Goal: Task Accomplishment & Management: Manage account settings

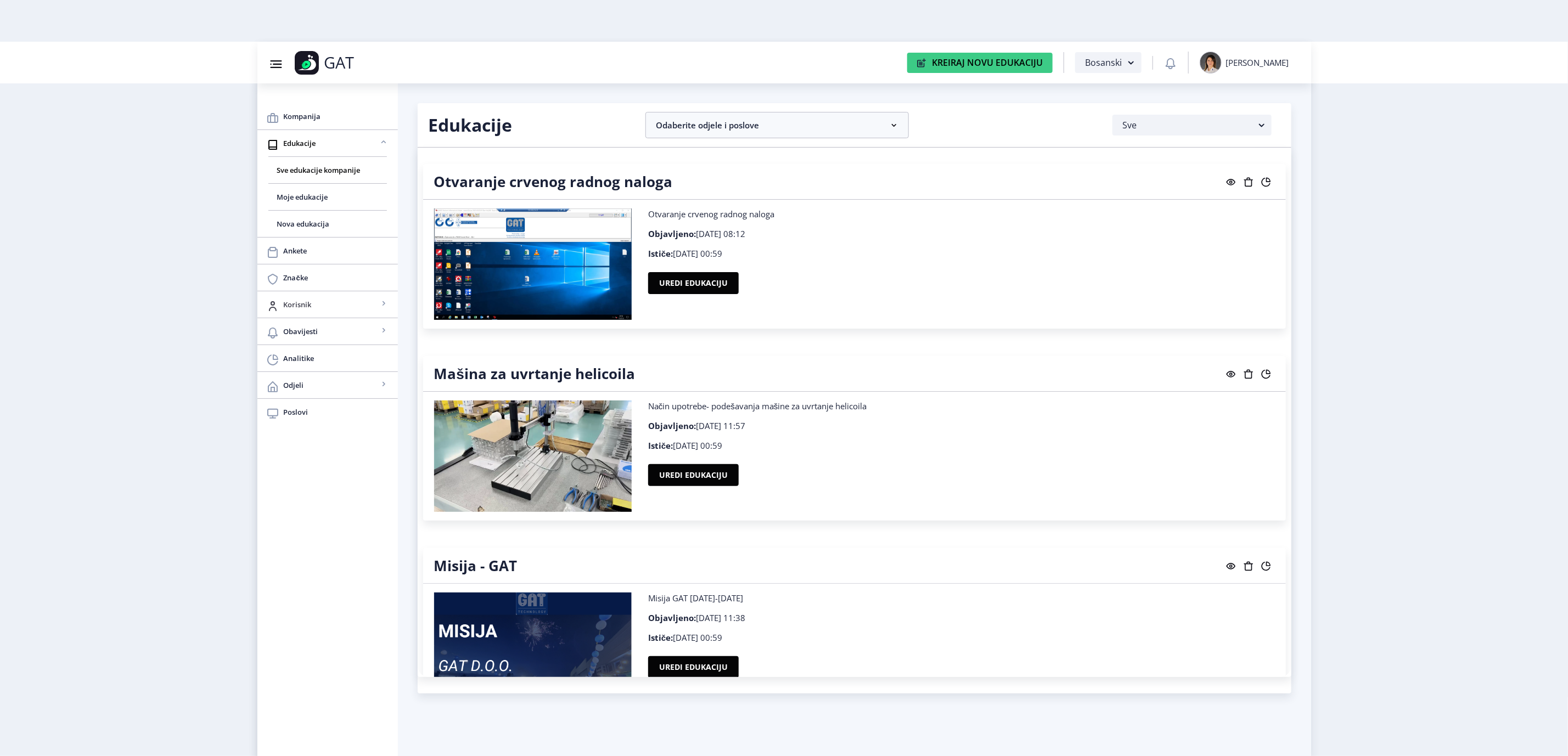
click at [348, 303] on span "Korisnik" at bounding box center [330, 304] width 94 height 14
click at [344, 334] on span "Svi korisnici" at bounding box center [328, 331] width 101 height 14
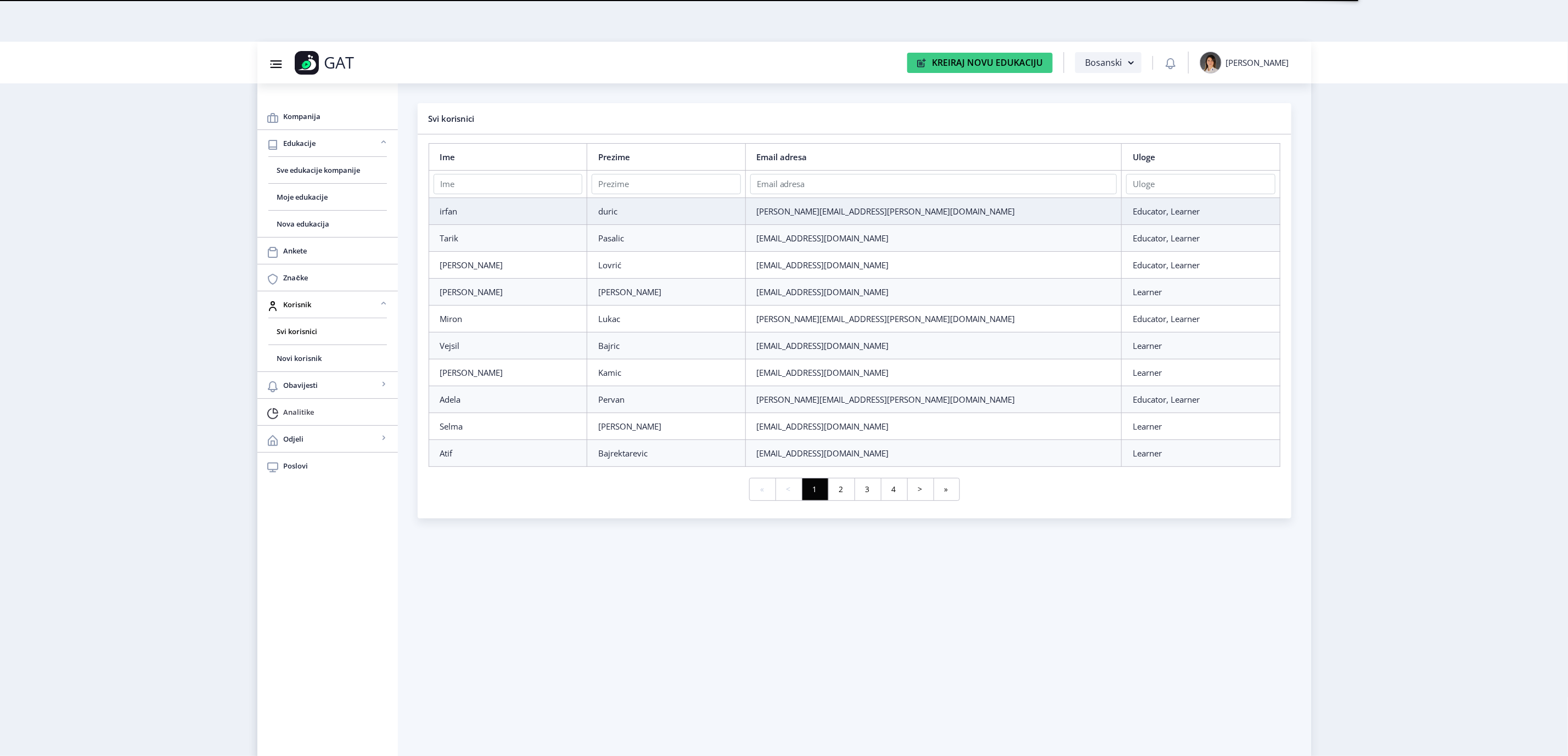
click at [277, 409] on nb-icon at bounding box center [272, 412] width 14 height 14
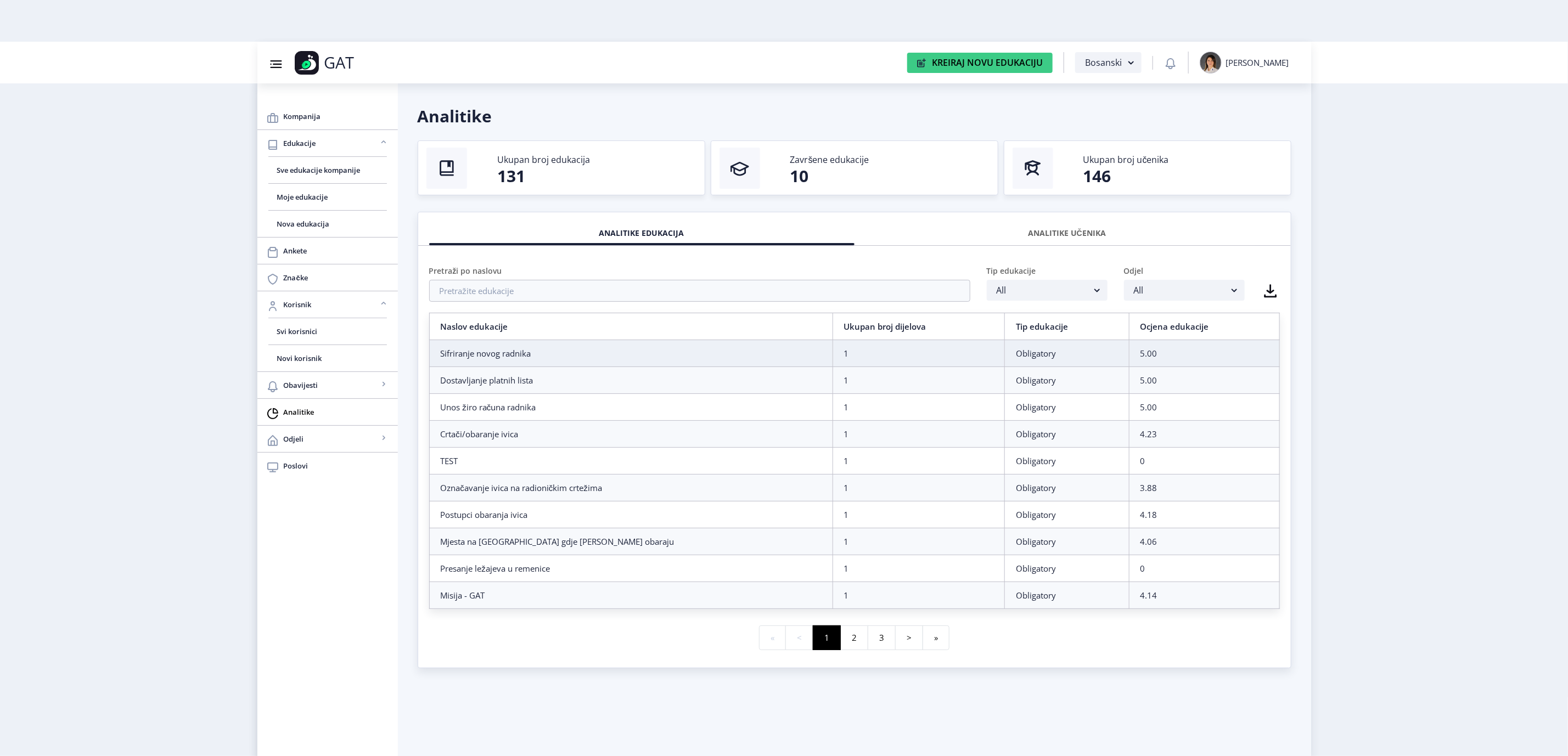
click at [1058, 234] on div "ANALITIKE UČENIKA" at bounding box center [1067, 233] width 409 height 24
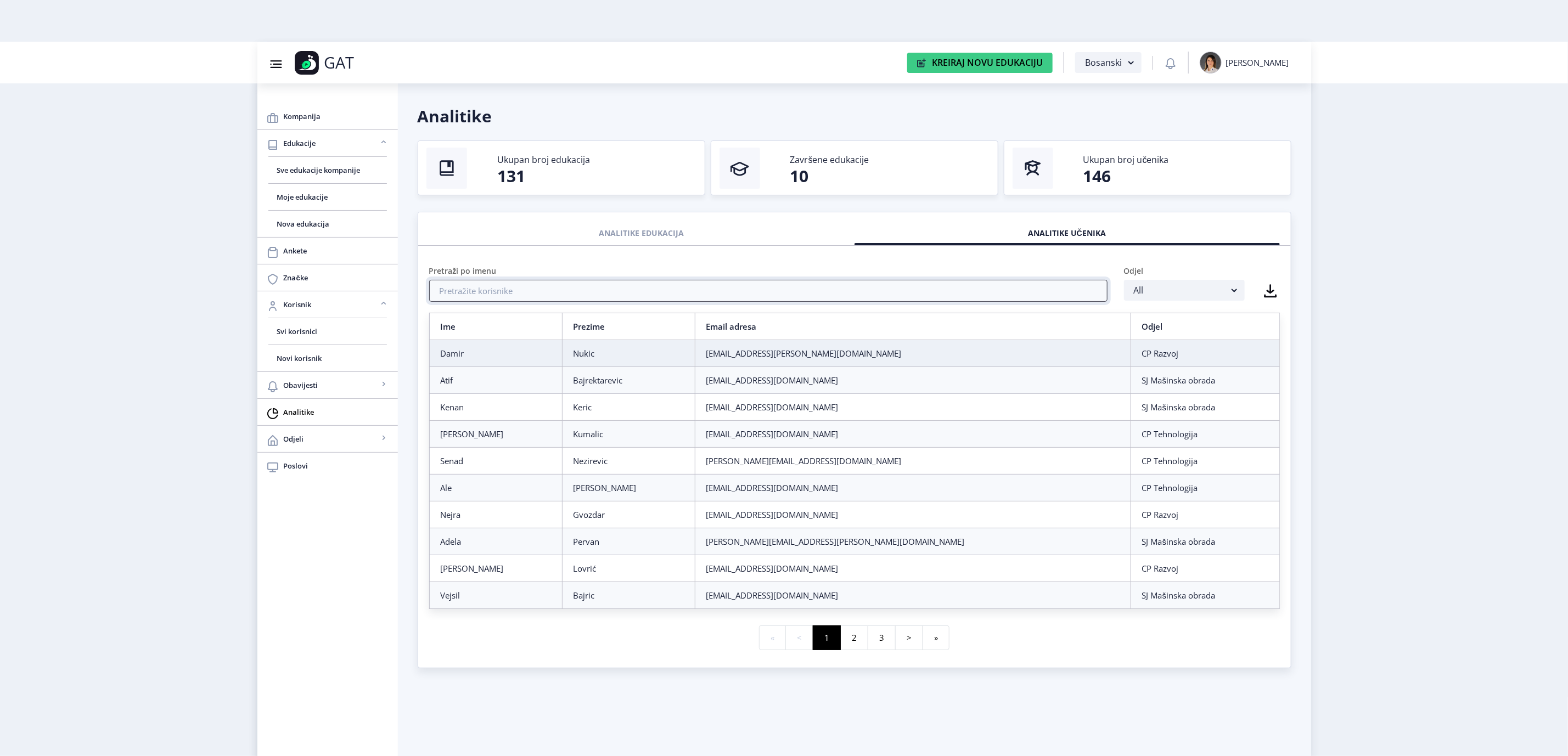
click at [674, 292] on input "text" at bounding box center [768, 291] width 678 height 22
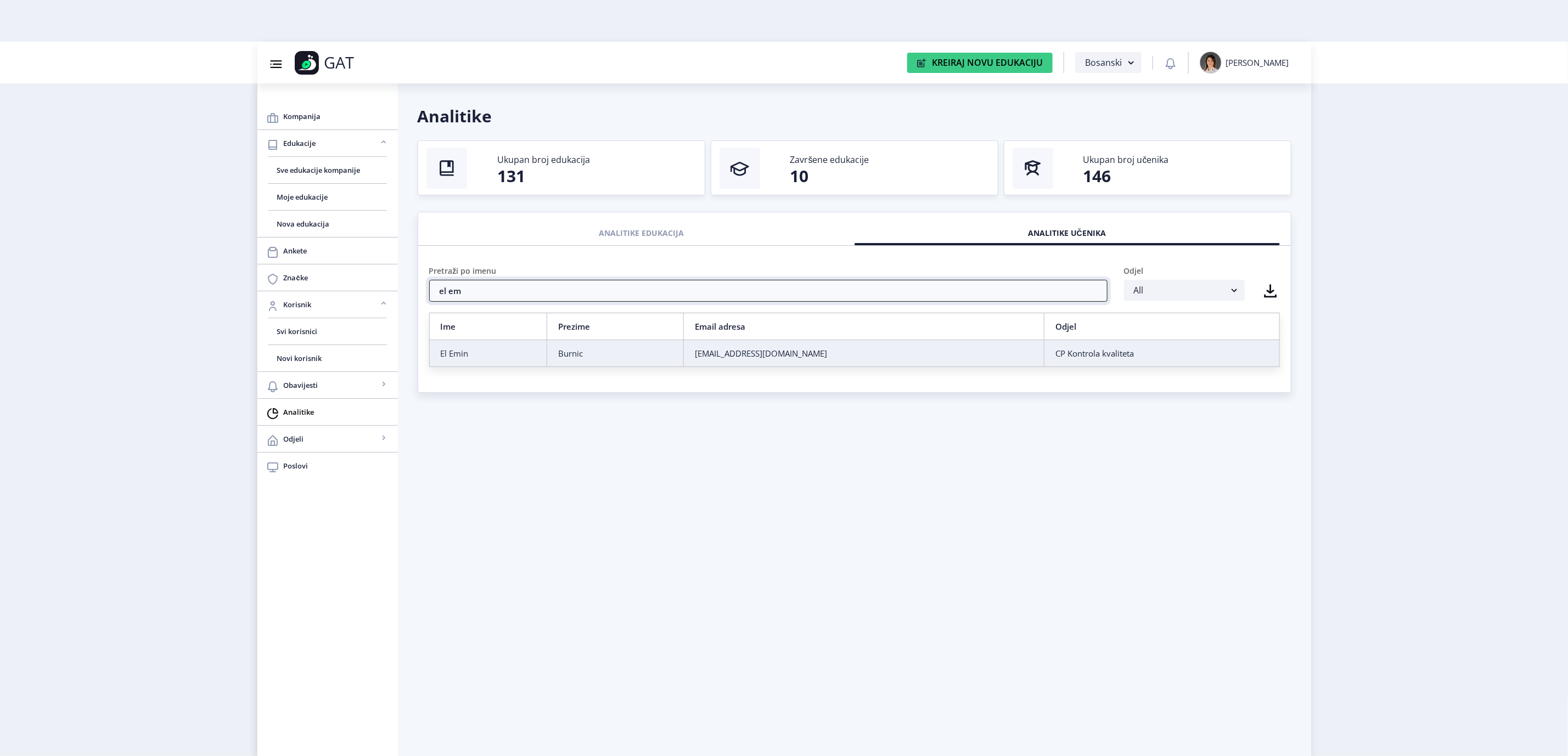
type input "el em"
click at [626, 358] on div "Burnic" at bounding box center [616, 353] width 114 height 11
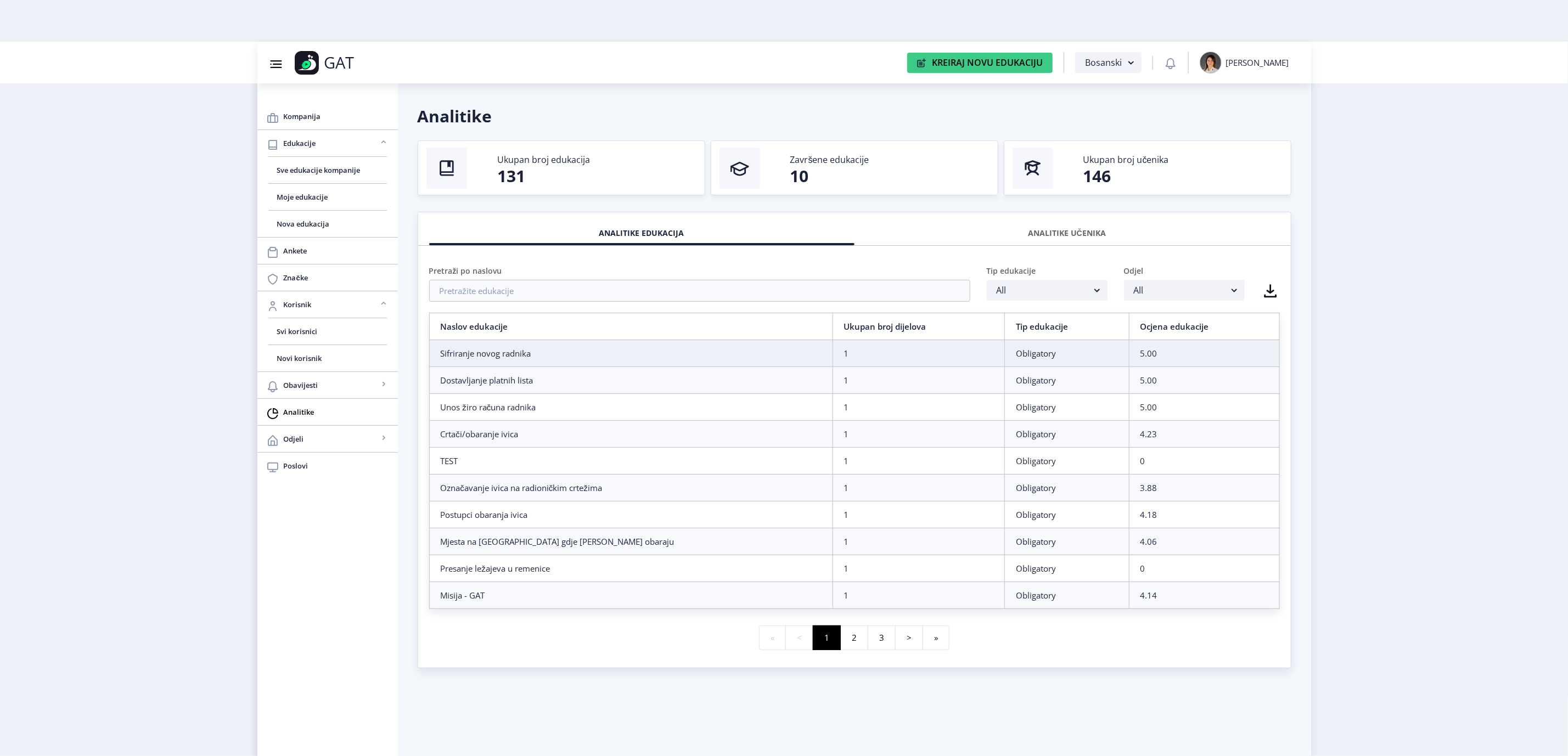
click at [1091, 231] on div "ANALITIKE UČENIKA" at bounding box center [1067, 233] width 409 height 24
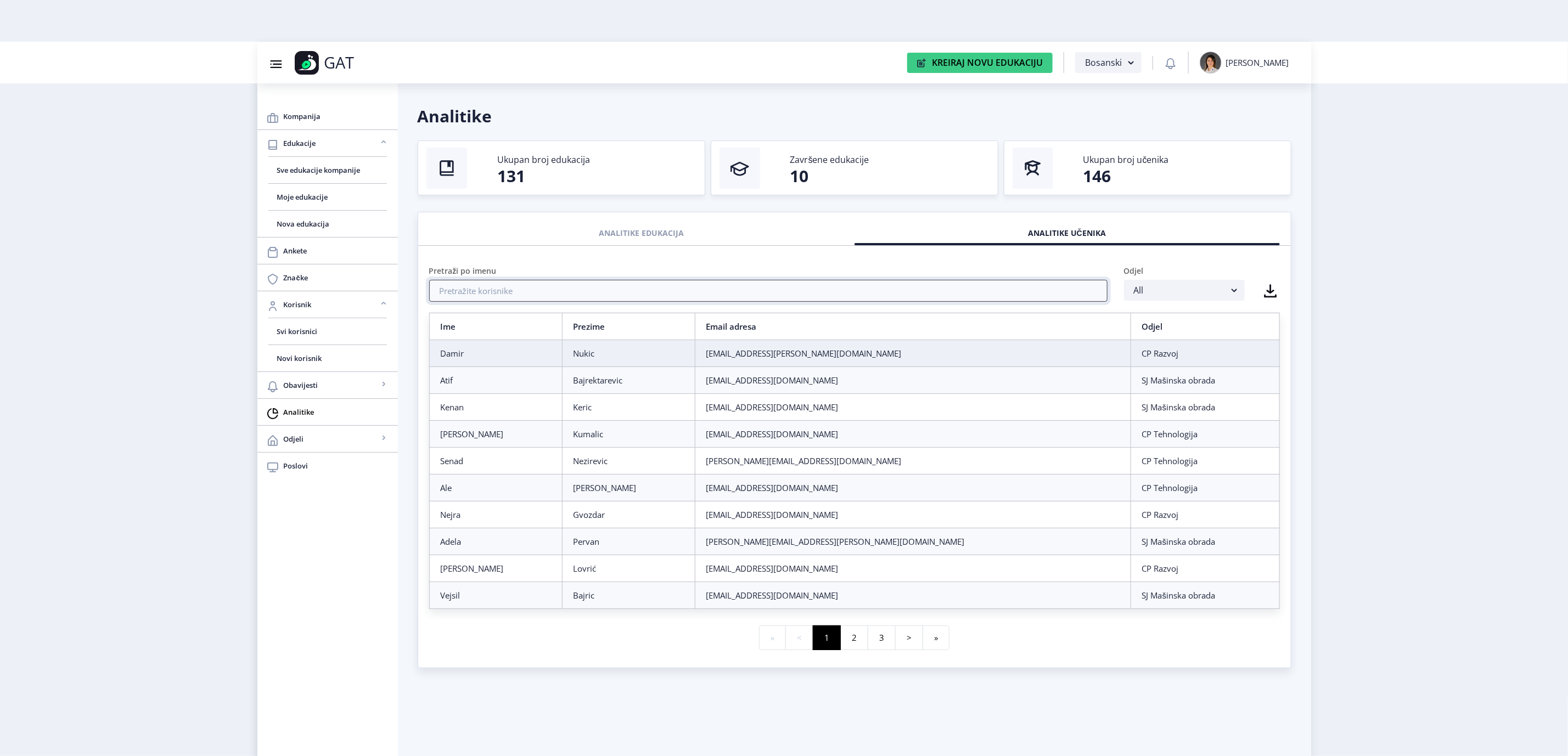
click at [632, 295] on input "text" at bounding box center [768, 291] width 678 height 22
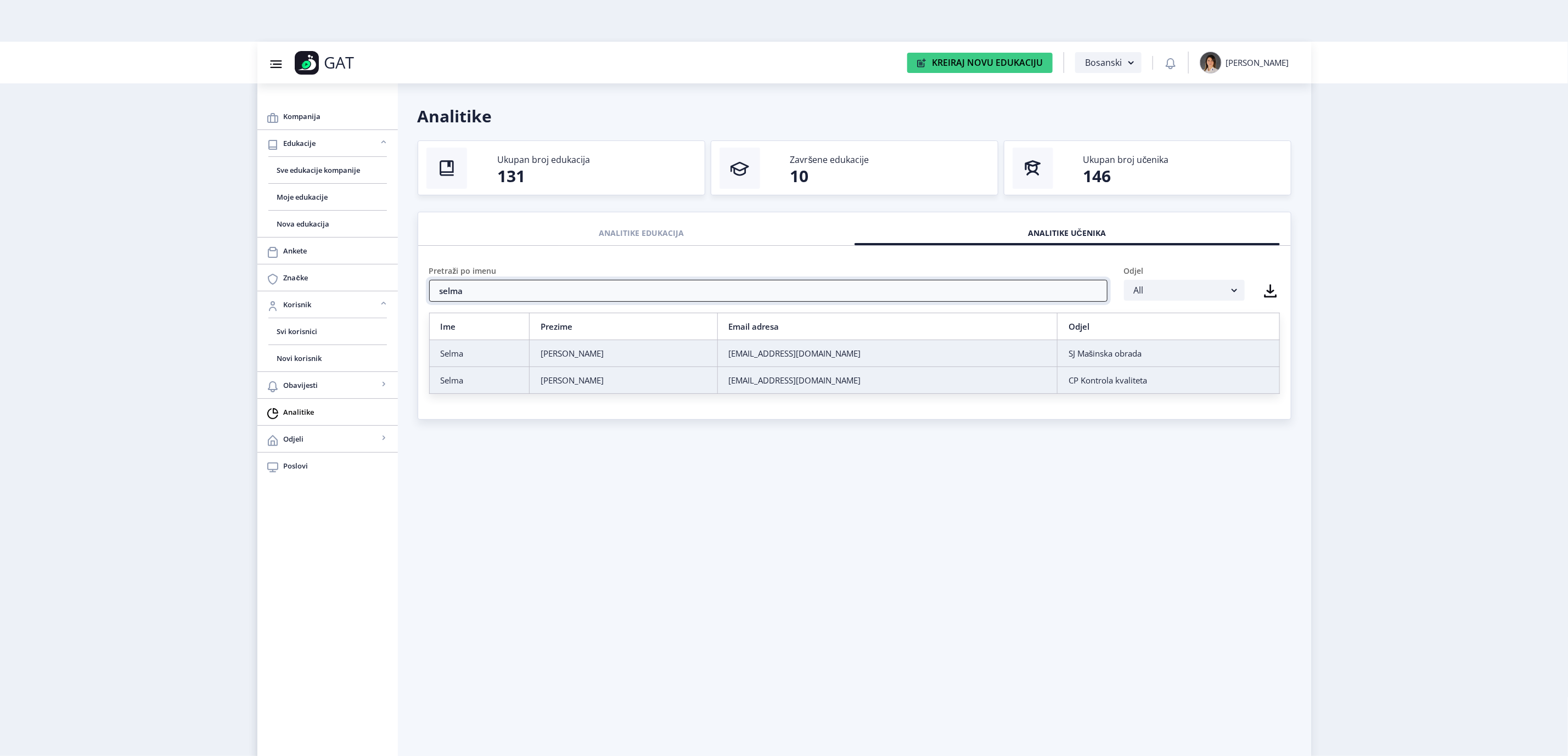
type input "selma"
click at [510, 373] on td "Selma" at bounding box center [479, 381] width 100 height 27
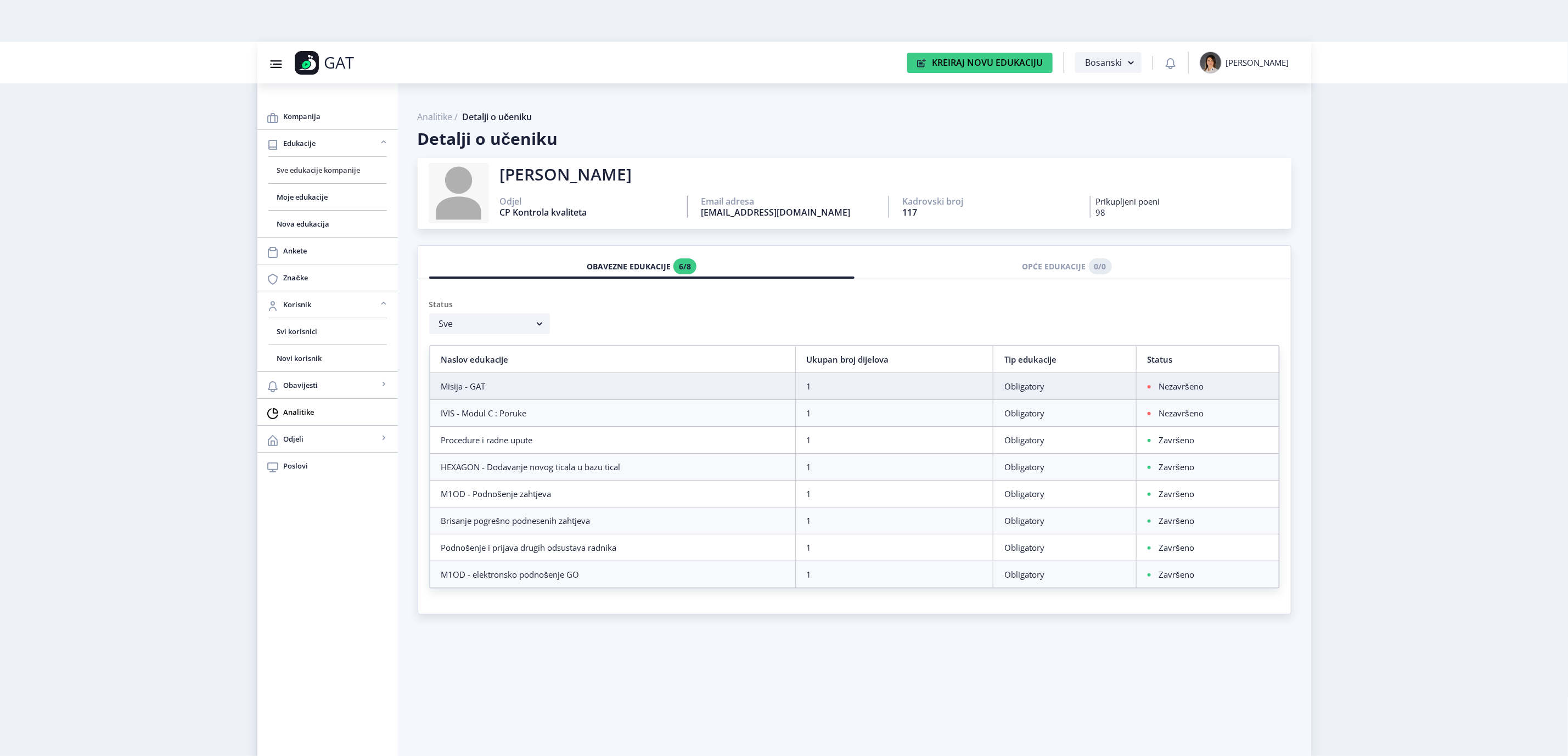
click at [303, 160] on link "Sve edukacije kompanije" at bounding box center [327, 169] width 119 height 26
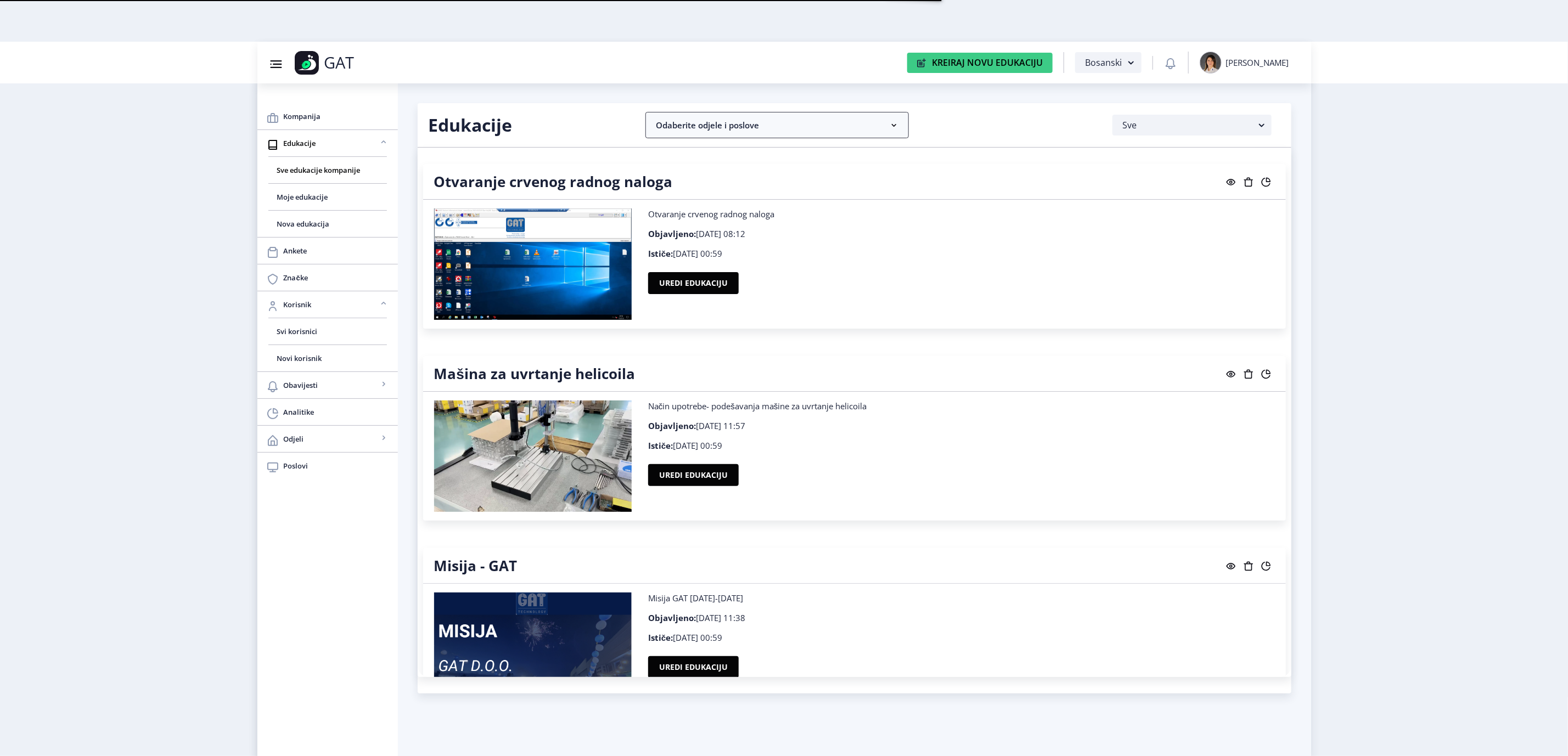
click at [866, 114] on nb-accordion-item-header "Odaberite odjele i poslove" at bounding box center [777, 125] width 263 height 26
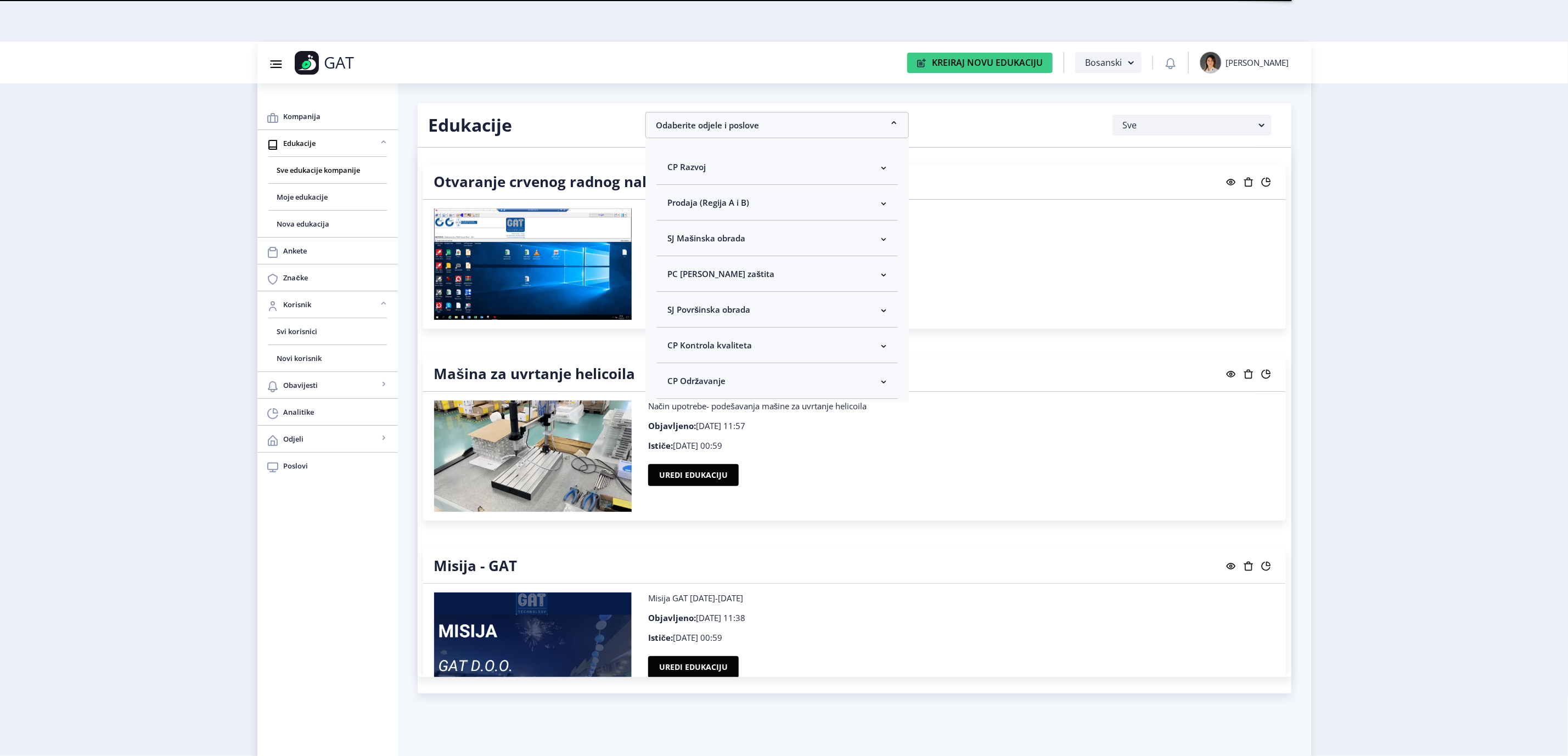
click at [750, 348] on span "CP Kontrola kvaliteta" at bounding box center [709, 345] width 84 height 14
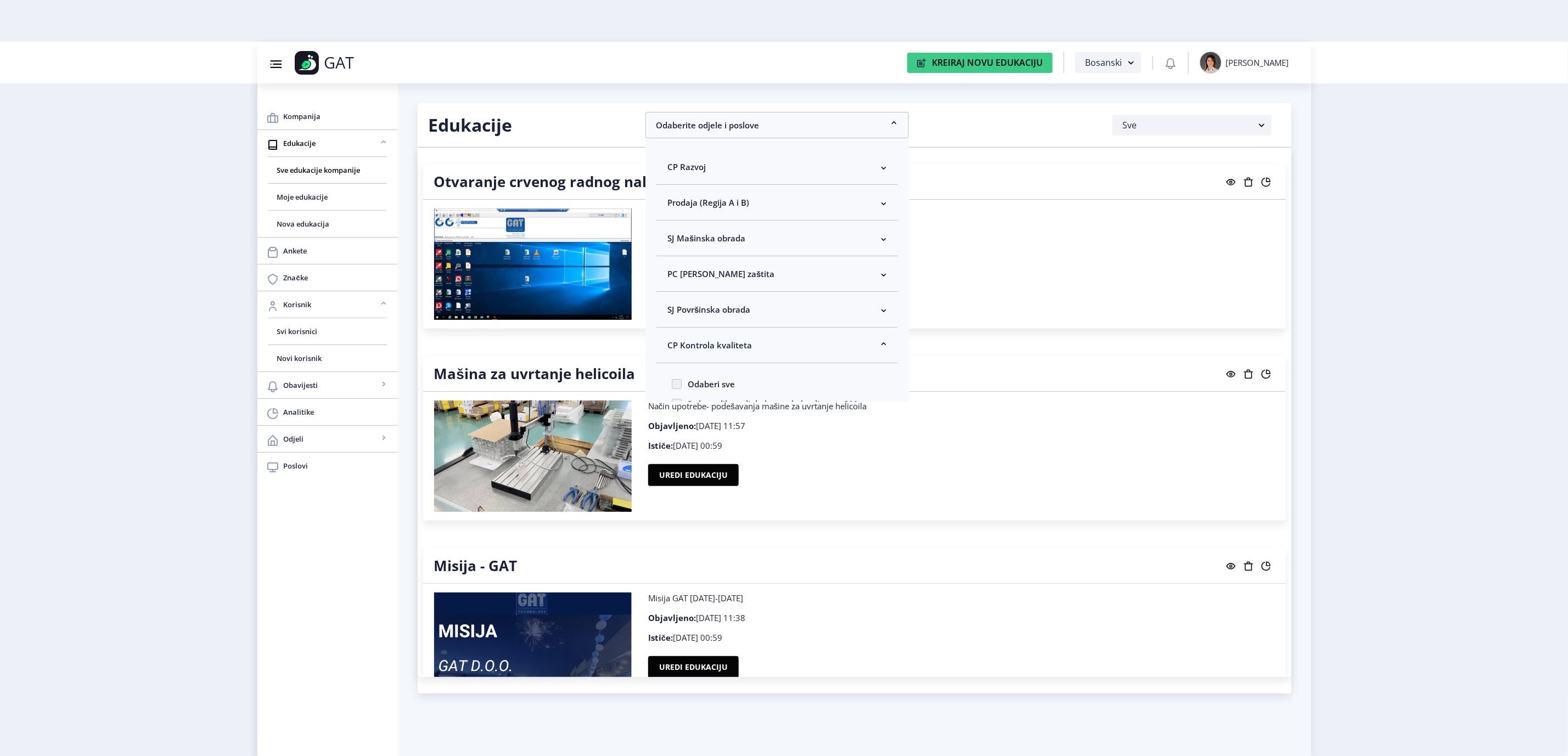
click at [714, 380] on span "Odaberi sve" at bounding box center [708, 384] width 53 height 14
click at [673, 384] on input "Odaberi sve" at bounding box center [672, 384] width 1 height 1
checkbox input "true"
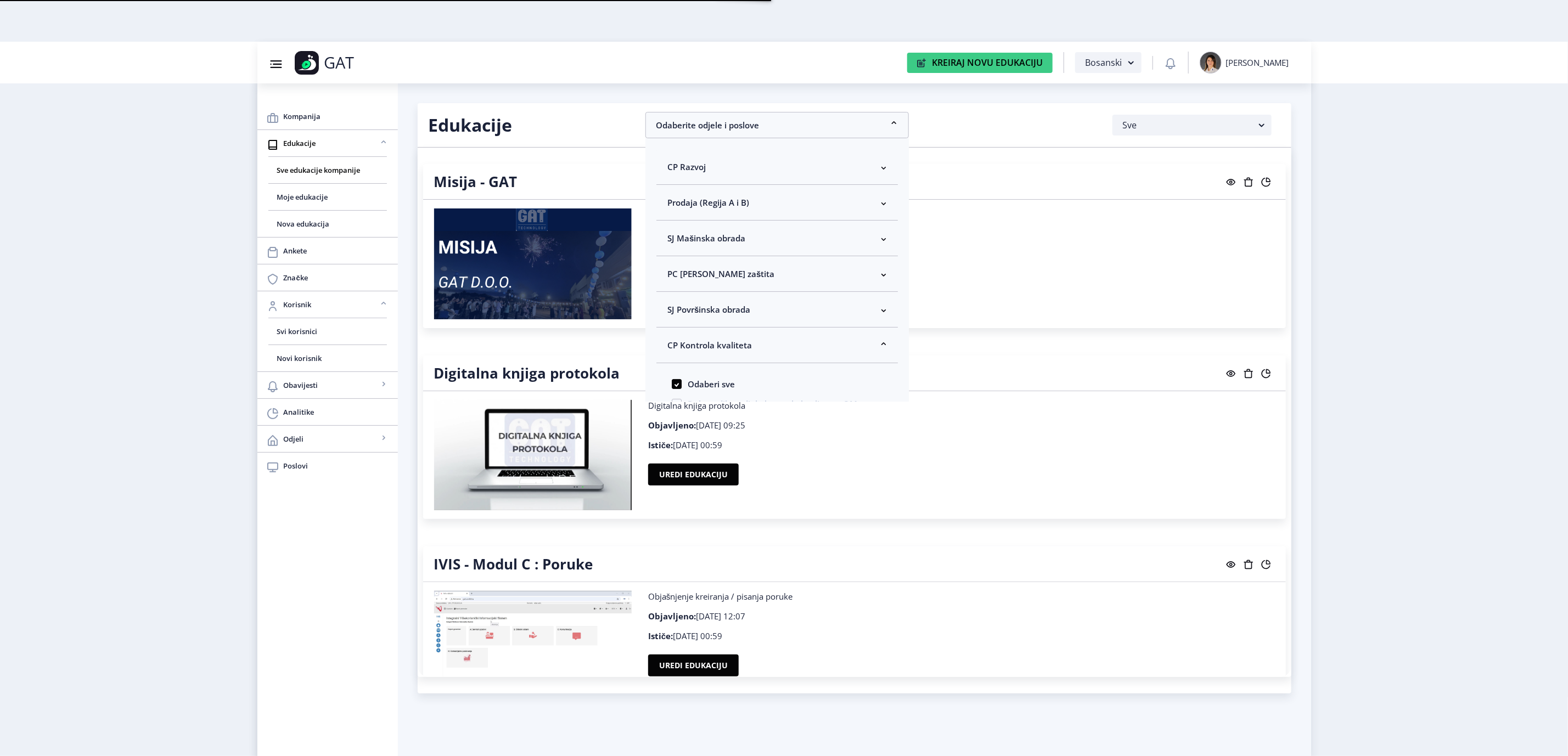
click at [1512, 353] on nb-layout "Group 43@3x Created with Sketch. GAT Kreiraj Novu Edukaciju Bosanski [PERSON_NA…" at bounding box center [784, 378] width 1568 height 756
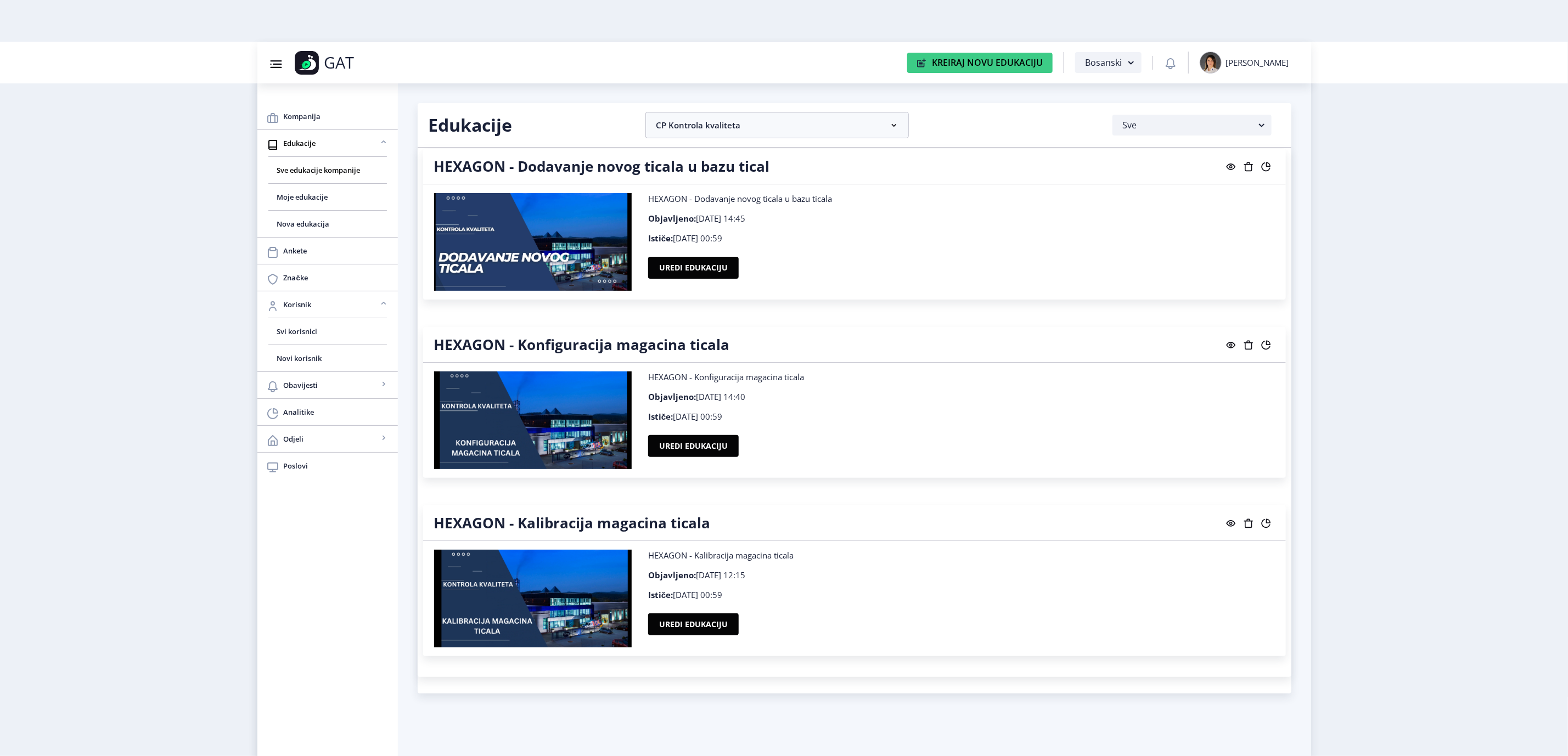
scroll to position [1050, 0]
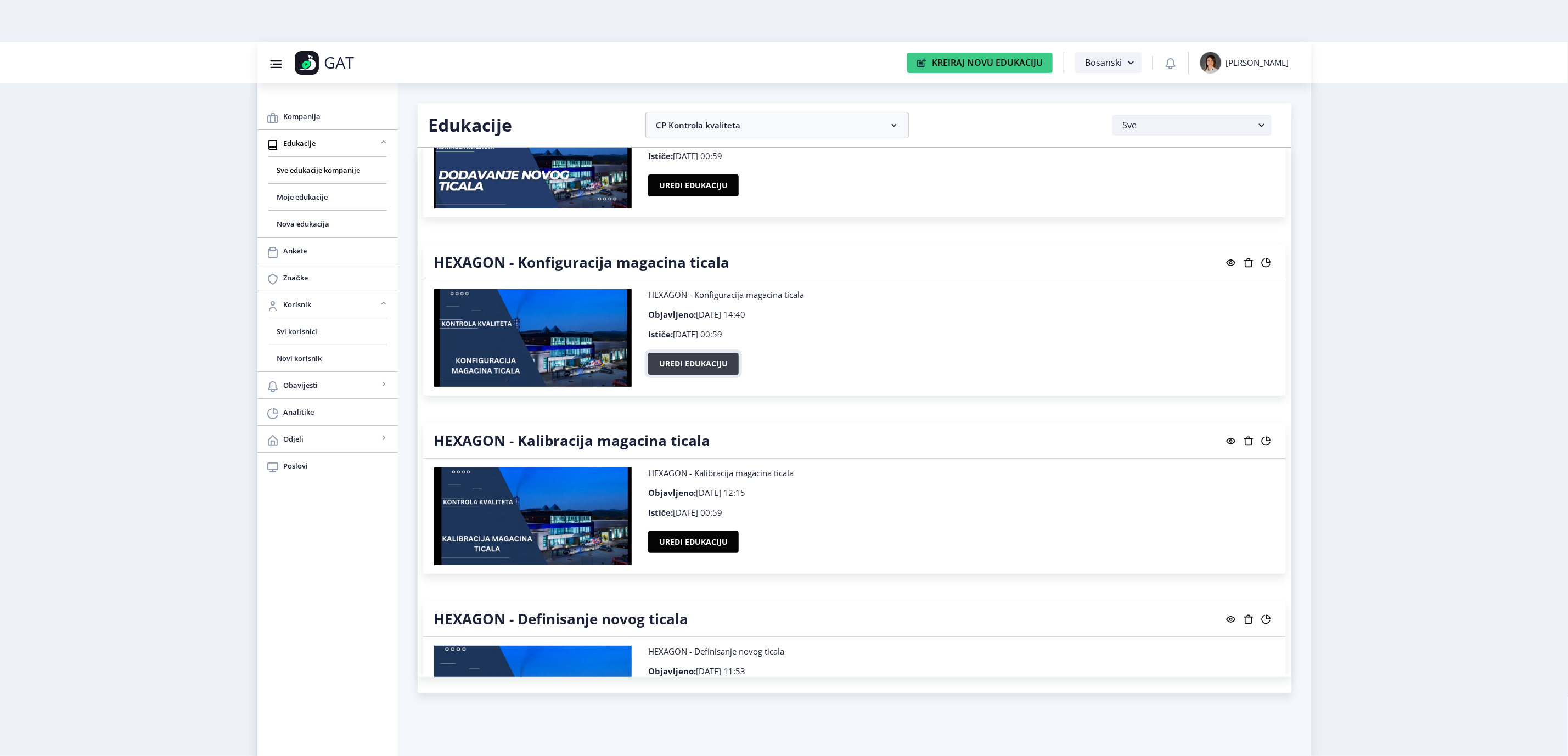
click at [702, 362] on button "Uredi edukaciju" at bounding box center [693, 364] width 91 height 22
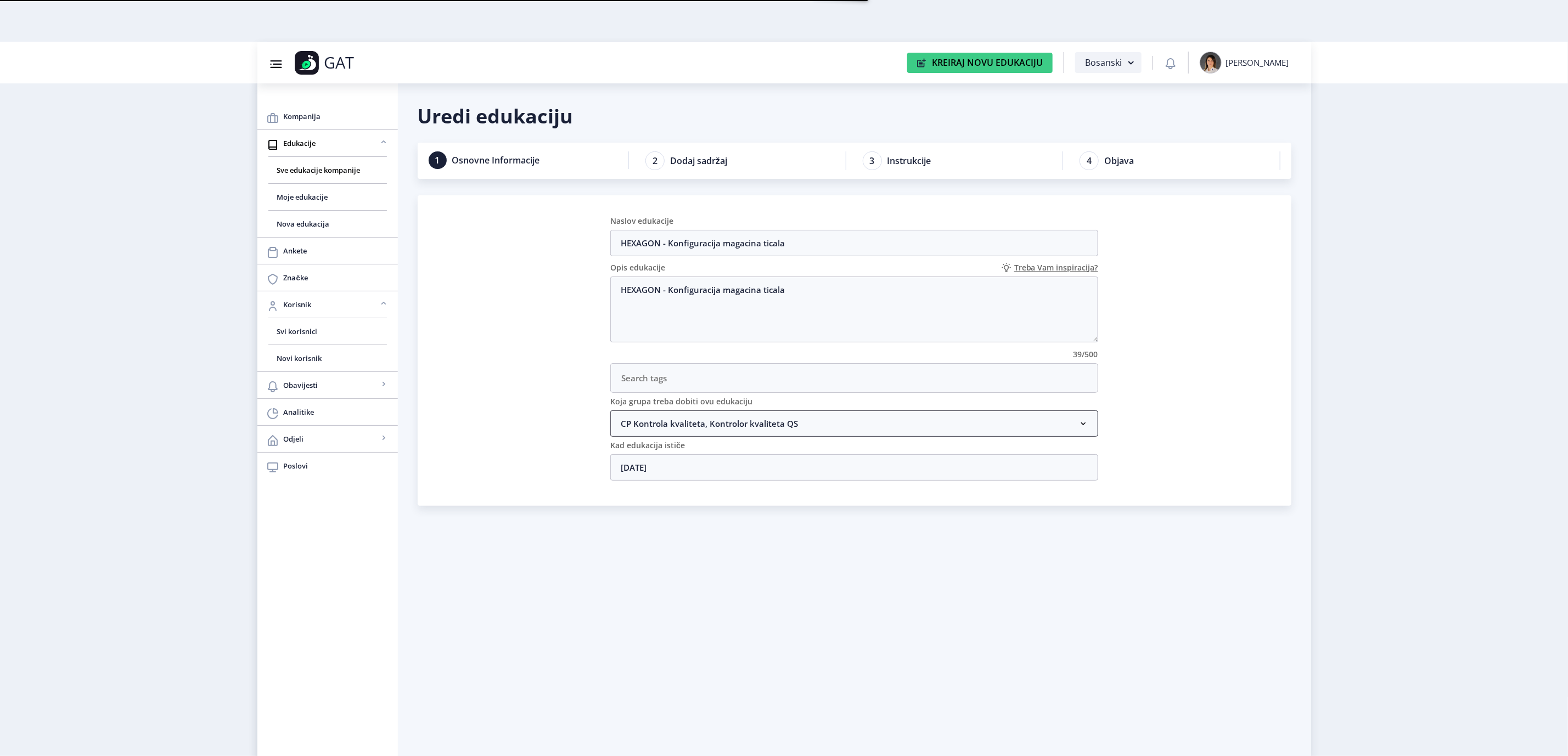
click at [802, 432] on nb-accordion-item-header "CP Kontrola kvaliteta, Kontrolor kvaliteta QS" at bounding box center [854, 423] width 488 height 26
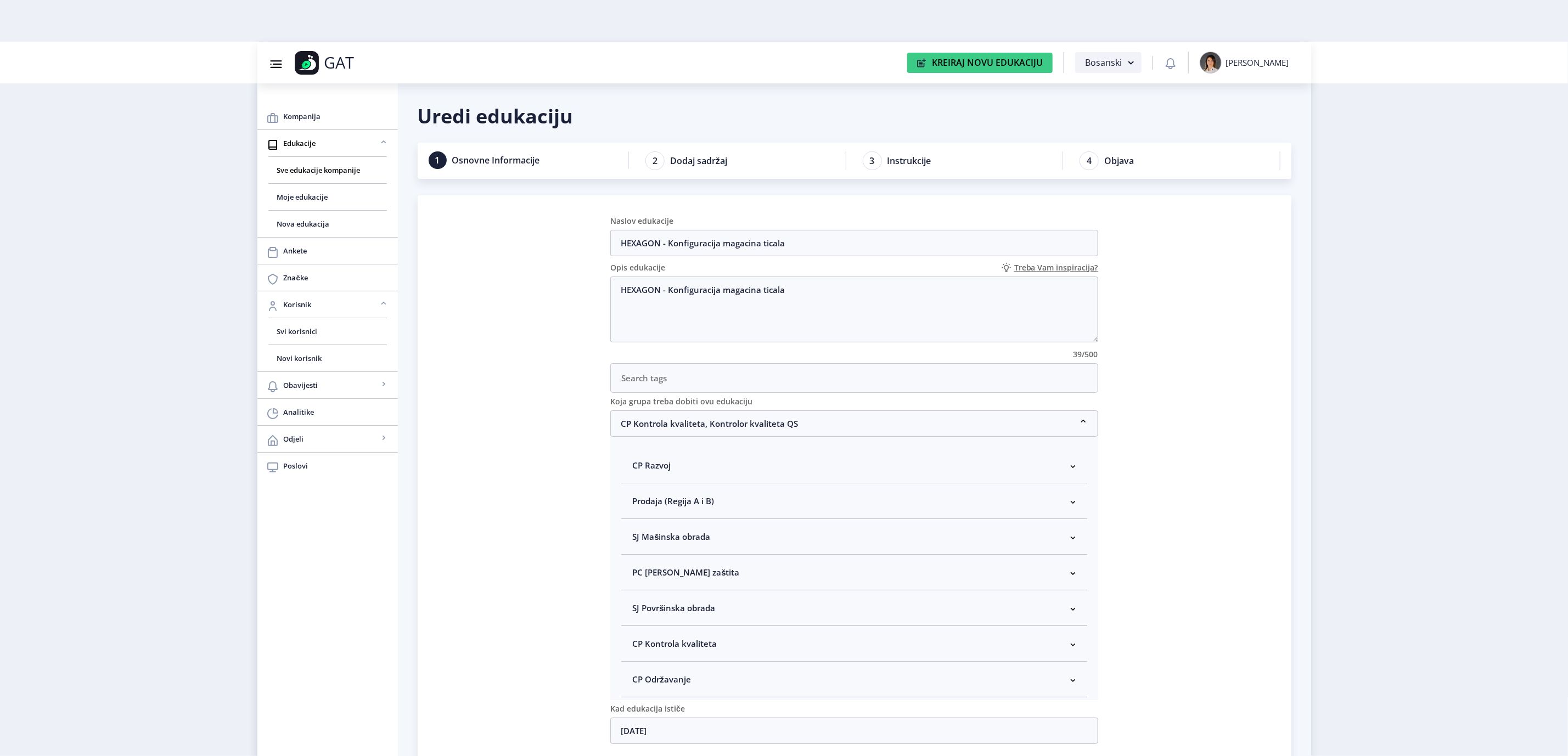
click at [722, 644] on nb-accordion-item-header "CP Kontrola kvaliteta" at bounding box center [854, 644] width 466 height 35
click at [668, 583] on span "Kontrolor kvaliteta" at bounding box center [687, 578] width 81 height 14
click at [637, 575] on input "Kontrolor kvaliteta" at bounding box center [636, 574] width 1 height 1
checkbox input "true"
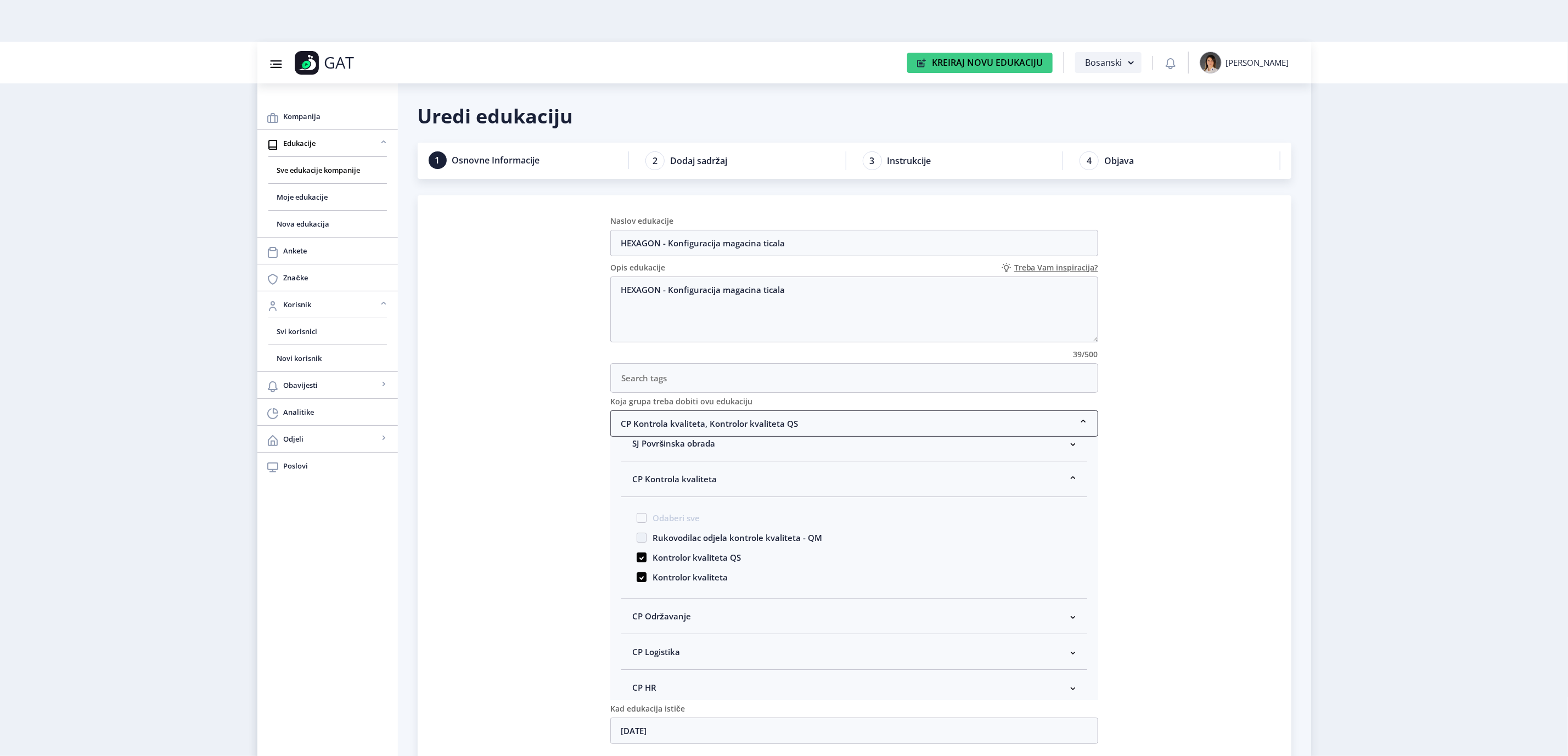
click at [753, 425] on nb-accordion-item-header "CP Kontrola kvaliteta, Kontrolor kvaliteta QS" at bounding box center [854, 423] width 488 height 26
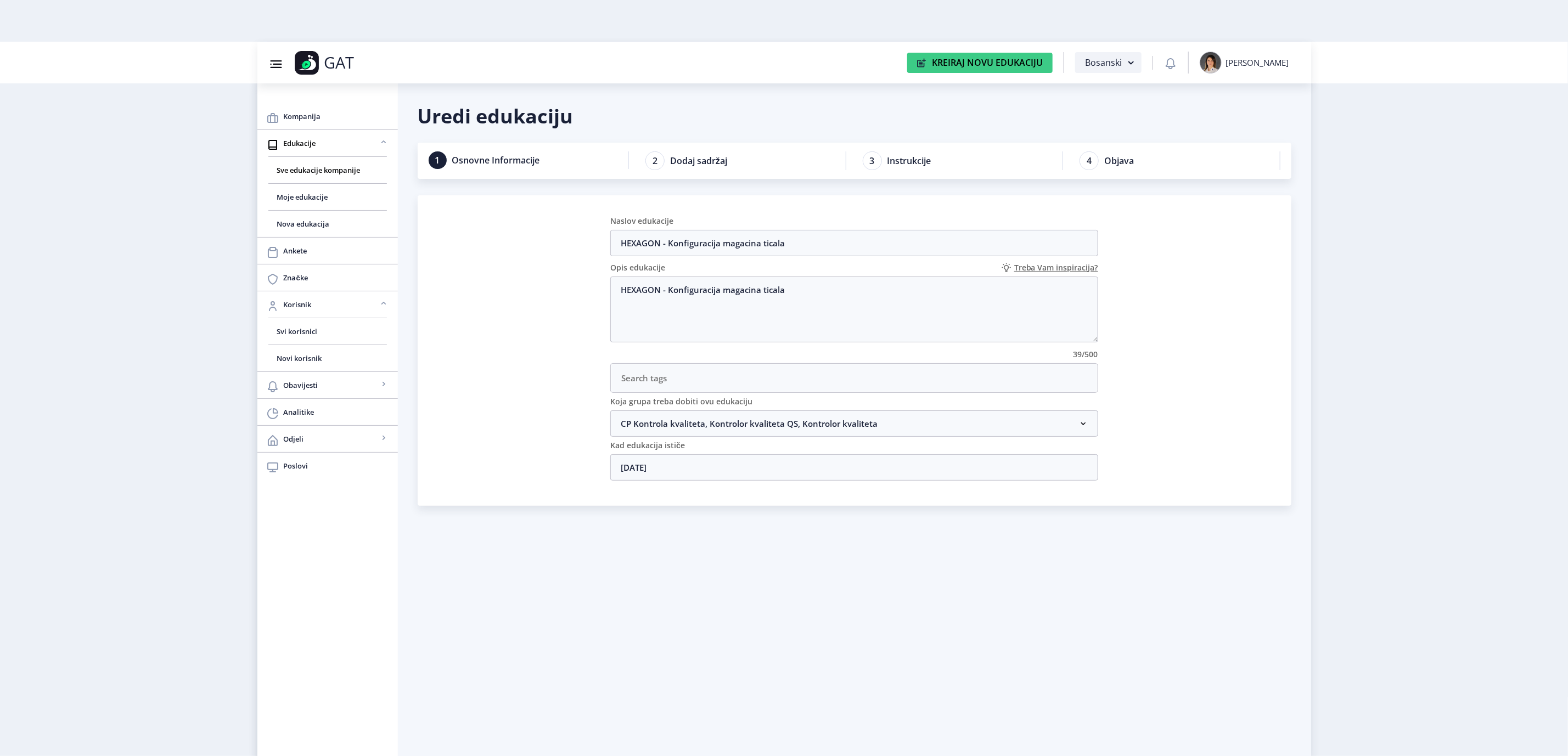
scroll to position [42, 0]
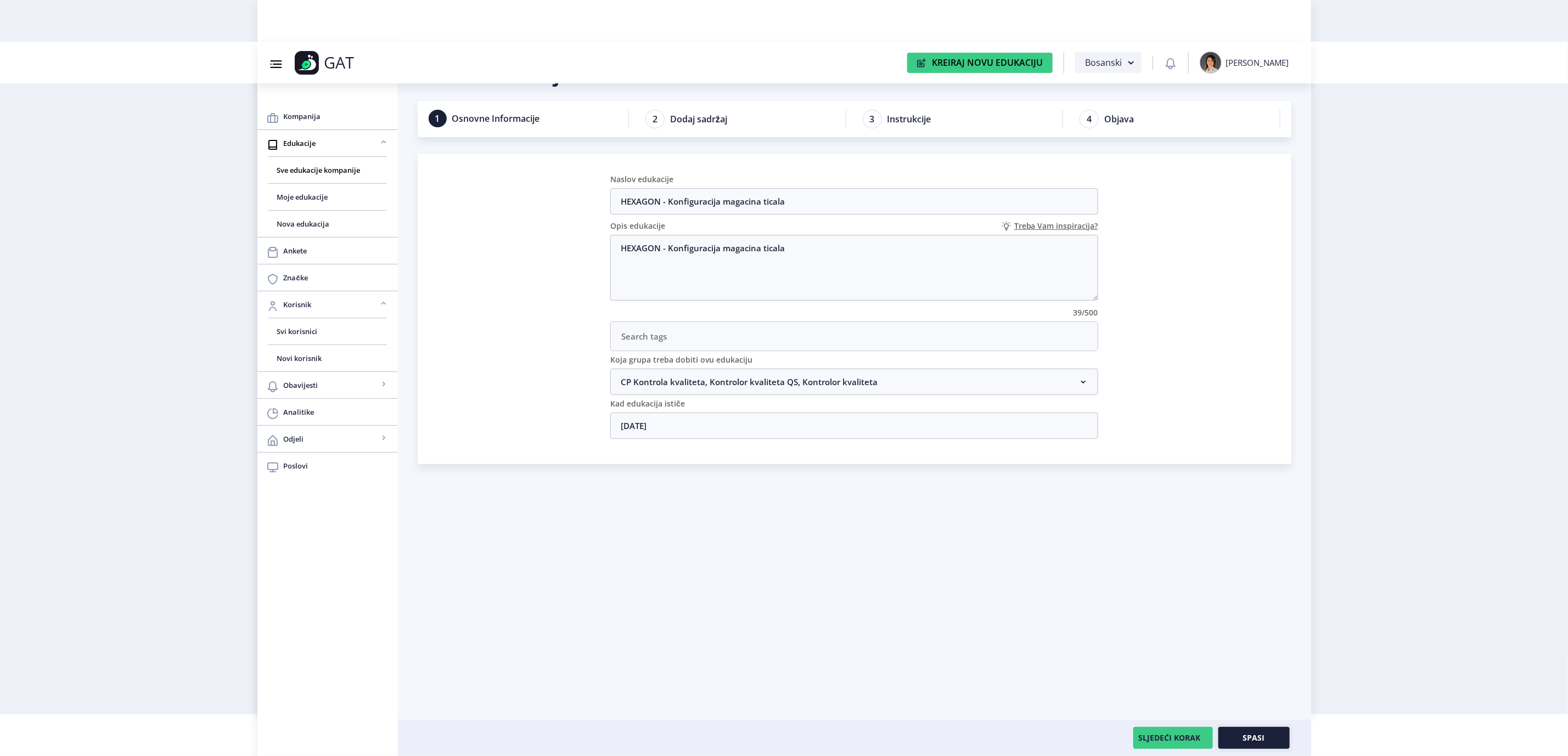
click at [1231, 742] on button "Spasi" at bounding box center [1254, 738] width 72 height 22
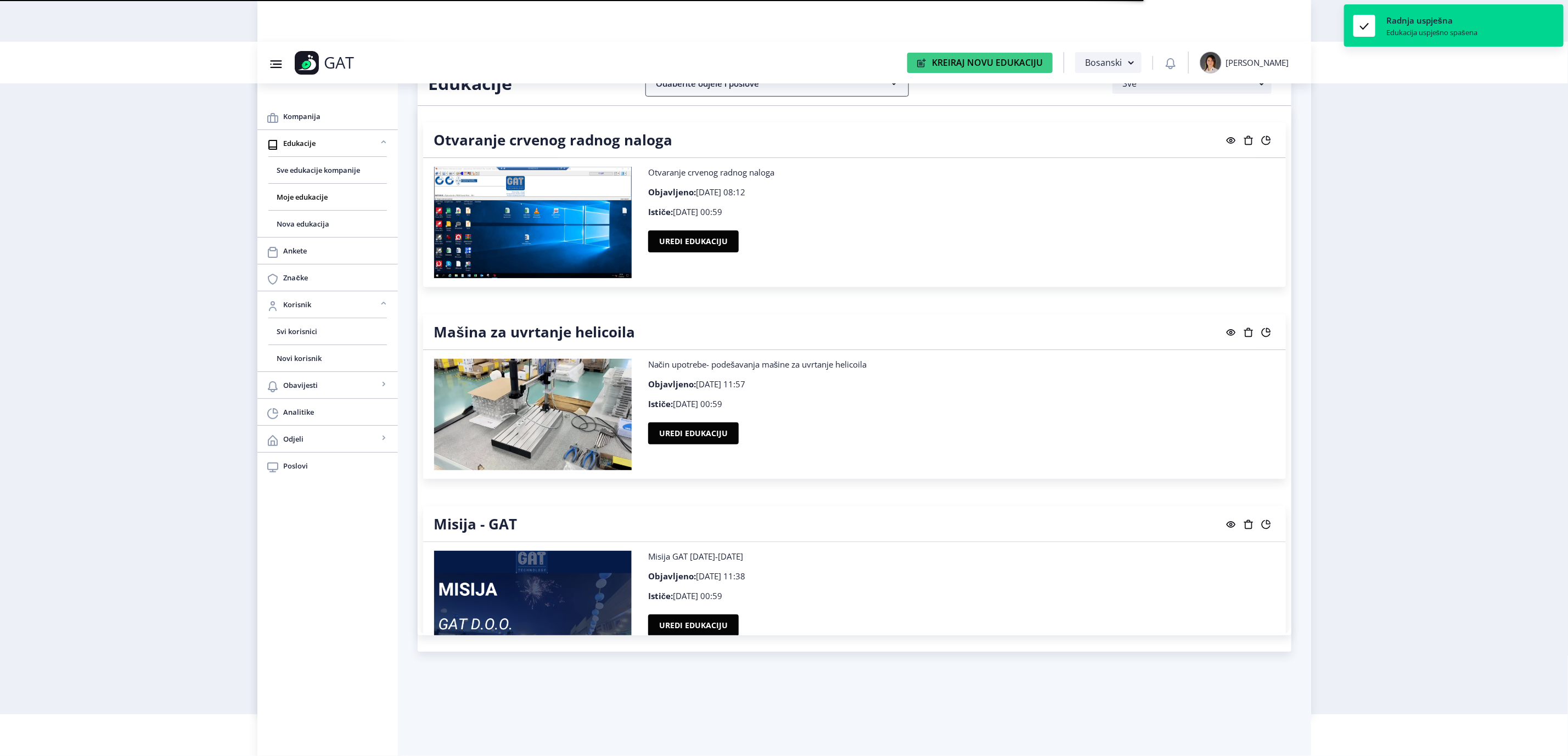
click at [758, 92] on nb-accordion-item-header "Odaberite odjele i poslove" at bounding box center [777, 83] width 263 height 26
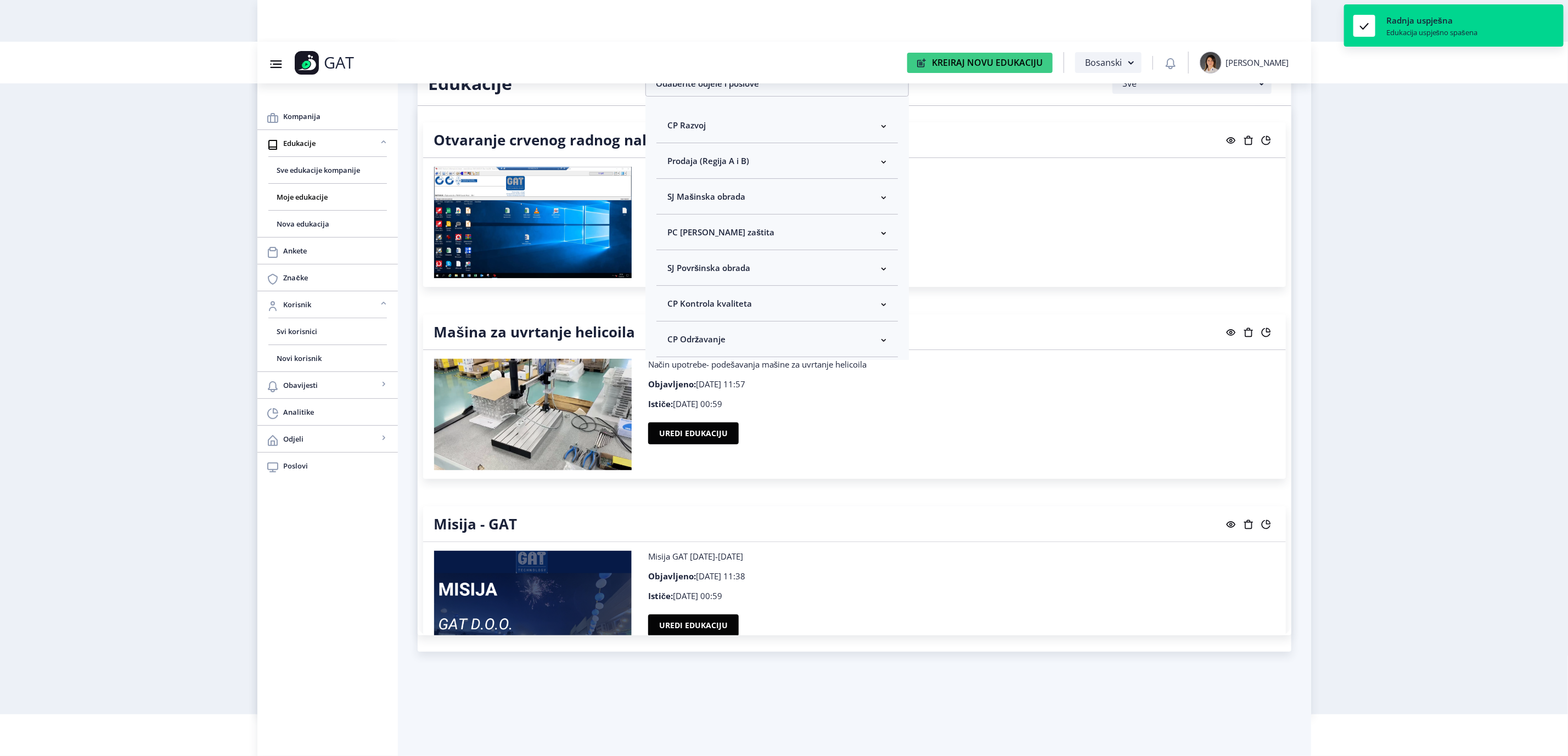
click at [758, 301] on nb-accordion-item-header "CP Kontrola kvaliteta" at bounding box center [777, 303] width 242 height 35
click at [723, 341] on span "Odaberi sve" at bounding box center [708, 342] width 53 height 14
click at [673, 342] on input "Odaberi sve" at bounding box center [672, 342] width 1 height 1
checkbox input "true"
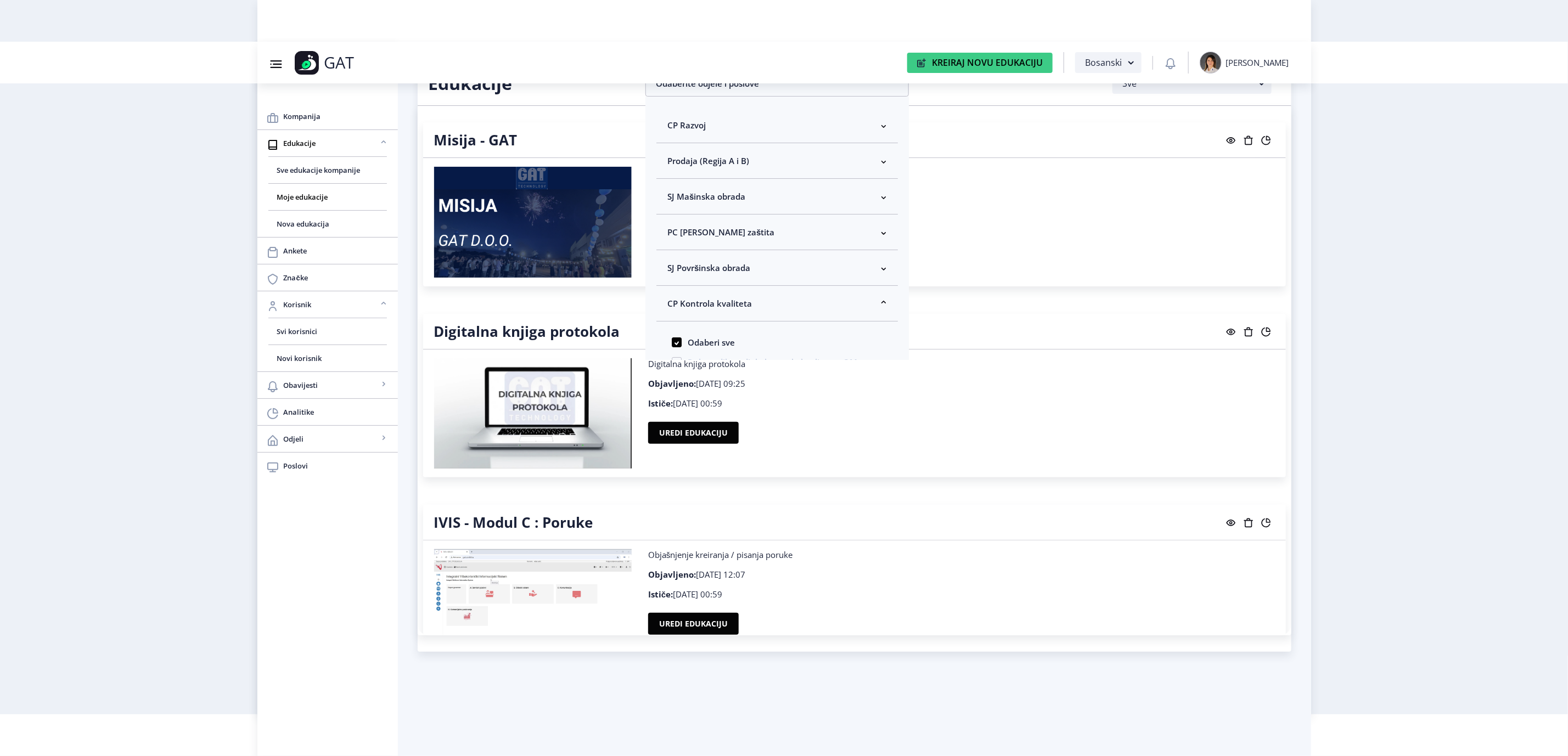
click at [1411, 325] on nb-layout "Group 43@3x Created with Sketch. GAT Kreiraj Novu Edukaciju Bosanski [PERSON_NA…" at bounding box center [784, 336] width 1568 height 756
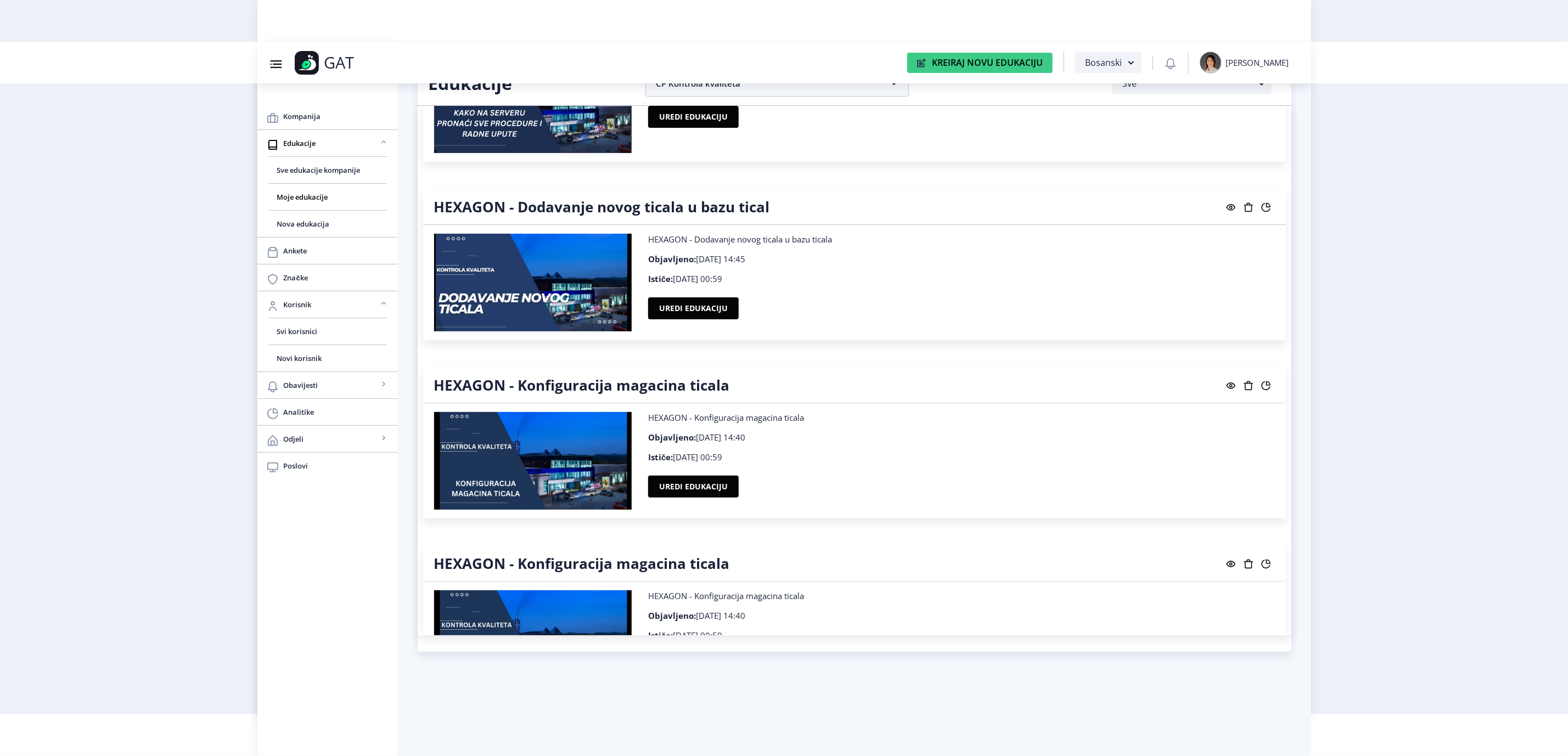
scroll to position [968, 0]
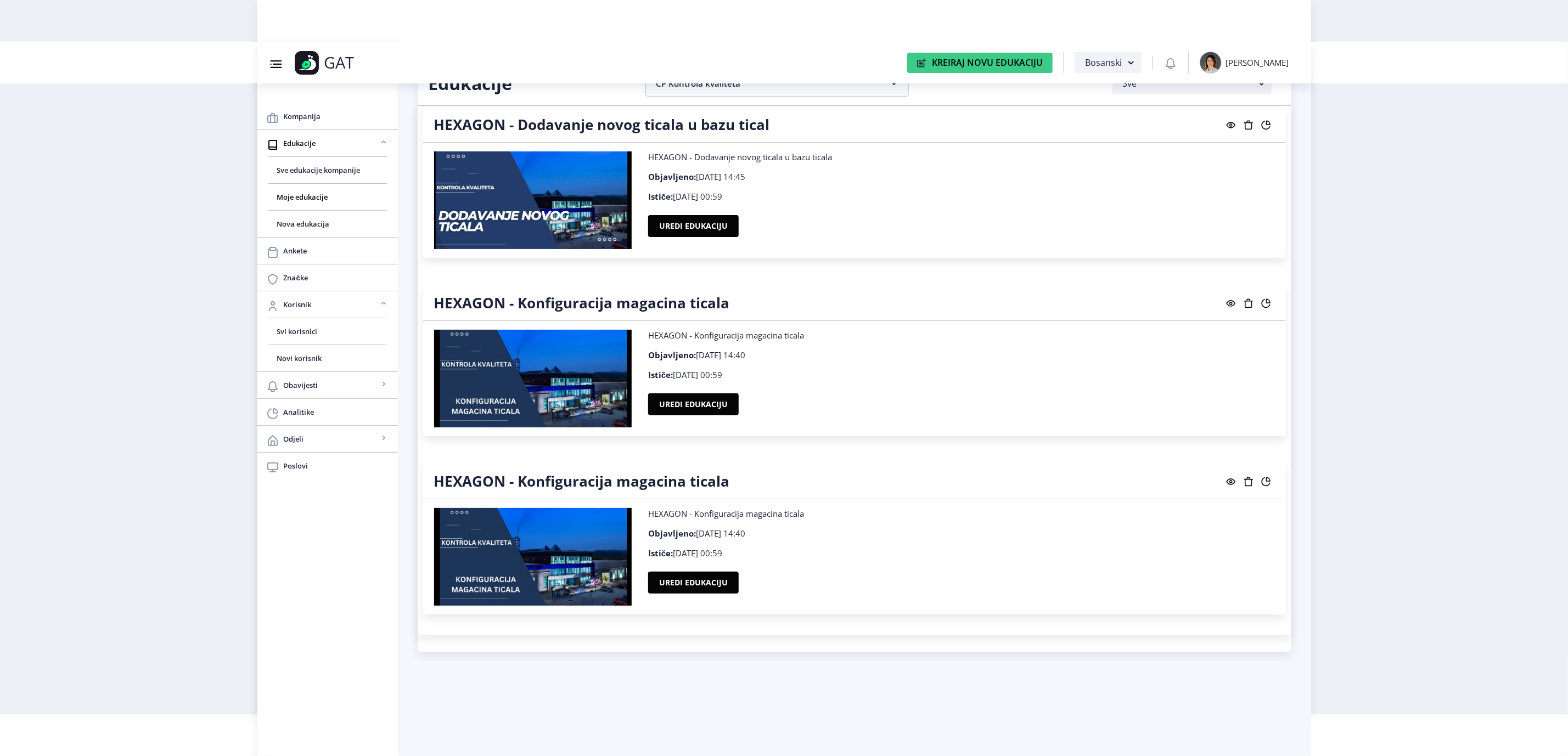
drag, startPoint x: 706, startPoint y: 398, endPoint x: 783, endPoint y: 428, distance: 82.6
click at [783, 428] on nb-card-body "HEXAGON - Konfiguracija magacina ticala Objavljeno: [DATE] 14:40 Ističe: [DATE]…" at bounding box center [854, 378] width 863 height 115
click at [720, 404] on button "Uredi edukaciju" at bounding box center [693, 405] width 91 height 22
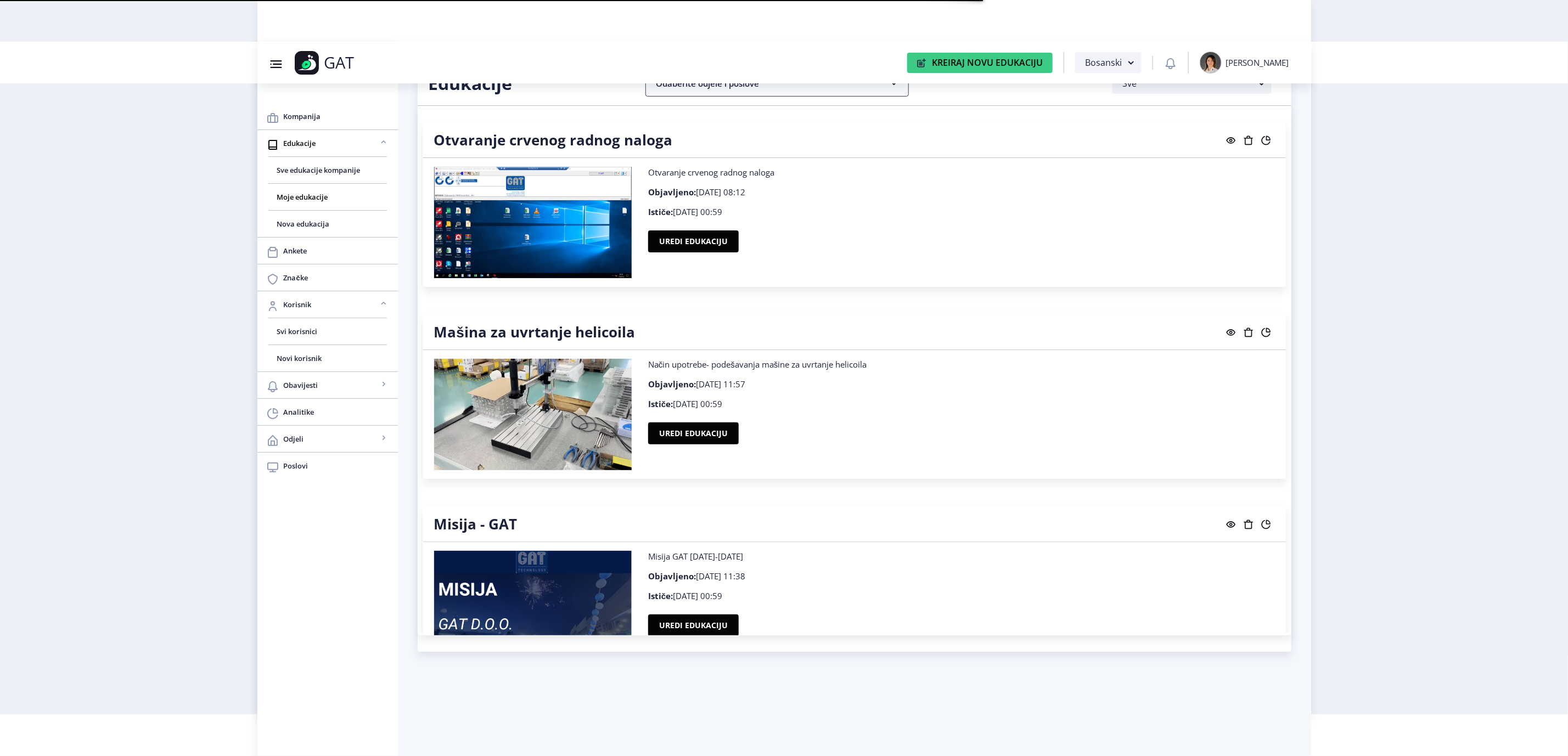
click at [819, 92] on nb-accordion-item-header "Odaberite odjele i poslove" at bounding box center [777, 83] width 263 height 26
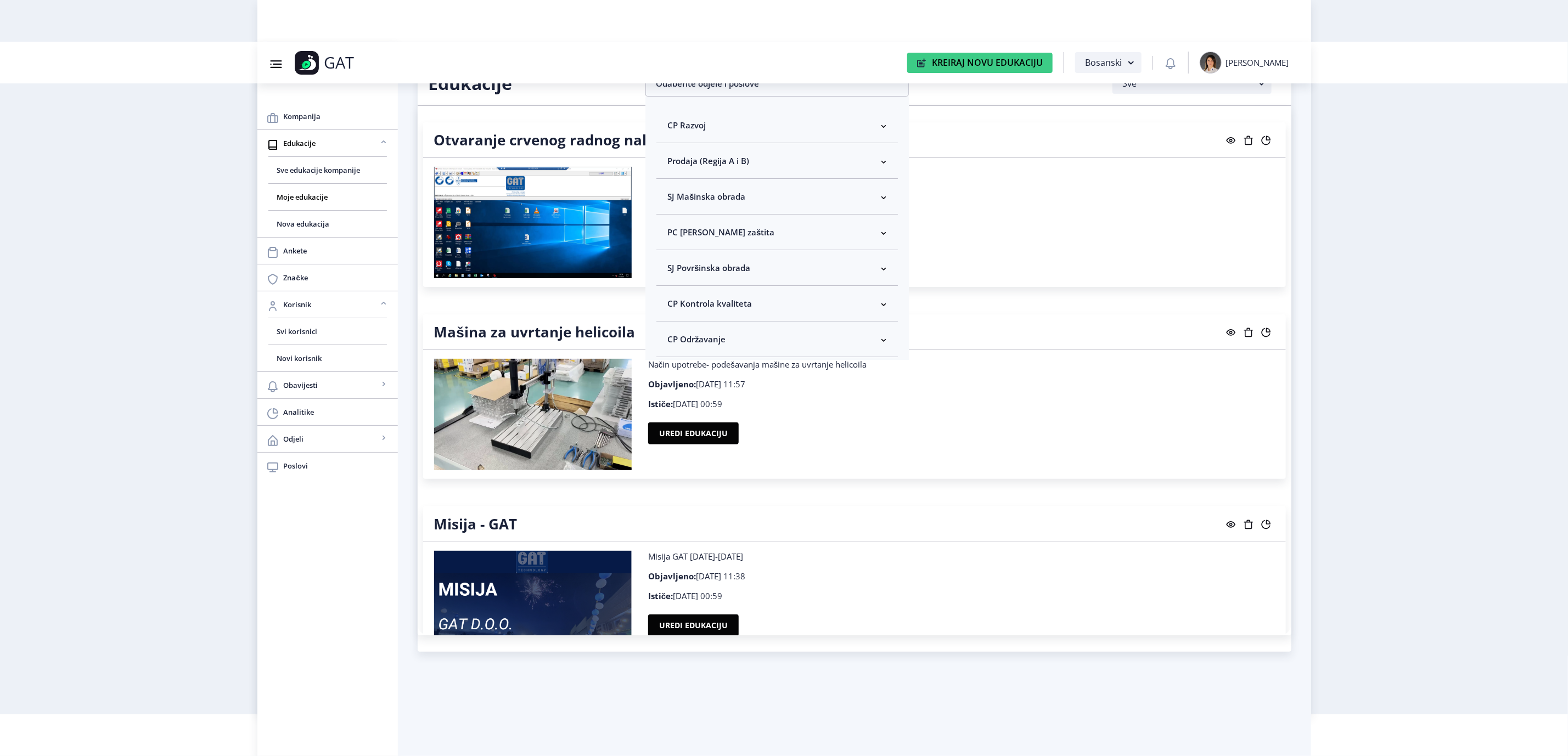
click at [730, 301] on span "CP Kontrola kvaliteta" at bounding box center [709, 303] width 84 height 14
click at [720, 341] on span "Odaberi sve" at bounding box center [708, 342] width 53 height 14
click at [673, 342] on input "Odaberi sve" at bounding box center [672, 342] width 1 height 1
checkbox input "true"
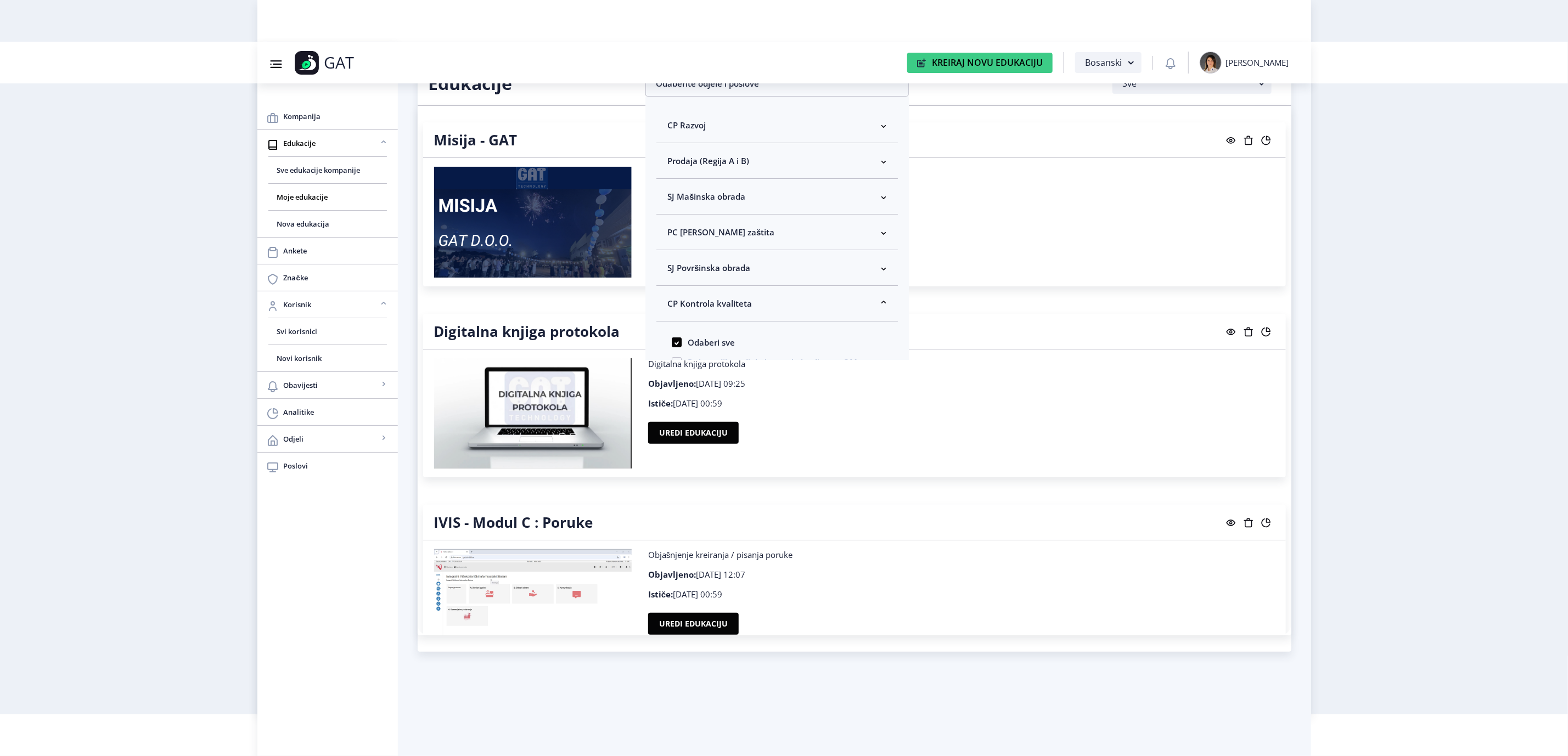
drag, startPoint x: 1411, startPoint y: 384, endPoint x: 1403, endPoint y: 399, distance: 17.0
click at [1411, 384] on nb-layout "Group 43@3x Created with Sketch. GAT Kreiraj Novu Edukaciju Bosanski [PERSON_NA…" at bounding box center [784, 336] width 1568 height 756
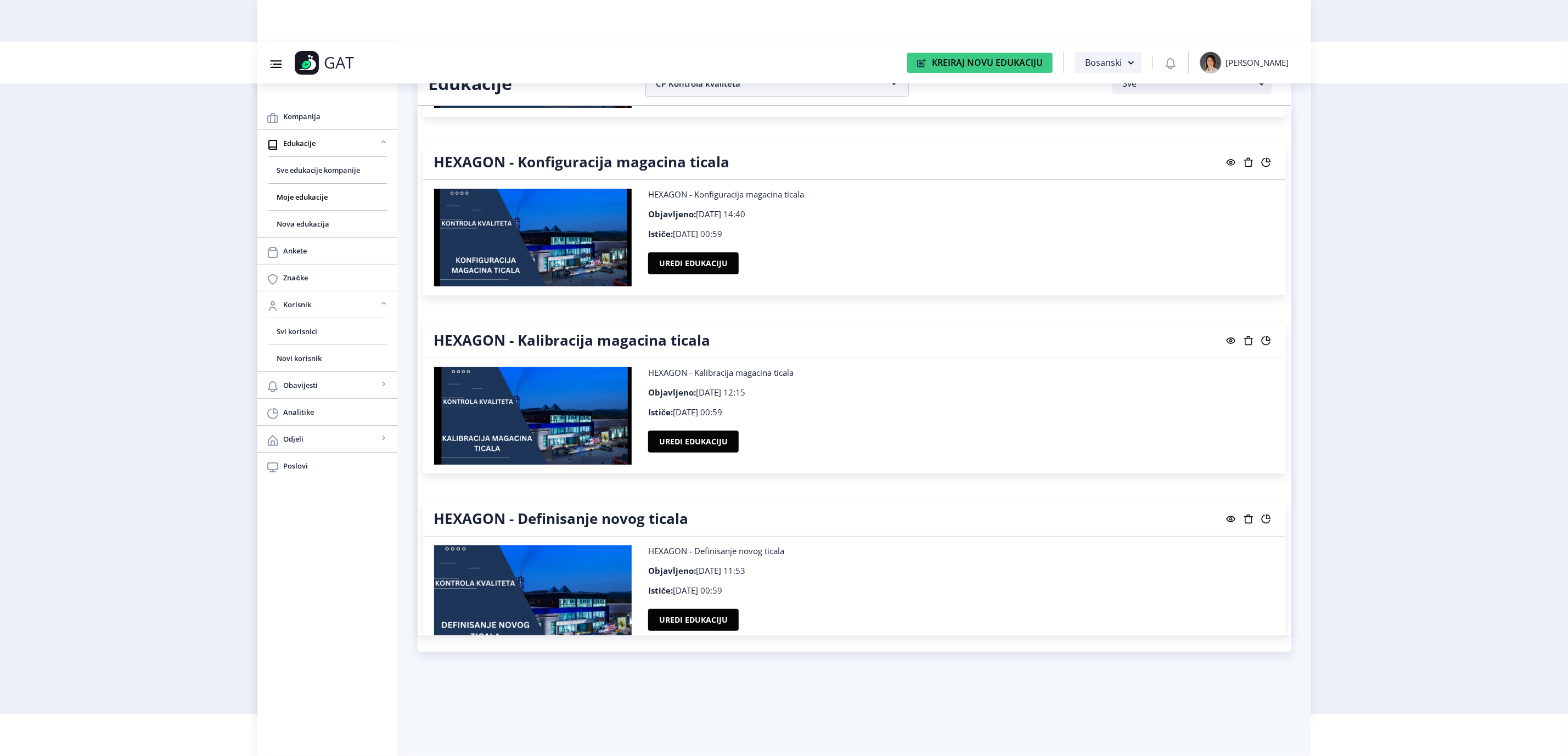
scroll to position [1317, 0]
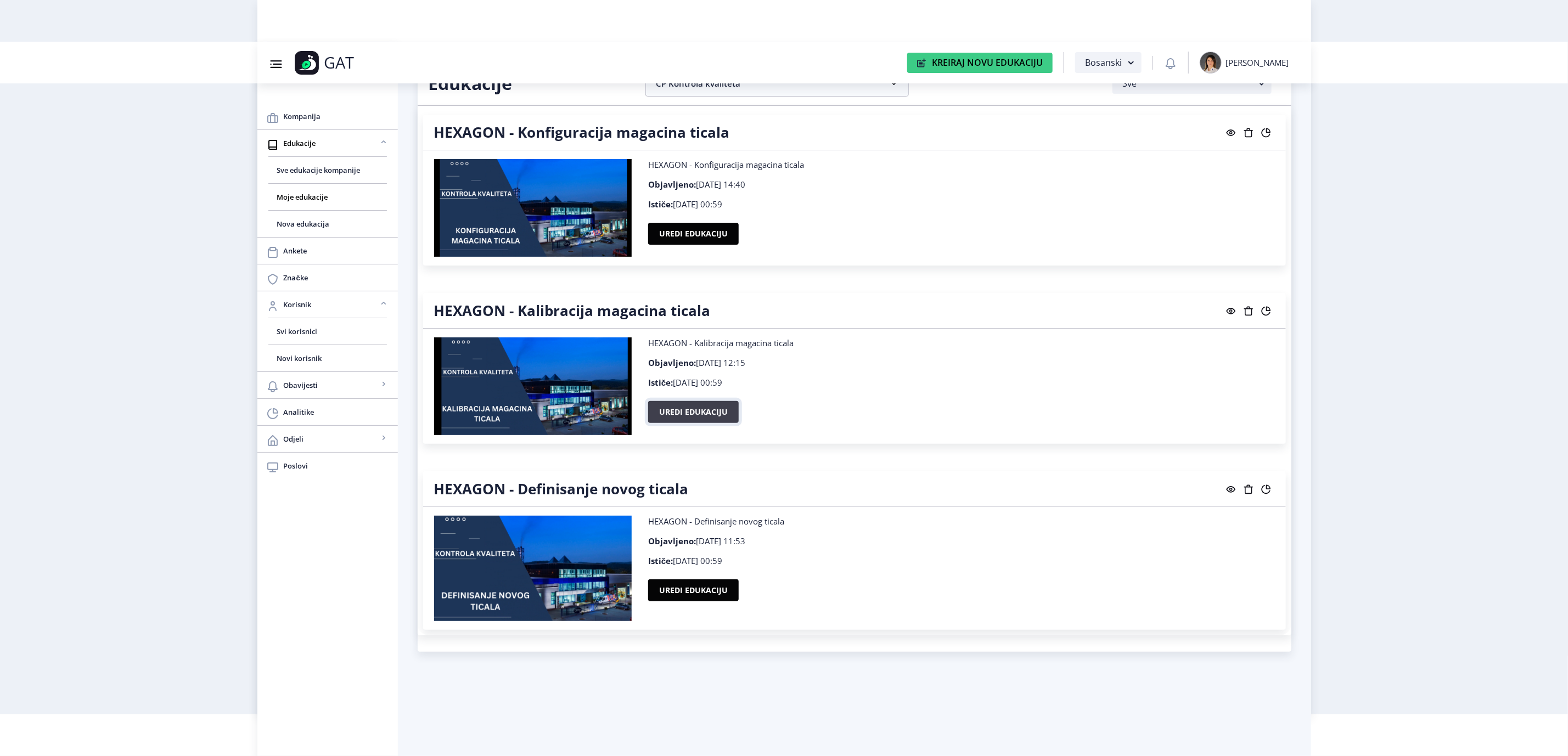
click at [703, 410] on button "Uredi edukaciju" at bounding box center [693, 412] width 91 height 22
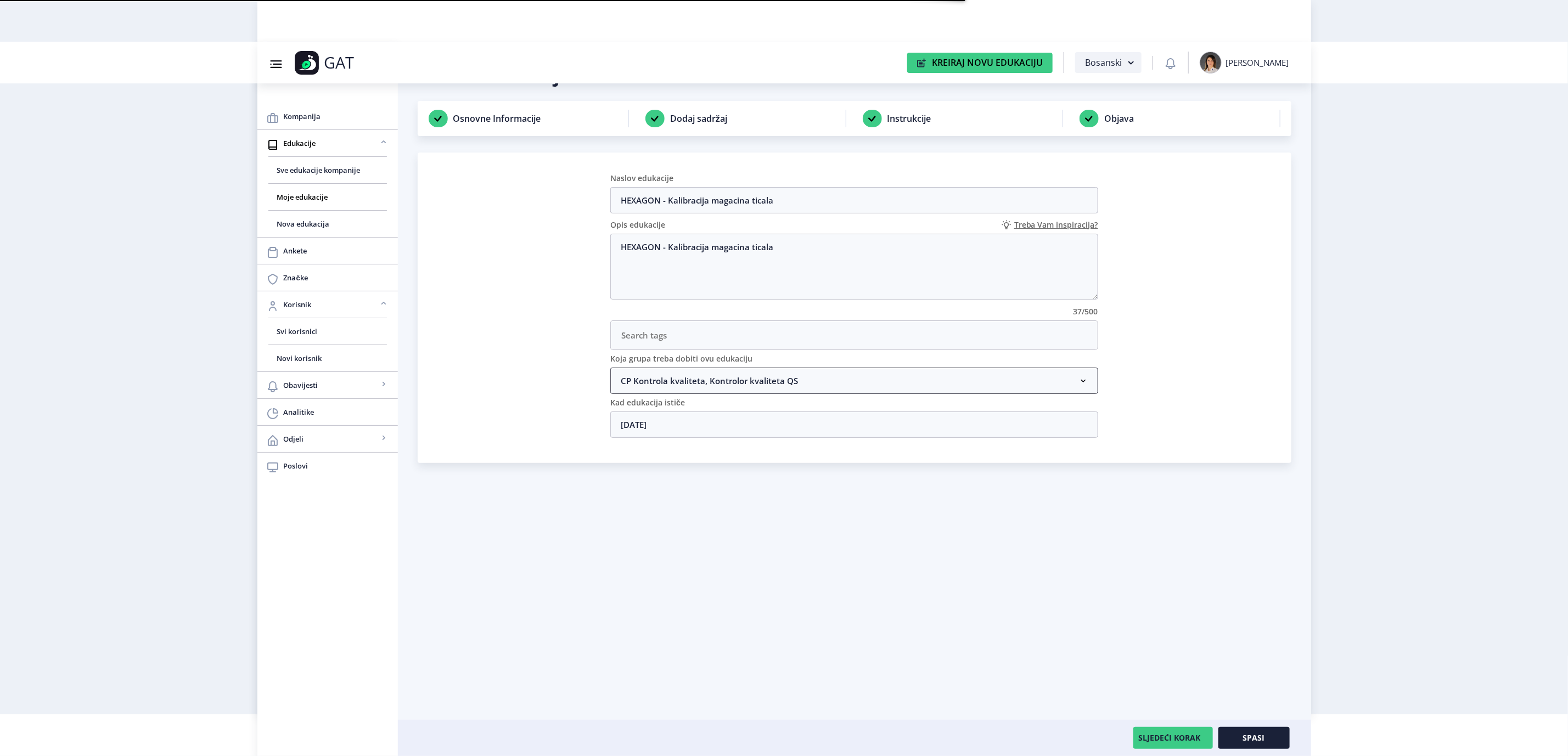
click at [794, 381] on nb-accordion-item-header "CP Kontrola kvaliteta, Kontrolor kvaliteta QS" at bounding box center [854, 380] width 488 height 26
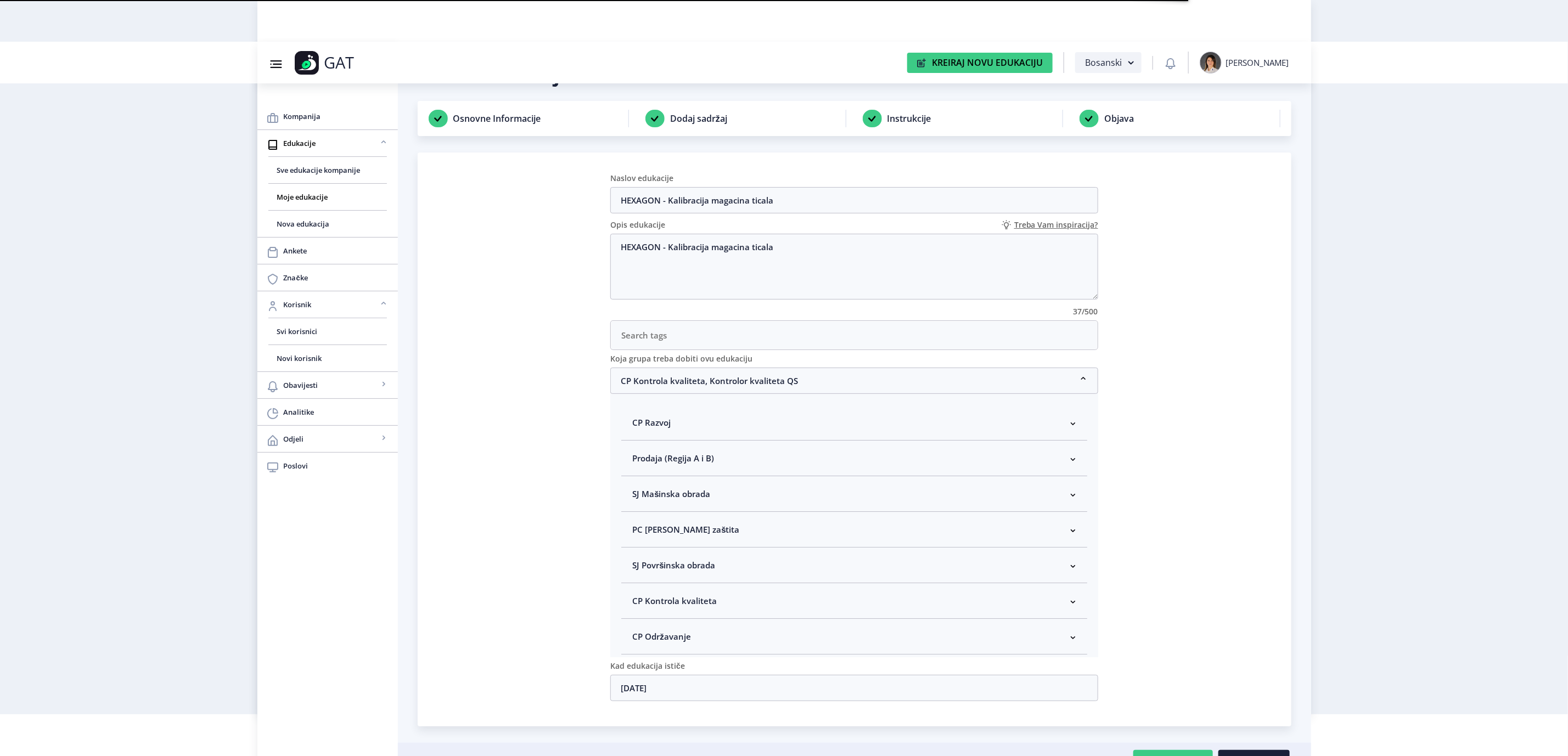
click at [758, 606] on nb-accordion-item-header "CP Kontrola kvaliteta" at bounding box center [854, 600] width 466 height 35
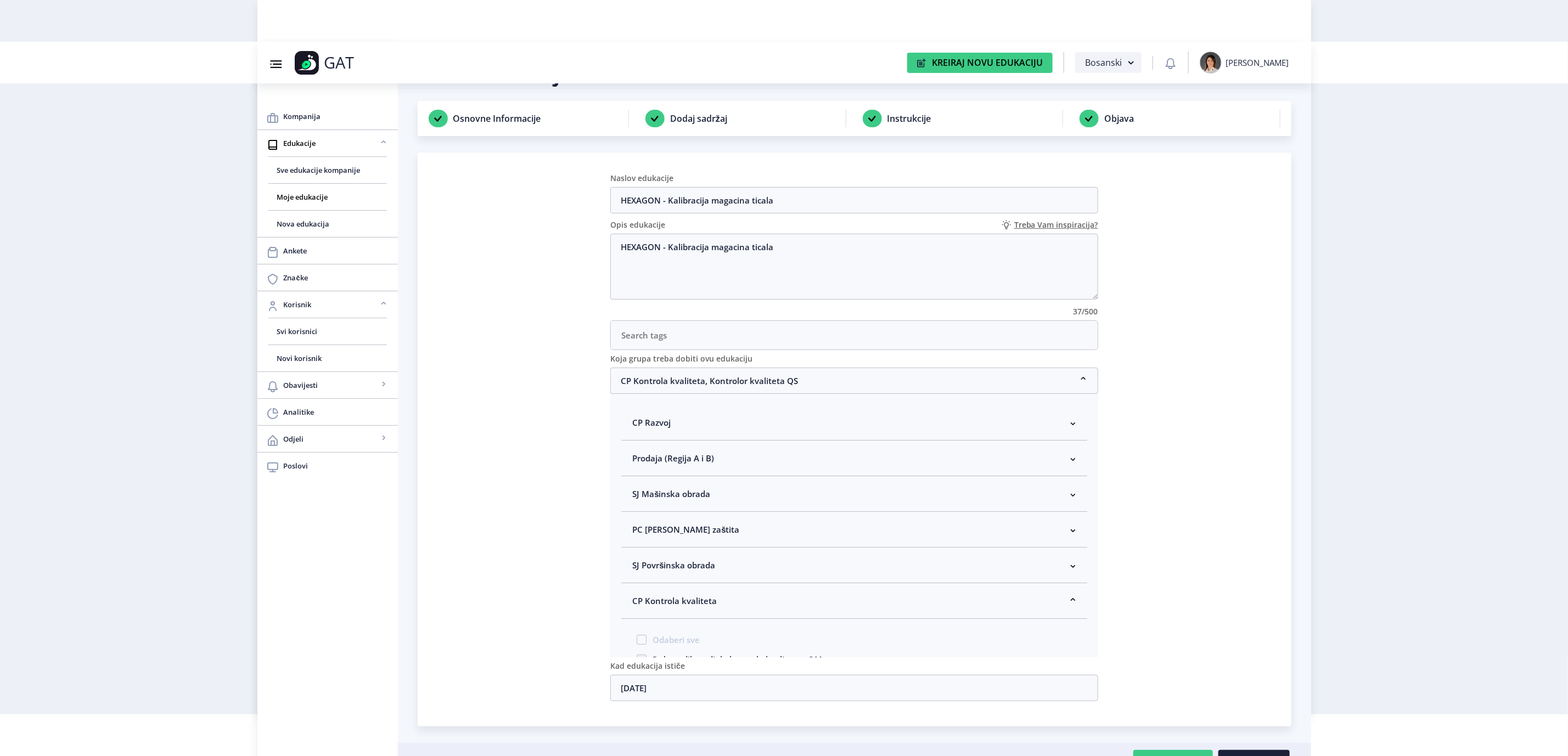
scroll to position [82, 0]
click at [713, 621] on span "Kontrolor kvaliteta" at bounding box center [687, 617] width 81 height 14
click at [637, 614] on input "Kontrolor kvaliteta" at bounding box center [636, 614] width 1 height 1
checkbox input "true"
click at [712, 514] on nb-accordion-item-header "CP Kontrola kvaliteta" at bounding box center [854, 519] width 466 height 35
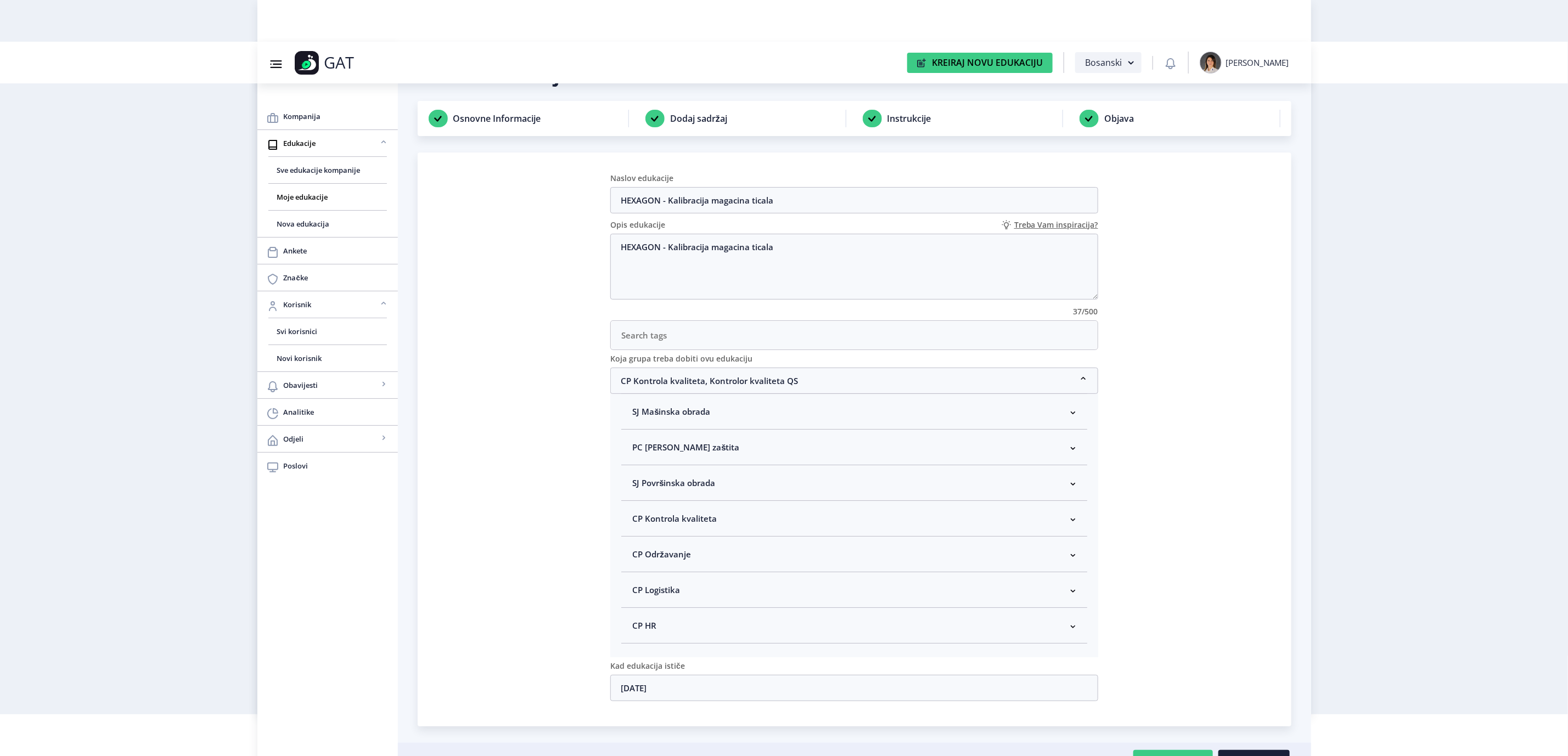
click at [758, 528] on nb-accordion-item-header "CP Kontrola kvaliteta" at bounding box center [854, 519] width 466 height 35
click at [758, 522] on nb-accordion-item-header "CP Kontrola kvaliteta" at bounding box center [854, 519] width 466 height 35
click at [1184, 525] on nb-card "Naslov edukacije HEXAGON - Kalibracija magacina ticala Opis edukacije Treba Vam…" at bounding box center [854, 440] width 874 height 574
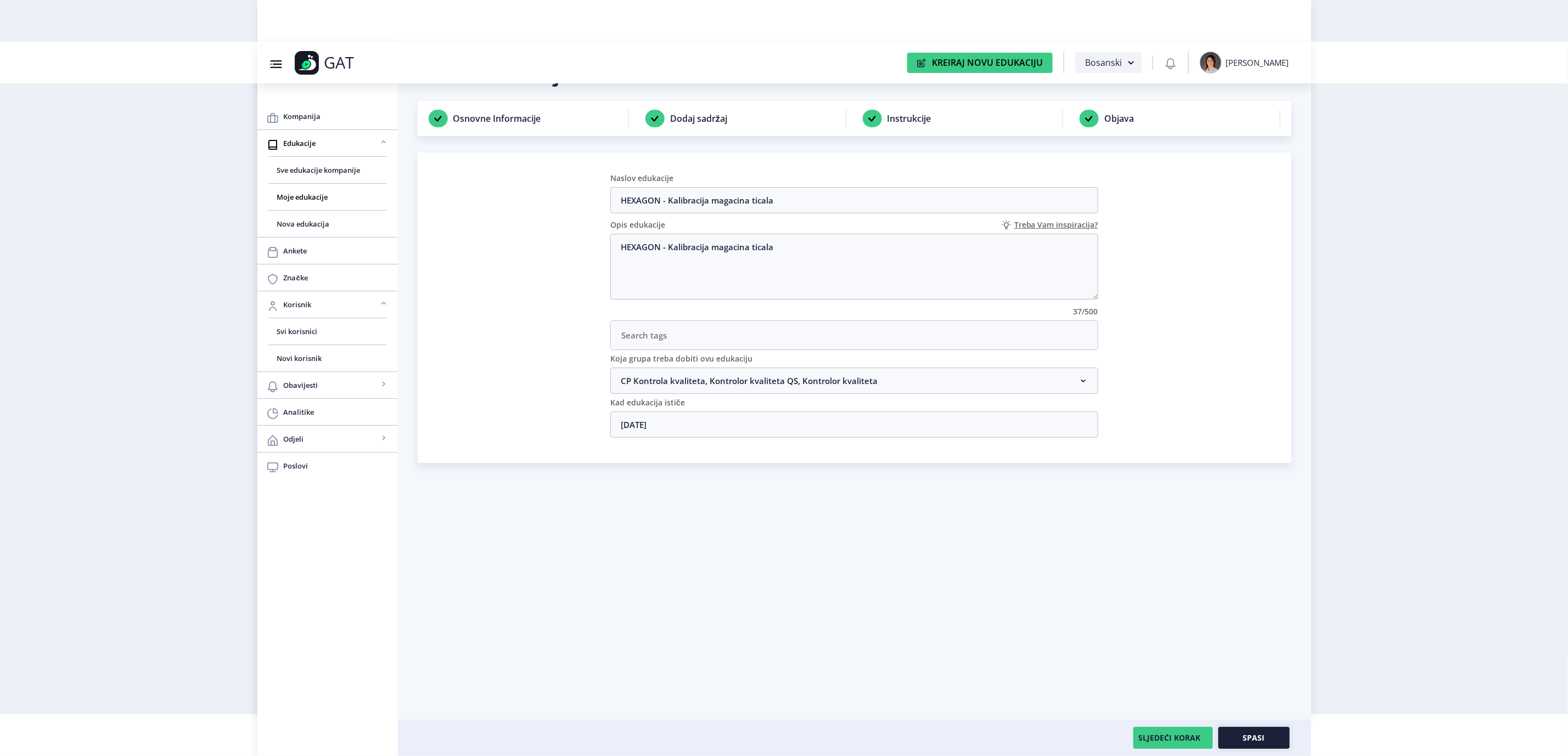
click at [1242, 732] on button "Spasi" at bounding box center [1254, 738] width 72 height 22
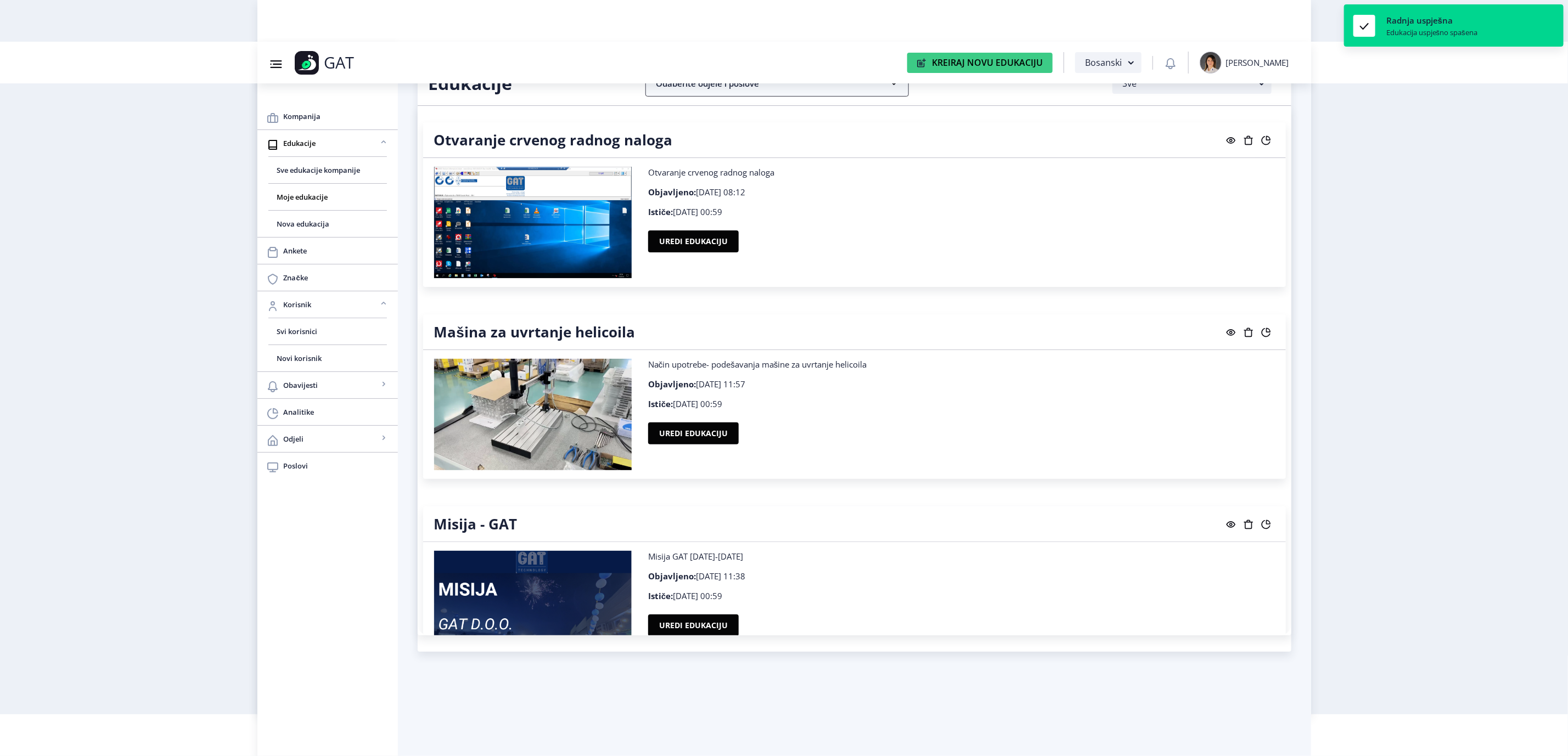
drag, startPoint x: 818, startPoint y: 86, endPoint x: 815, endPoint y: 91, distance: 5.8
click at [817, 88] on nb-accordion-item-header "Odaberite odjele i poslove" at bounding box center [777, 83] width 263 height 26
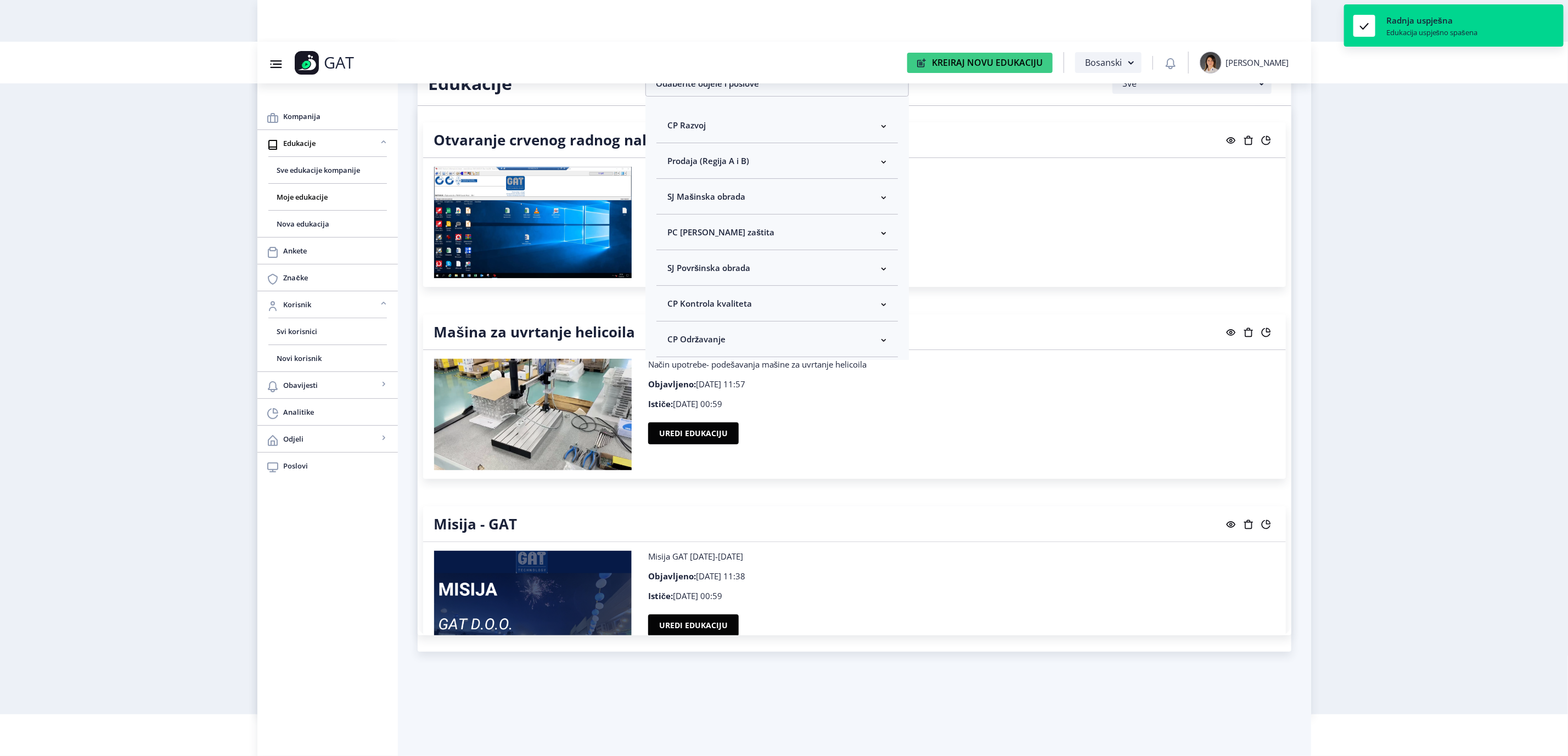
click at [758, 297] on nb-accordion-item-header "CP Kontrola kvaliteta" at bounding box center [777, 303] width 242 height 35
click at [731, 346] on span "Odaberi sve" at bounding box center [708, 342] width 53 height 14
click at [673, 343] on input "Odaberi sve" at bounding box center [672, 342] width 1 height 1
checkbox input "true"
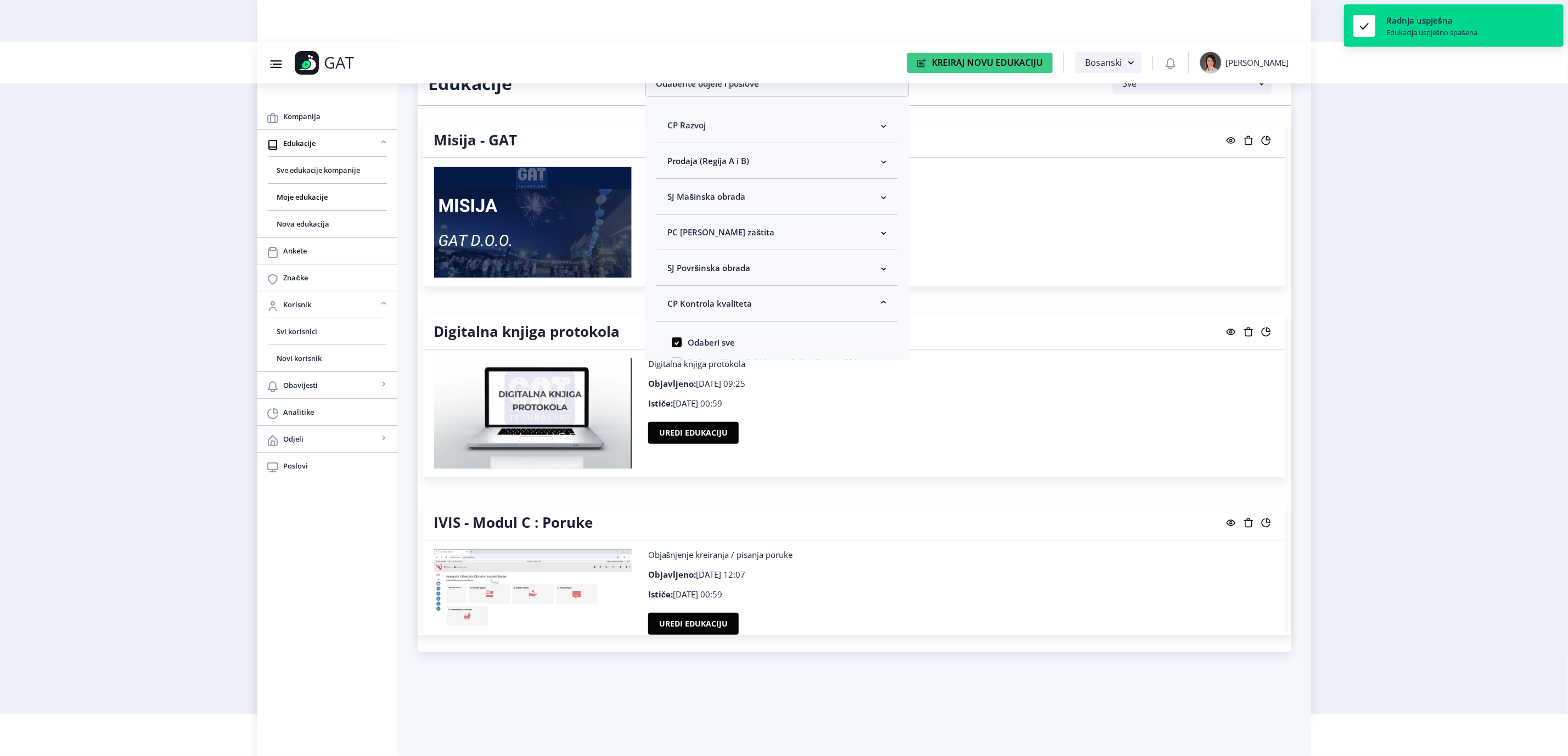
click at [1403, 497] on nb-layout "Group 43@3x Created with Sketch. GAT Kreiraj Novu Edukaciju Bosanski [PERSON_NA…" at bounding box center [784, 336] width 1568 height 756
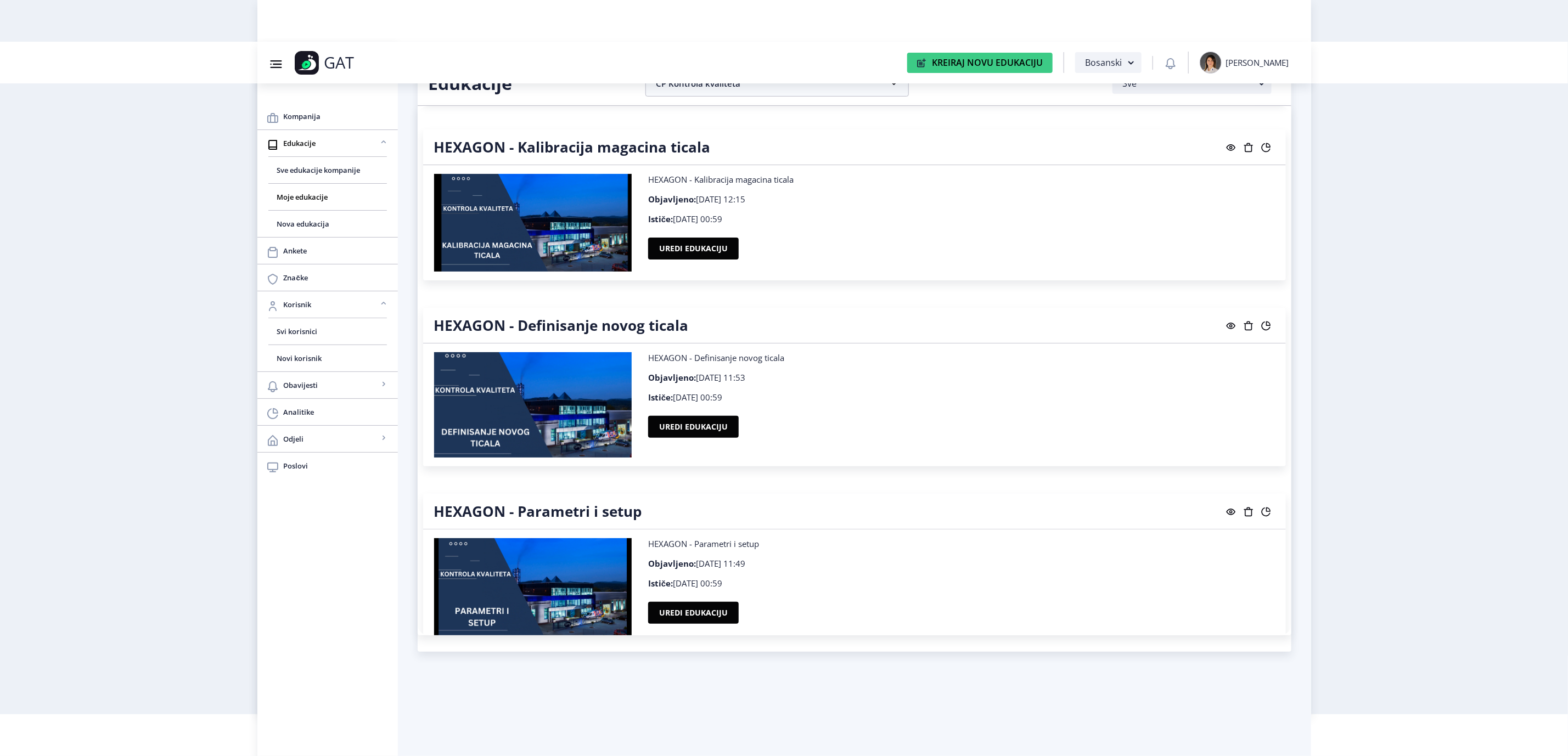
scroll to position [1482, 0]
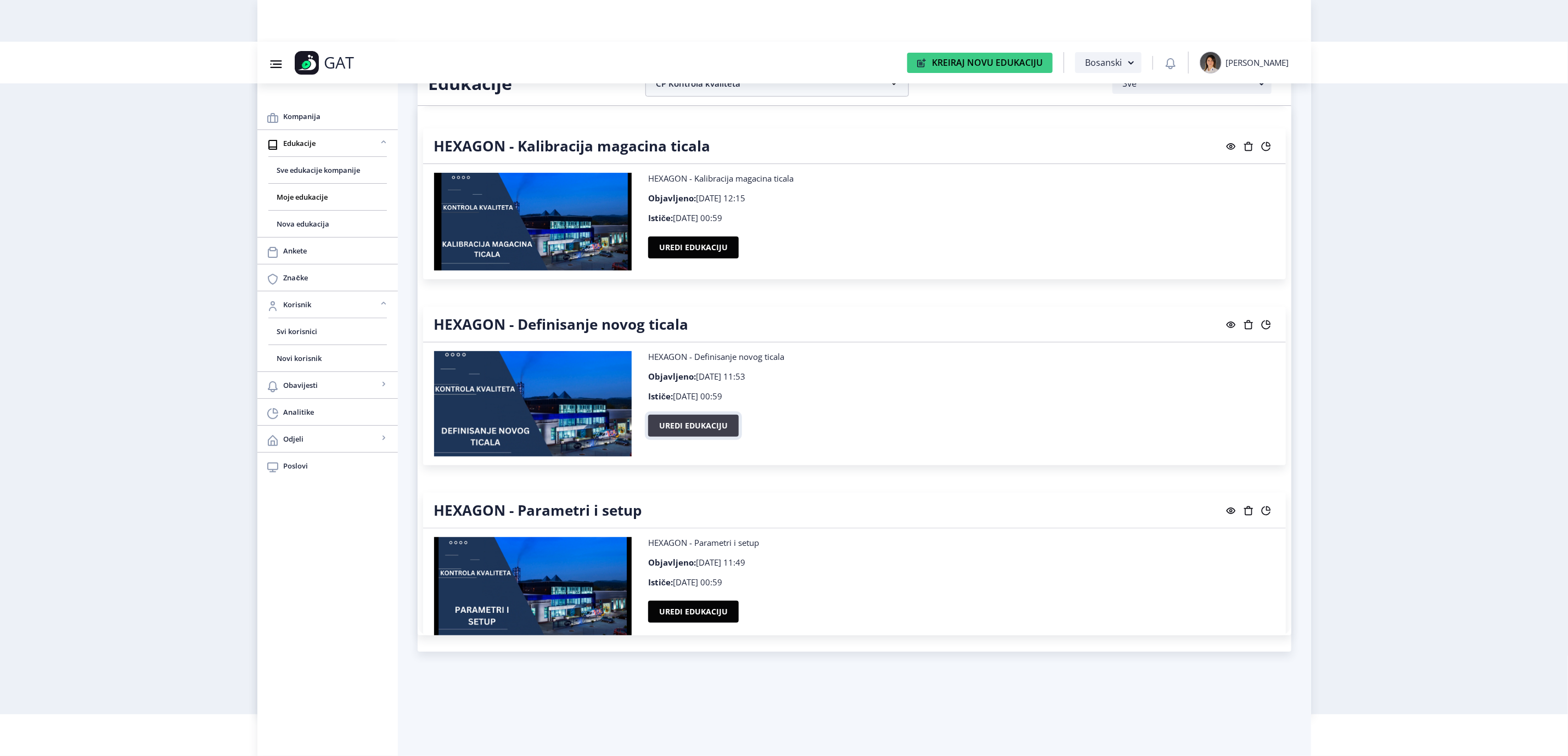
click at [652, 427] on button "Uredi edukaciju" at bounding box center [693, 426] width 91 height 22
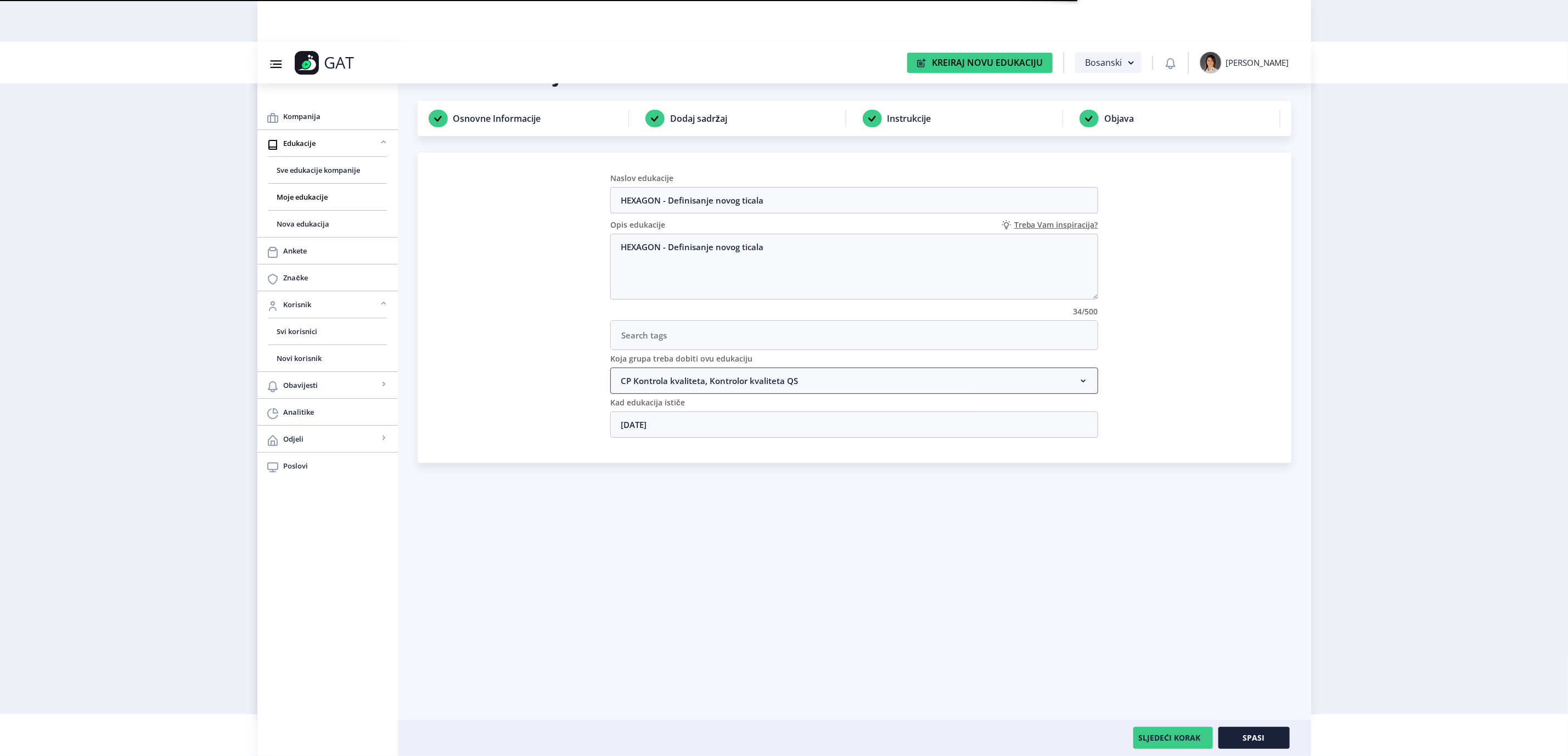
click at [865, 386] on nb-accordion-item-header "CP Kontrola kvaliteta, Kontrolor kvaliteta QS" at bounding box center [854, 380] width 488 height 26
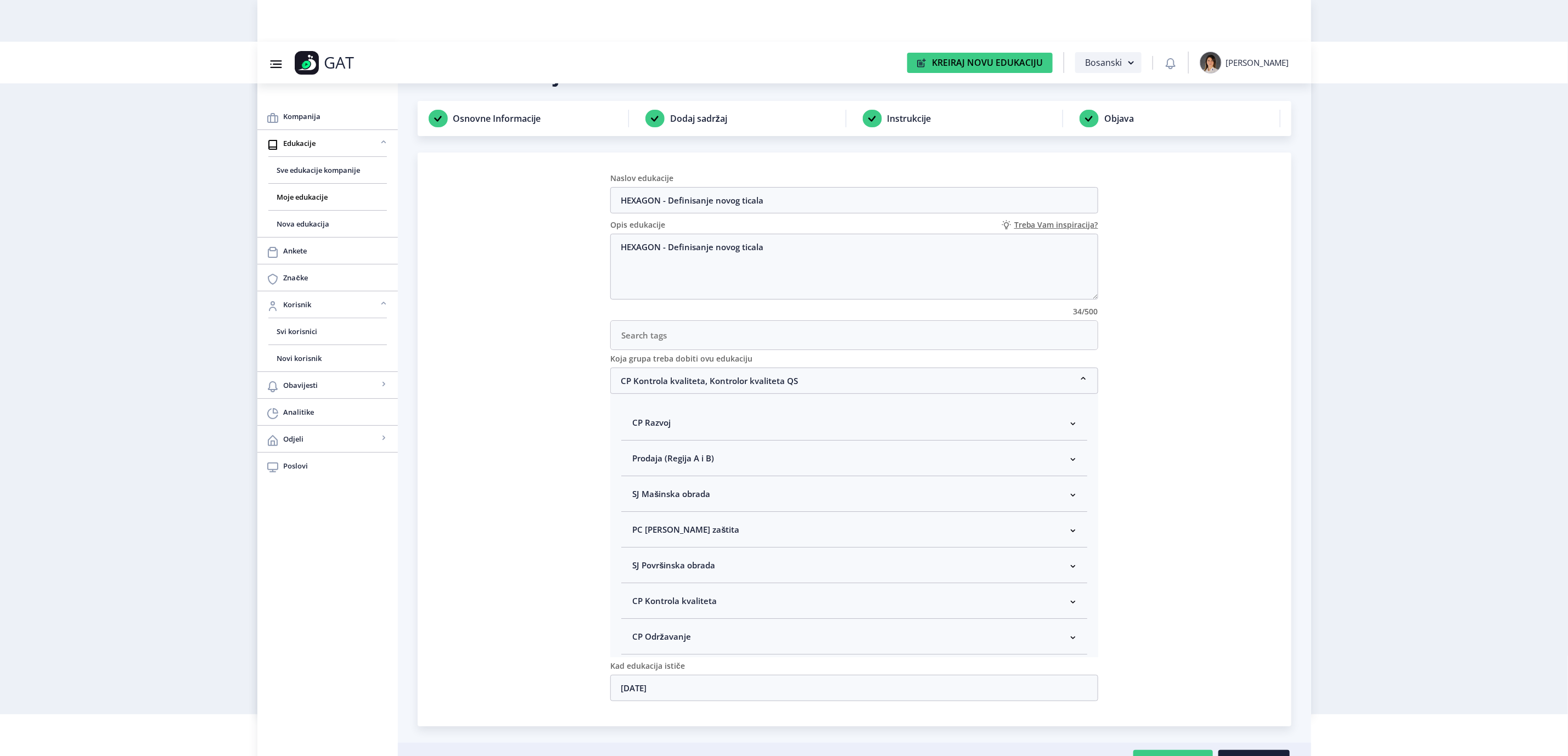
click at [678, 608] on span "CP Kontrola kvaliteta" at bounding box center [674, 601] width 84 height 14
click at [683, 539] on span "Kontrolor kvaliteta" at bounding box center [687, 534] width 81 height 14
click at [637, 531] on input "Kontrolor kvaliteta" at bounding box center [636, 531] width 1 height 1
checkbox input "true"
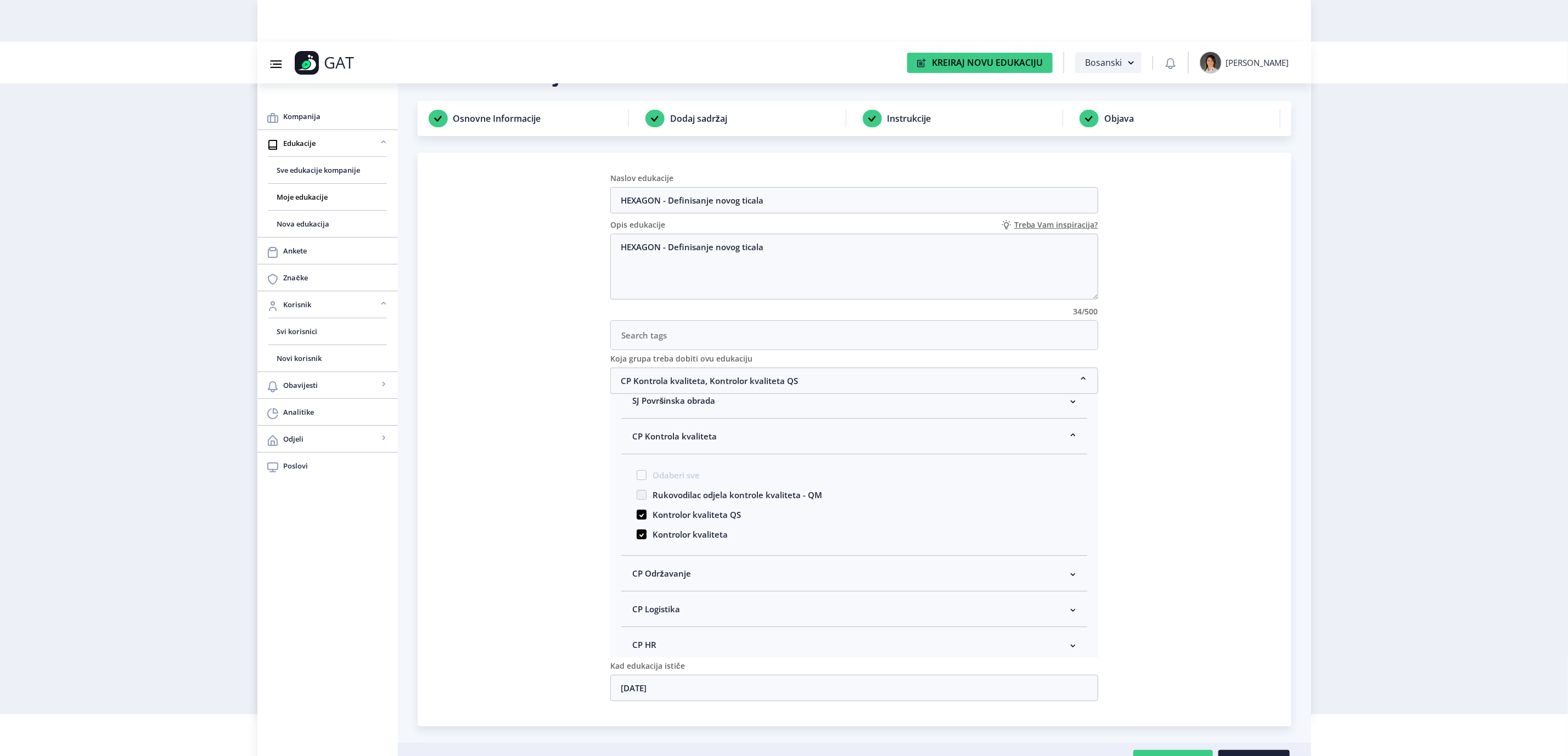
click at [677, 442] on span "CP Kontrola kvaliteta" at bounding box center [674, 436] width 84 height 14
click at [1210, 510] on nb-card "Naslov edukacije HEXAGON - Definisanje novog ticala Opis edukacije Treba Vam in…" at bounding box center [854, 440] width 874 height 574
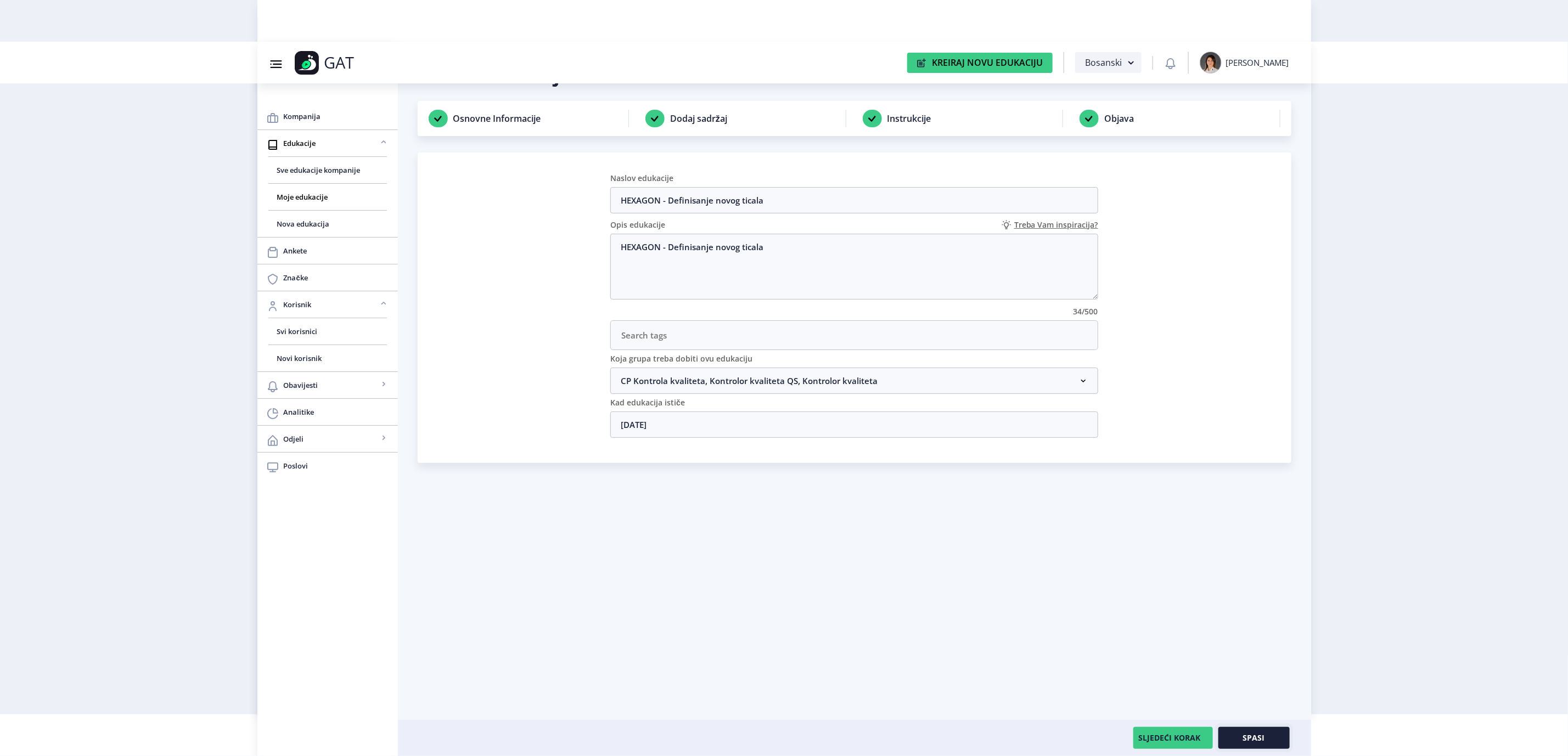
click at [1232, 732] on button "Spasi" at bounding box center [1254, 738] width 72 height 22
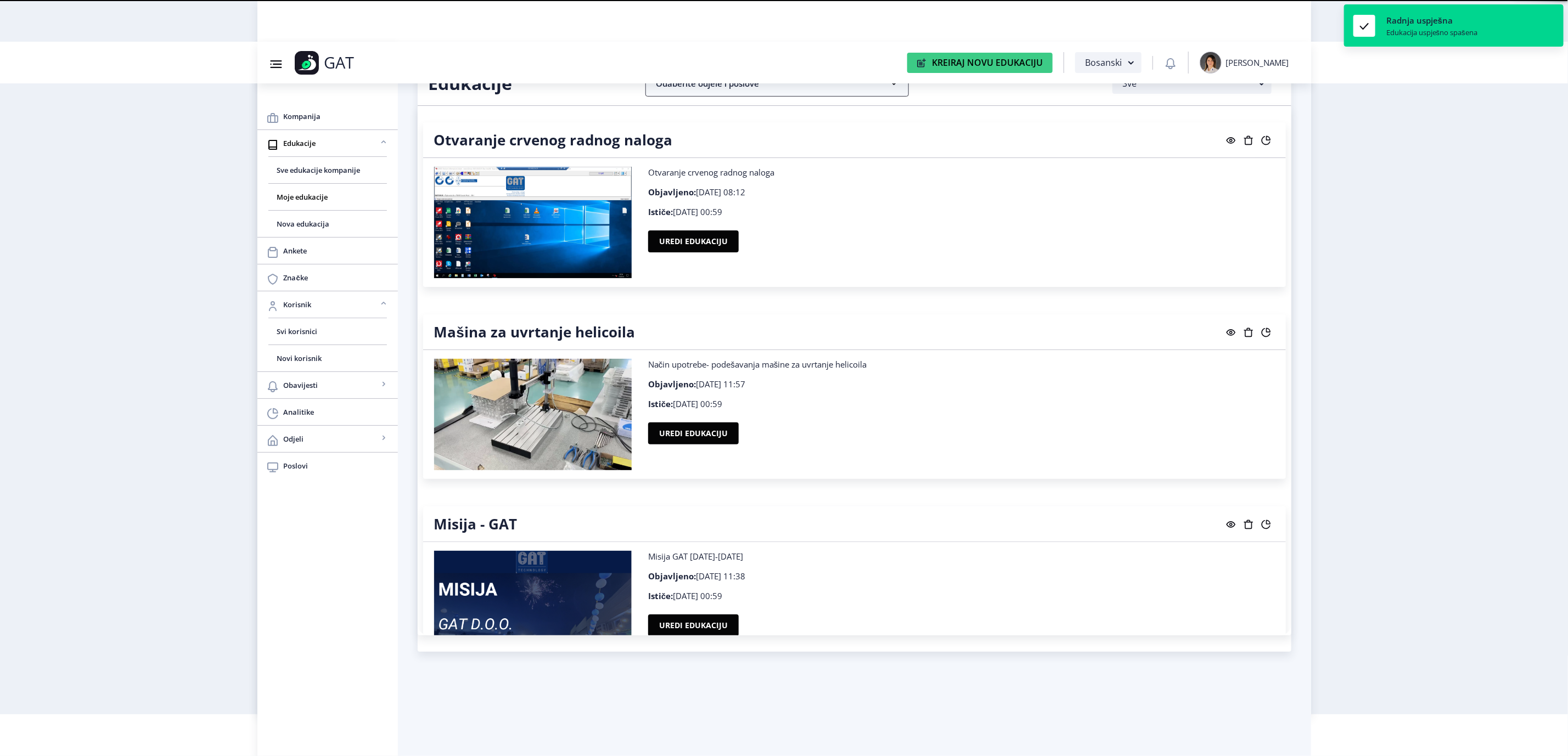
click at [796, 84] on nb-accordion-item-header "Odaberite odjele i poslove" at bounding box center [777, 83] width 263 height 26
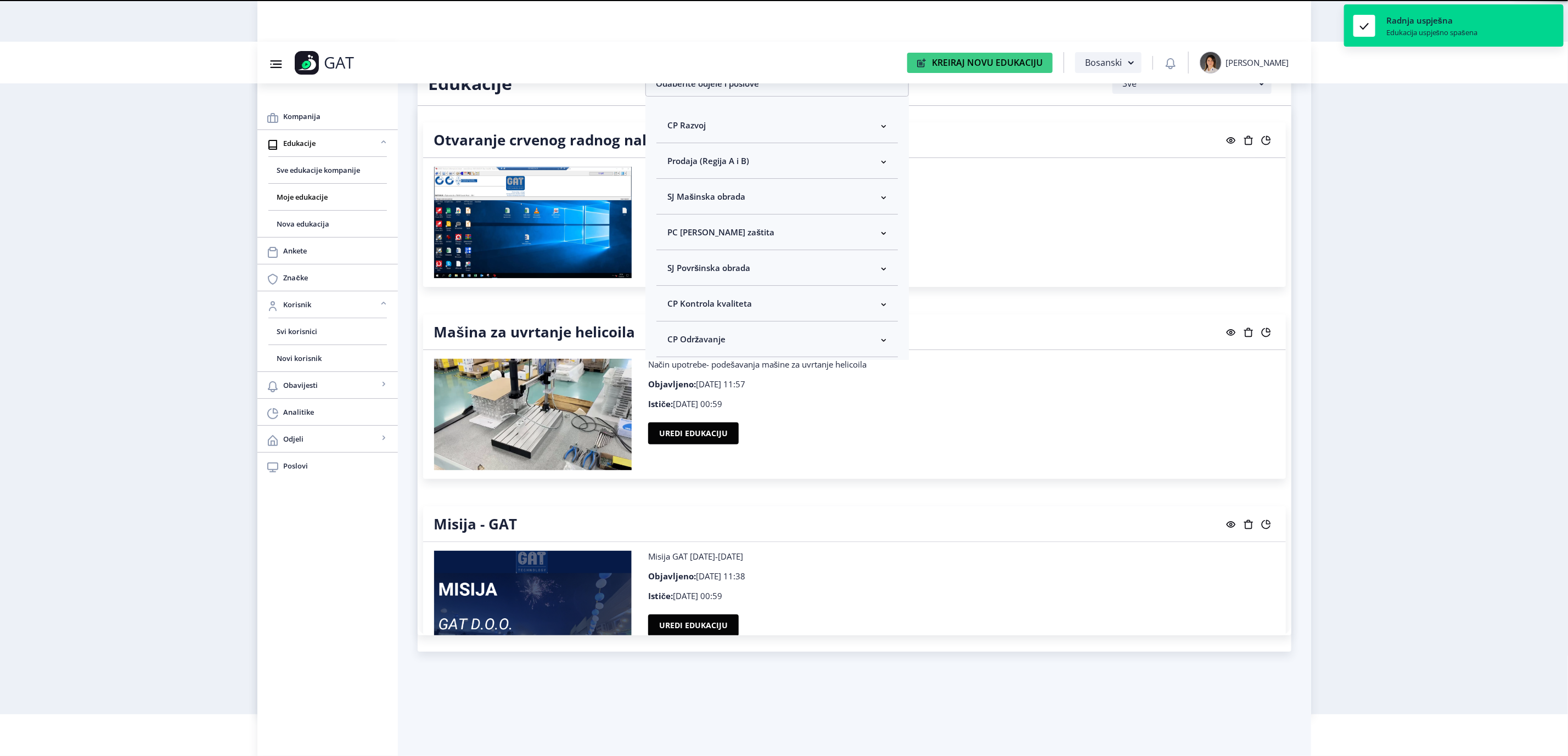
click at [703, 307] on span "CP Kontrola kvaliteta" at bounding box center [709, 303] width 84 height 14
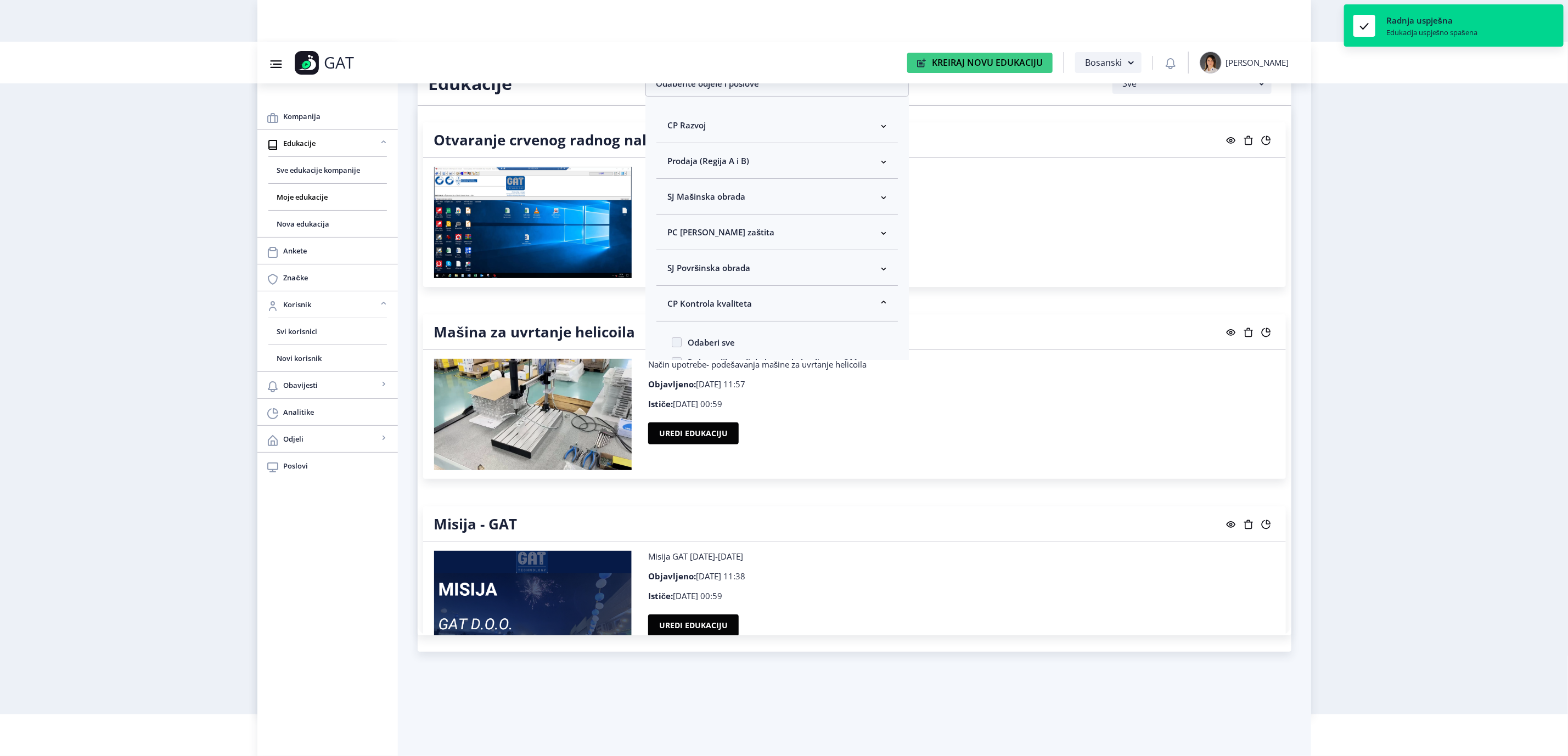
click at [693, 344] on span "Odaberi sve" at bounding box center [708, 342] width 53 height 14
click at [673, 343] on input "Odaberi sve" at bounding box center [672, 342] width 1 height 1
checkbox input "true"
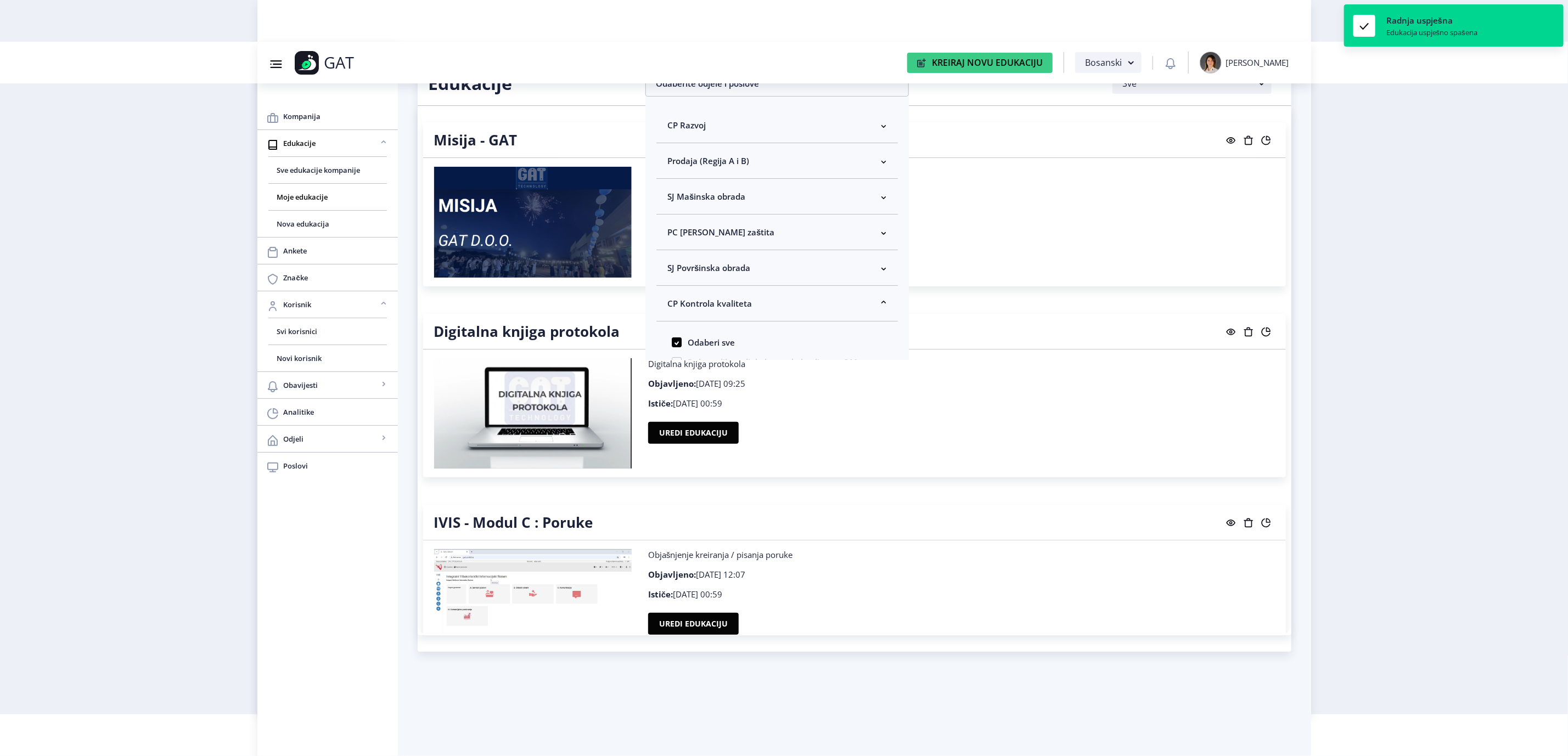
click at [1361, 300] on nb-layout "Group 43@3x Created with Sketch. GAT Kreiraj Novu Edukaciju Bosanski [PERSON_NA…" at bounding box center [784, 336] width 1568 height 756
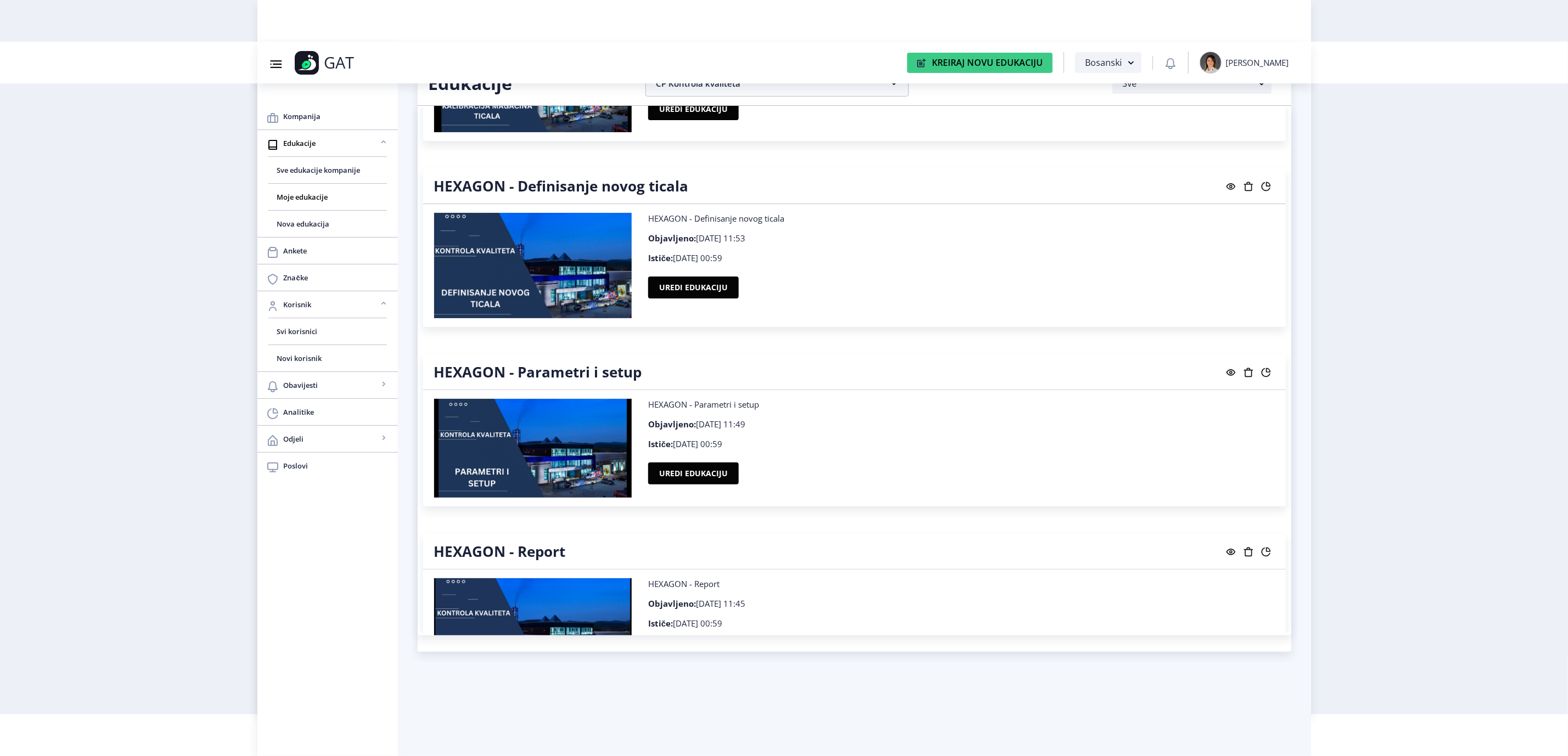
scroll to position [1647, 0]
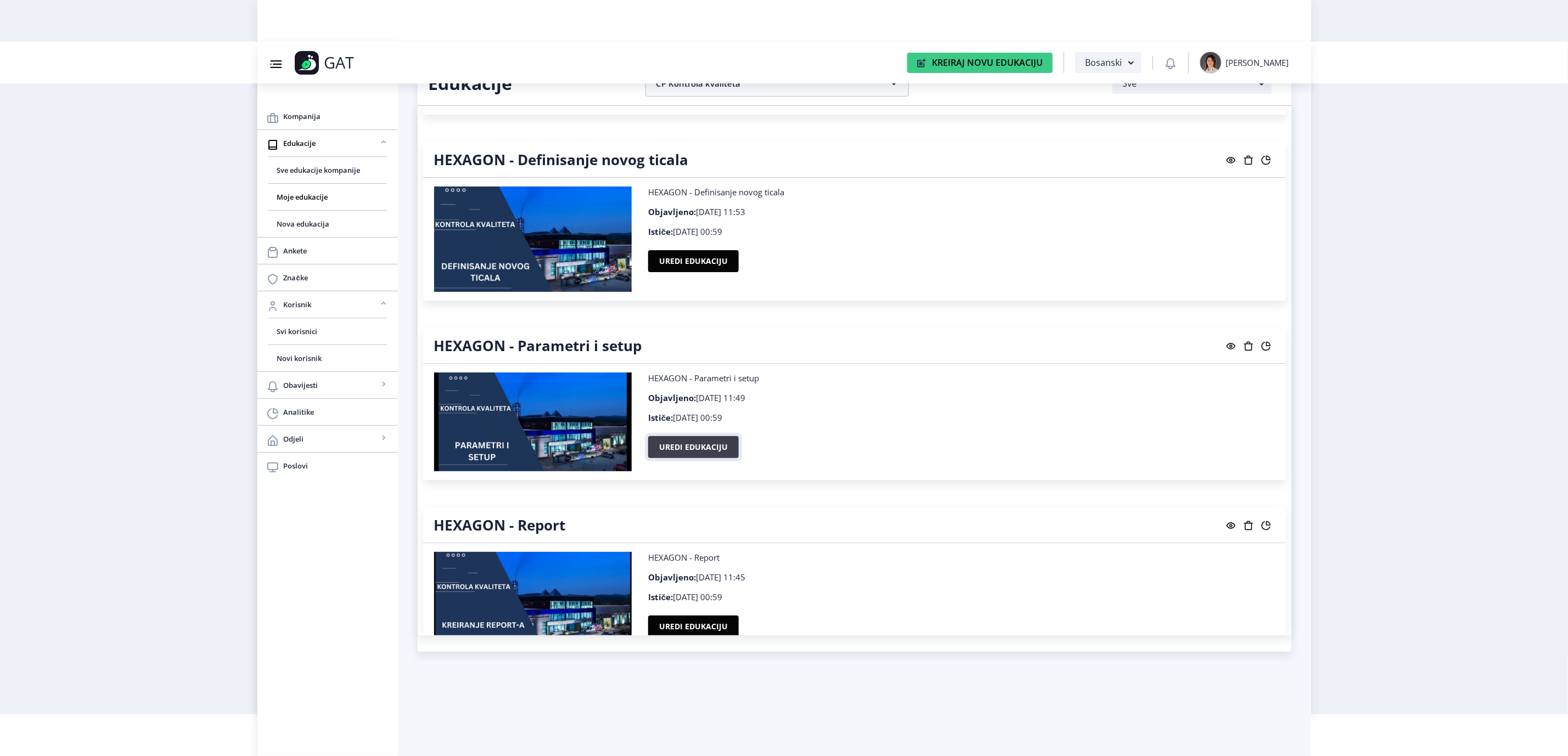
click at [699, 441] on button "Uredi edukaciju" at bounding box center [693, 447] width 91 height 22
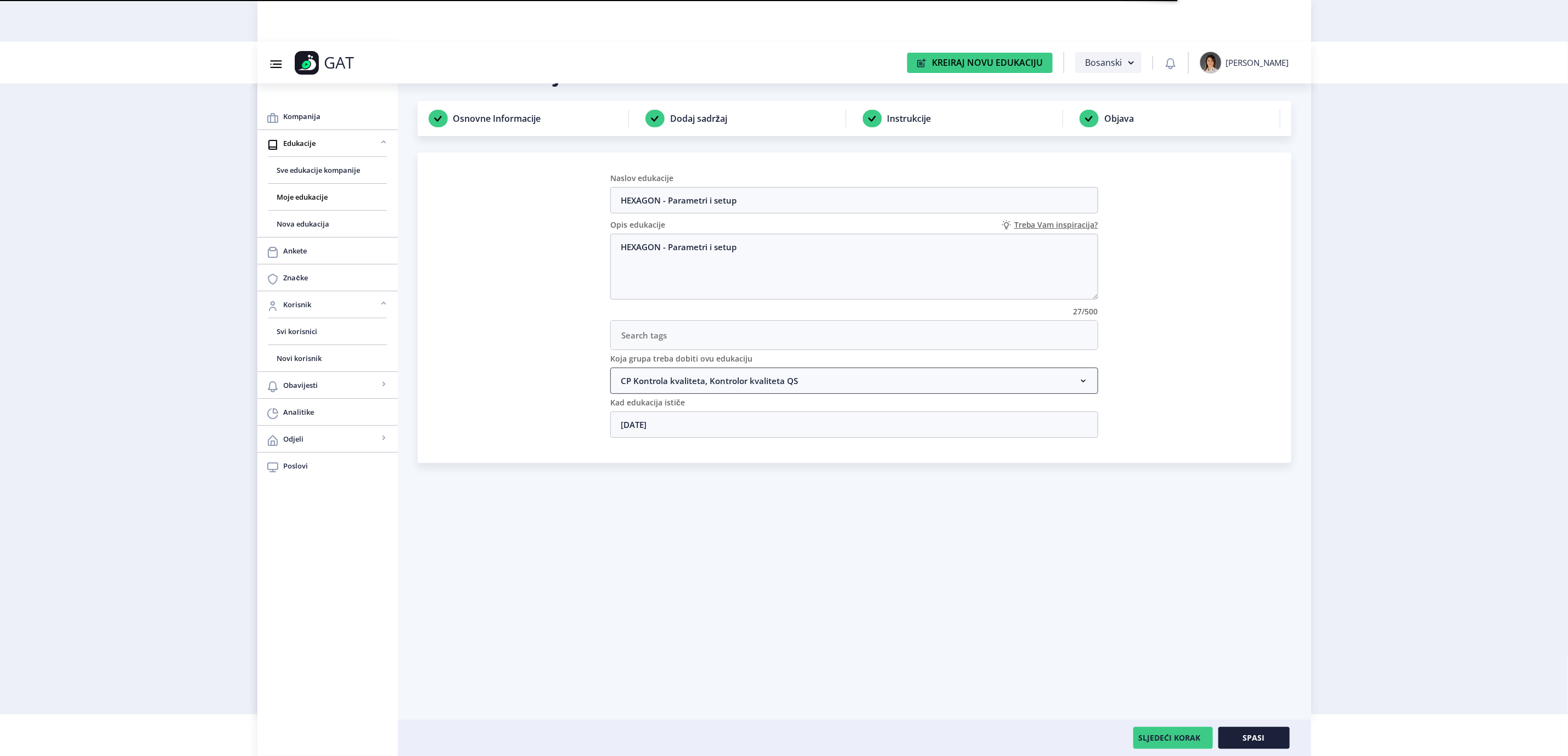
click at [850, 386] on nb-accordion-item-header "CP Kontrola kvaliteta, Kontrolor kvaliteta QS" at bounding box center [854, 380] width 488 height 26
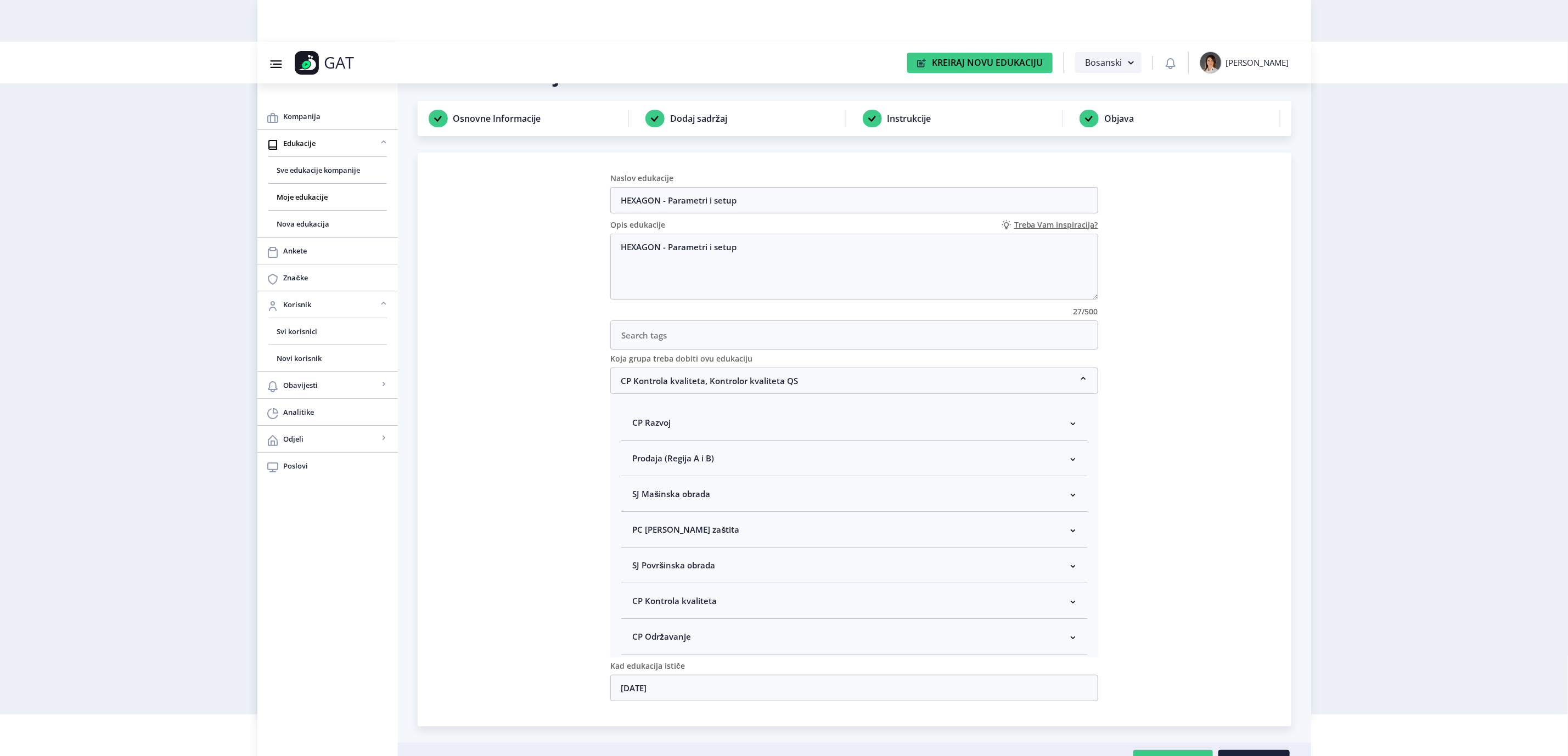
click at [737, 593] on nb-accordion-item-header "CP Kontrola kvaliteta" at bounding box center [854, 600] width 466 height 35
click at [712, 617] on span "Kontrolor kvaliteta" at bounding box center [687, 617] width 81 height 14
click at [637, 614] on input "Kontrolor kvaliteta" at bounding box center [636, 614] width 1 height 1
checkbox input "true"
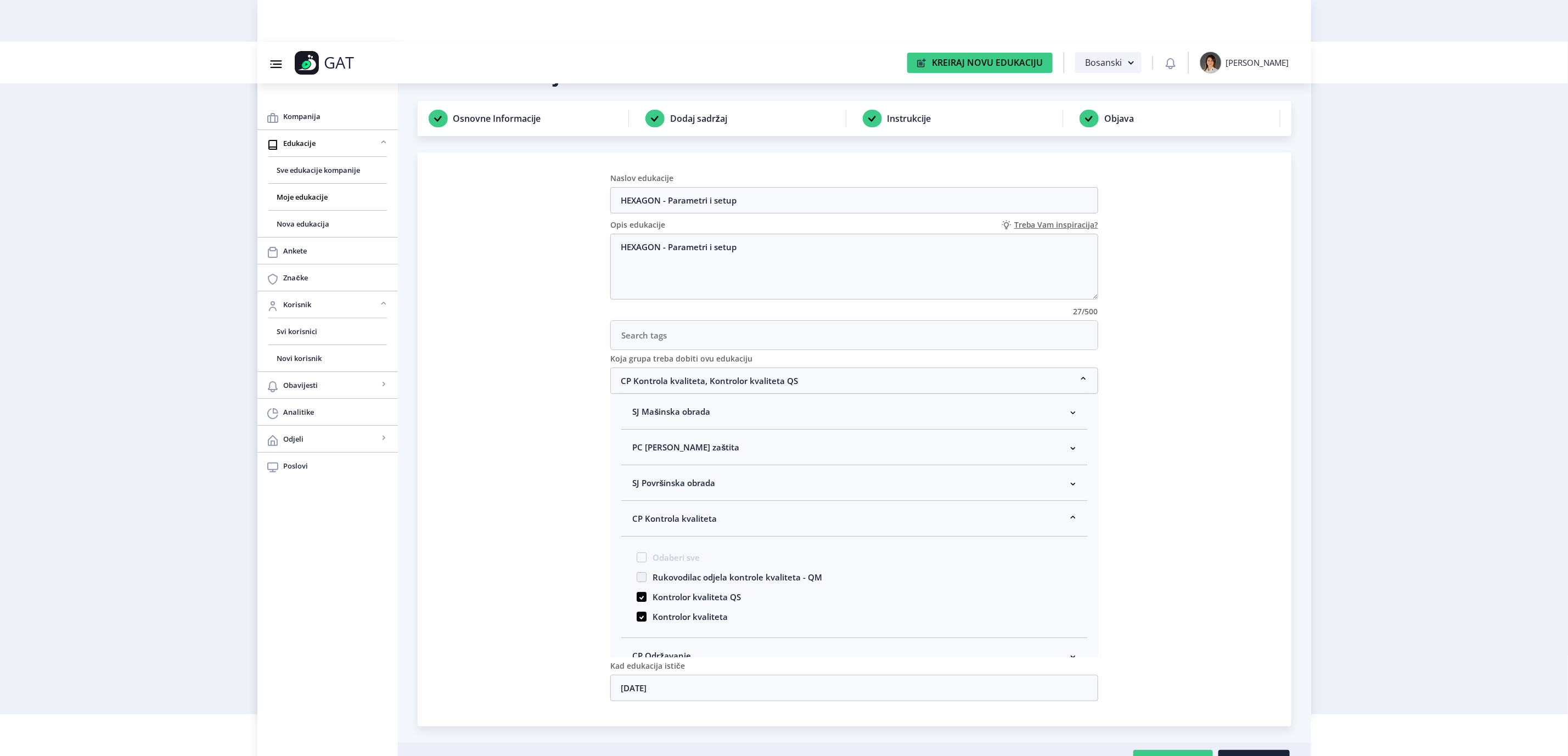
click at [1200, 524] on nb-card "Naslov edukacije HEXAGON - Parametri i setup Opis edukacije Treba Vam inspiraci…" at bounding box center [854, 440] width 874 height 574
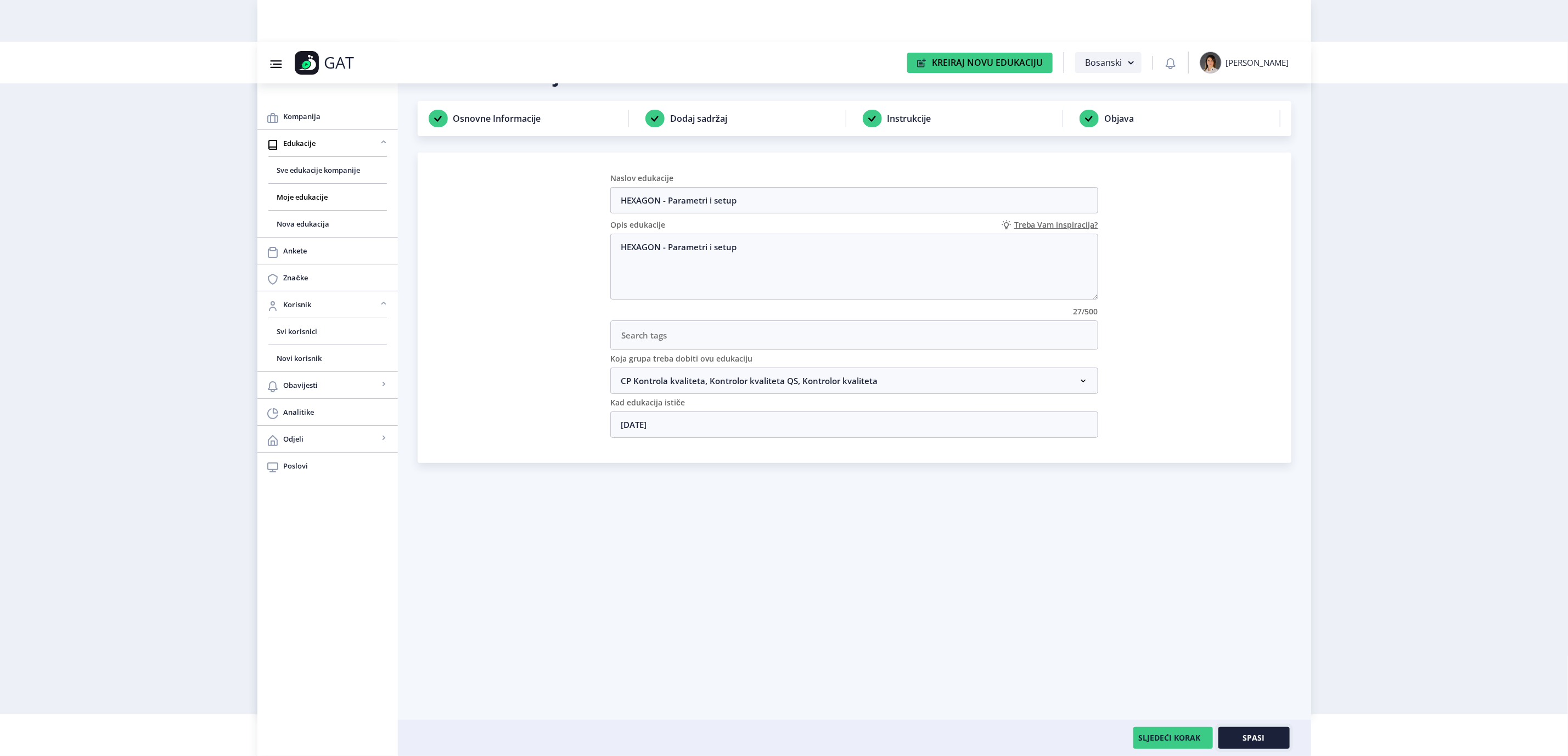
click at [1254, 740] on span "Spasi" at bounding box center [1254, 739] width 22 height 9
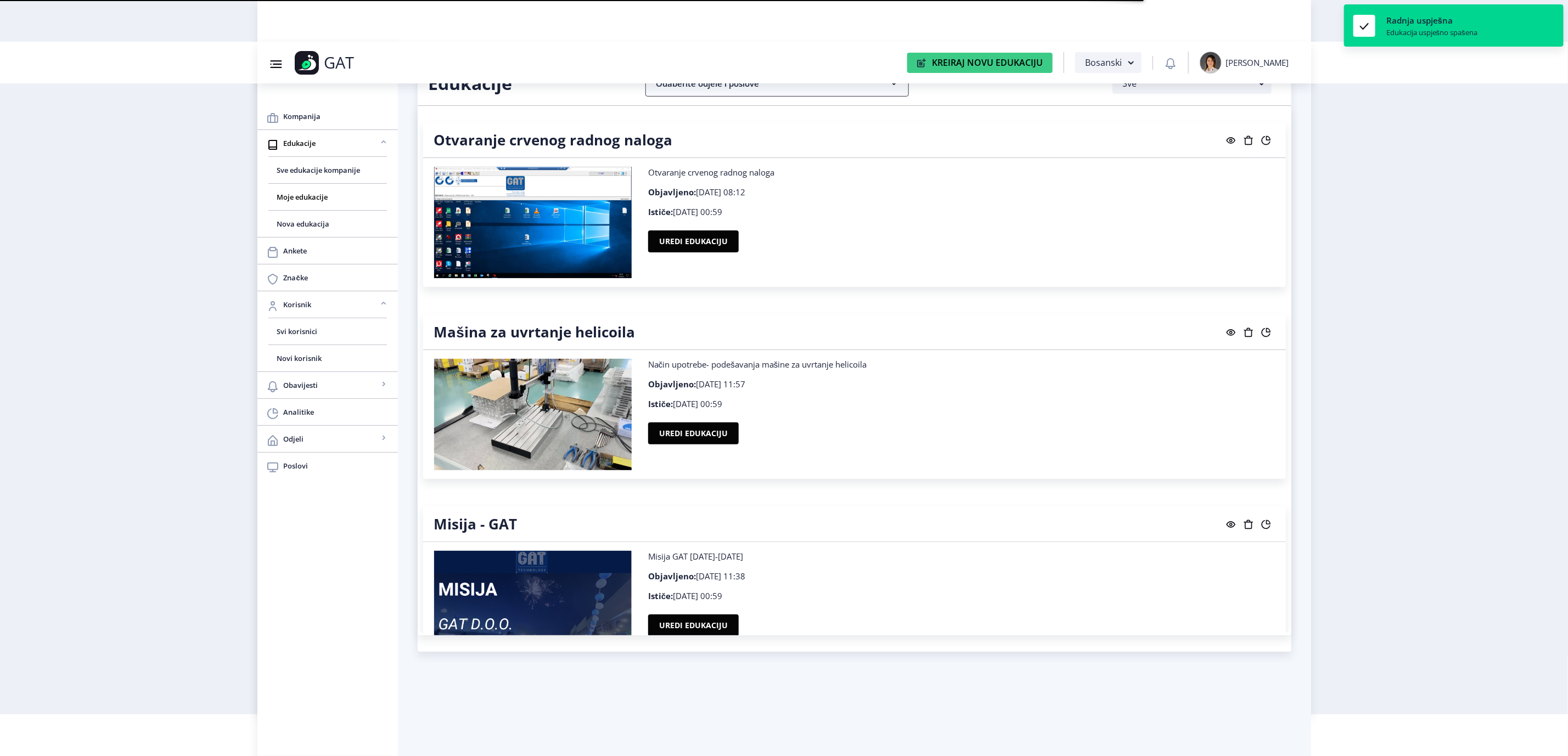
click at [818, 95] on nb-accordion-item-header "Odaberite odjele i poslove" at bounding box center [777, 83] width 263 height 26
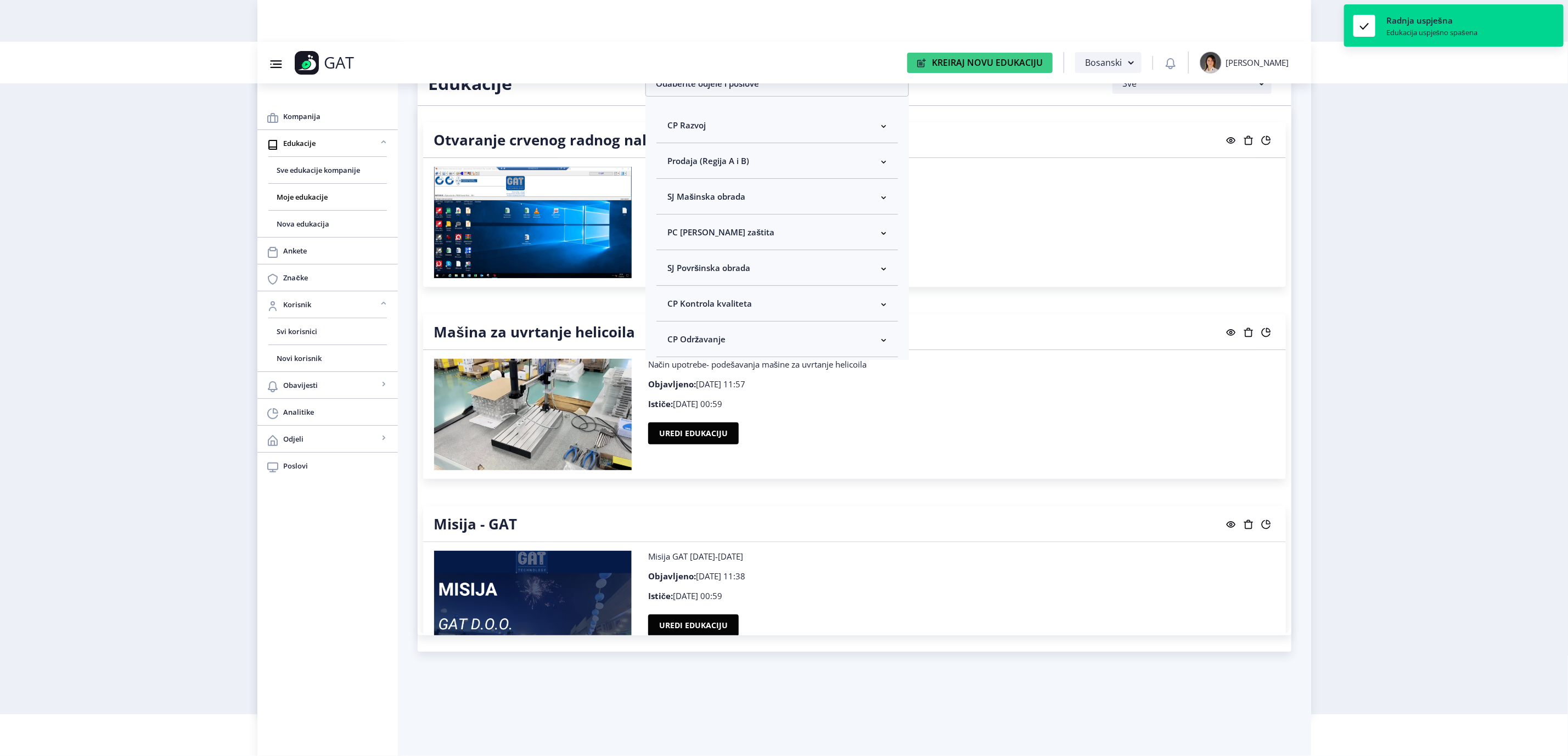
click at [769, 299] on nb-accordion-item-header "CP Kontrola kvaliteta" at bounding box center [777, 303] width 242 height 35
click at [722, 346] on span "Odaberi sve" at bounding box center [708, 342] width 53 height 14
click at [673, 343] on input "Odaberi sve" at bounding box center [672, 342] width 1 height 1
checkbox input "true"
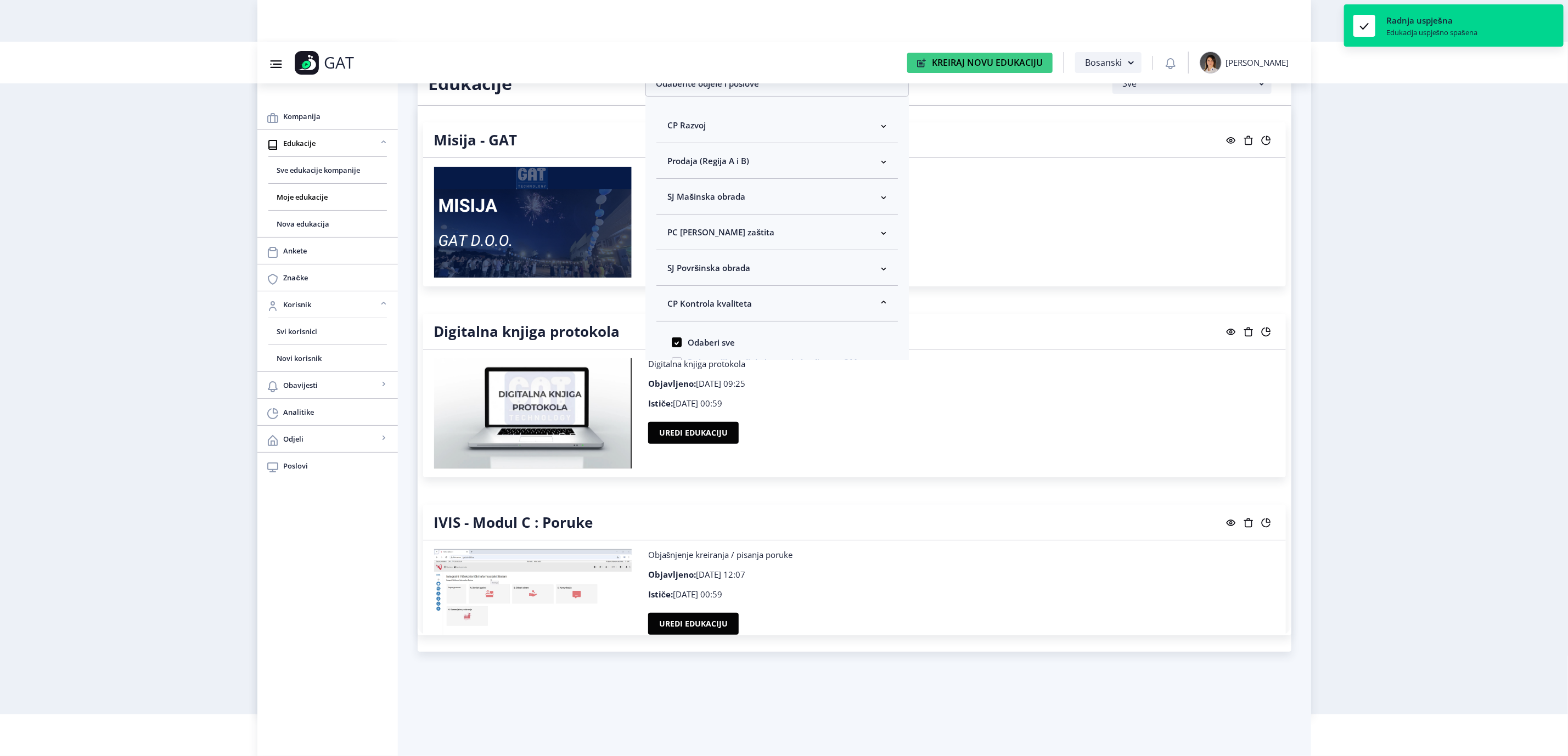
click at [1349, 260] on nb-layout "Group 43@3x Created with Sketch. GAT Kreiraj Novu Edukaciju Bosanski [PERSON_NA…" at bounding box center [784, 336] width 1568 height 756
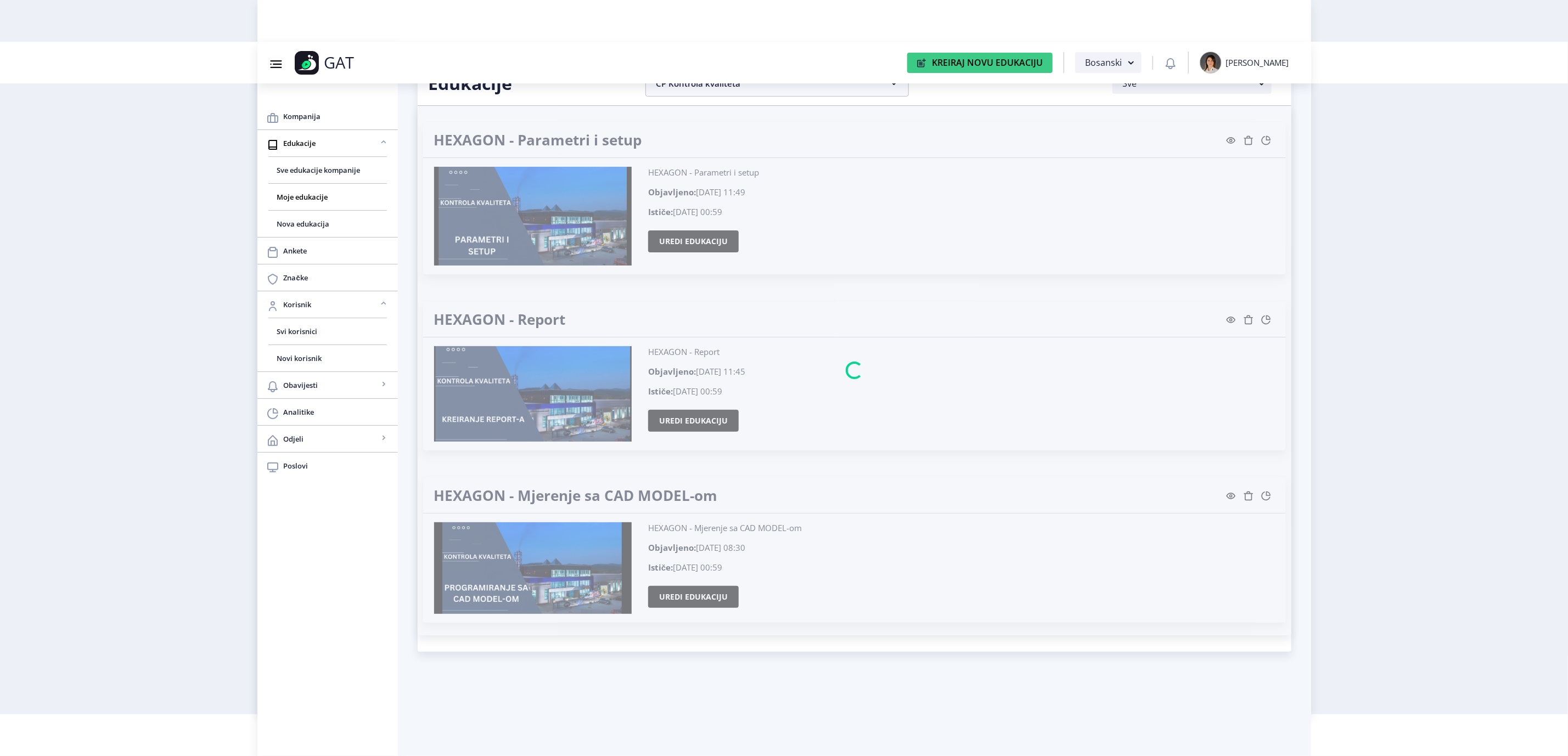
scroll to position [1856, 0]
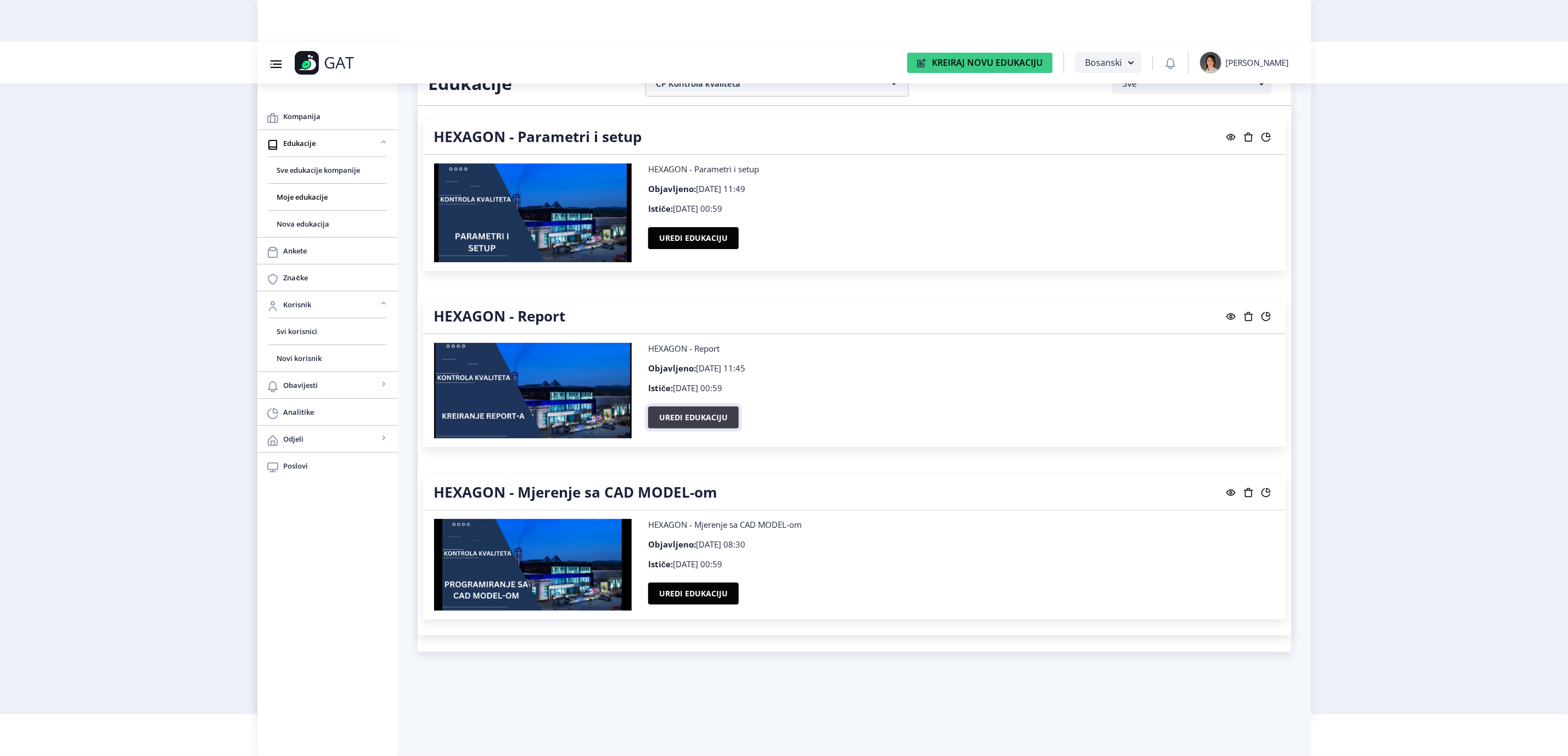
click at [702, 426] on button "Uredi edukaciju" at bounding box center [693, 417] width 91 height 22
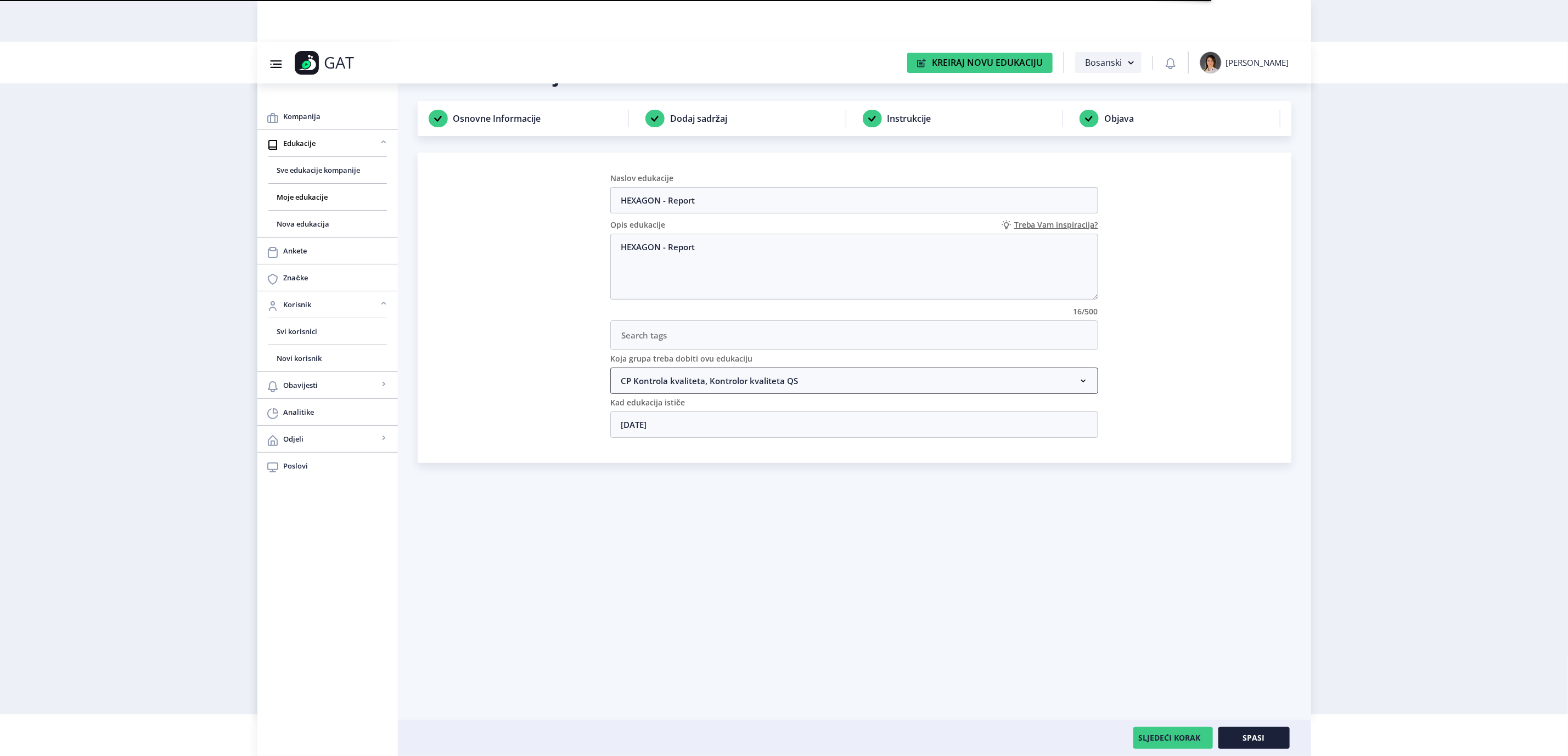
click at [848, 386] on nb-accordion-item-header "CP Kontrola kvaliteta, Kontrolor kvaliteta QS" at bounding box center [854, 380] width 488 height 26
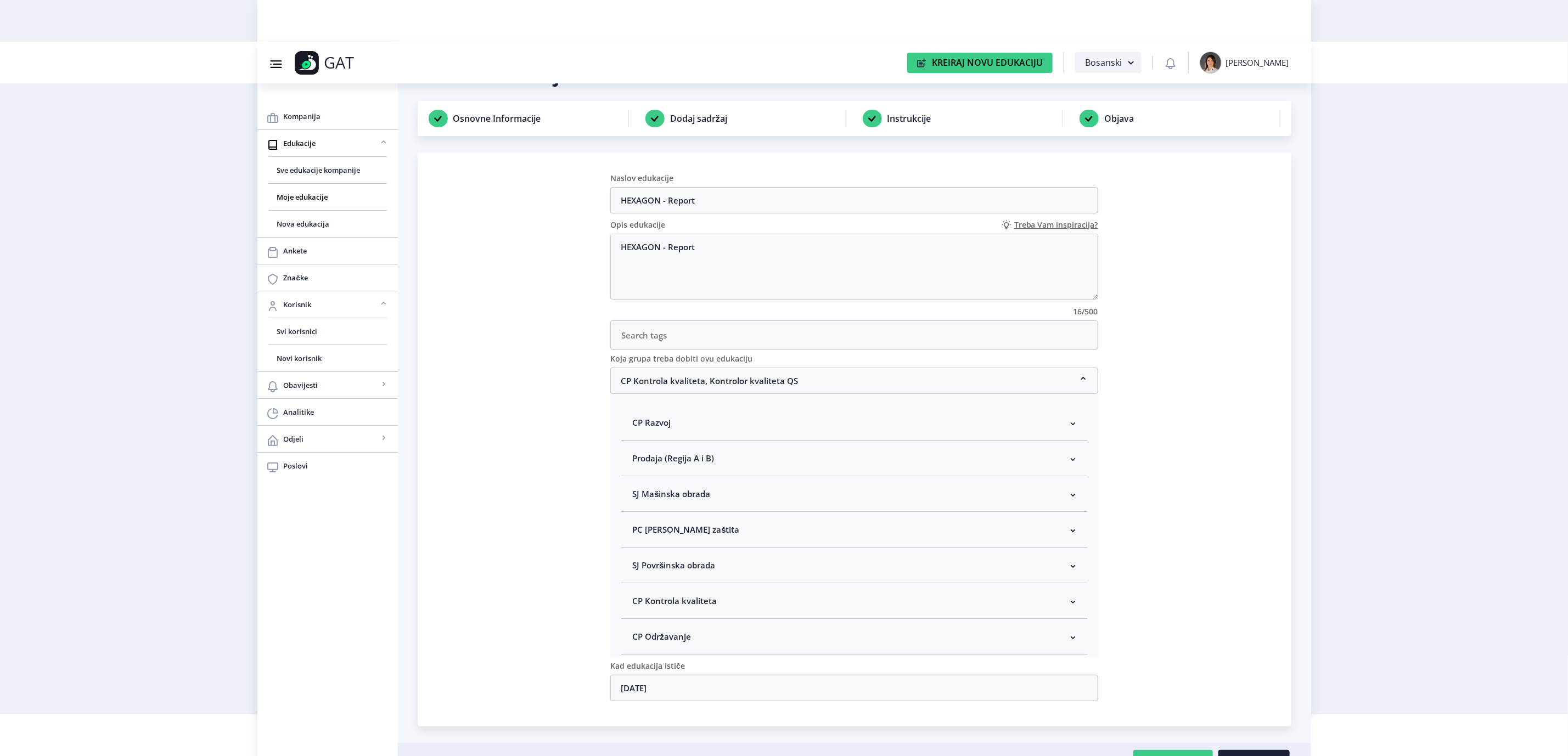
click at [692, 599] on span "CP Kontrola kvaliteta" at bounding box center [674, 601] width 84 height 14
click at [692, 539] on span "Kontrolor kvaliteta" at bounding box center [687, 534] width 81 height 14
click at [637, 531] on input "Kontrolor kvaliteta" at bounding box center [636, 531] width 1 height 1
checkbox input "true"
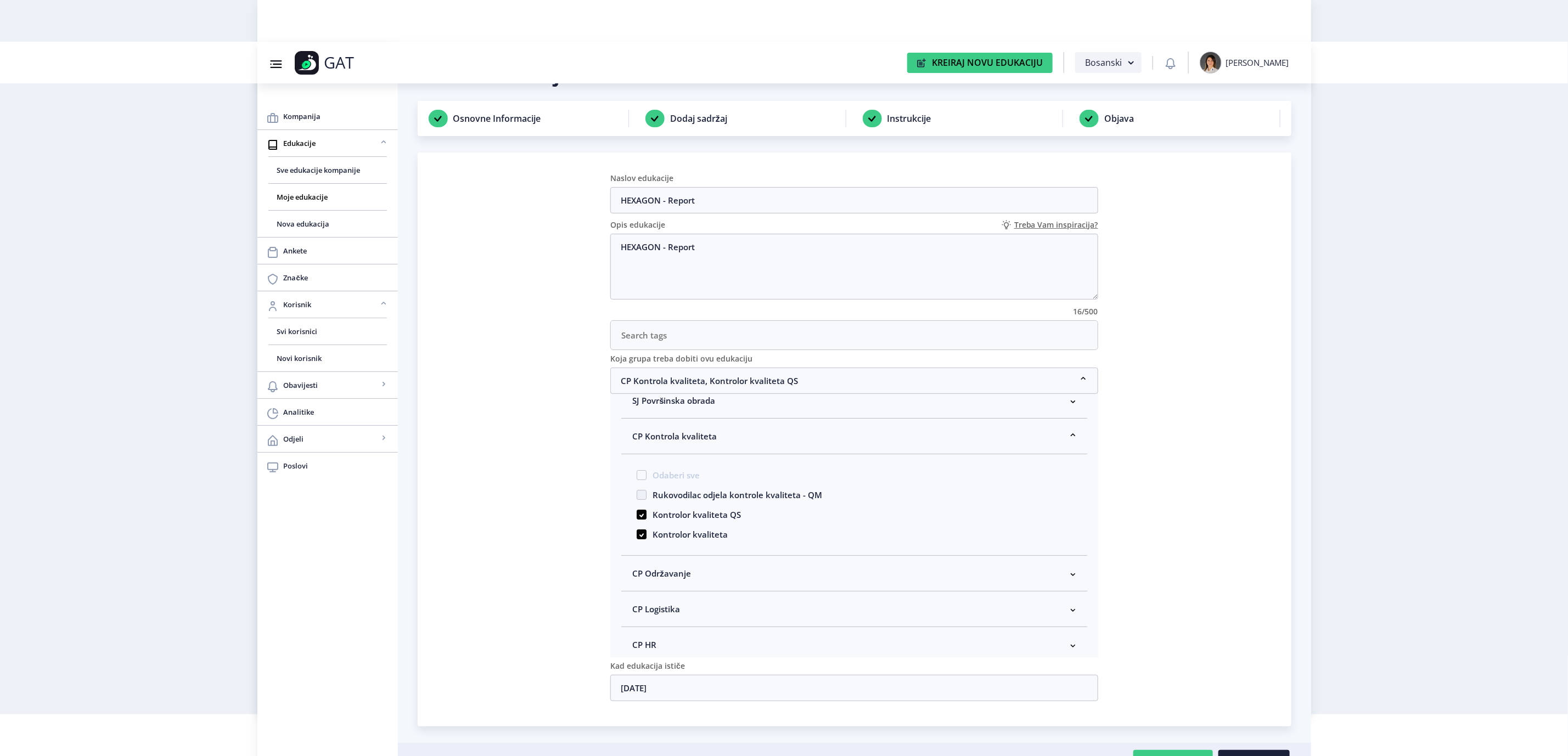
click at [689, 436] on span "CP Kontrola kvaliteta" at bounding box center [674, 436] width 84 height 14
click at [1194, 432] on nb-card "Naslov edukacije HEXAGON - Report Opis edukacije Treba Vam inspiracija? HEXAGON…" at bounding box center [854, 440] width 874 height 574
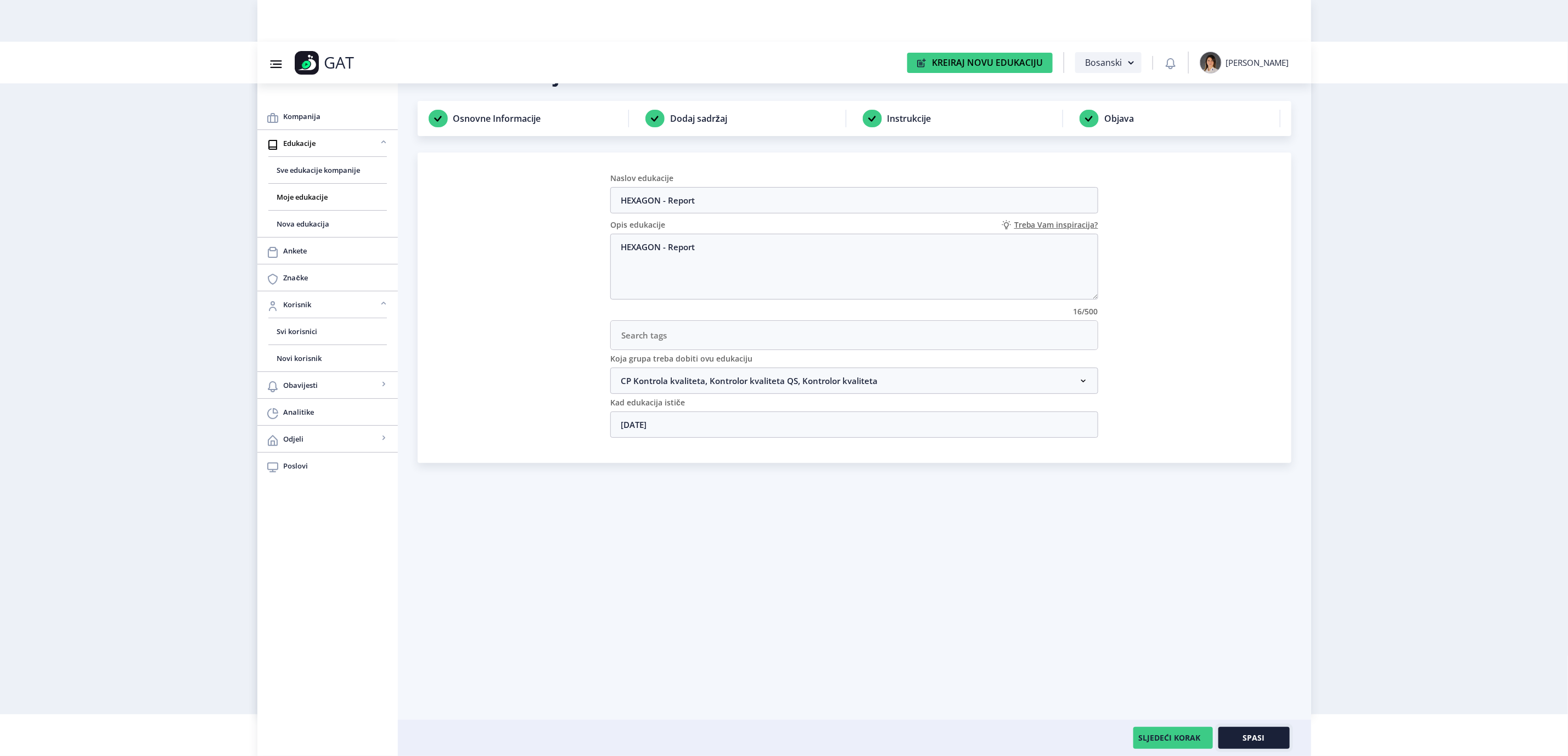
click at [1240, 732] on button "Spasi" at bounding box center [1254, 738] width 72 height 22
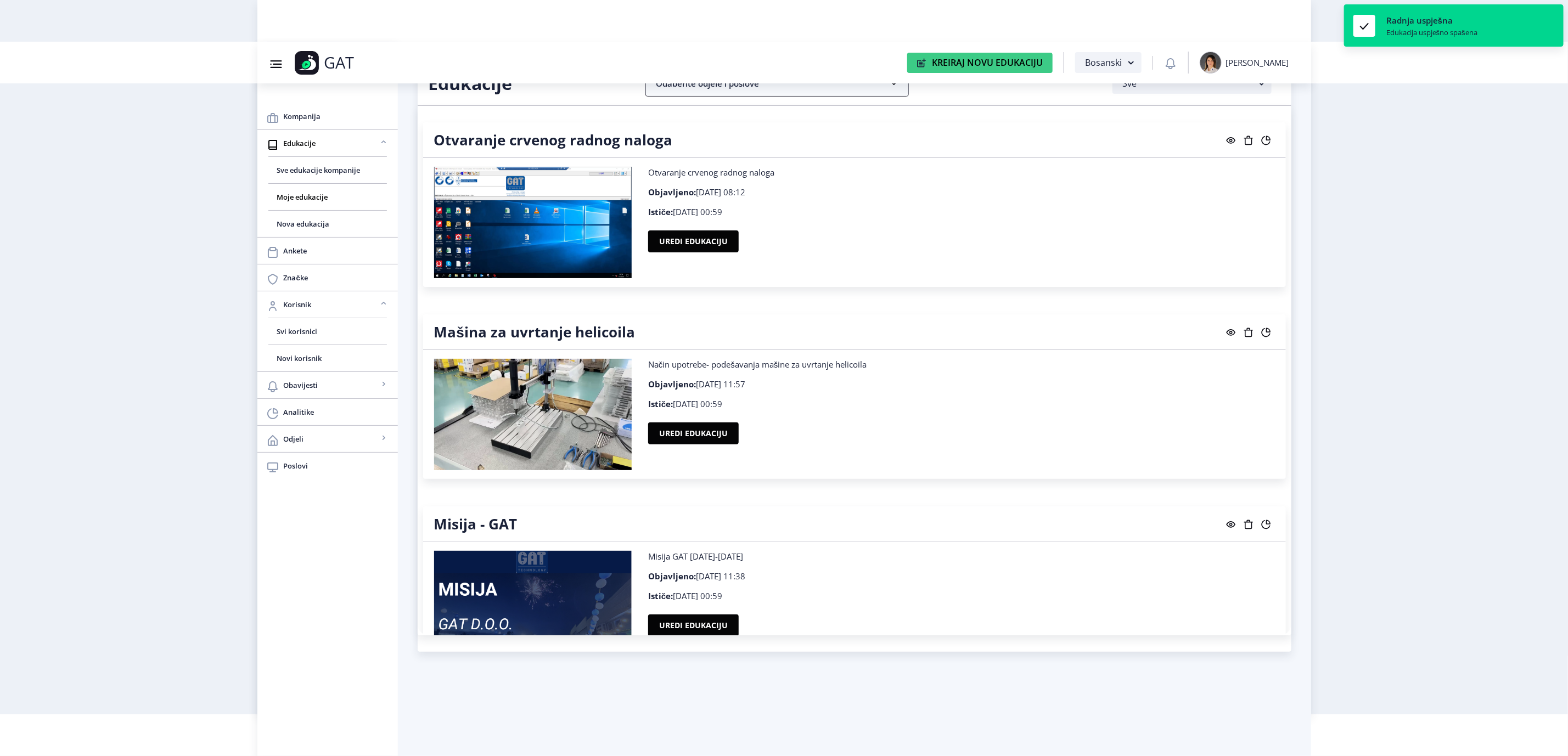
click at [800, 90] on nb-accordion-item-header "Odaberite odjele i poslove" at bounding box center [777, 83] width 263 height 26
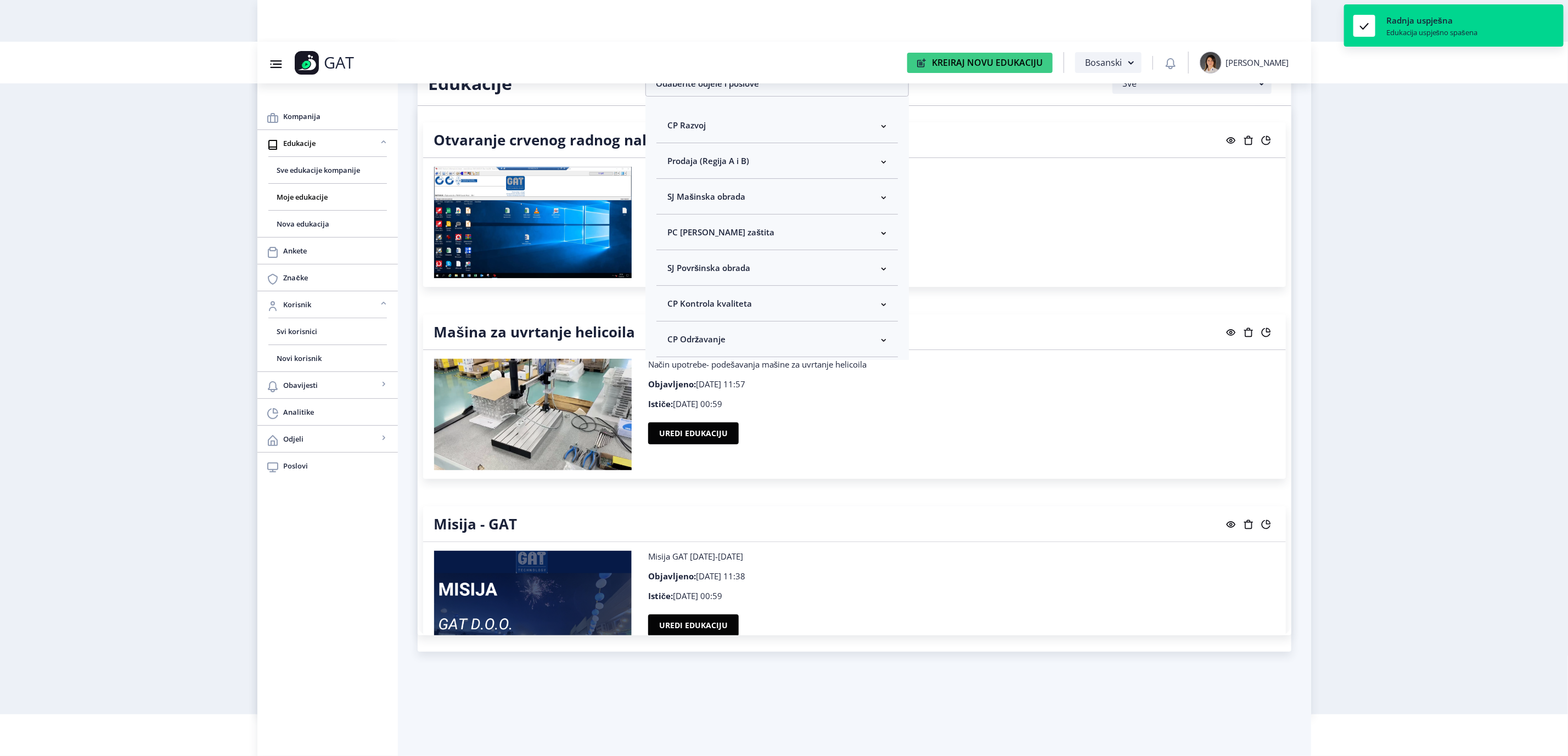
click at [760, 301] on nb-accordion-item-header "CP Kontrola kvaliteta" at bounding box center [777, 303] width 242 height 35
click at [720, 348] on span "Odaberi sve" at bounding box center [708, 342] width 53 height 14
click at [673, 343] on input "Odaberi sve" at bounding box center [672, 342] width 1 height 1
checkbox input "true"
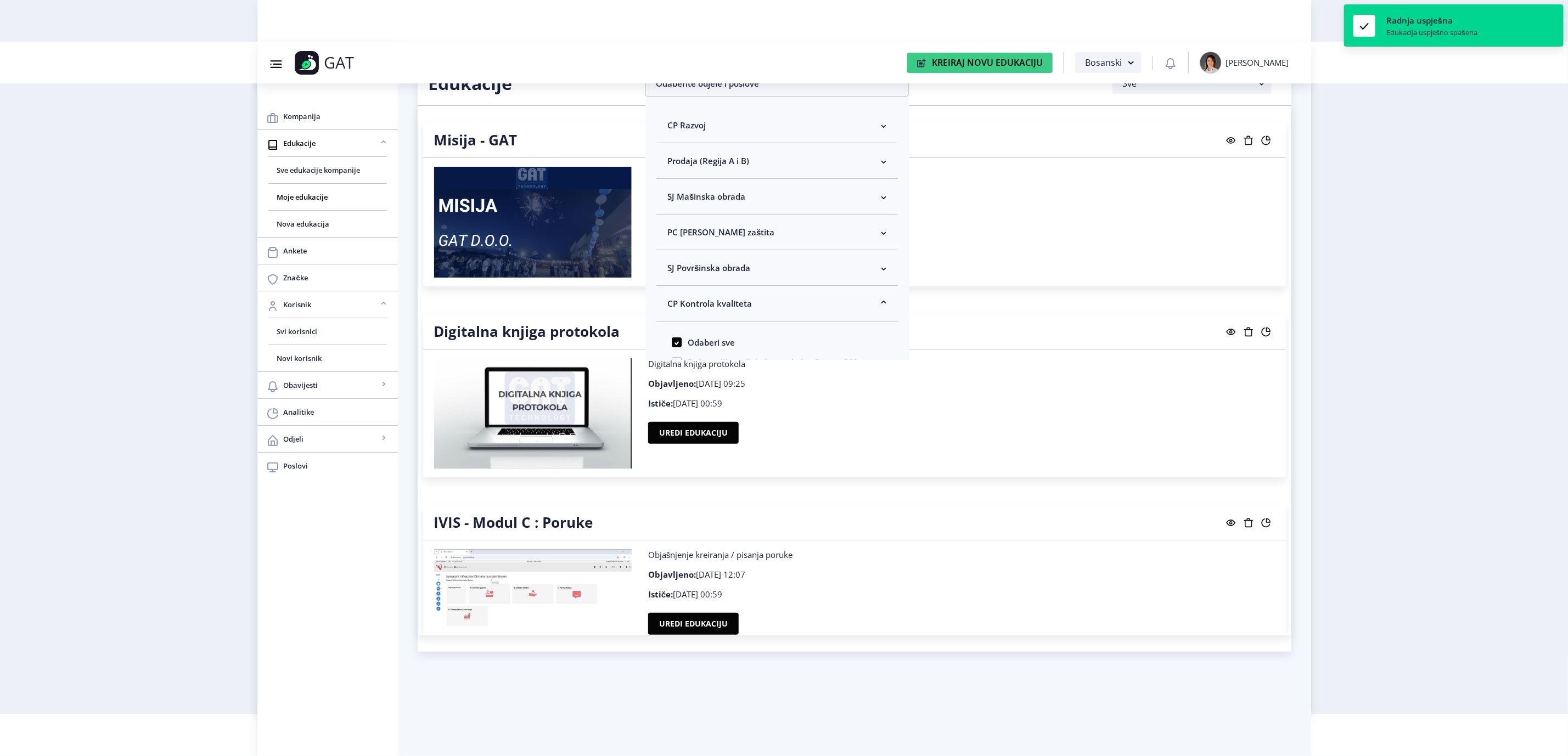
click at [1403, 274] on nb-layout "Group 43@3x Created with Sketch. GAT Kreiraj Novu Edukaciju Bosanski [PERSON_NA…" at bounding box center [784, 336] width 1568 height 756
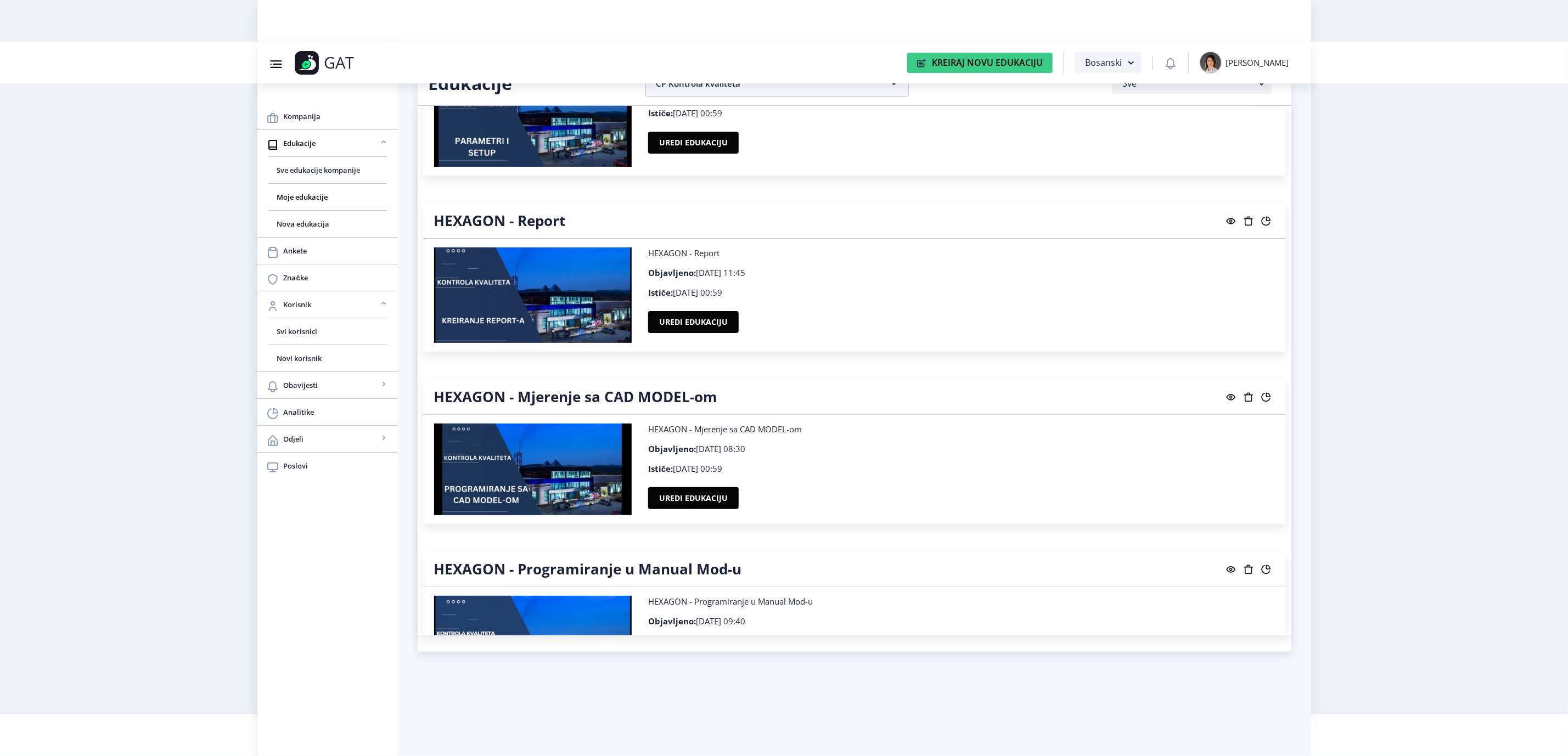
scroll to position [1976, 0]
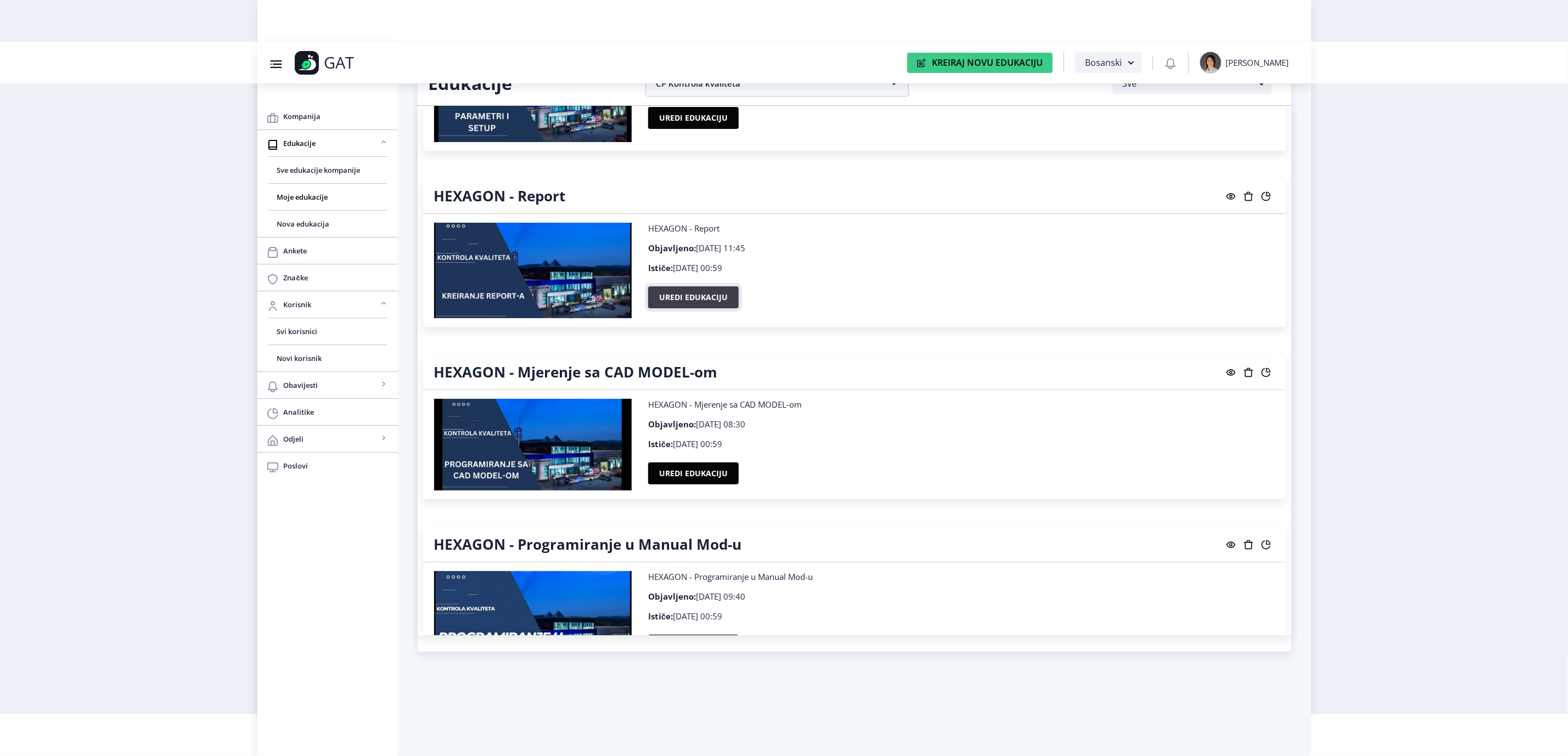
click at [720, 301] on button "Uredi edukaciju" at bounding box center [693, 297] width 91 height 22
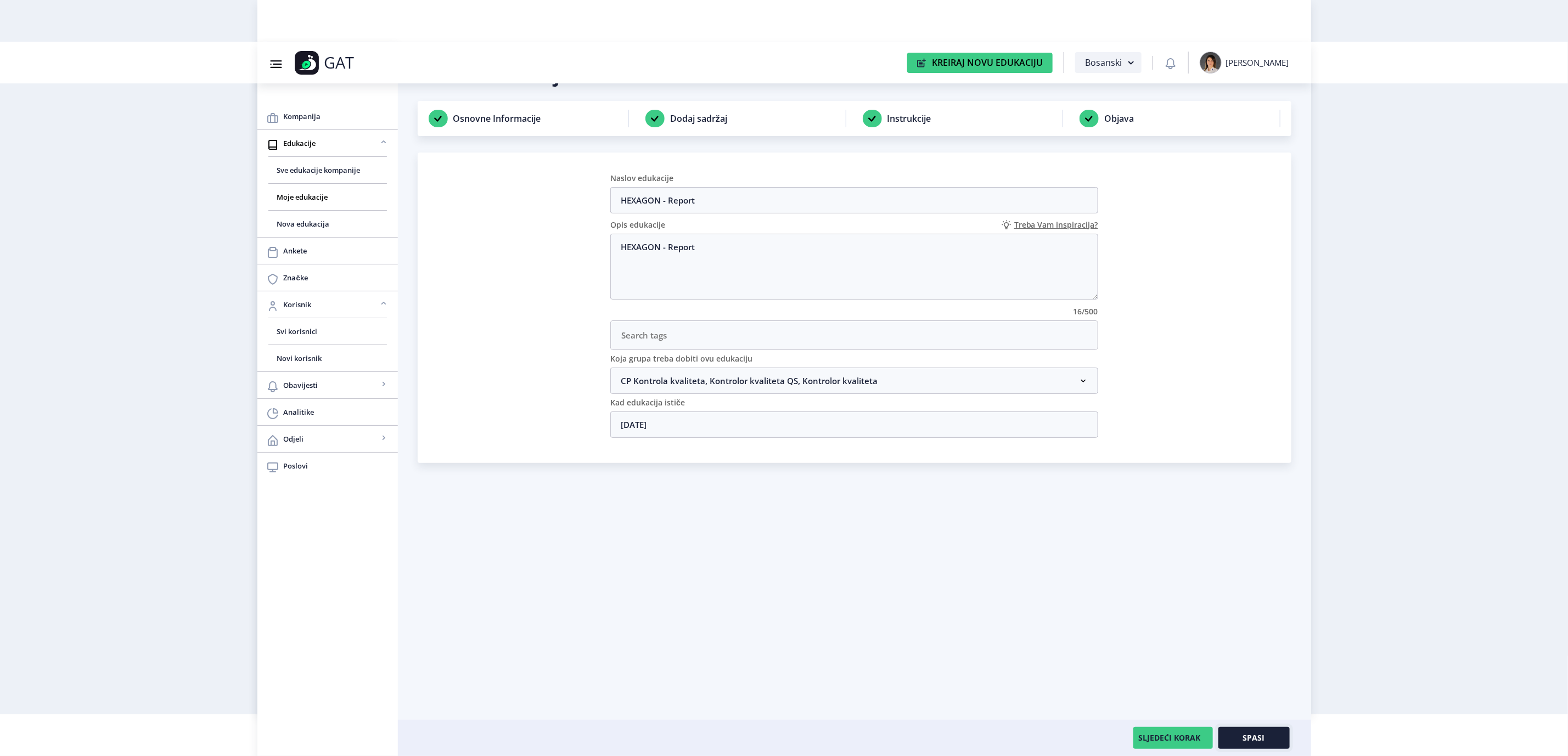
click at [1275, 740] on button "Spasi" at bounding box center [1254, 738] width 72 height 22
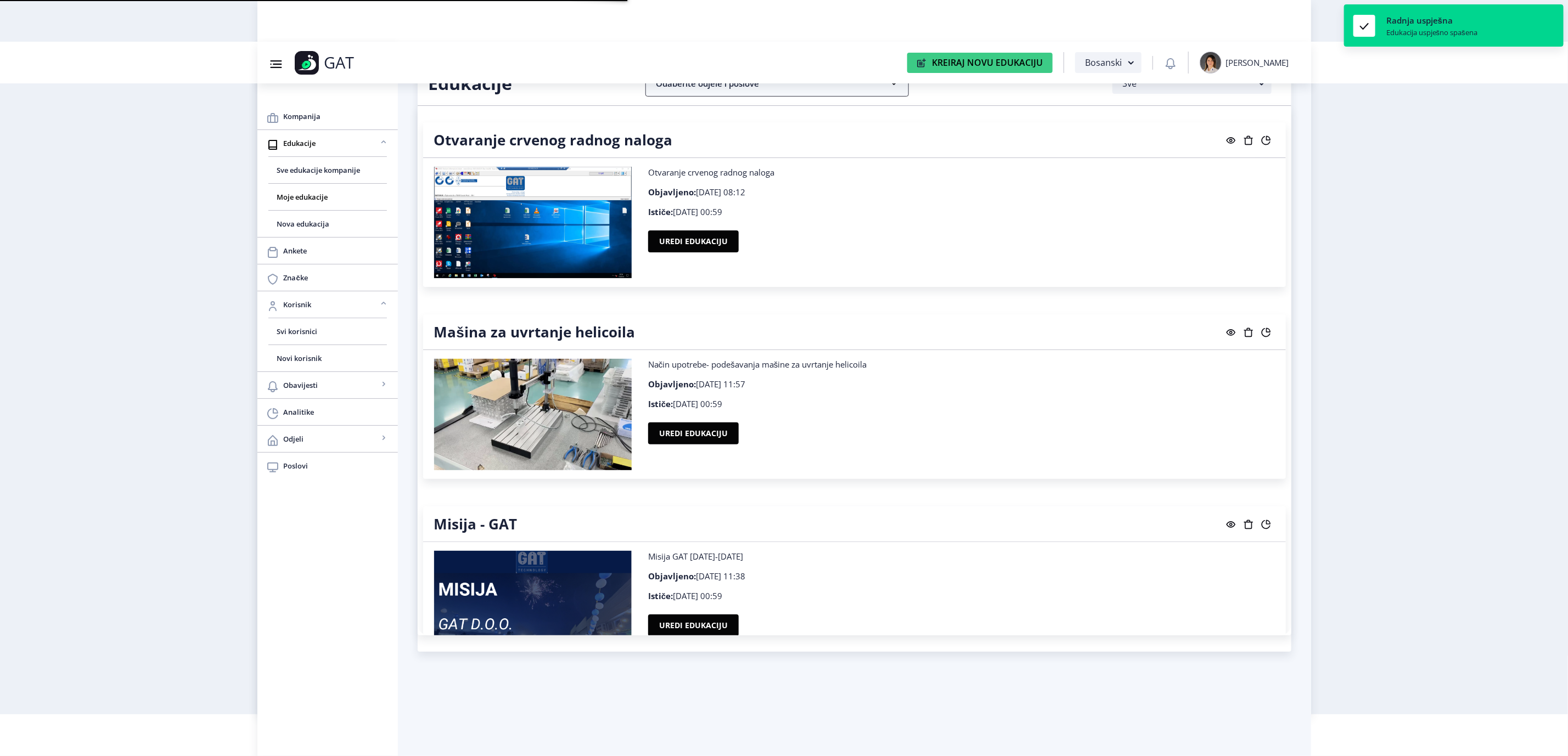
click at [773, 94] on nb-accordion-item-header "Odaberite odjele i poslove" at bounding box center [777, 83] width 263 height 26
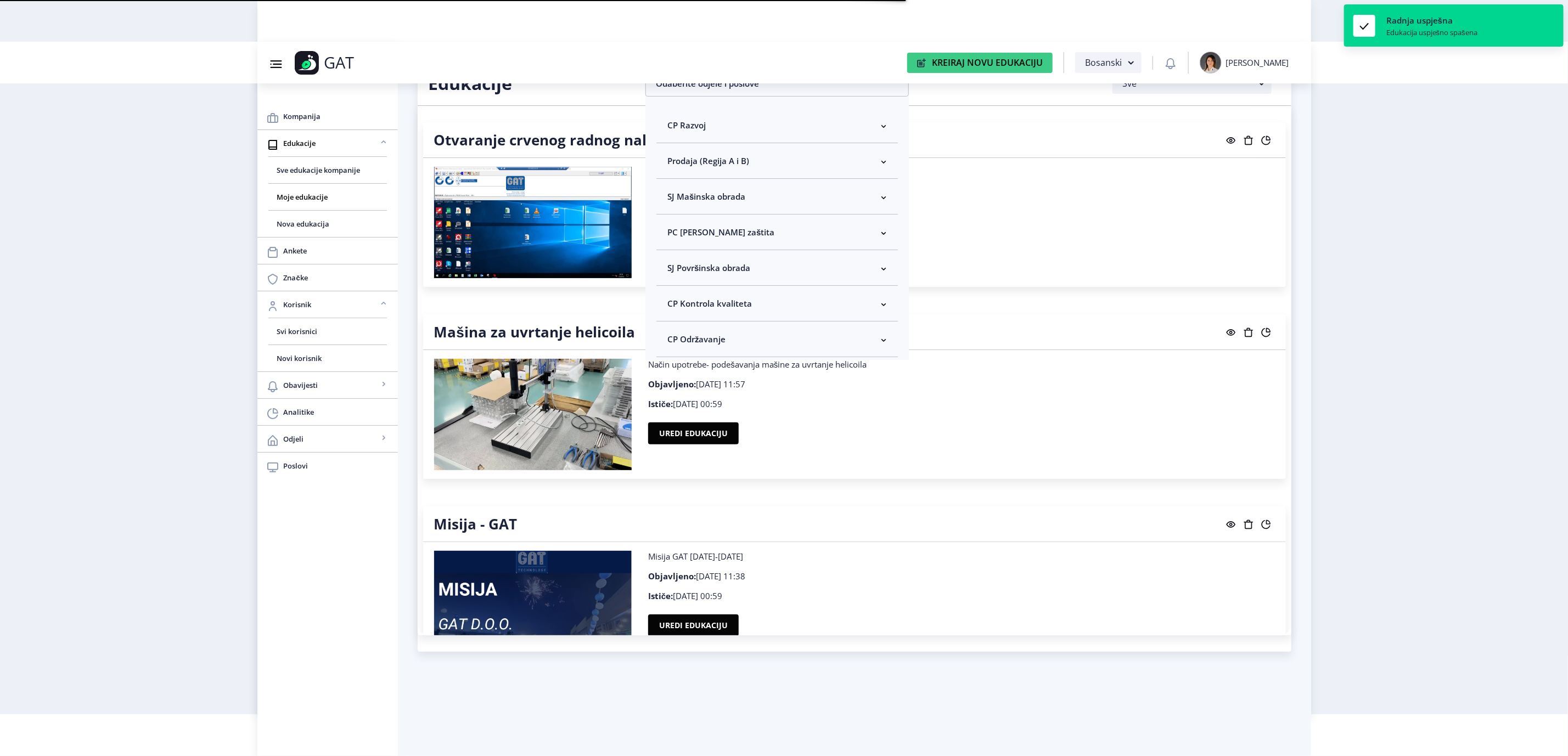
click at [735, 297] on span "CP Kontrola kvaliteta" at bounding box center [709, 303] width 84 height 14
click at [723, 341] on span "Odaberi sve" at bounding box center [708, 342] width 53 height 14
click at [673, 342] on input "Odaberi sve" at bounding box center [672, 342] width 1 height 1
checkbox input "true"
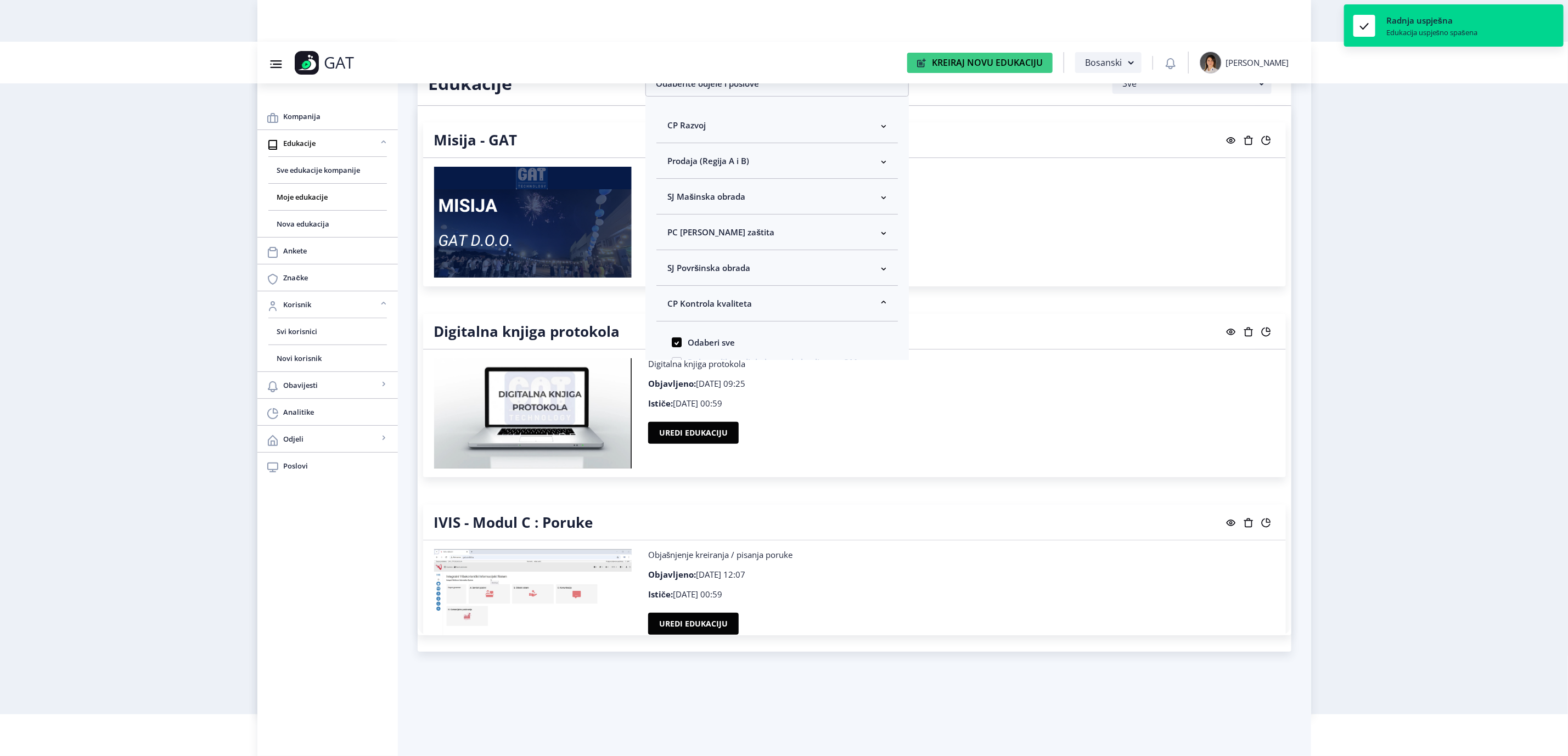
click at [1373, 279] on nb-layout "Group 43@3x Created with Sketch. GAT Kreiraj Novu Edukaciju Bosanski [PERSON_NA…" at bounding box center [784, 336] width 1568 height 756
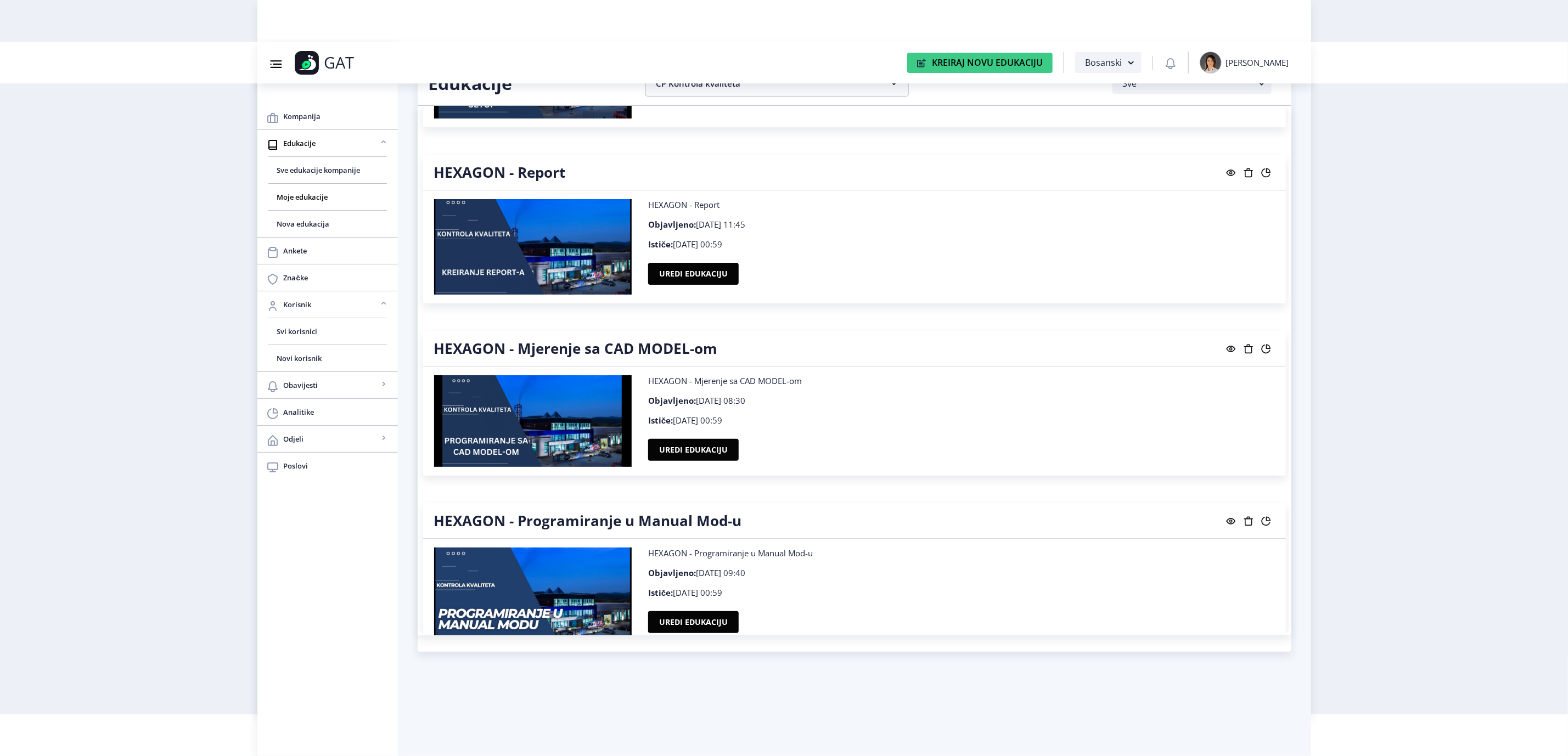
scroll to position [2039, 0]
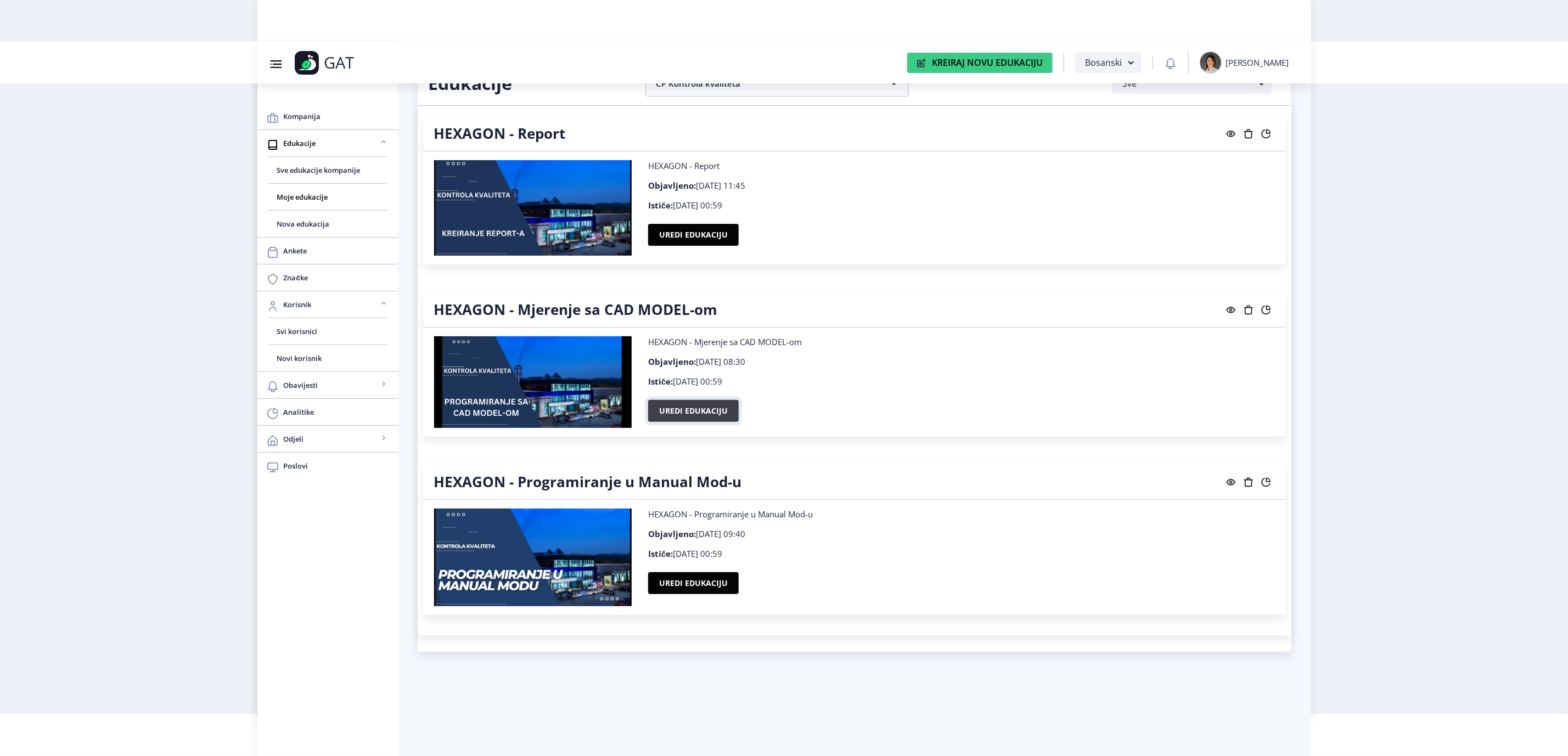
click at [700, 408] on button "Uredi edukaciju" at bounding box center [693, 411] width 91 height 22
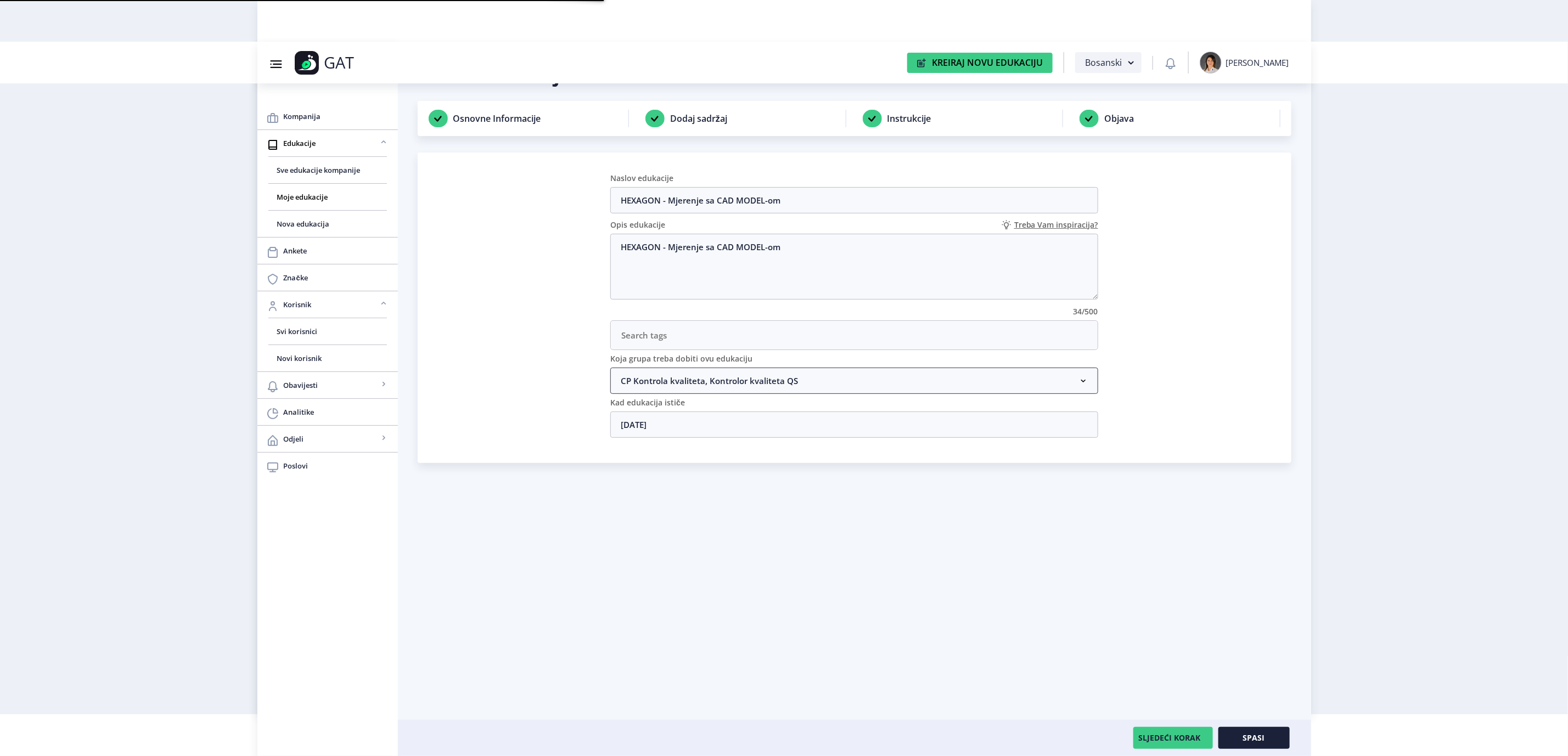
click at [797, 384] on nb-accordion-item-header "CP Kontrola kvaliteta, Kontrolor kvaliteta QS" at bounding box center [854, 380] width 488 height 26
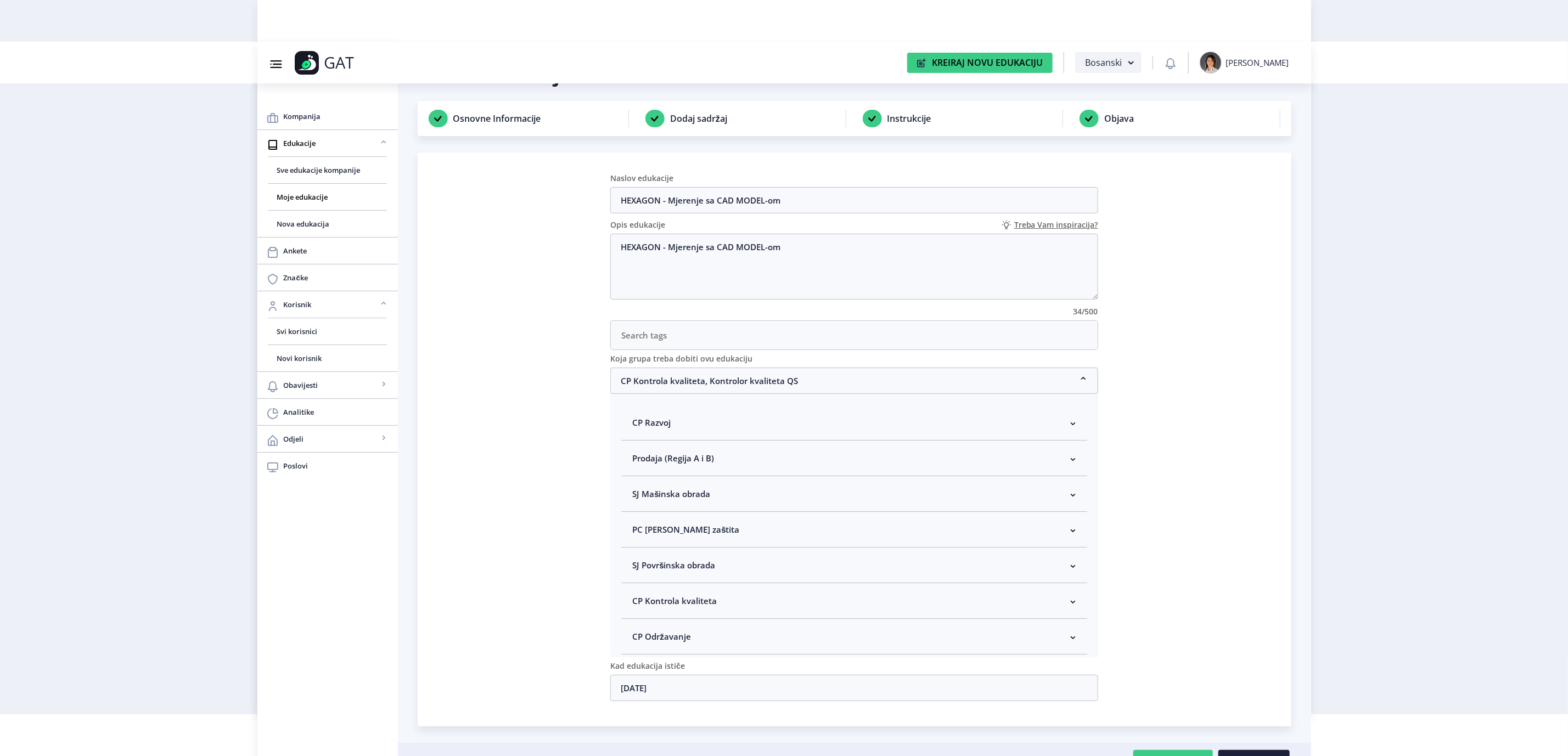
click at [692, 611] on nb-accordion-item-header "CP Kontrola kvaliteta" at bounding box center [854, 600] width 466 height 35
click at [680, 539] on span "Kontrolor kvaliteta" at bounding box center [687, 534] width 81 height 14
click at [637, 531] on input "Kontrolor kvaliteta" at bounding box center [636, 531] width 1 height 1
checkbox input "true"
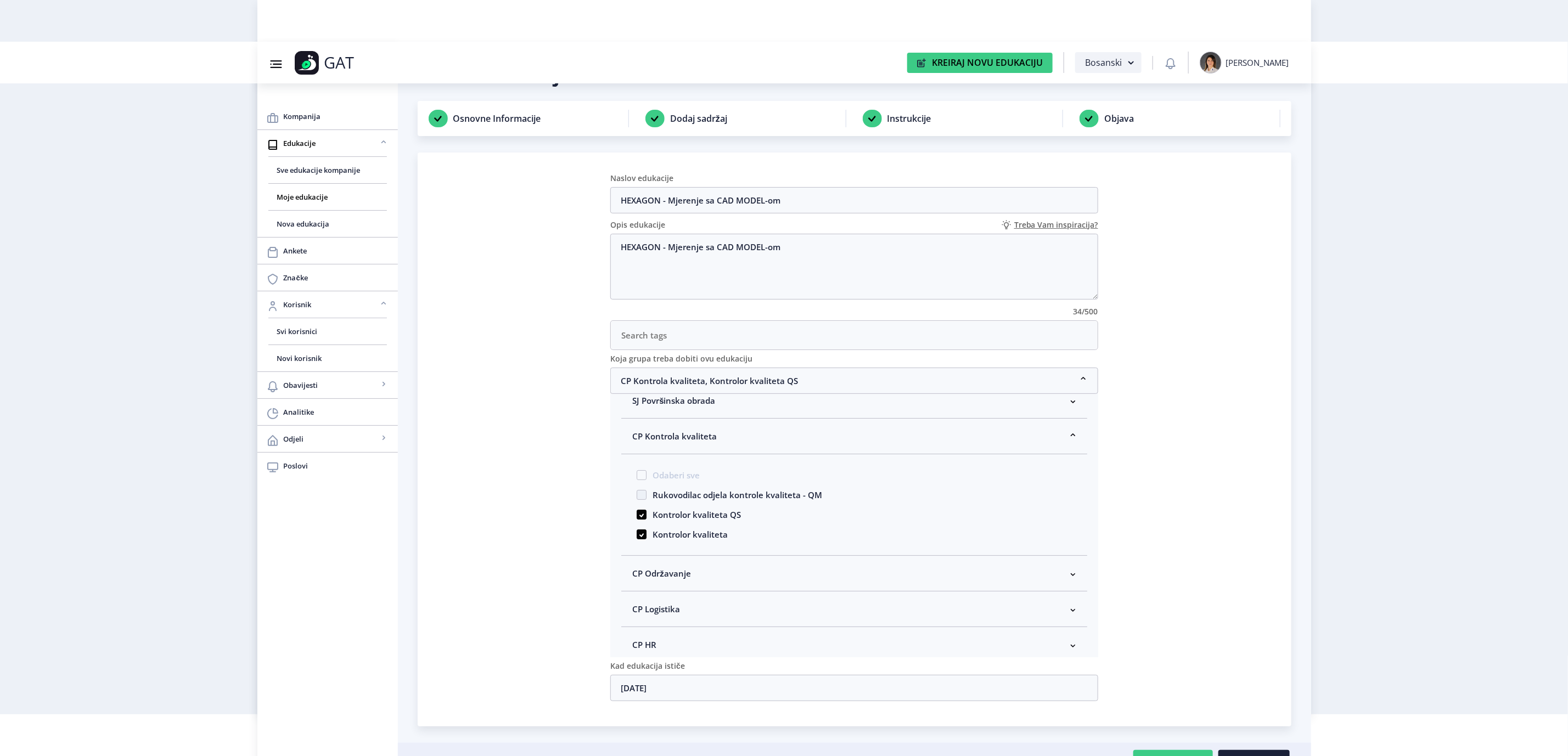
click at [1202, 461] on nb-card "Naslov edukacije HEXAGON - Mjerenje sa CAD MODEL-om Opis edukacije Treba Vam in…" at bounding box center [854, 440] width 874 height 574
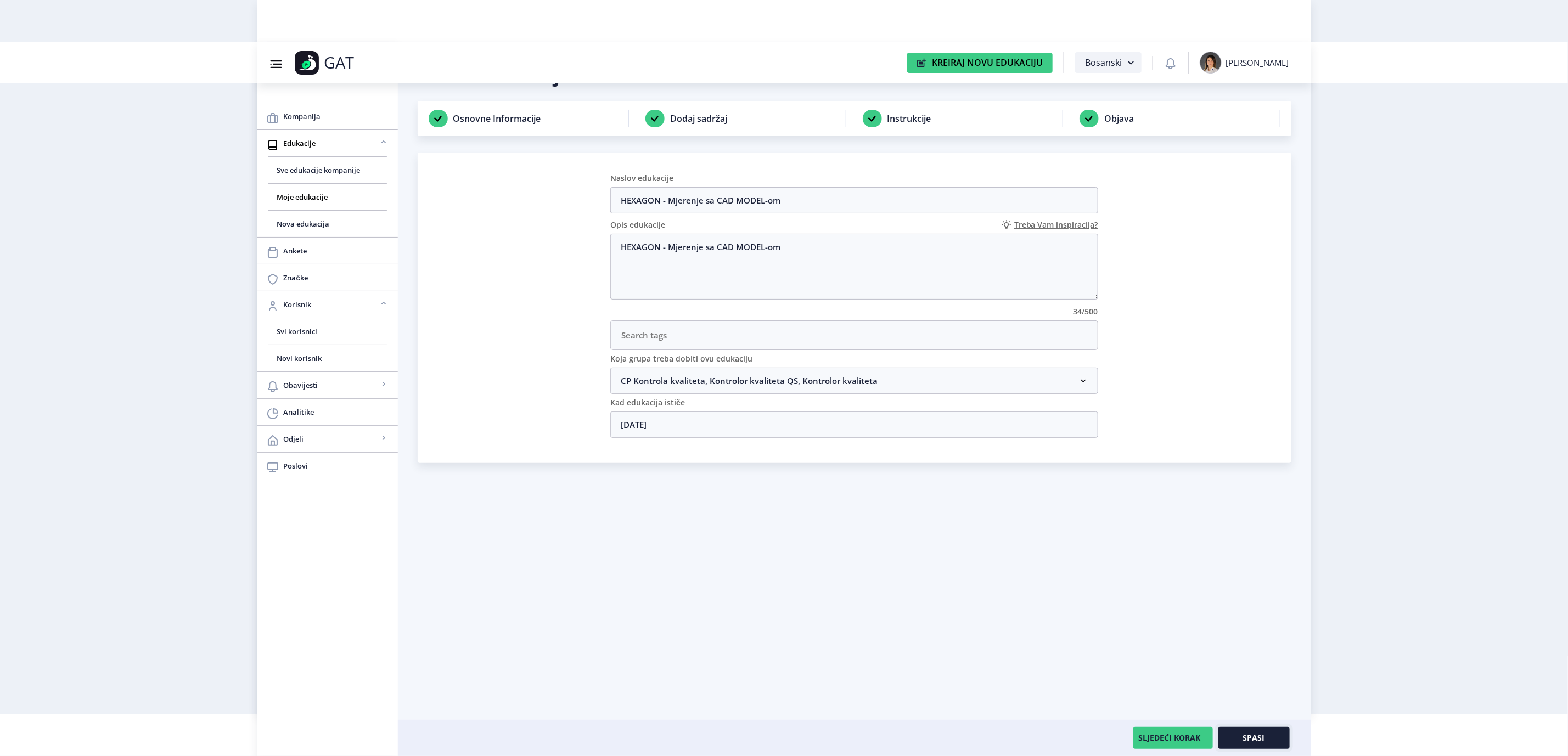
click at [1242, 737] on button "Spasi" at bounding box center [1254, 738] width 72 height 22
click at [1236, 733] on button "Spasi" at bounding box center [1254, 738] width 72 height 22
click at [1258, 736] on span "Spasi" at bounding box center [1254, 739] width 22 height 9
click at [1256, 743] on button "Spasi" at bounding box center [1254, 738] width 72 height 22
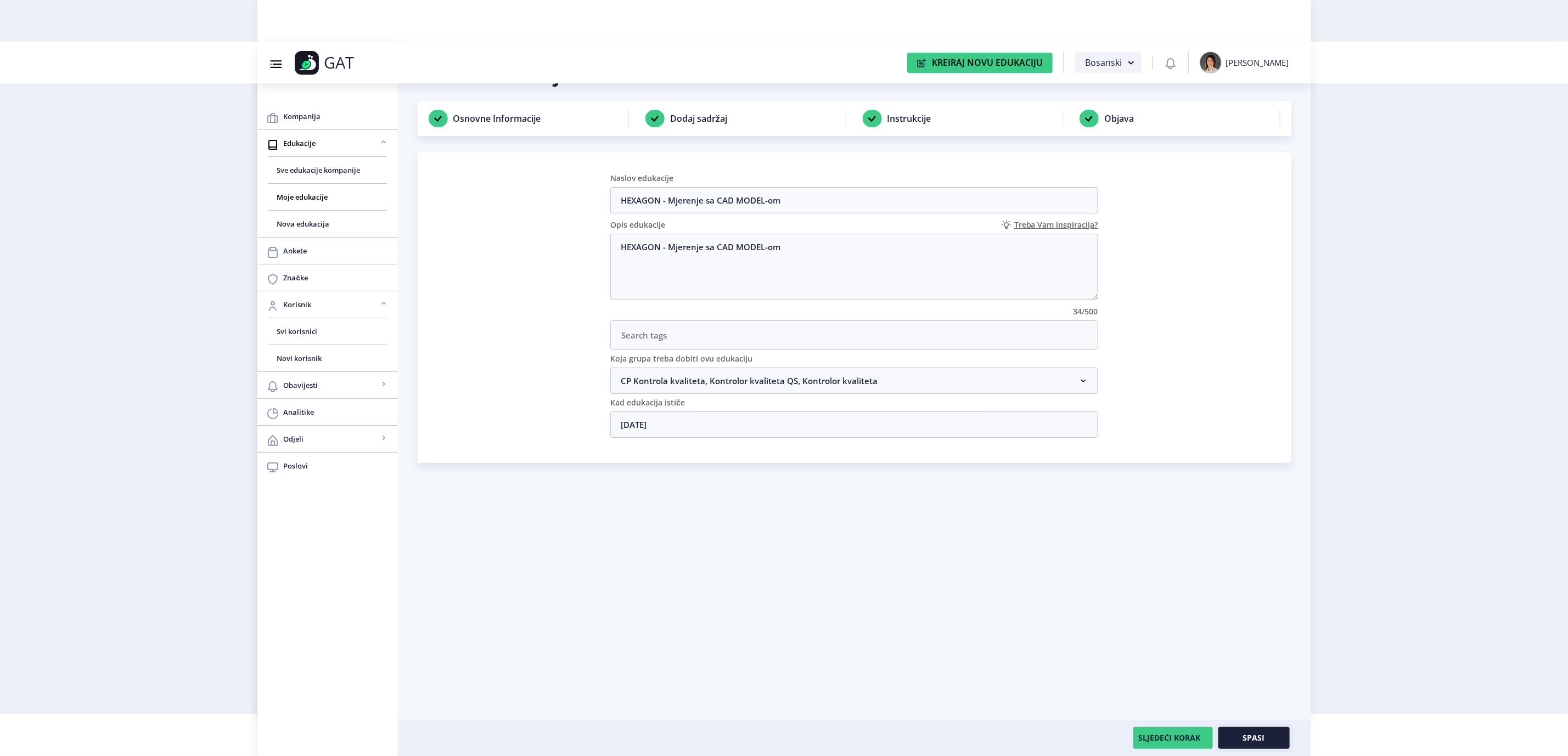
click at [1256, 743] on button "Spasi" at bounding box center [1254, 738] width 72 height 22
click at [1176, 732] on button "SLJEDEĆI KORAK" at bounding box center [1173, 738] width 80 height 22
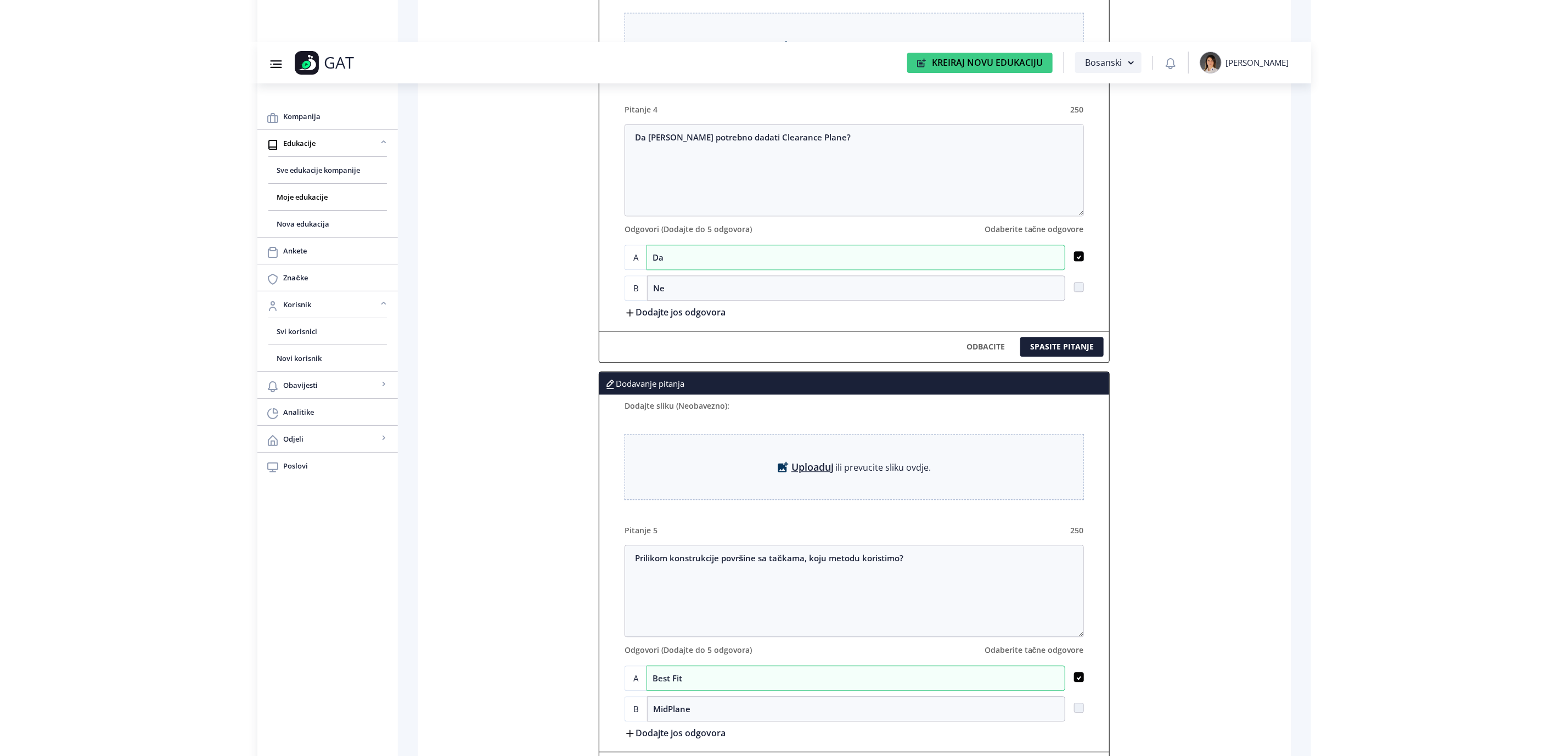
scroll to position [1998, 0]
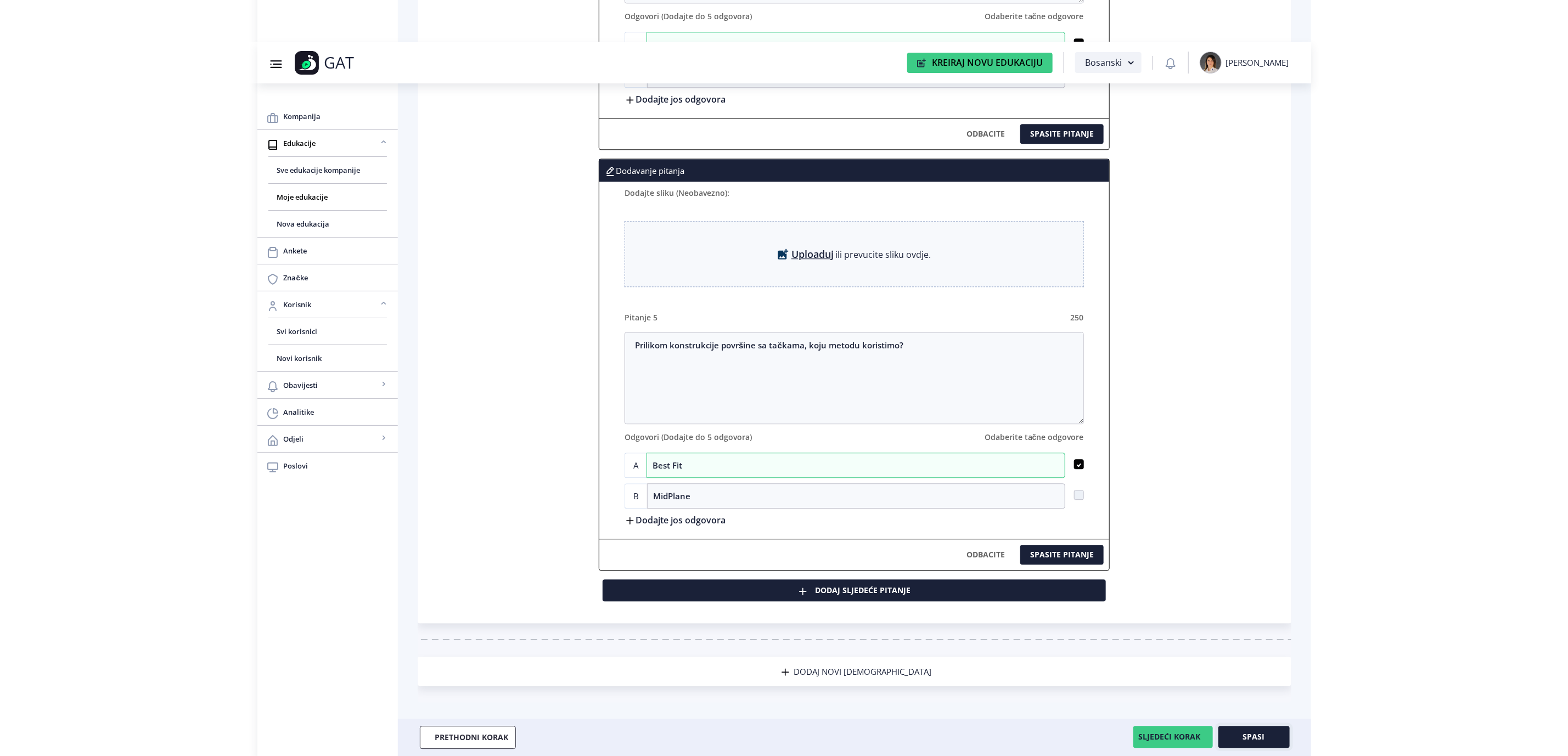
click at [1259, 732] on span "Spasi" at bounding box center [1254, 737] width 22 height 9
click at [298, 165] on span "Sve edukacije kompanije" at bounding box center [328, 170] width 101 height 14
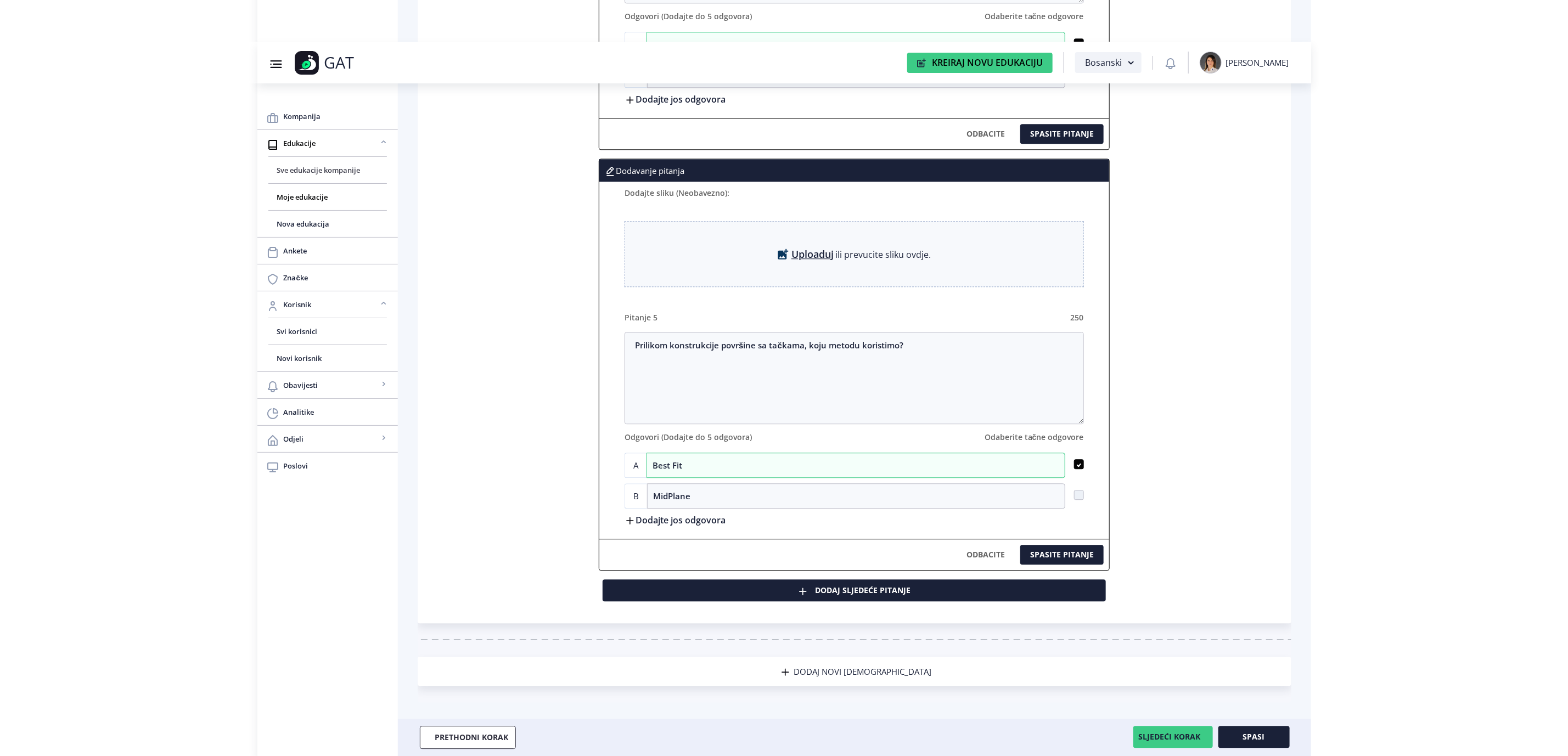
scroll to position [42, 0]
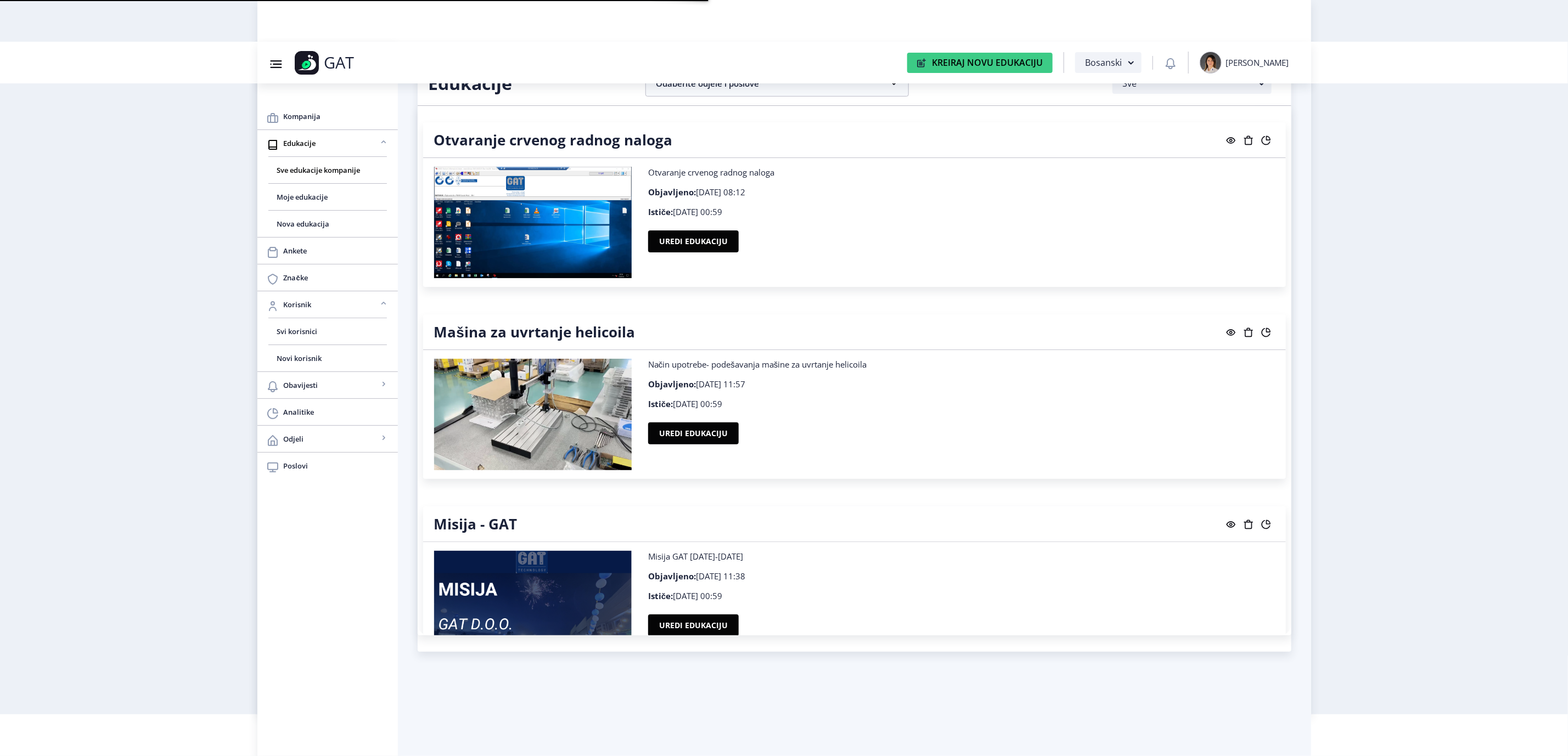
click at [714, 102] on nb-card-header "Edukacije Odaberite odjele i poslove CP [PERSON_NAME] sve Direktor [PERSON_NAME…" at bounding box center [854, 83] width 874 height 44
click at [712, 89] on nb-accordion-item-header "Odaberite odjele i poslove" at bounding box center [777, 83] width 263 height 26
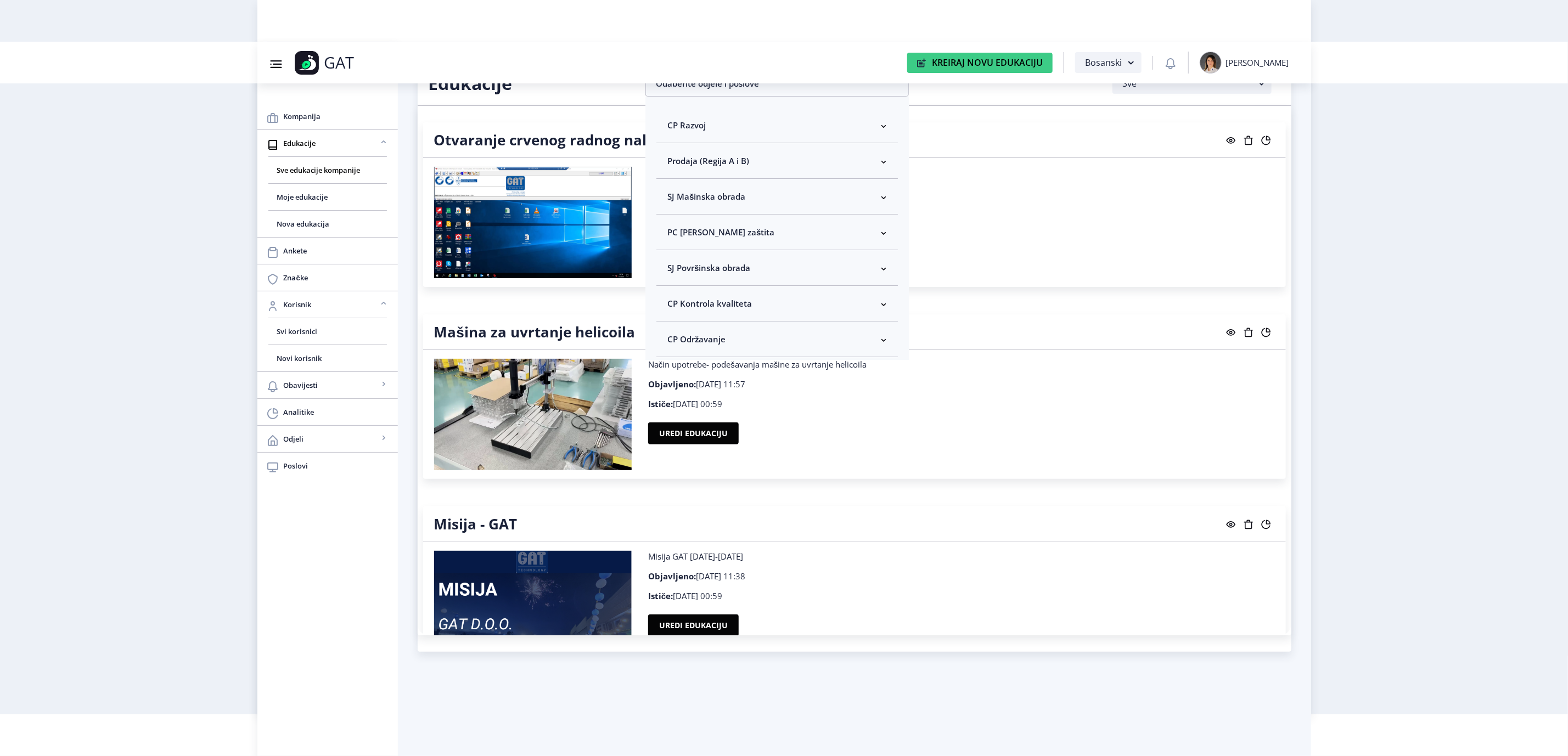
click at [738, 301] on span "CP Kontrola kvaliteta" at bounding box center [709, 303] width 84 height 14
click at [731, 341] on span "Odaberi sve" at bounding box center [708, 342] width 53 height 14
click at [673, 342] on input "Odaberi sve" at bounding box center [672, 342] width 1 height 1
checkbox input "true"
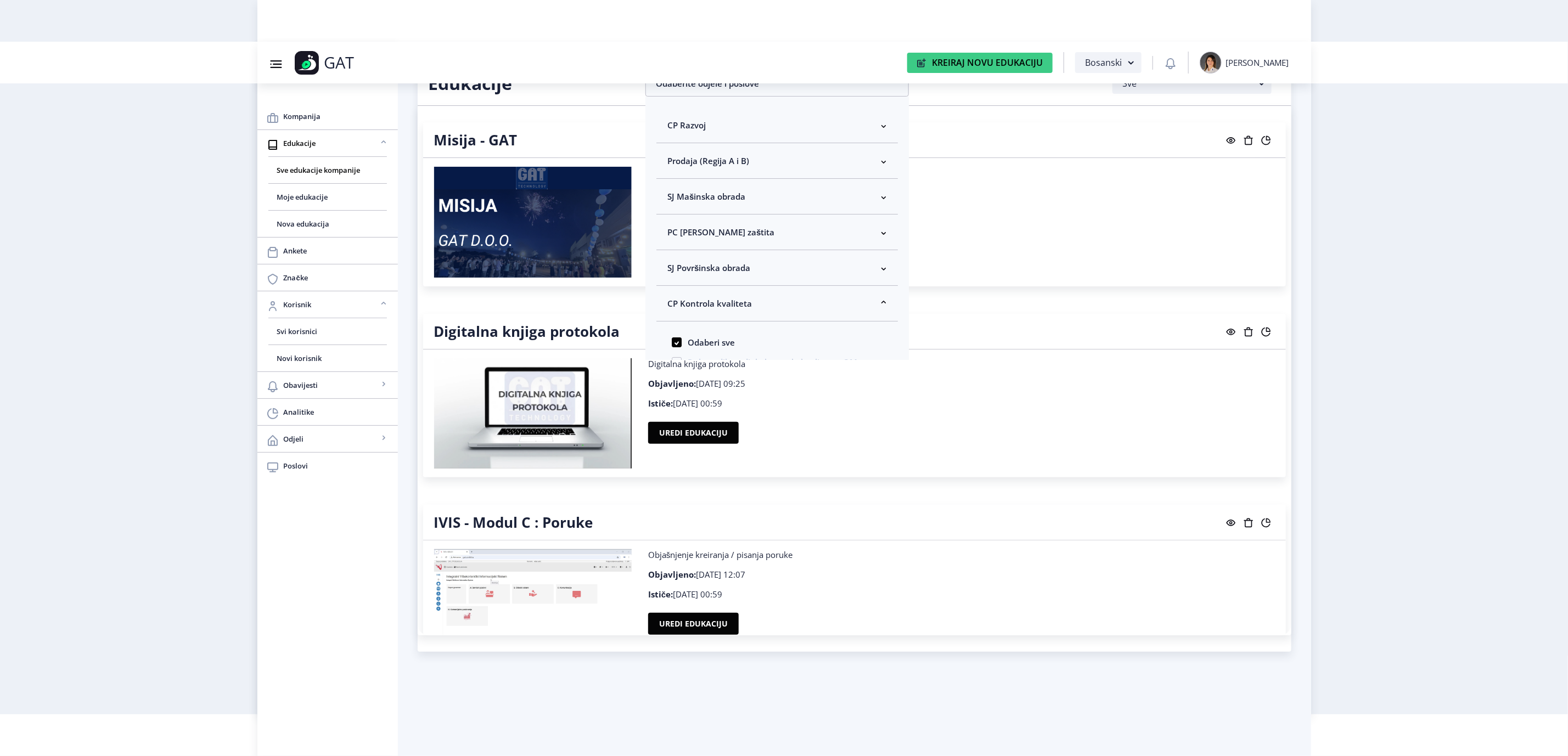
click at [1341, 331] on nb-layout "Group 43@3x Created with Sketch. GAT Kreiraj Novu Edukaciju Bosanski [PERSON_NA…" at bounding box center [784, 336] width 1568 height 756
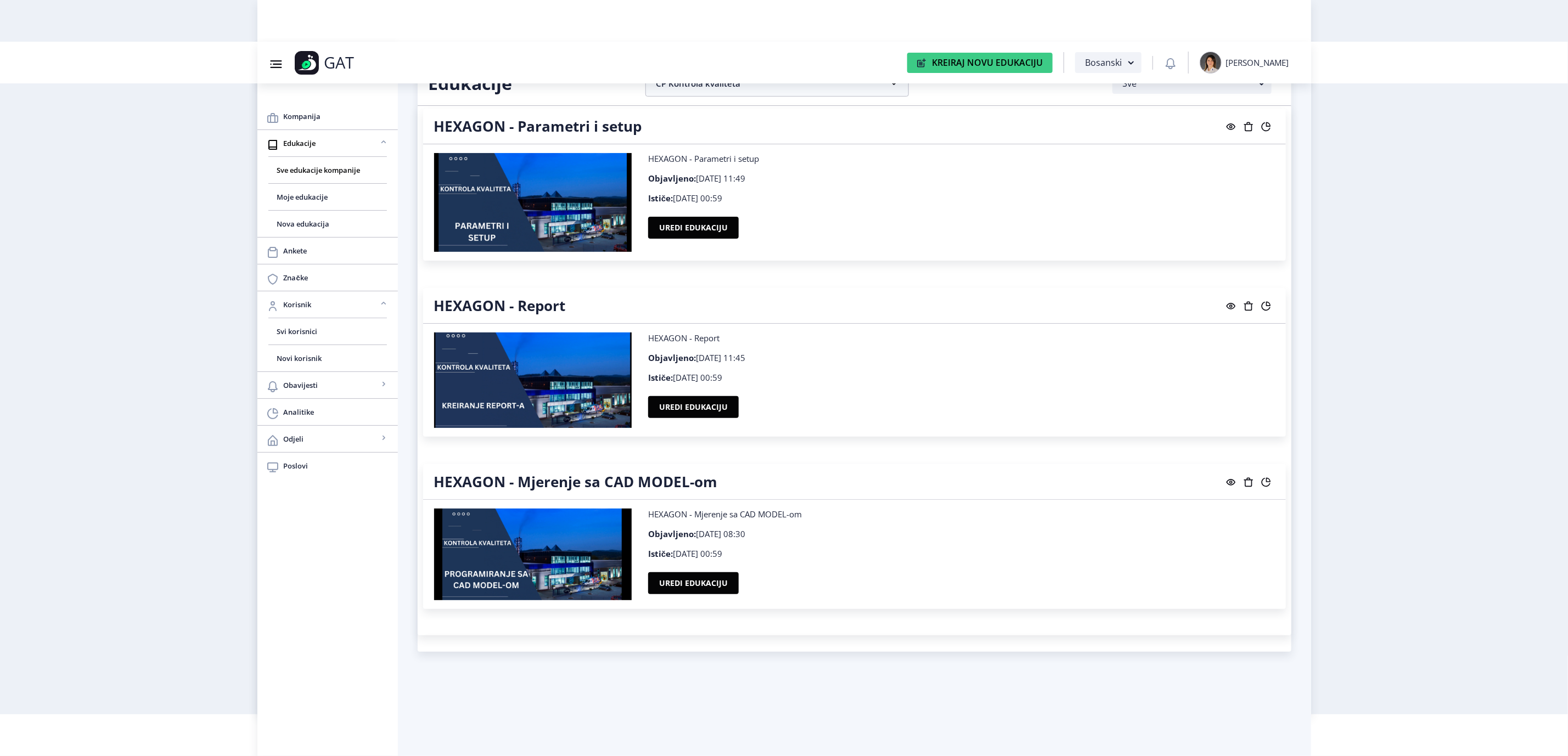
scroll to position [1894, 0]
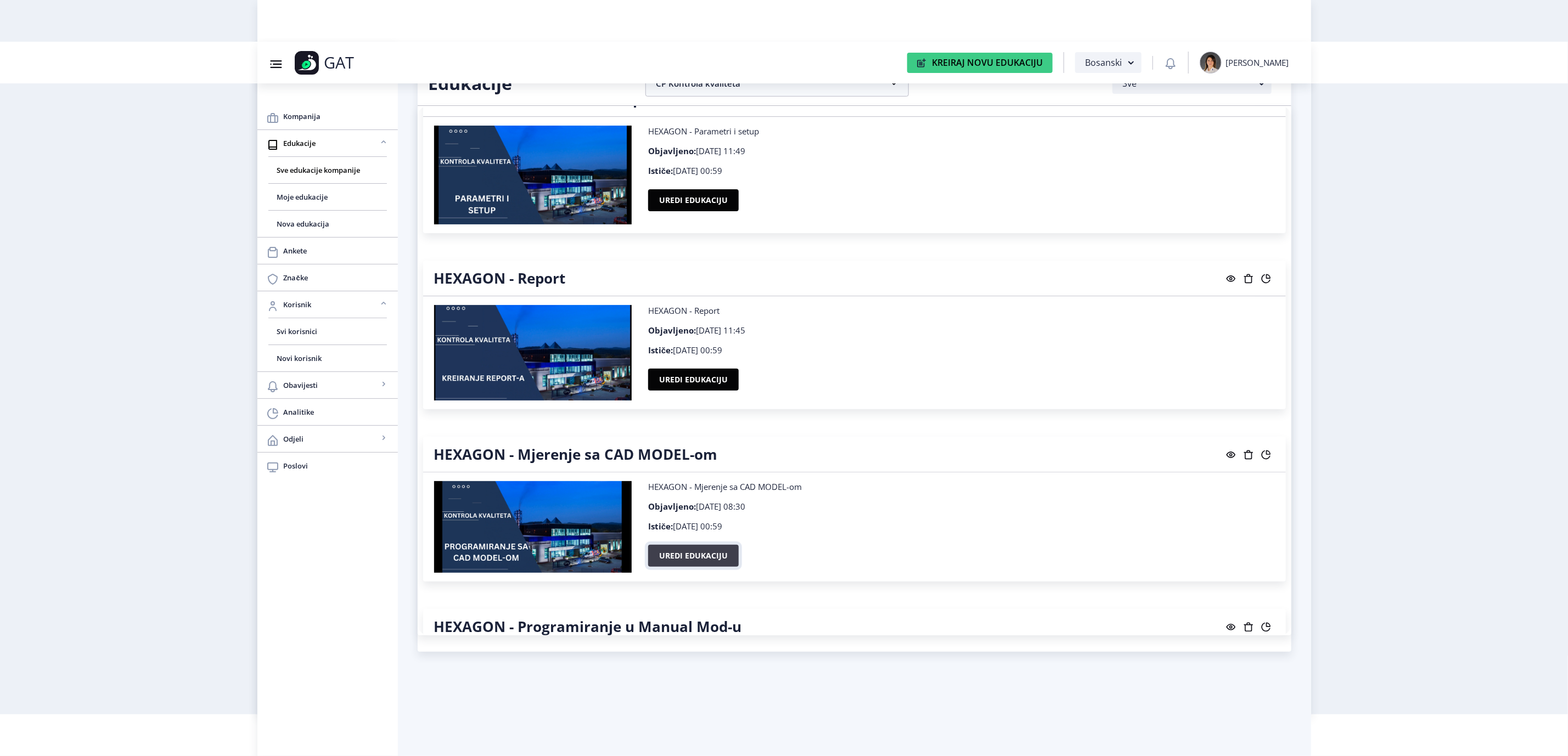
click at [697, 559] on button "Uredi edukaciju" at bounding box center [693, 556] width 91 height 22
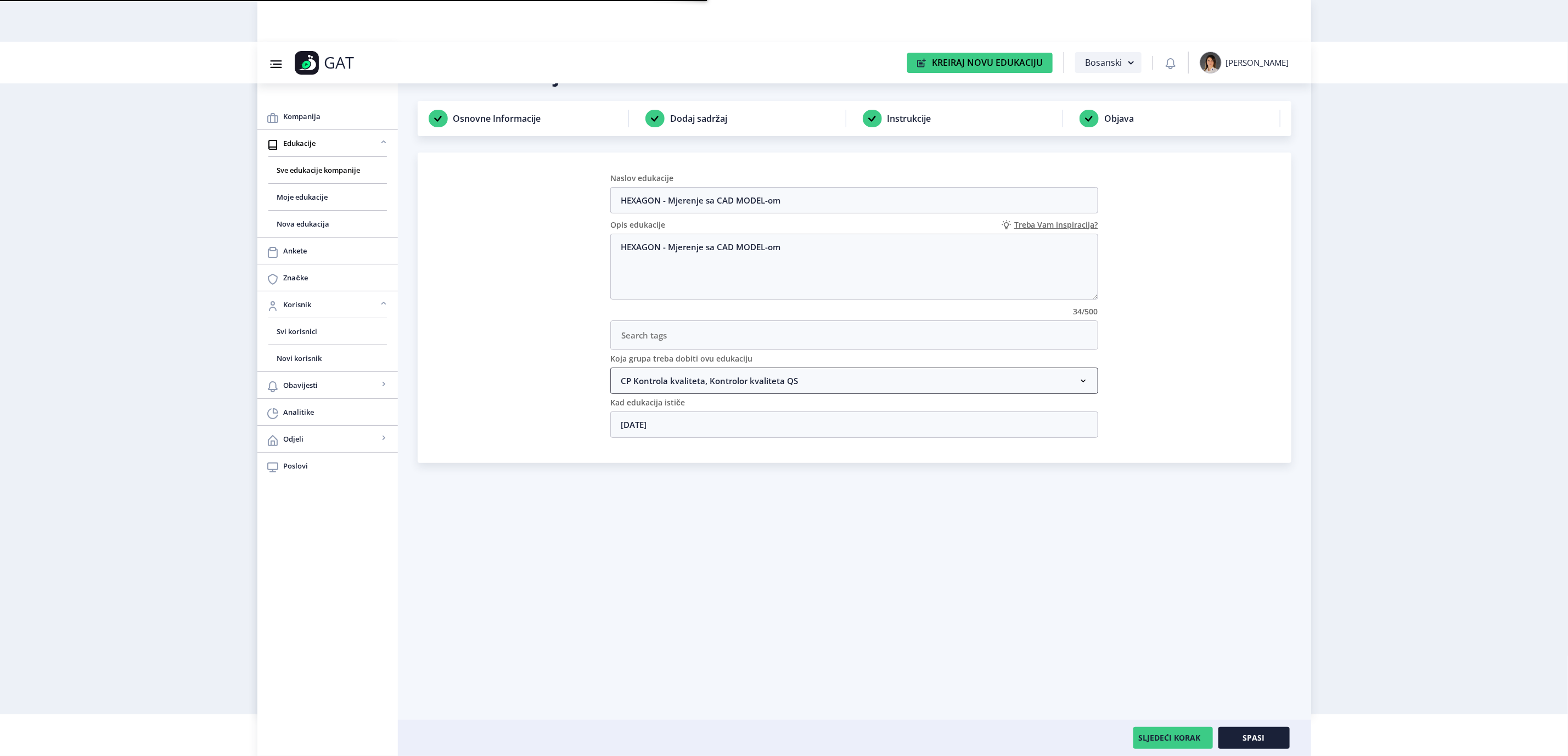
click at [846, 388] on nb-accordion-item-header "CP Kontrola kvaliteta, Kontrolor kvaliteta QS" at bounding box center [854, 380] width 488 height 26
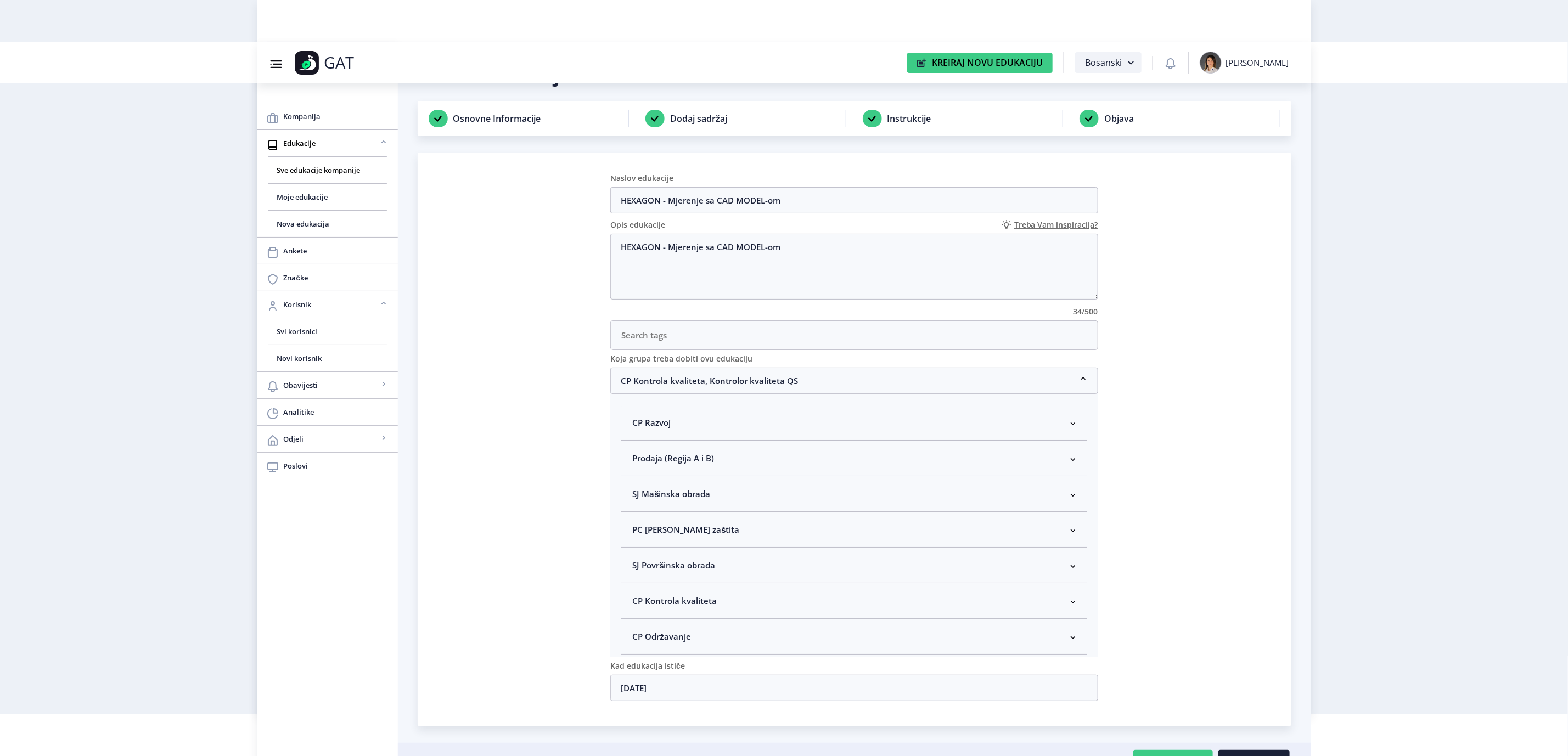
click at [731, 597] on nb-accordion-item-header "CP Kontrola kvaliteta" at bounding box center [854, 600] width 466 height 35
click at [712, 541] on span "Kontrolor kvaliteta" at bounding box center [687, 534] width 81 height 14
click at [637, 531] on input "Kontrolor kvaliteta" at bounding box center [636, 531] width 1 height 1
checkbox input "true"
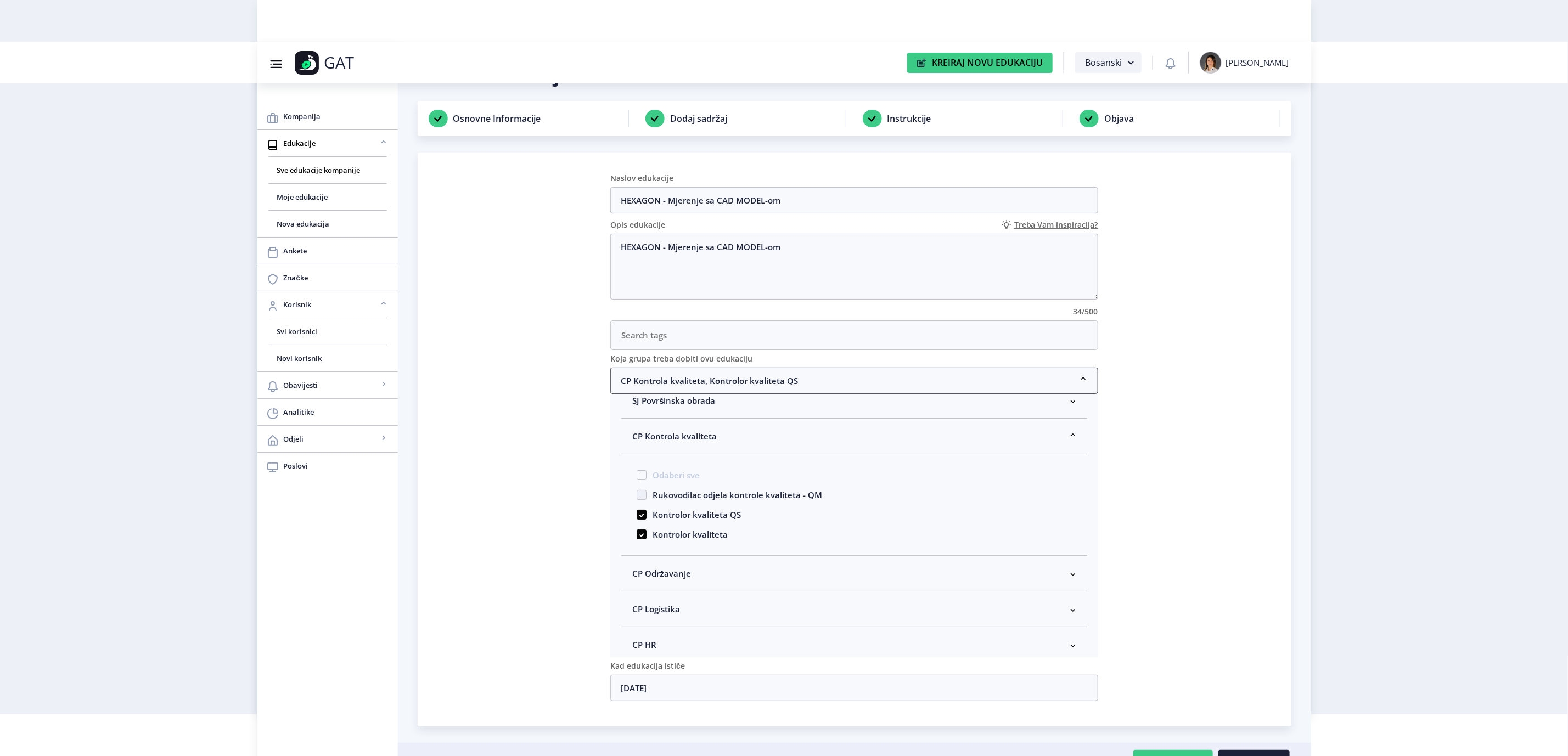
click at [717, 388] on nb-accordion-item-header "CP Kontrola kvaliteta, Kontrolor kvaliteta QS" at bounding box center [854, 380] width 488 height 26
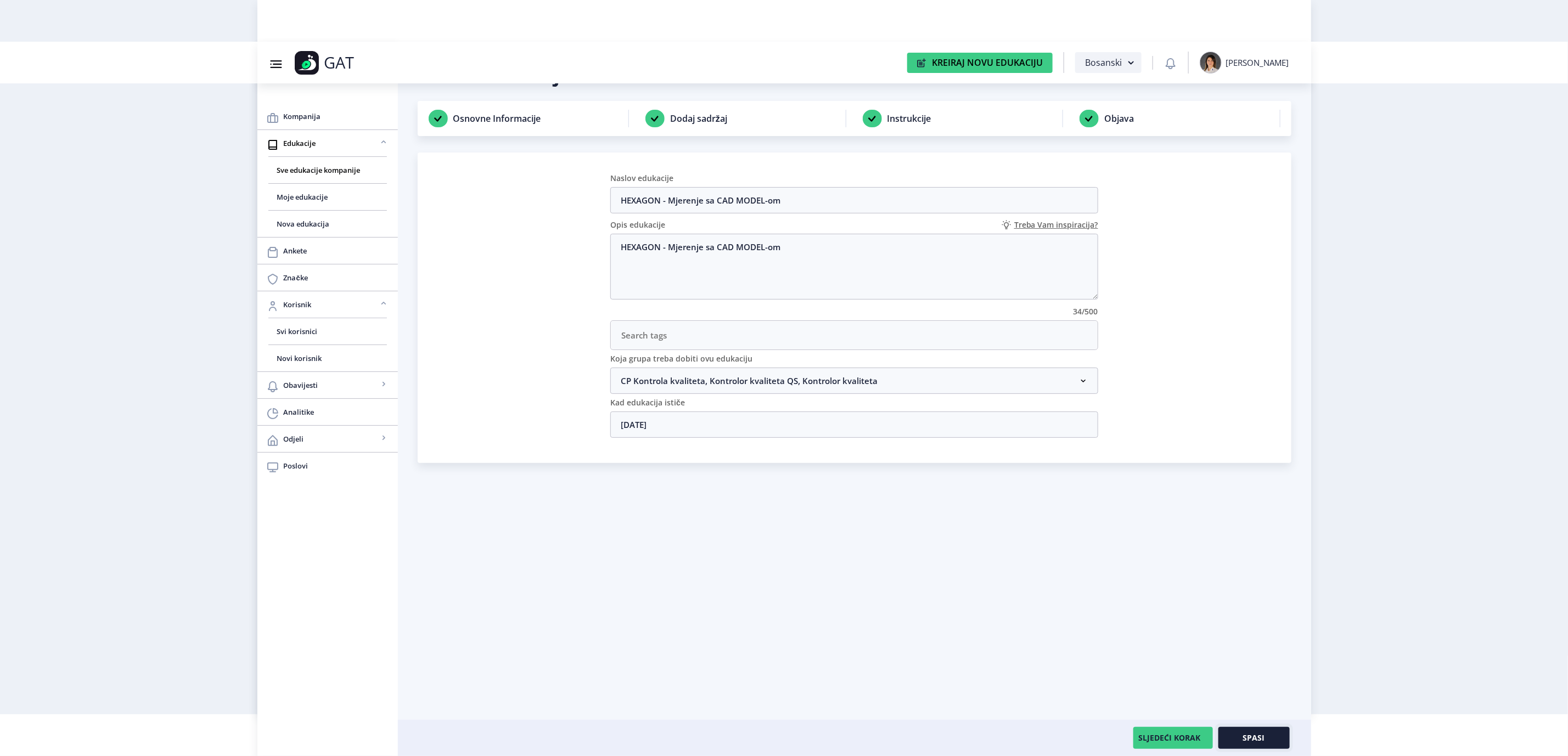
click at [1279, 732] on button "Spasi" at bounding box center [1254, 738] width 72 height 22
click at [1260, 736] on span "Spasi" at bounding box center [1254, 739] width 22 height 9
click at [1174, 740] on button "SLJEDEĆI KORAK" at bounding box center [1173, 738] width 80 height 22
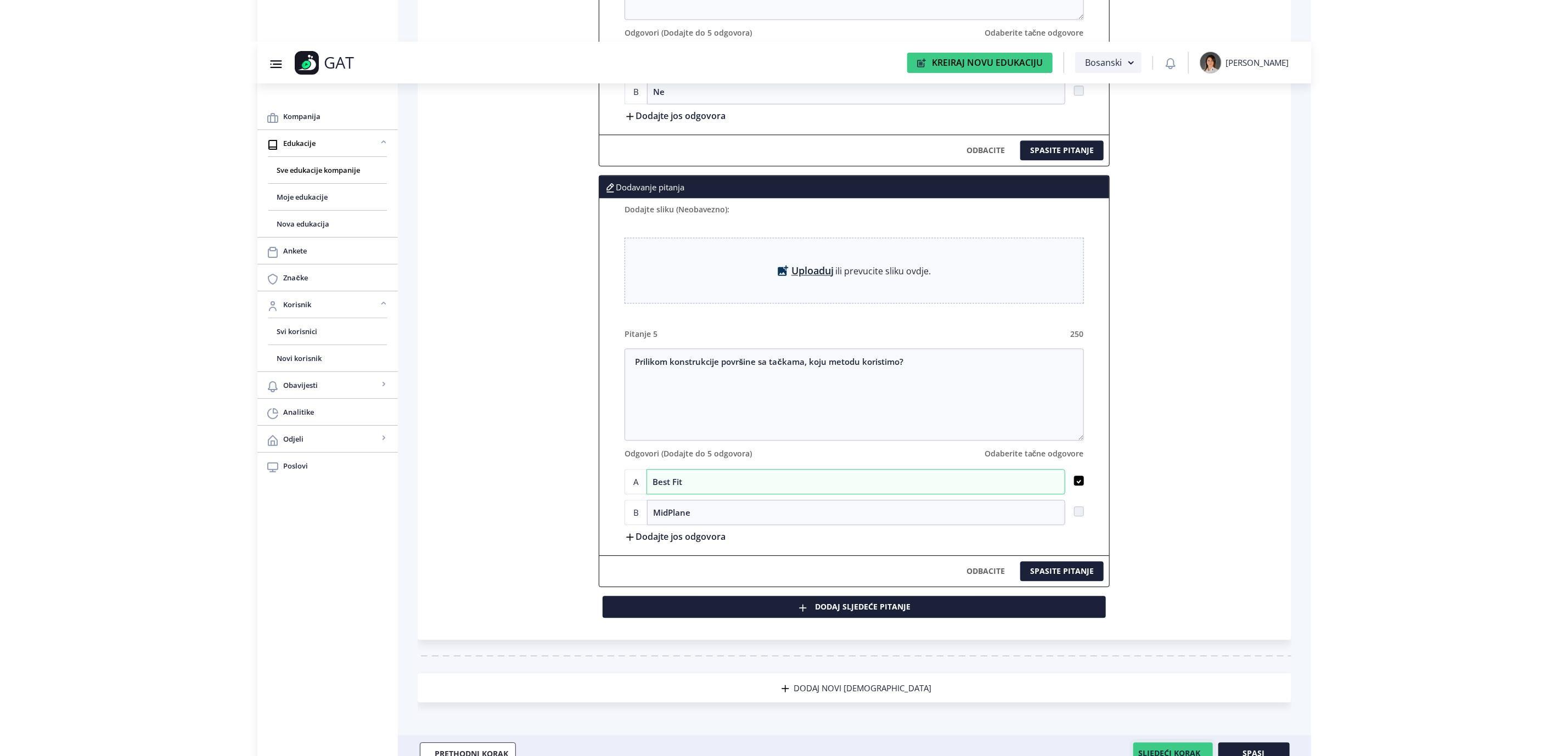
scroll to position [1998, 0]
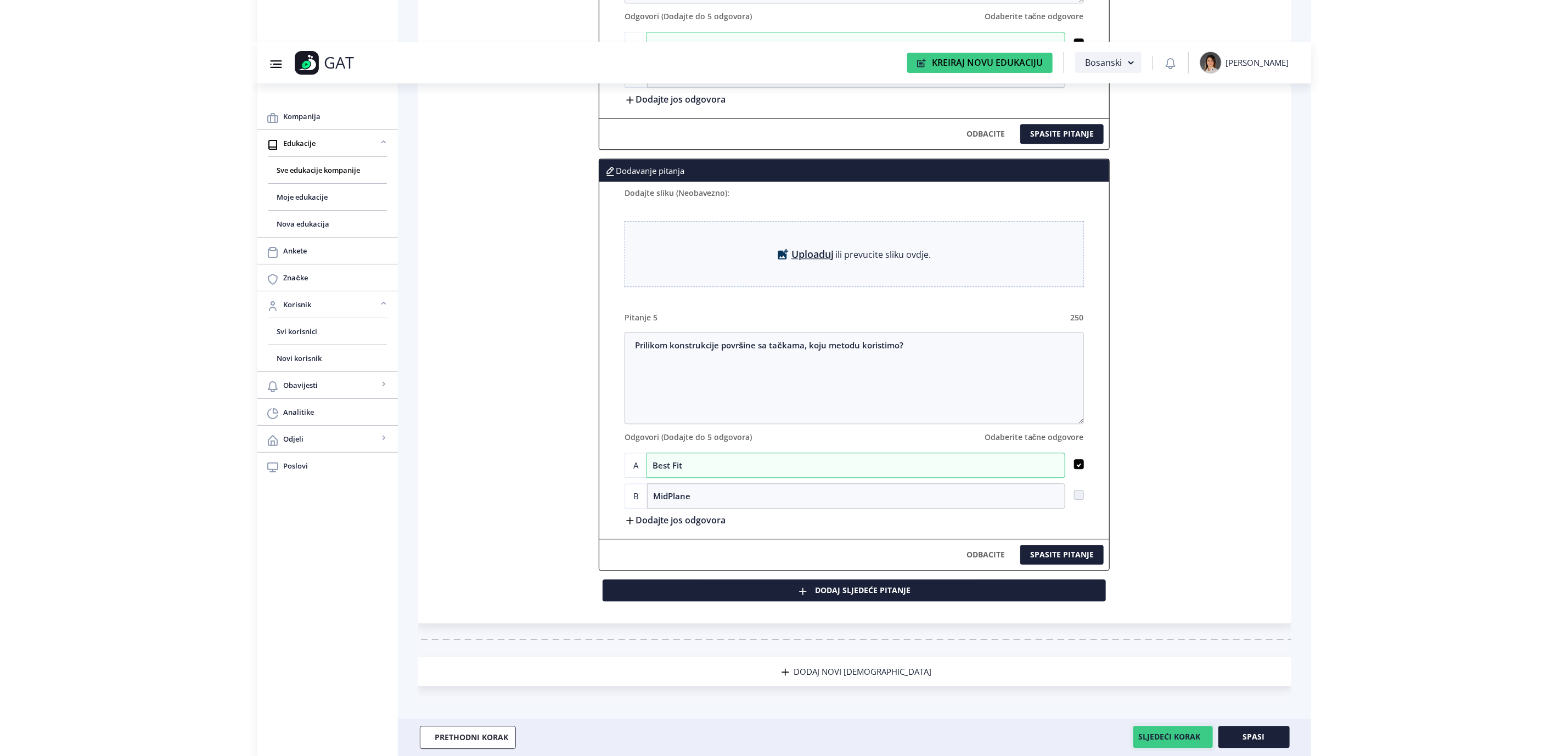
click at [1172, 740] on button "SLJEDEĆI KORAK" at bounding box center [1173, 737] width 80 height 22
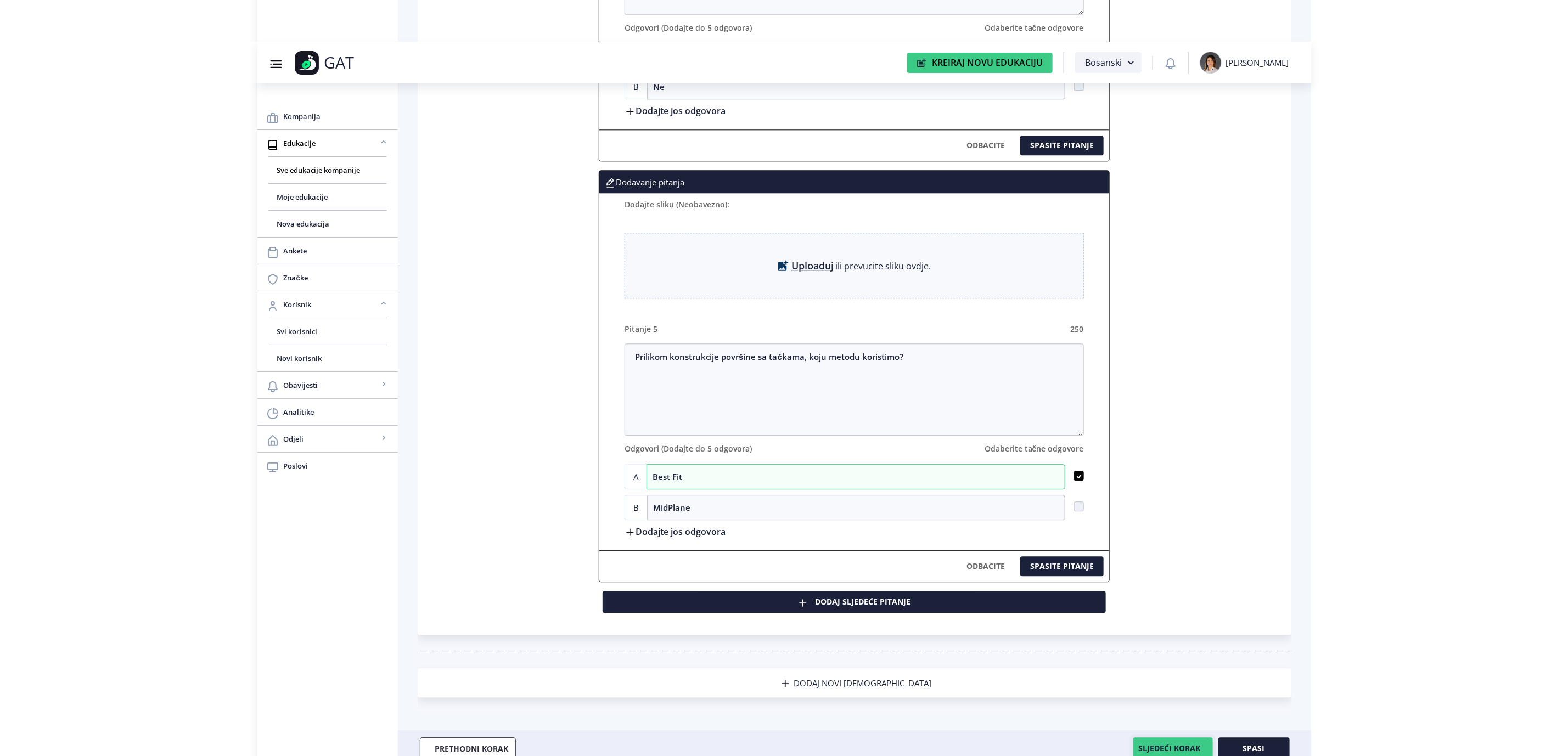
scroll to position [2024, 0]
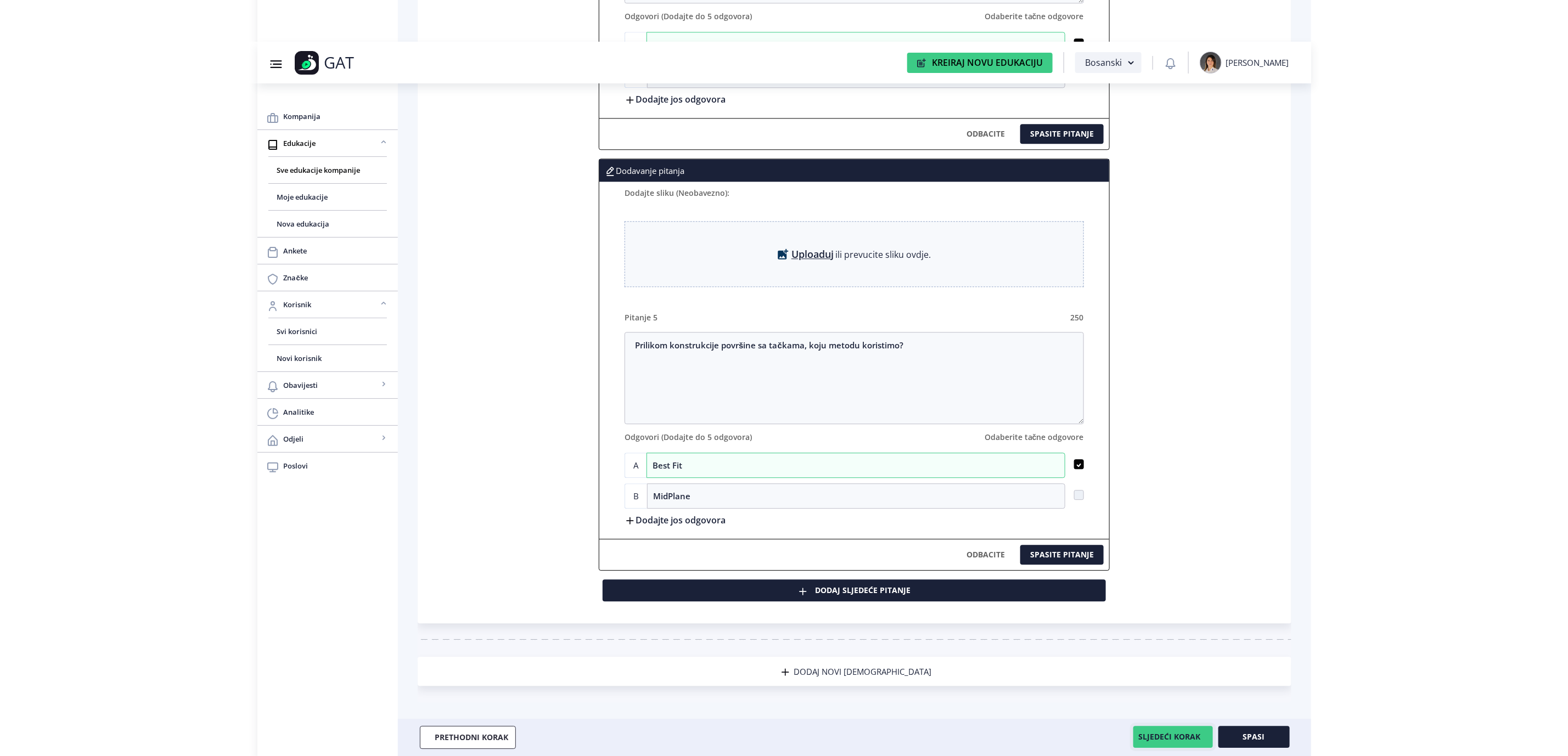
click at [1161, 735] on button "SLJEDEĆI KORAK" at bounding box center [1173, 737] width 80 height 22
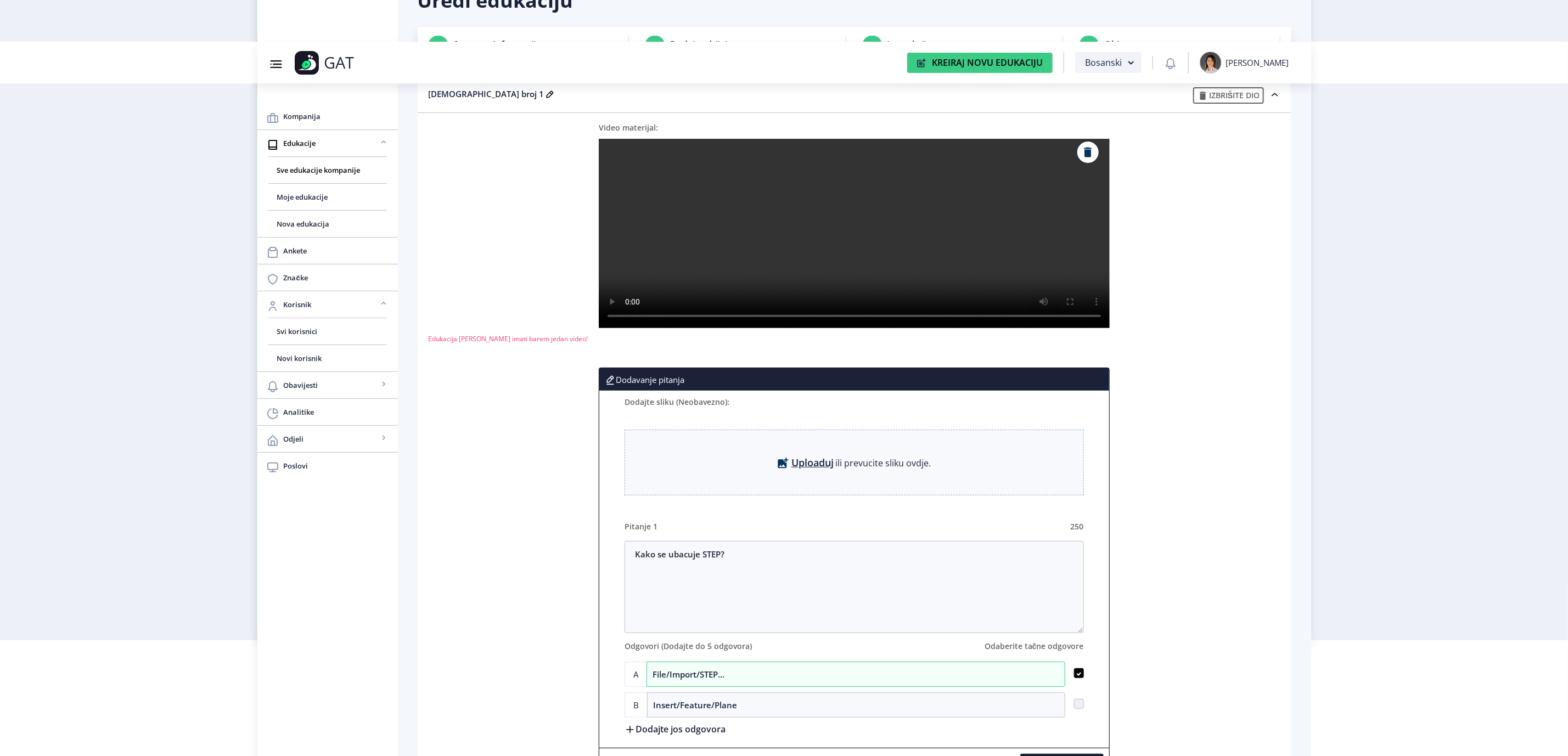
scroll to position [0, 0]
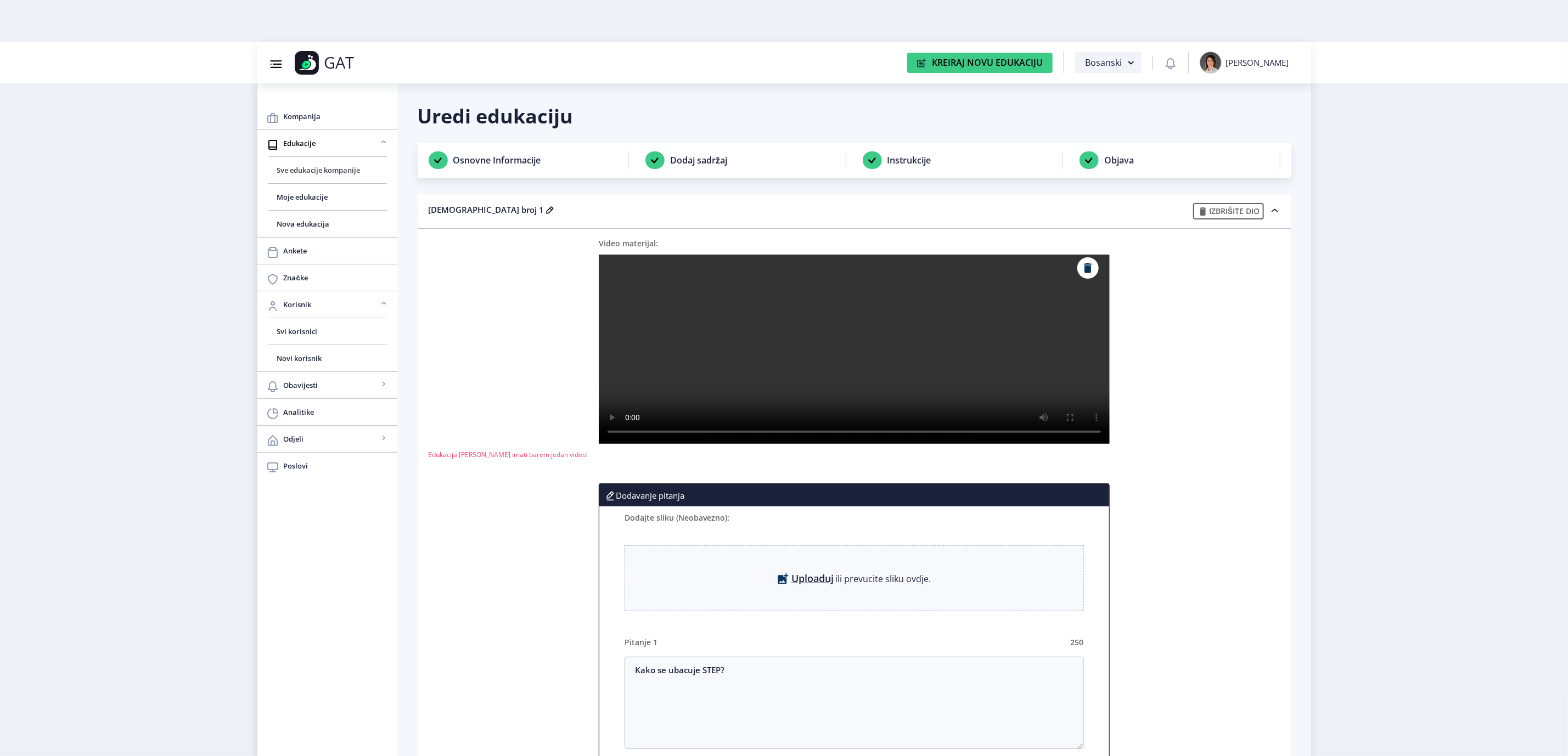
click at [292, 177] on span "Sve edukacije kompanije" at bounding box center [328, 170] width 101 height 14
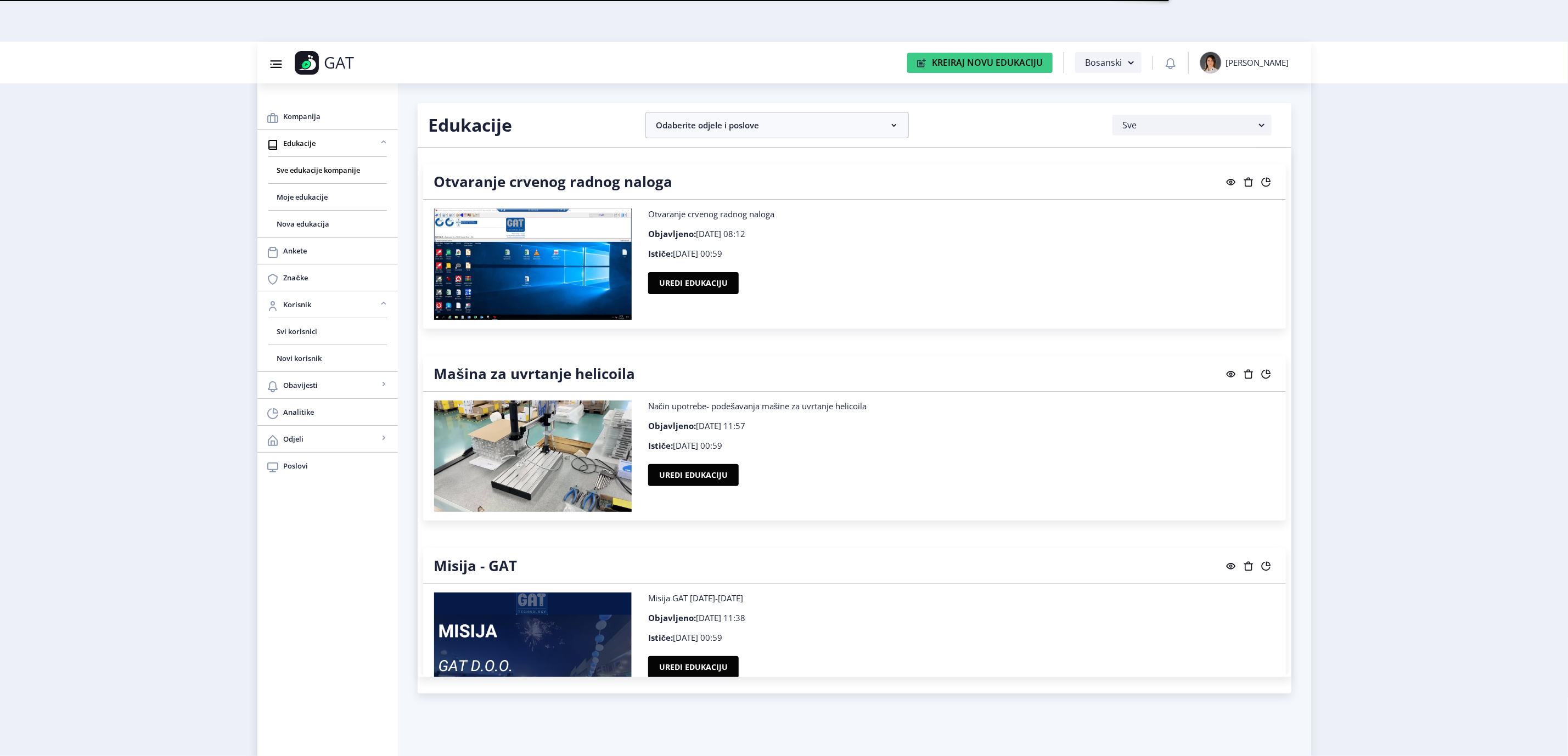
drag, startPoint x: 707, startPoint y: 132, endPoint x: 710, endPoint y: 158, distance: 26.2
click at [707, 132] on nb-accordion-item-header "Odaberite odjele i poslove" at bounding box center [777, 125] width 263 height 26
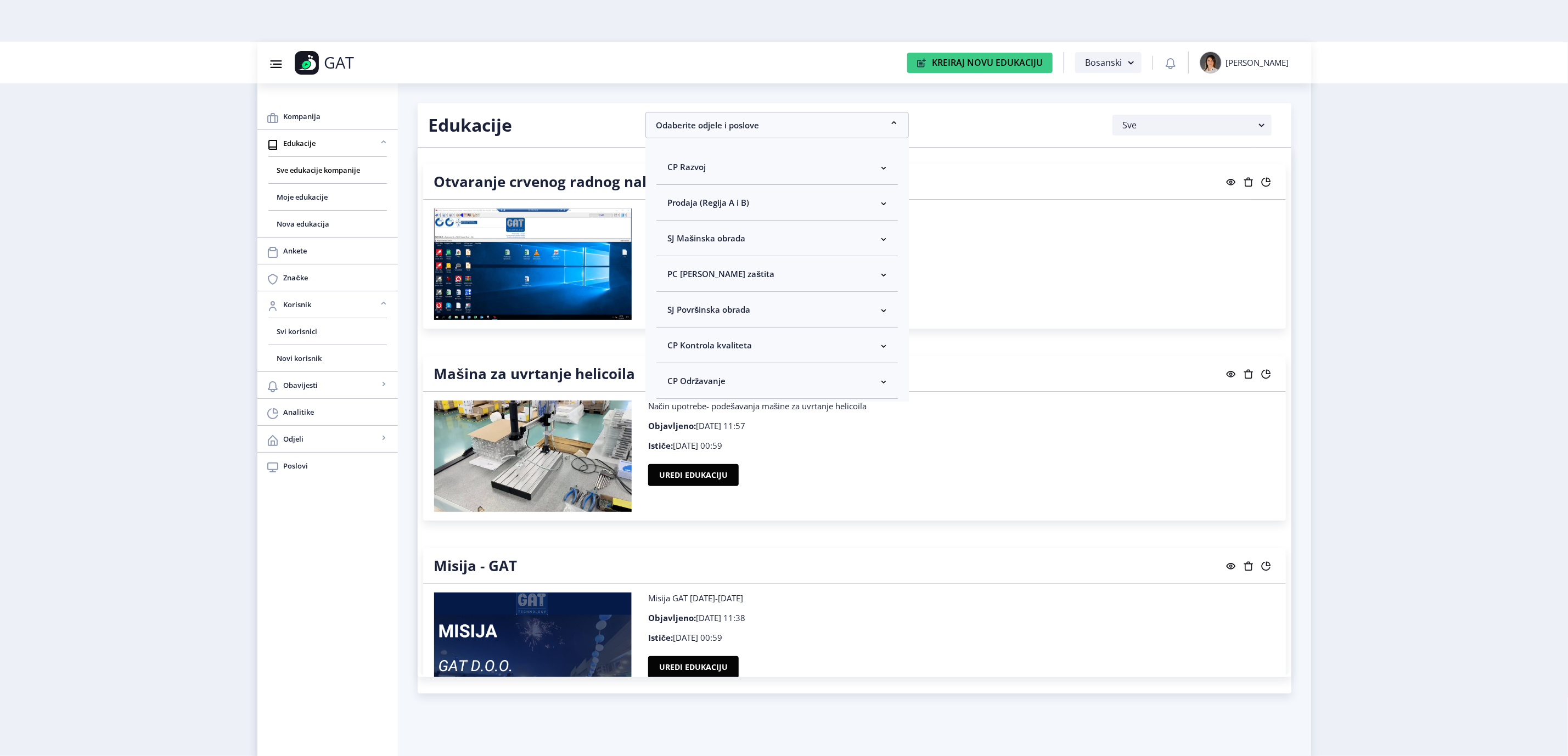
click at [702, 342] on span "CP Kontrola kvaliteta" at bounding box center [709, 345] width 84 height 14
click at [702, 388] on span "Odaberi sve" at bounding box center [708, 384] width 53 height 14
click at [673, 385] on input "Odaberi sve" at bounding box center [672, 384] width 1 height 1
checkbox input "true"
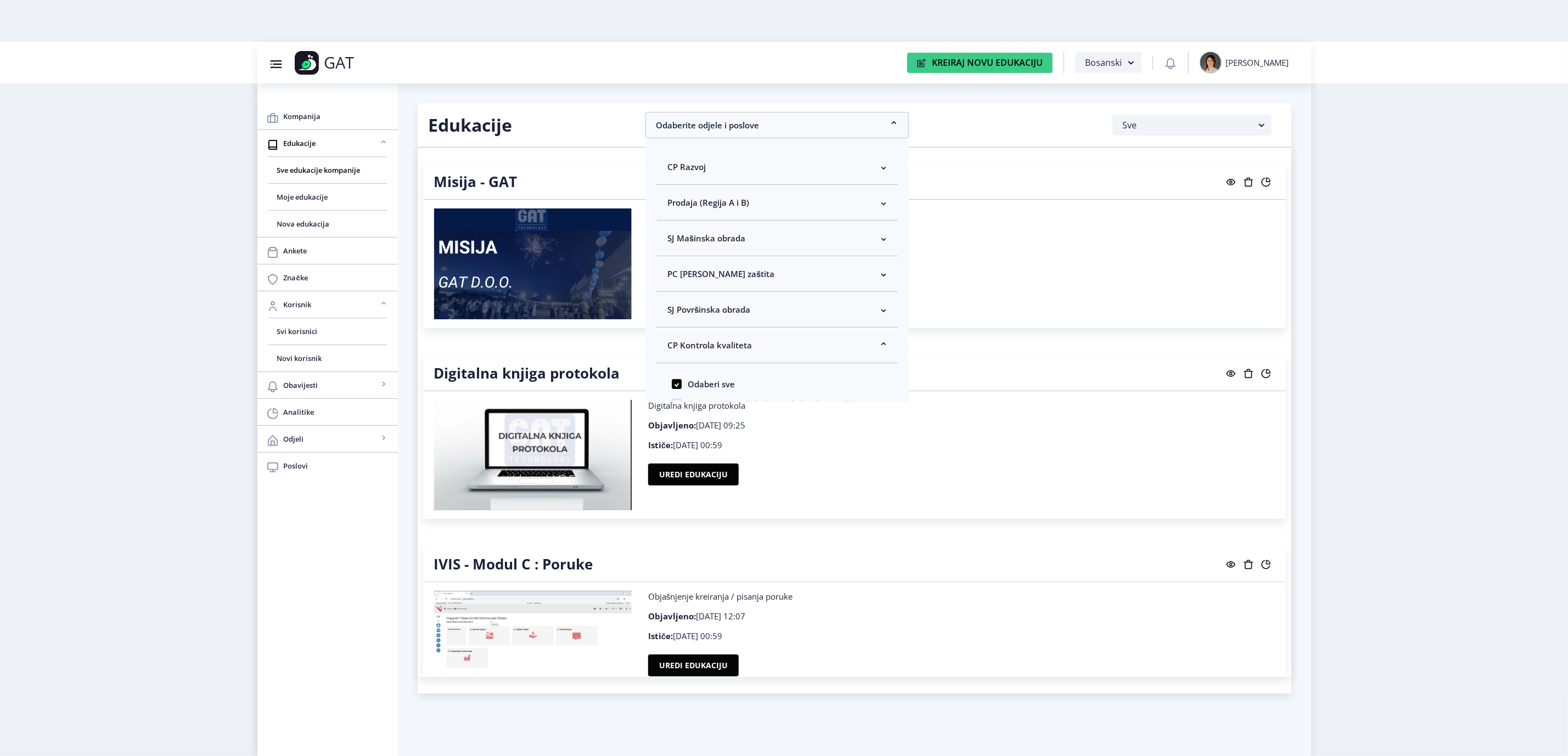
click at [1406, 406] on nb-layout "Group 43@3x Created with Sketch. GAT Kreiraj Novu Edukaciju Bosanski [PERSON_NA…" at bounding box center [784, 378] width 1568 height 756
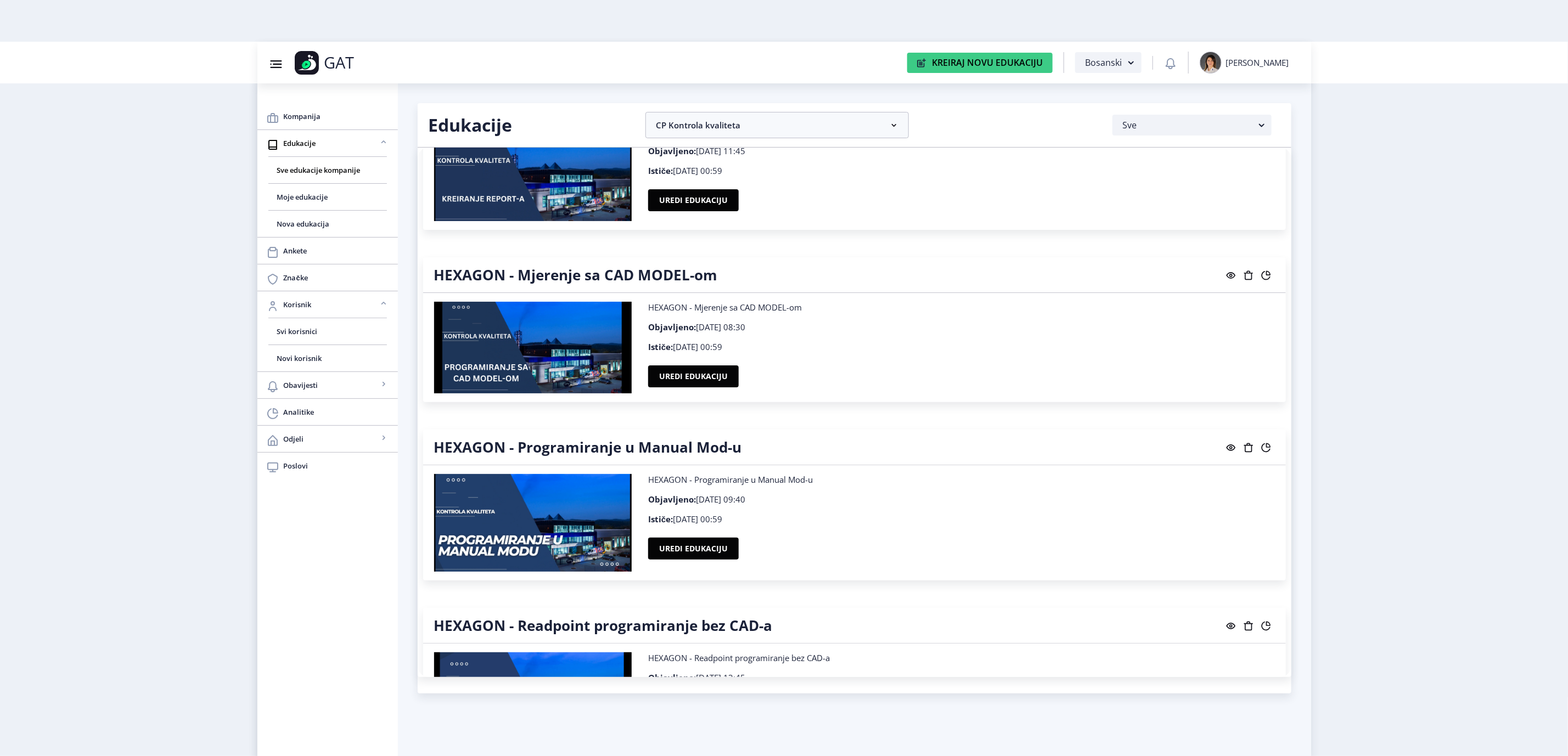
scroll to position [2140, 0]
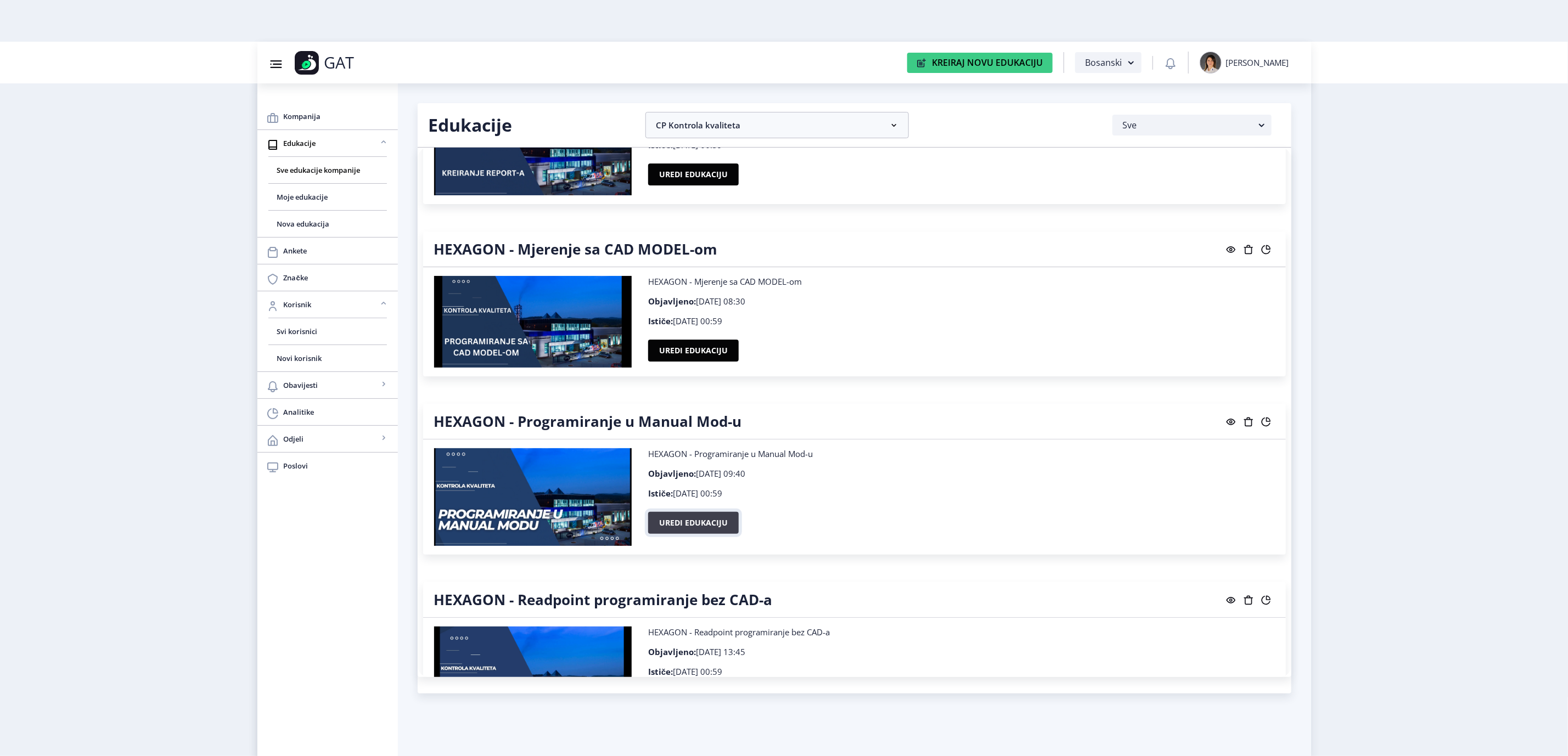
click at [663, 521] on button "Uredi edukaciju" at bounding box center [693, 523] width 91 height 22
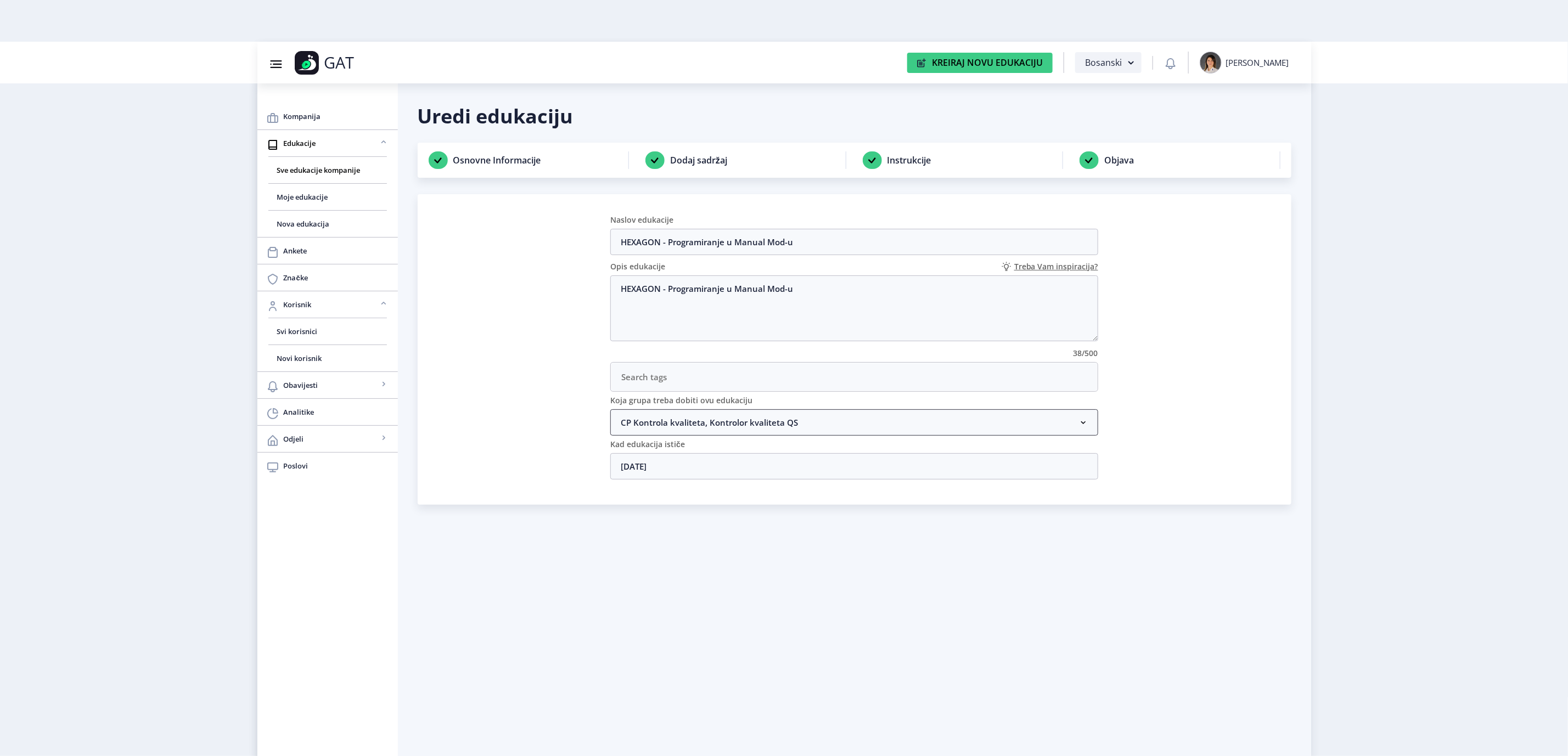
click at [828, 430] on nb-accordion-item-header "CP Kontrola kvaliteta, Kontrolor kvaliteta QS" at bounding box center [854, 422] width 488 height 26
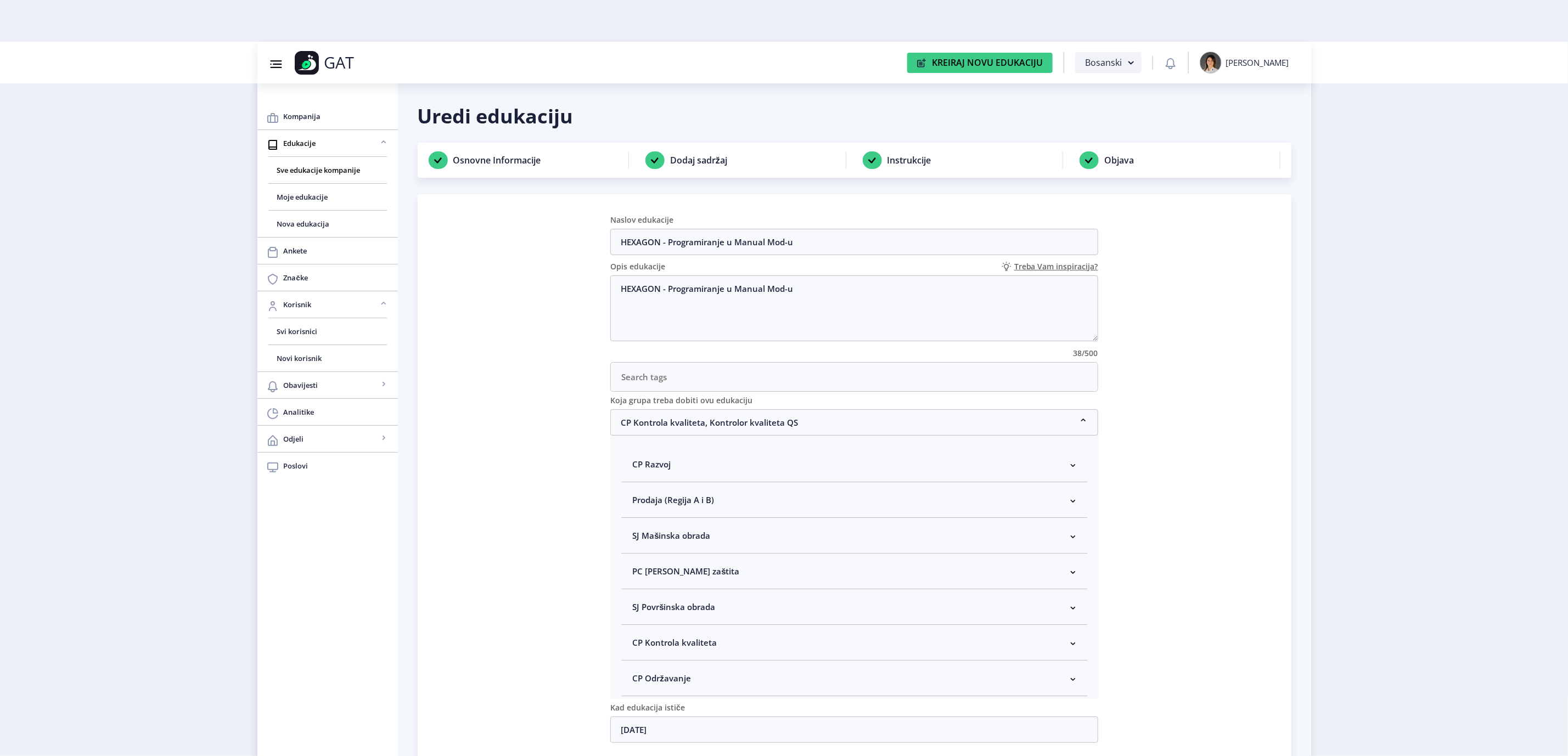
click at [693, 637] on nb-accordion-item-header "CP Kontrola kvaliteta" at bounding box center [854, 643] width 466 height 35
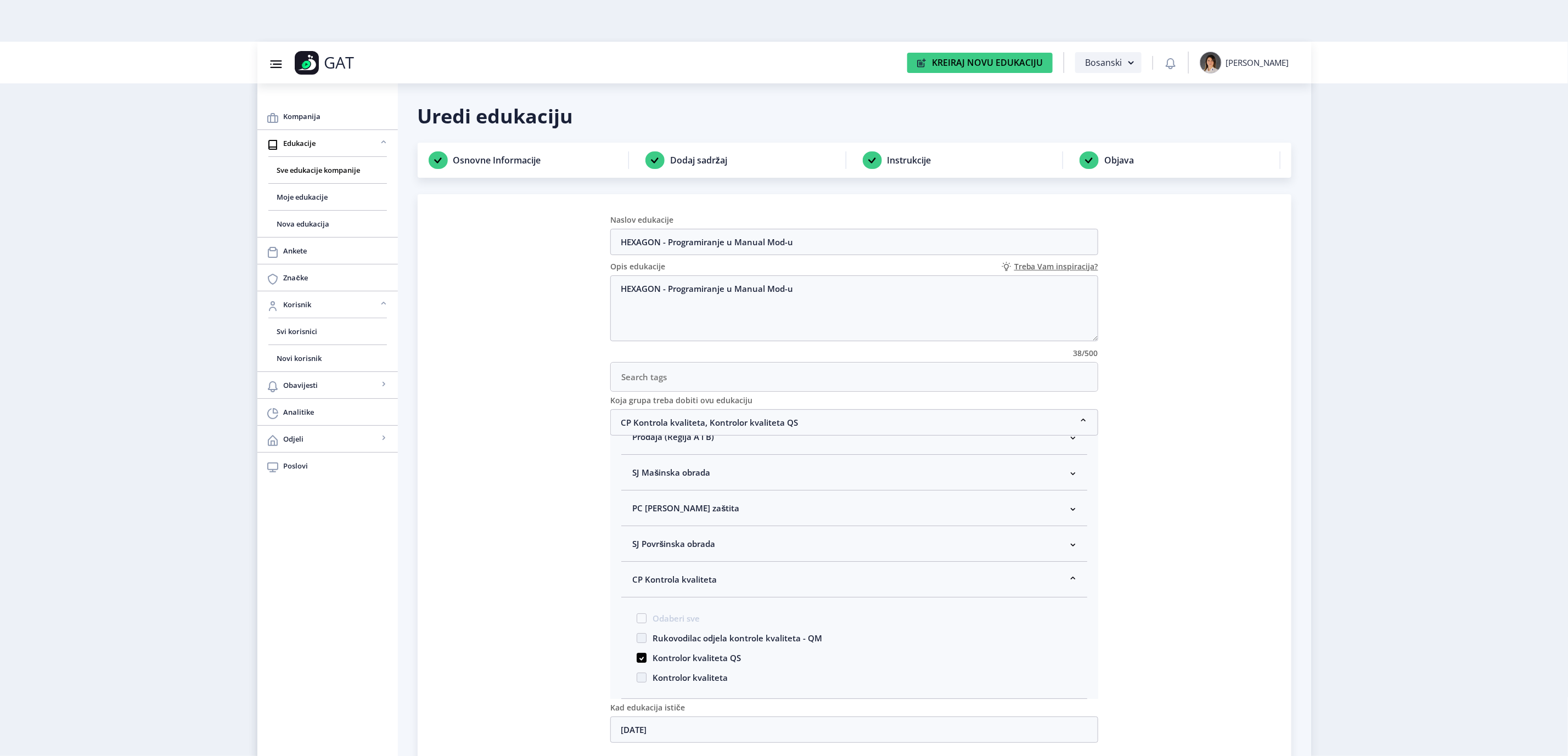
scroll to position [165, 0]
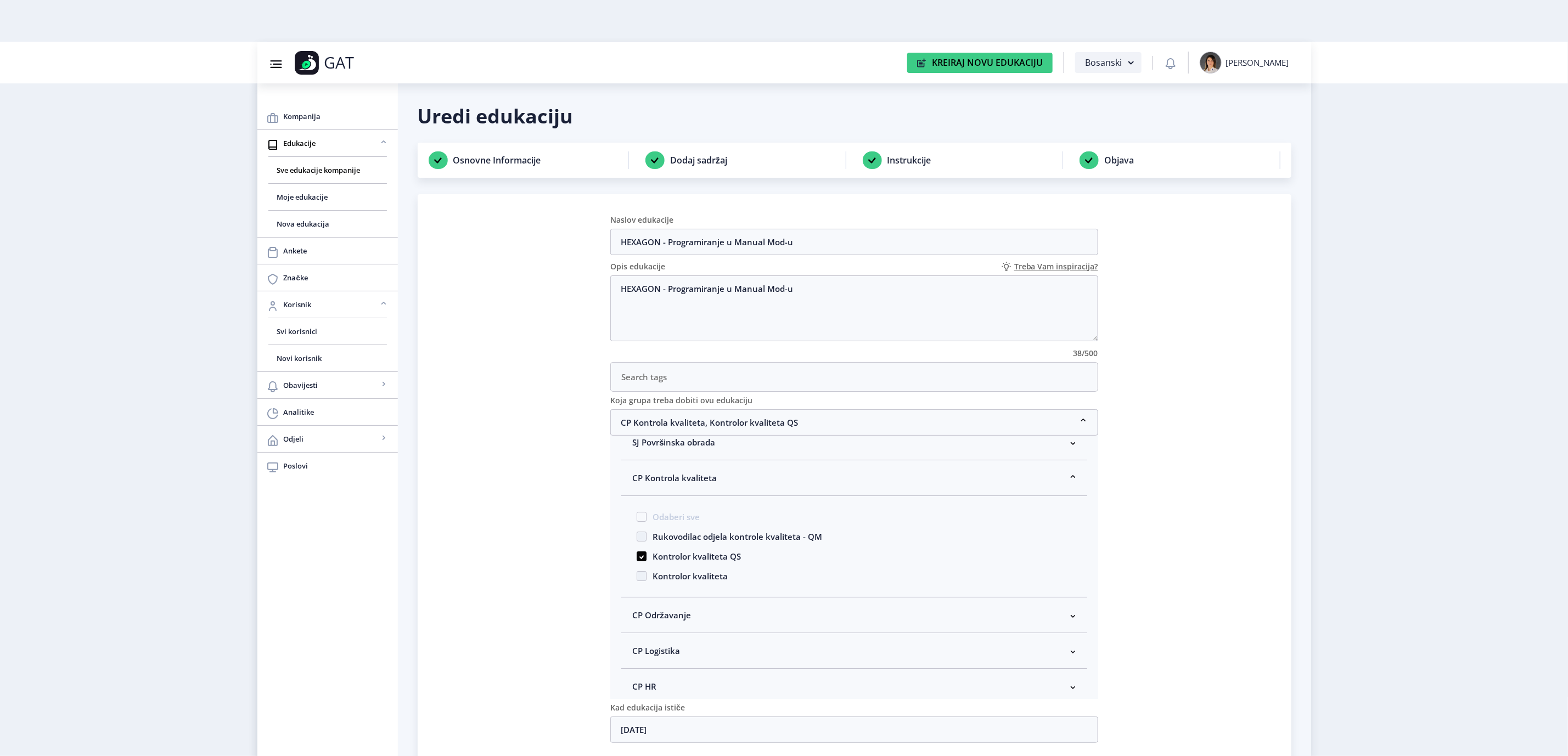
click at [713, 582] on span "Kontrolor kvaliteta" at bounding box center [687, 576] width 81 height 14
click at [646, 579] on span at bounding box center [641, 576] width 10 height 10
click at [637, 574] on input "Kontrolor kvaliteta" at bounding box center [636, 573] width 1 height 1
checkbox input "true"
click at [1152, 559] on nb-card "Naslov edukacije HEXAGON - Programiranje u Manual Mod-u Opis edukacije Treba Va…" at bounding box center [854, 482] width 874 height 574
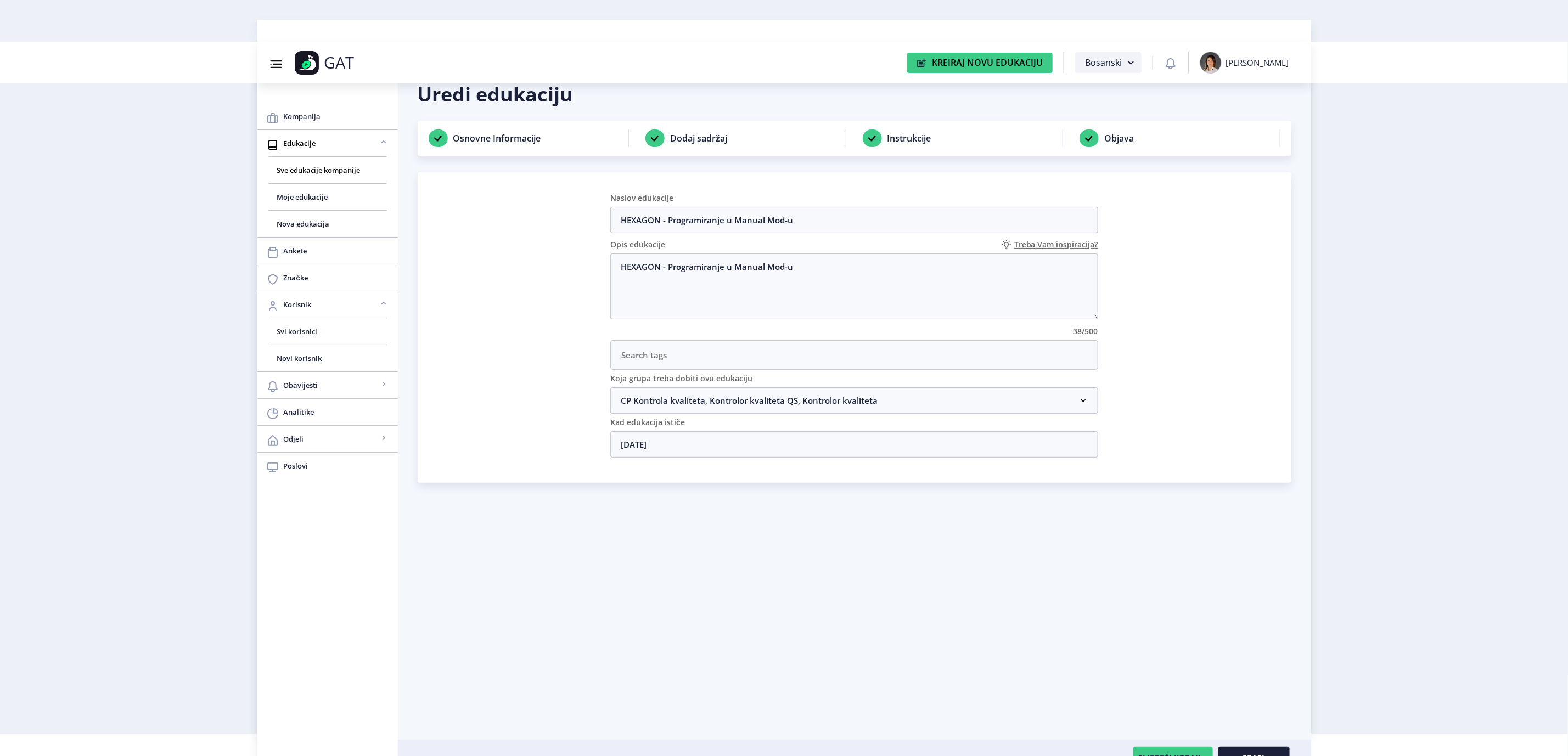
scroll to position [42, 0]
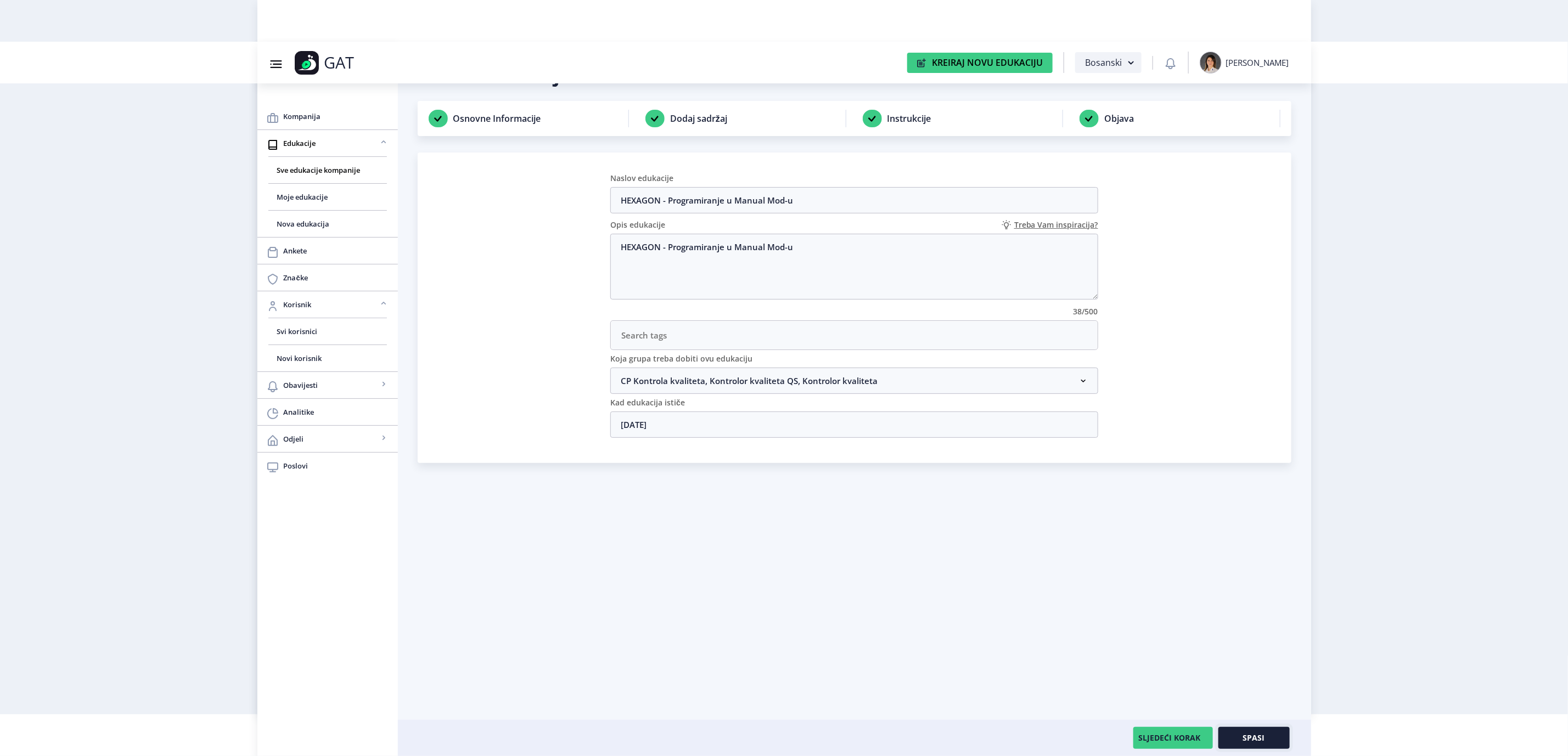
click at [1238, 740] on button "Spasi" at bounding box center [1254, 738] width 72 height 22
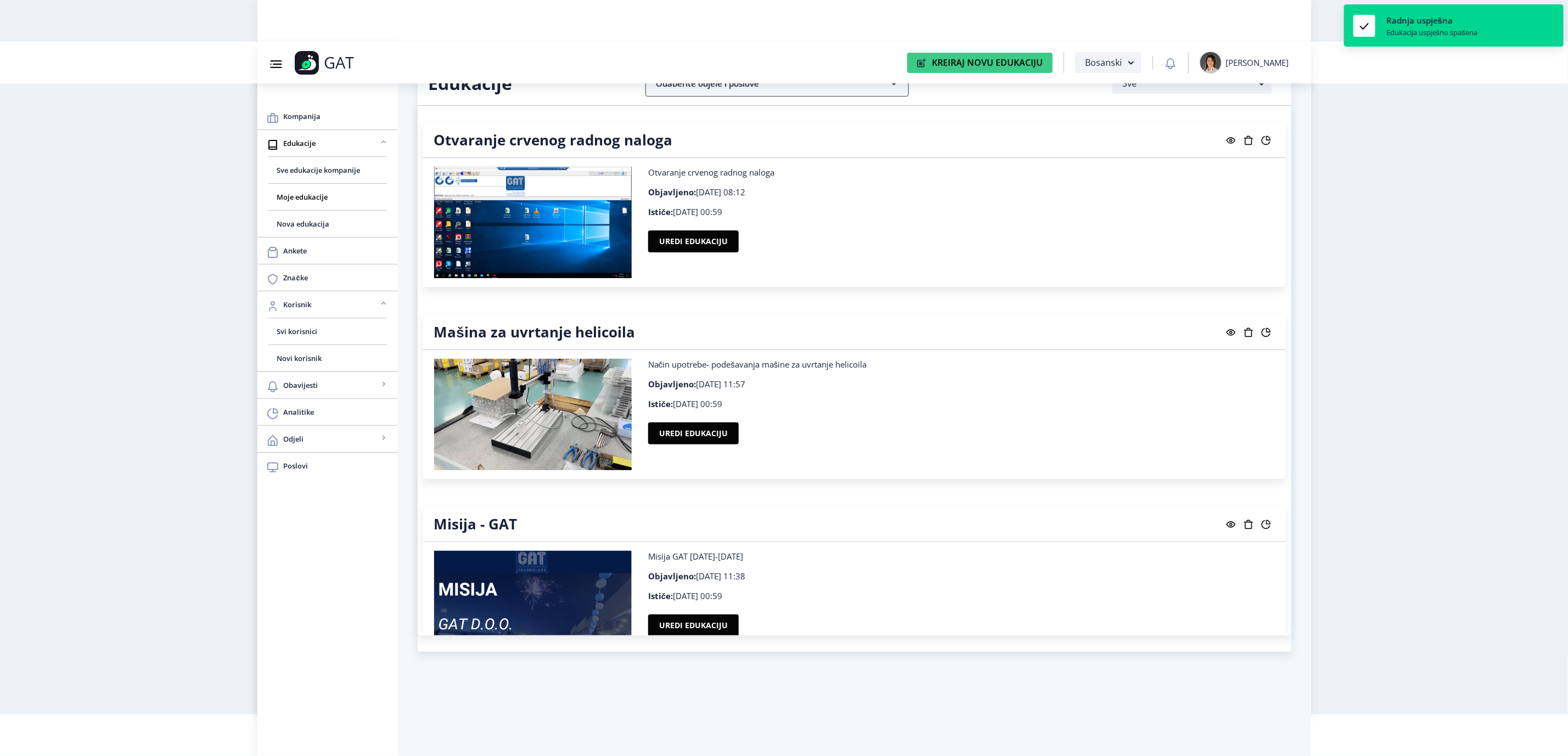
click at [787, 91] on nb-accordion-item-header "Odaberite odjele i poslove" at bounding box center [777, 83] width 263 height 26
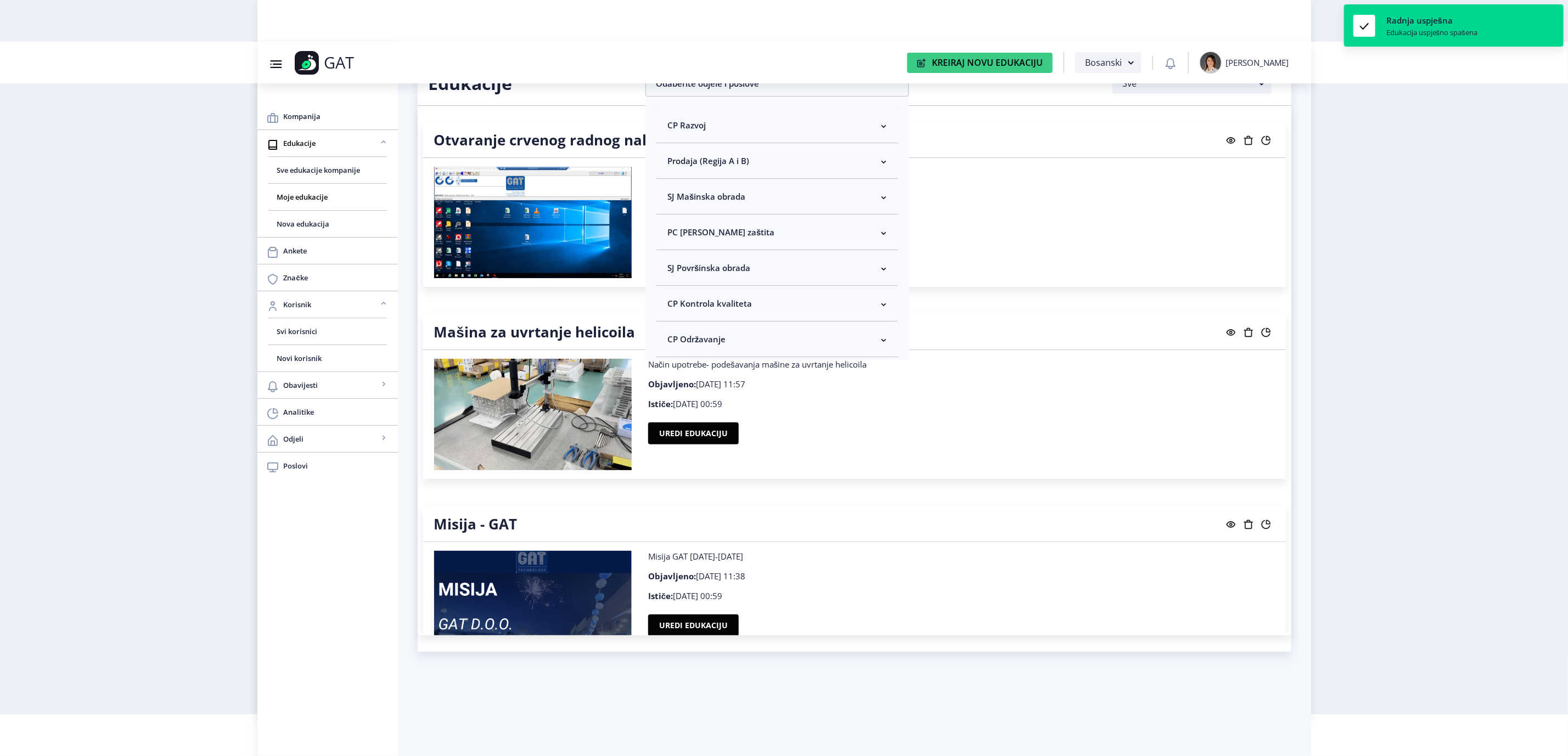
click at [800, 301] on nb-accordion-item-header "CP Kontrola kvaliteta" at bounding box center [777, 303] width 242 height 35
click at [724, 344] on span "Odaberi sve" at bounding box center [708, 342] width 53 height 14
click at [673, 343] on input "Odaberi sve" at bounding box center [672, 342] width 1 height 1
checkbox input "true"
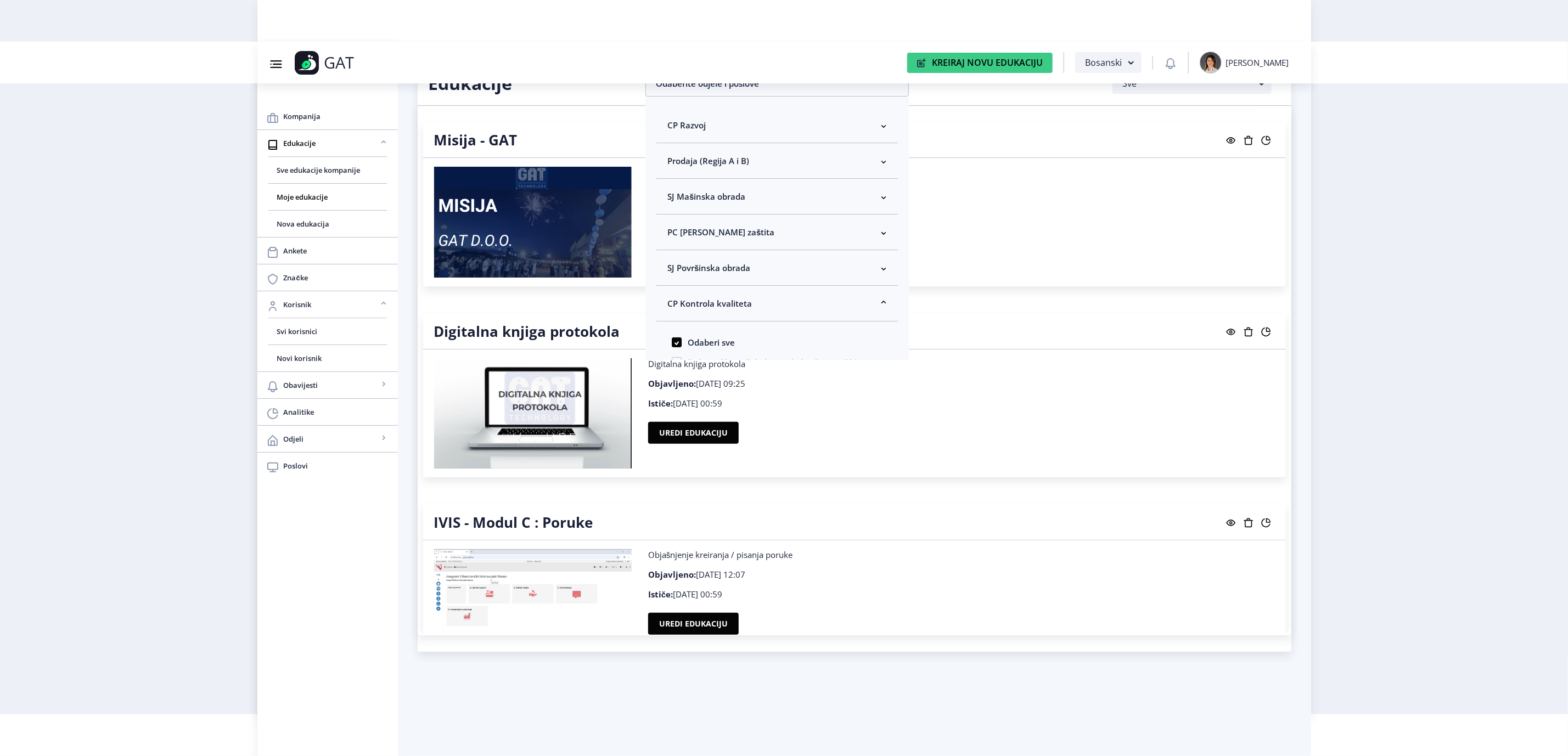
click at [1437, 374] on nb-layout "Group 43@3x Created with Sketch. GAT Kreiraj Novu Edukaciju Bosanski [PERSON_NA…" at bounding box center [784, 336] width 1568 height 756
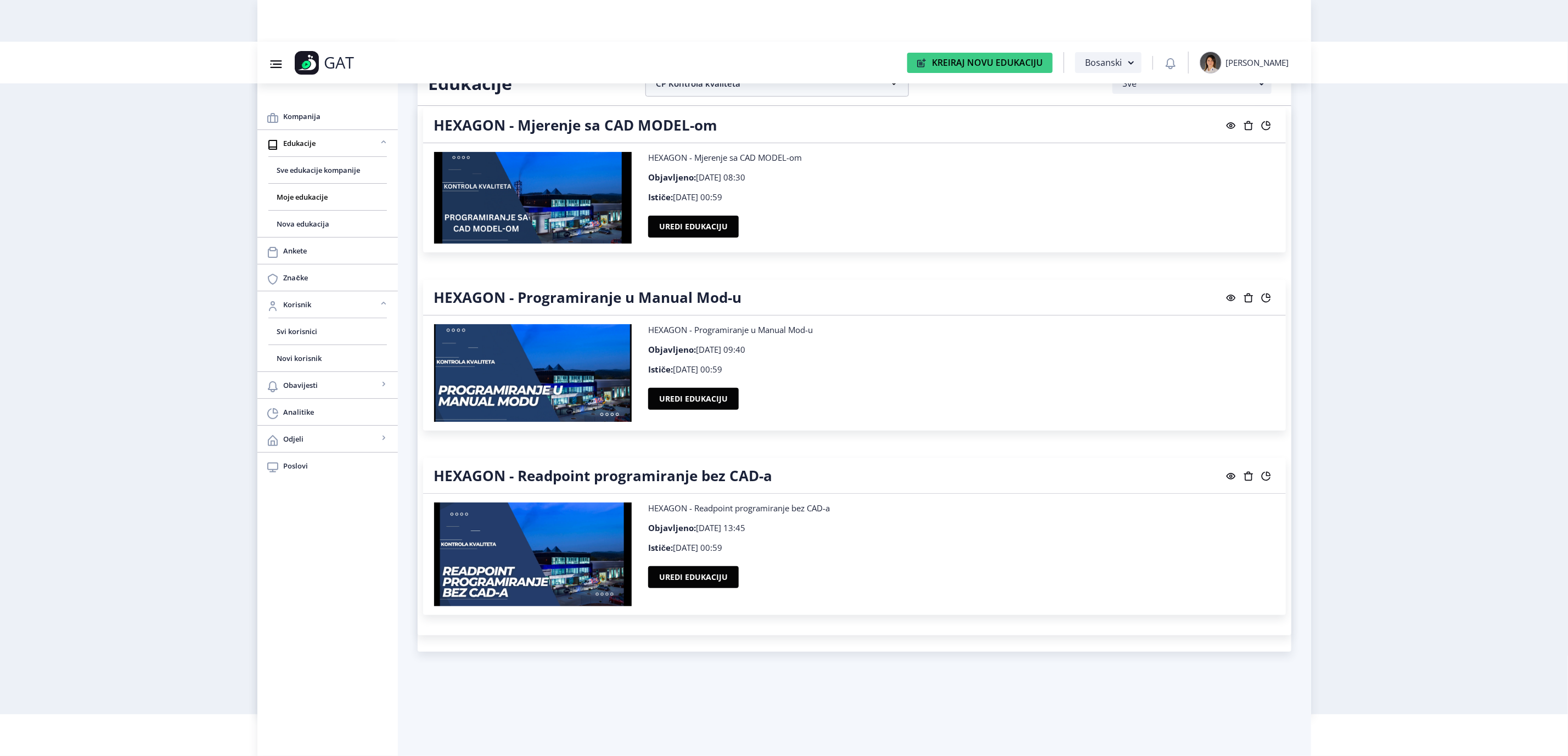
scroll to position [2305, 0]
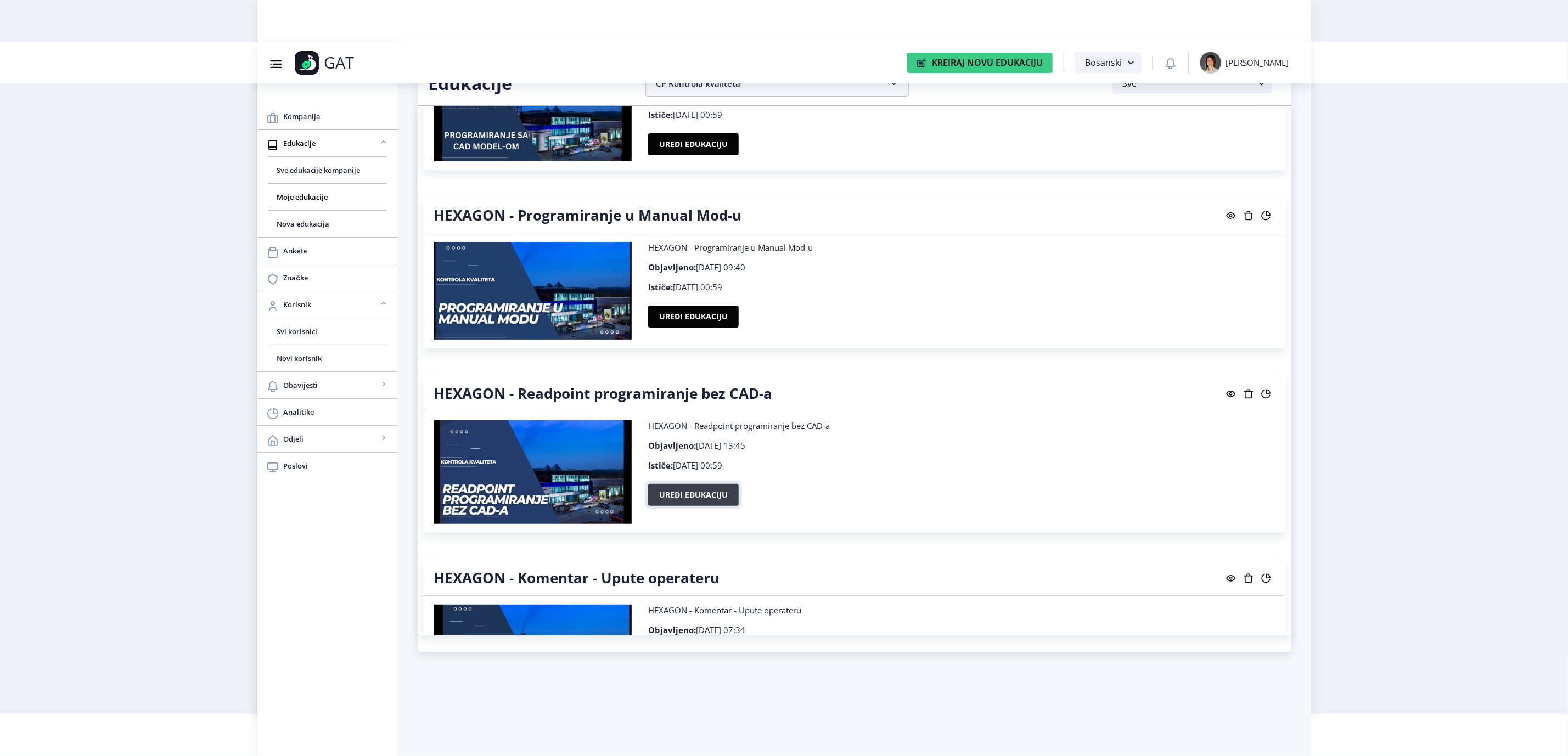
click at [691, 494] on button "Uredi edukaciju" at bounding box center [693, 495] width 91 height 22
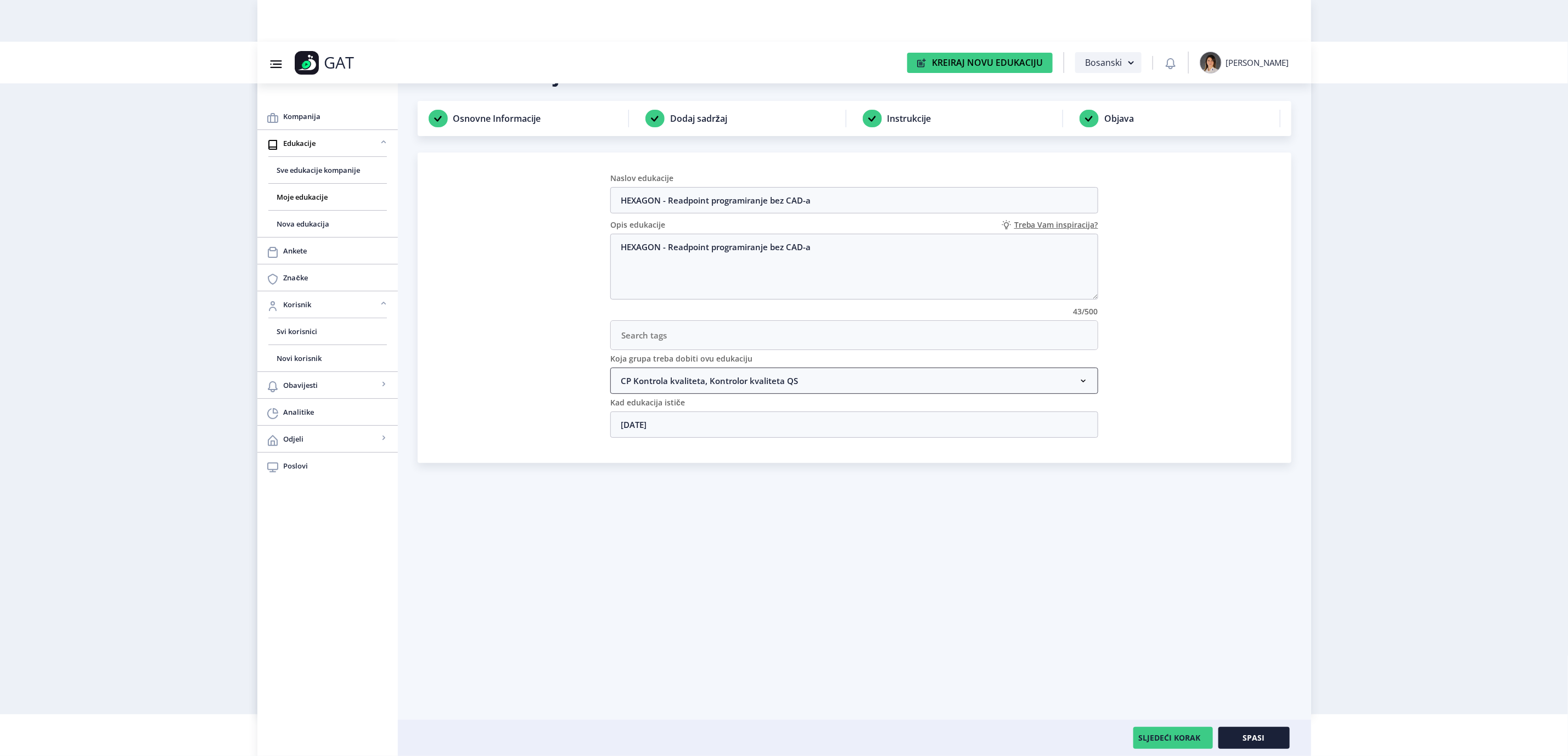
click at [733, 388] on nb-accordion-item-header "CP Kontrola kvaliteta, Kontrolor kvaliteta QS" at bounding box center [854, 380] width 488 height 26
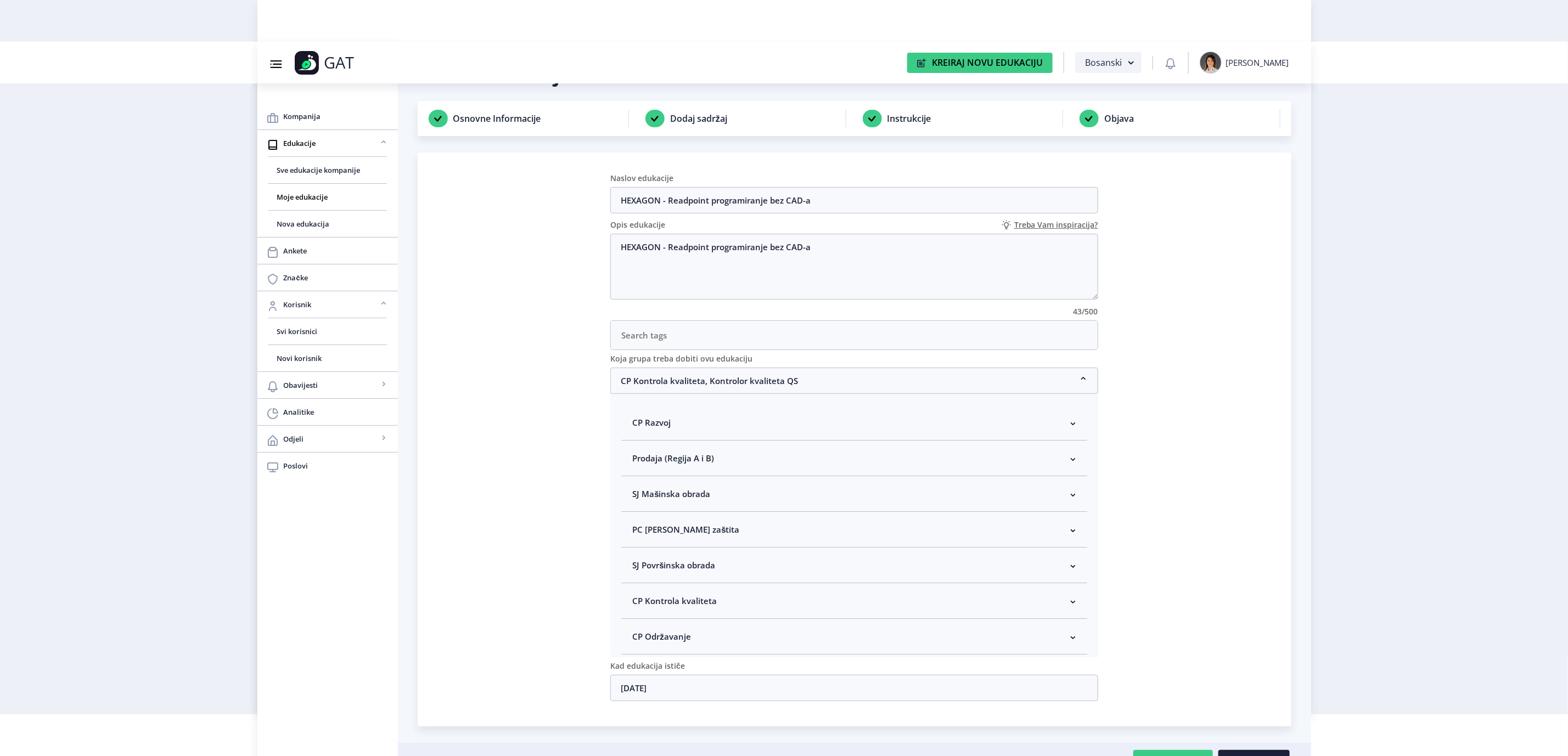
click at [684, 615] on nb-accordion-item-header "CP Kontrola kvaliteta" at bounding box center [854, 600] width 466 height 35
click at [685, 623] on span "Kontrolor kvaliteta" at bounding box center [687, 617] width 81 height 14
click at [637, 614] on input "Kontrolor kvaliteta" at bounding box center [636, 614] width 1 height 1
checkbox input "true"
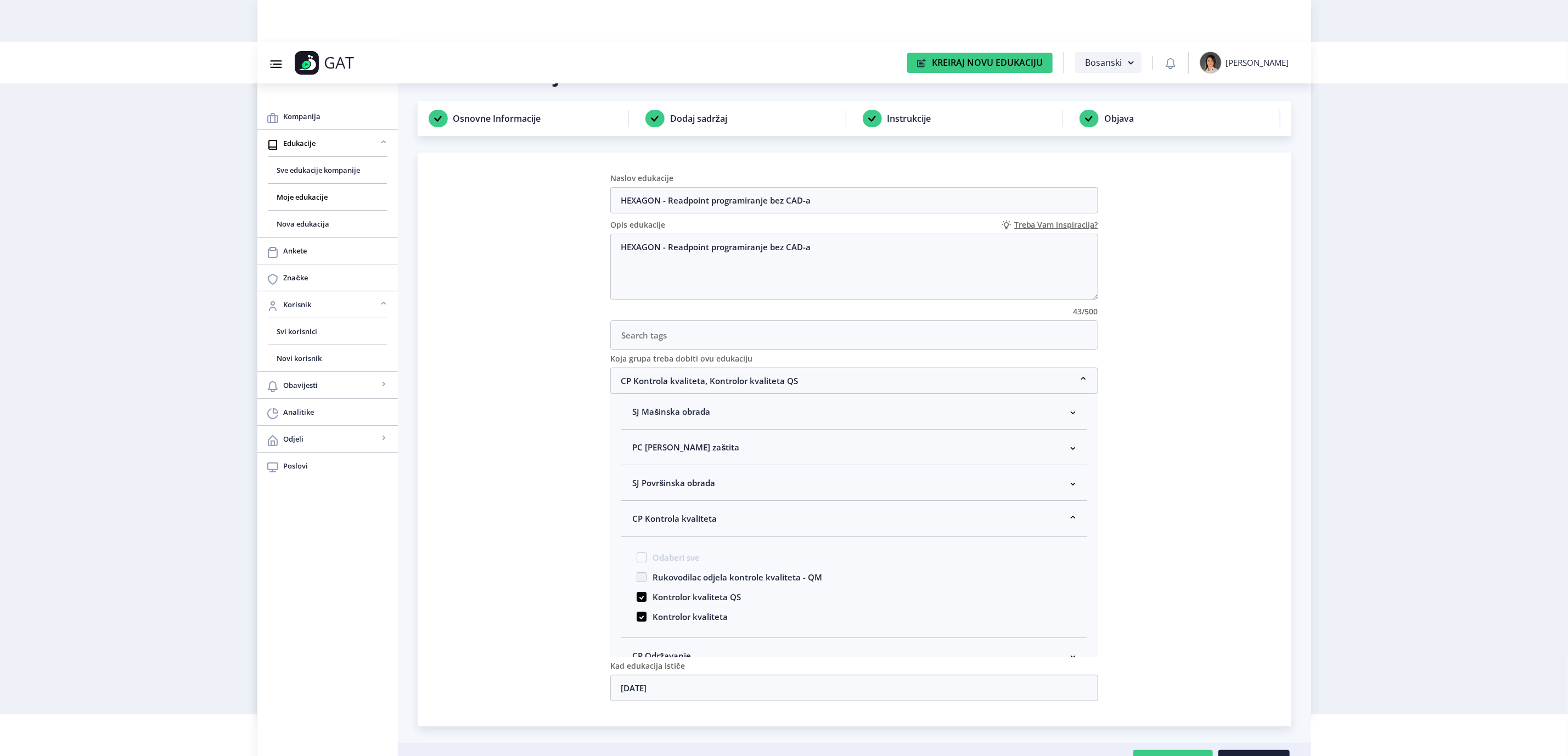
click at [663, 524] on span "CP Kontrola kvaliteta" at bounding box center [674, 519] width 84 height 14
click at [1194, 613] on nb-card "Naslov edukacije HEXAGON - Readpoint programiranje bez CAD-a Opis edukacije Tre…" at bounding box center [854, 440] width 874 height 574
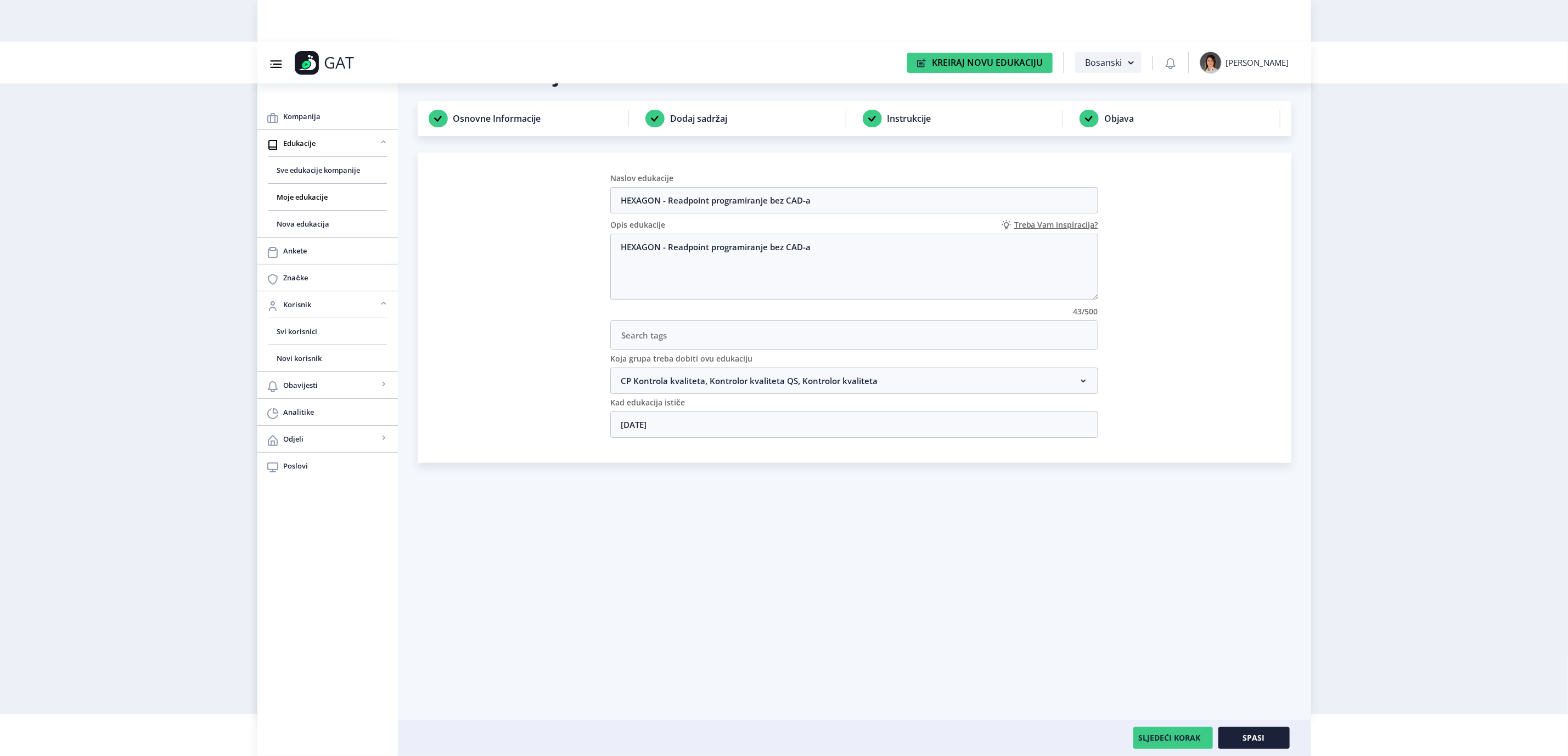
scroll to position [0, 0]
click at [1272, 737] on button "Spasi" at bounding box center [1254, 738] width 72 height 22
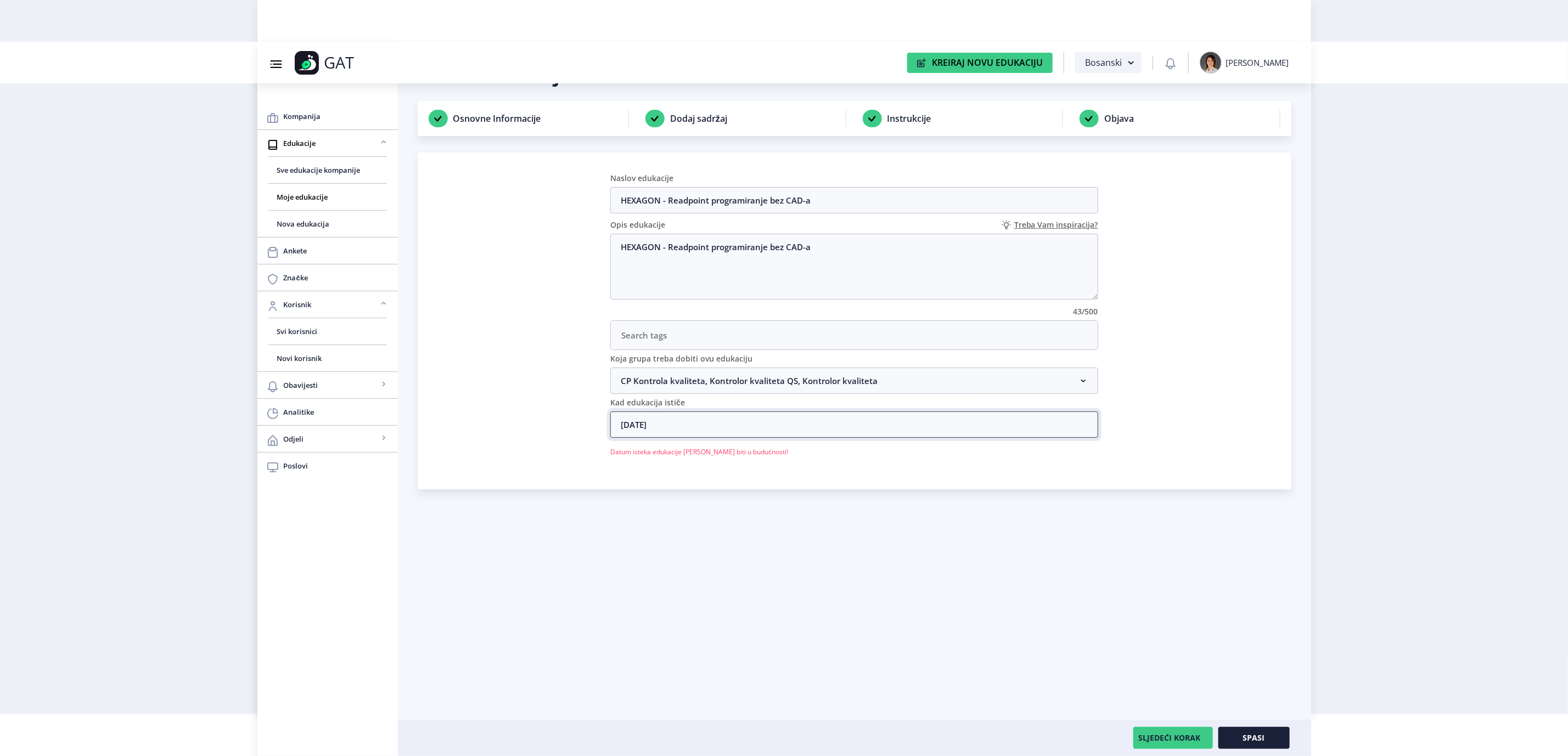
click at [691, 419] on input "[DATE]" at bounding box center [854, 425] width 488 height 26
type input "[DATE]"
click at [853, 664] on nb-calendar-day-cell "31" at bounding box center [854, 665] width 23 height 23
click at [1174, 603] on div "Uredi edukaciju Osnovne Informacije Dodaj sadržaj Instrukcije Objava Naslov edu…" at bounding box center [854, 409] width 874 height 695
click at [1229, 736] on button "Spasi" at bounding box center [1254, 738] width 72 height 22
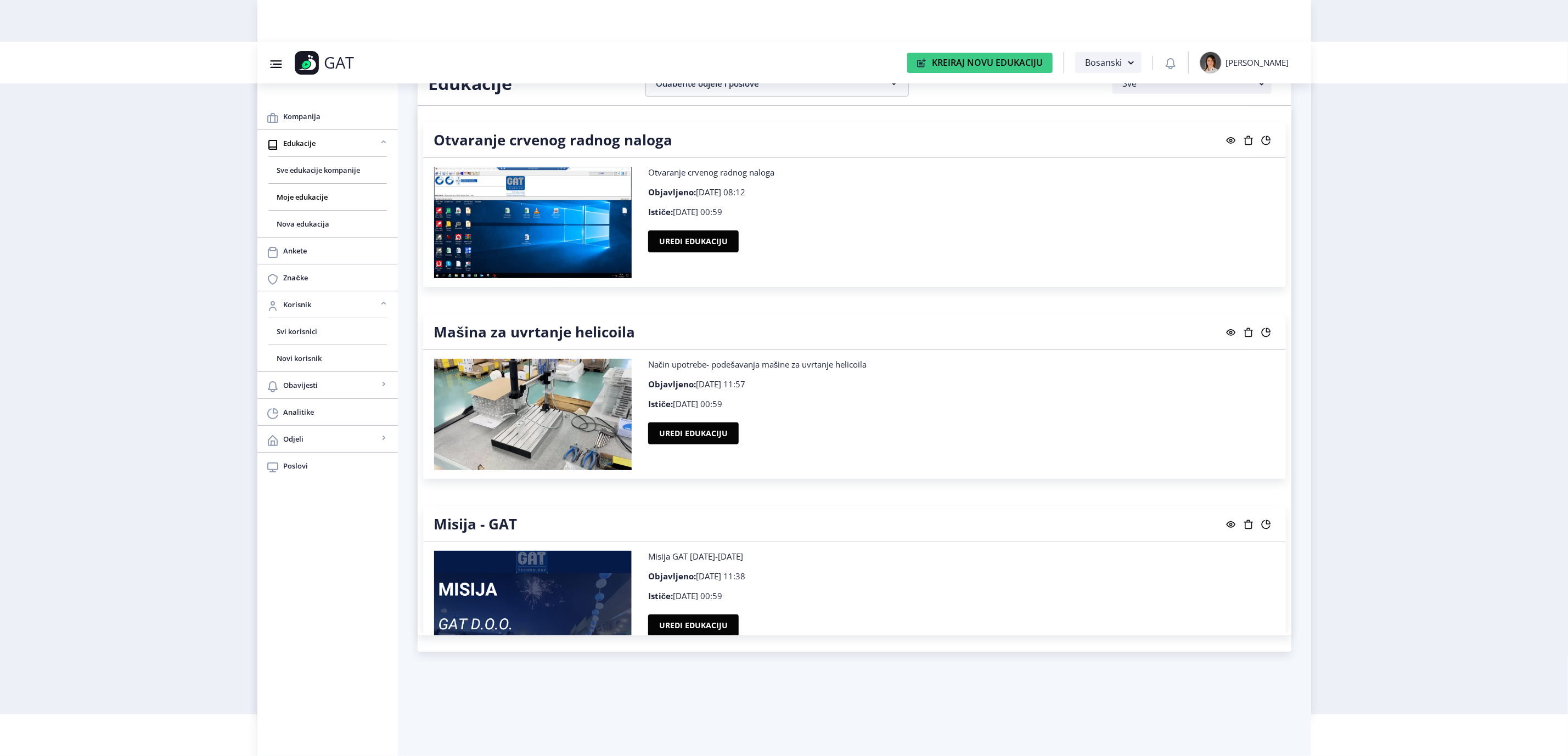
click at [759, 99] on nb-card-header "Edukacije Odaberite odjele i poslove CP [PERSON_NAME] sve Direktor [PERSON_NAME…" at bounding box center [854, 83] width 874 height 44
click at [759, 94] on nb-accordion-item-header "Odaberite odjele i poslove" at bounding box center [777, 83] width 263 height 26
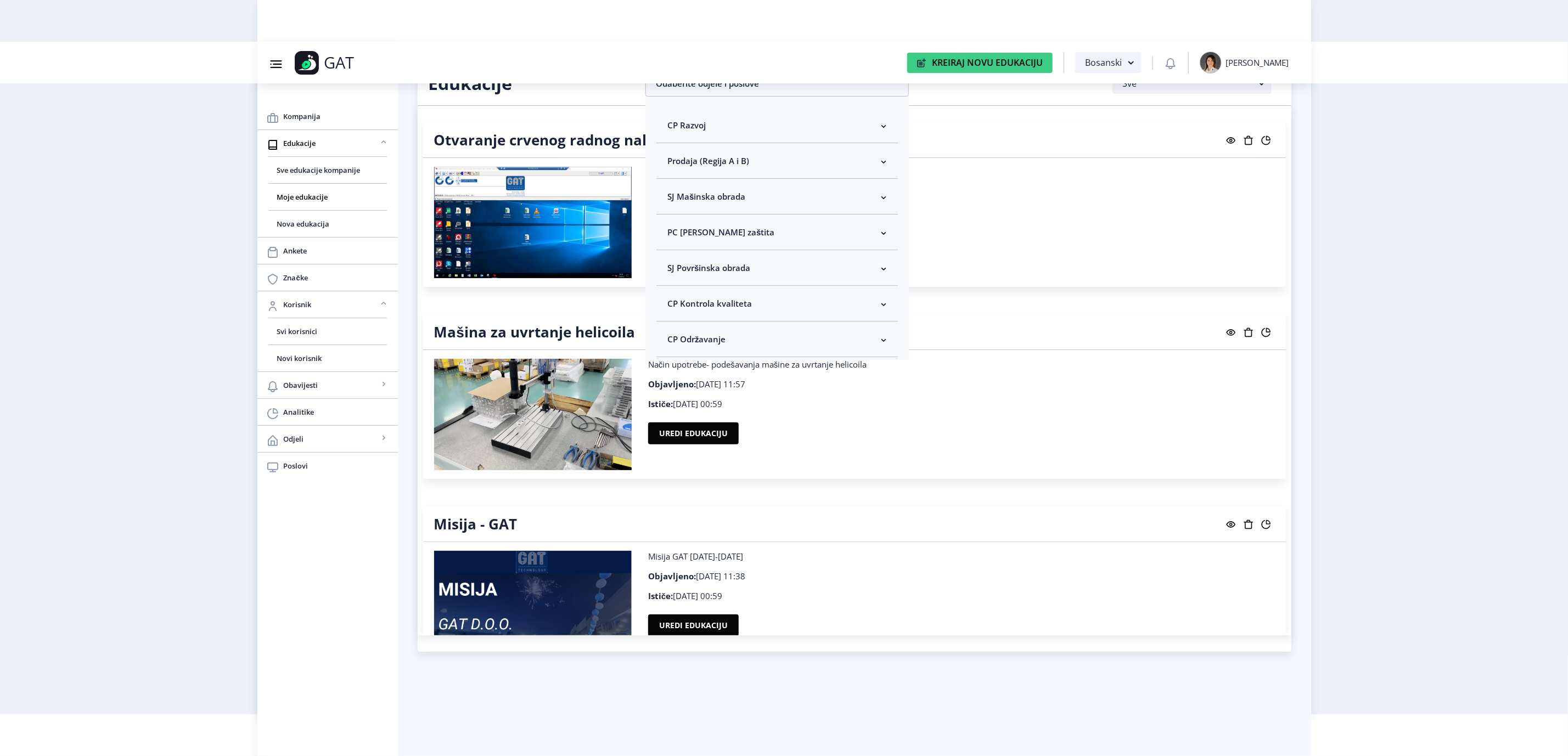
click at [710, 301] on span "CP Kontrola kvaliteta" at bounding box center [709, 303] width 84 height 14
click at [695, 260] on span "Odaberi sve" at bounding box center [708, 260] width 53 height 14
click at [673, 260] on input "Odaberi sve" at bounding box center [672, 260] width 1 height 1
checkbox input "true"
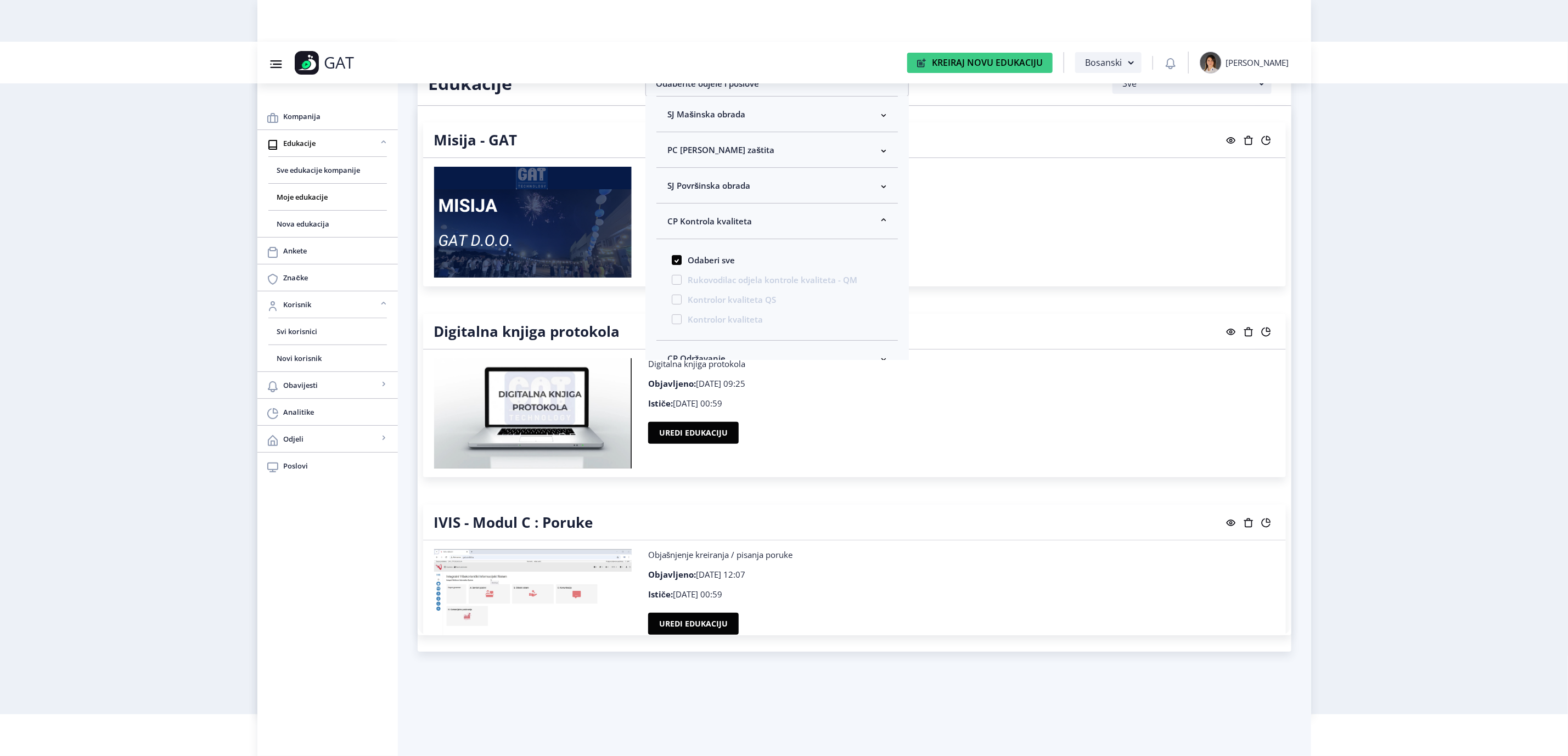
click at [1378, 297] on nb-layout "Group 43@3x Created with Sketch. GAT Kreiraj Novu Edukaciju Bosanski [PERSON_NA…" at bounding box center [784, 336] width 1568 height 756
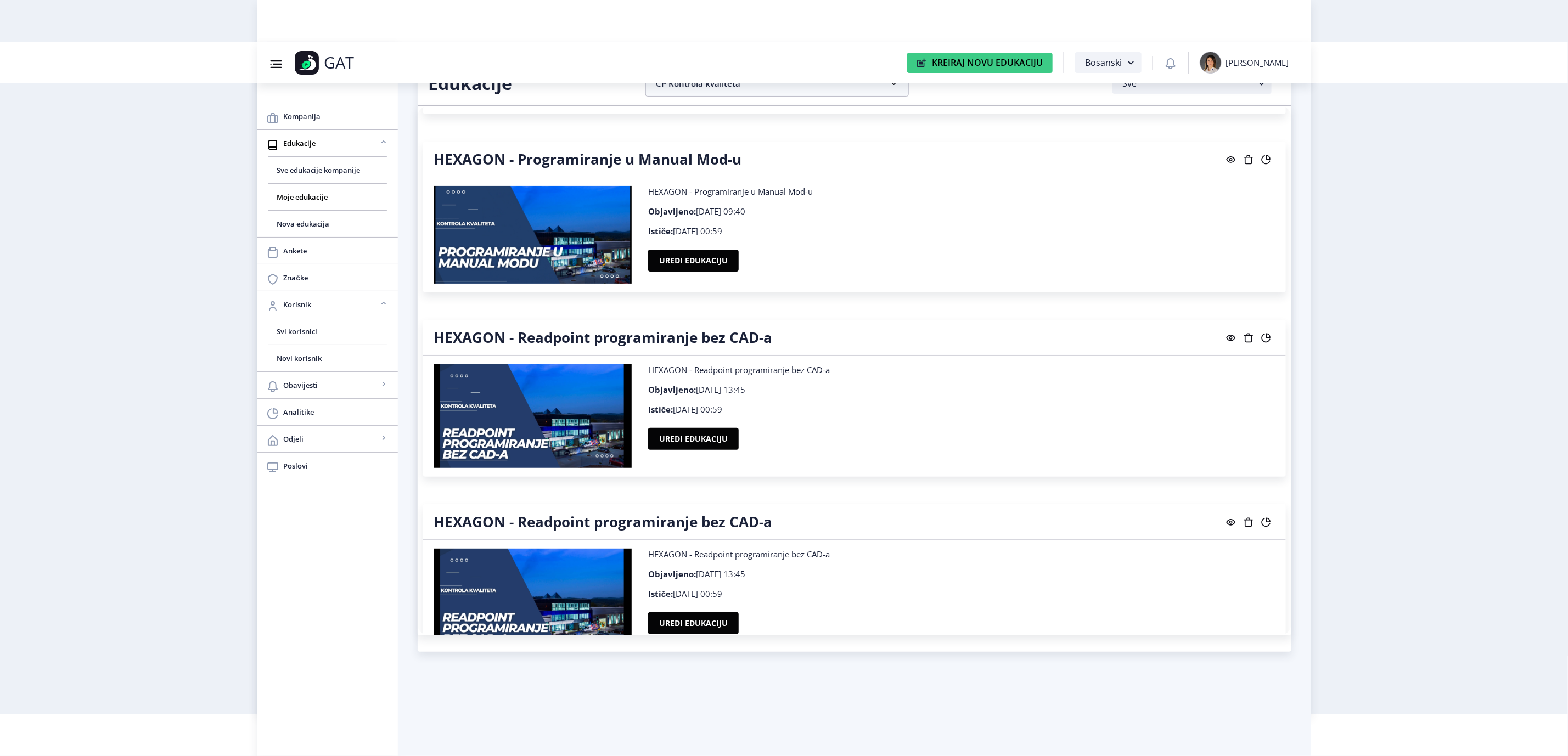
scroll to position [2388, 0]
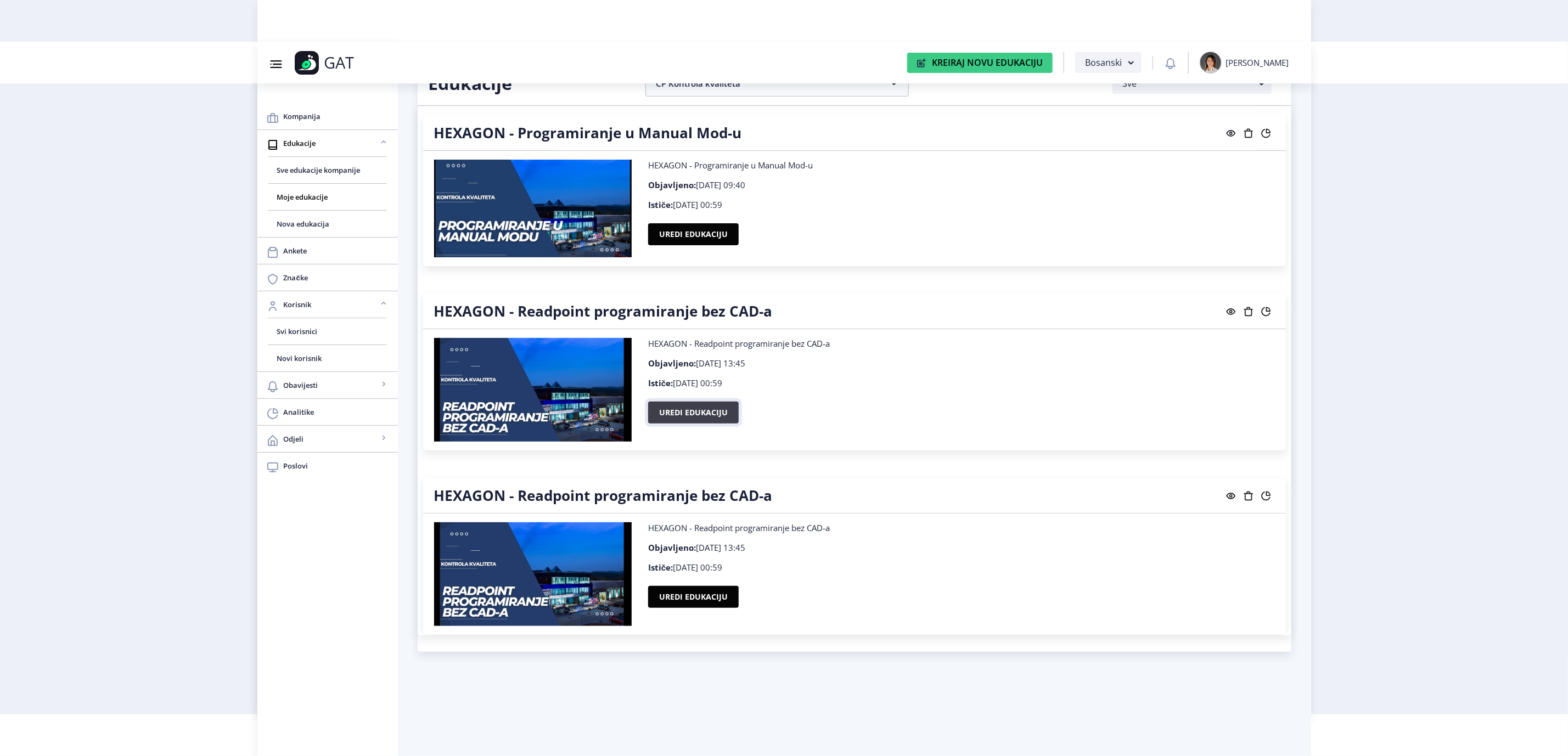
click at [732, 412] on button "Uredi edukaciju" at bounding box center [693, 413] width 91 height 22
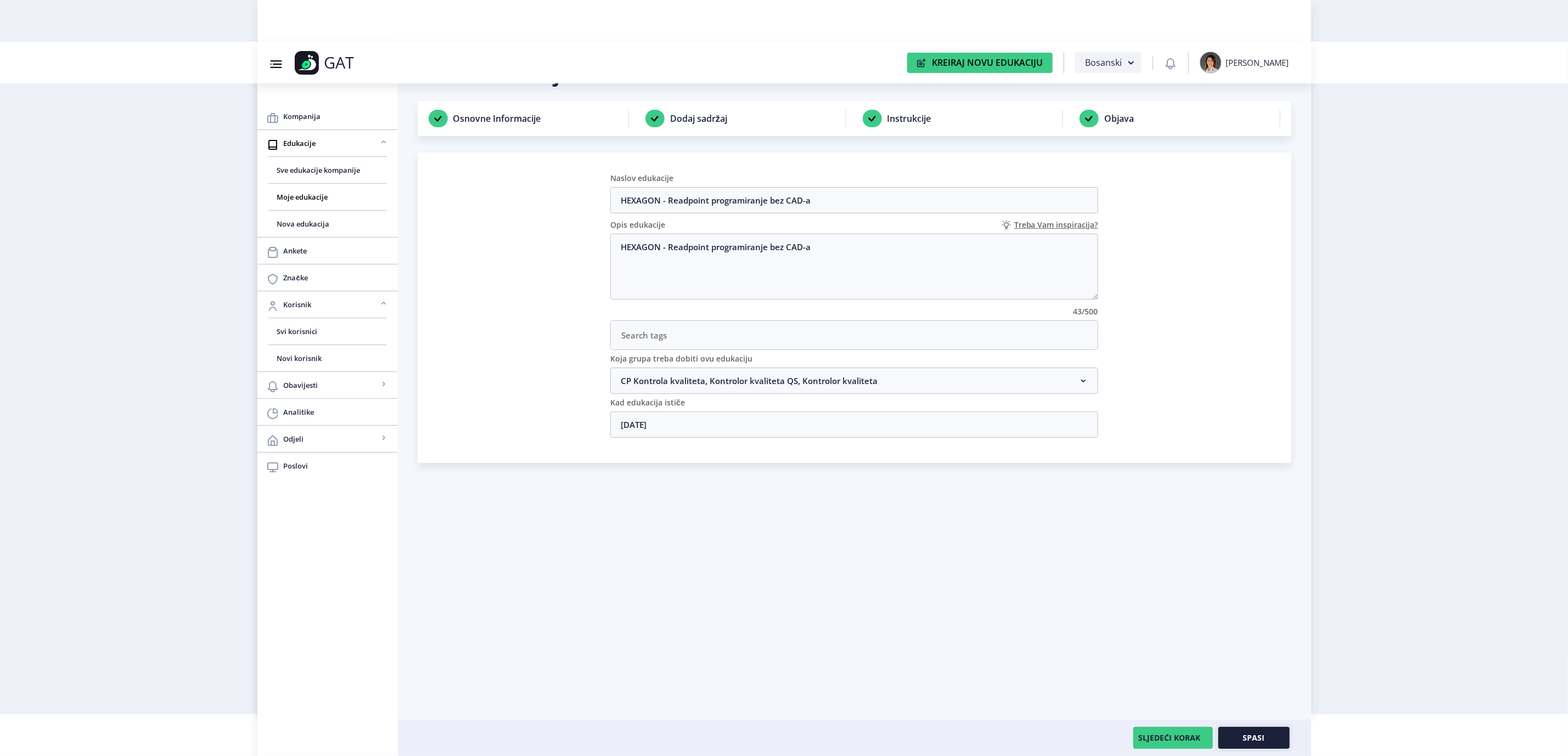
click at [1248, 734] on span "Spasi" at bounding box center [1254, 739] width 22 height 9
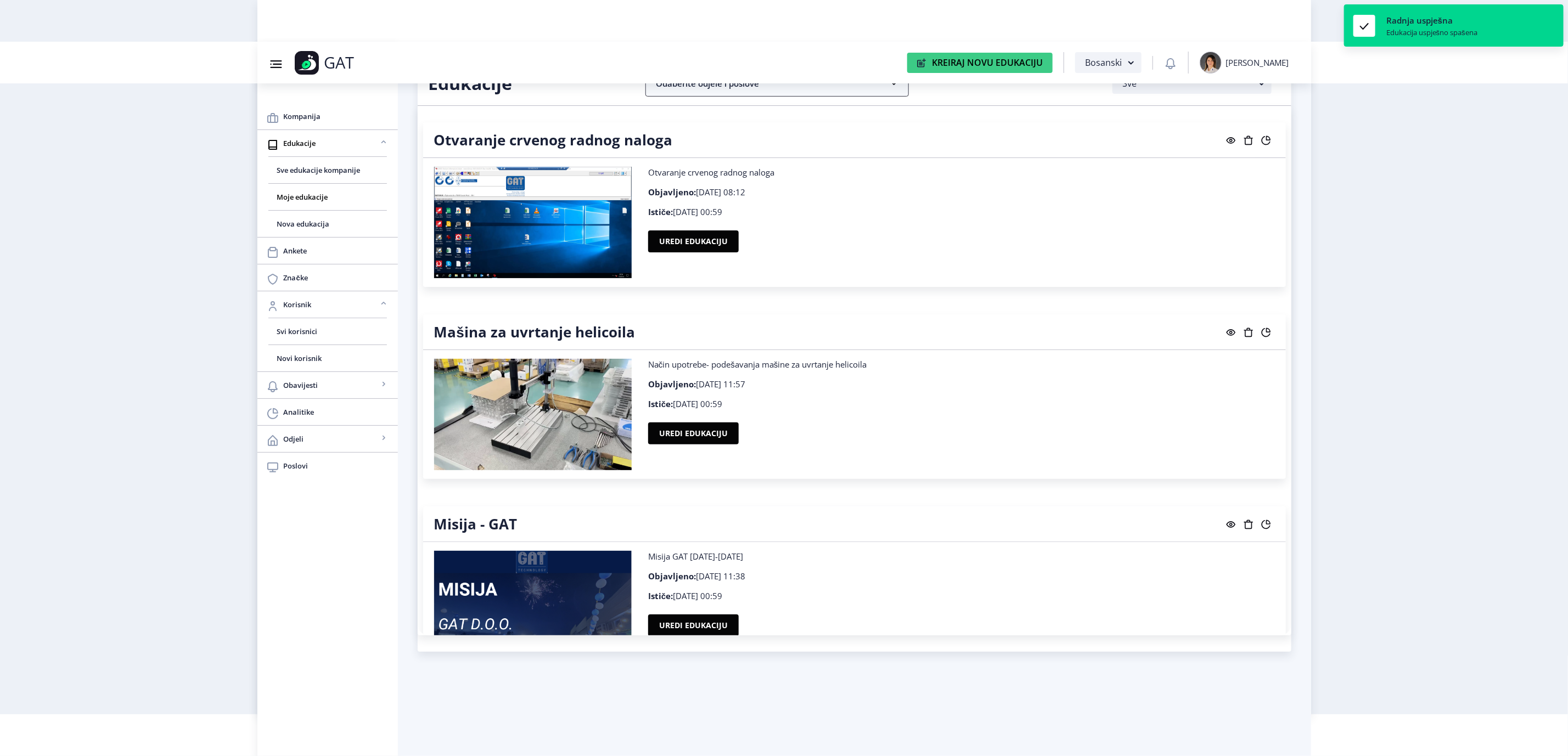
click at [715, 94] on nb-accordion-item-header "Odaberite odjele i poslove" at bounding box center [777, 83] width 263 height 26
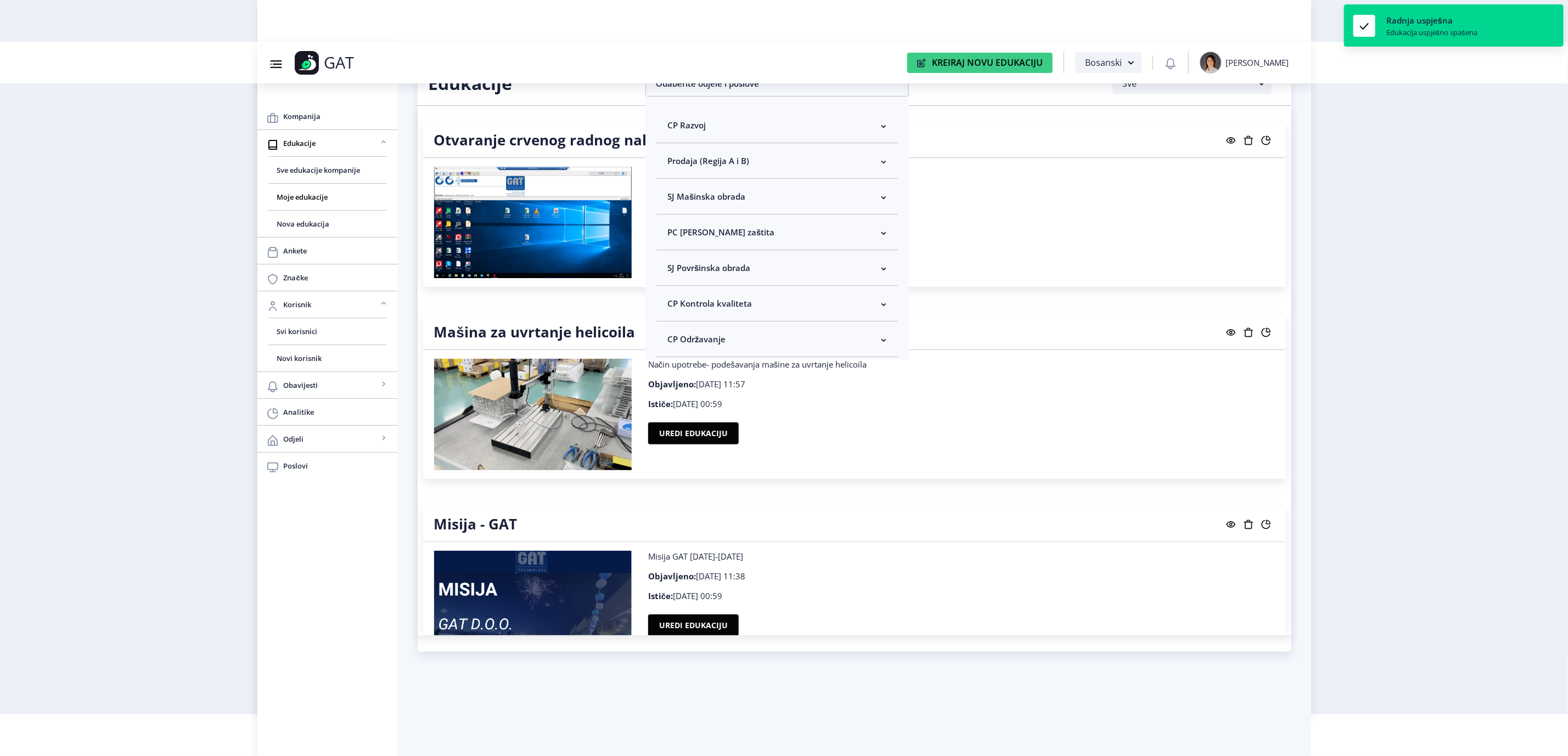
click at [750, 301] on span "CP Kontrola kvaliteta" at bounding box center [709, 303] width 84 height 14
click at [722, 348] on span "Odaberi sve" at bounding box center [708, 342] width 53 height 14
click at [673, 343] on input "Odaberi sve" at bounding box center [672, 342] width 1 height 1
checkbox input "true"
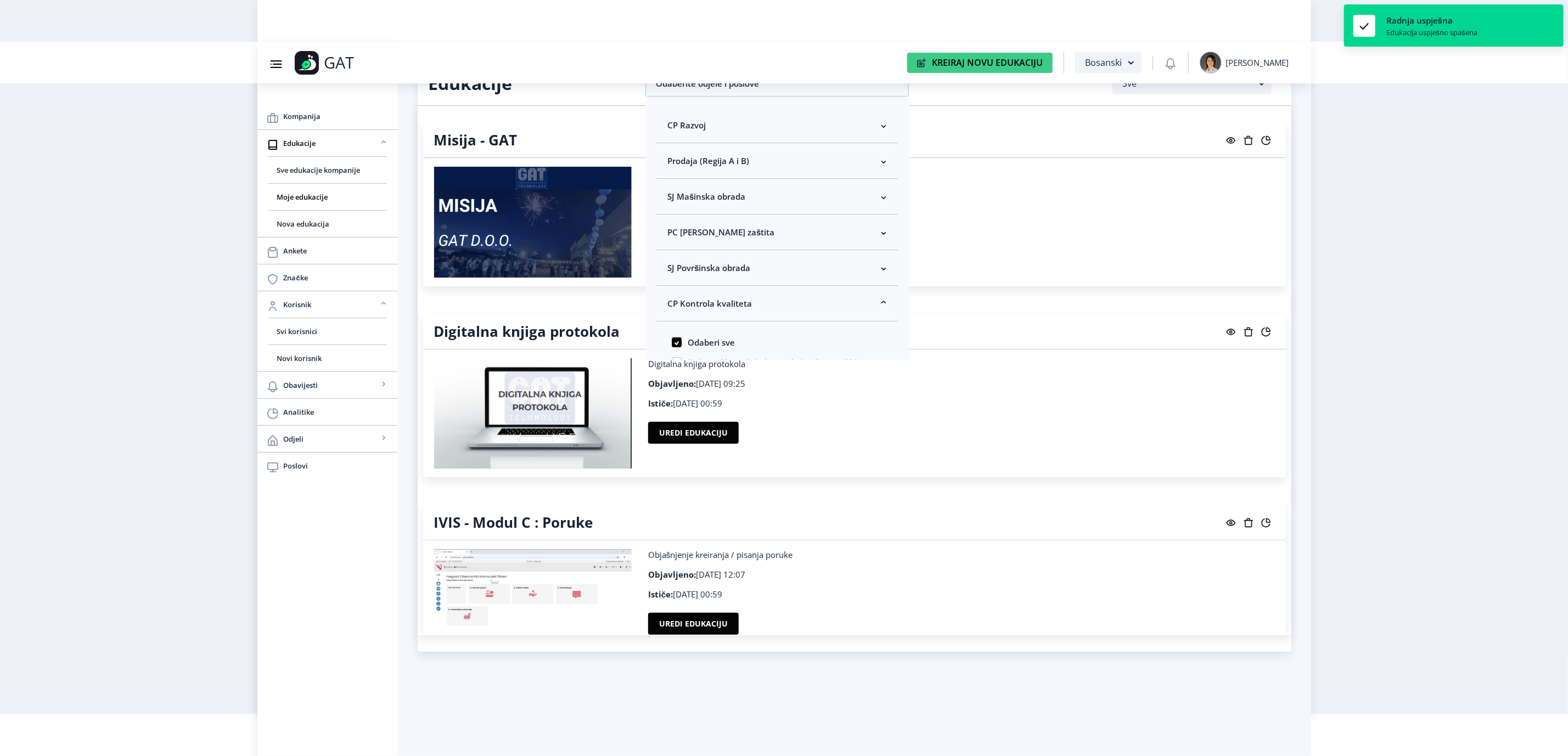
click at [1343, 366] on nb-layout "Group 43@3x Created with Sketch. GAT Kreiraj Novu Edukaciju Bosanski [PERSON_NA…" at bounding box center [784, 336] width 1568 height 756
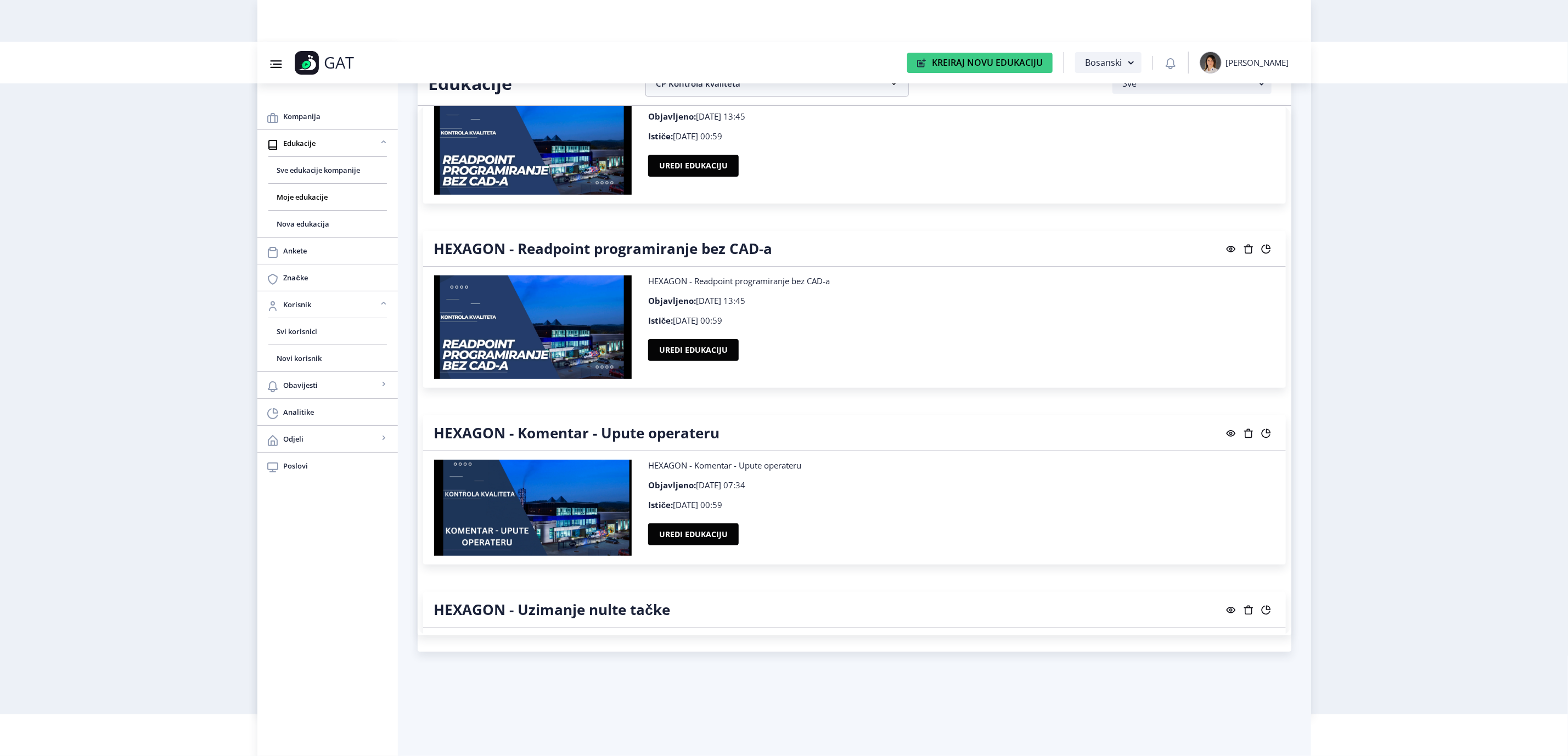
scroll to position [2717, 0]
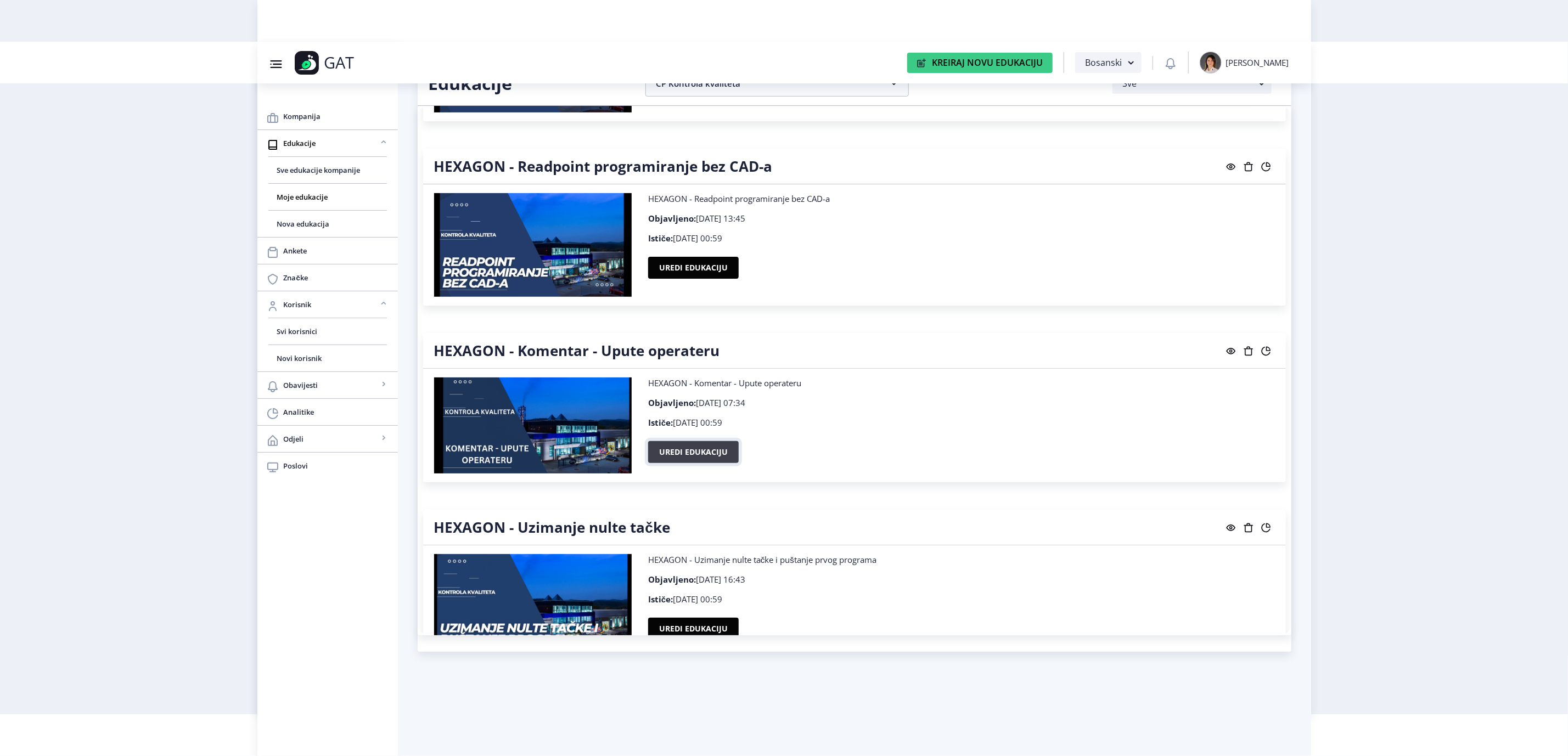
click at [720, 452] on button "Uredi edukaciju" at bounding box center [693, 452] width 91 height 22
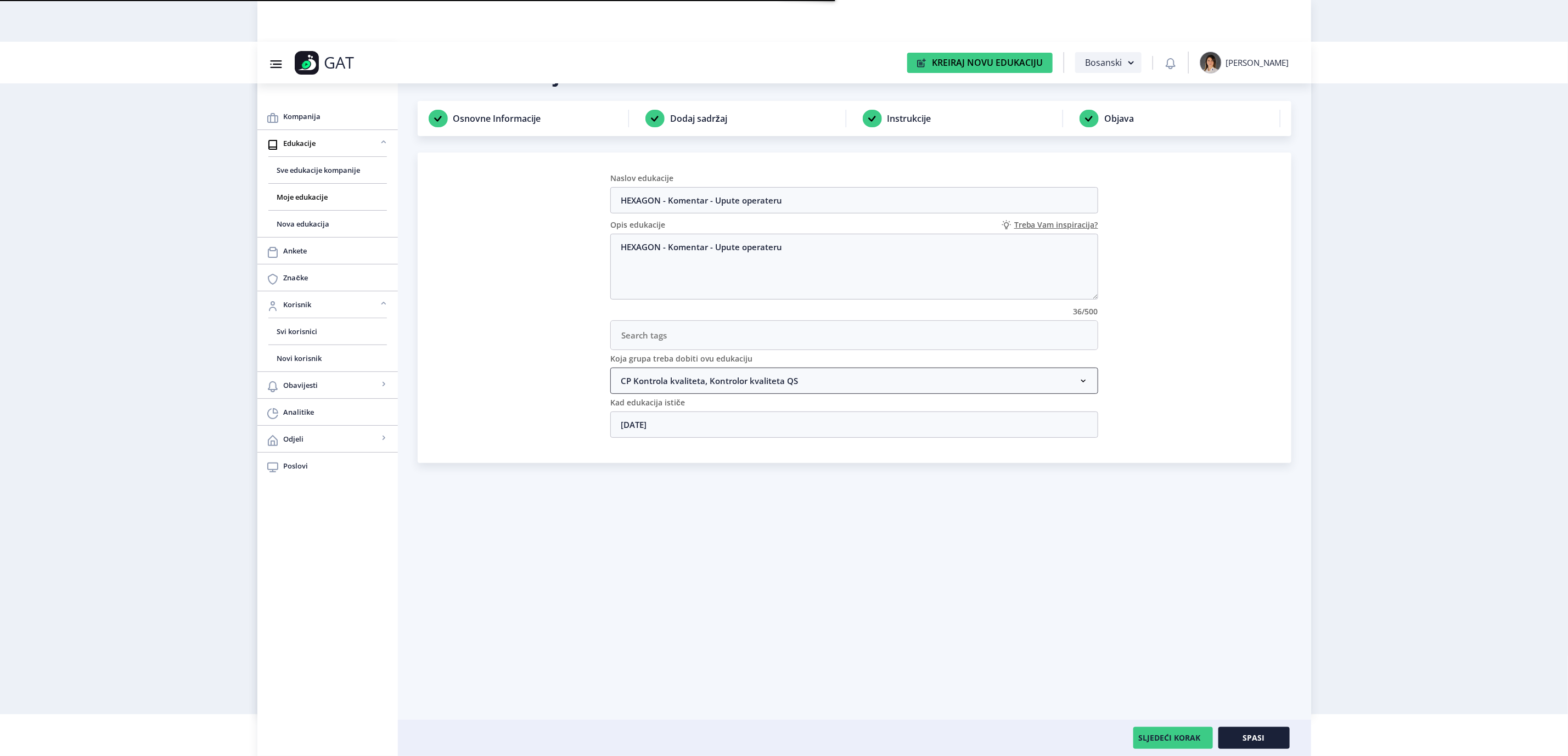
click at [808, 379] on nb-accordion-item-header "CP Kontrola kvaliteta, Kontrolor kvaliteta QS" at bounding box center [854, 380] width 488 height 26
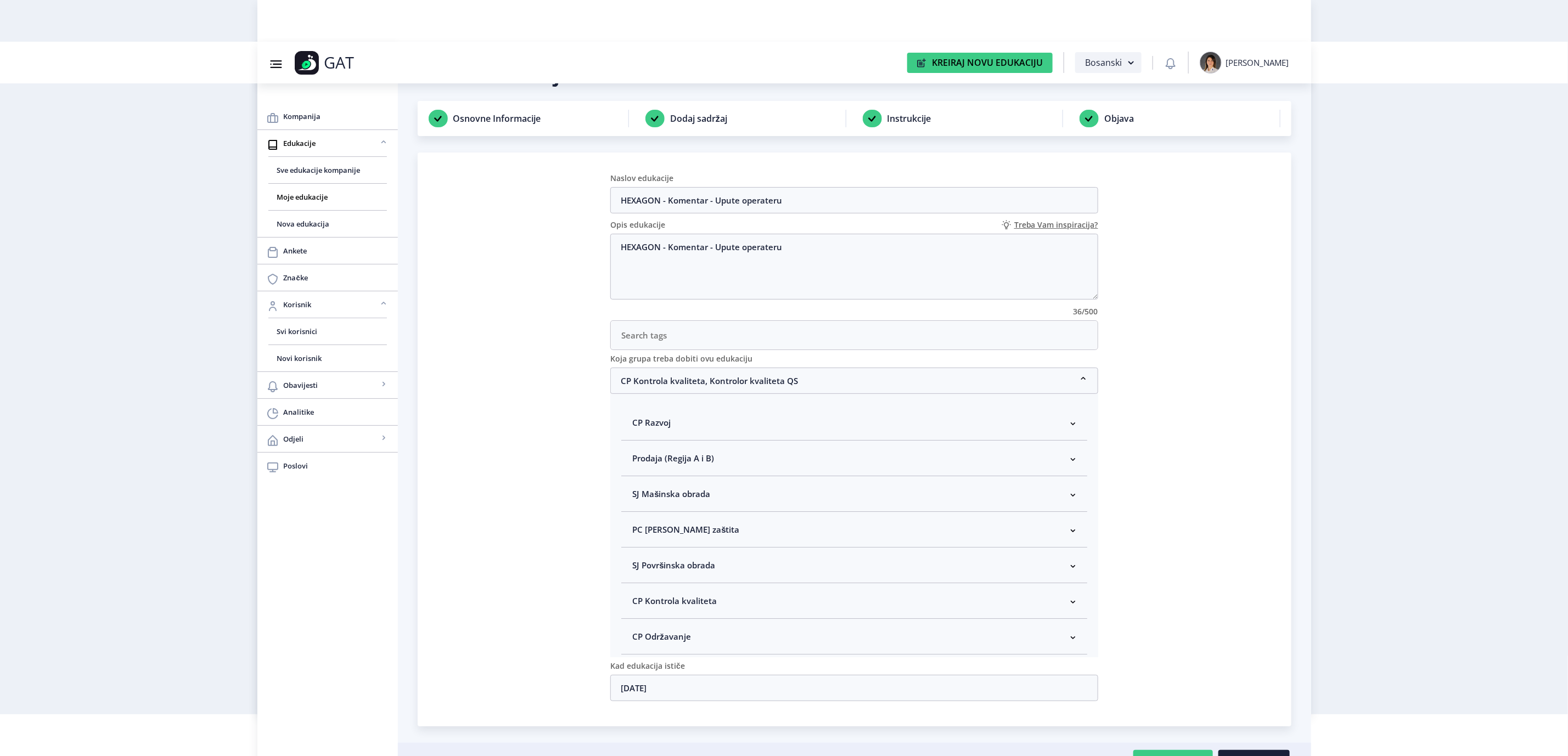
click at [762, 603] on nb-accordion-item-header "CP Kontrola kvaliteta" at bounding box center [854, 600] width 466 height 35
click at [692, 621] on span "Kontrolor kvaliteta" at bounding box center [687, 617] width 81 height 14
click at [637, 614] on input "Kontrolor kvaliteta" at bounding box center [636, 614] width 1 height 1
checkbox input "true"
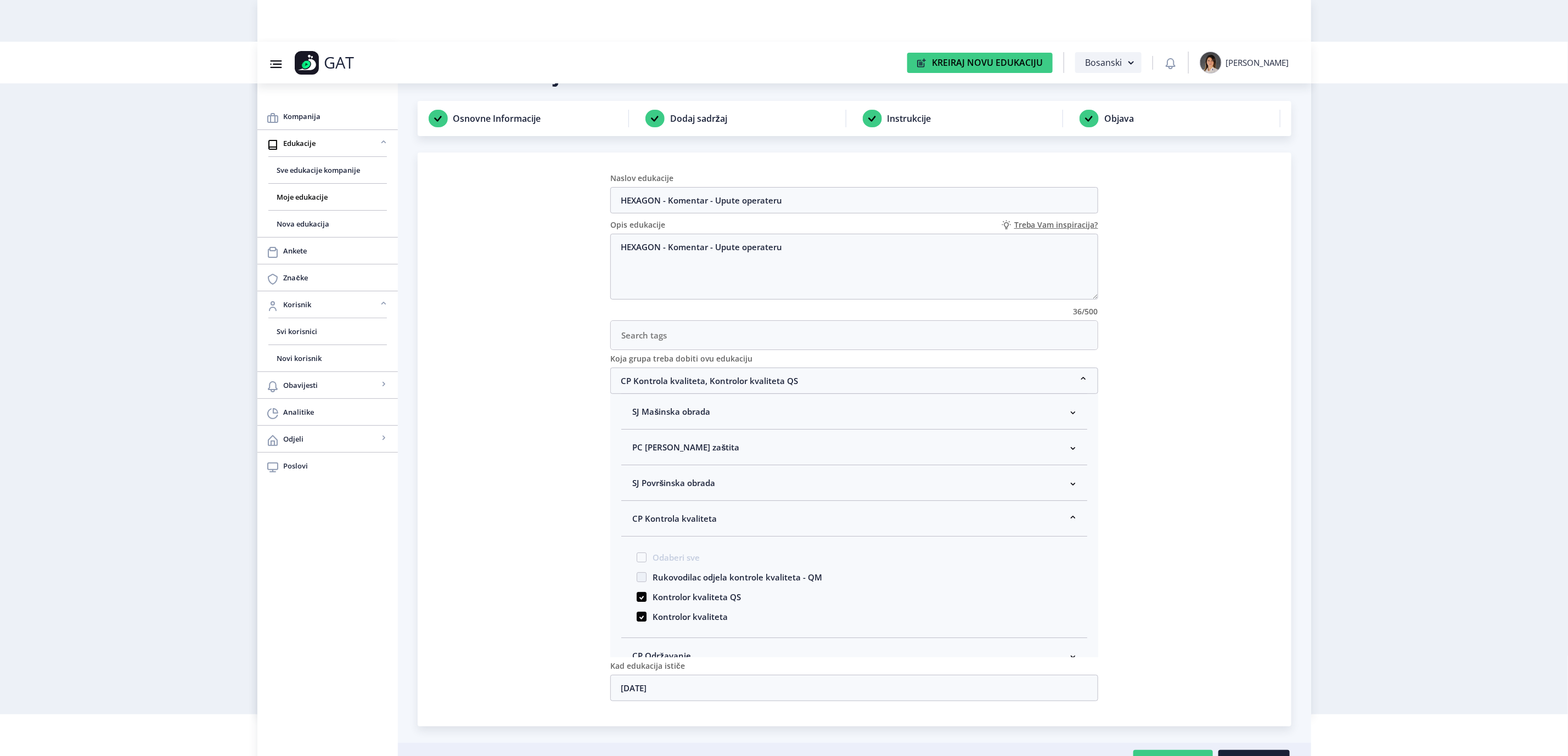
click at [689, 512] on nb-accordion-item-header "CP Kontrola kvaliteta" at bounding box center [854, 519] width 466 height 35
click at [1196, 453] on nb-card "Naslov edukacije HEXAGON - Komentar - Upute operateru Opis edukacije Treba Vam …" at bounding box center [854, 440] width 874 height 574
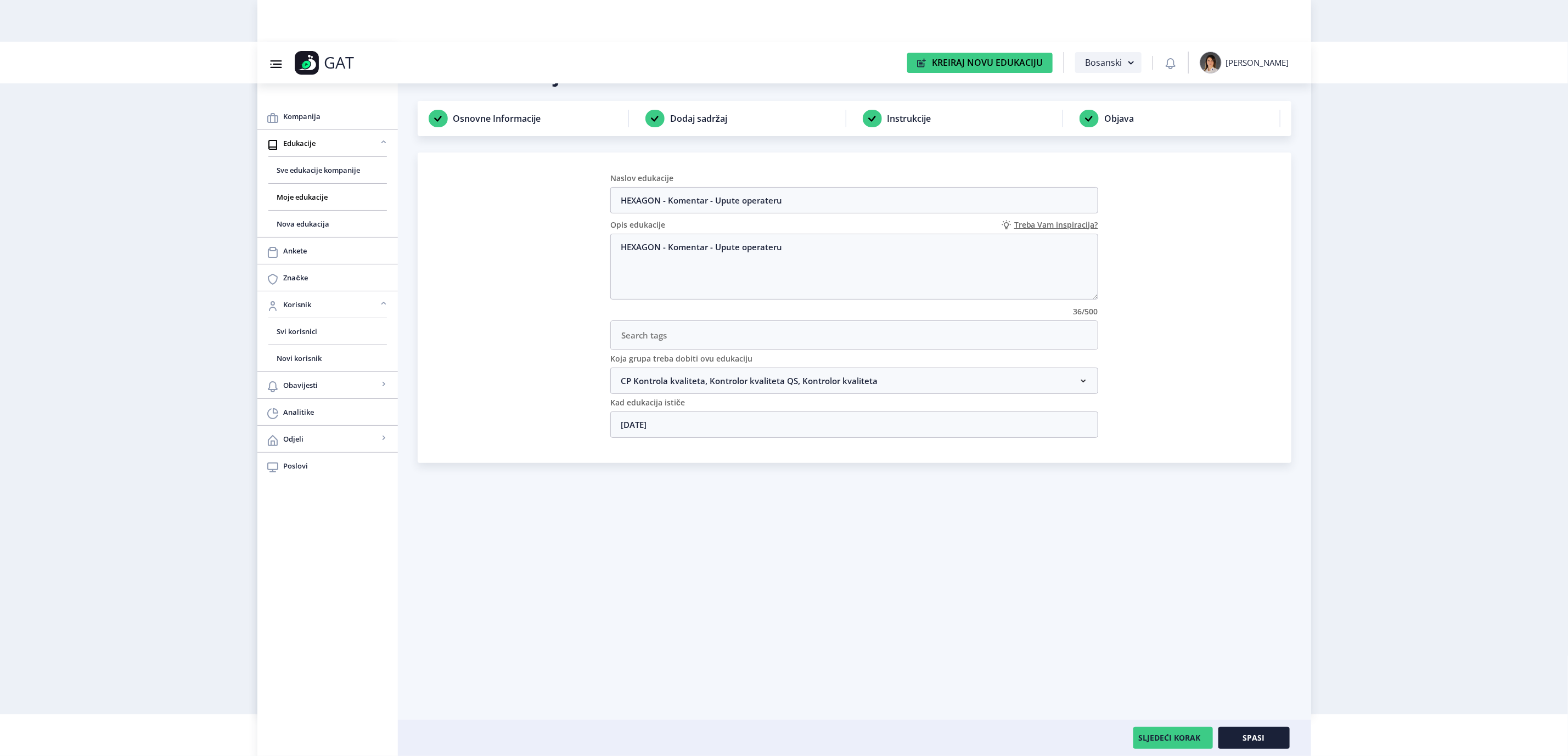
scroll to position [0, 0]
click at [1245, 734] on span "Spasi" at bounding box center [1254, 739] width 22 height 9
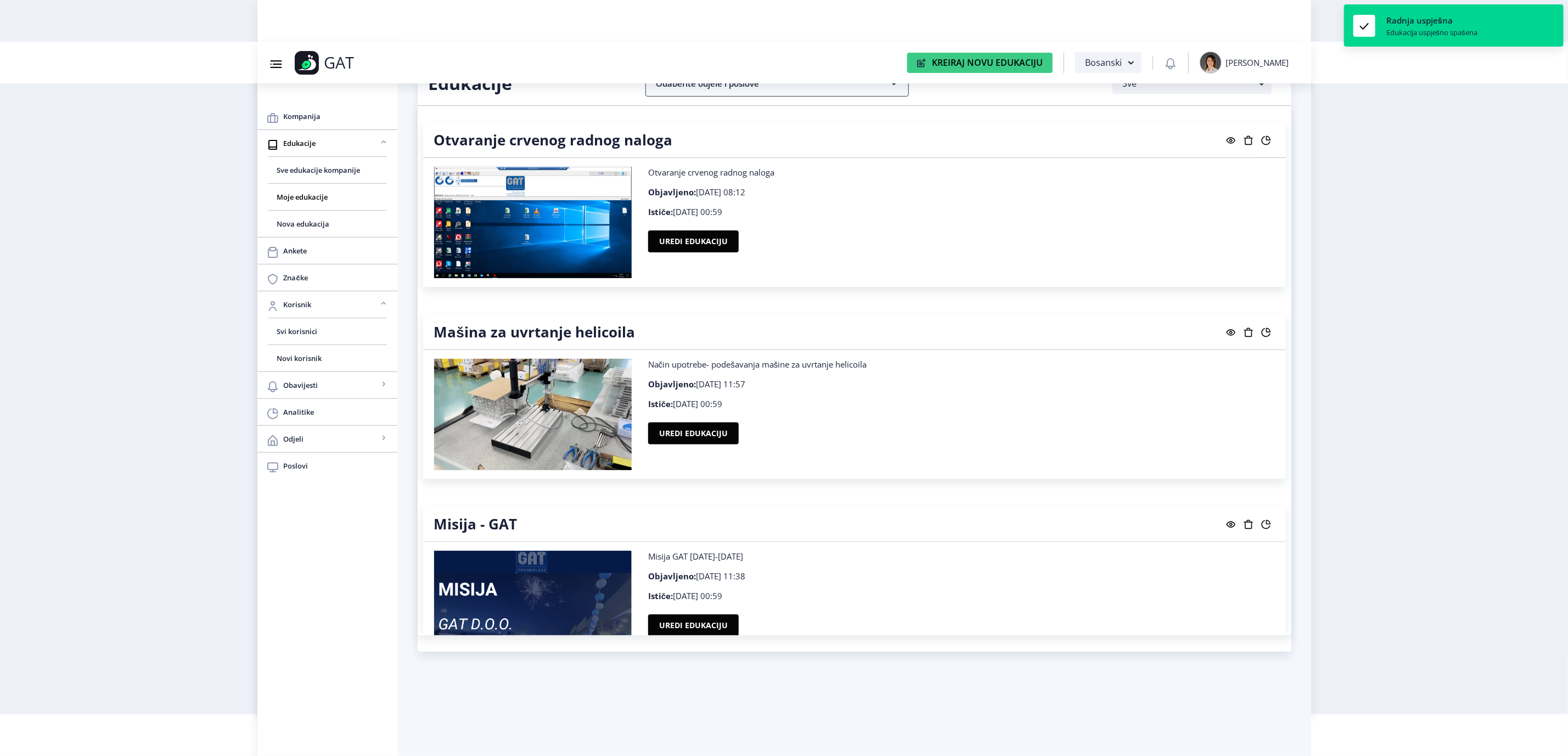
click at [685, 86] on nb-accordion-item-header "Odaberite odjele i poslove" at bounding box center [777, 83] width 263 height 26
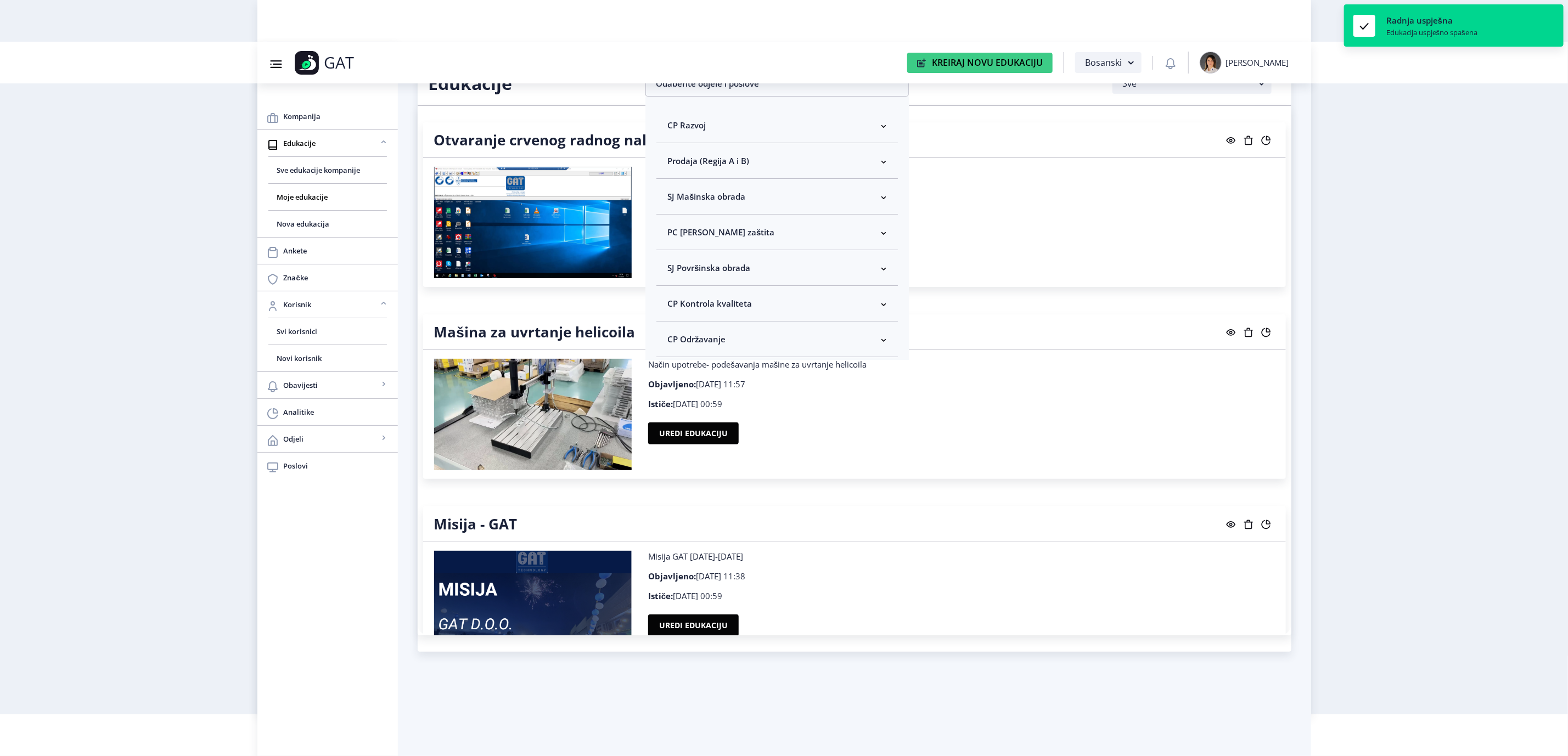
click at [693, 303] on span "CP Kontrola kvaliteta" at bounding box center [709, 303] width 84 height 14
click at [693, 346] on span "Odaberi sve" at bounding box center [708, 342] width 53 height 14
click at [673, 343] on input "Odaberi sve" at bounding box center [672, 342] width 1 height 1
checkbox input "true"
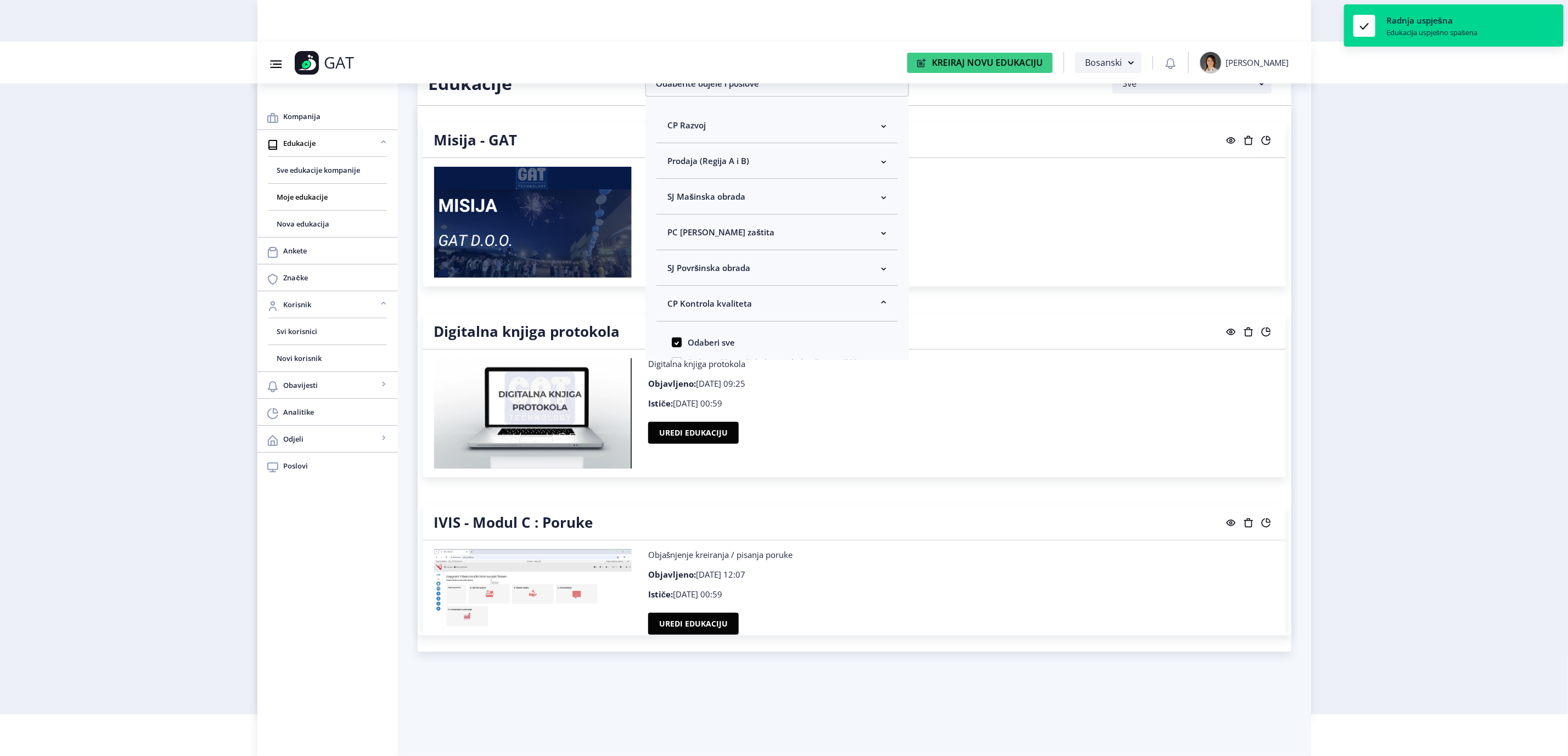
click at [1373, 330] on nb-layout "Group 43@3x Created with Sketch. GAT Kreiraj Novu Edukaciju Bosanski [PERSON_NA…" at bounding box center [784, 336] width 1568 height 756
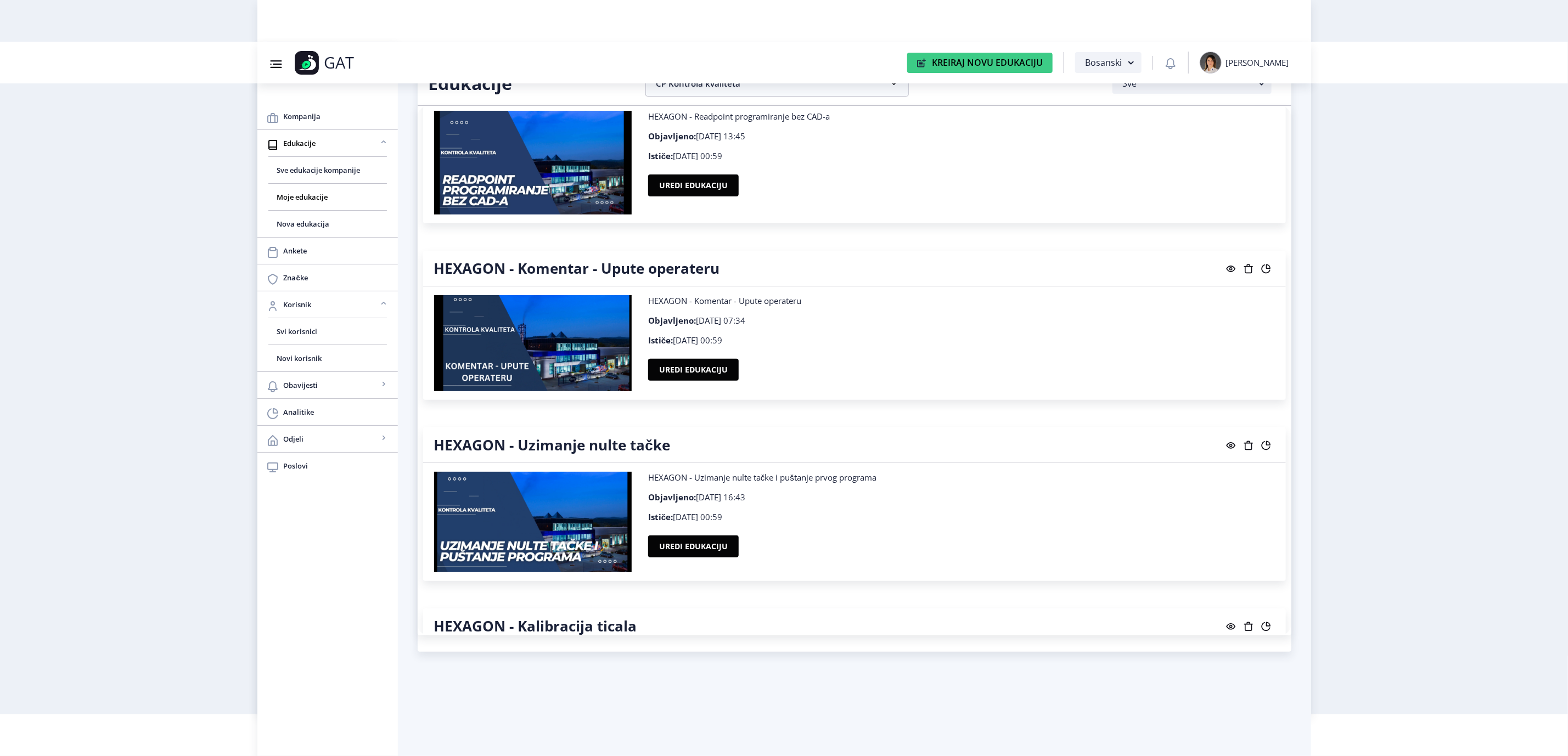
scroll to position [2882, 0]
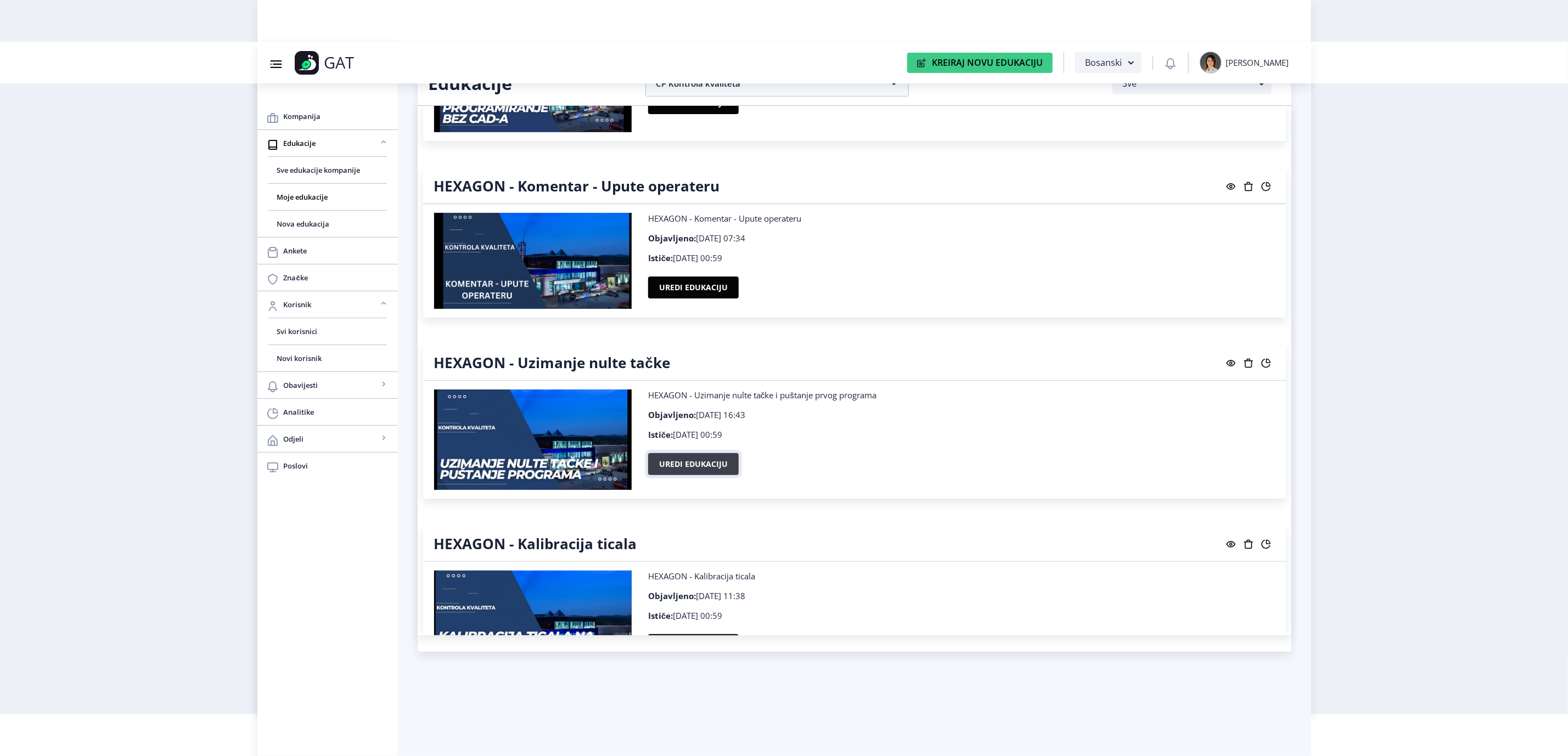
click at [699, 460] on button "Uredi edukaciju" at bounding box center [693, 464] width 91 height 22
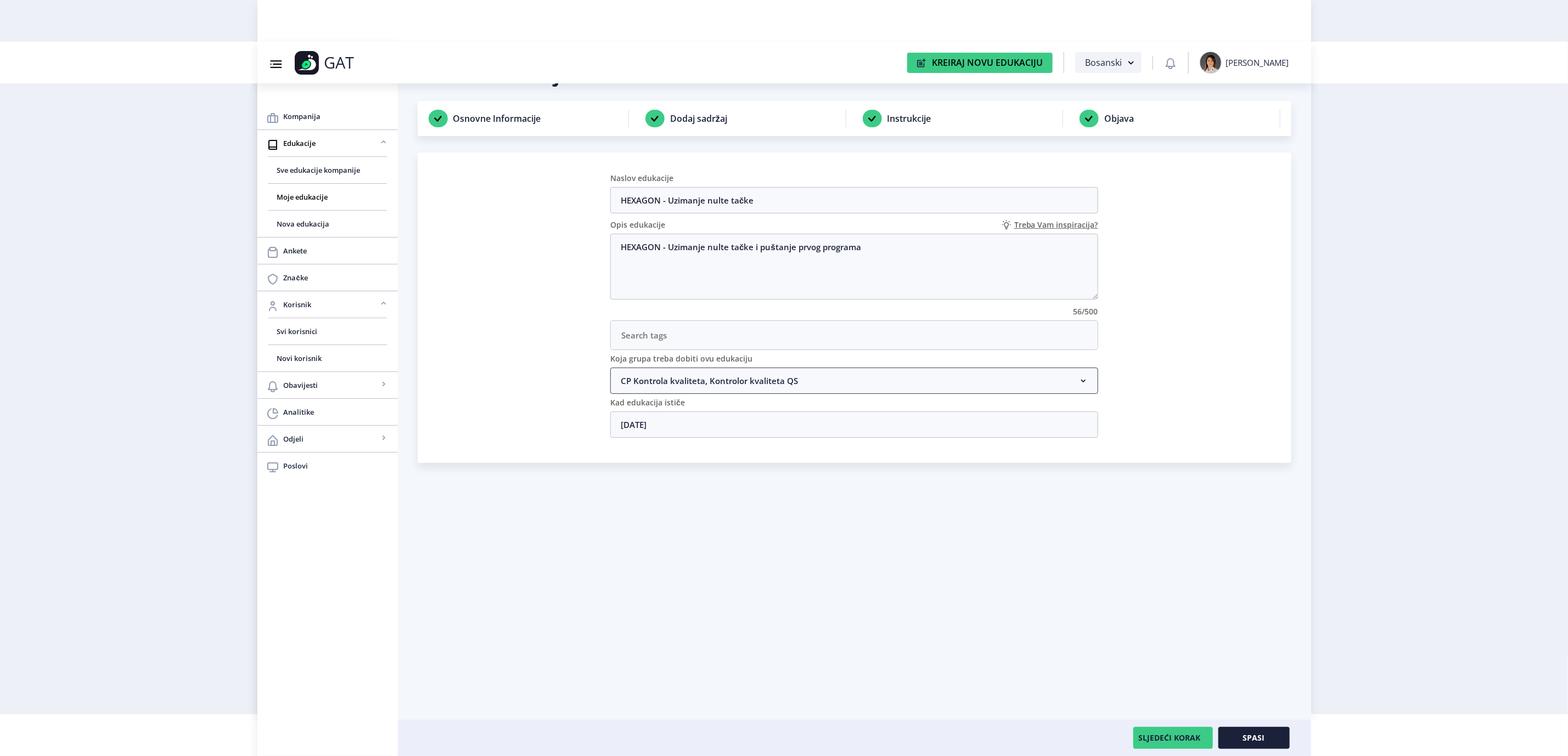
click at [713, 379] on nb-accordion-item-header "CP Kontrola kvaliteta, Kontrolor kvaliteta QS" at bounding box center [854, 380] width 488 height 26
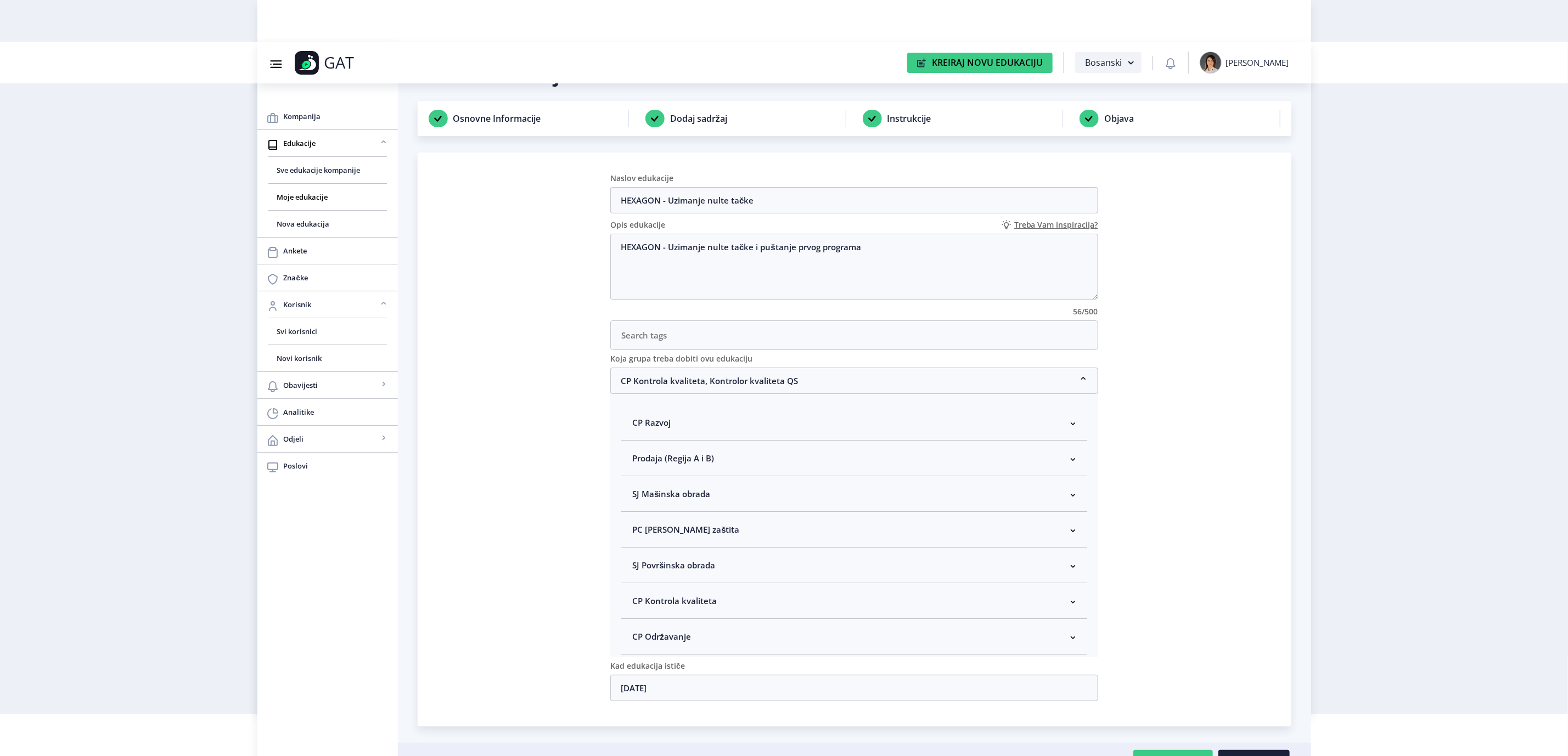
click at [695, 599] on span "CP Kontrola kvaliteta" at bounding box center [674, 601] width 84 height 14
click at [695, 539] on span "Kontrolor kvaliteta" at bounding box center [687, 534] width 81 height 14
click at [637, 531] on input "Kontrolor kvaliteta" at bounding box center [636, 531] width 1 height 1
checkbox input "true"
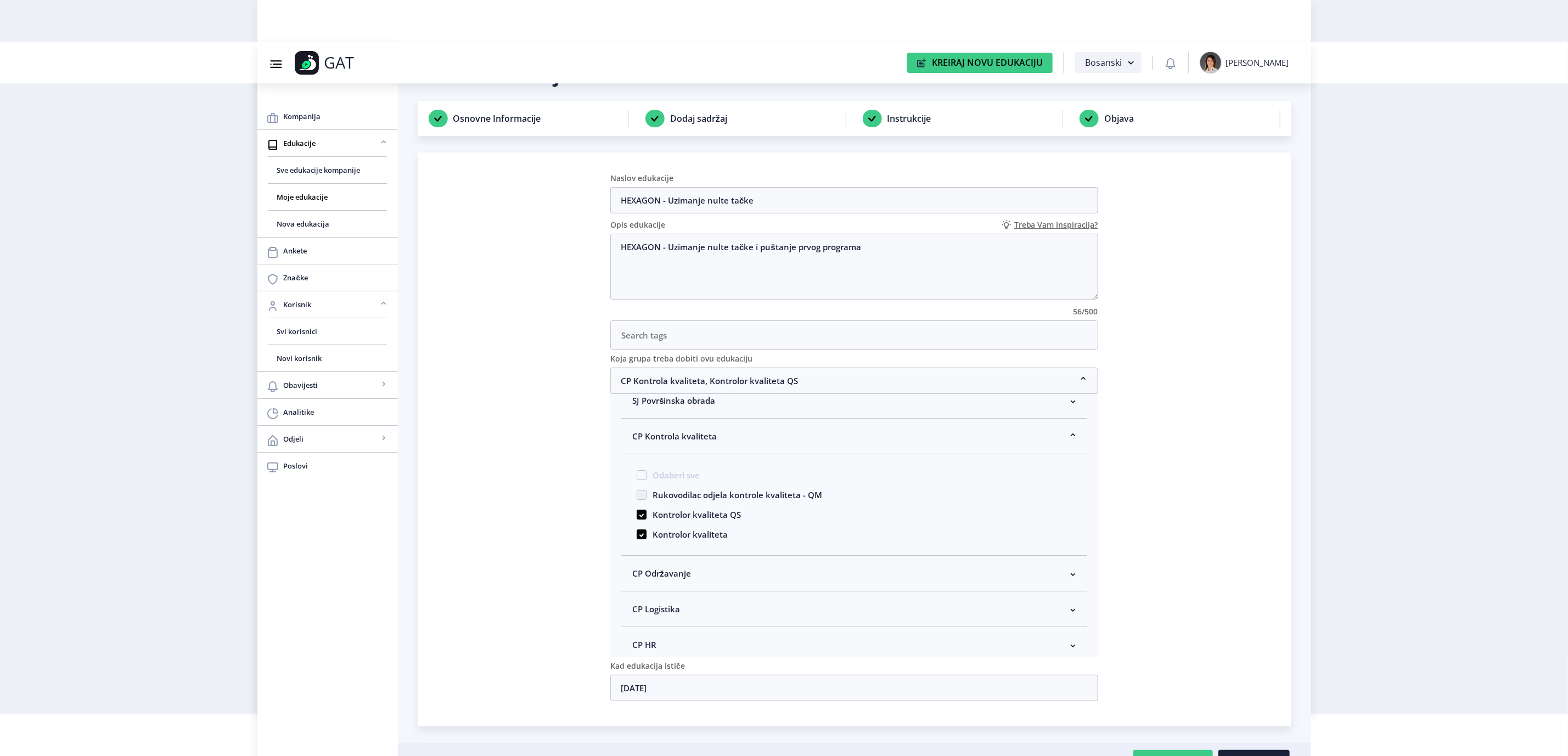
click at [688, 438] on span "CP Kontrola kvaliteta" at bounding box center [674, 436] width 84 height 14
click at [1114, 484] on nb-card "Naslov edukacije HEXAGON - Uzimanje nulte [PERSON_NAME] Opis edukacije Treba Va…" at bounding box center [854, 440] width 874 height 574
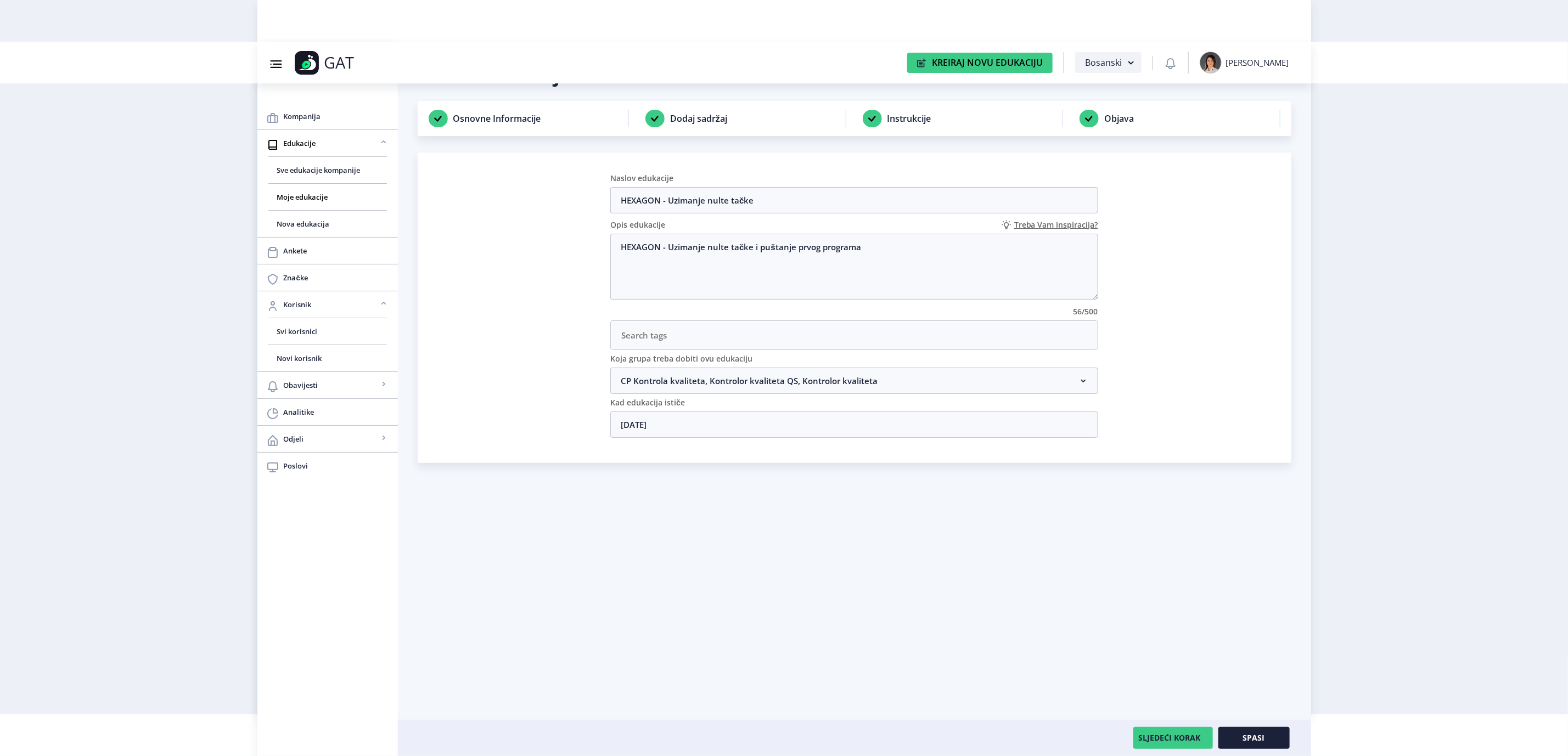
scroll to position [0, 0]
click at [1241, 738] on button "Spasi" at bounding box center [1254, 738] width 72 height 22
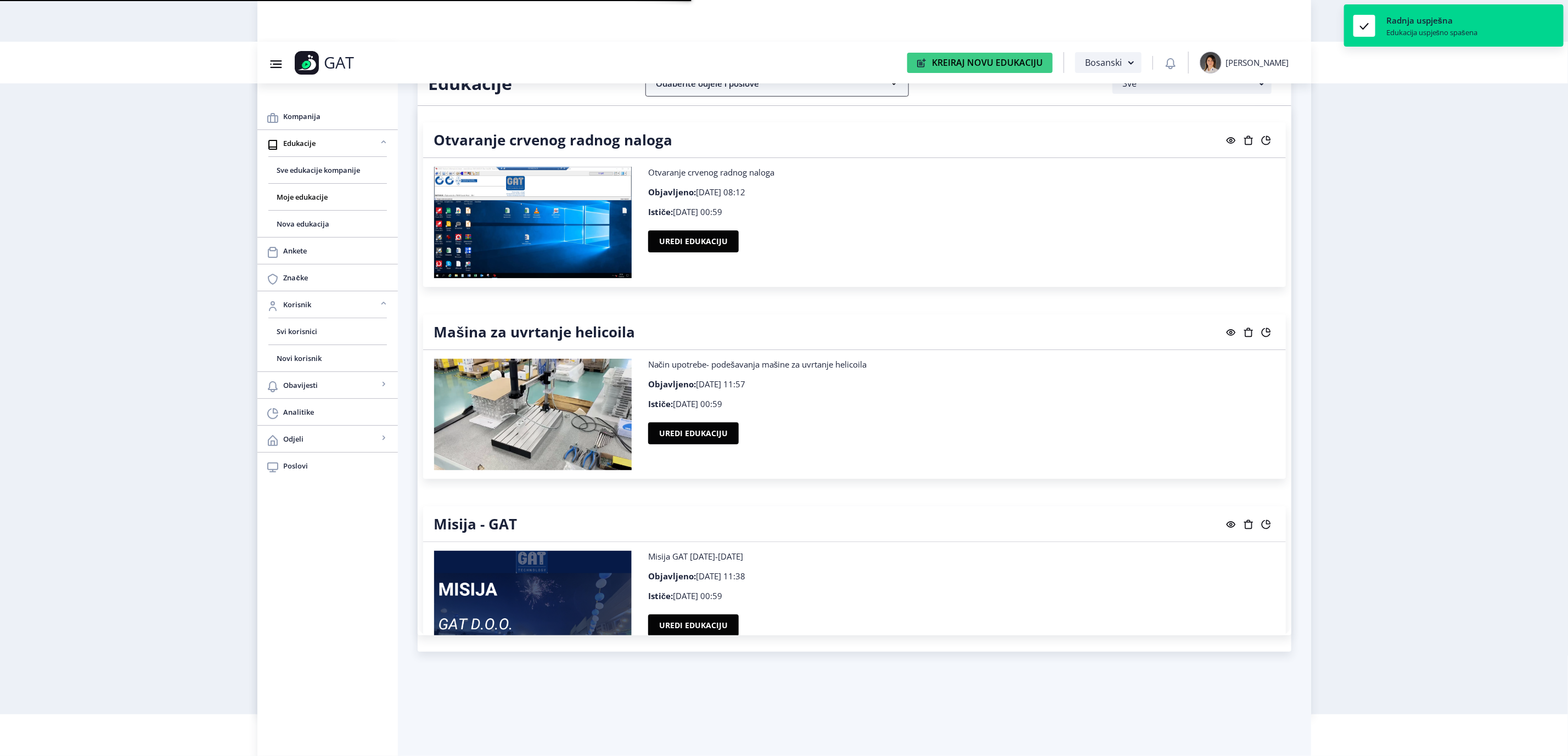
click at [745, 87] on nb-accordion-item-header "Odaberite odjele i poslove" at bounding box center [777, 83] width 263 height 26
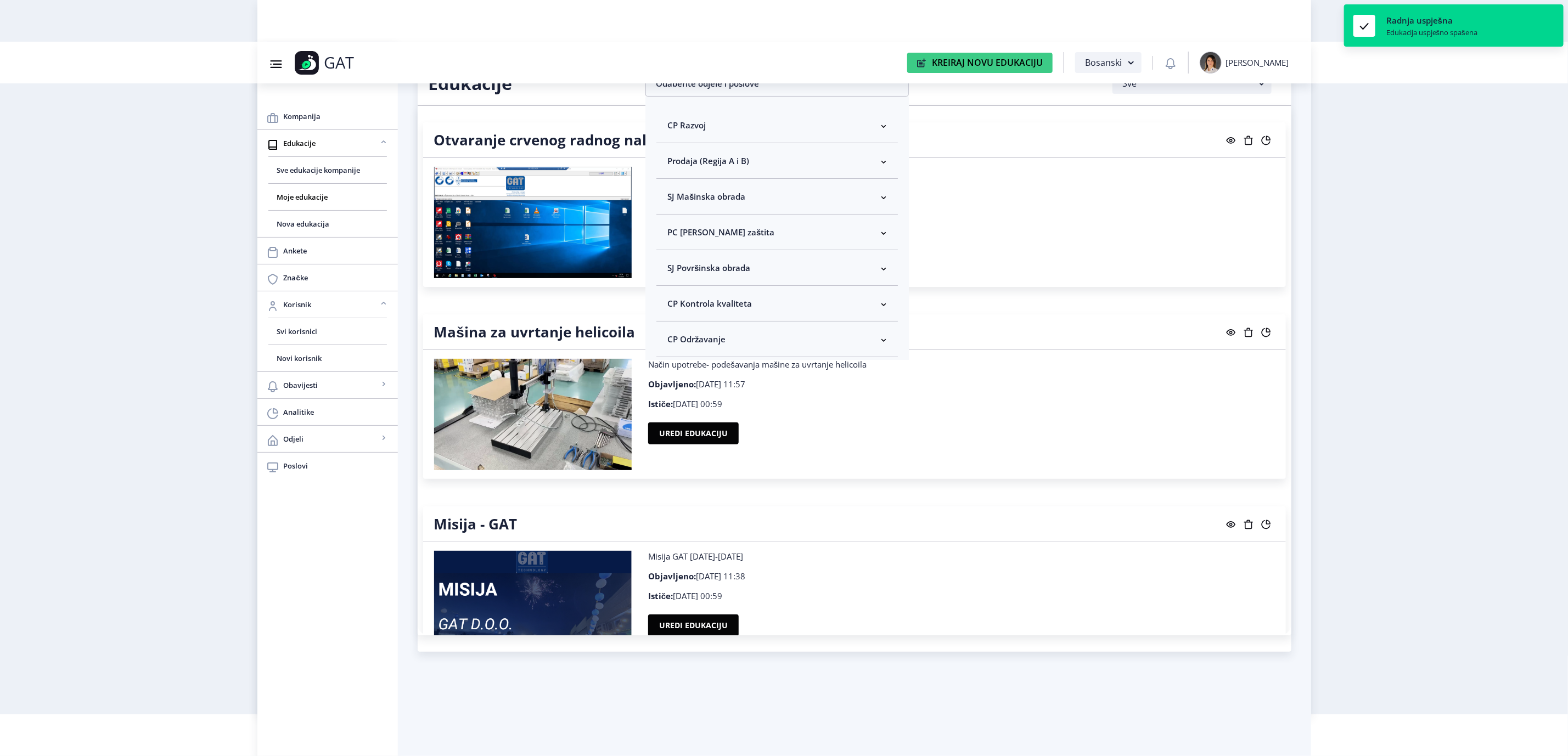
click at [756, 303] on nb-accordion-item-header "CP Kontrola kvaliteta" at bounding box center [777, 303] width 242 height 35
click at [702, 342] on span "Odaberi sve" at bounding box center [708, 342] width 53 height 14
click at [673, 342] on input "Odaberi sve" at bounding box center [672, 342] width 1 height 1
checkbox input "true"
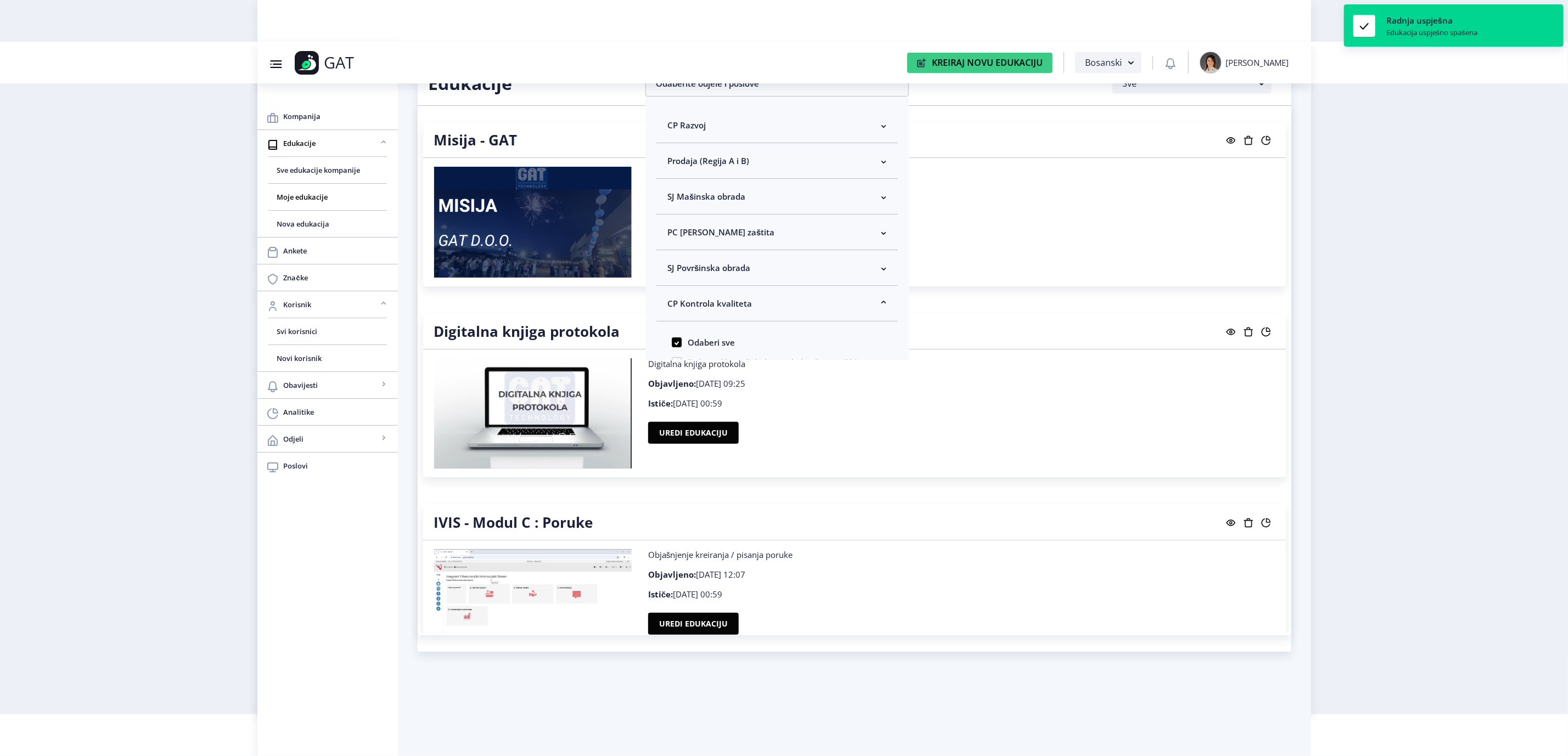
click at [1351, 301] on nb-layout "Group 43@3x Created with Sketch. GAT Kreiraj Novu Edukaciju Bosanski [PERSON_NA…" at bounding box center [784, 336] width 1568 height 756
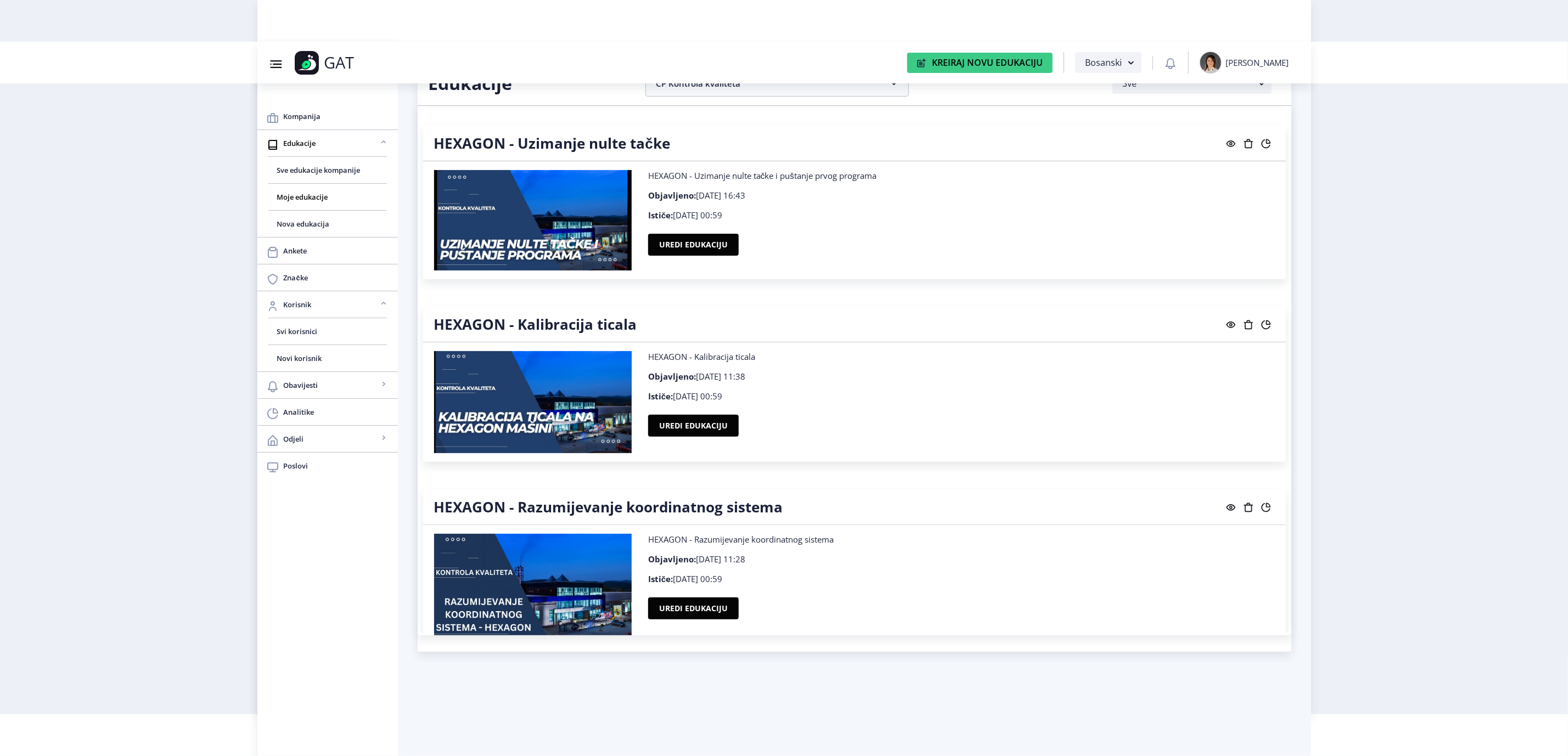
scroll to position [3129, 0]
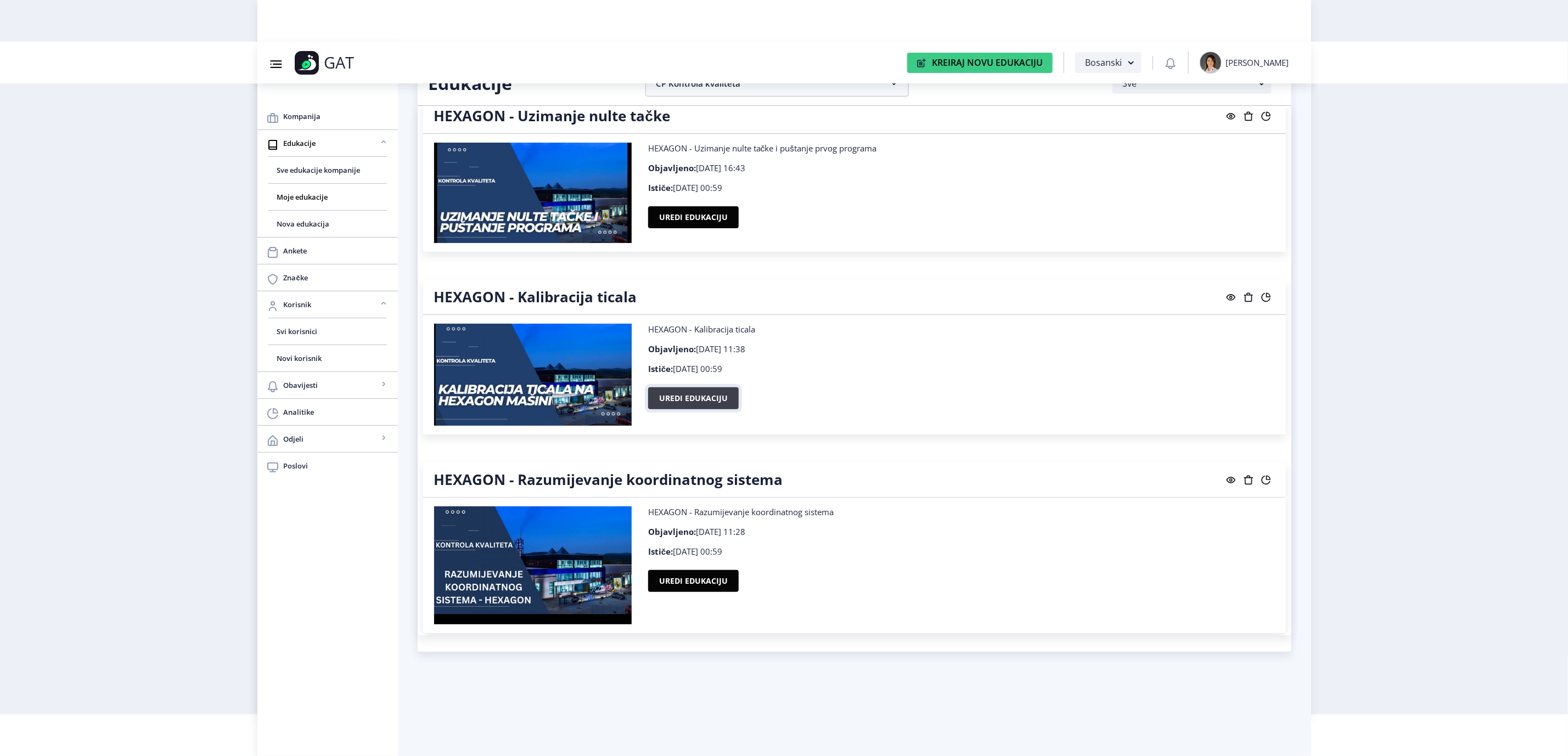
click at [731, 391] on button "Uredi edukaciju" at bounding box center [693, 398] width 91 height 22
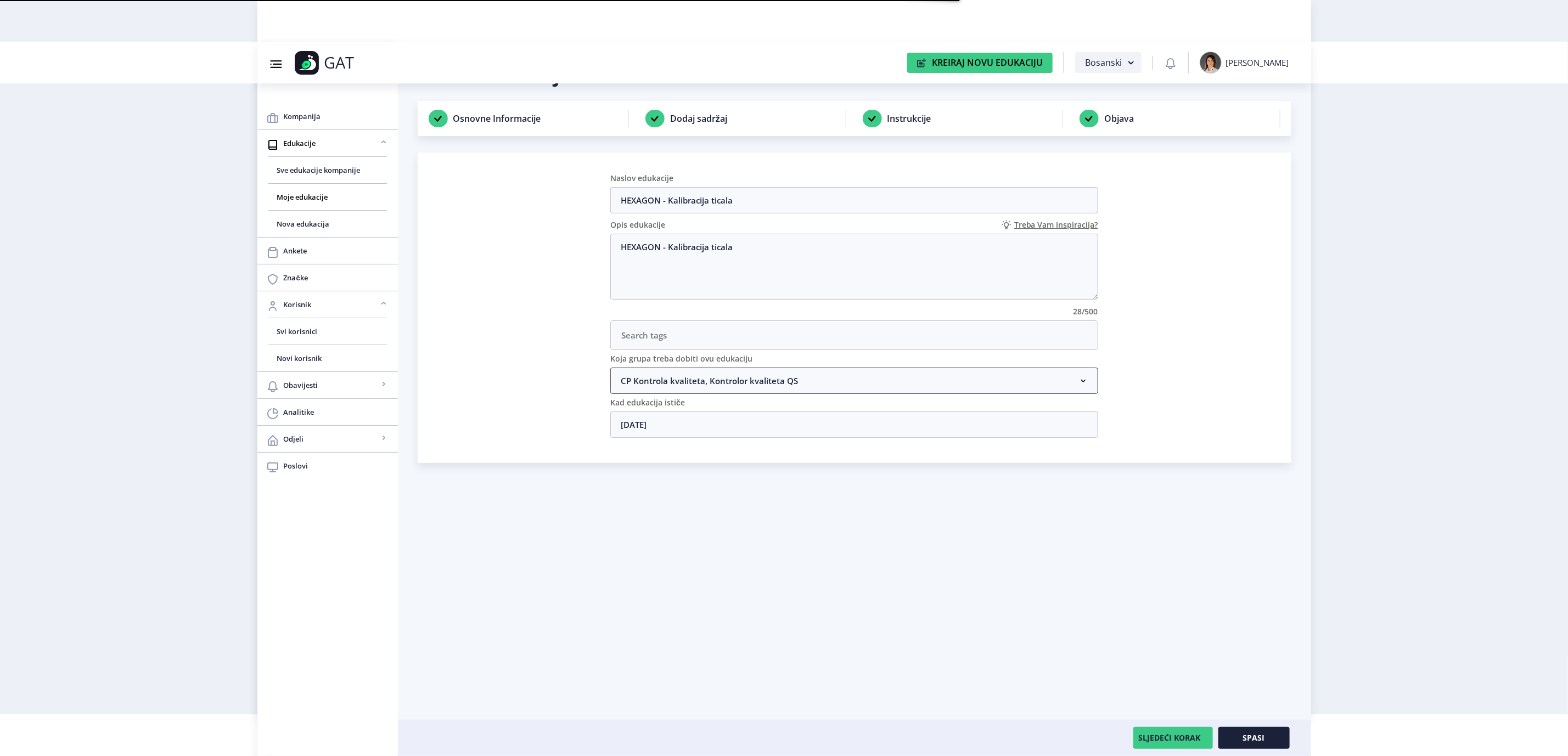
click at [731, 388] on nb-accordion-item-header "CP Kontrola kvaliteta, Kontrolor kvaliteta QS" at bounding box center [854, 380] width 488 height 26
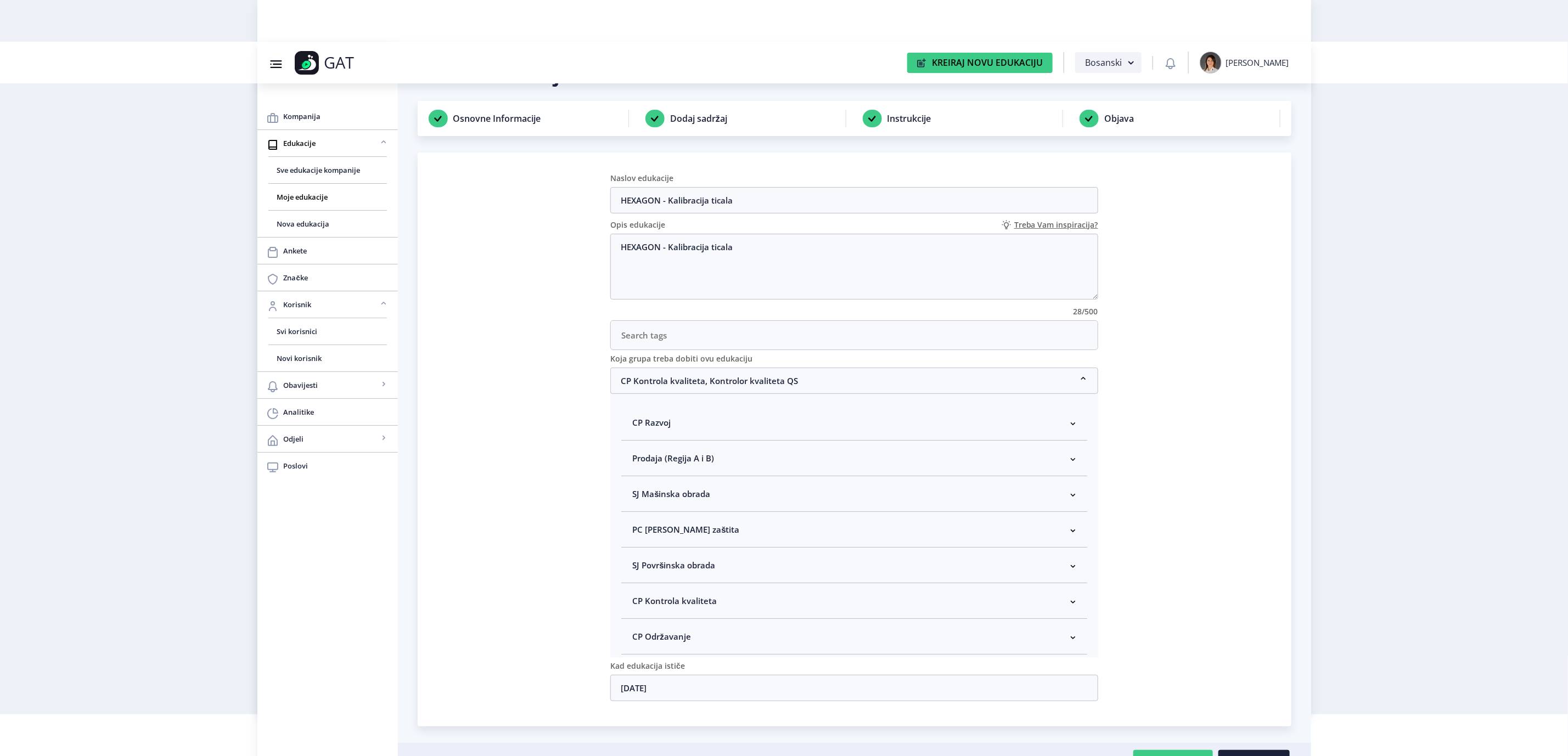
click at [691, 606] on span "CP Kontrola kvaliteta" at bounding box center [674, 601] width 84 height 14
click at [688, 623] on span "Kontrolor kvaliteta" at bounding box center [687, 617] width 81 height 14
click at [637, 614] on input "Kontrolor kvaliteta" at bounding box center [636, 614] width 1 height 1
checkbox input "true"
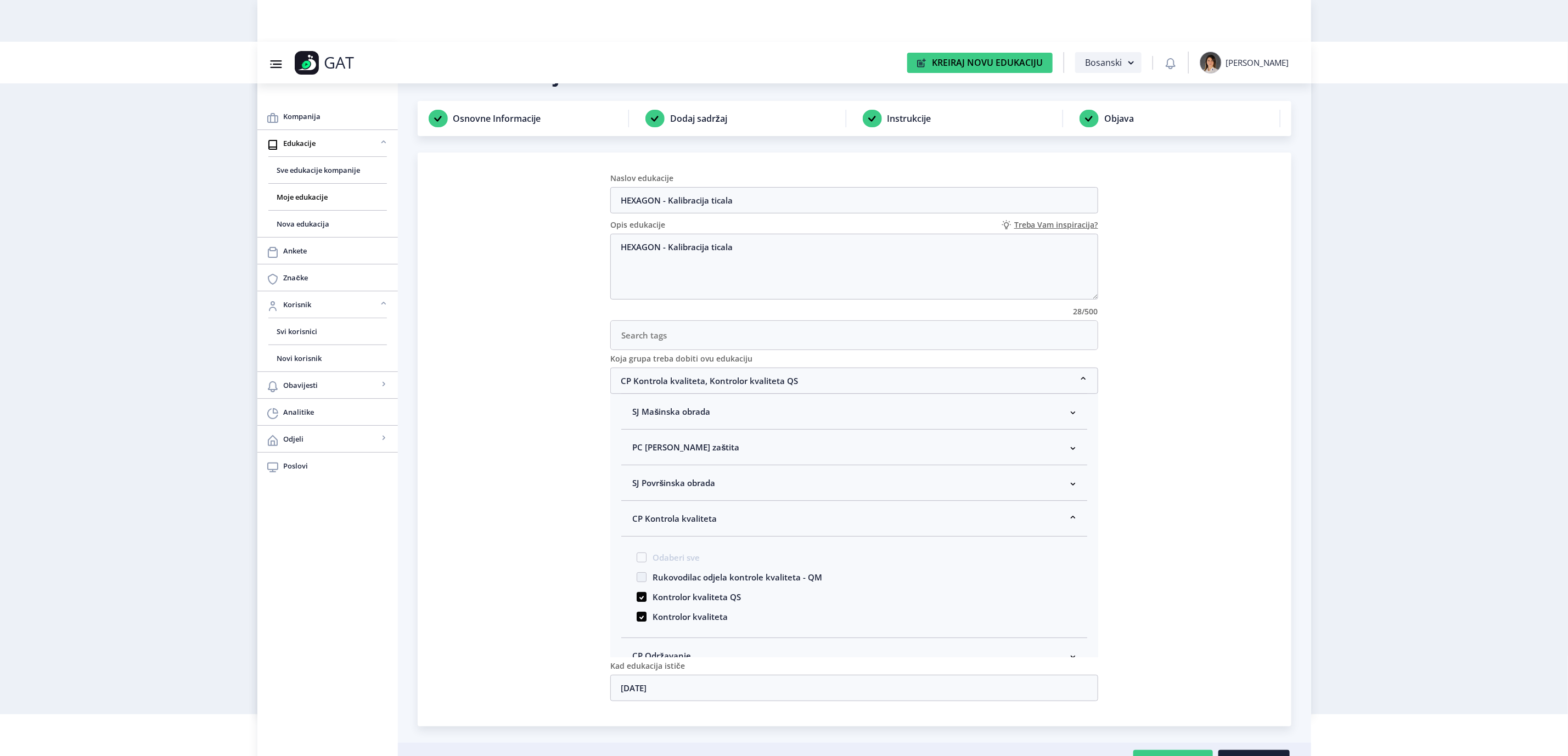
click at [1210, 512] on nb-card "Naslov edukacije HEXAGON - Kalibracija ticala Opis edukacije Treba Vam inspirac…" at bounding box center [854, 440] width 874 height 574
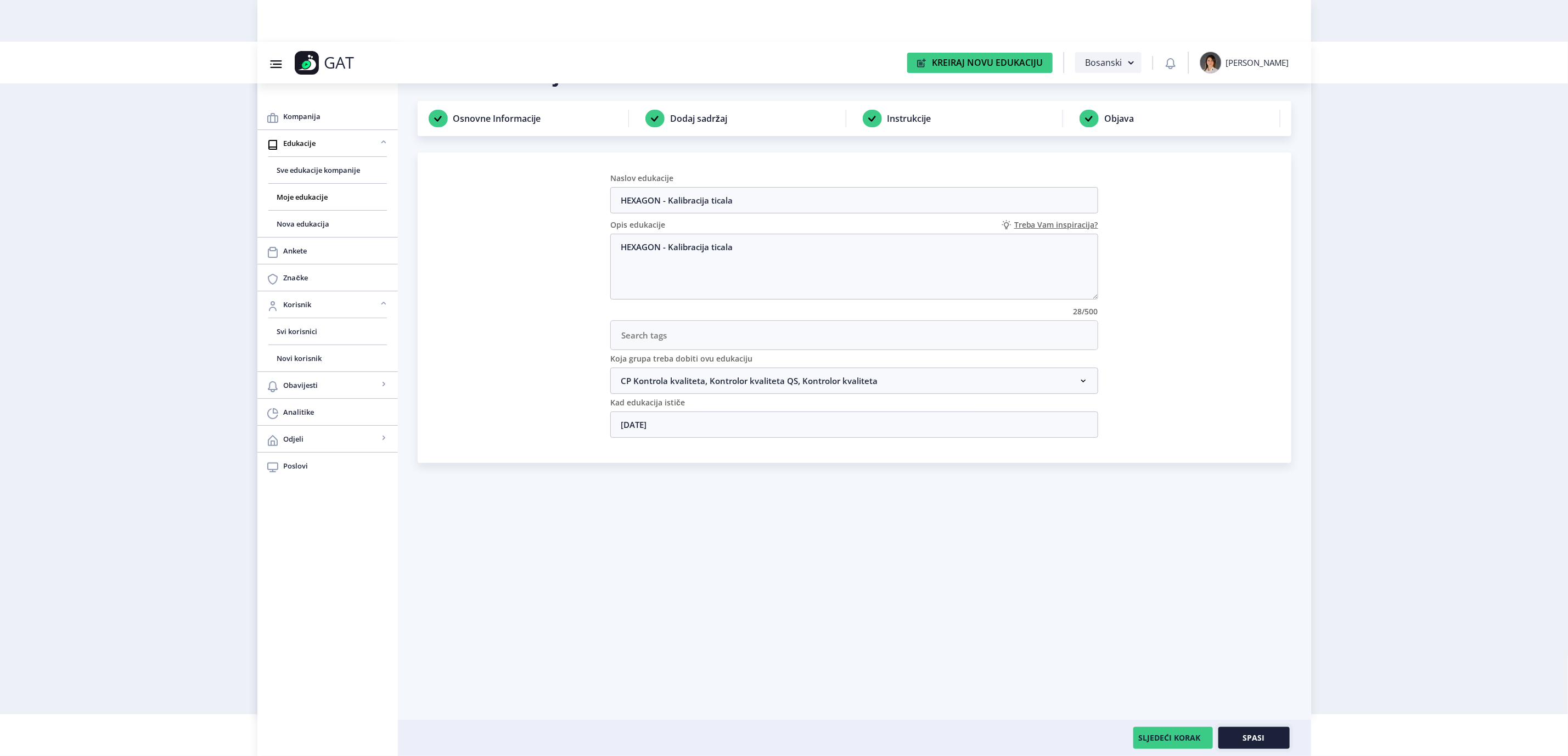
click at [1257, 736] on span "Spasi" at bounding box center [1254, 739] width 22 height 9
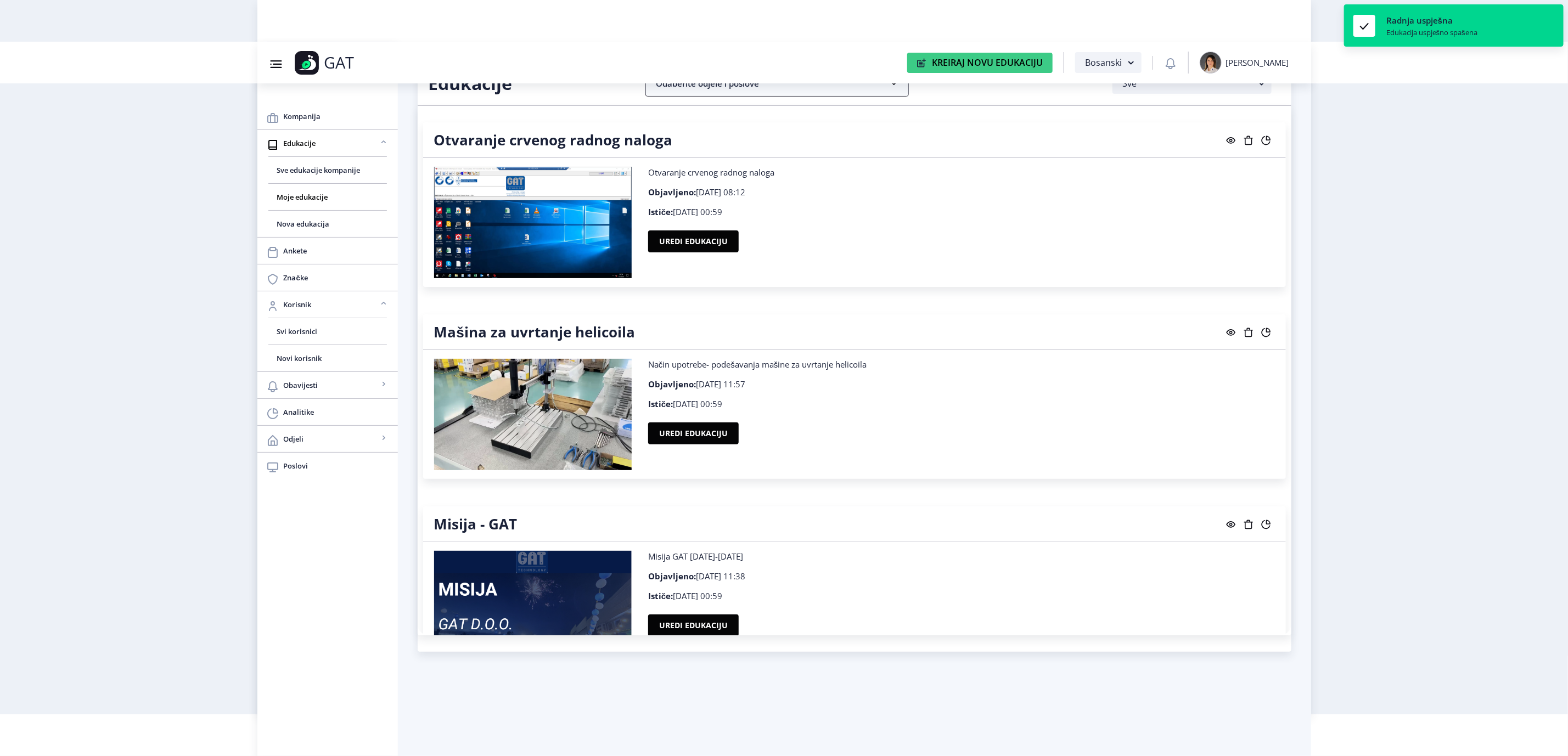
click at [837, 91] on nb-accordion-item-header "Odaberite odjele i poslove" at bounding box center [777, 83] width 263 height 26
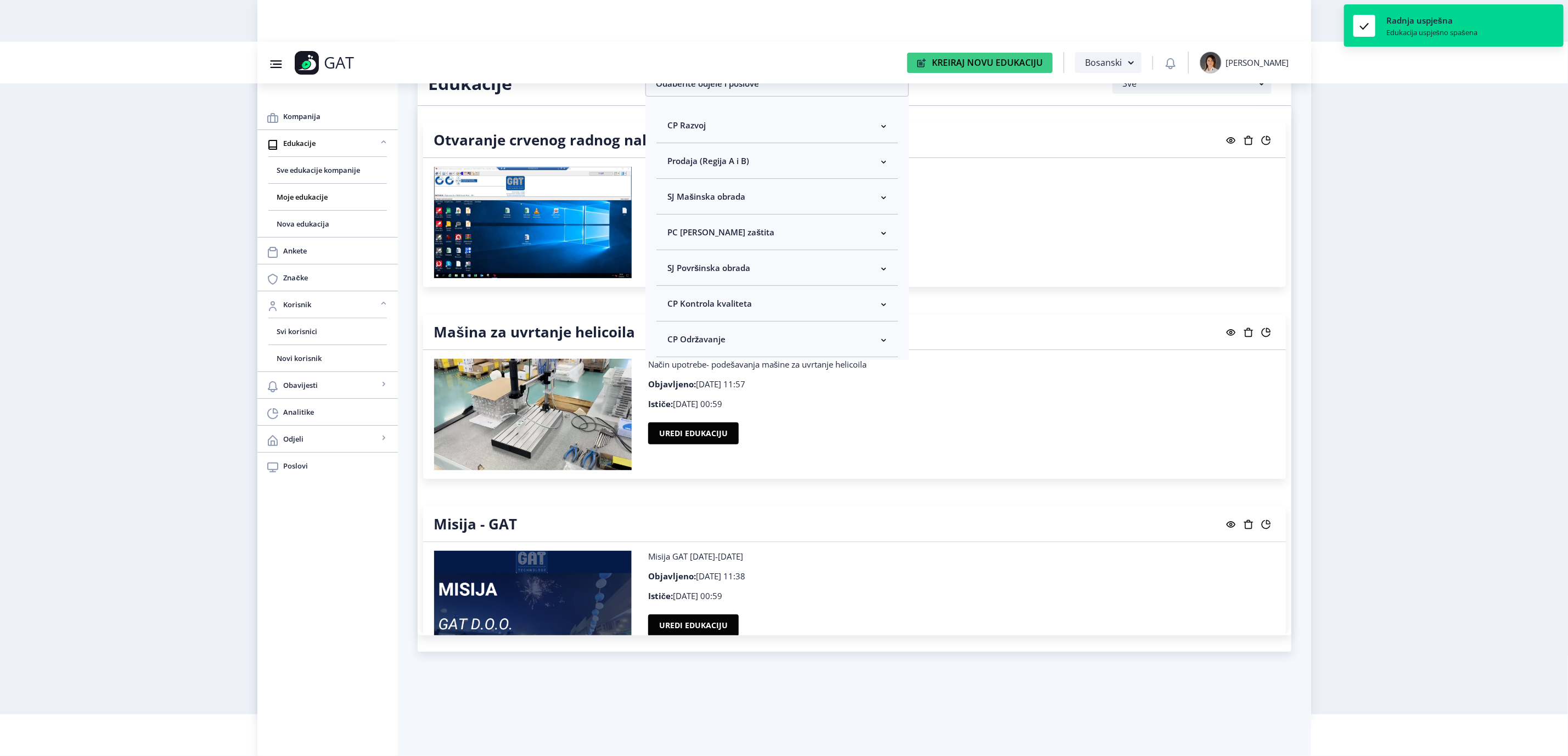
click at [776, 305] on nb-accordion-item-header "CP Kontrola kvaliteta" at bounding box center [777, 303] width 242 height 35
click at [724, 345] on span "Odaberi sve" at bounding box center [708, 342] width 53 height 14
click at [673, 343] on input "Odaberi sve" at bounding box center [672, 342] width 1 height 1
checkbox input "true"
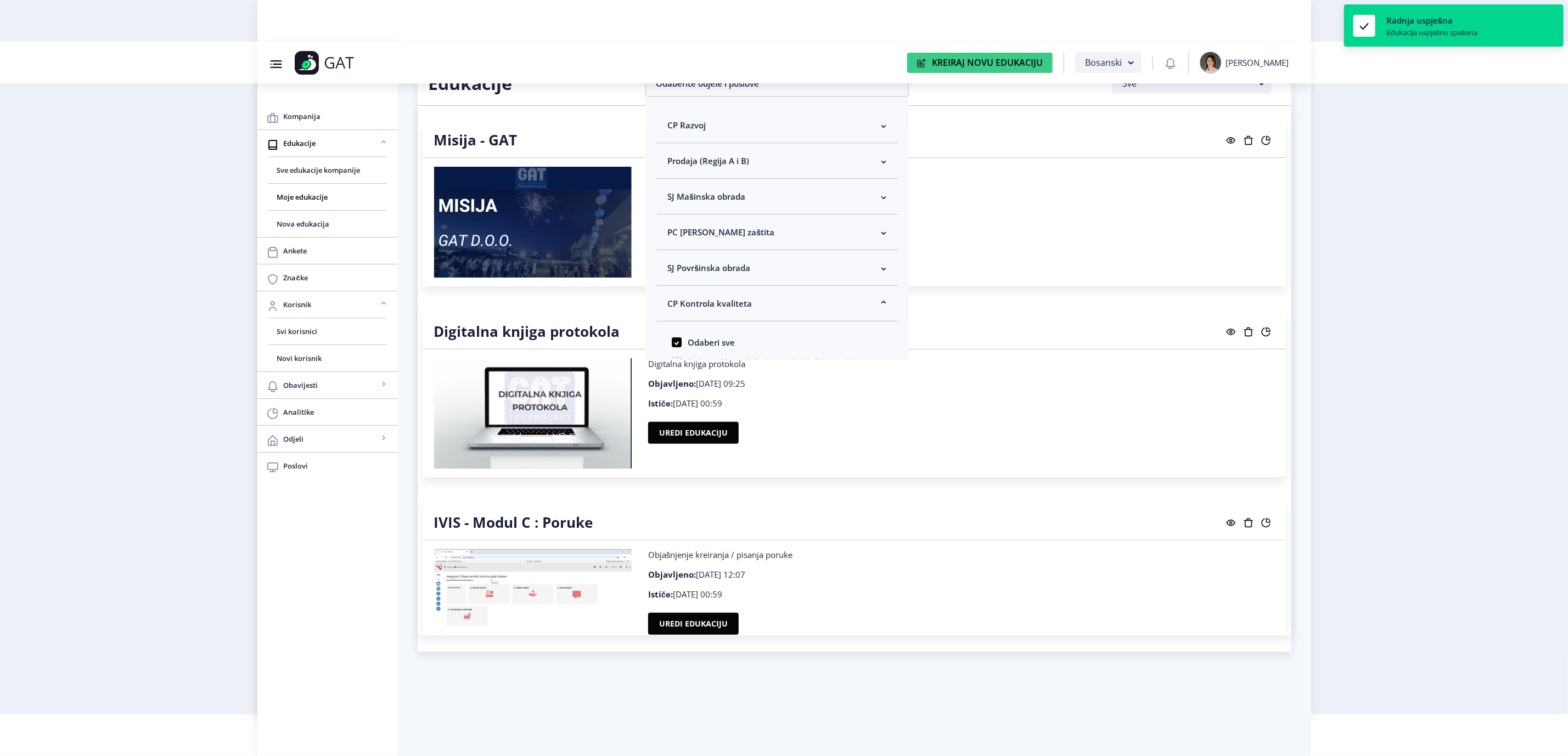
click at [1441, 310] on nb-layout "Group 43@3x Created with Sketch. GAT Kreiraj Novu Edukaciju Bosanski [PERSON_NA…" at bounding box center [784, 336] width 1568 height 756
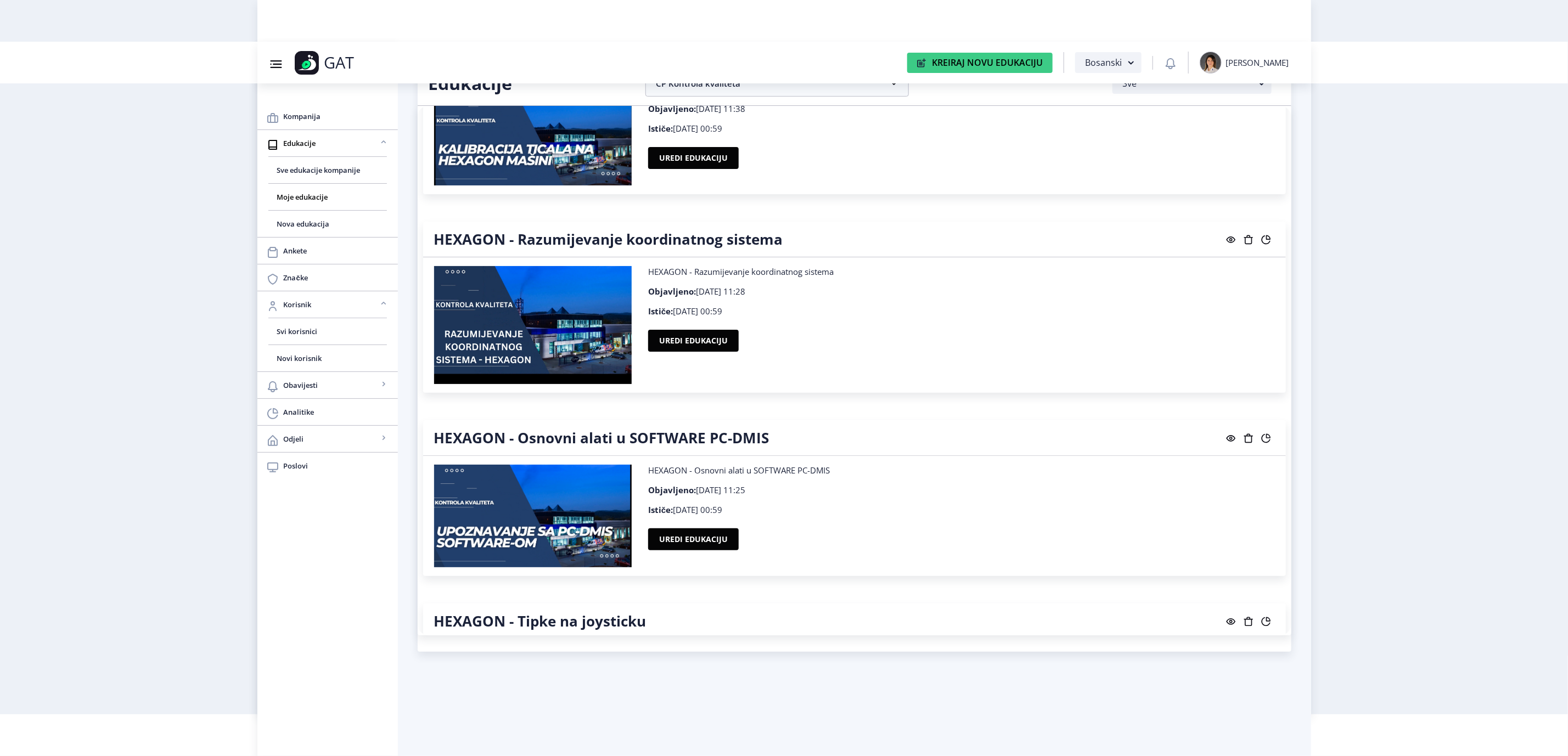
scroll to position [3376, 0]
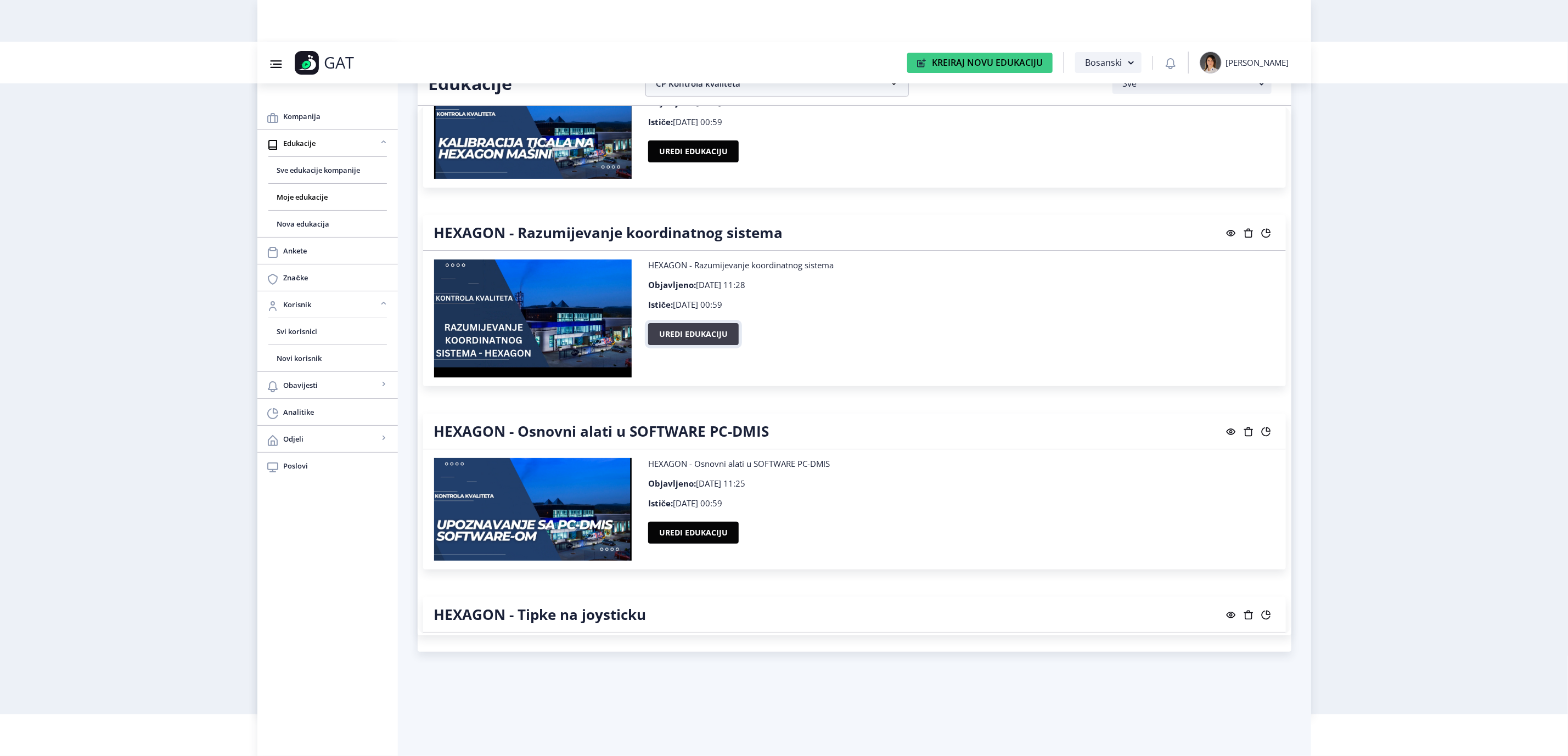
click at [692, 327] on button "Uredi edukaciju" at bounding box center [693, 334] width 91 height 22
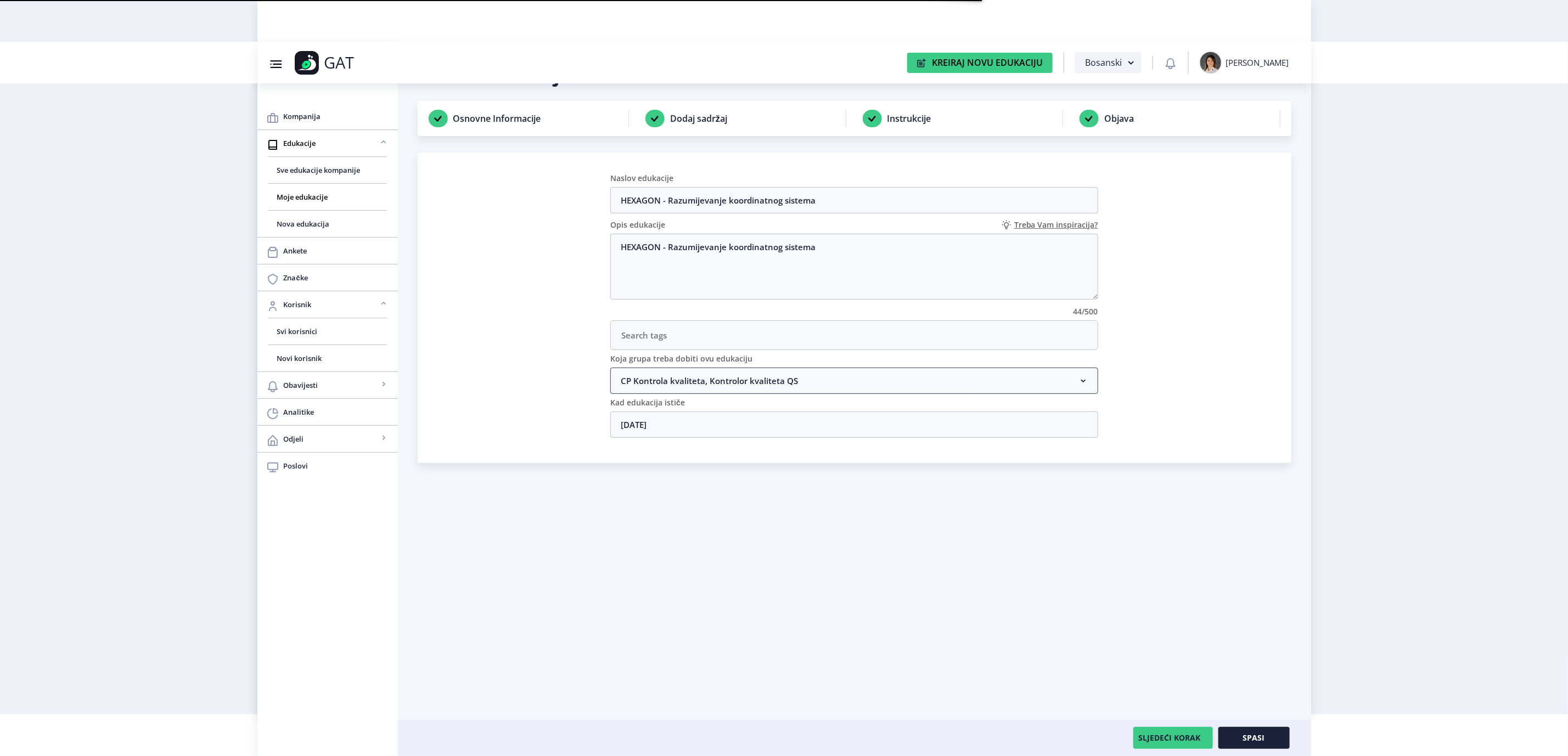
click at [678, 382] on nb-accordion-item-header "CP Kontrola kvaliteta, Kontrolor kvaliteta QS" at bounding box center [854, 380] width 488 height 26
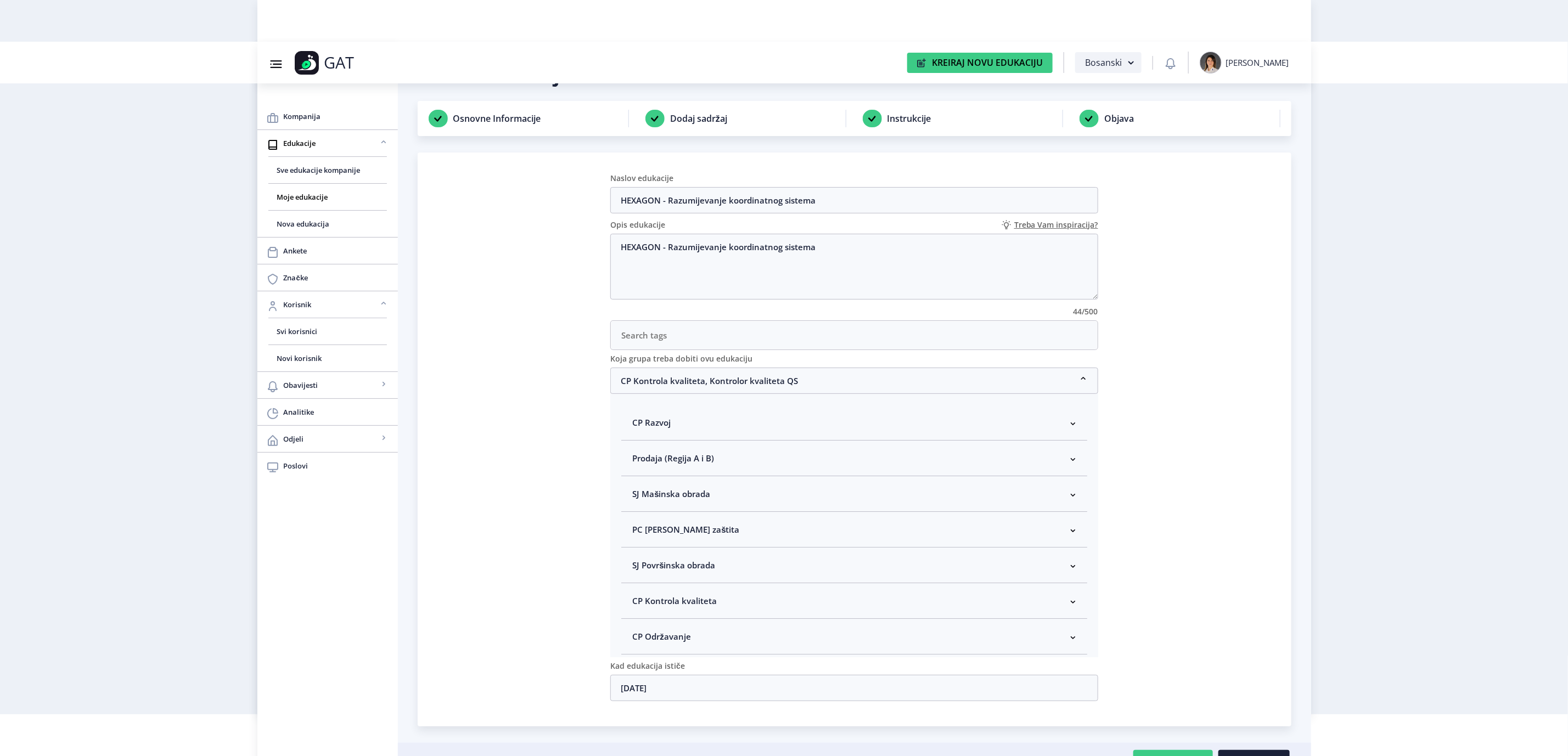
click at [685, 608] on span "CP Kontrola kvaliteta" at bounding box center [674, 601] width 84 height 14
click at [651, 621] on span "Kontrolor kvaliteta" at bounding box center [687, 617] width 81 height 14
click at [637, 614] on input "Kontrolor kvaliteta" at bounding box center [636, 614] width 1 height 1
checkbox input "true"
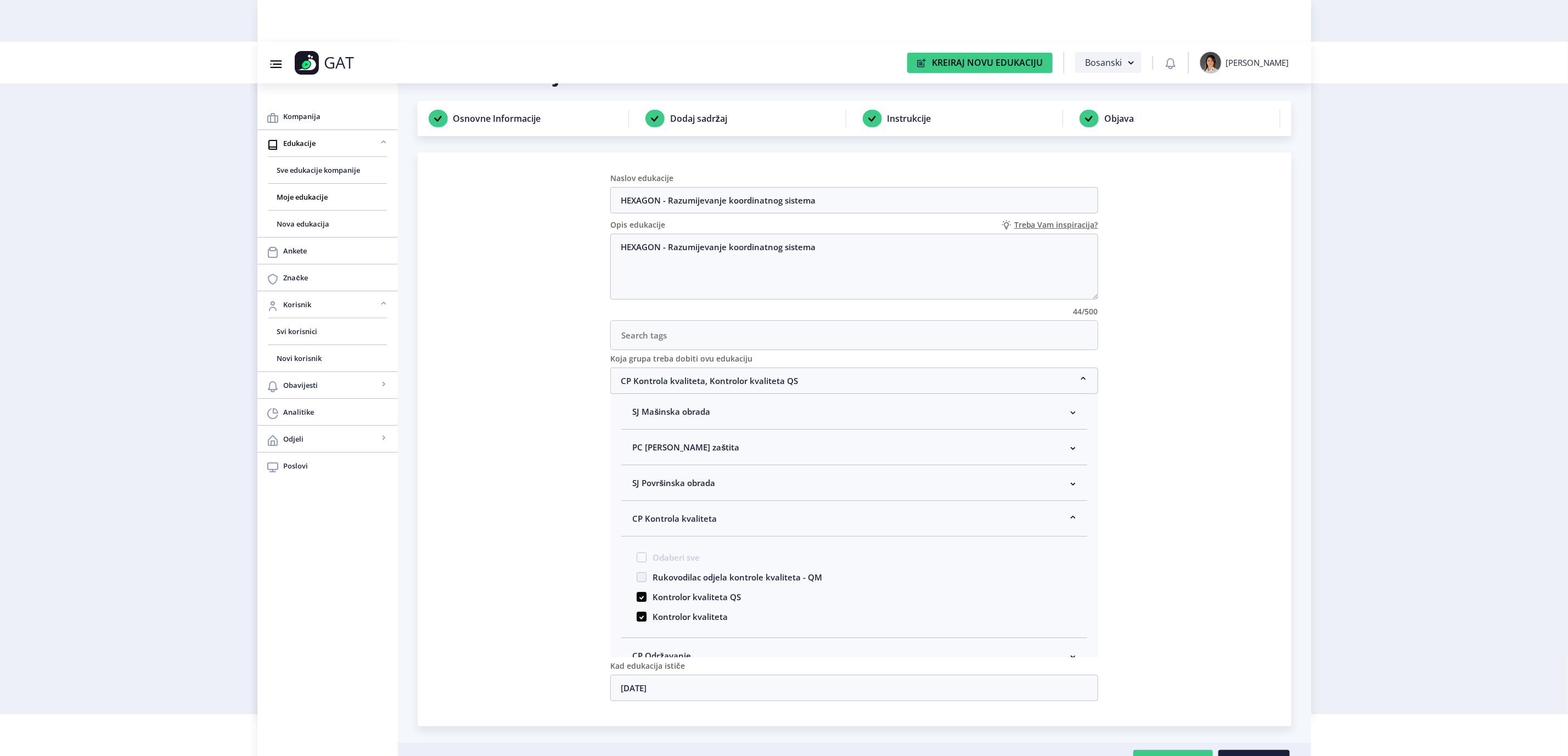
click at [1261, 585] on nb-card "Naslov edukacije HEXAGON - Razumijevanje koordinatnog sistema Opis edukacije Tr…" at bounding box center [854, 440] width 874 height 574
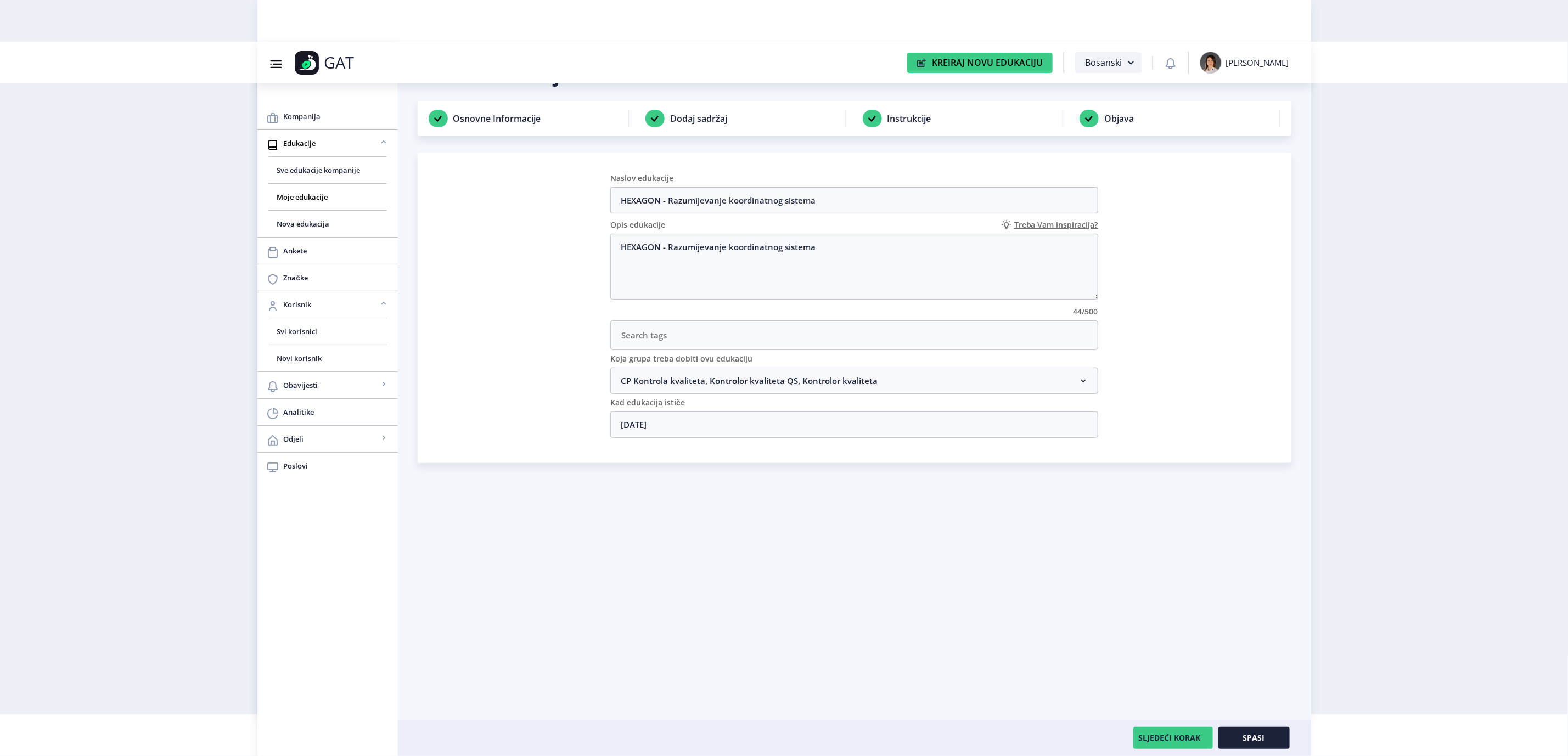
scroll to position [0, 0]
click at [1254, 734] on span "Spasi" at bounding box center [1254, 739] width 22 height 9
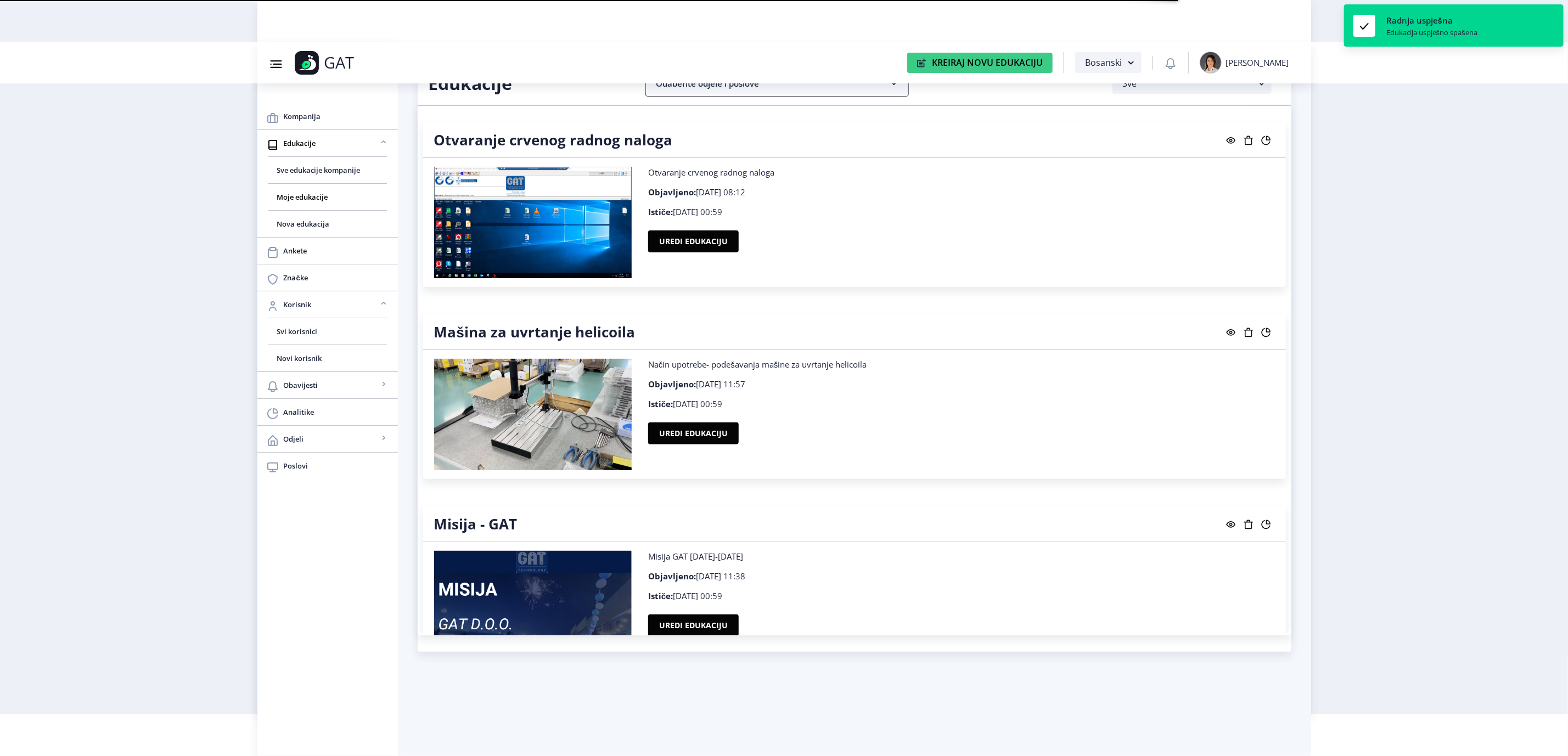
click at [742, 88] on nb-accordion-item-header "Odaberite odjele i poslove" at bounding box center [777, 83] width 263 height 26
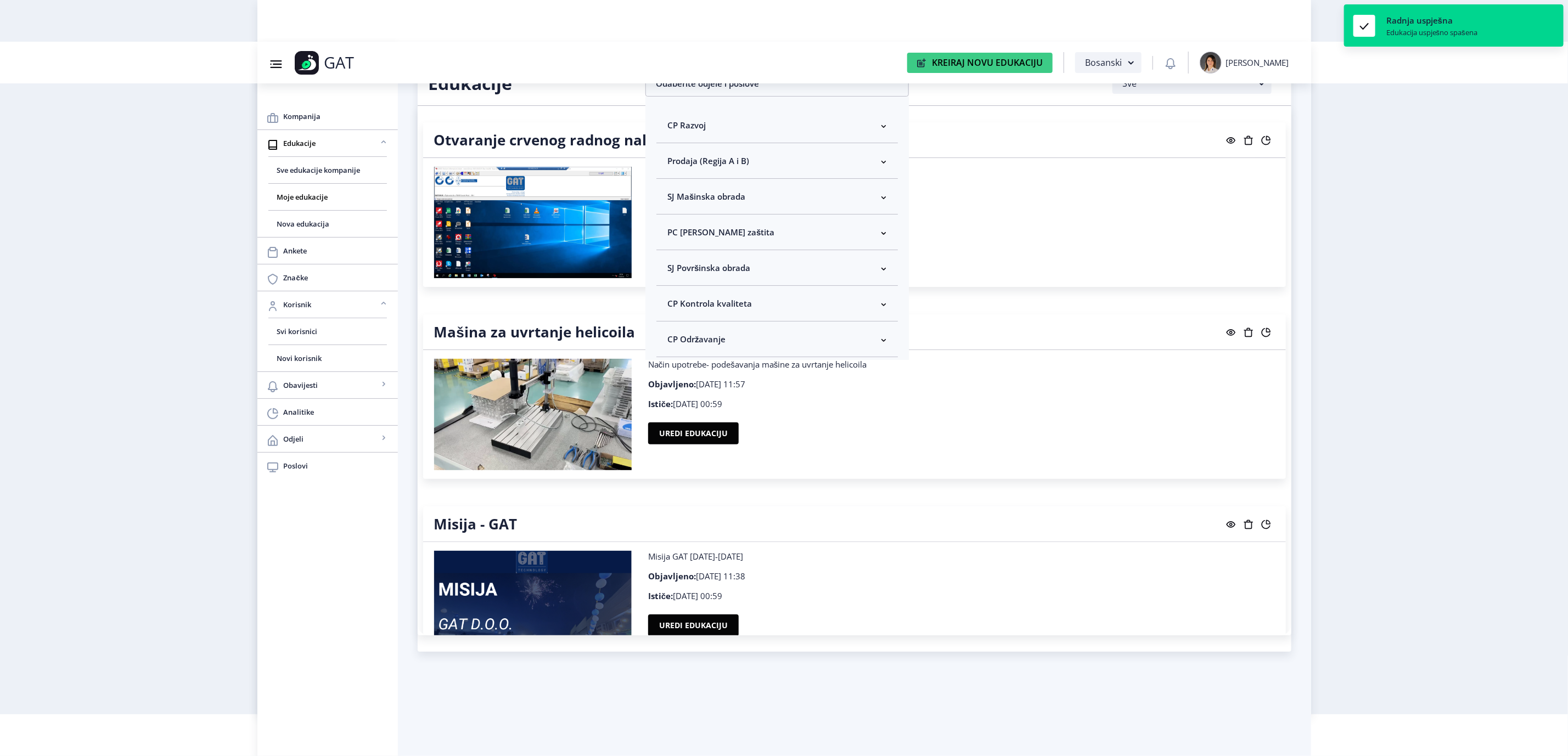
click at [730, 295] on nb-accordion-item-header "CP Kontrola kvaliteta" at bounding box center [777, 303] width 242 height 35
click at [716, 345] on span "Odaberi sve" at bounding box center [708, 342] width 53 height 14
click at [673, 343] on input "Odaberi sve" at bounding box center [672, 342] width 1 height 1
checkbox input "true"
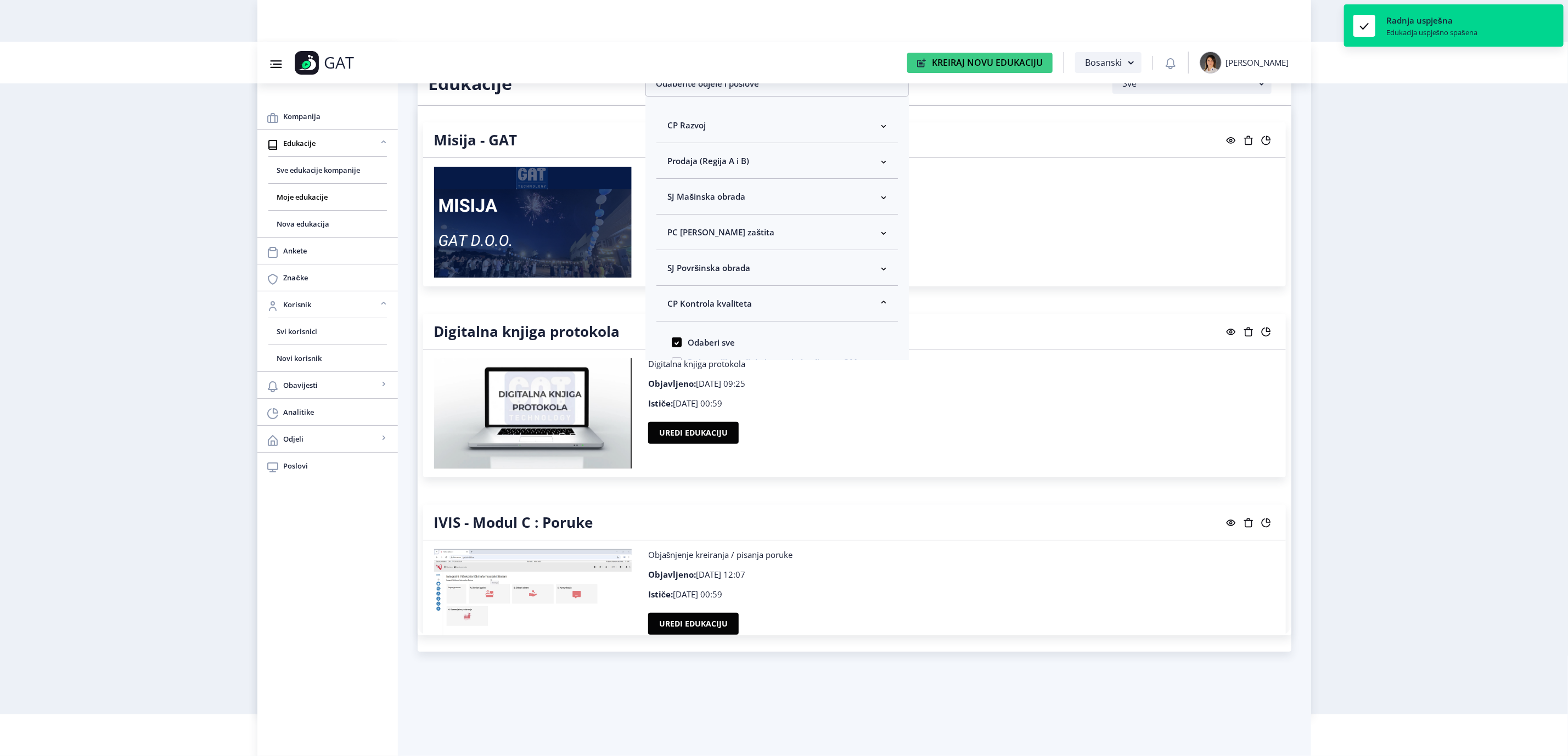
click at [1367, 324] on nb-layout "Group 43@3x Created with Sketch. GAT Kreiraj Novu Edukaciju Bosanski [PERSON_NA…" at bounding box center [784, 336] width 1568 height 756
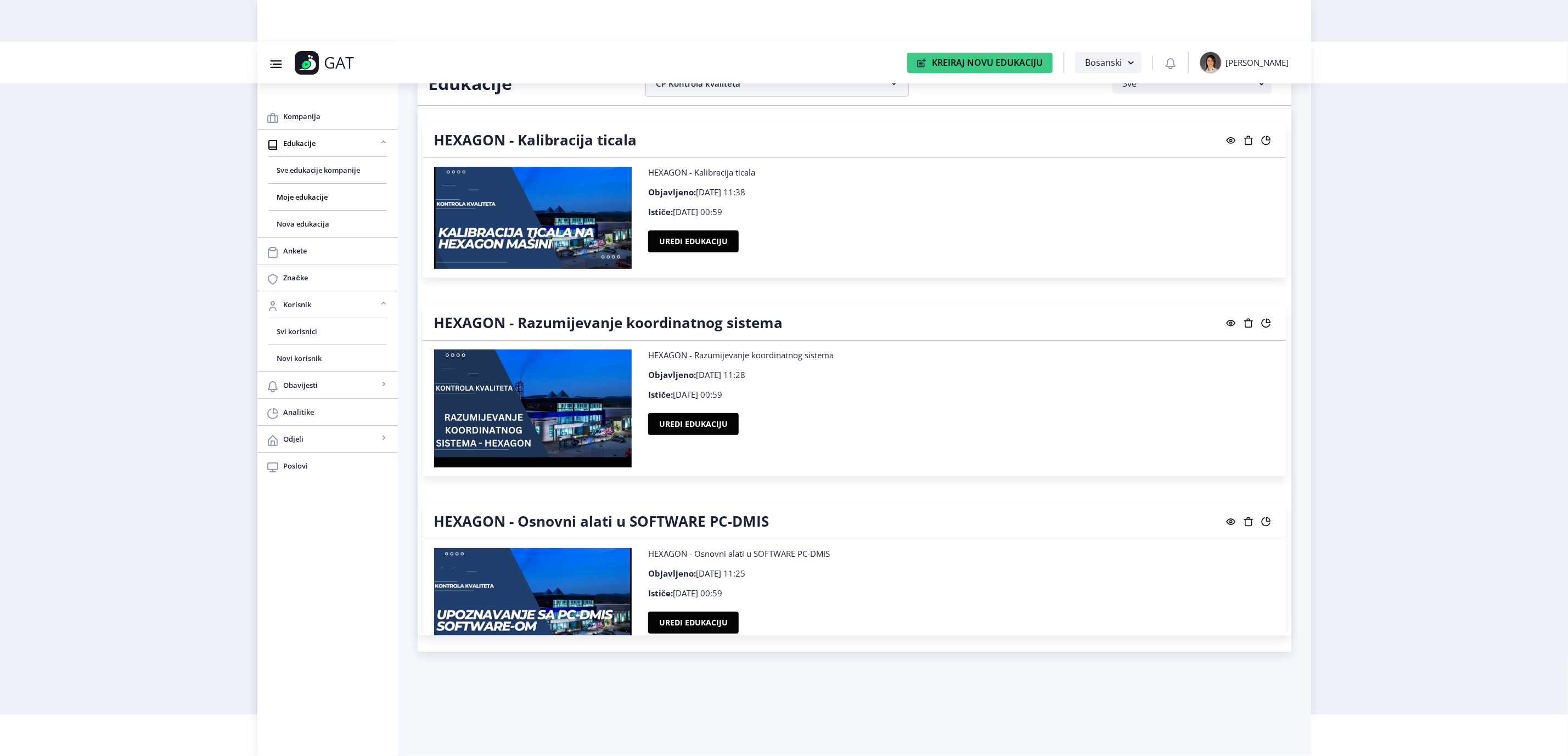
scroll to position [3376, 0]
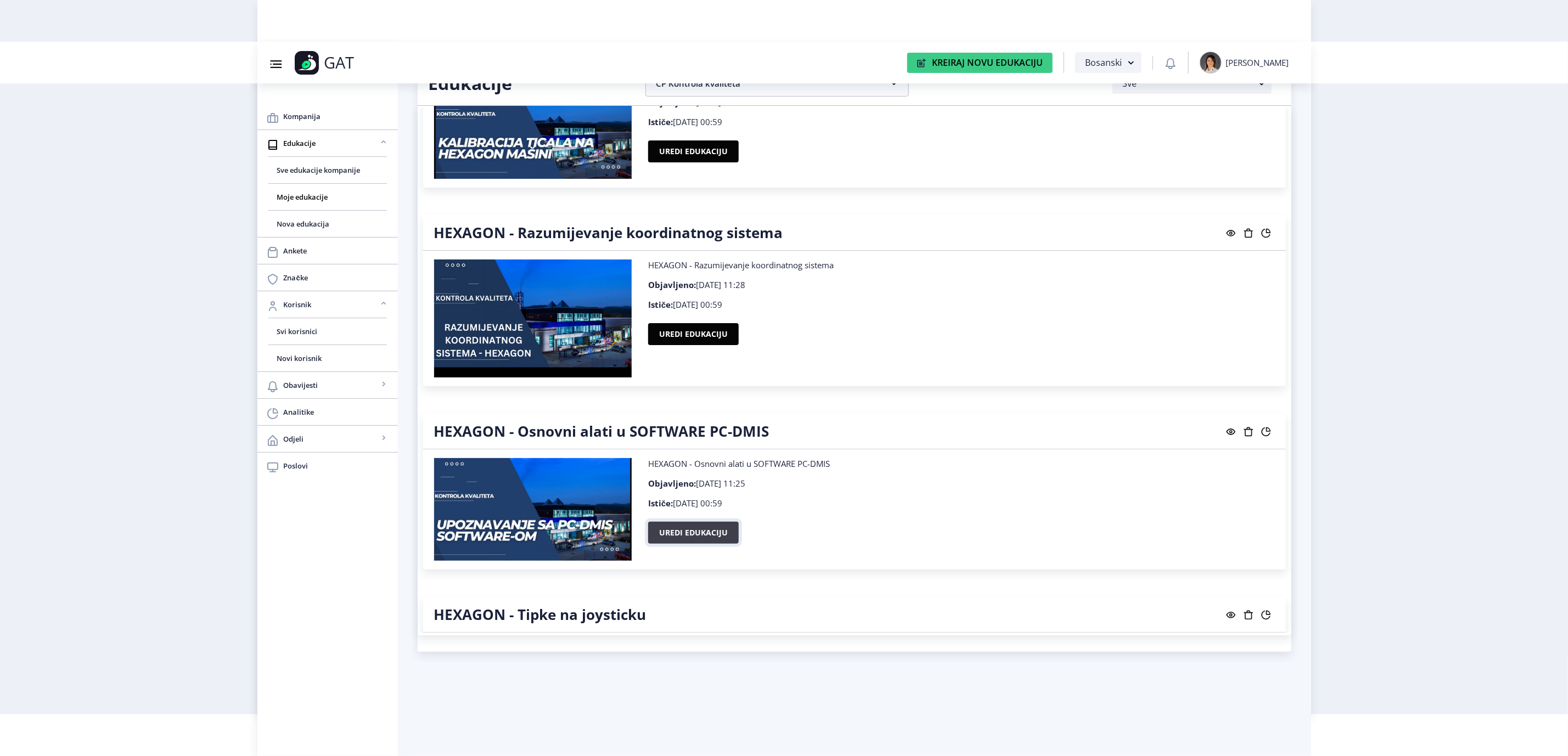
click at [685, 525] on button "Uredi edukaciju" at bounding box center [693, 533] width 91 height 22
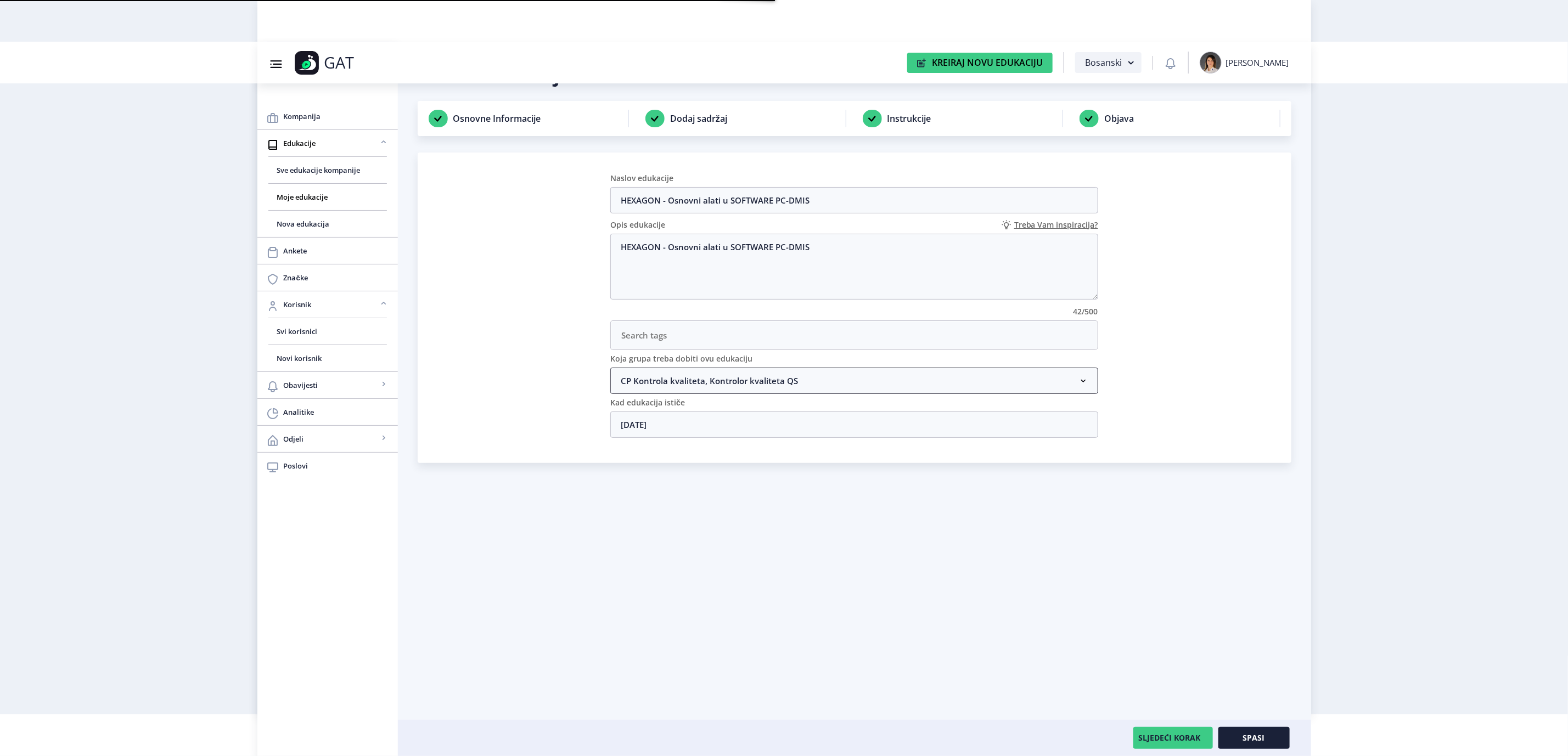
click at [748, 381] on nb-accordion-item-header "CP Kontrola kvaliteta, Kontrolor kvaliteta QS" at bounding box center [854, 380] width 488 height 26
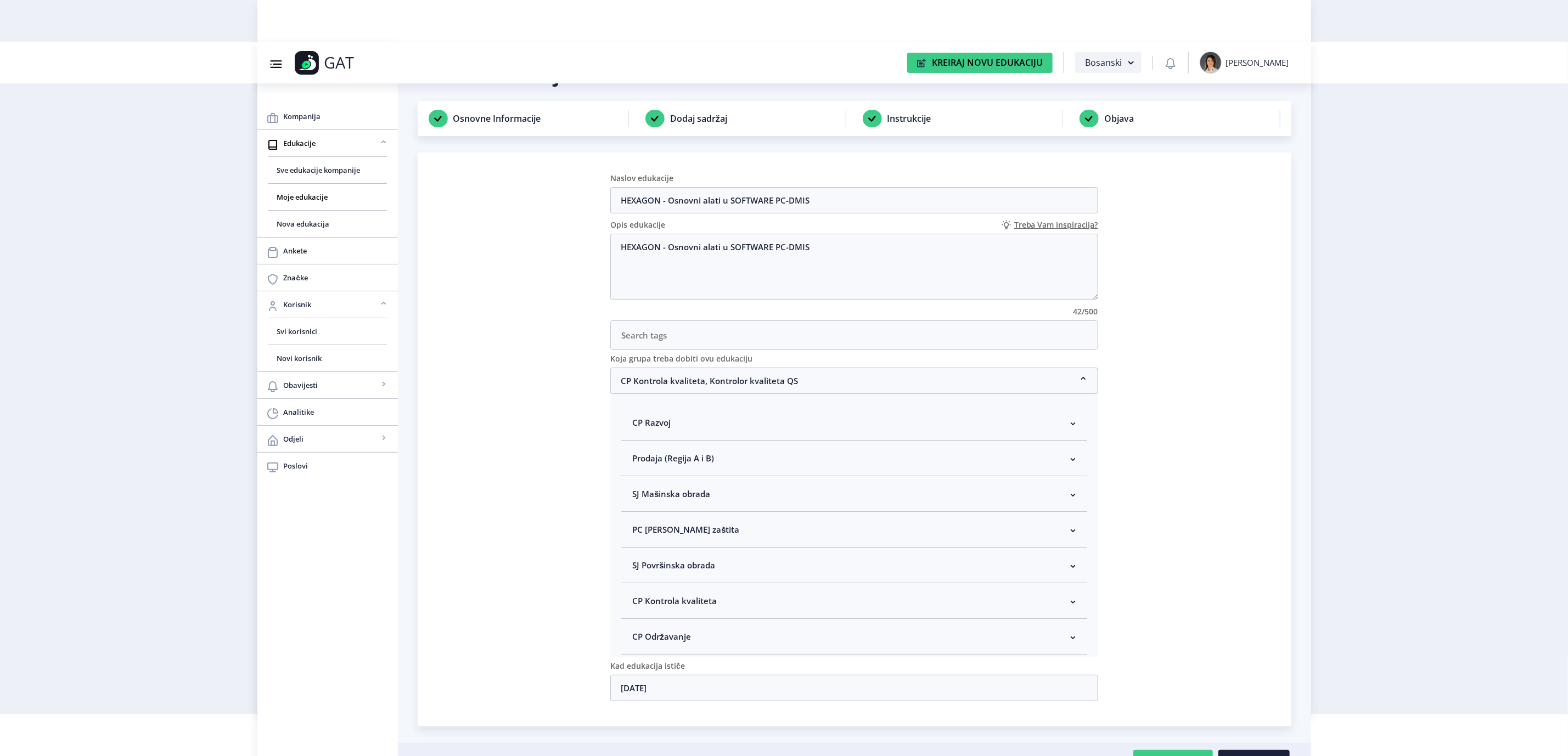
click at [718, 605] on nb-accordion-item-header "CP Kontrola kvaliteta" at bounding box center [854, 600] width 466 height 35
click at [699, 541] on span "Kontrolor kvaliteta" at bounding box center [687, 534] width 81 height 14
click at [637, 531] on input "Kontrolor kvaliteta" at bounding box center [636, 531] width 1 height 1
checkbox input "true"
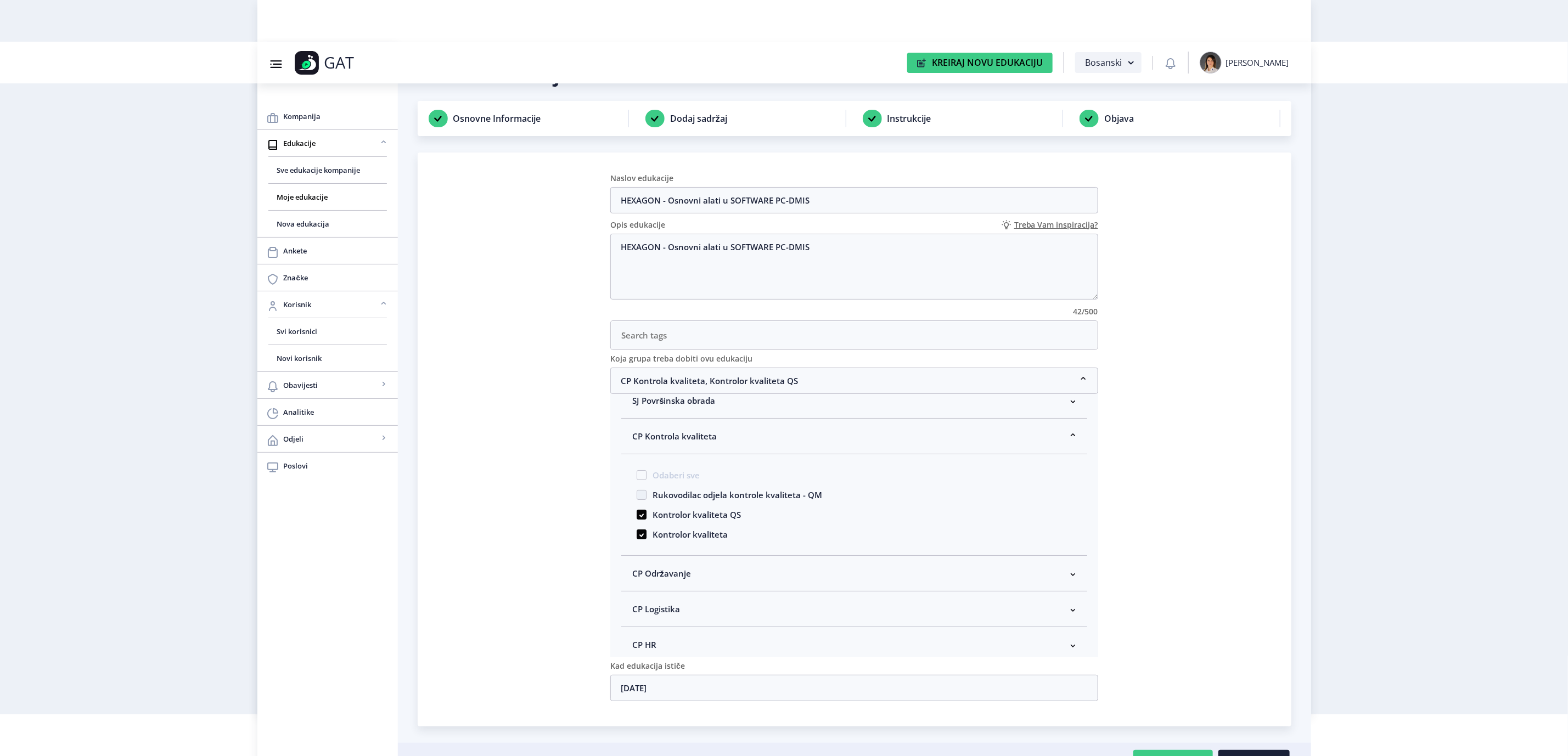
click at [1230, 487] on nb-card "Naslov edukacije HEXAGON - Osnovni alati u SOFTWARE PC-DMIS Opis edukacije Treb…" at bounding box center [854, 440] width 874 height 574
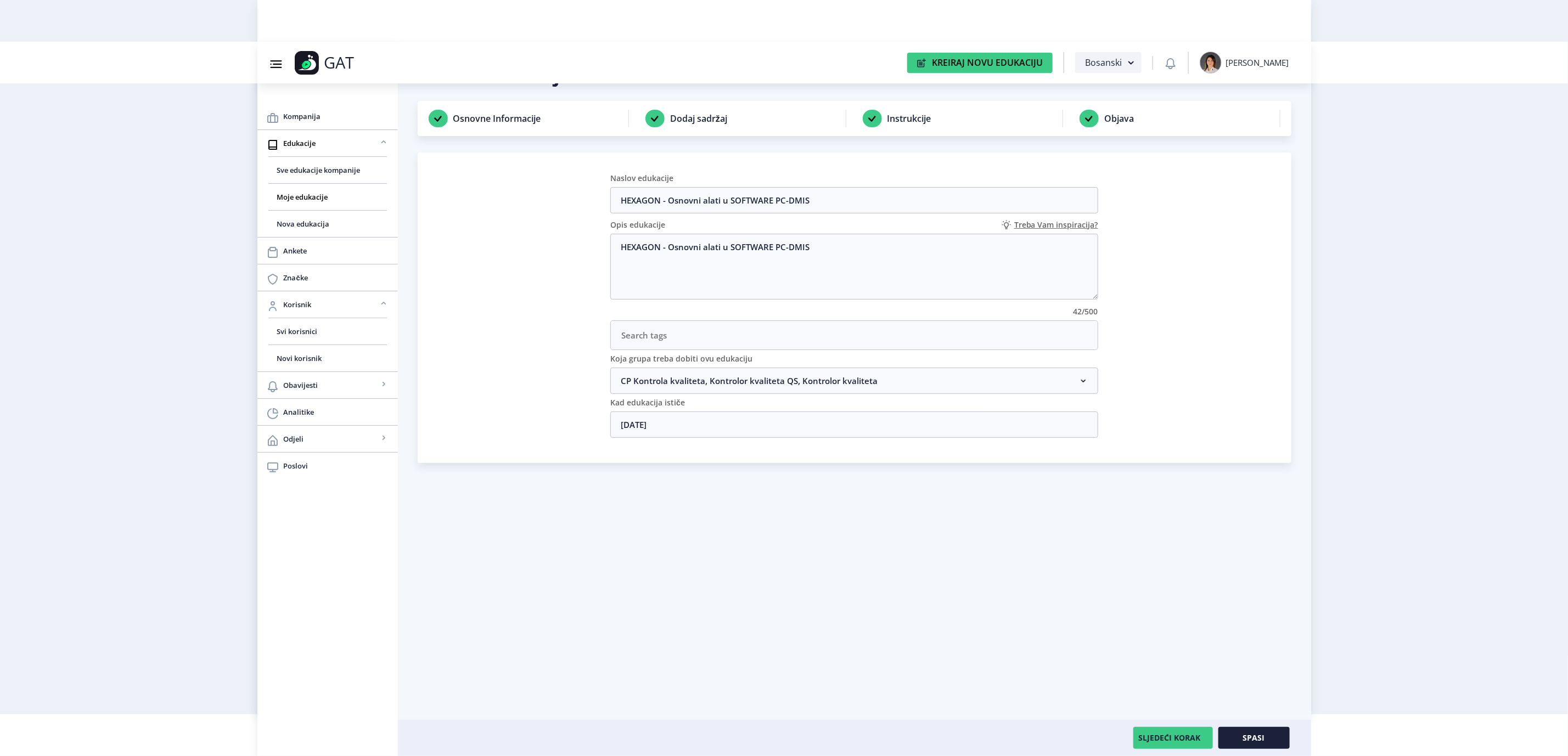
scroll to position [0, 0]
click at [1263, 734] on span "Spasi" at bounding box center [1254, 739] width 22 height 9
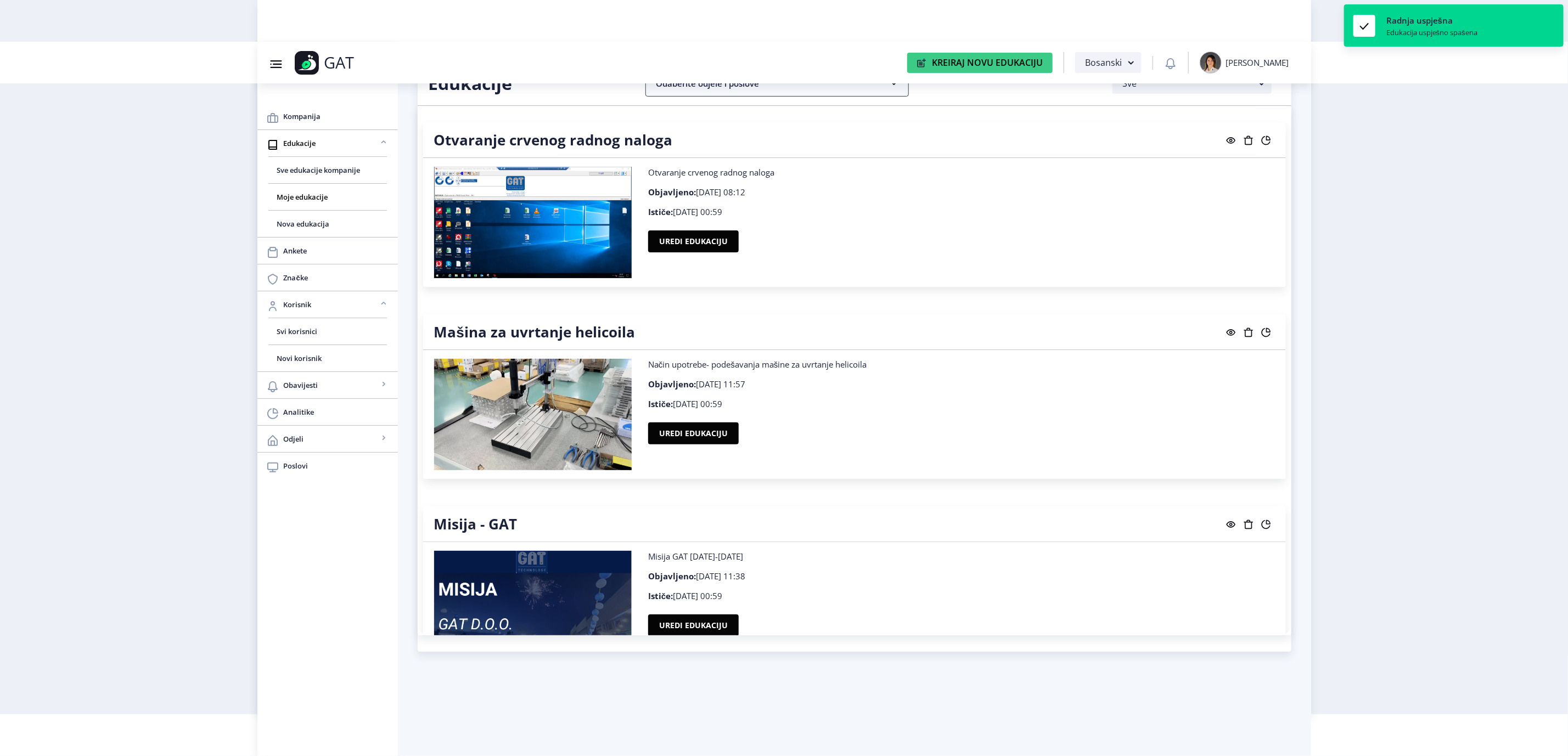
click at [692, 86] on nb-accordion-item-header "Odaberite odjele i poslove" at bounding box center [777, 83] width 263 height 26
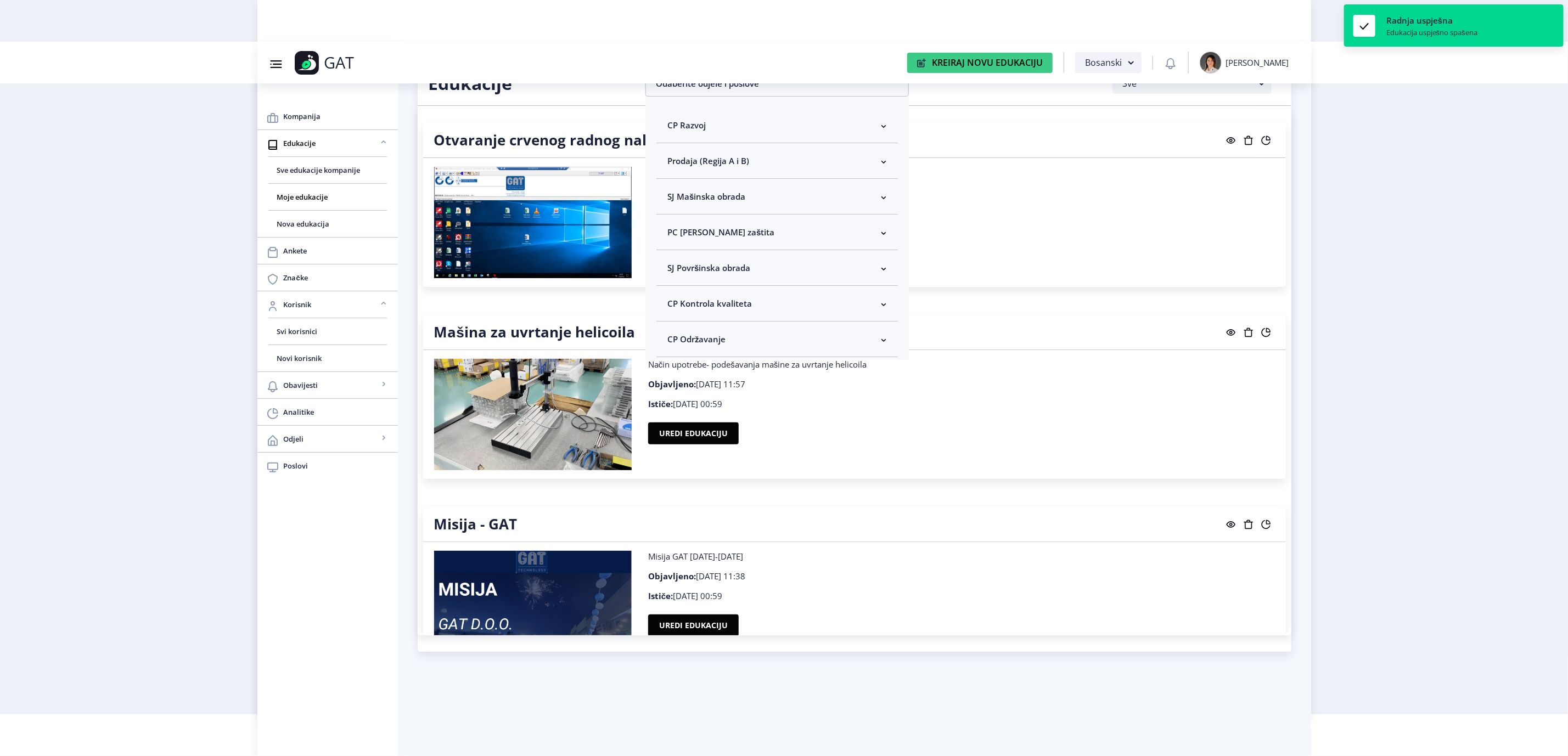
click at [707, 295] on nb-accordion-item-header "CP Kontrola kvaliteta" at bounding box center [777, 303] width 242 height 35
click at [690, 340] on span "Odaberi sve" at bounding box center [708, 342] width 53 height 14
click at [673, 342] on input "Odaberi sve" at bounding box center [672, 342] width 1 height 1
checkbox input "true"
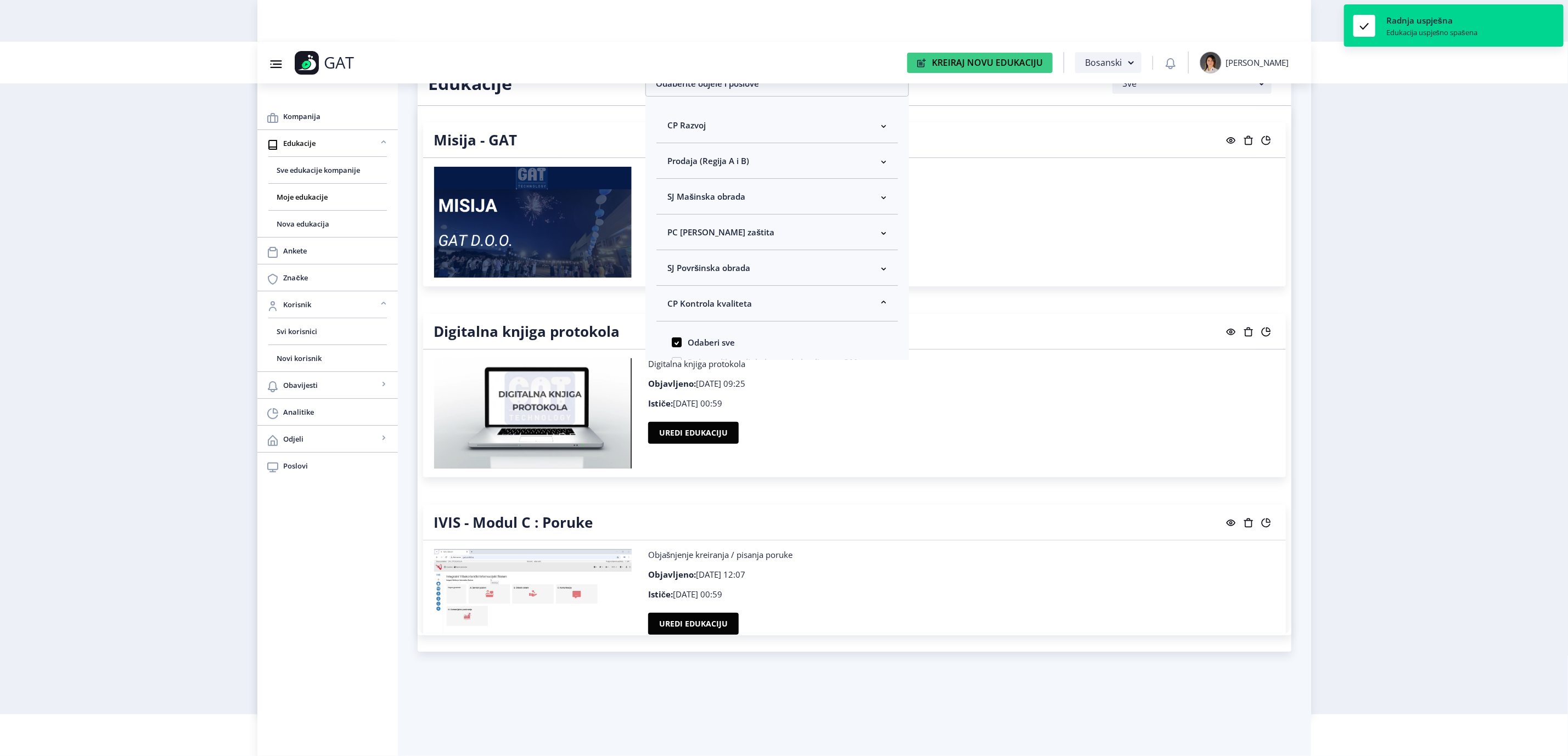
click at [1367, 329] on nb-layout "Group 43@3x Created with Sketch. GAT Kreiraj Novu Edukaciju Bosanski [PERSON_NA…" at bounding box center [784, 336] width 1568 height 756
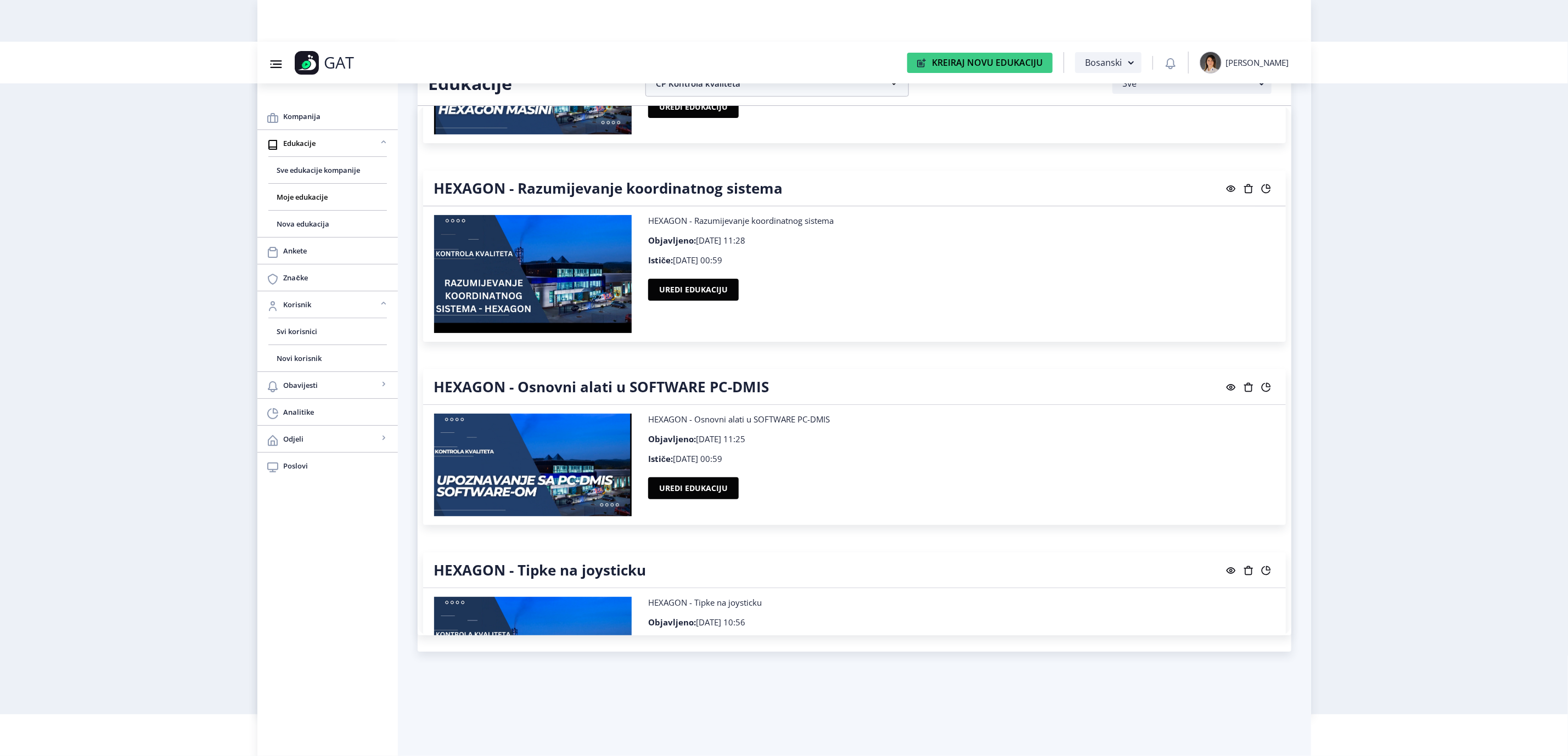
scroll to position [3585, 0]
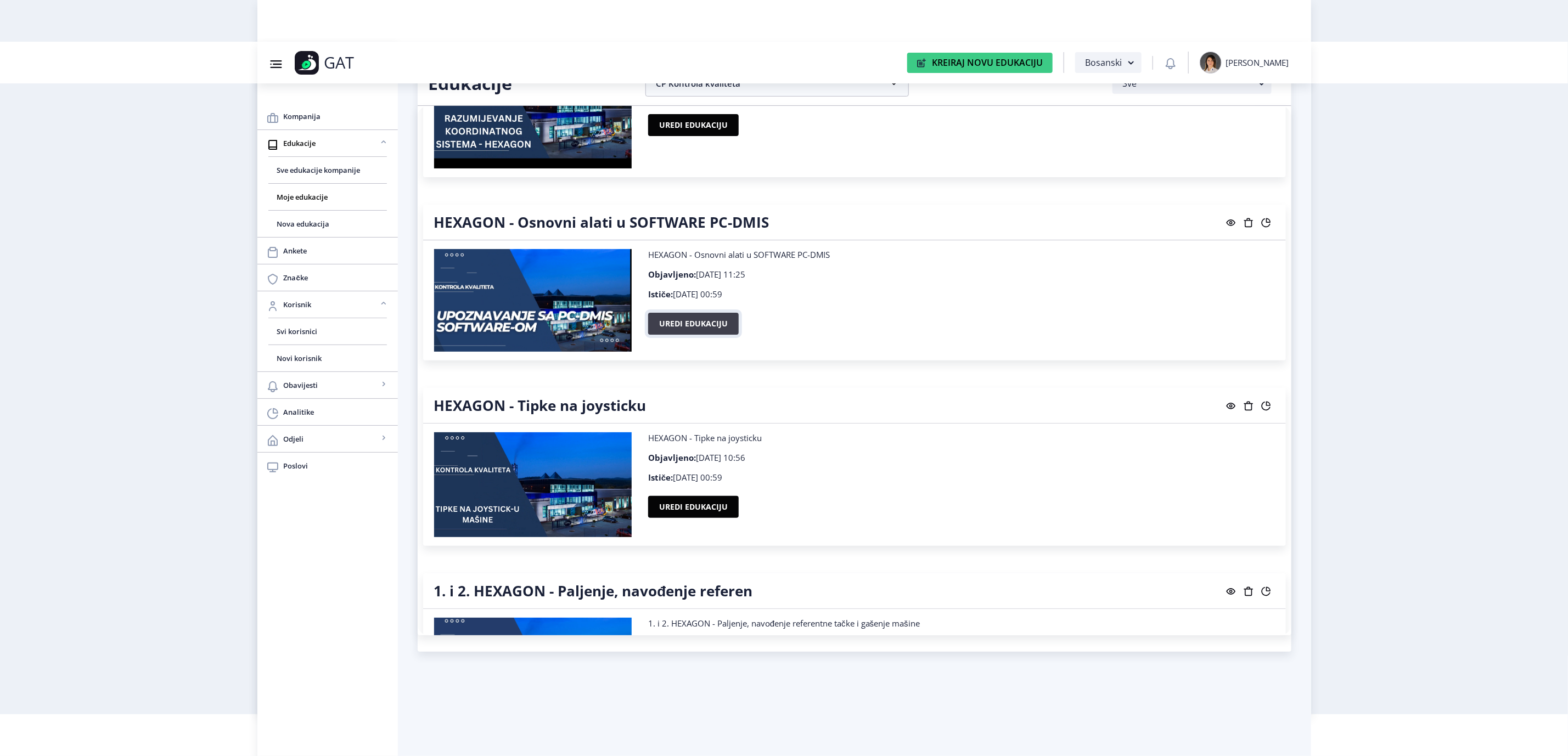
click at [702, 328] on button "Uredi edukaciju" at bounding box center [693, 324] width 91 height 22
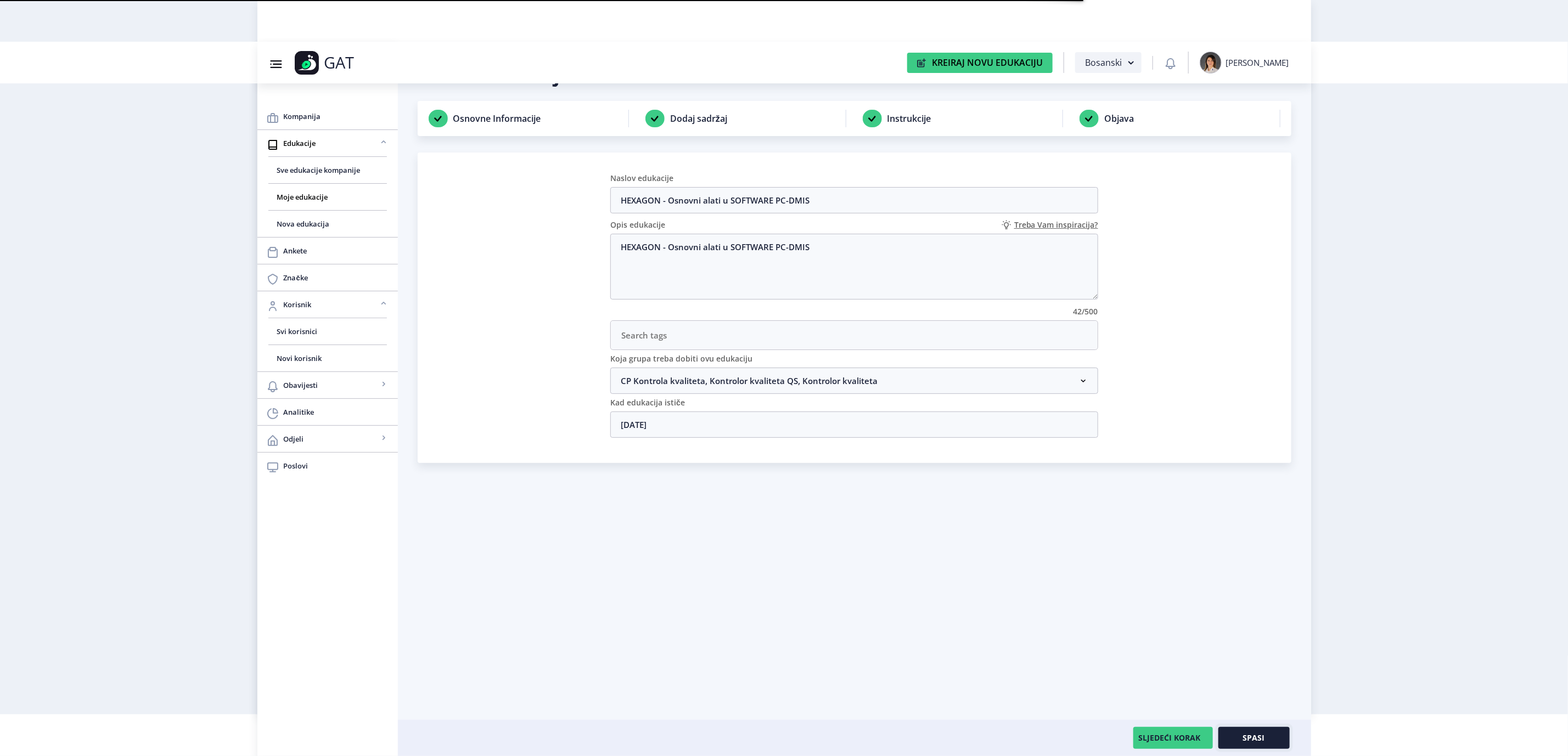
click at [1247, 736] on span "Spasi" at bounding box center [1254, 739] width 22 height 9
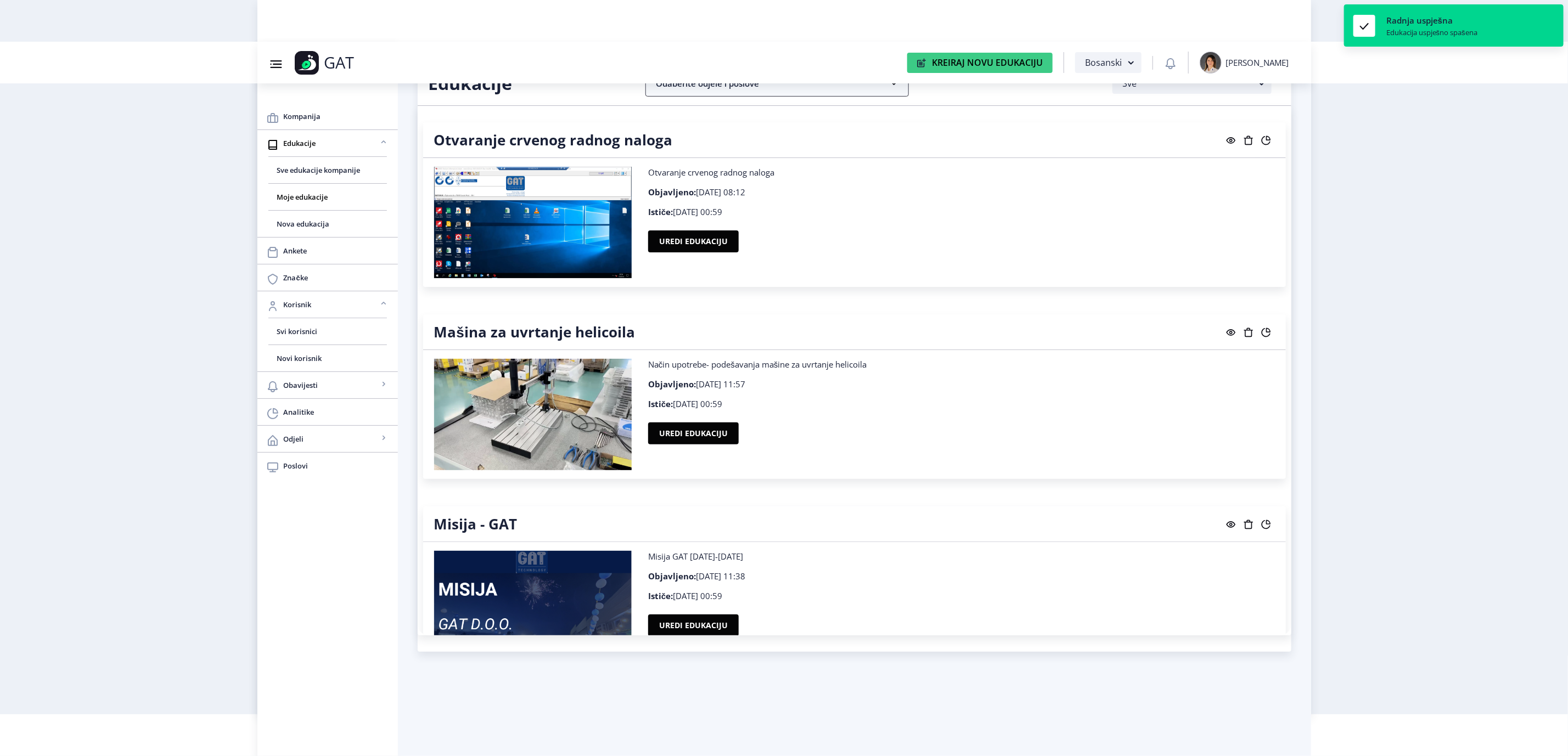
click at [827, 94] on nb-accordion-item-header "Odaberite odjele i poslove" at bounding box center [777, 83] width 263 height 26
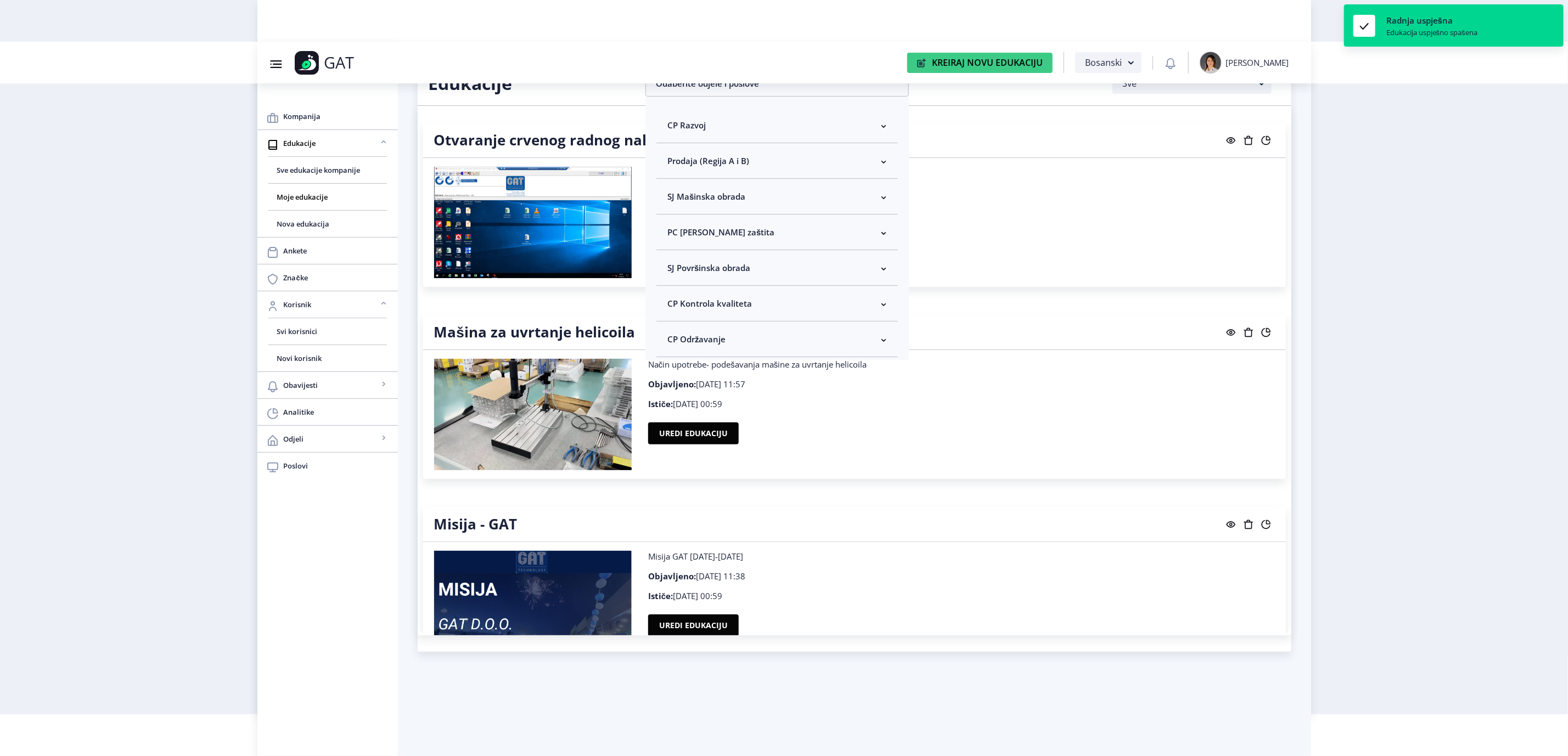
click at [822, 311] on nb-accordion-item-header "CP Kontrola kvaliteta" at bounding box center [777, 303] width 242 height 35
click at [713, 341] on span "Odaberi sve" at bounding box center [708, 342] width 53 height 14
click at [673, 342] on input "Odaberi sve" at bounding box center [672, 342] width 1 height 1
checkbox input "true"
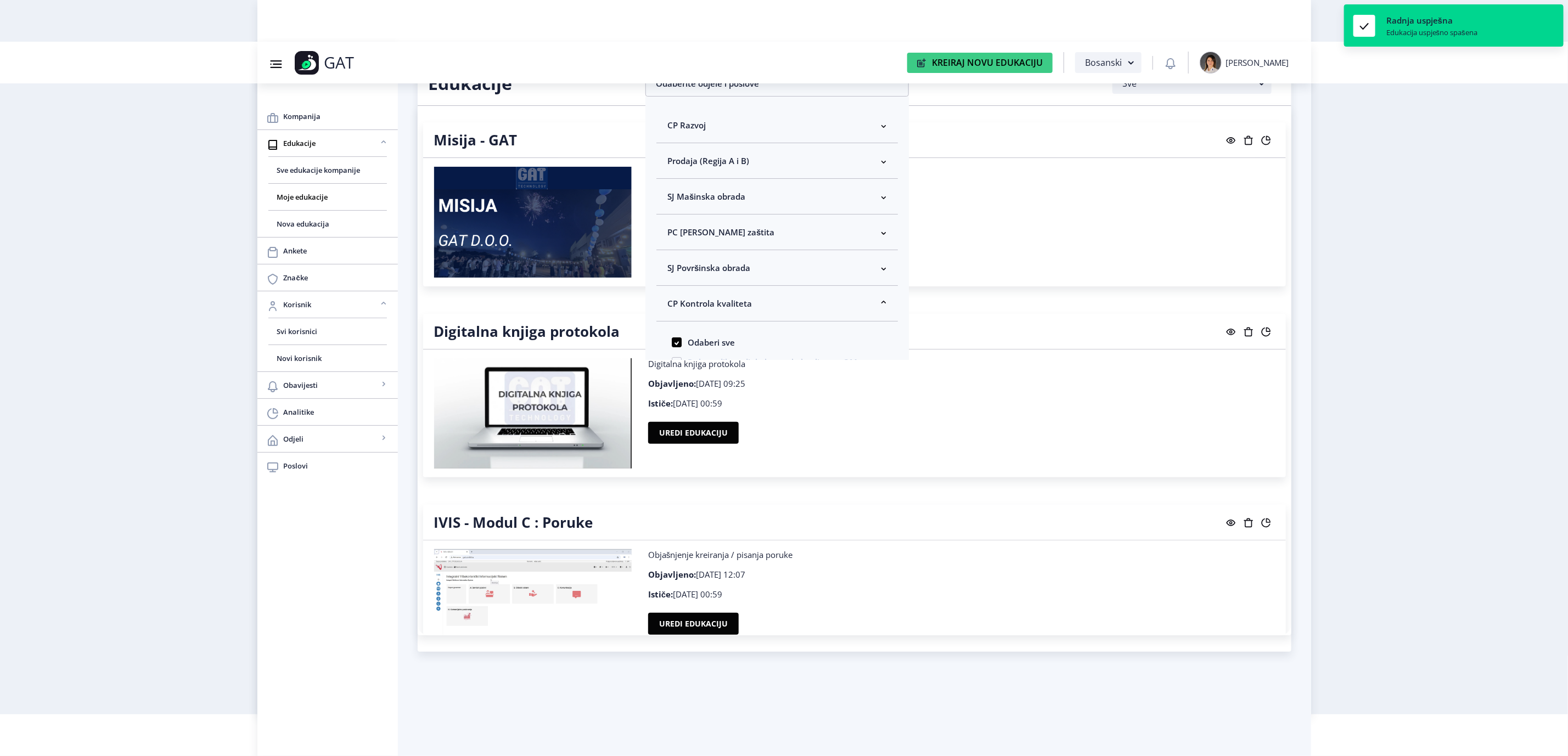
click at [1419, 311] on nb-layout "Group 43@3x Created with Sketch. GAT Kreiraj Novu Edukaciju Bosanski [PERSON_NA…" at bounding box center [784, 336] width 1568 height 756
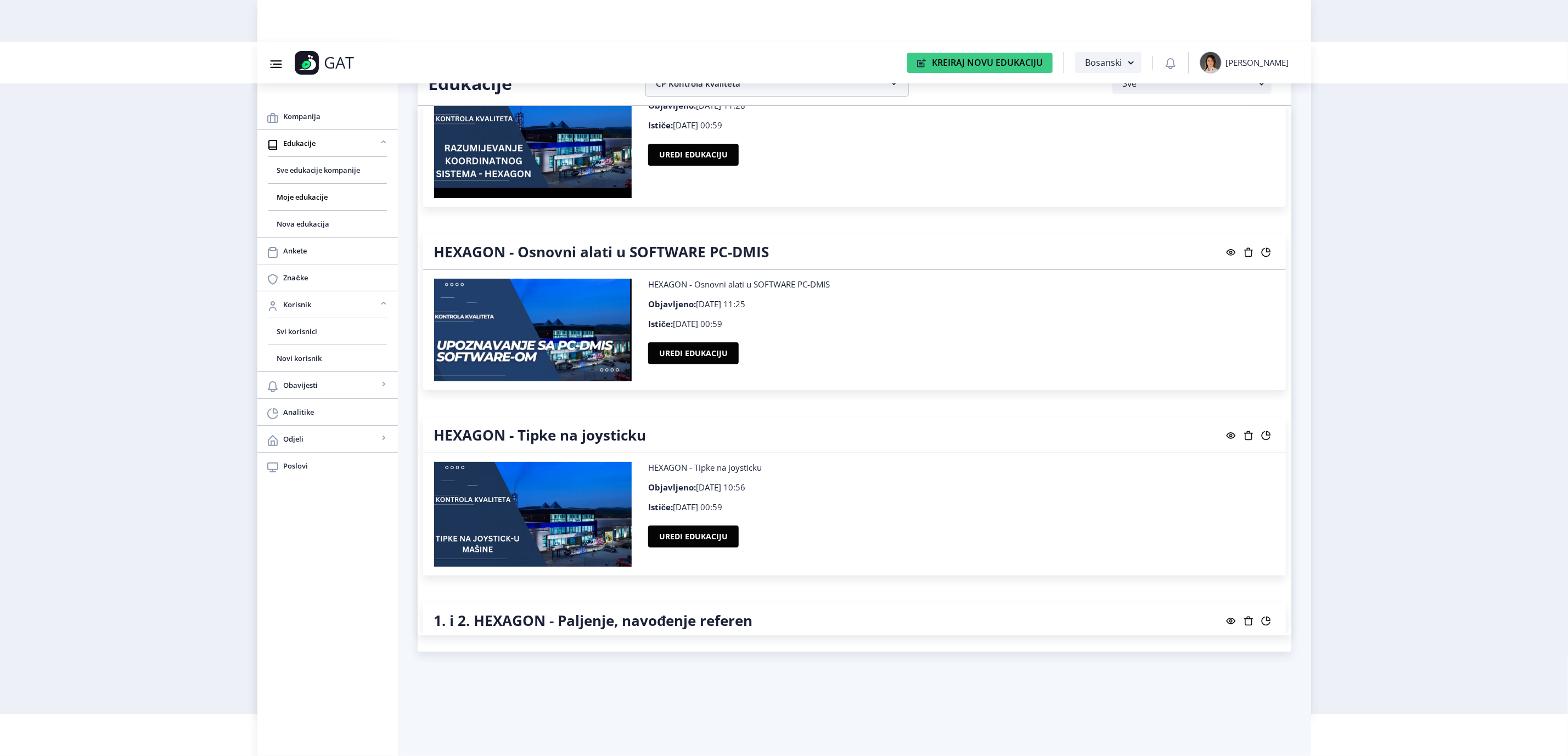
scroll to position [3585, 0]
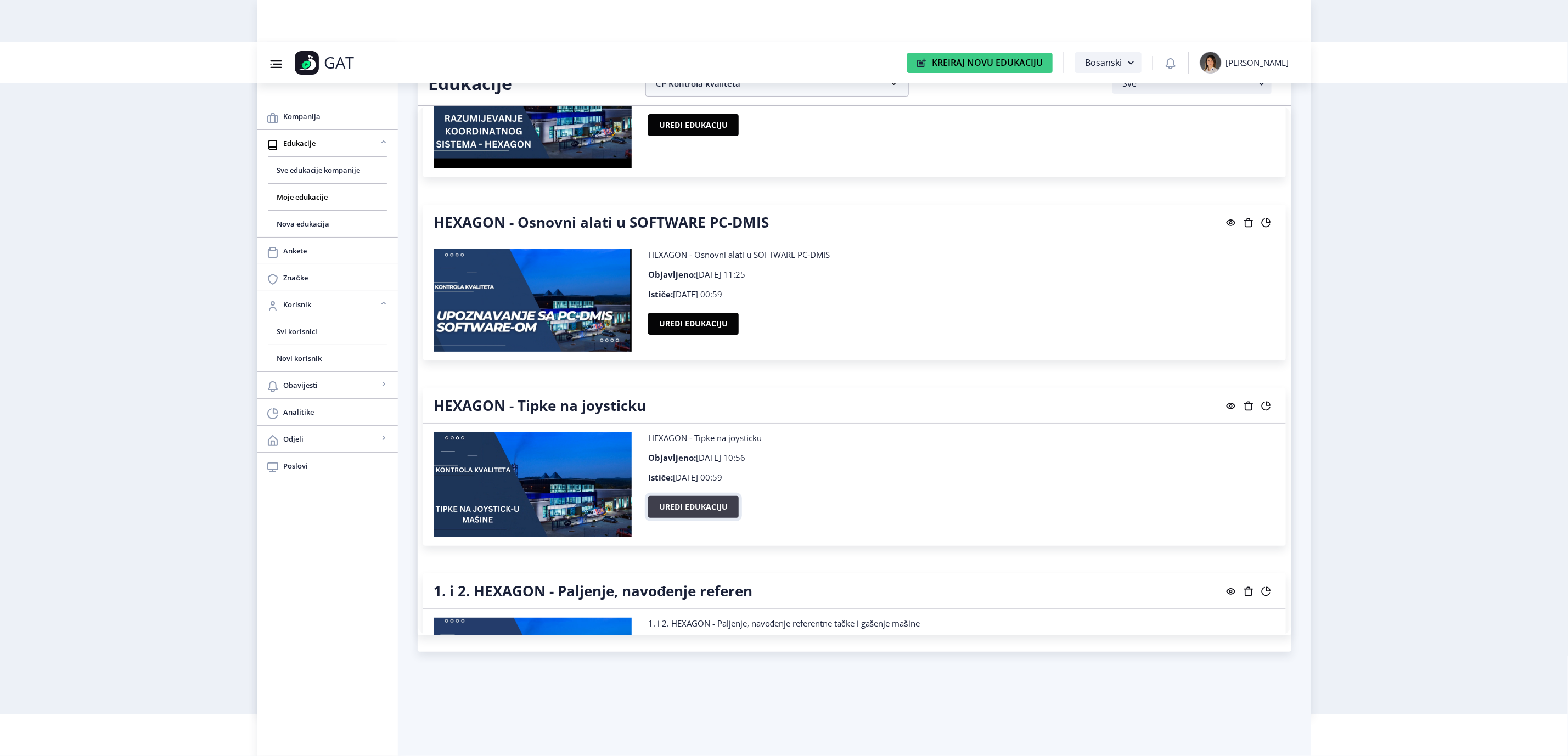
click at [710, 507] on button "Uredi edukaciju" at bounding box center [693, 507] width 91 height 22
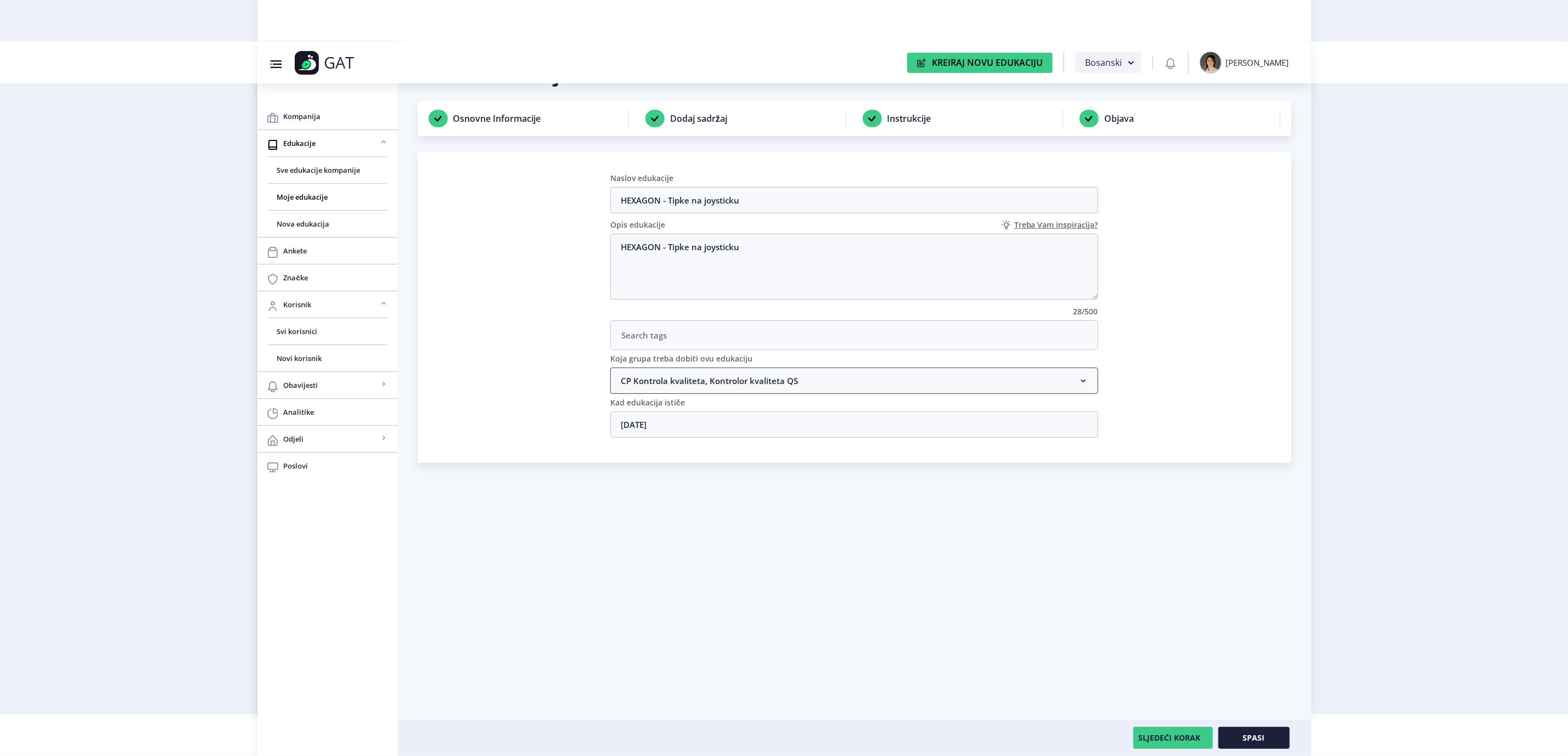
click at [718, 384] on nb-accordion-item-header "CP Kontrola kvaliteta, Kontrolor kvaliteta QS" at bounding box center [854, 380] width 488 height 26
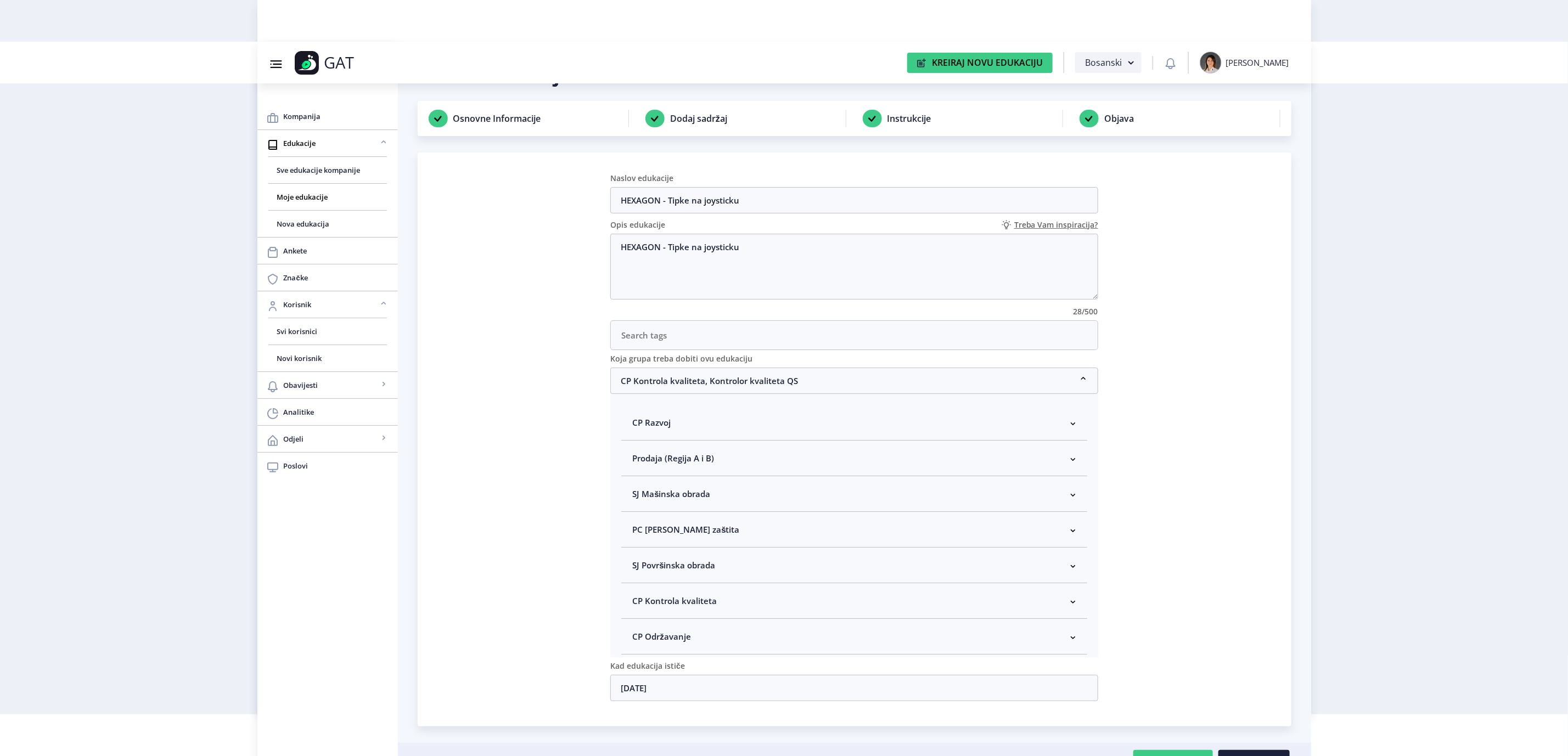
click at [695, 604] on span "CP Kontrola kvaliteta" at bounding box center [674, 601] width 84 height 14
click at [695, 623] on span "Kontrolor kvaliteta" at bounding box center [687, 617] width 81 height 14
click at [637, 614] on input "Kontrolor kvaliteta" at bounding box center [636, 614] width 1 height 1
checkbox input "true"
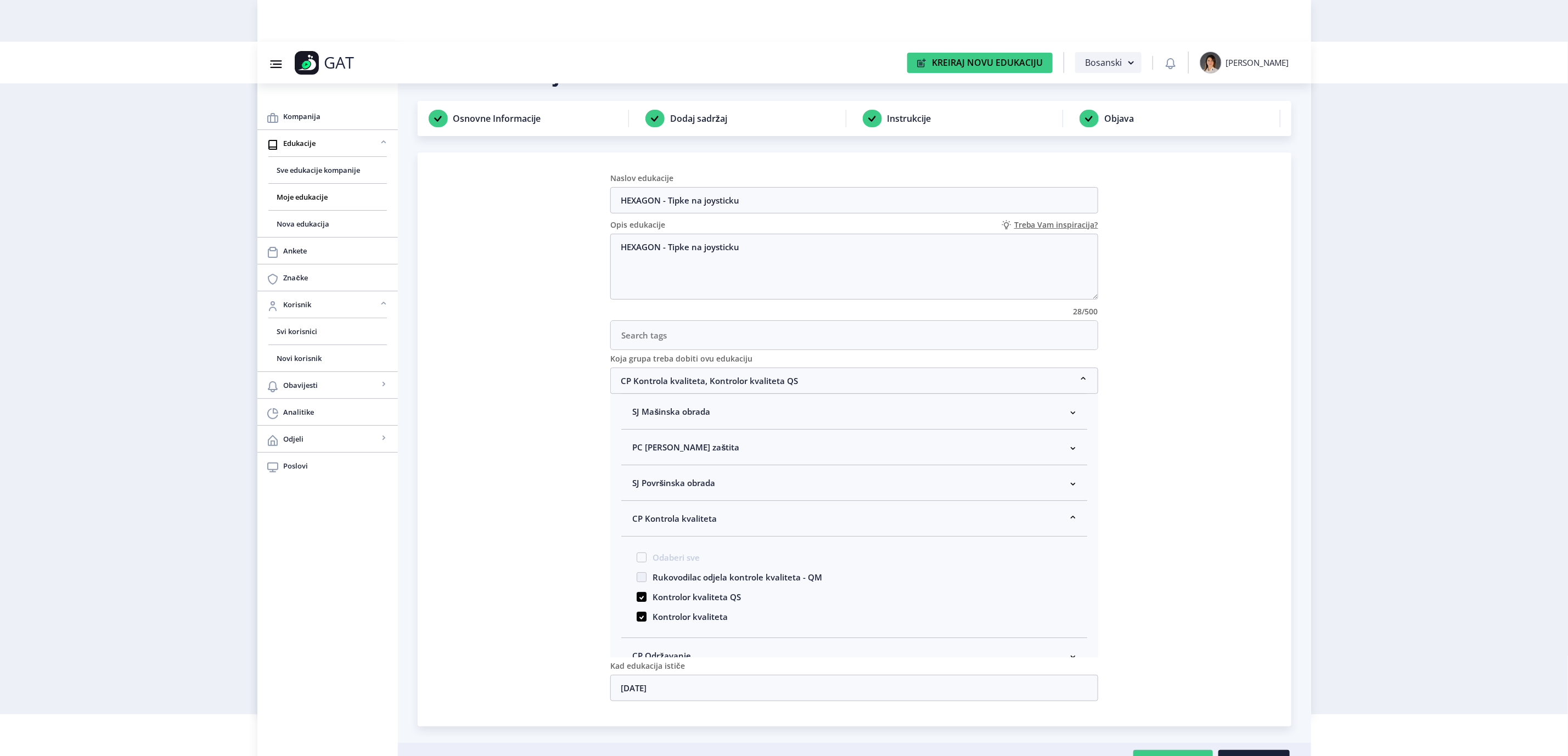
click at [1224, 549] on nb-card "Naslov edukacije HEXAGON - Tipke na joysticku Opis edukacije Treba Vam inspirac…" at bounding box center [854, 440] width 874 height 574
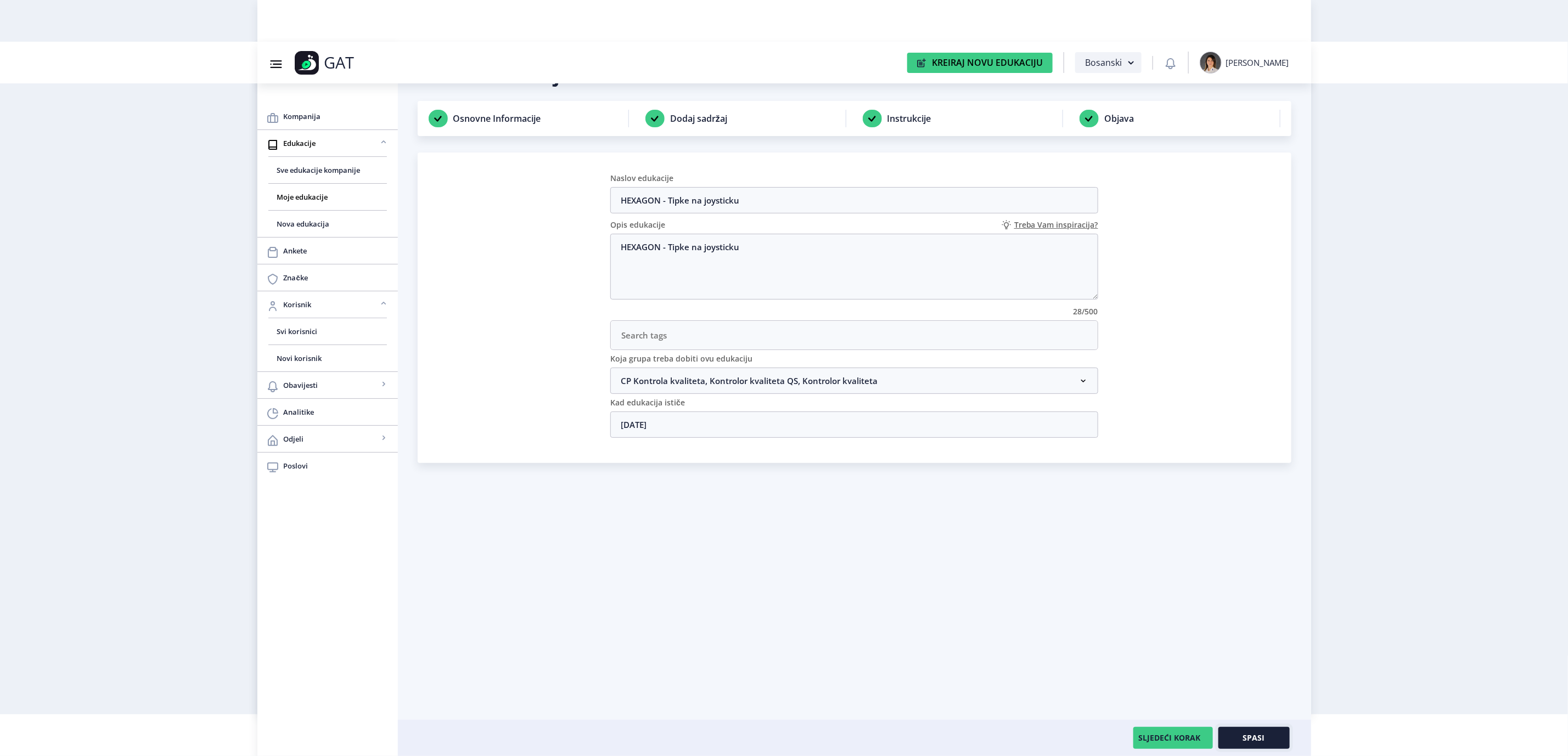
click at [1246, 736] on span "Spasi" at bounding box center [1254, 739] width 22 height 9
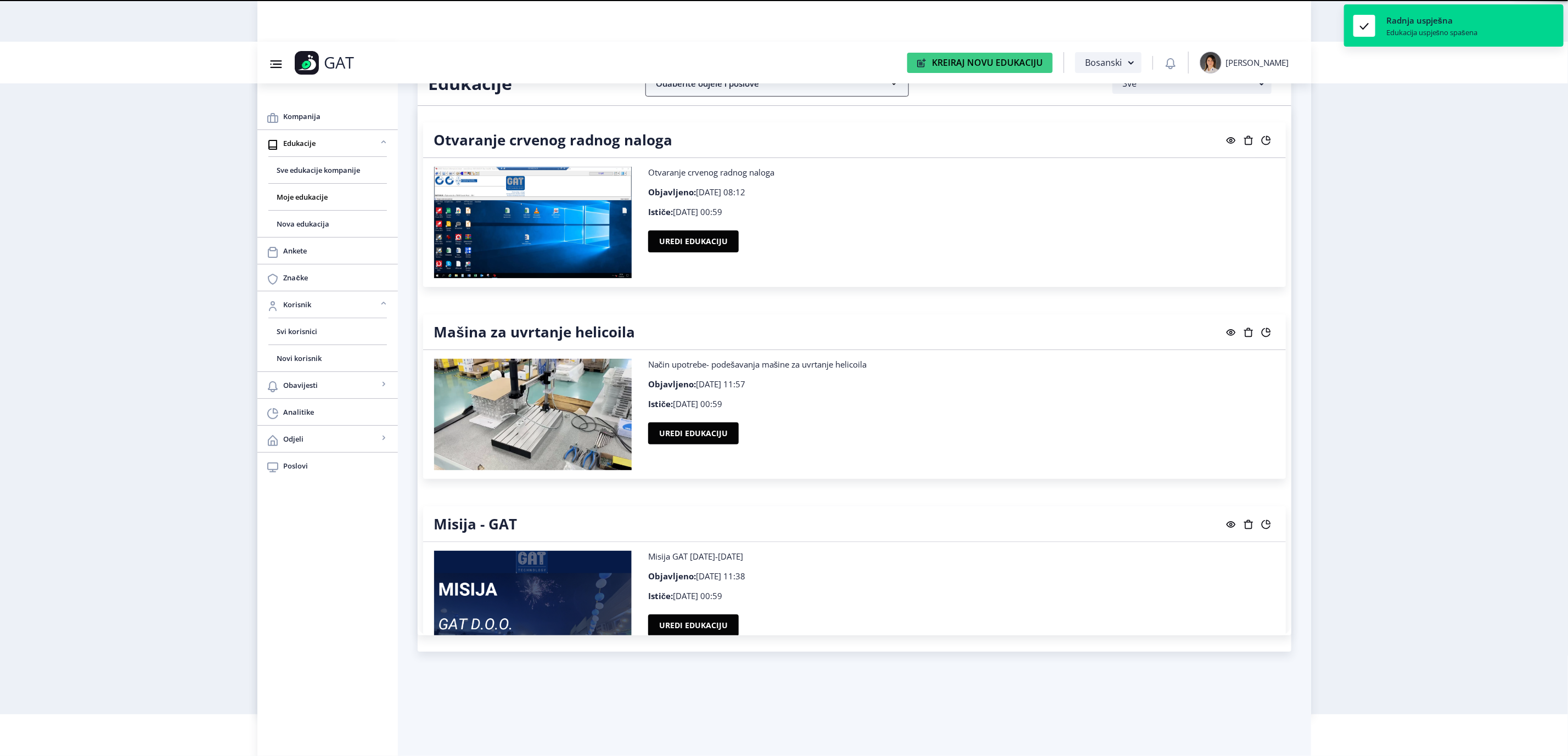
click at [712, 89] on nb-accordion-item-header "Odaberite odjele i poslove" at bounding box center [777, 83] width 263 height 26
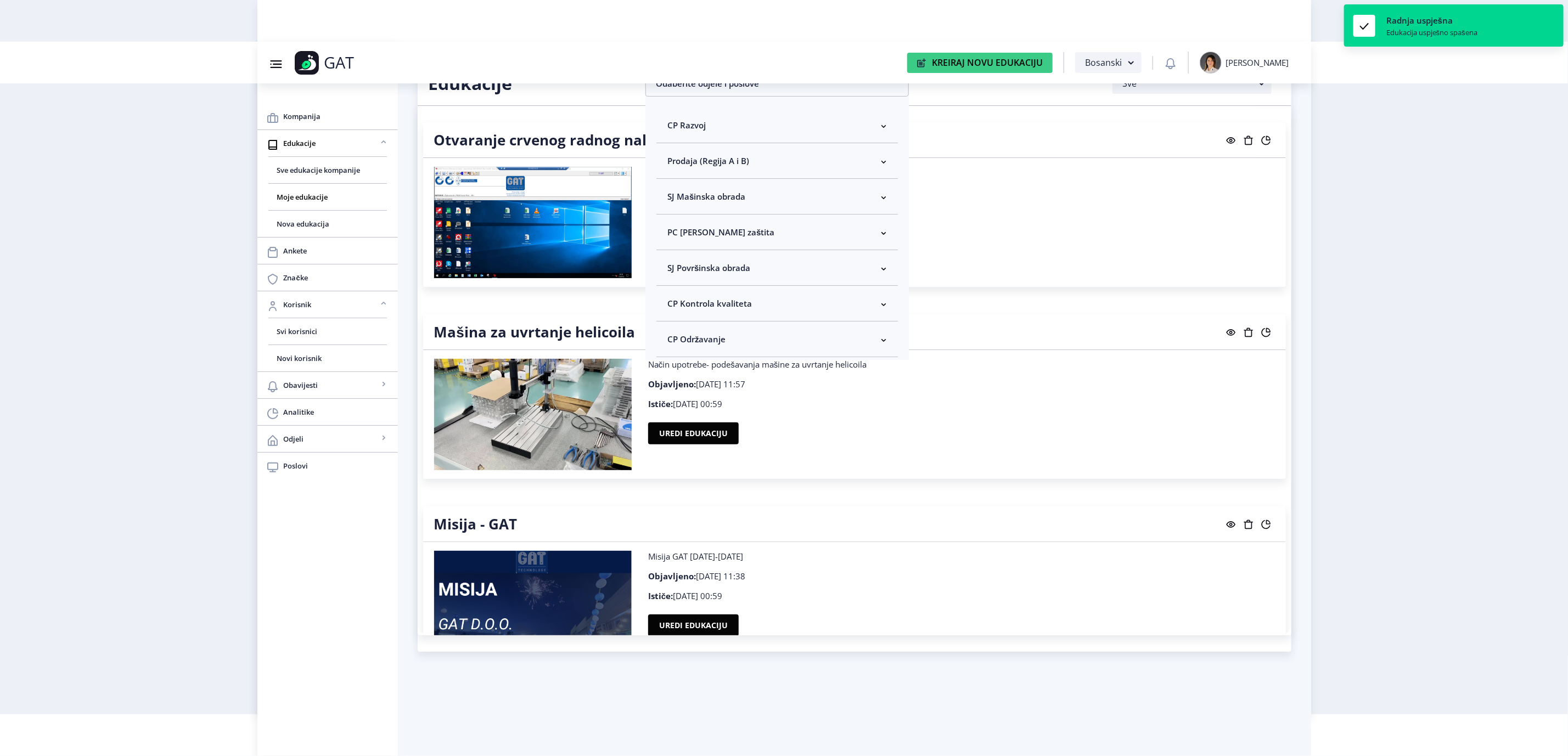
click at [675, 306] on span "CP Kontrola kvaliteta" at bounding box center [709, 303] width 84 height 14
click at [686, 340] on span "Odaberi sve" at bounding box center [708, 342] width 53 height 14
click at [673, 342] on input "Odaberi sve" at bounding box center [672, 342] width 1 height 1
checkbox input "true"
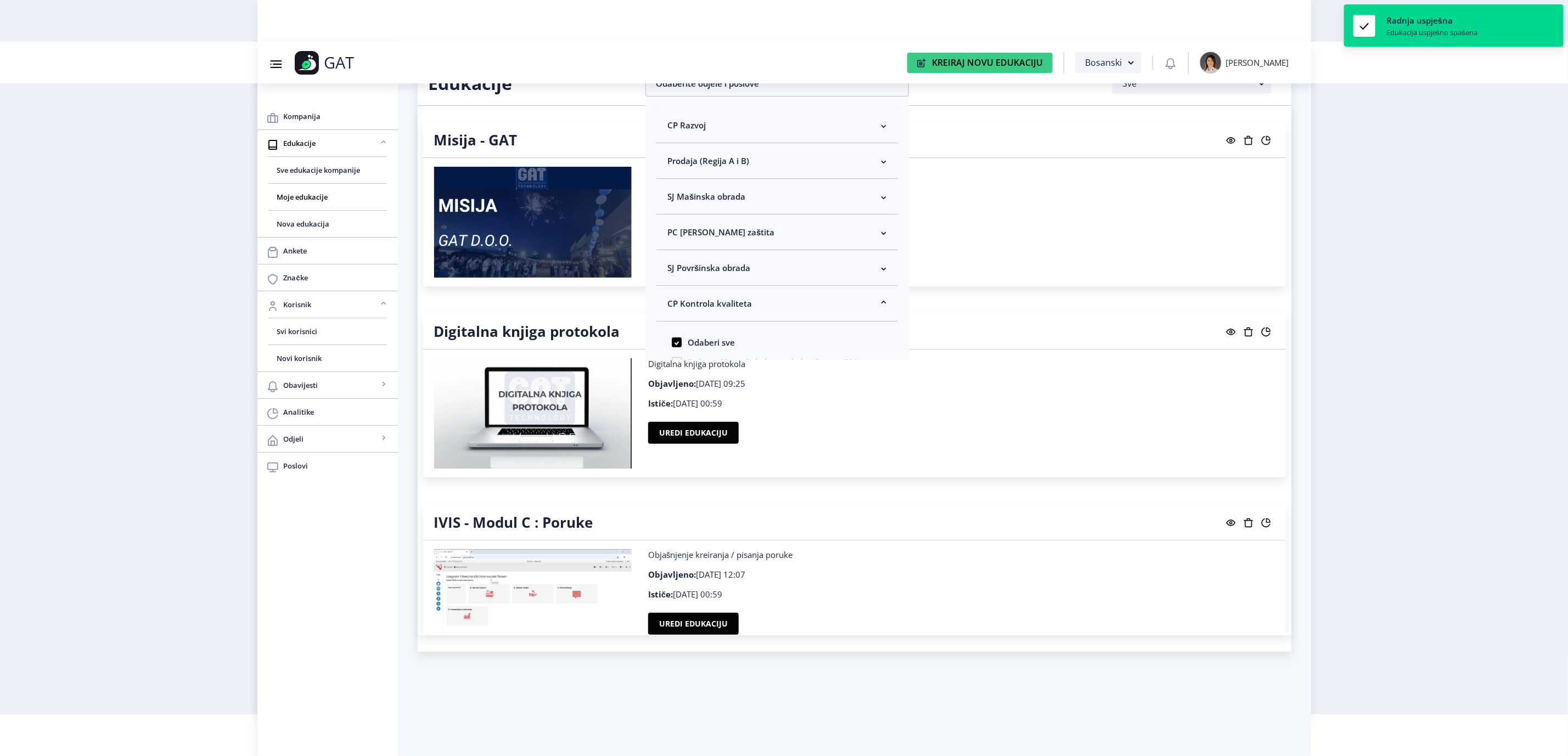
click at [1431, 271] on nb-layout "Group 43@3x Created with Sketch. GAT Kreiraj Novu Edukaciju Bosanski [PERSON_NA…" at bounding box center [784, 336] width 1568 height 756
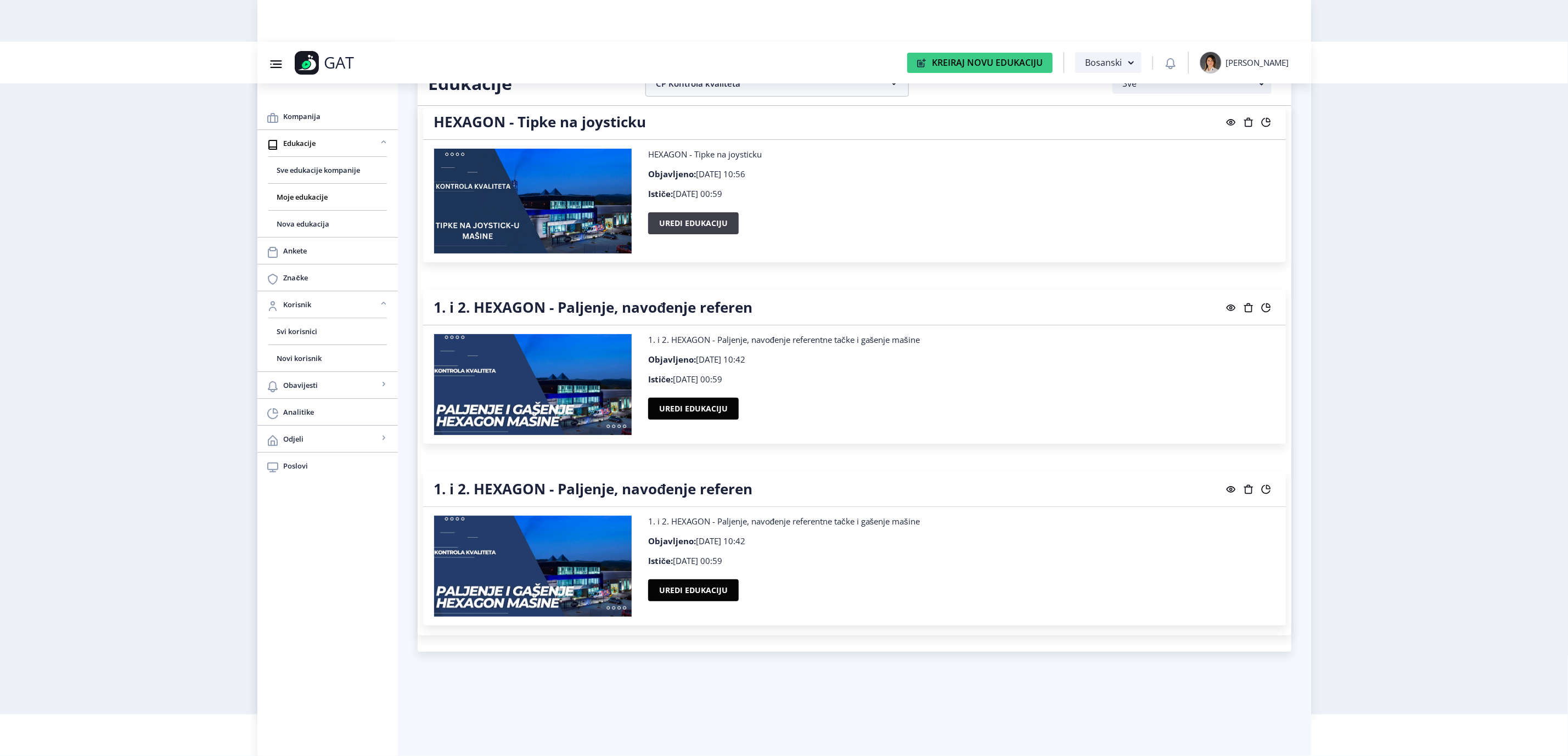
scroll to position [3870, 0]
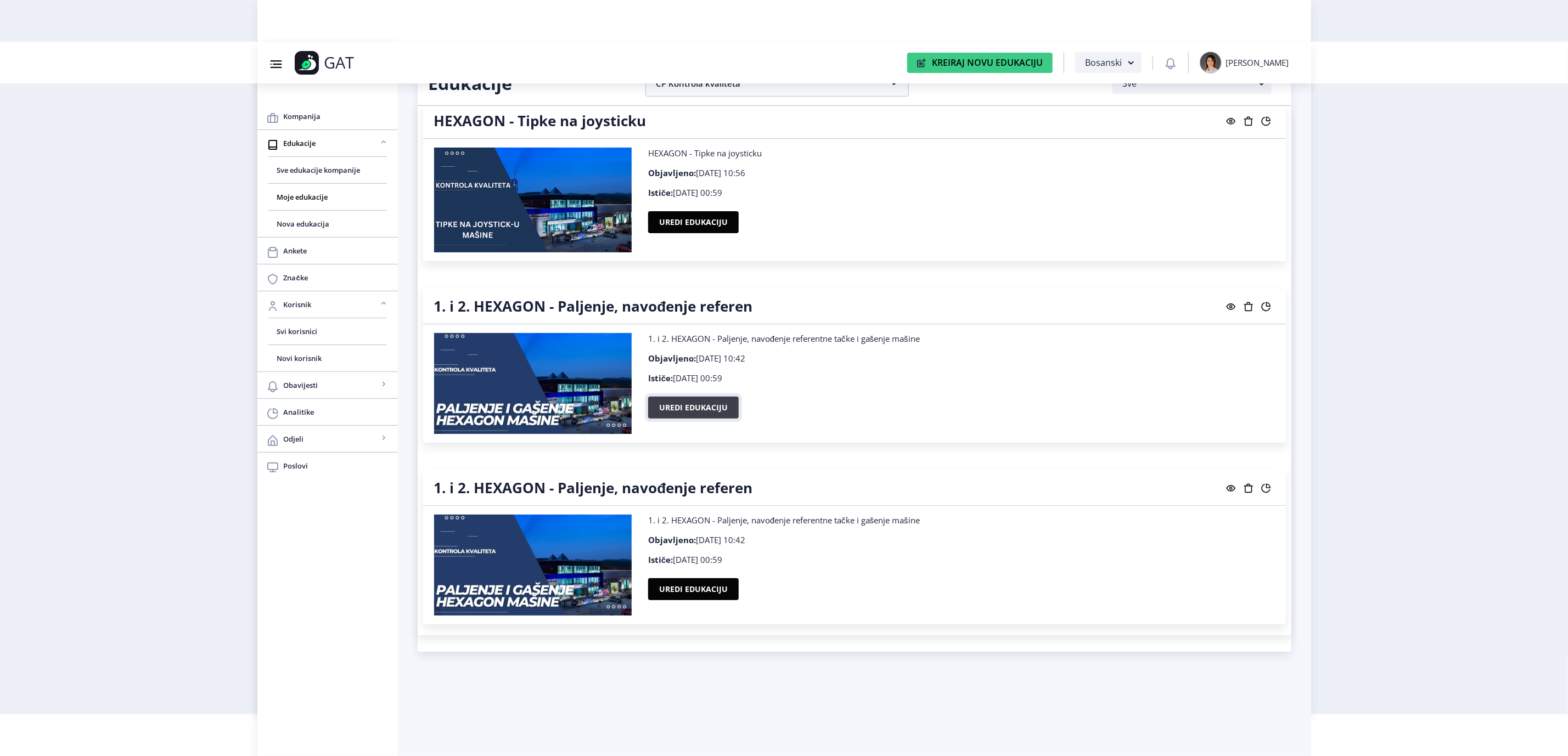
click at [657, 407] on button "Uredi edukaciju" at bounding box center [693, 407] width 91 height 22
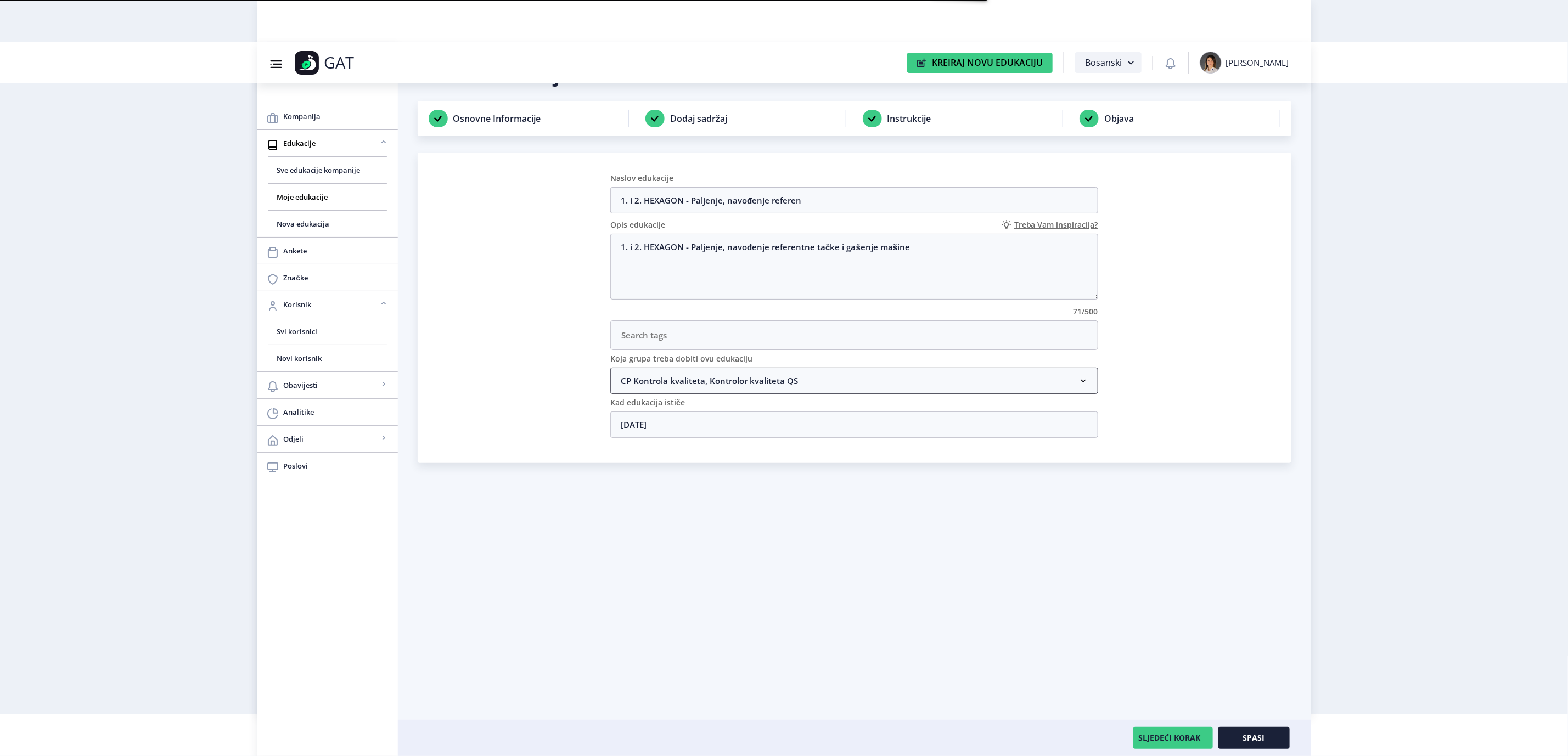
click at [664, 383] on nb-accordion-item-header "CP Kontrola kvaliteta, Kontrolor kvaliteta QS" at bounding box center [854, 380] width 488 height 26
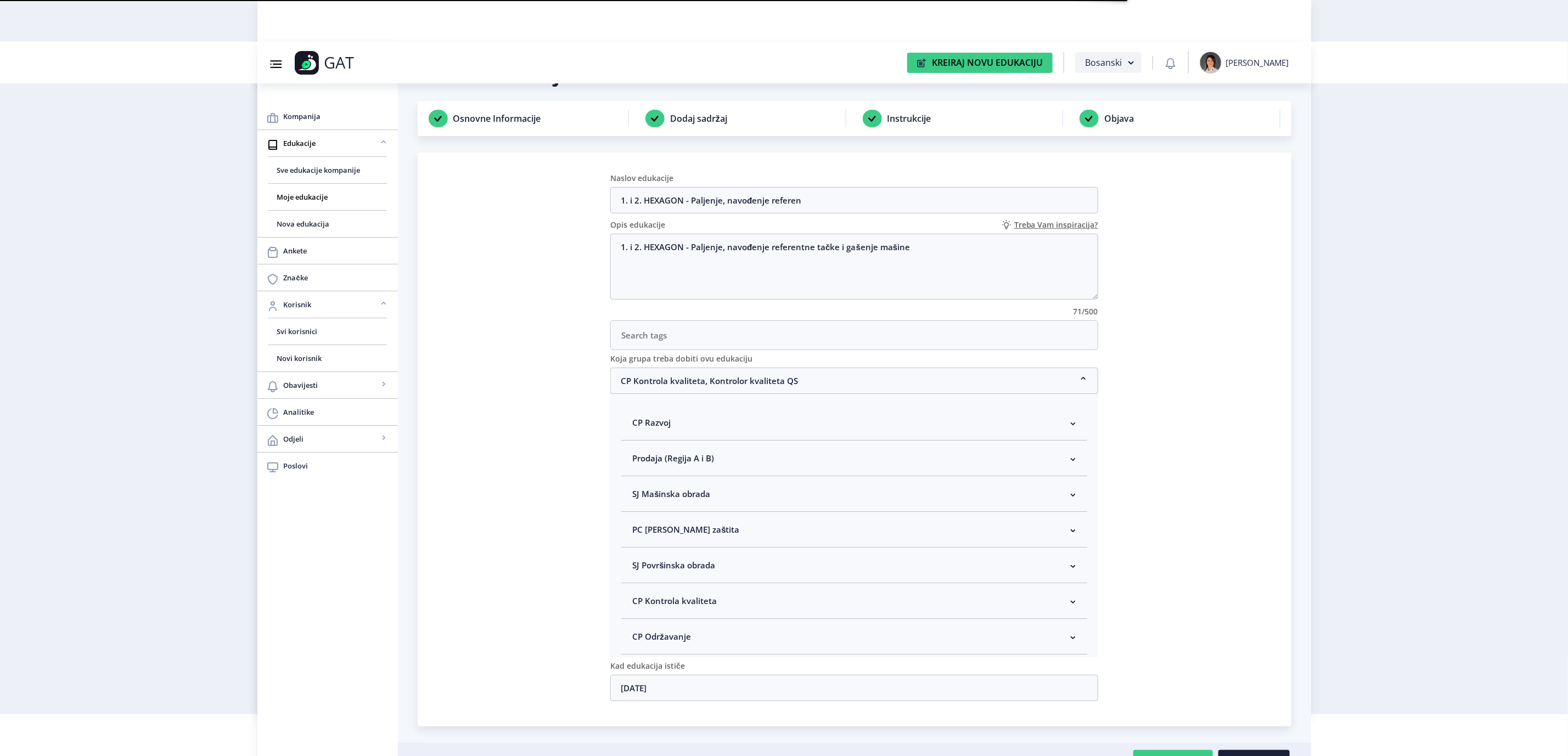
click at [685, 613] on nb-accordion-item-header "CP Kontrola kvaliteta" at bounding box center [854, 600] width 466 height 35
click at [693, 623] on span "Kontrolor kvaliteta" at bounding box center [687, 617] width 81 height 14
click at [637, 614] on input "Kontrolor kvaliteta" at bounding box center [636, 614] width 1 height 1
checkbox input "true"
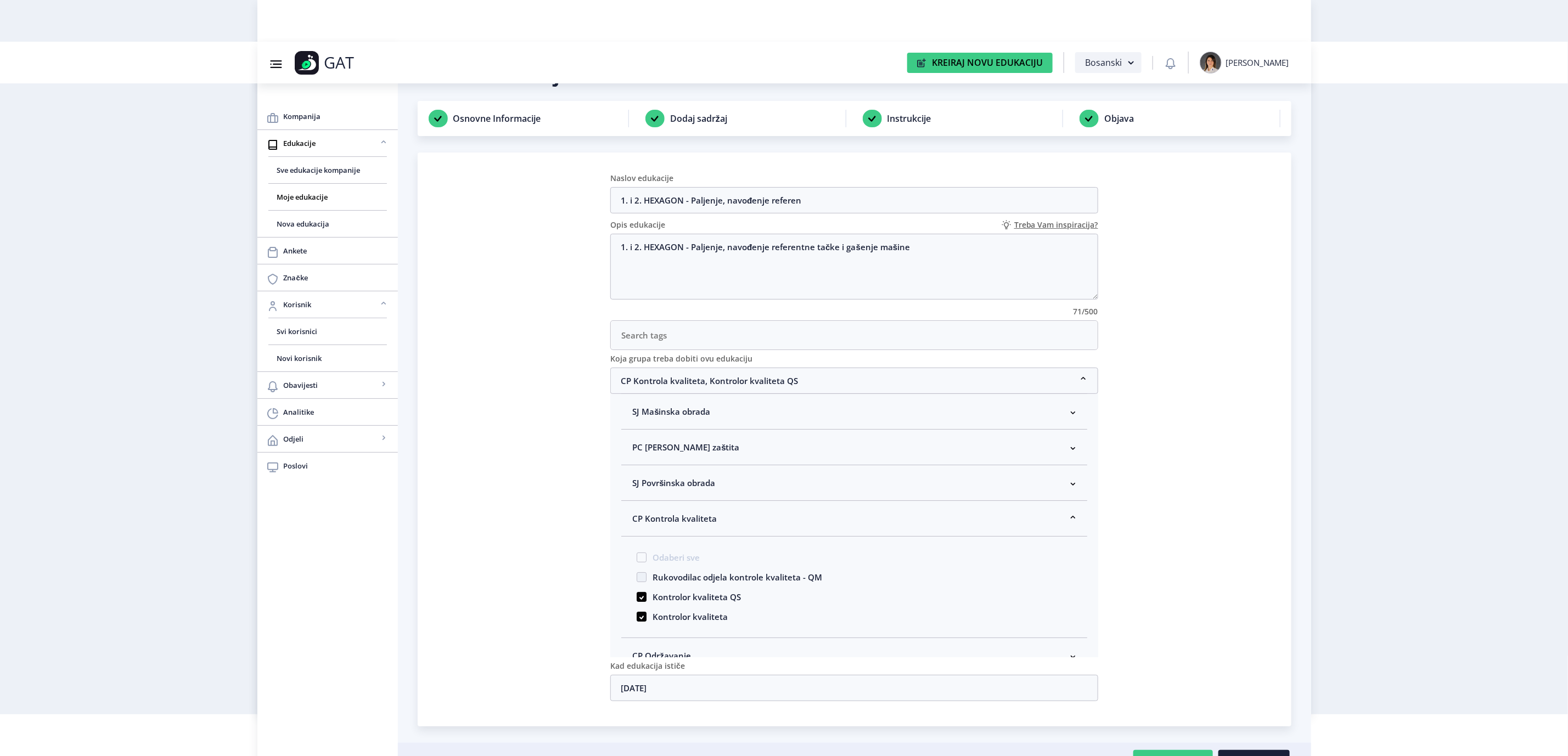
click at [1195, 518] on nb-card "Naslov edukacije 1. i 2. HEXAGON - Paljenje, navođenje referen Opis edukacije T…" at bounding box center [854, 440] width 874 height 574
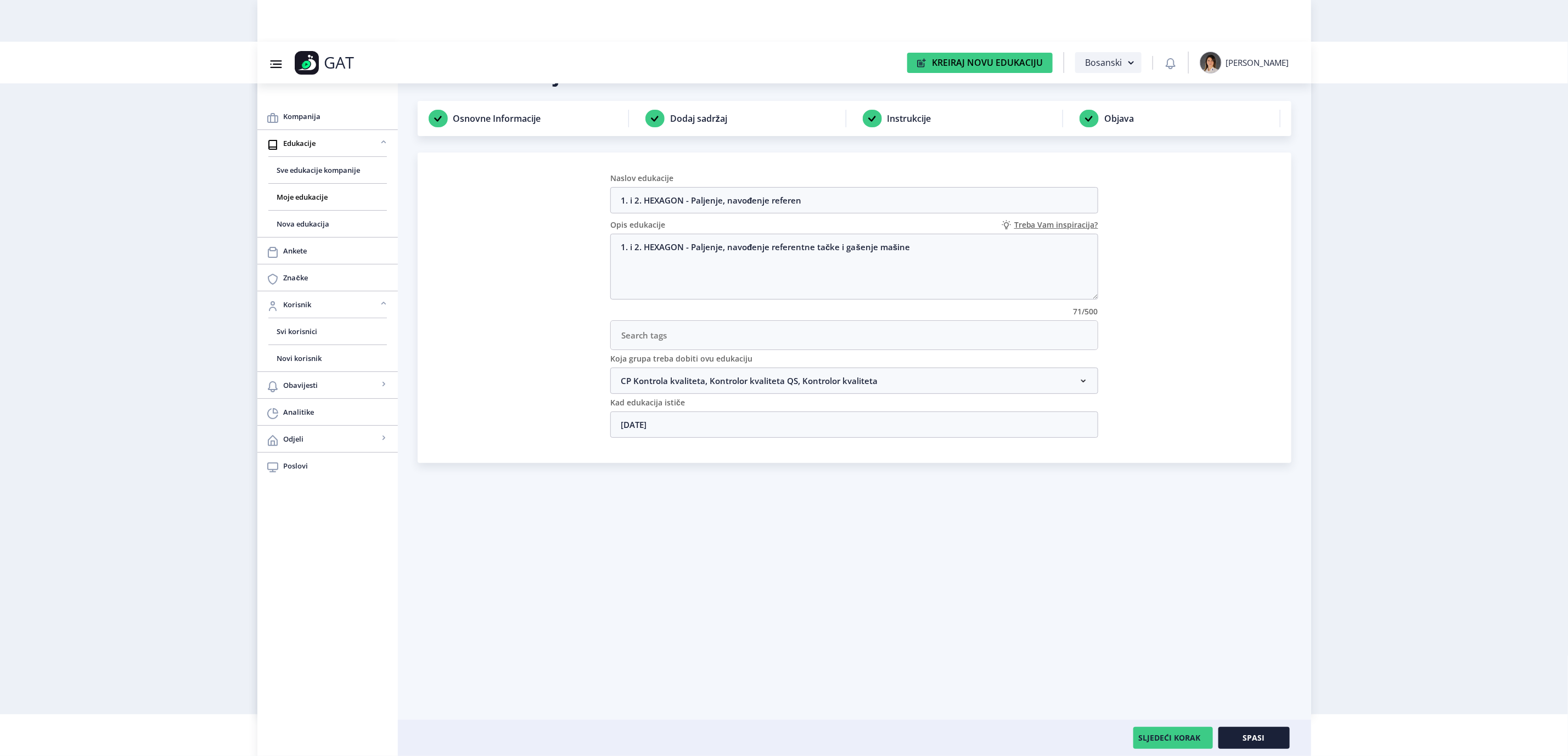
scroll to position [0, 0]
click at [1237, 738] on button "Spasi" at bounding box center [1254, 738] width 72 height 22
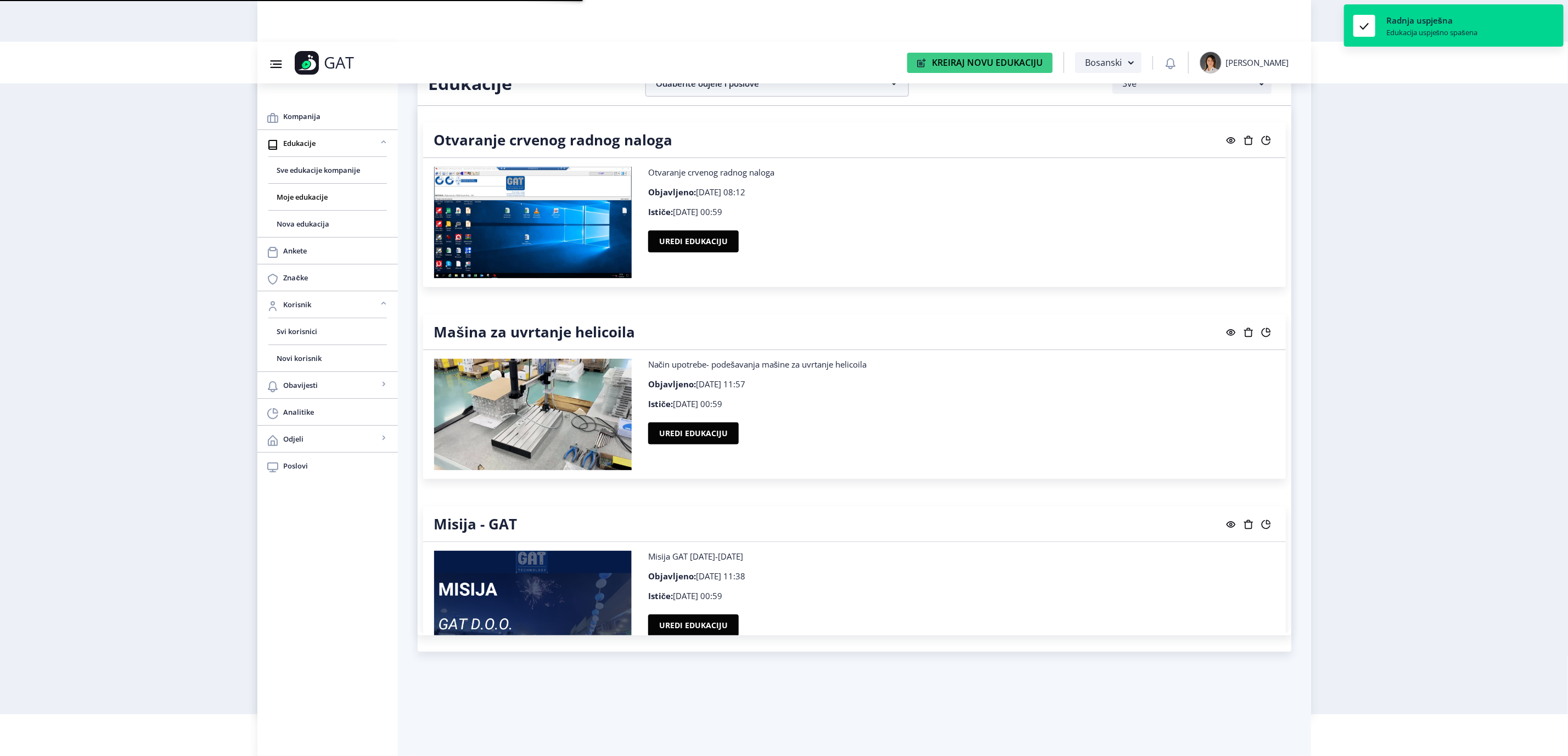
click at [702, 83] on nav "Group 43@3x Created with Sketch. GAT Kreiraj Novu Edukaciju Bosanski [PERSON_NA…" at bounding box center [784, 62] width 1054 height 42
click at [760, 89] on nb-accordion-item-header "Odaberite odjele i poslove" at bounding box center [777, 83] width 263 height 26
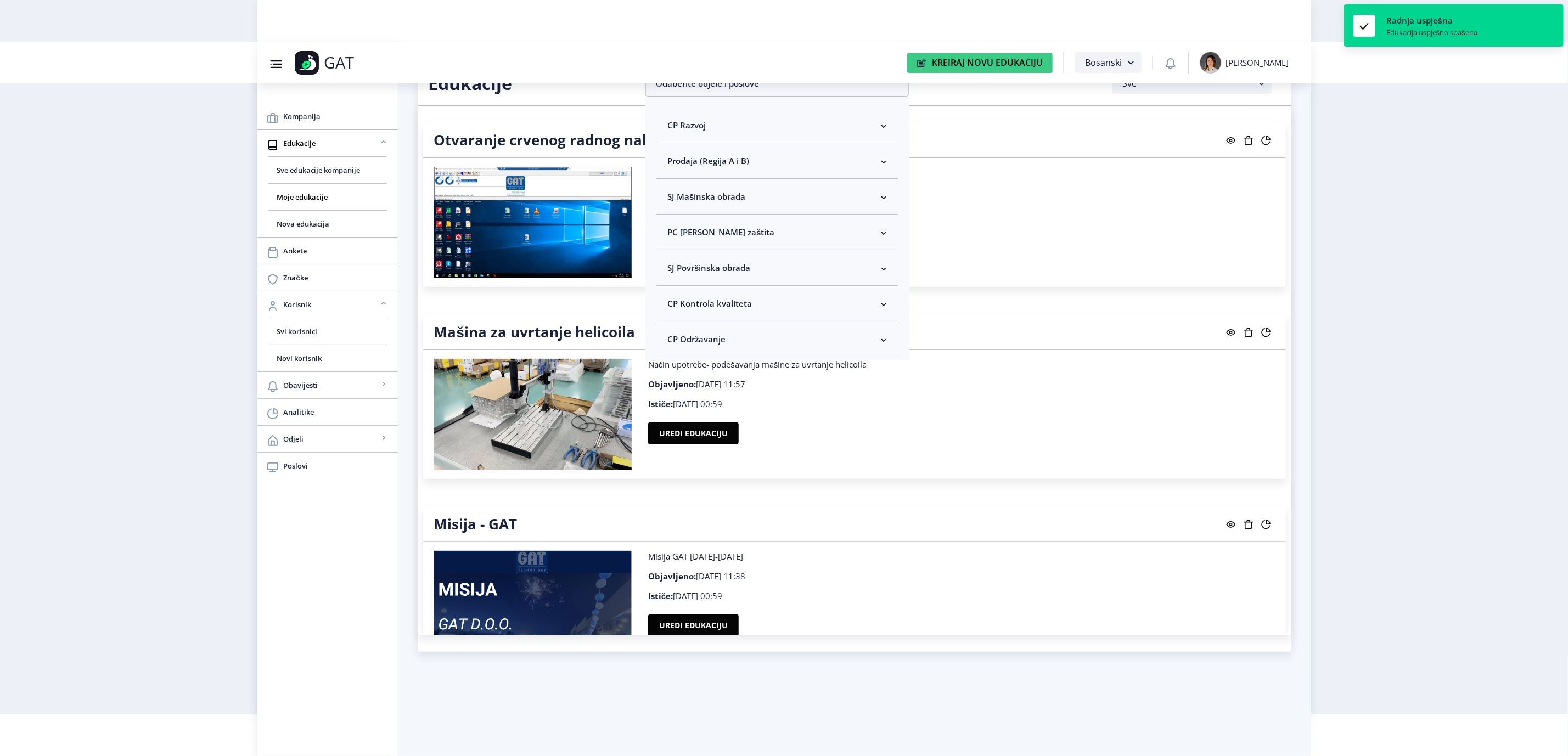
click at [750, 297] on span "CP Kontrola kvaliteta" at bounding box center [709, 303] width 84 height 14
click at [706, 343] on span "Odaberi sve" at bounding box center [708, 342] width 53 height 14
click at [673, 343] on input "Odaberi sve" at bounding box center [672, 342] width 1 height 1
checkbox input "true"
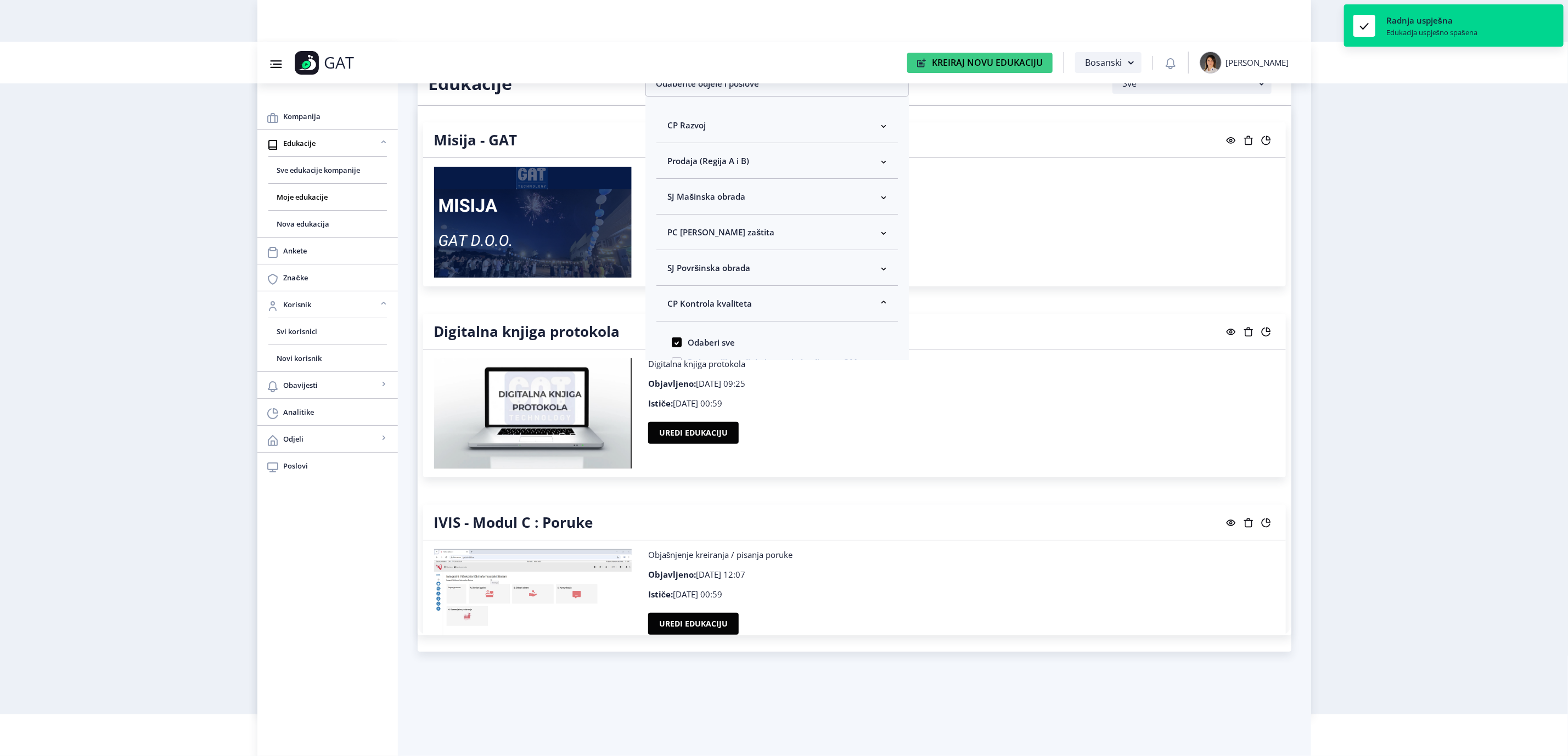
click at [1377, 348] on nb-layout "Group 43@3x Created with Sketch. GAT Kreiraj Novu Edukaciju Bosanski [PERSON_NA…" at bounding box center [784, 336] width 1568 height 756
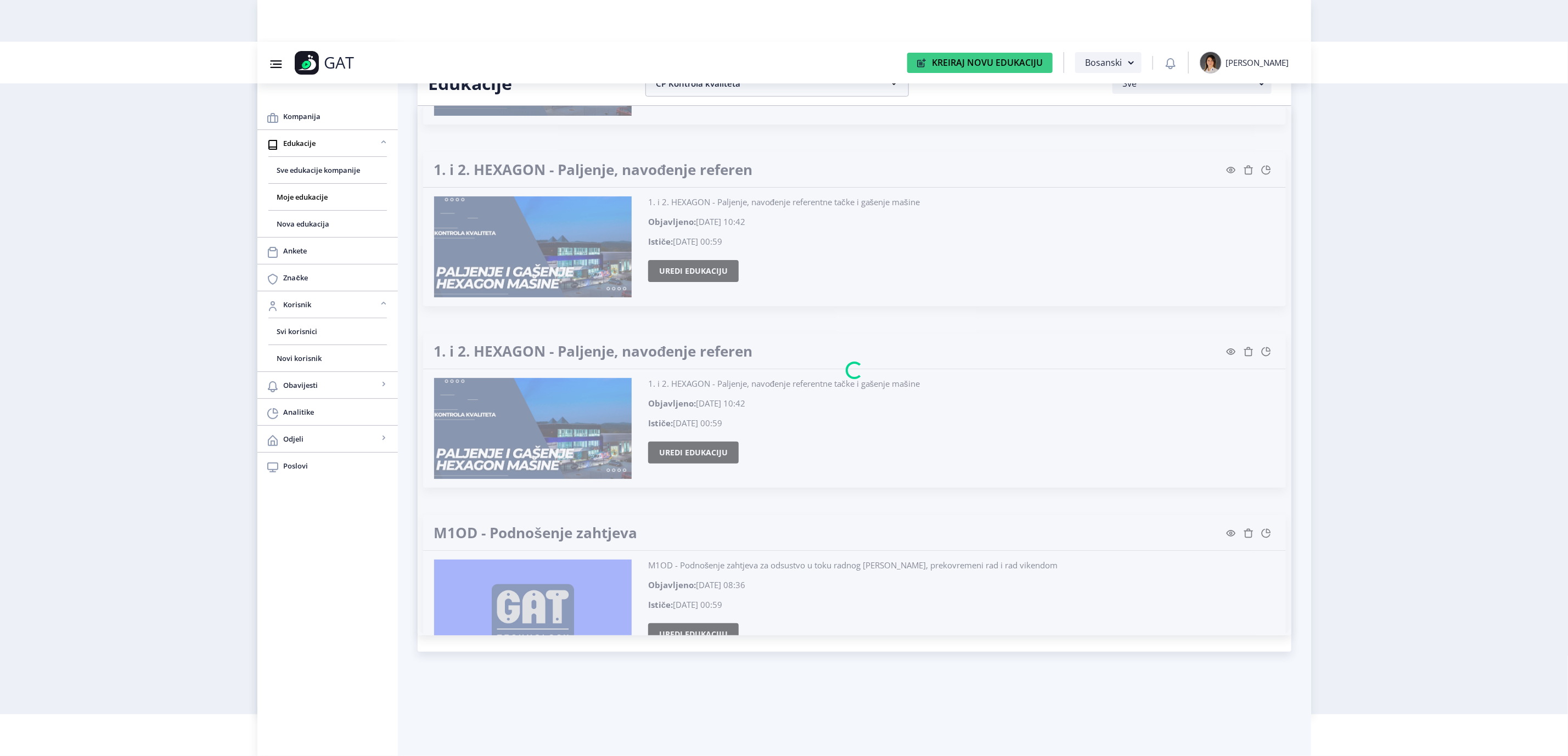
scroll to position [4034, 0]
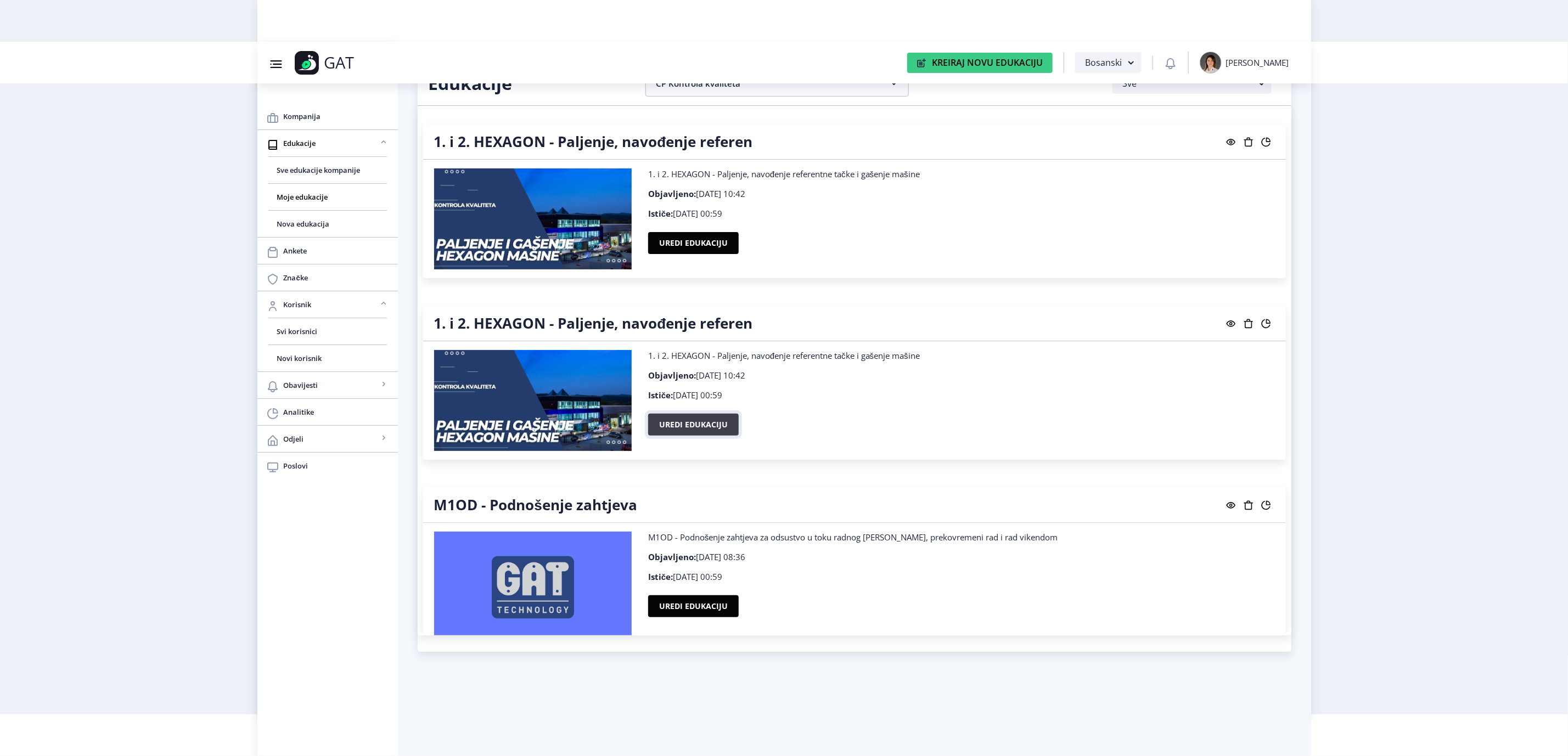
click at [695, 426] on button "Uredi edukaciju" at bounding box center [693, 425] width 91 height 22
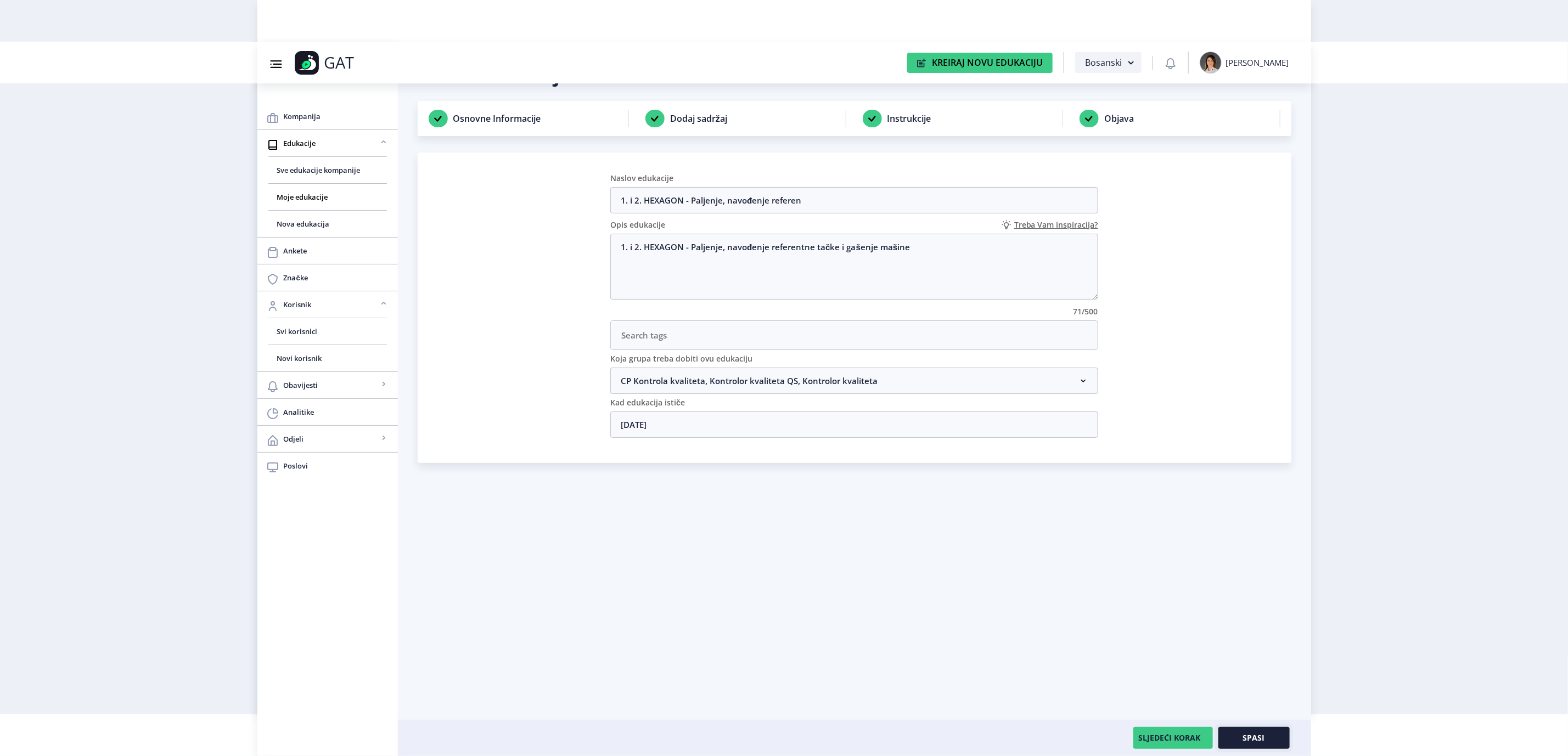
click at [1248, 742] on span "Spasi" at bounding box center [1254, 739] width 22 height 9
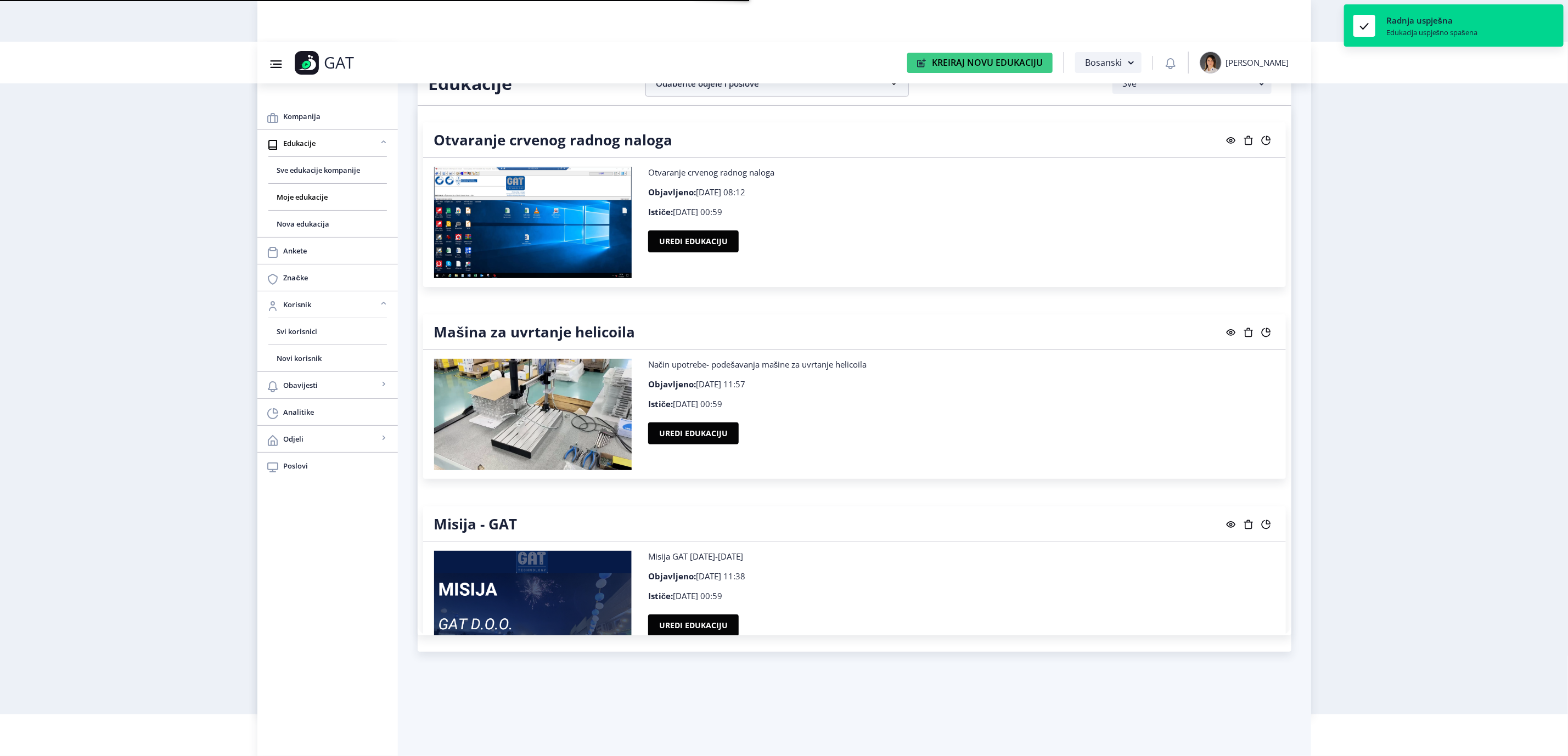
click at [684, 79] on nav "Group 43@3x Created with Sketch. GAT Kreiraj Novu Edukaciju Bosanski [PERSON_NA…" at bounding box center [784, 62] width 1054 height 42
click at [684, 90] on nb-accordion-item-header "Odaberite odjele i poslove" at bounding box center [777, 83] width 263 height 26
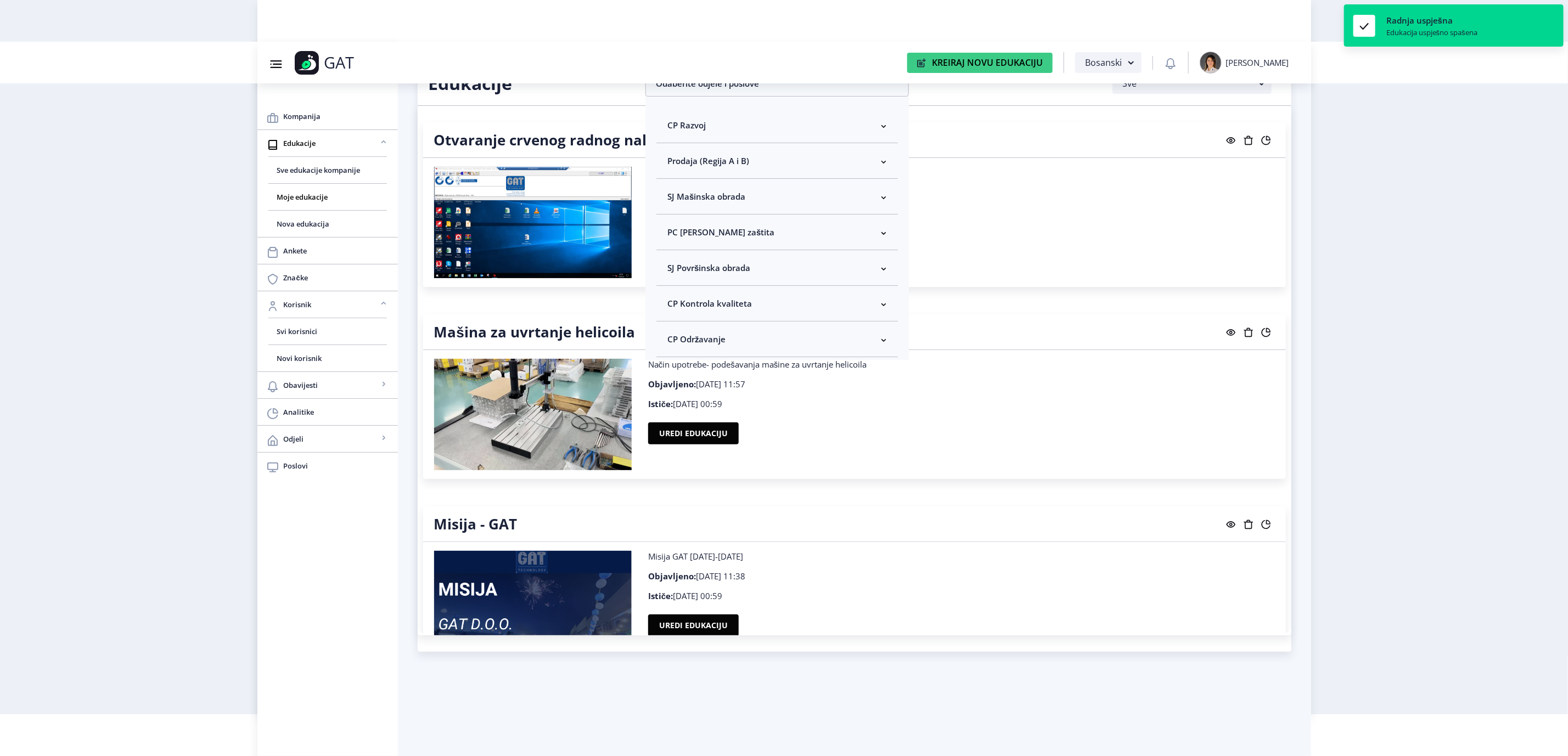
click at [669, 311] on span "CP Kontrola kvaliteta" at bounding box center [709, 303] width 84 height 14
click at [673, 347] on span at bounding box center [676, 342] width 10 height 10
click at [673, 343] on input "Odaberi sve" at bounding box center [672, 342] width 1 height 1
checkbox input "true"
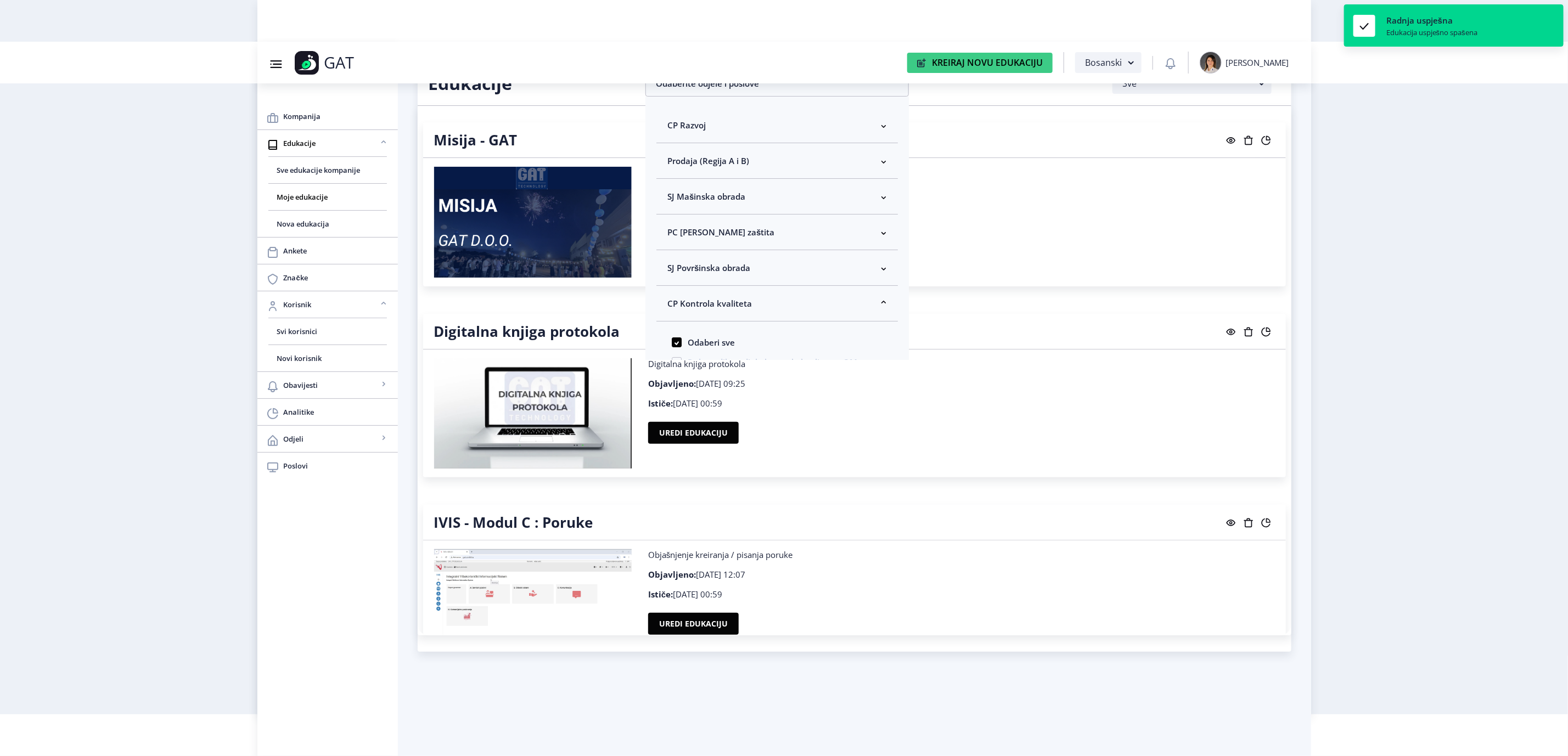
drag, startPoint x: 1439, startPoint y: 396, endPoint x: 1393, endPoint y: 394, distance: 46.0
click at [1439, 394] on nb-layout "Group 43@3x Created with Sketch. GAT Kreiraj Novu Edukaciju Bosanski [PERSON_NA…" at bounding box center [784, 336] width 1568 height 756
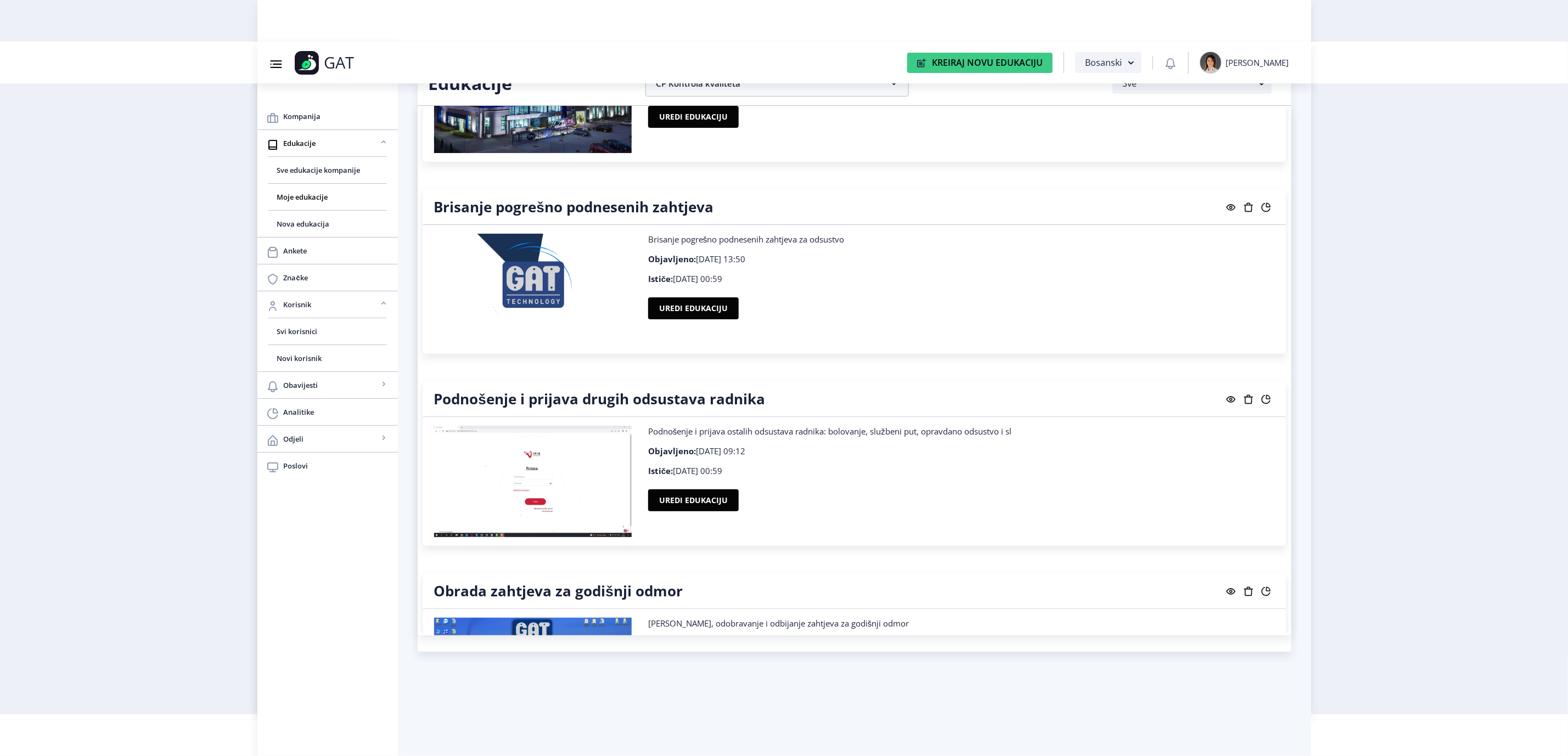
scroll to position [4714, 0]
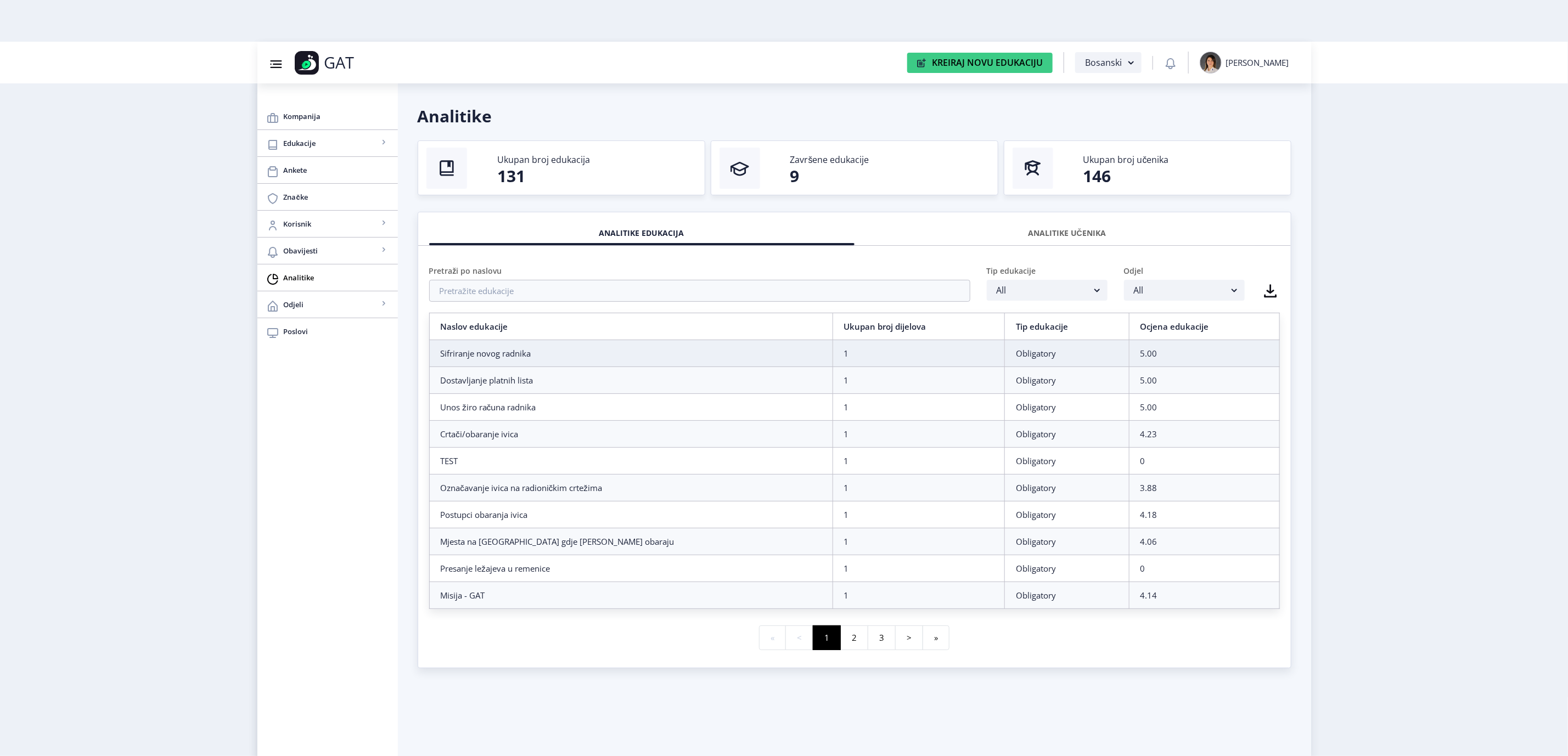
click at [1057, 232] on div "ANALITIKE UČENIKA" at bounding box center [1067, 233] width 409 height 24
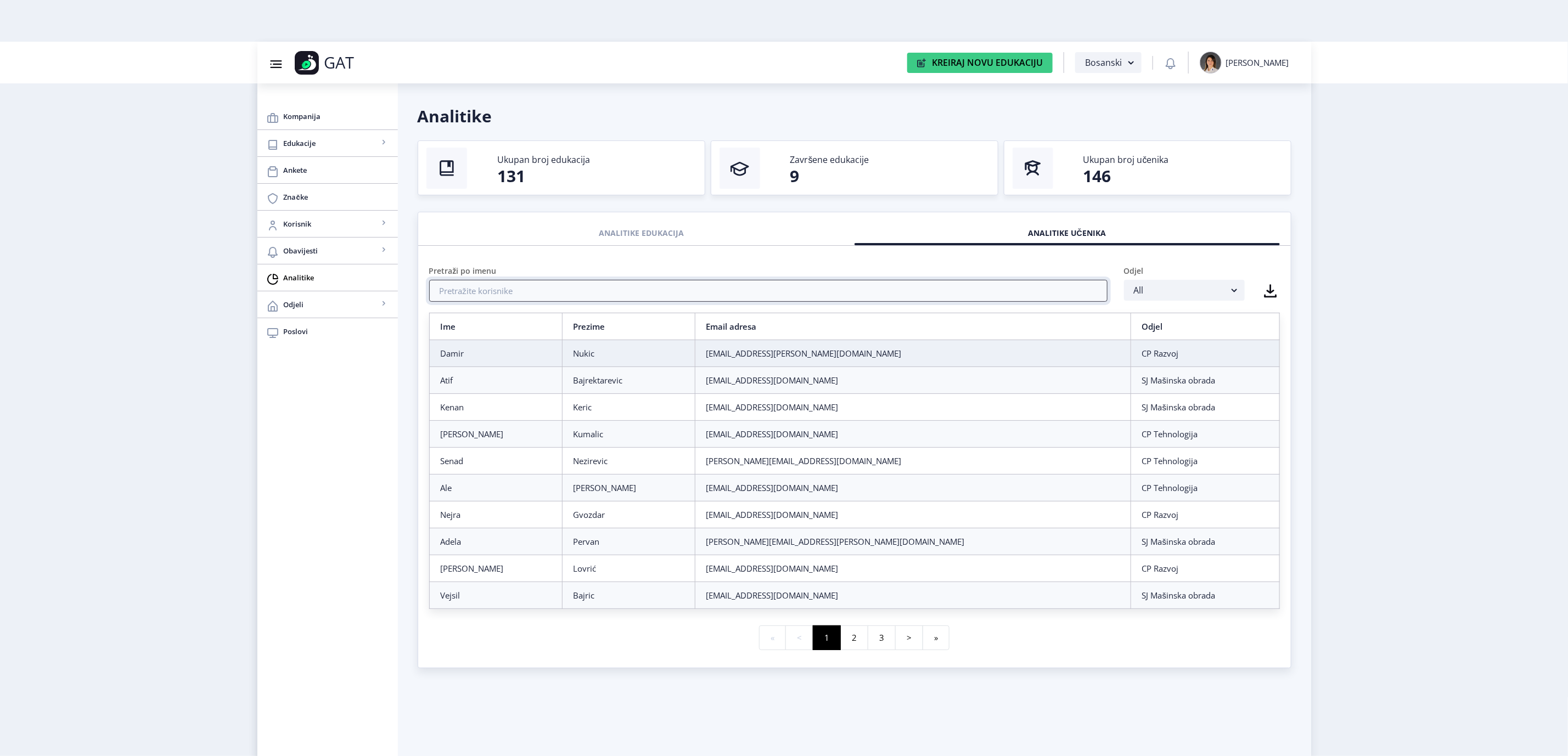
click at [828, 291] on input "text" at bounding box center [768, 291] width 678 height 22
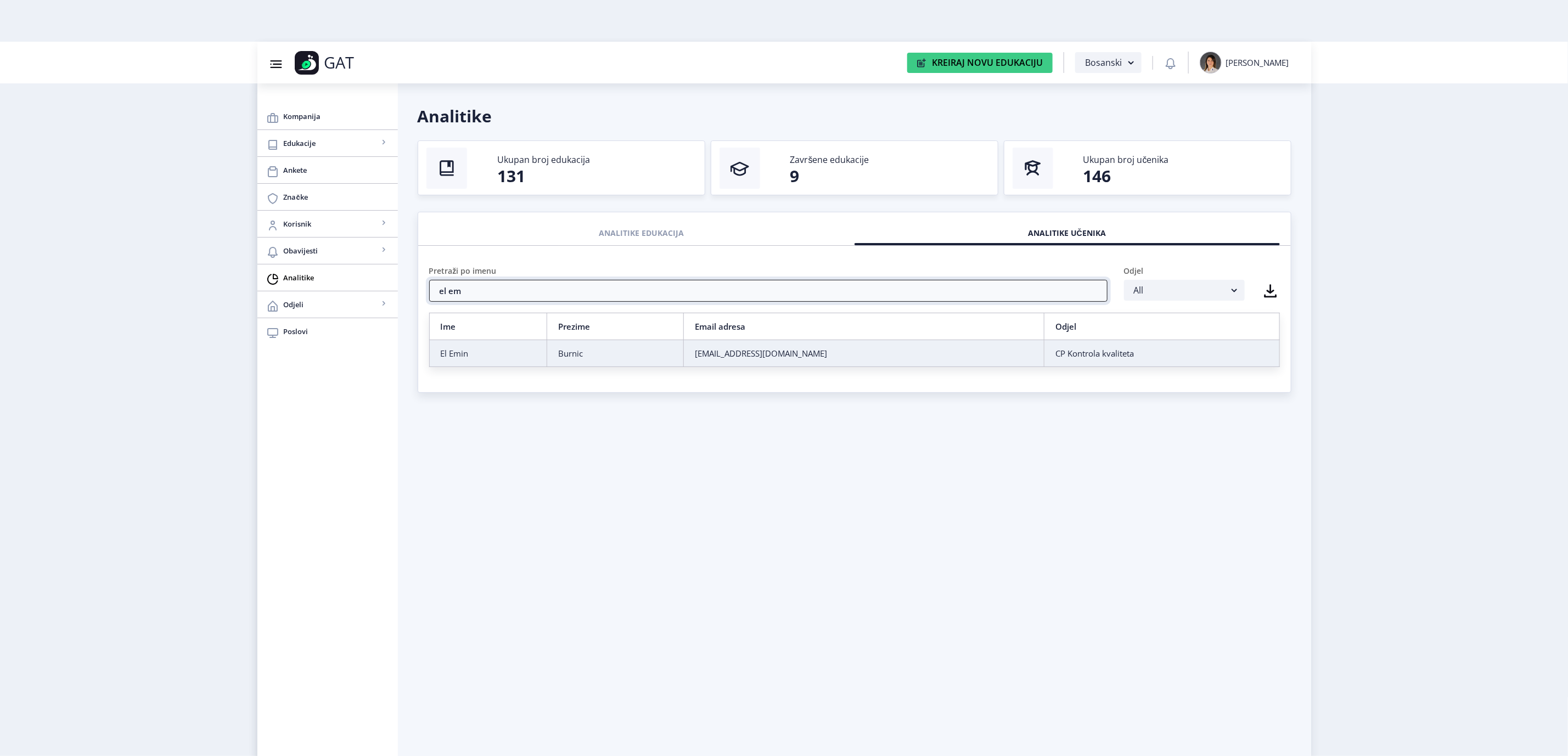
type input "el em"
click at [766, 348] on td "[EMAIL_ADDRESS][DOMAIN_NAME]" at bounding box center [864, 354] width 360 height 27
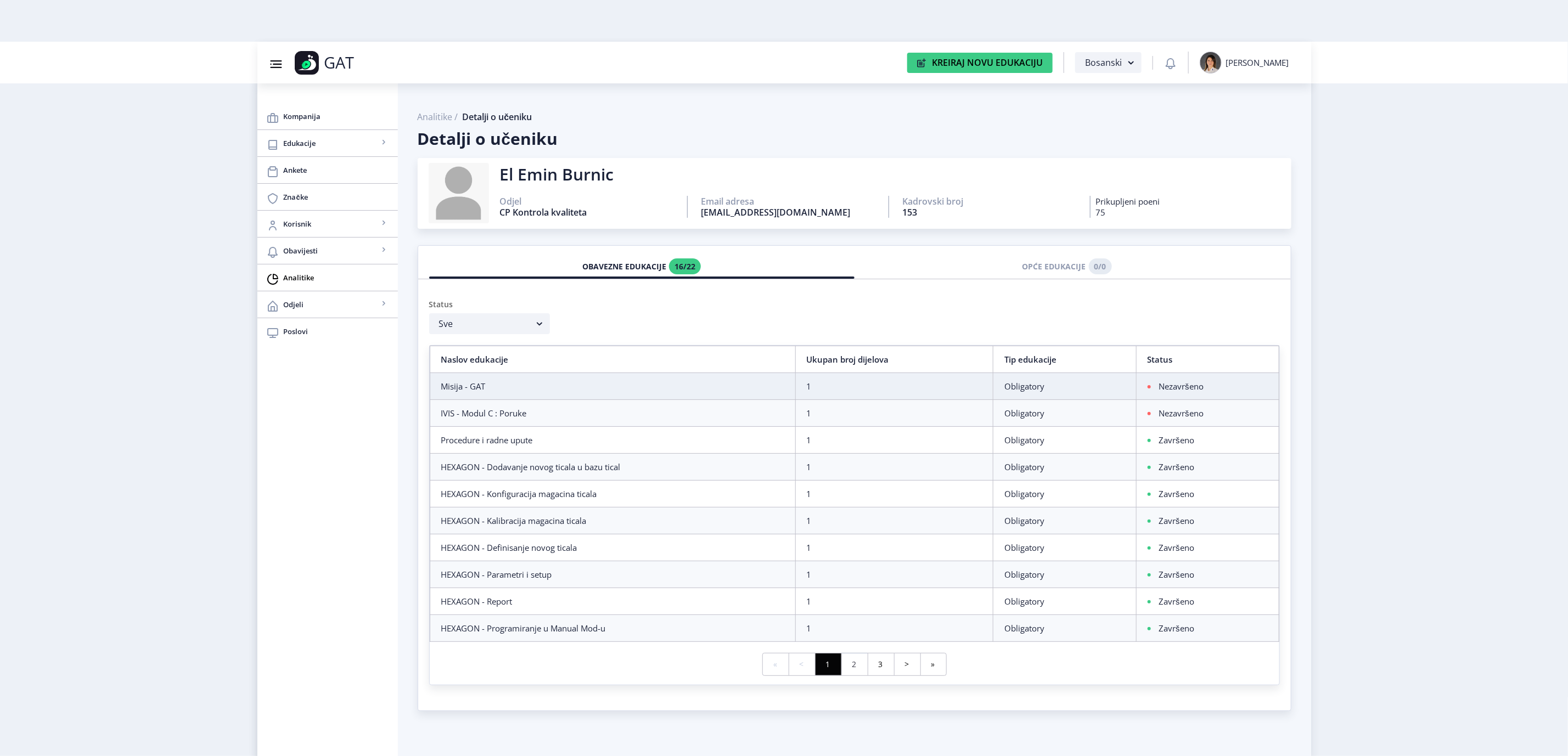
click at [862, 674] on link "2" at bounding box center [854, 665] width 26 height 22
click at [875, 675] on link "3" at bounding box center [881, 665] width 26 height 22
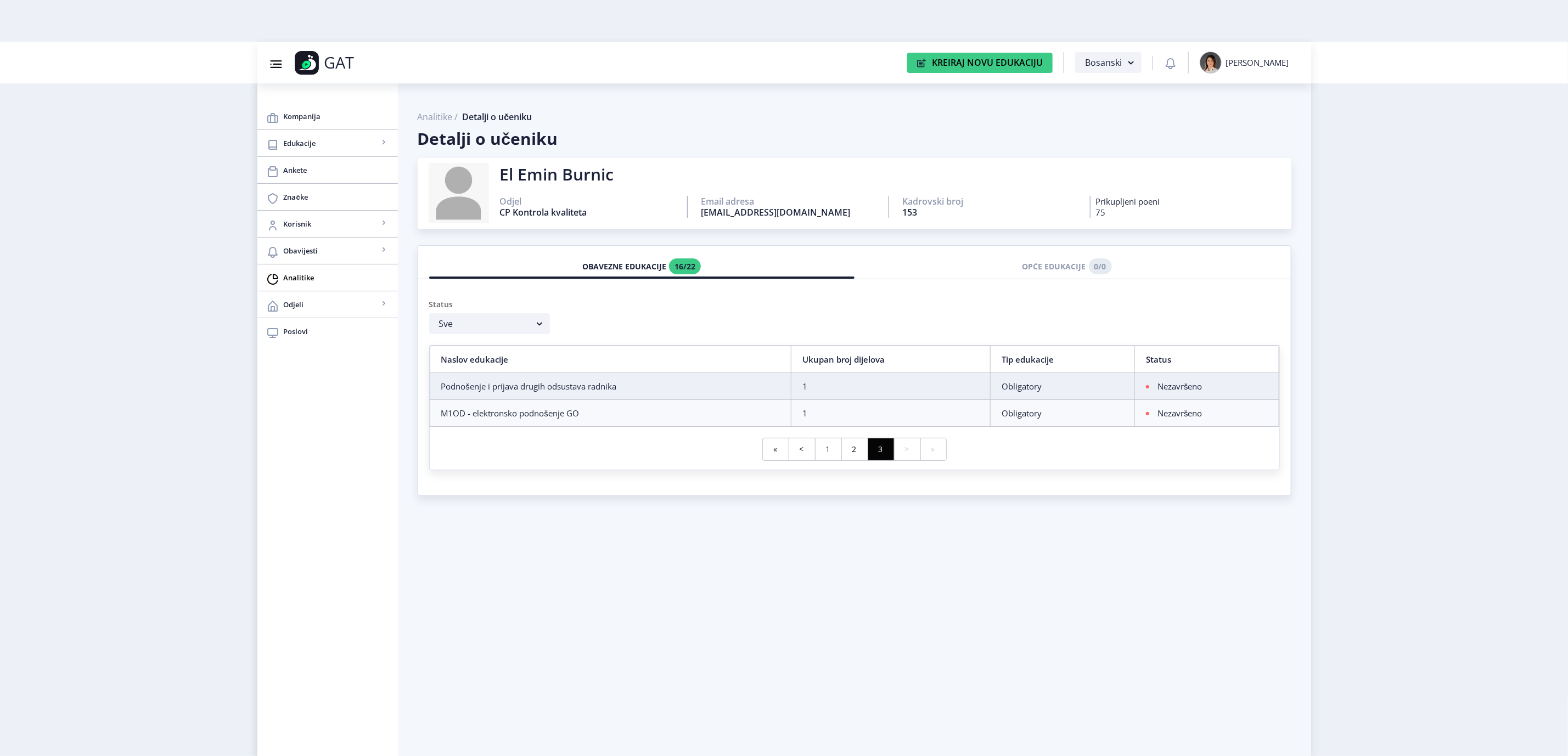
click at [825, 445] on link "1" at bounding box center [827, 449] width 26 height 22
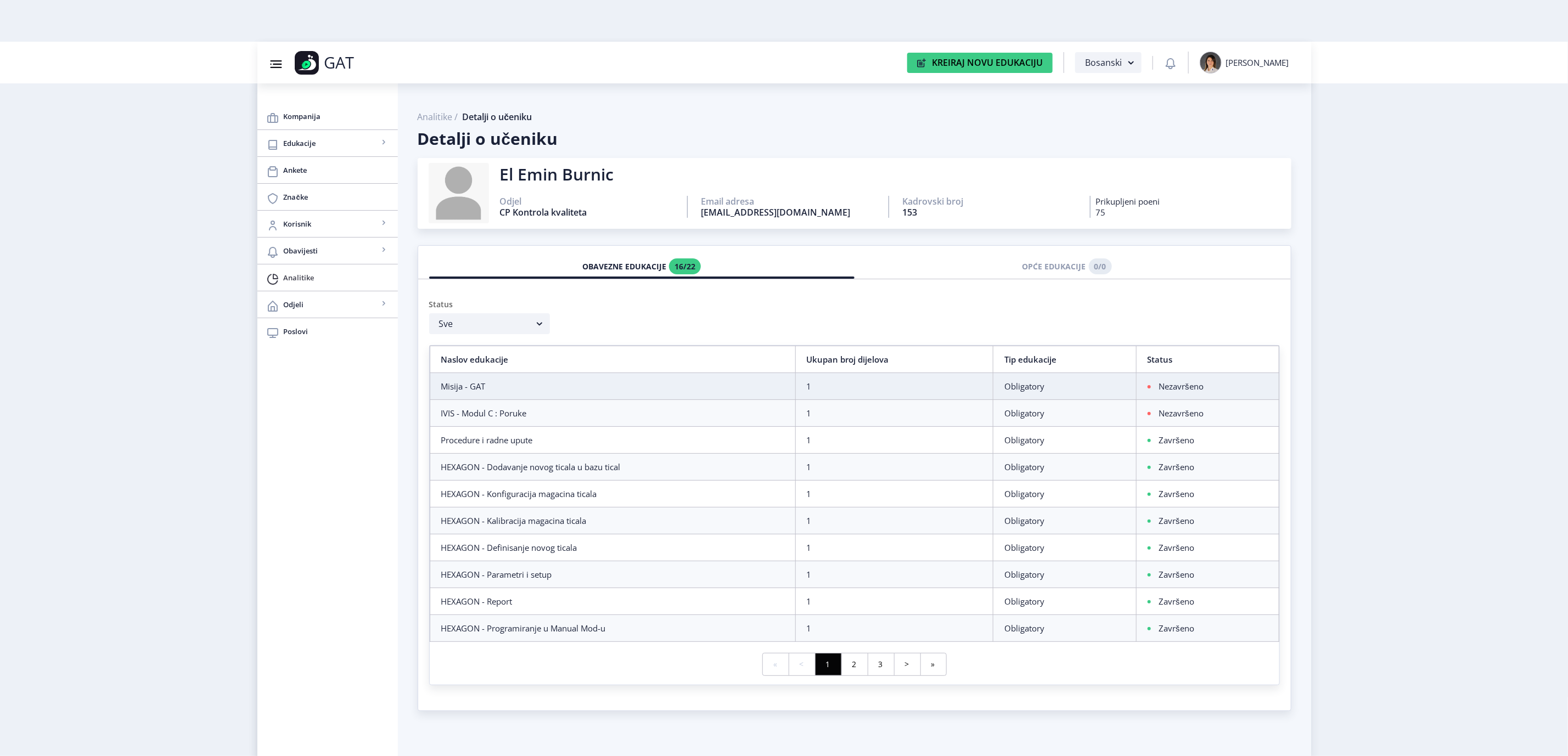
click at [305, 275] on span "Analitike" at bounding box center [336, 277] width 105 height 14
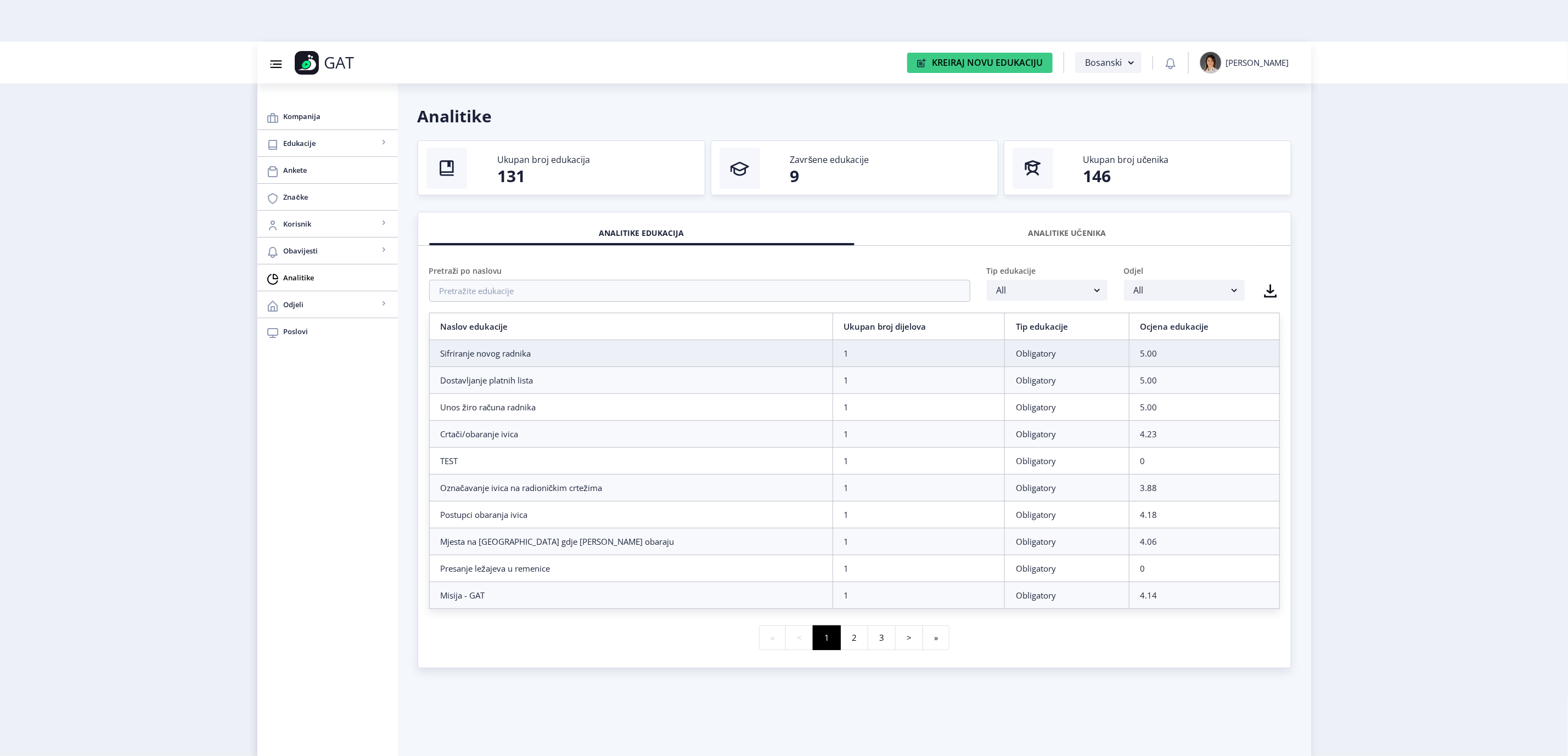
click at [1104, 233] on div "ANALITIKE UČENIKA" at bounding box center [1067, 233] width 409 height 24
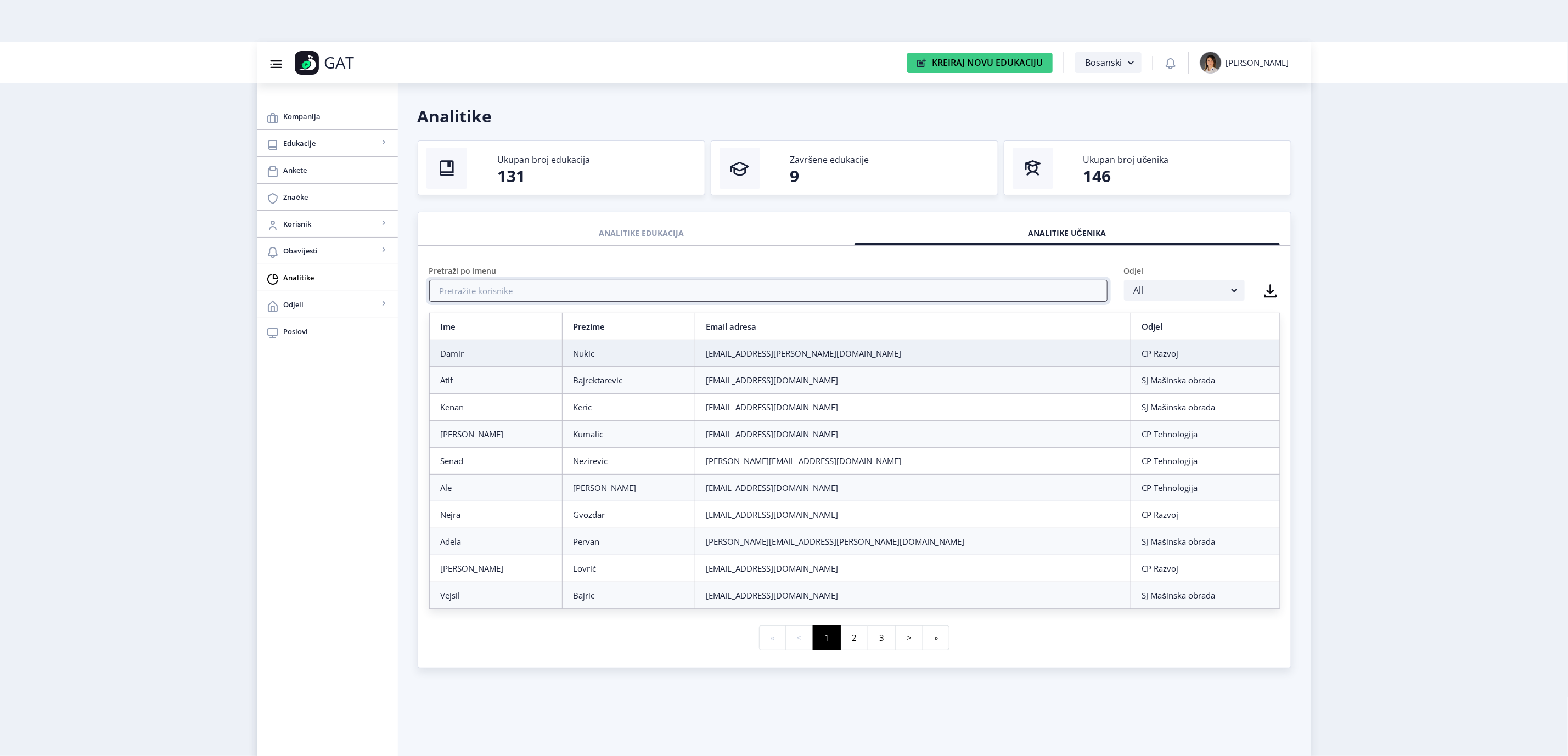
click at [827, 291] on input "text" at bounding box center [768, 291] width 678 height 22
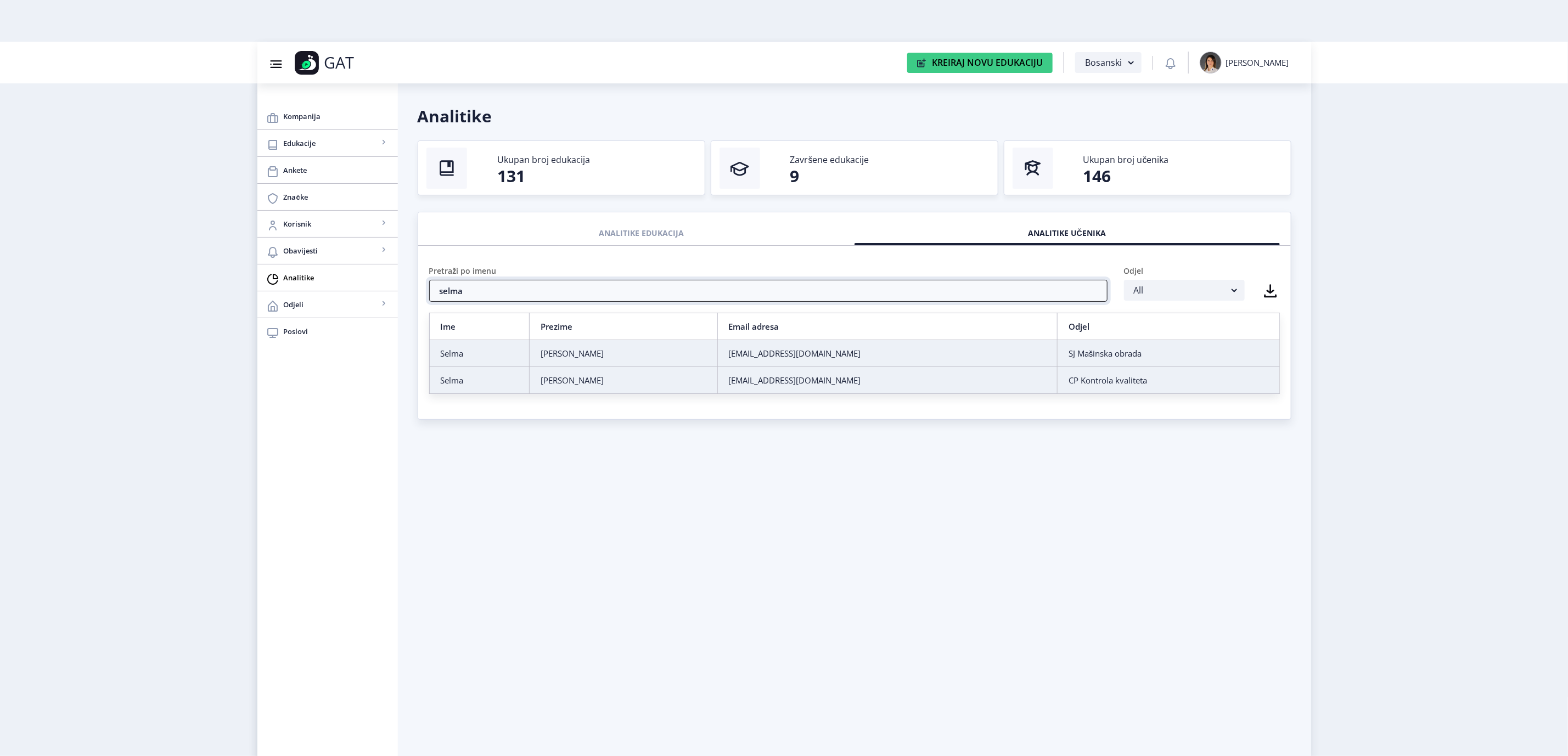
type input "selma"
click at [516, 381] on div "Selma" at bounding box center [479, 380] width 77 height 11
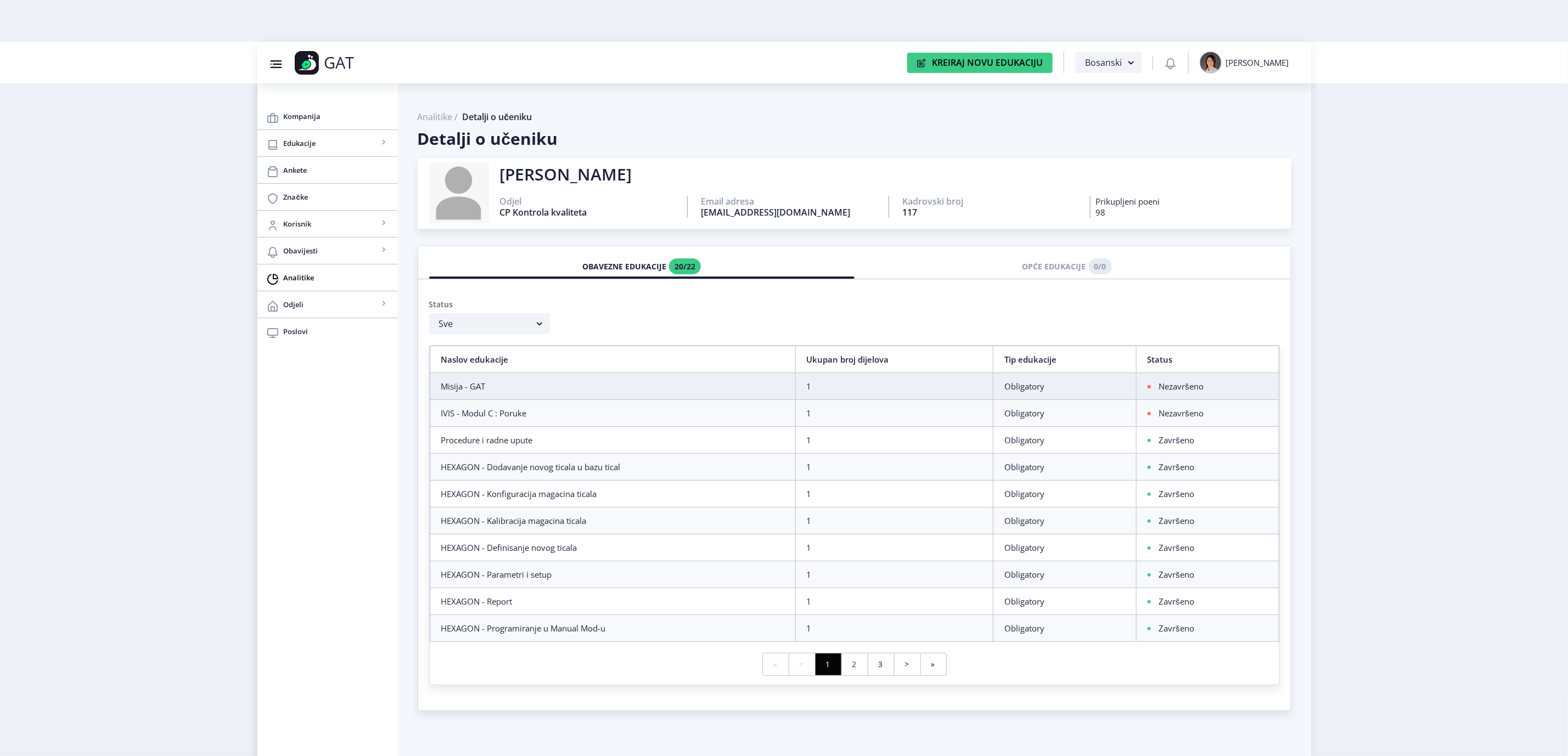
click at [853, 669] on link "2" at bounding box center [854, 665] width 26 height 22
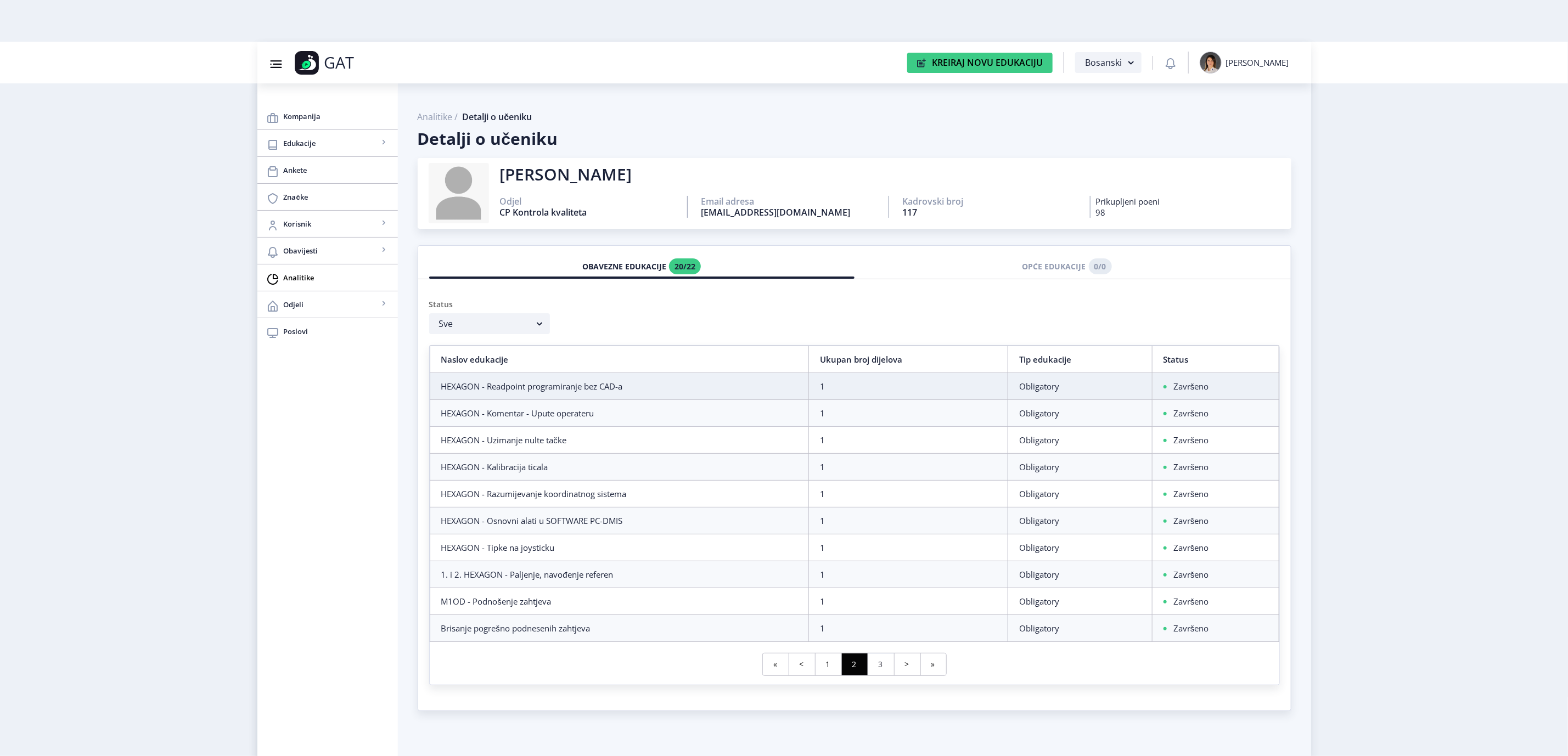
click at [893, 675] on link "3" at bounding box center [881, 665] width 26 height 22
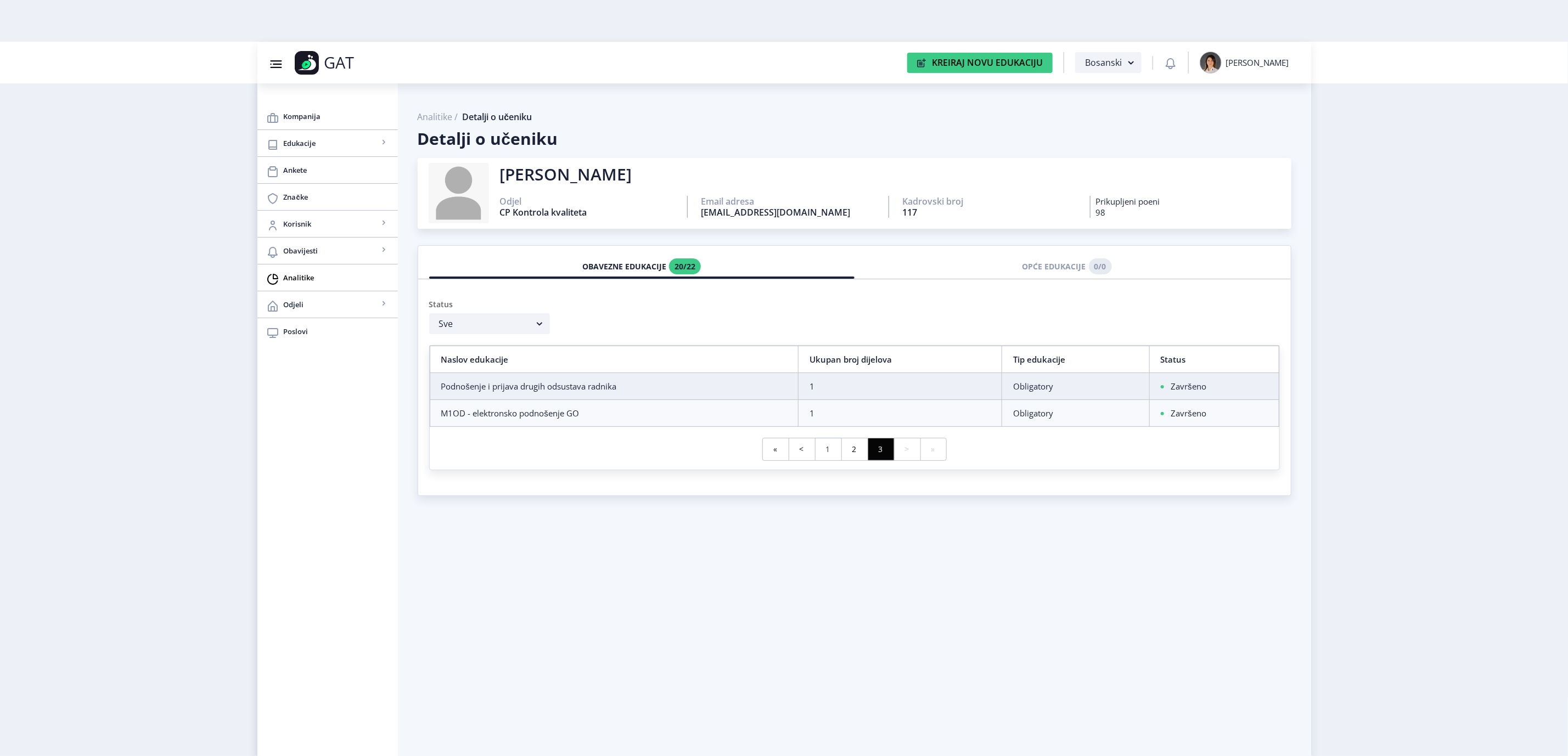
click at [819, 445] on link "1" at bounding box center [827, 449] width 26 height 22
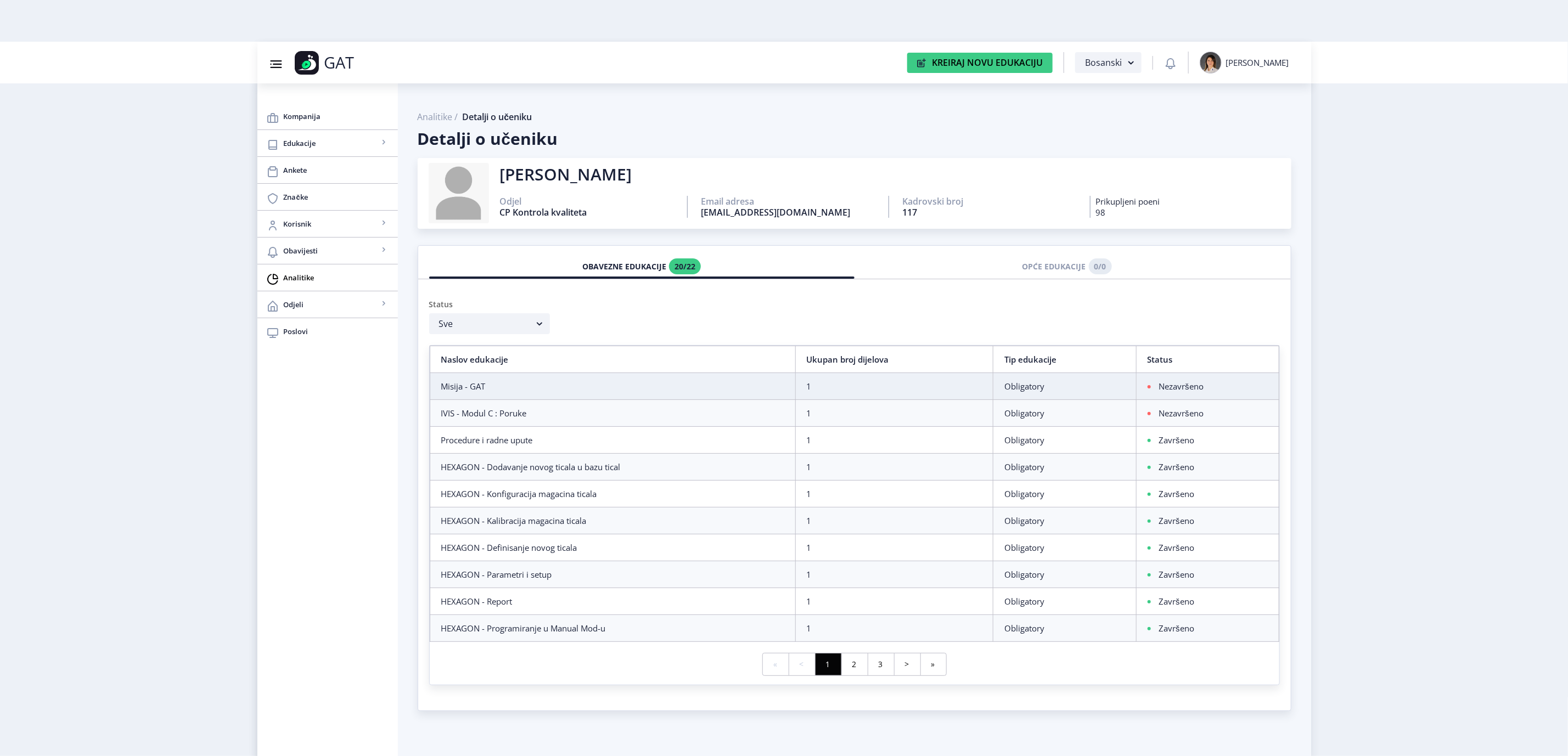
click at [1465, 404] on nb-layout "Group 43@3x Created with Sketch. GAT Kreiraj Novu Edukaciju Bosanski Adela Boto…" at bounding box center [784, 378] width 1568 height 756
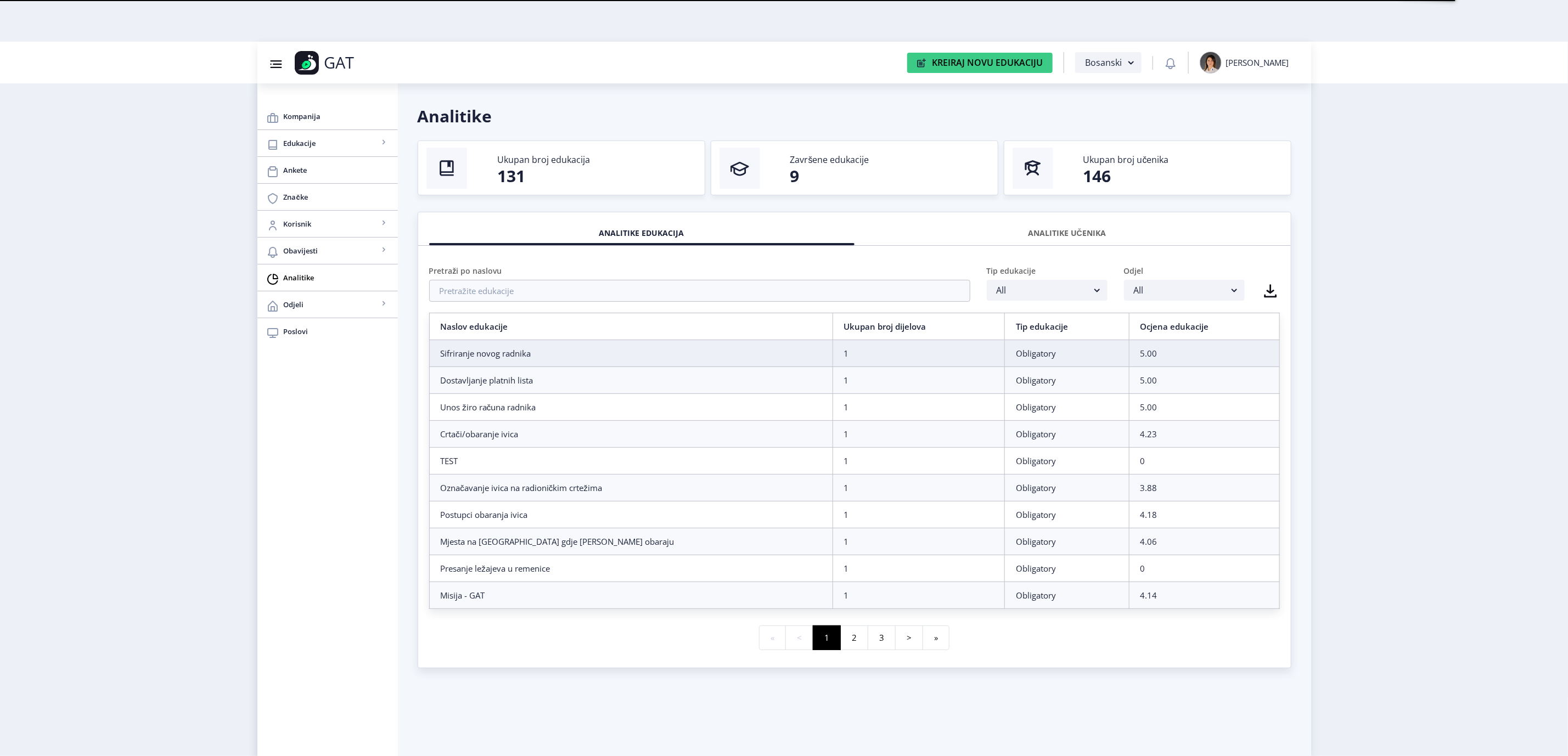
click at [1062, 231] on div "ANALITIKE UČENIKA" at bounding box center [1067, 233] width 409 height 24
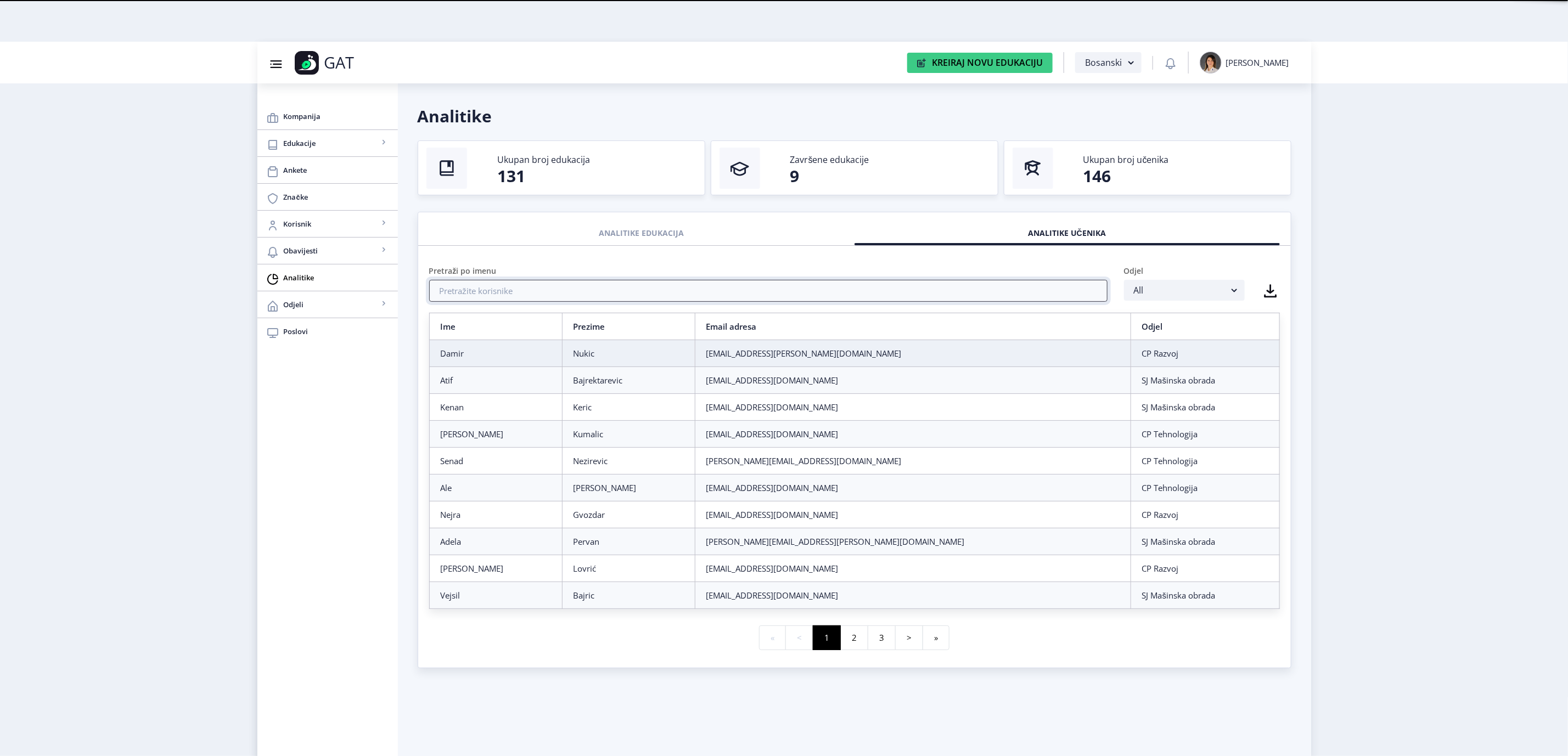
click at [758, 286] on input "text" at bounding box center [768, 291] width 678 height 22
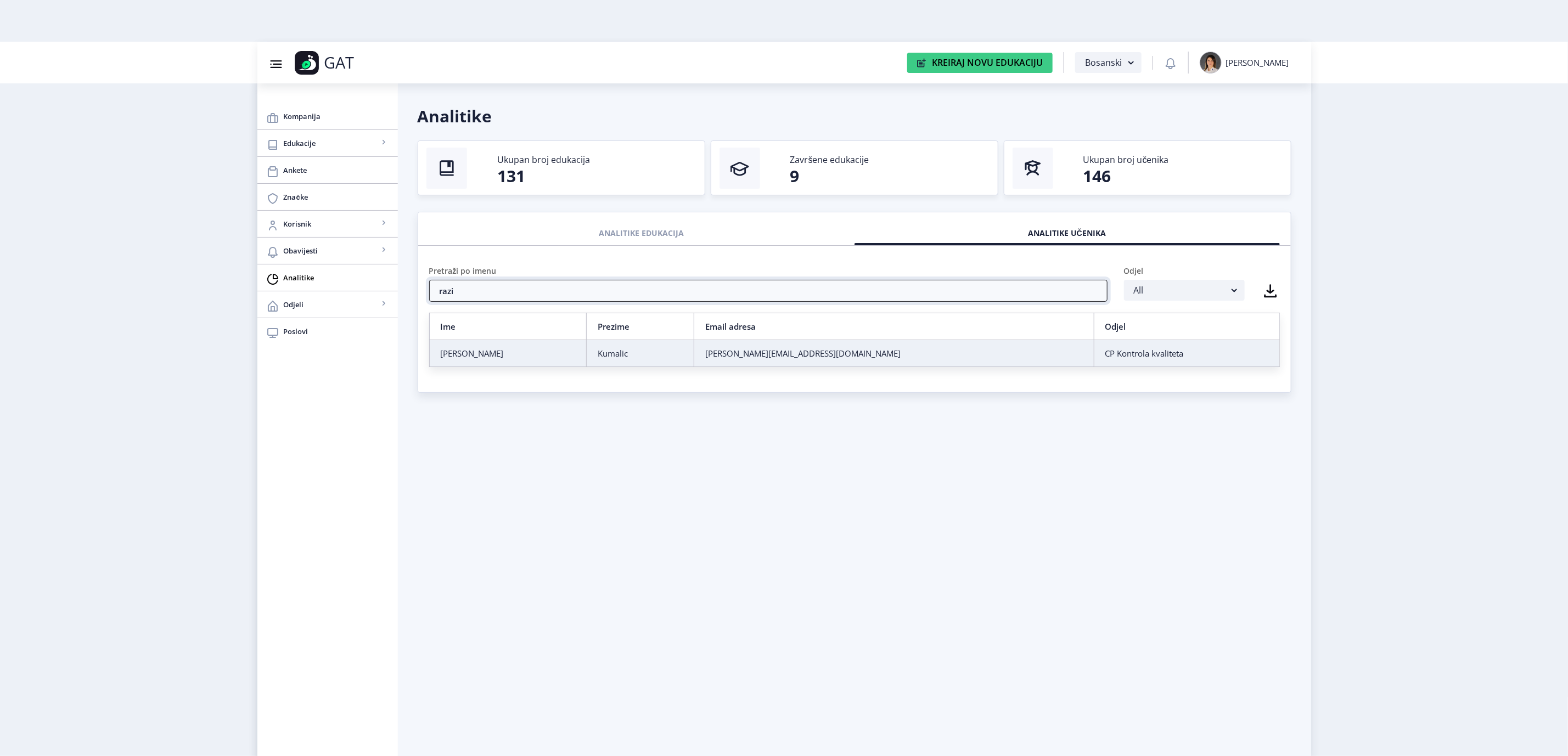
type input "razi"
click at [494, 348] on td "Razija" at bounding box center [507, 354] width 157 height 27
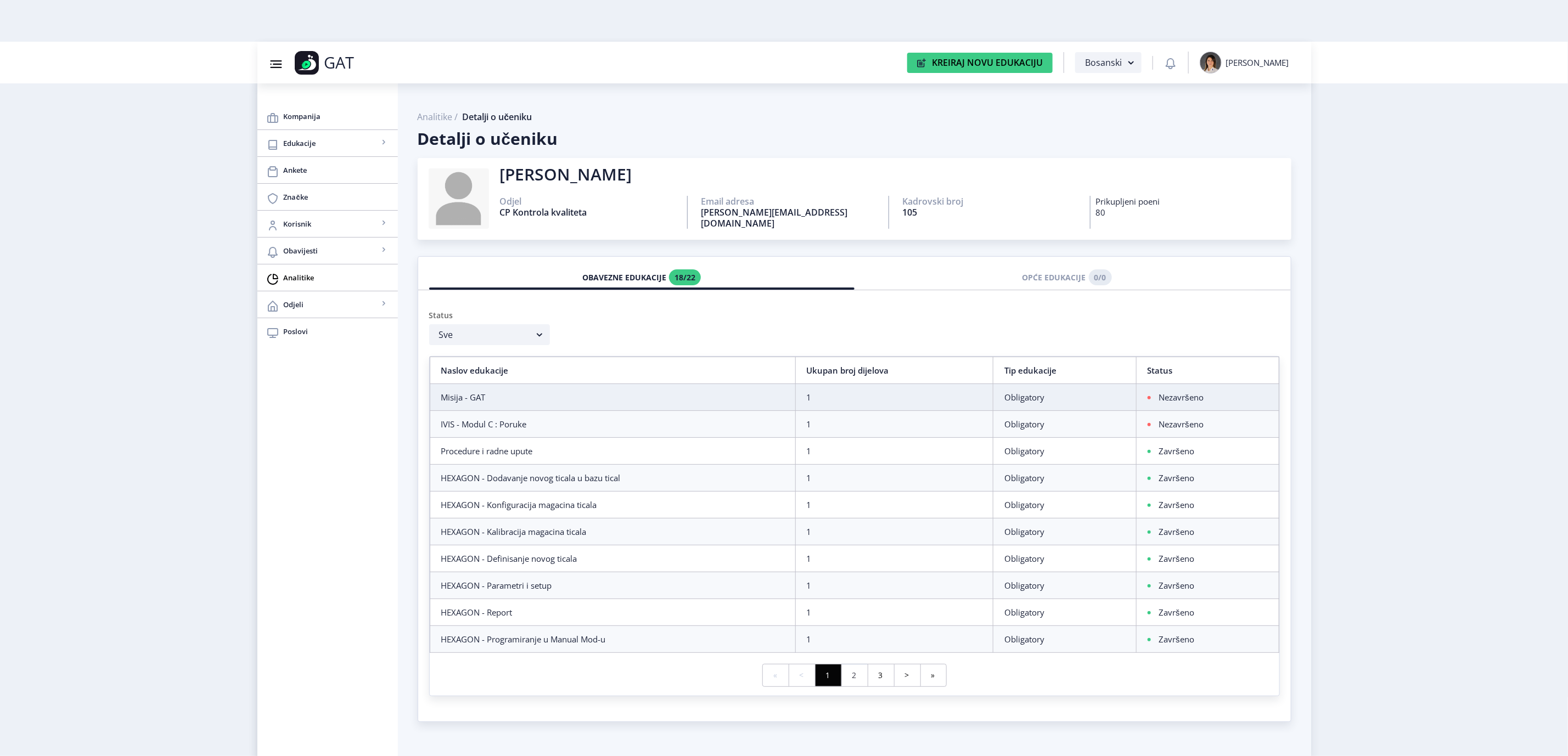
click at [863, 670] on link "2" at bounding box center [854, 675] width 26 height 22
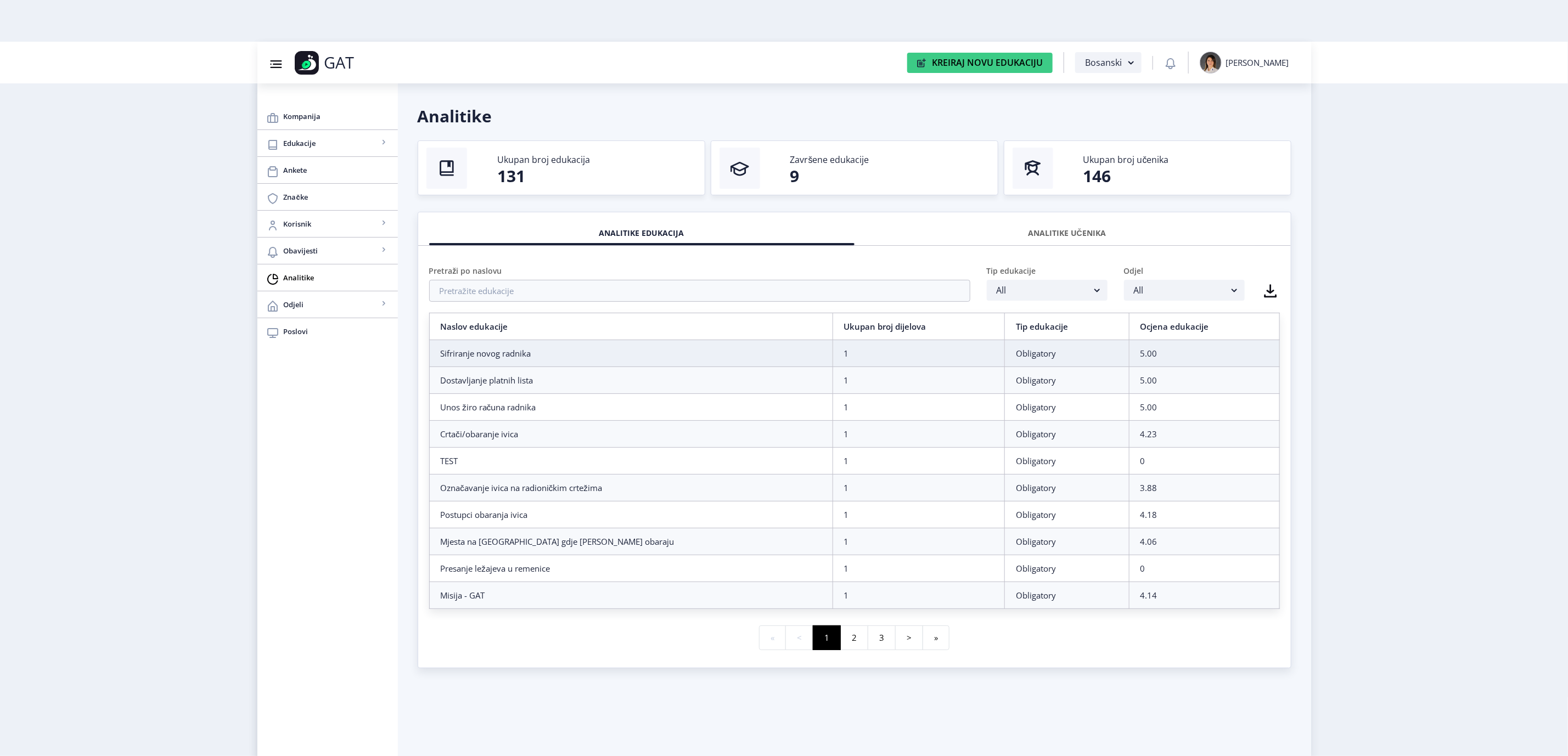
click at [1109, 235] on div "ANALITIKE UČENIKA" at bounding box center [1067, 233] width 409 height 24
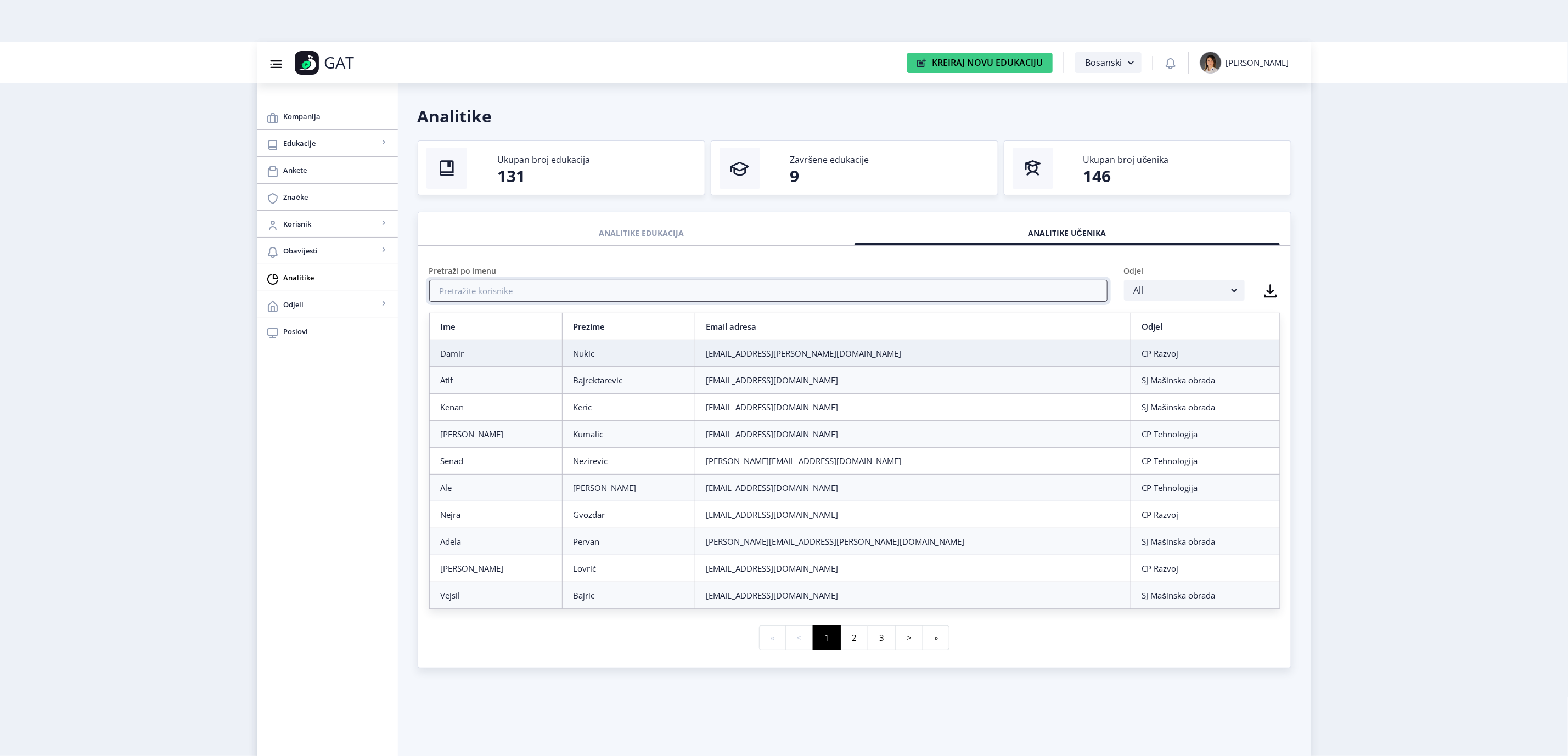
click at [890, 282] on input "text" at bounding box center [768, 291] width 678 height 22
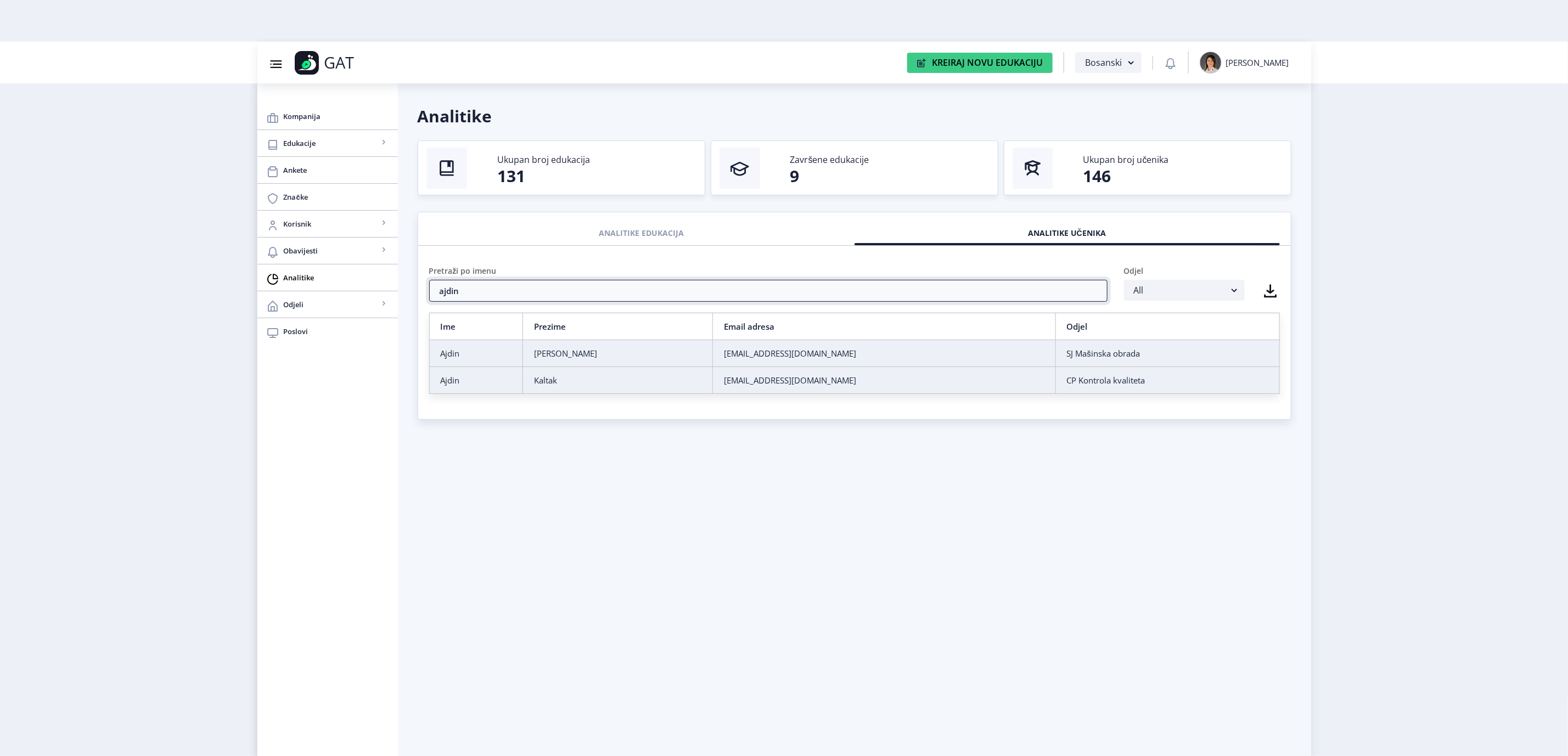
type input "ajdin"
click at [512, 378] on div "Ajdin" at bounding box center [476, 380] width 72 height 11
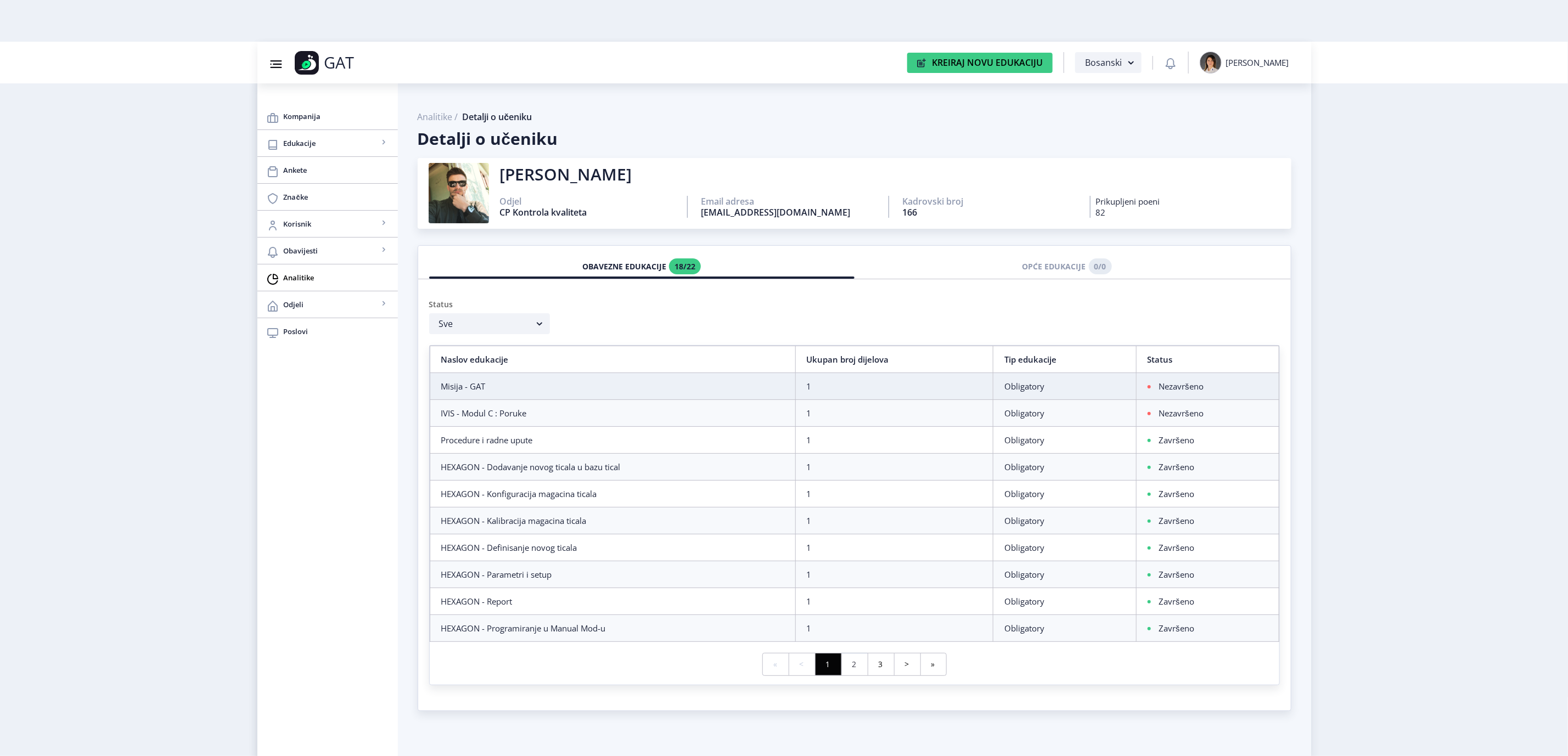
click at [850, 674] on link "2" at bounding box center [854, 665] width 26 height 22
click at [883, 675] on link "3" at bounding box center [881, 665] width 26 height 22
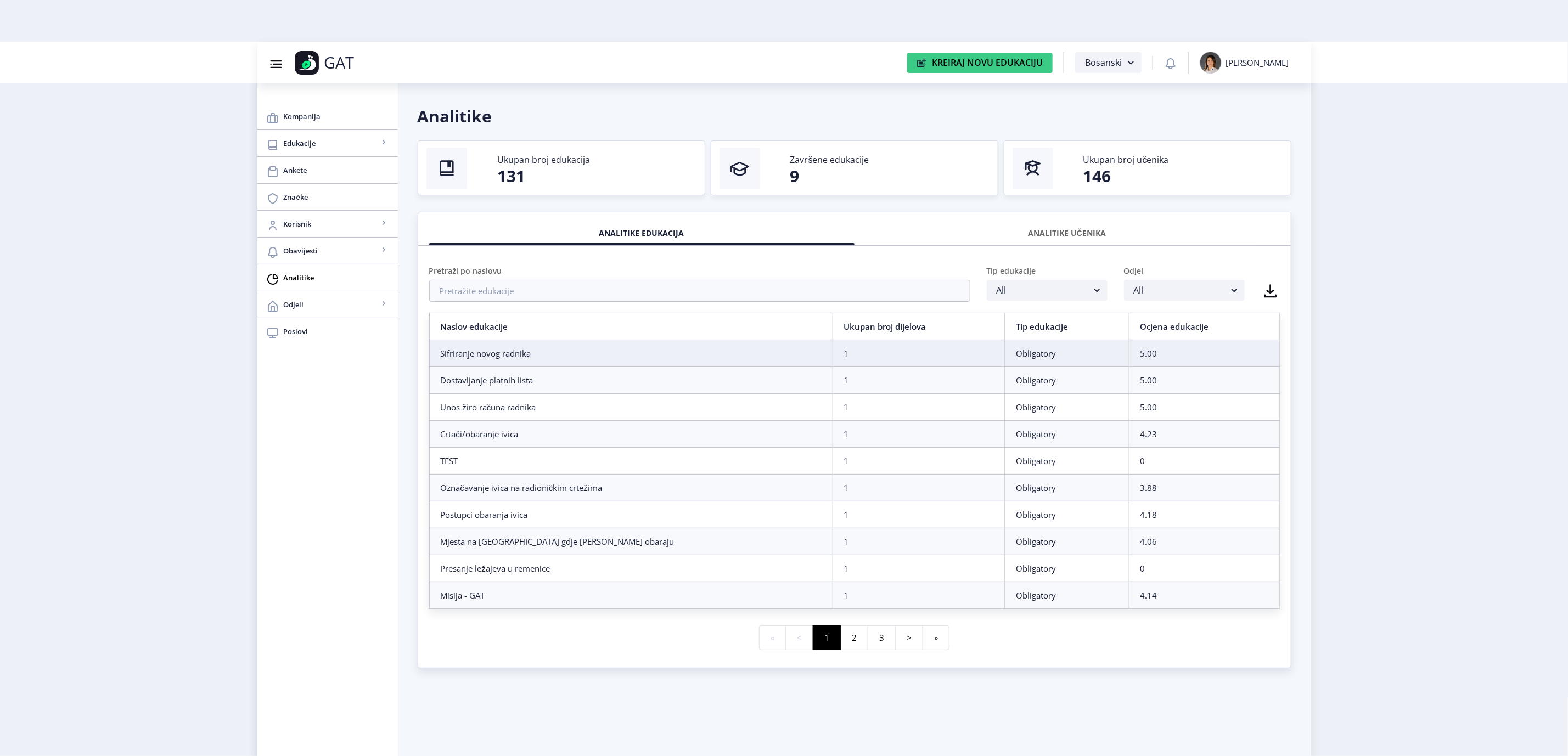
click at [1069, 231] on div "ANALITIKE UČENIKA" at bounding box center [1067, 233] width 409 height 24
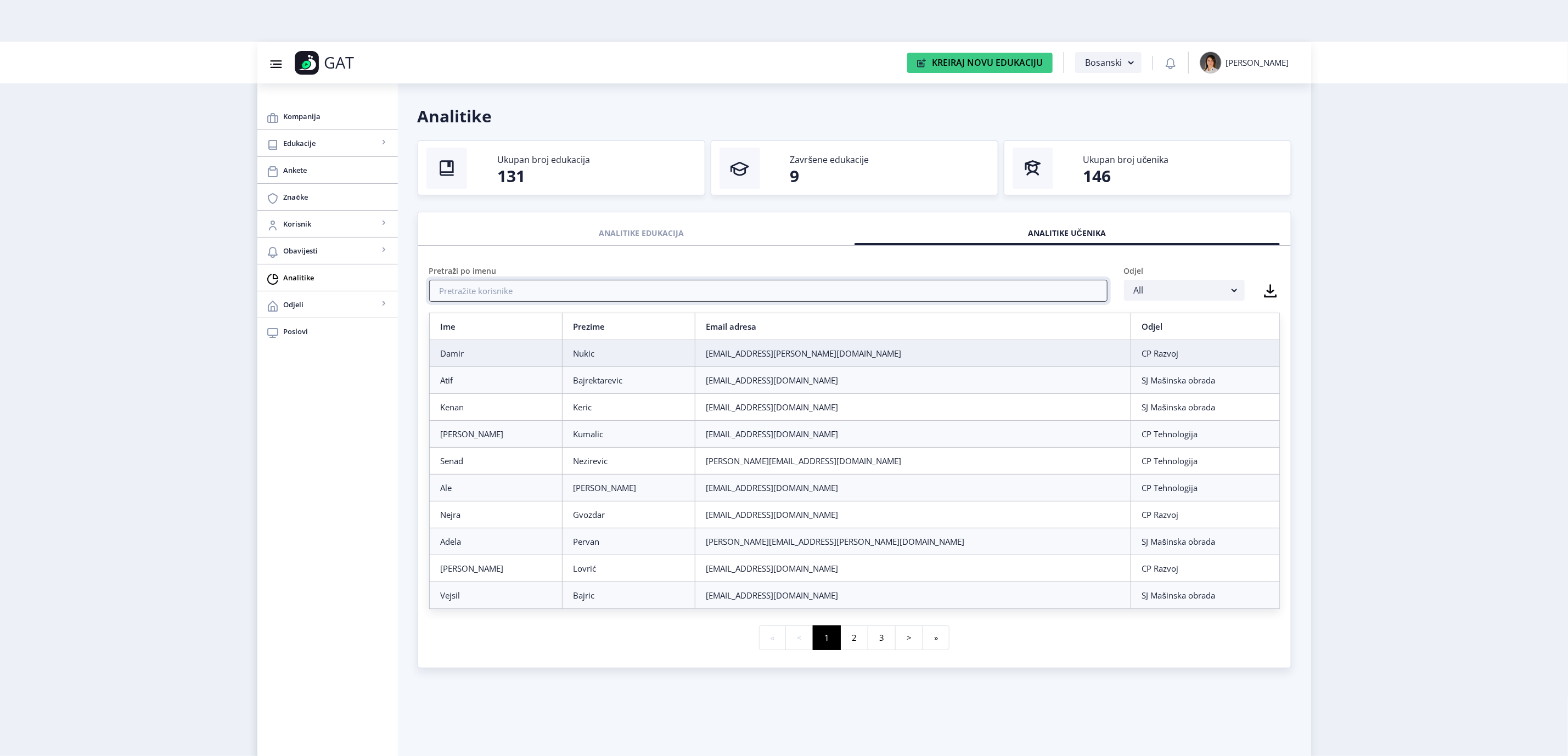
click at [802, 295] on input "text" at bounding box center [768, 291] width 678 height 22
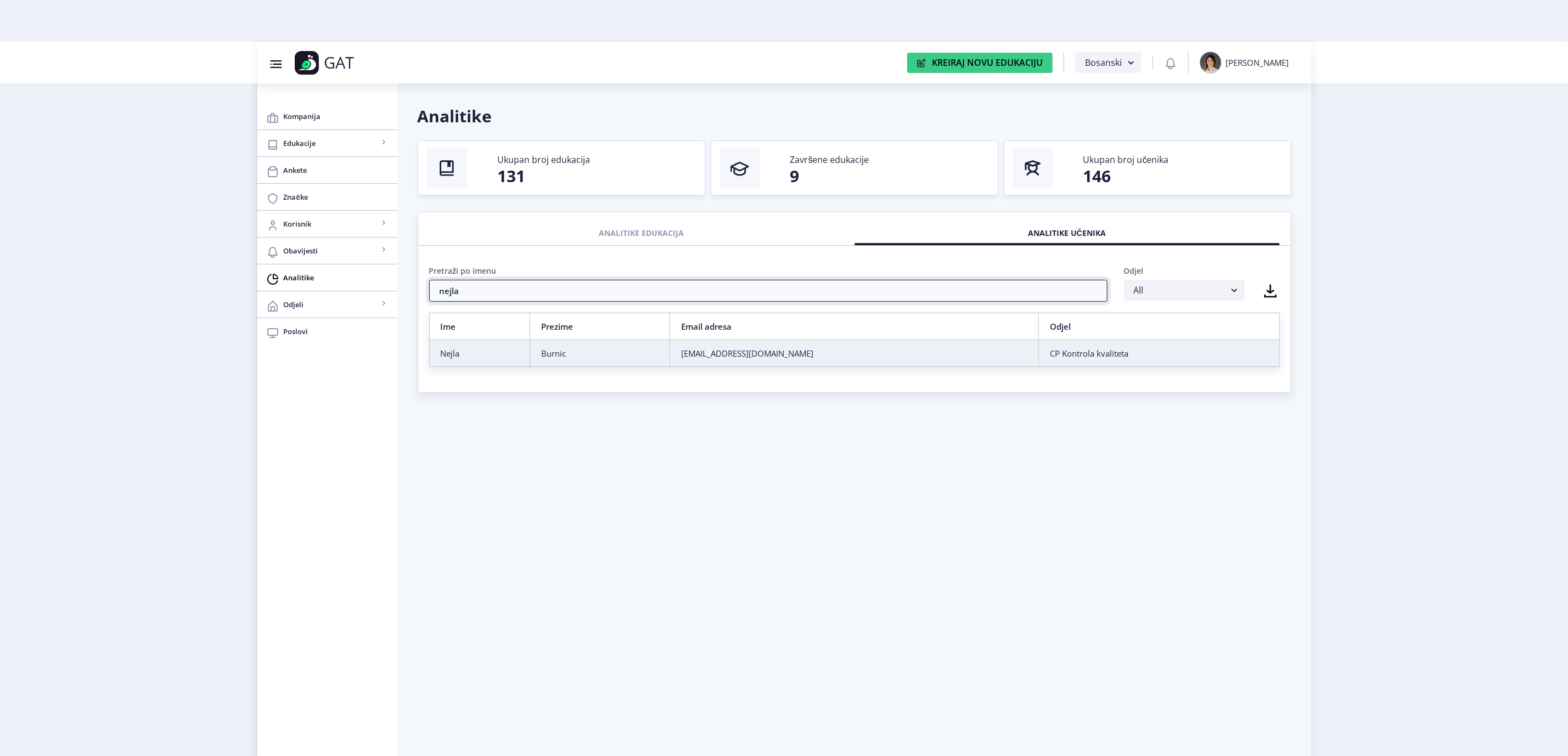
type input "nejla"
click at [464, 356] on div "Nejla" at bounding box center [480, 353] width 78 height 11
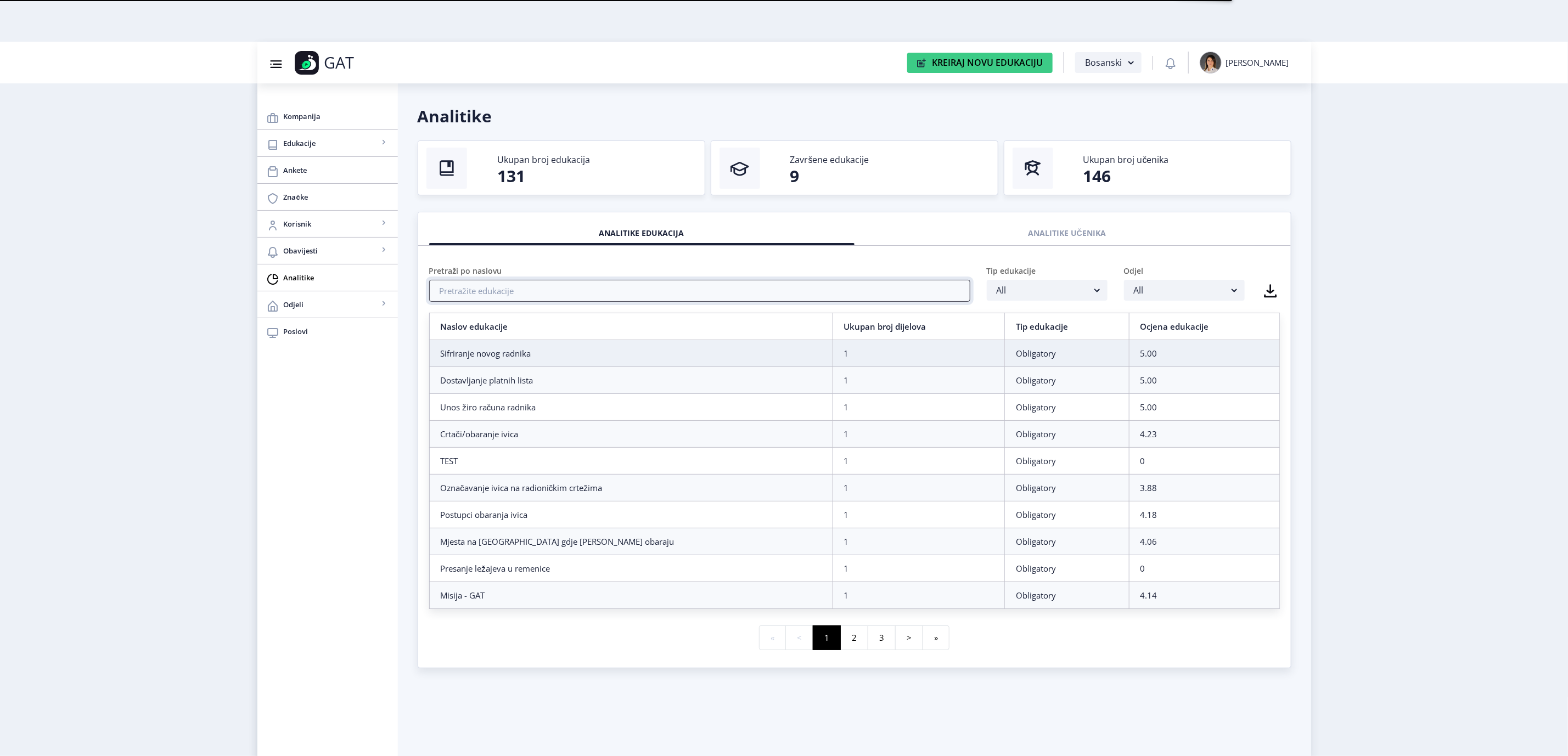
click at [488, 292] on input "text" at bounding box center [700, 291] width 541 height 22
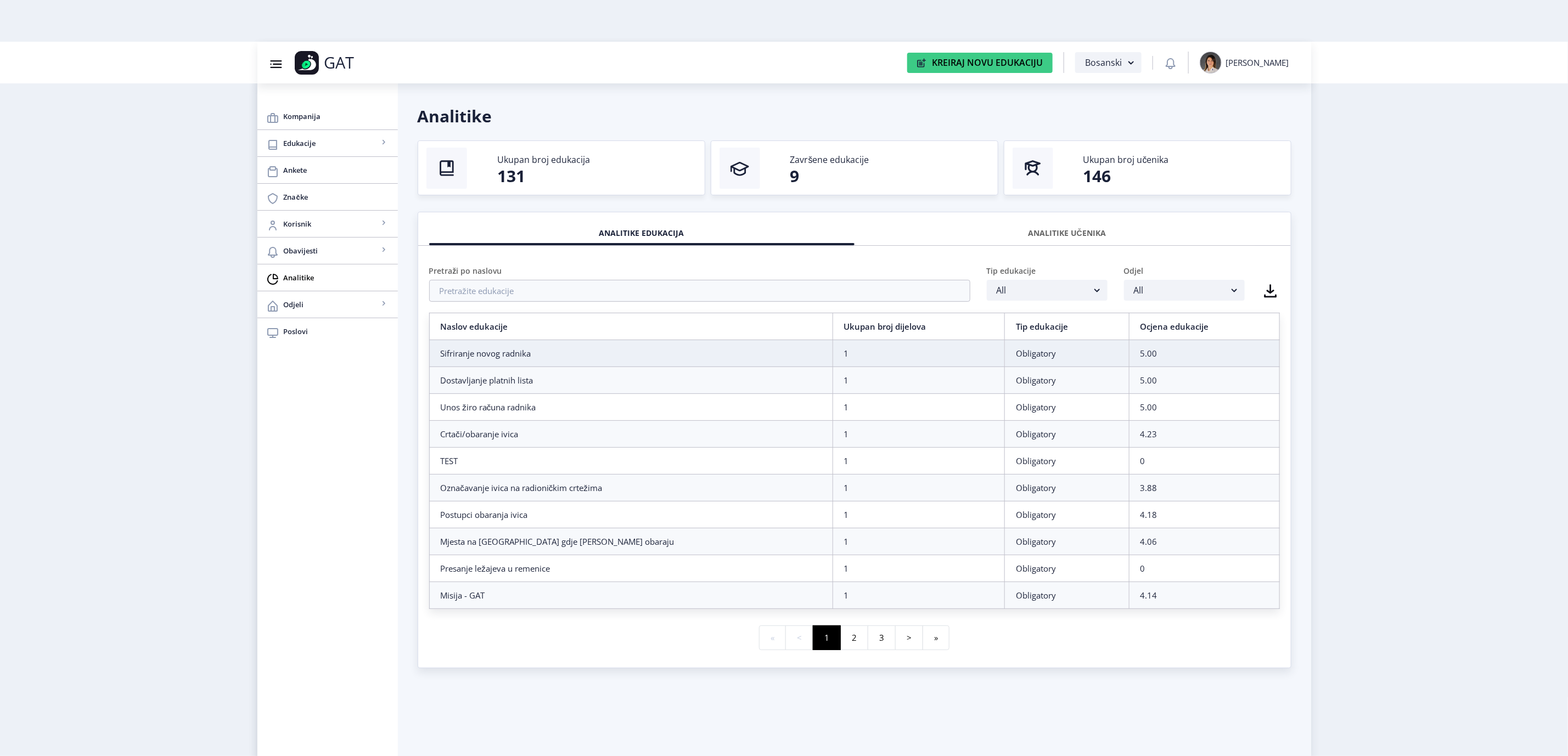
click at [1092, 232] on div "ANALITIKE UČENIKA" at bounding box center [1067, 233] width 409 height 24
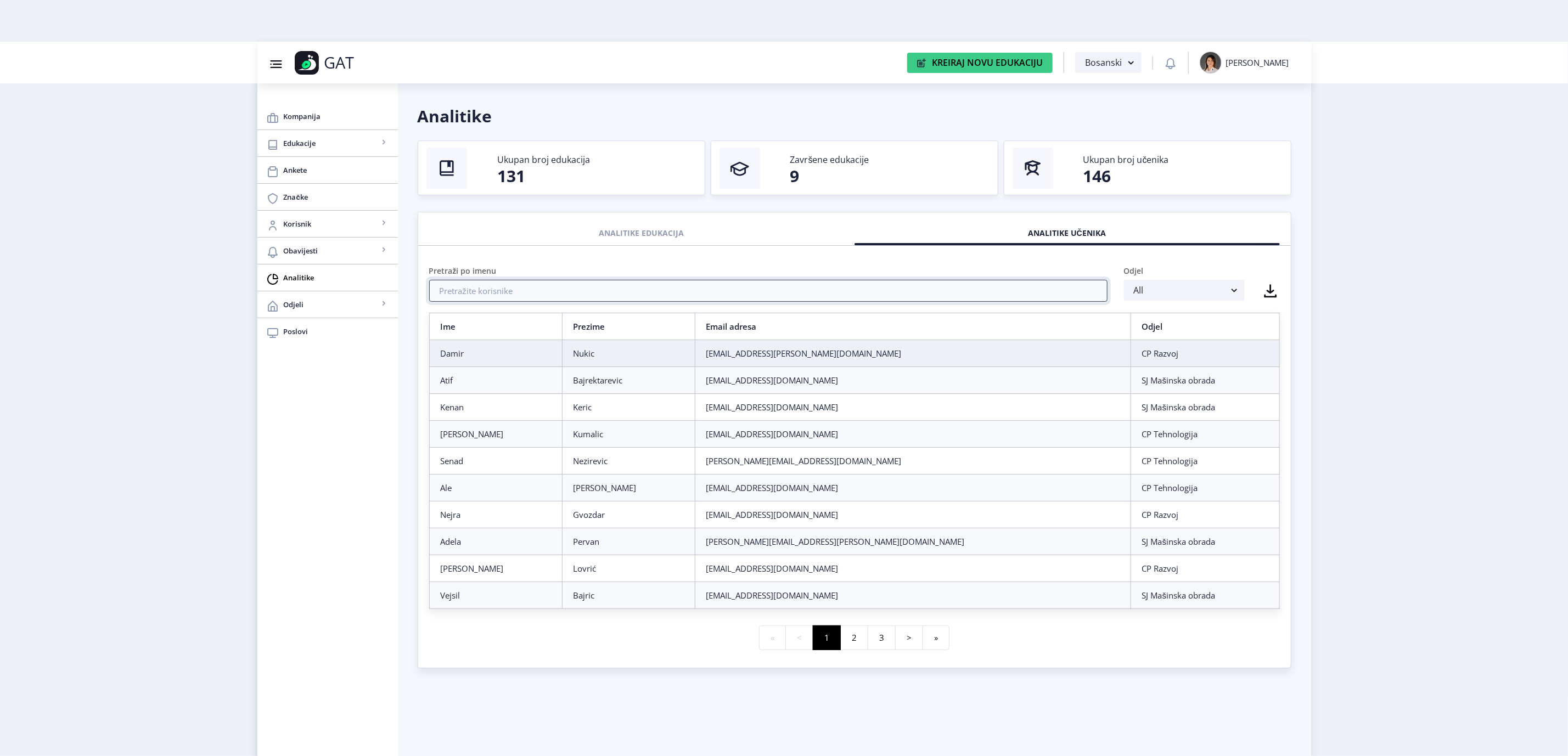
click at [774, 293] on input "text" at bounding box center [768, 291] width 678 height 22
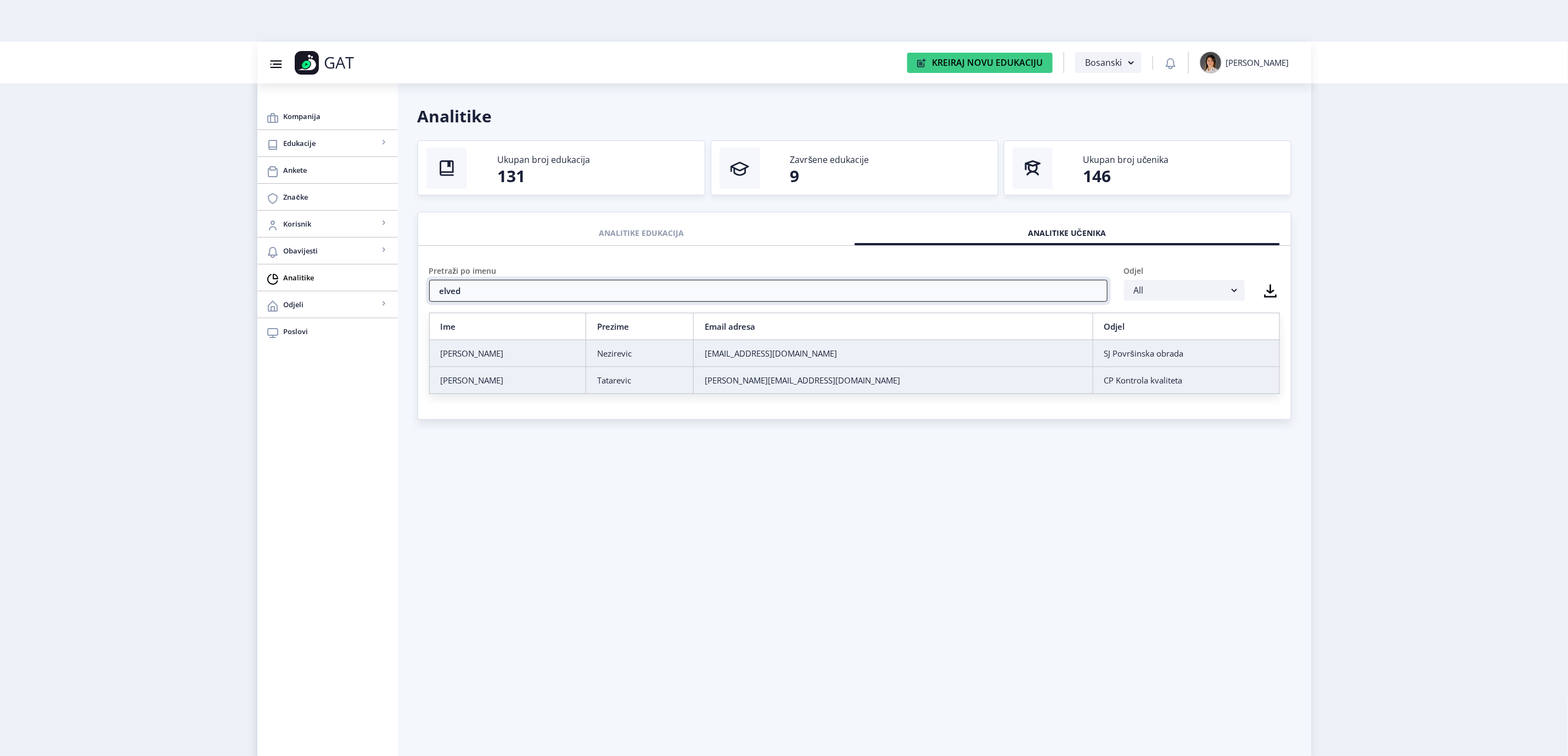
type input "elved"
click at [489, 386] on div "Elvedin" at bounding box center [508, 380] width 135 height 11
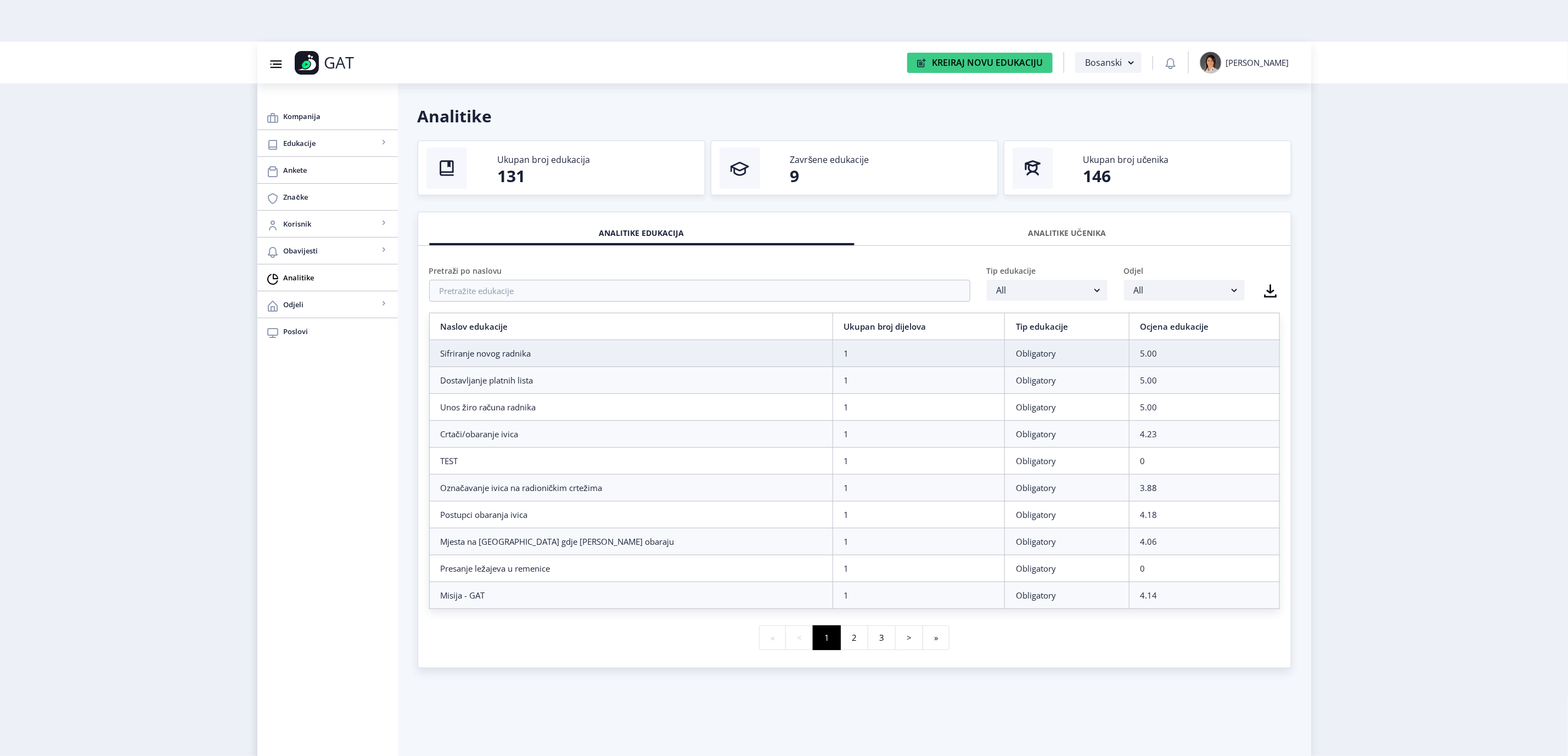
click at [1051, 229] on div "ANALITIKE UČENIKA" at bounding box center [1067, 233] width 409 height 24
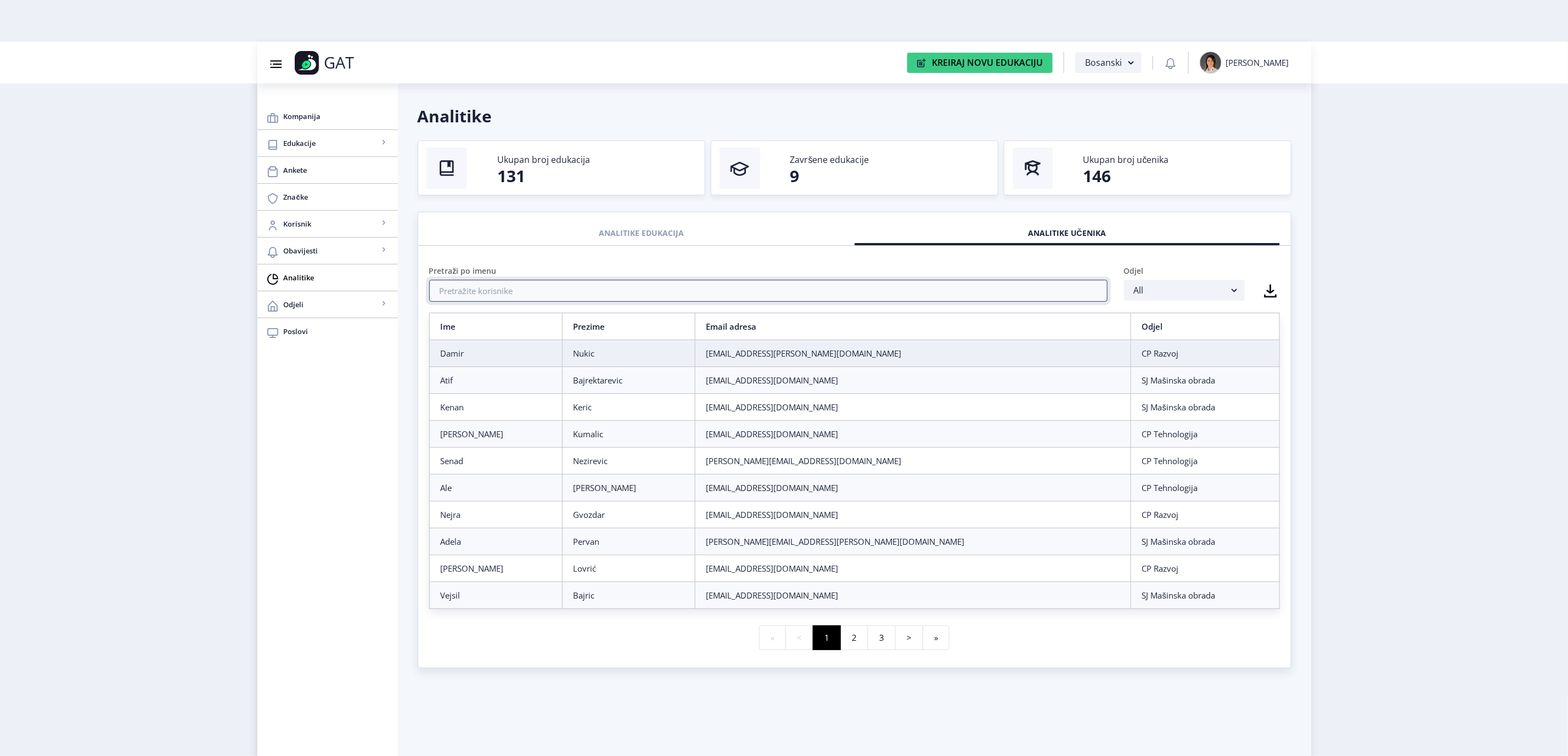
click at [762, 280] on input "text" at bounding box center [768, 291] width 678 height 22
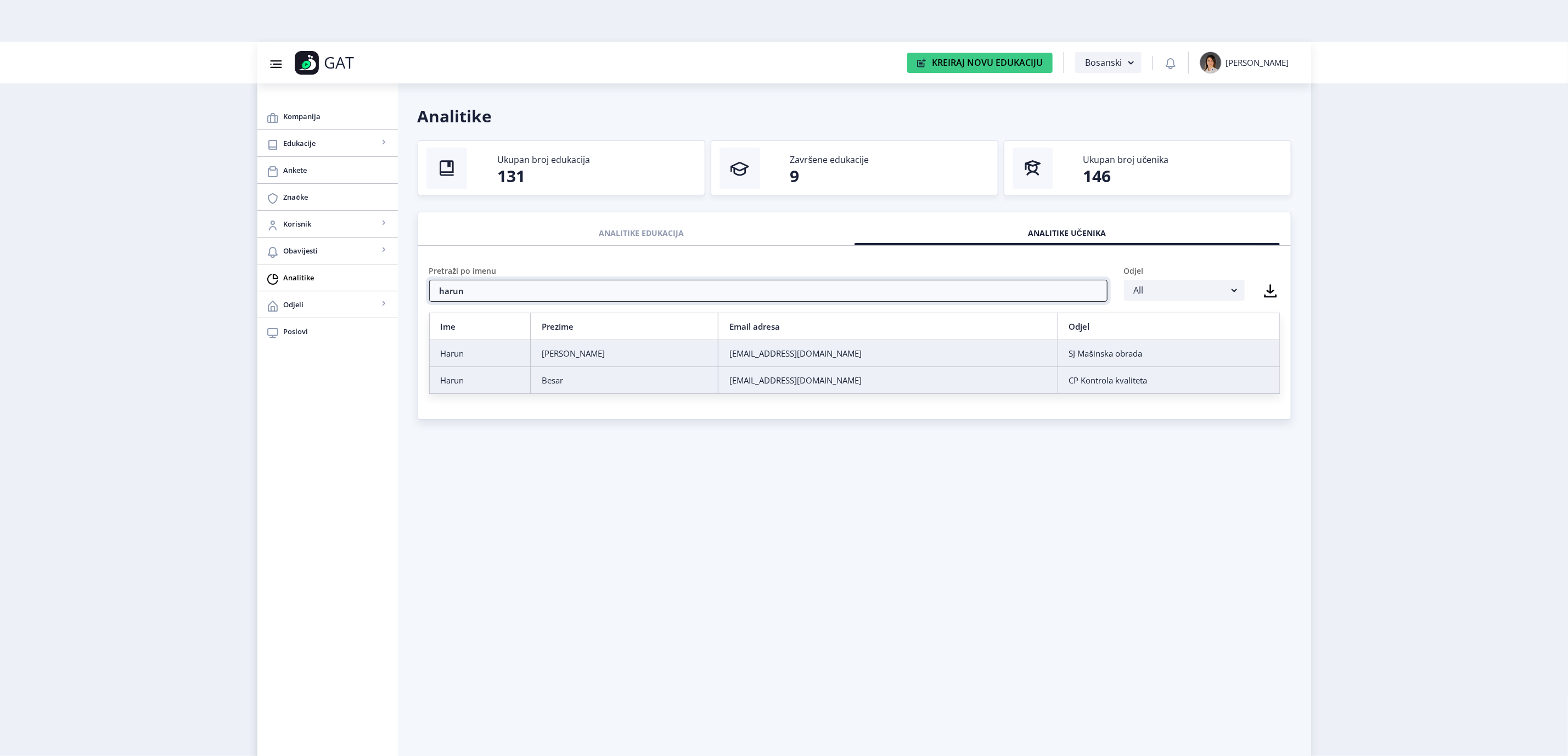
type input "harun"
click at [466, 373] on td "Harun" at bounding box center [480, 381] width 101 height 27
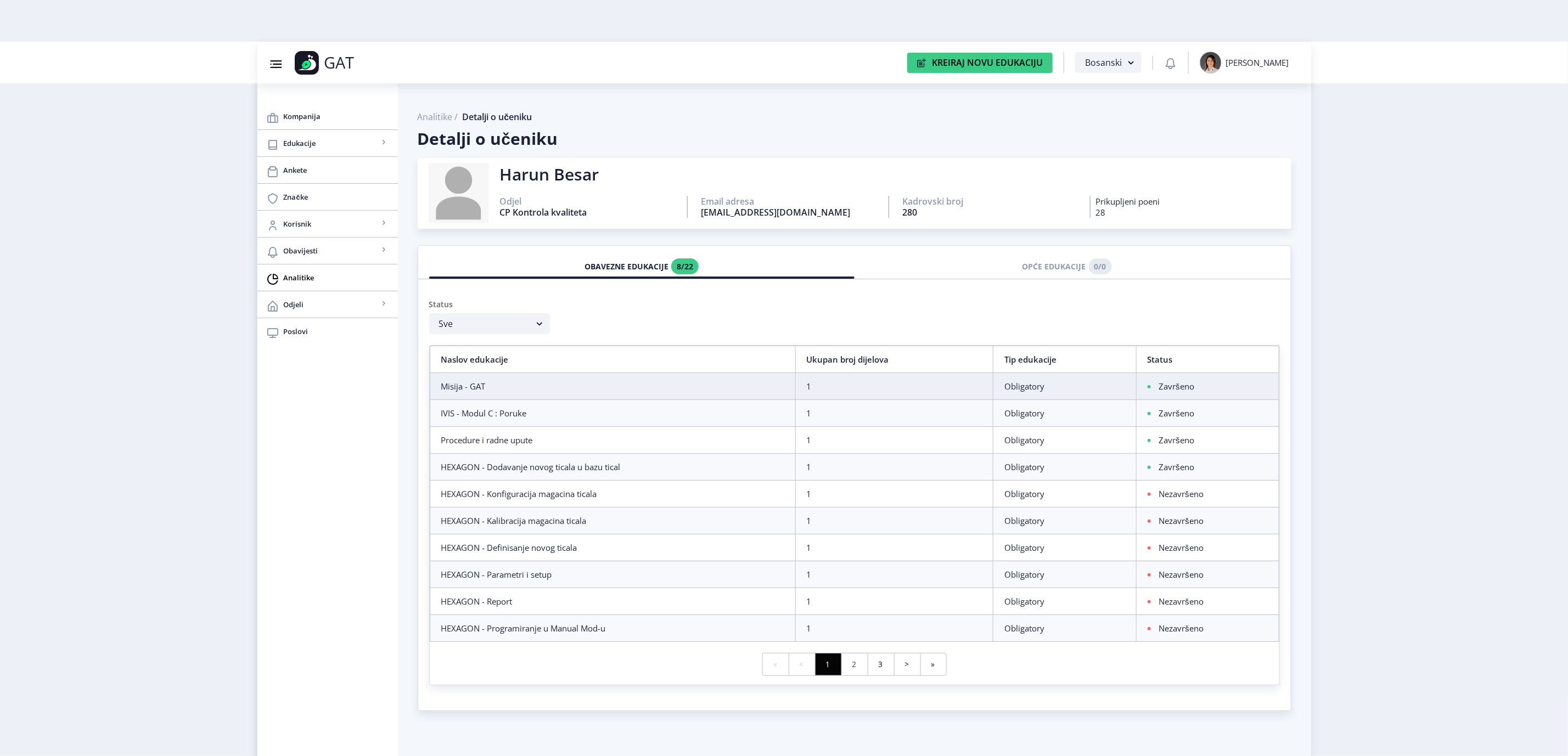
click at [861, 675] on link "2" at bounding box center [854, 665] width 26 height 22
click at [884, 672] on link "3" at bounding box center [881, 665] width 26 height 22
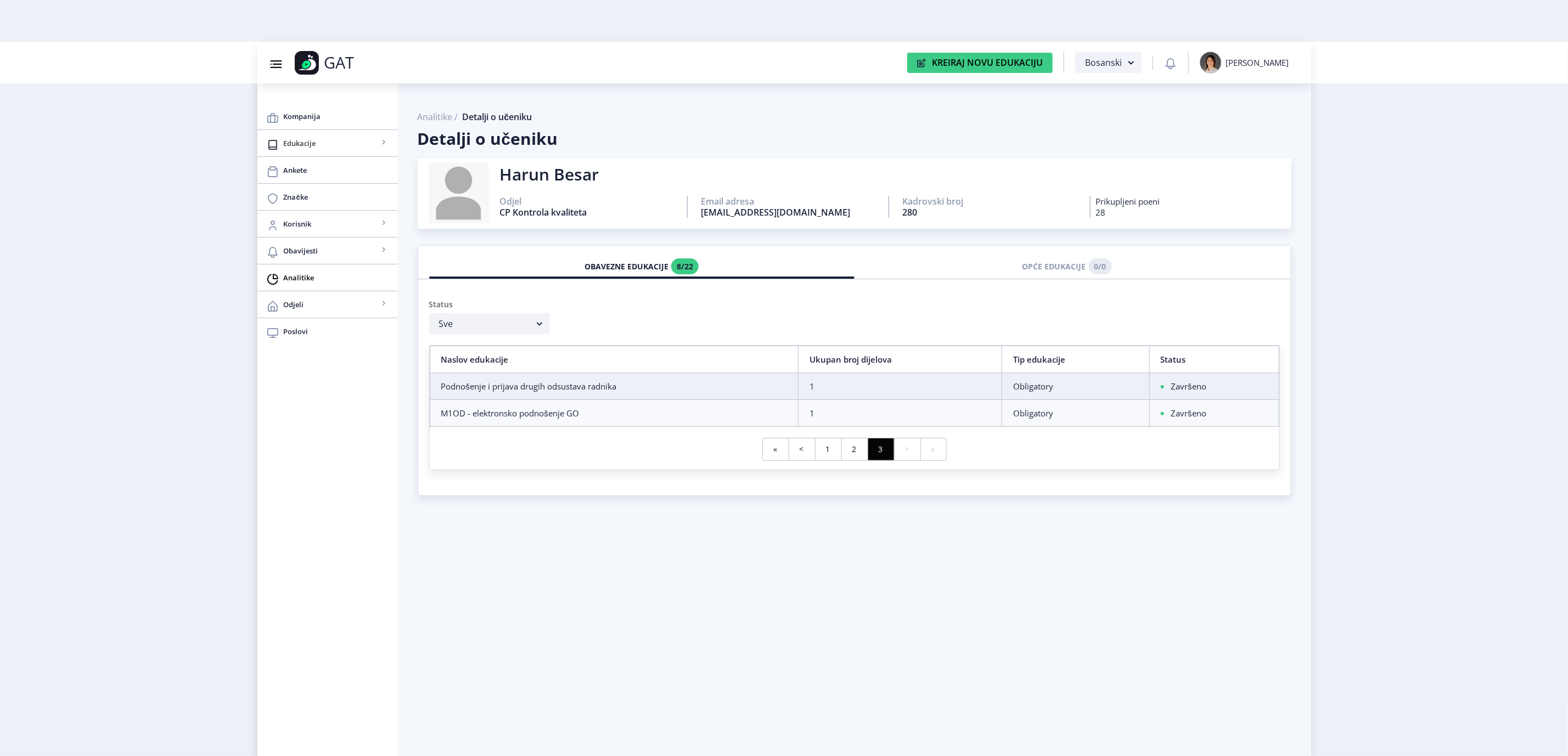
click at [304, 147] on span "Edukacije" at bounding box center [330, 143] width 94 height 14
click at [301, 167] on span "Sve edukacije kompanije" at bounding box center [328, 170] width 101 height 14
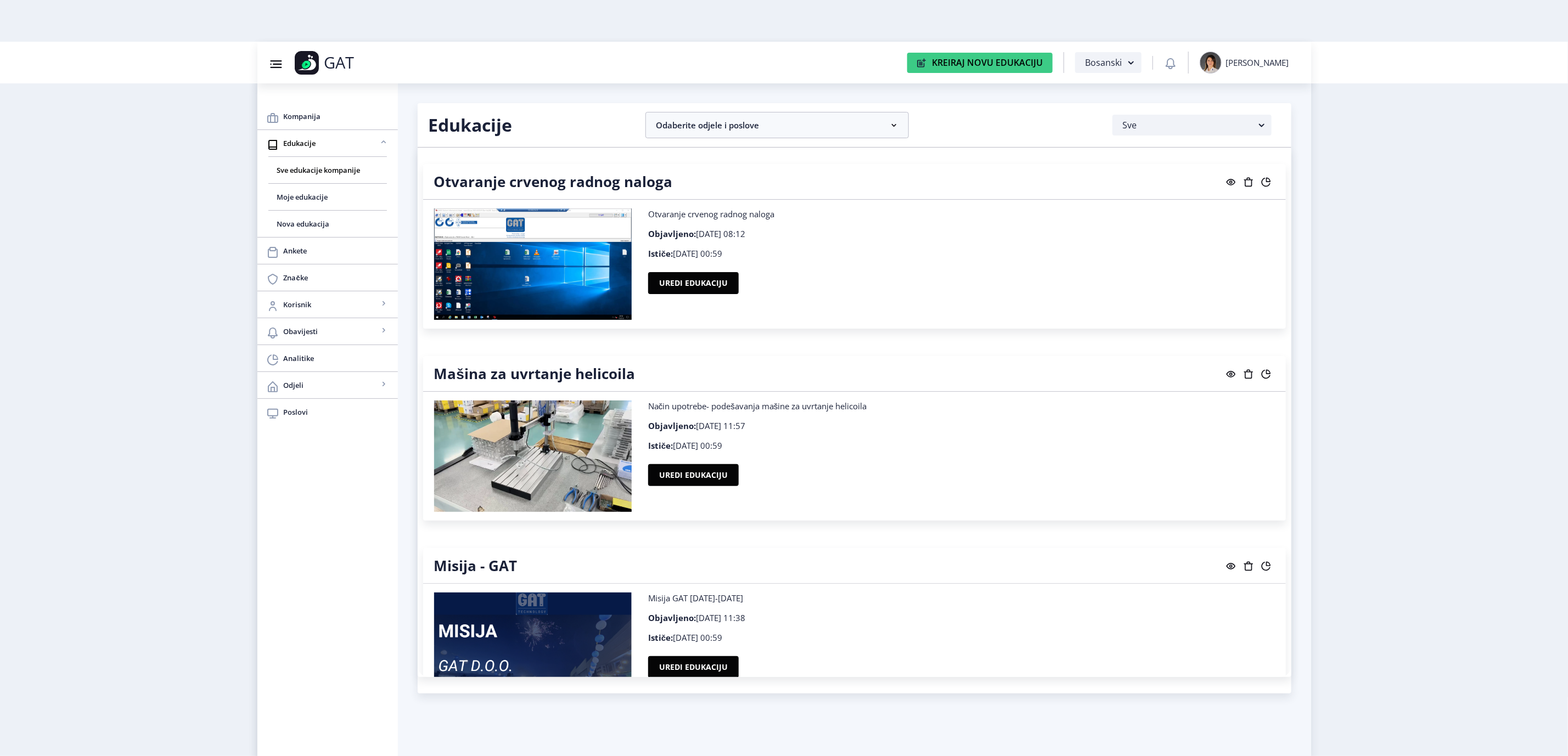
click at [1489, 275] on nb-layout "Group 43@3x Created with Sketch. GAT Kreiraj Novu Edukaciju Bosanski [PERSON_NA…" at bounding box center [784, 378] width 1568 height 756
click at [1261, 179] on rect at bounding box center [1267, 182] width 11 height 11
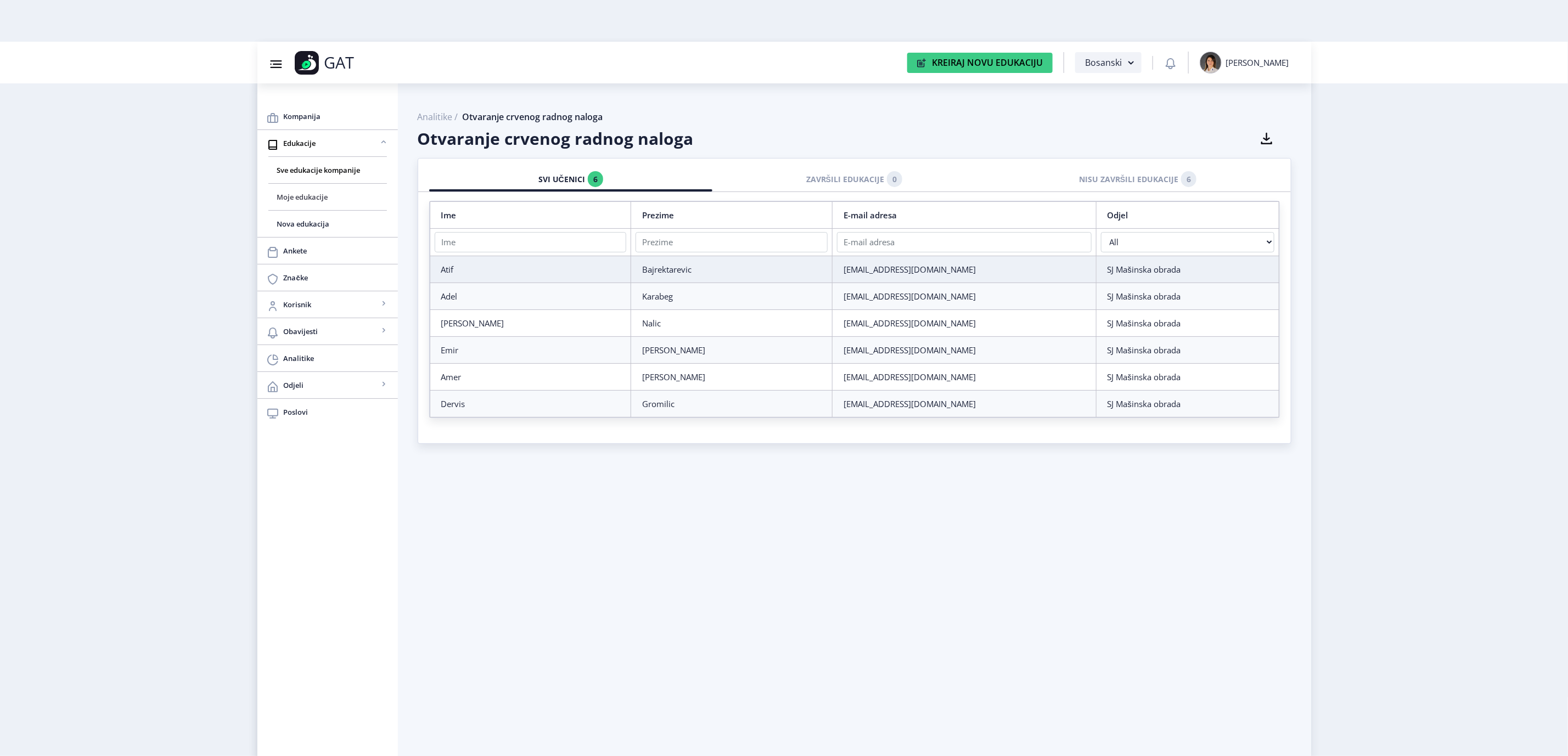
click at [339, 197] on span "Moje edukacije" at bounding box center [328, 196] width 101 height 14
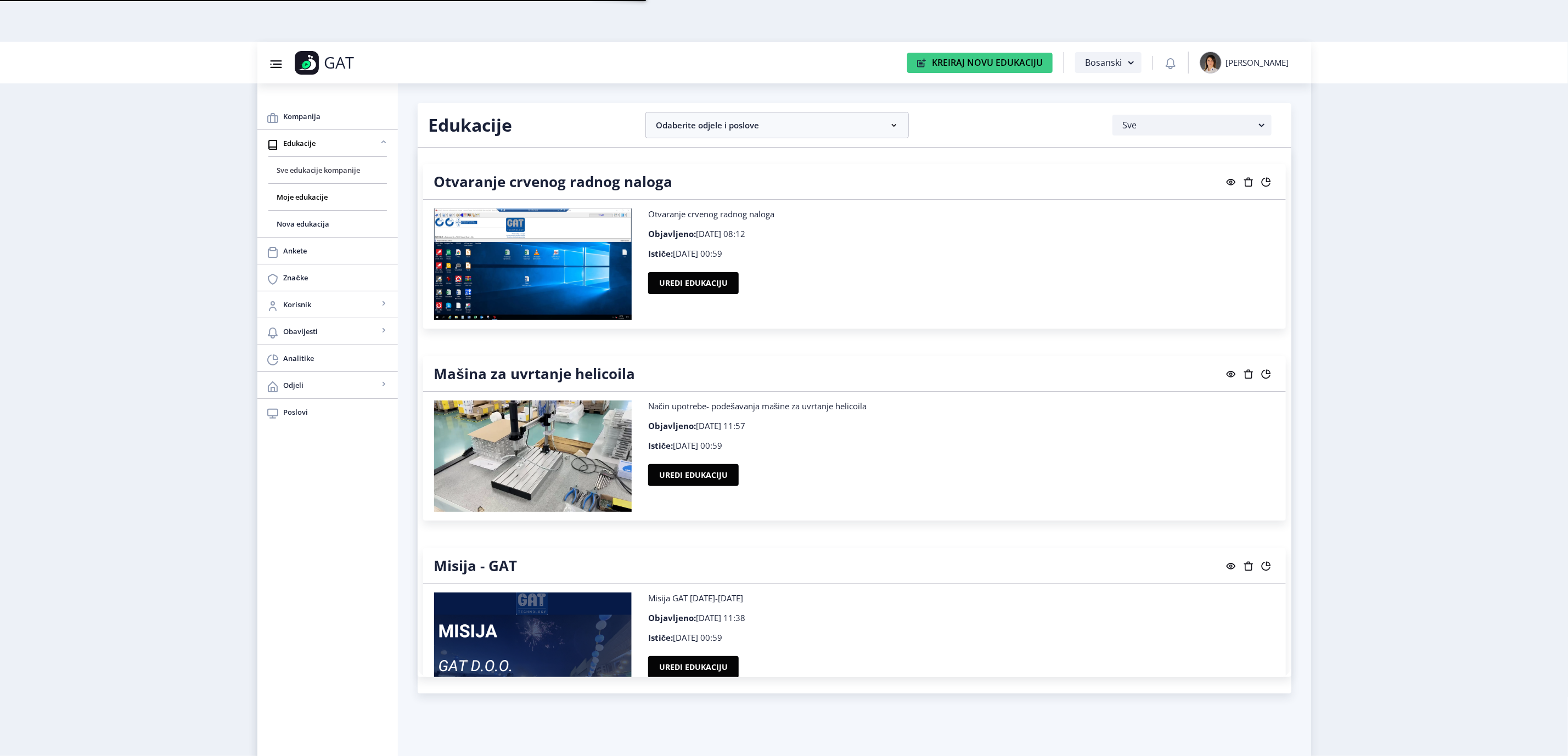
click at [342, 177] on span "Sve edukacije kompanije" at bounding box center [328, 170] width 101 height 14
click at [1261, 569] on g at bounding box center [1267, 567] width 11 height 11
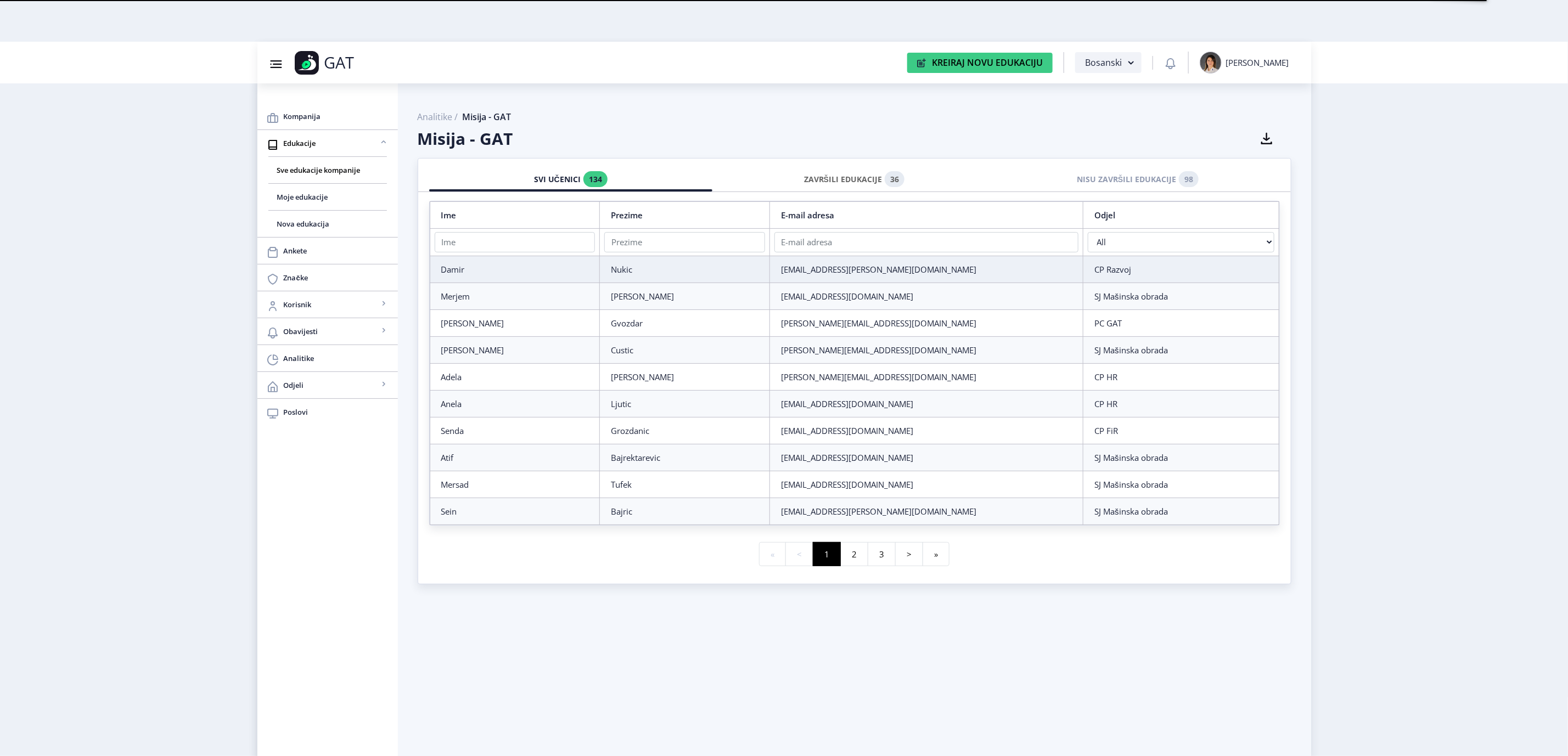
click at [875, 173] on div "ZAVRŠILI EDUKACIJE 36" at bounding box center [854, 179] width 267 height 24
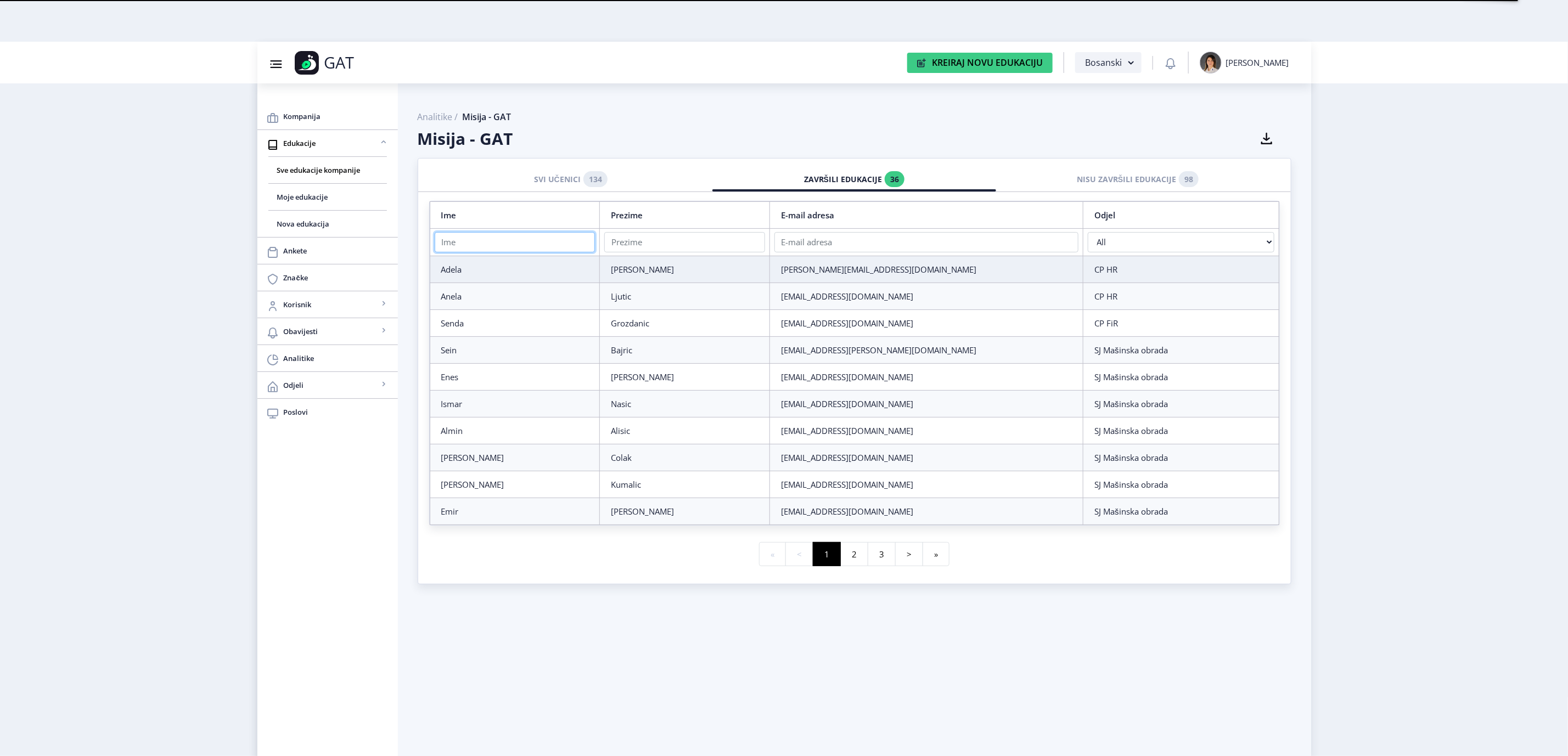
click at [596, 244] on input "text" at bounding box center [515, 242] width 161 height 20
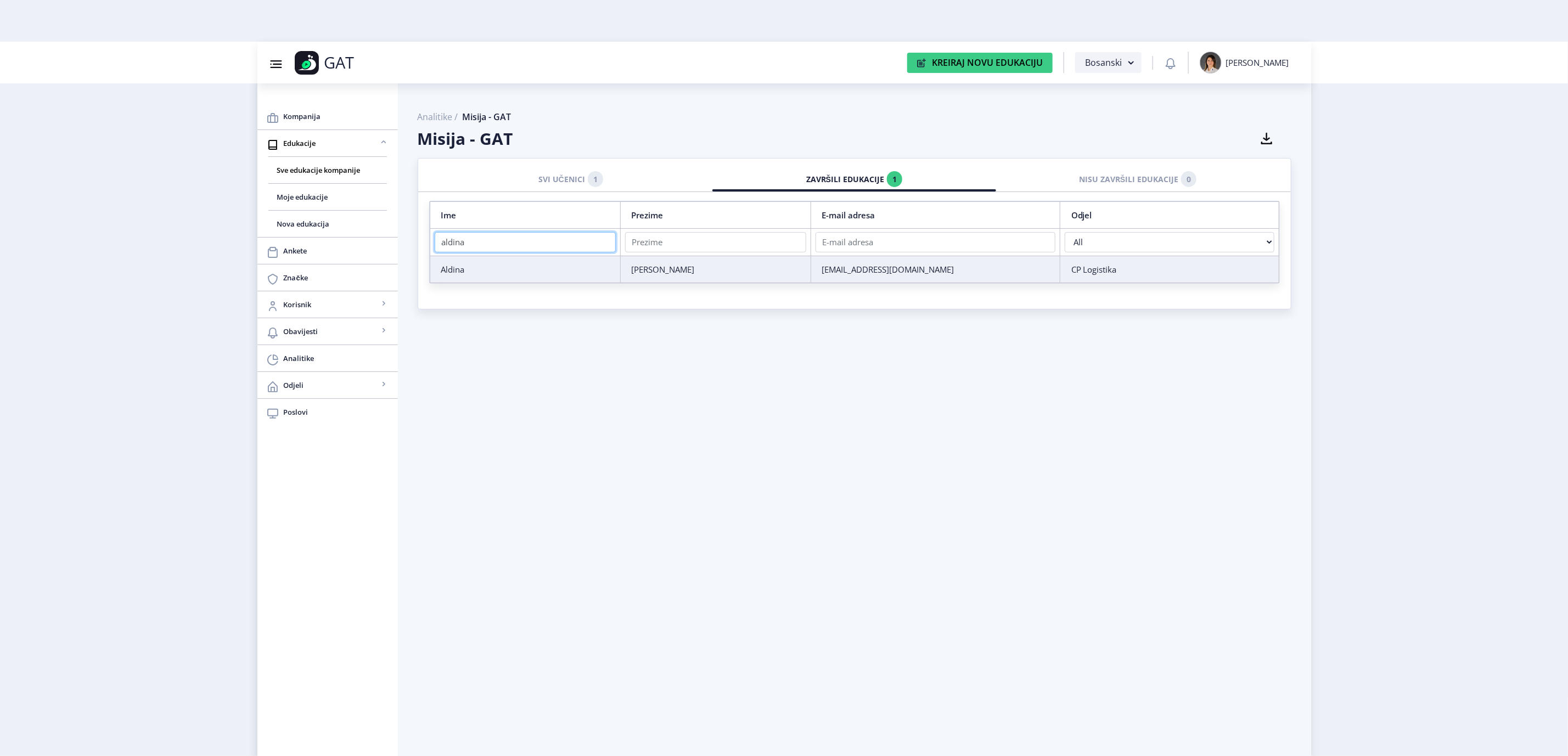
type input "aldina"
